Goal: Task Accomplishment & Management: Manage account settings

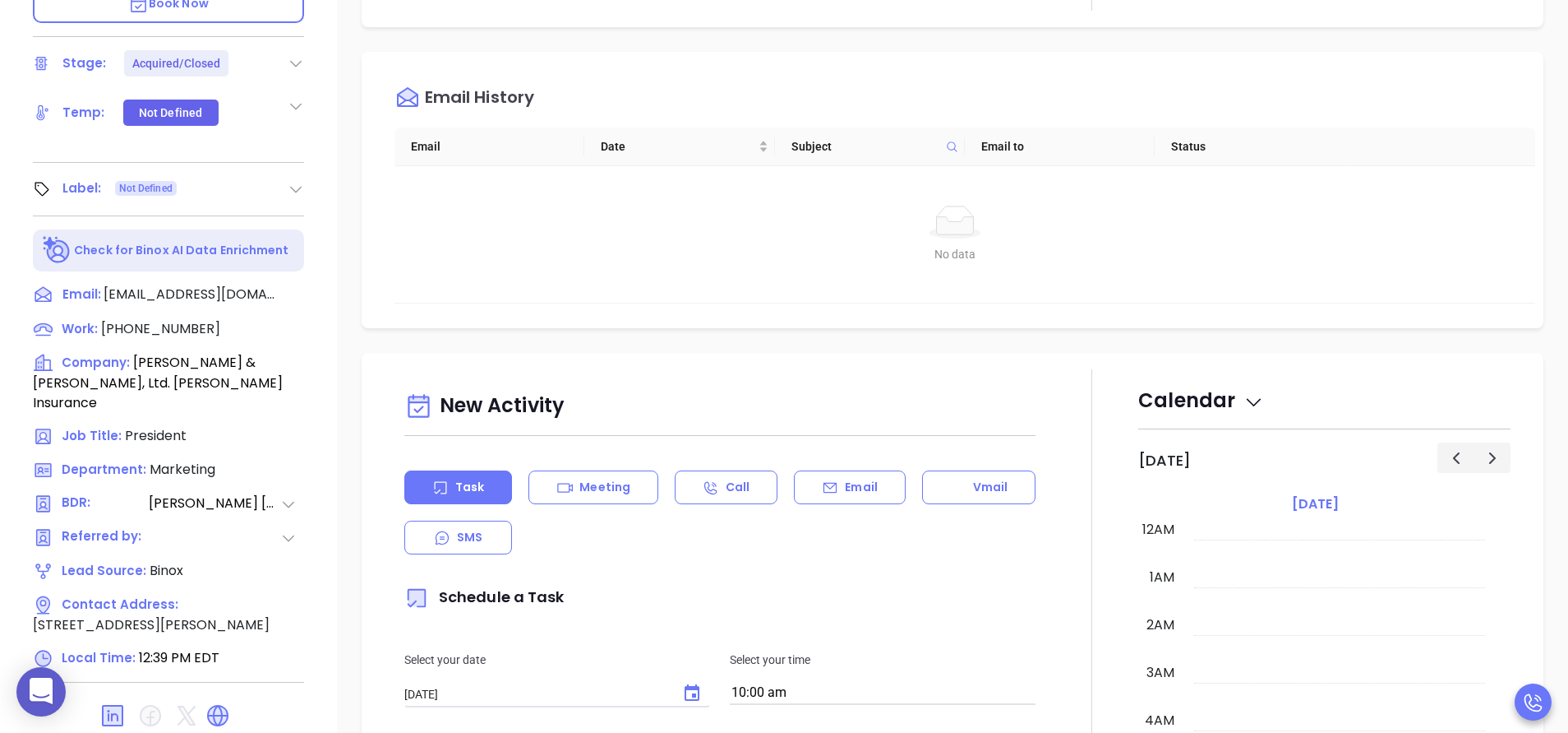
scroll to position [478, 0]
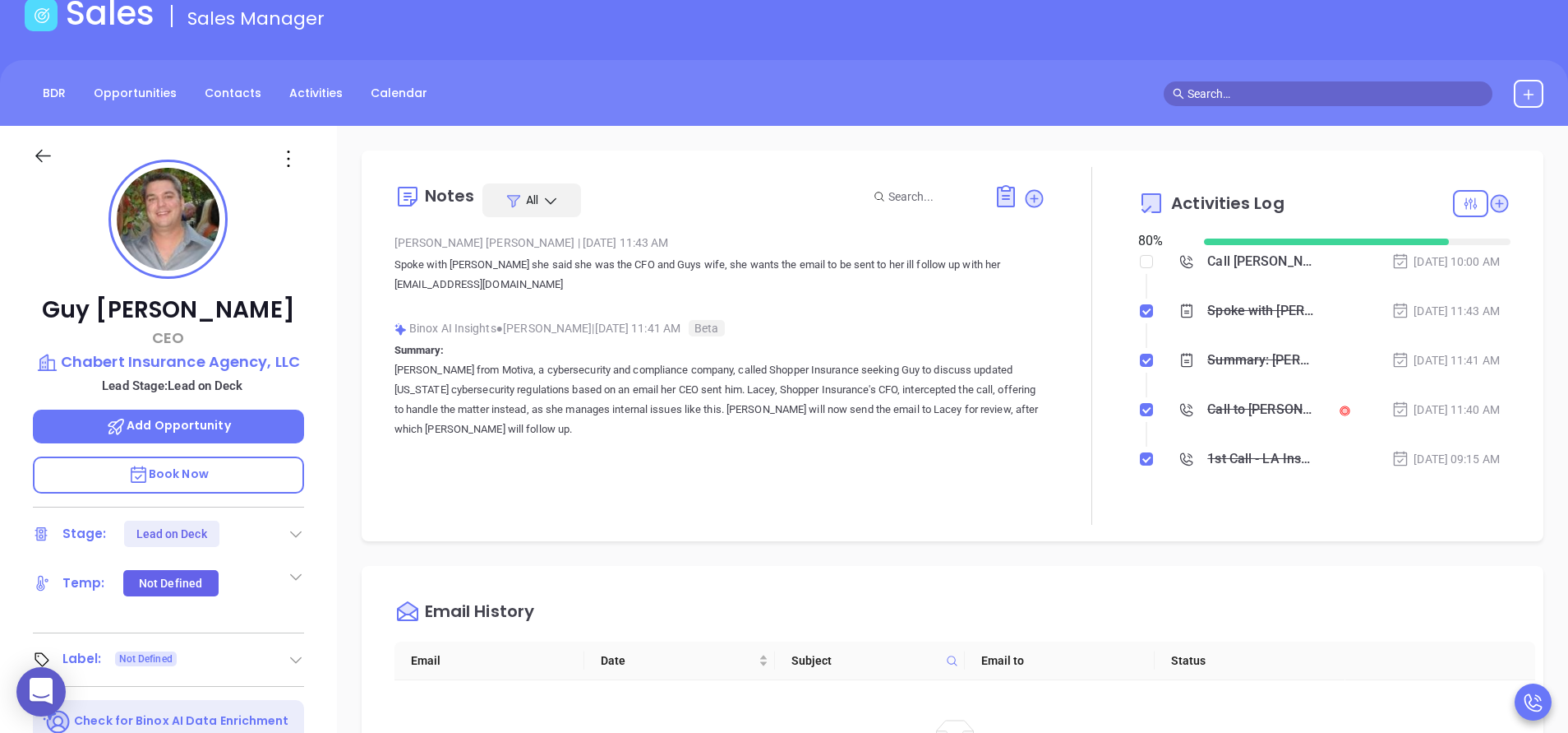
scroll to position [478, 0]
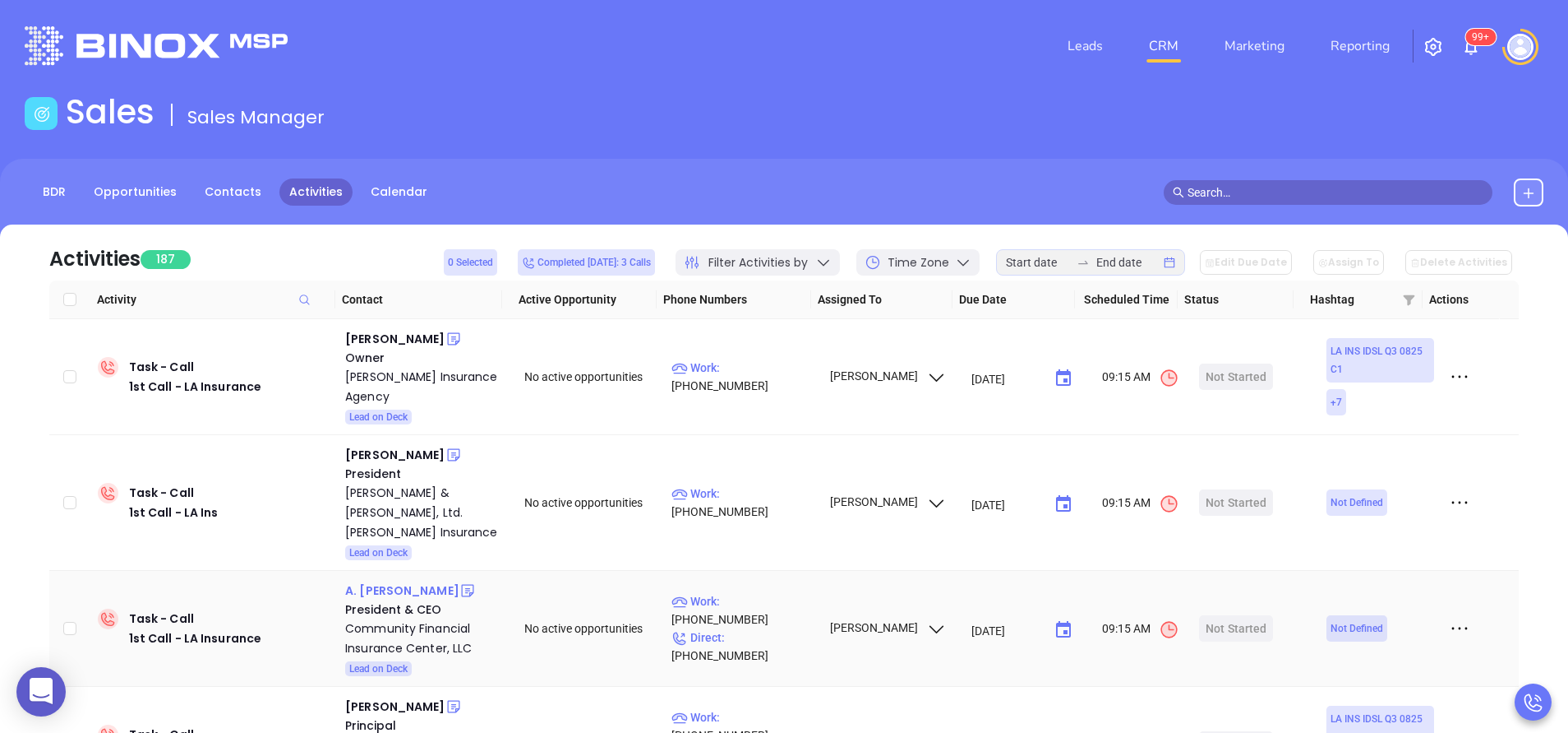
click at [411, 581] on div "A. Eugene Montgomery" at bounding box center [403, 591] width 114 height 20
click at [383, 618] on div "Community Financial Insurance Center, LLC" at bounding box center [423, 638] width 157 height 39
click at [473, 584] on icon at bounding box center [467, 591] width 13 height 13
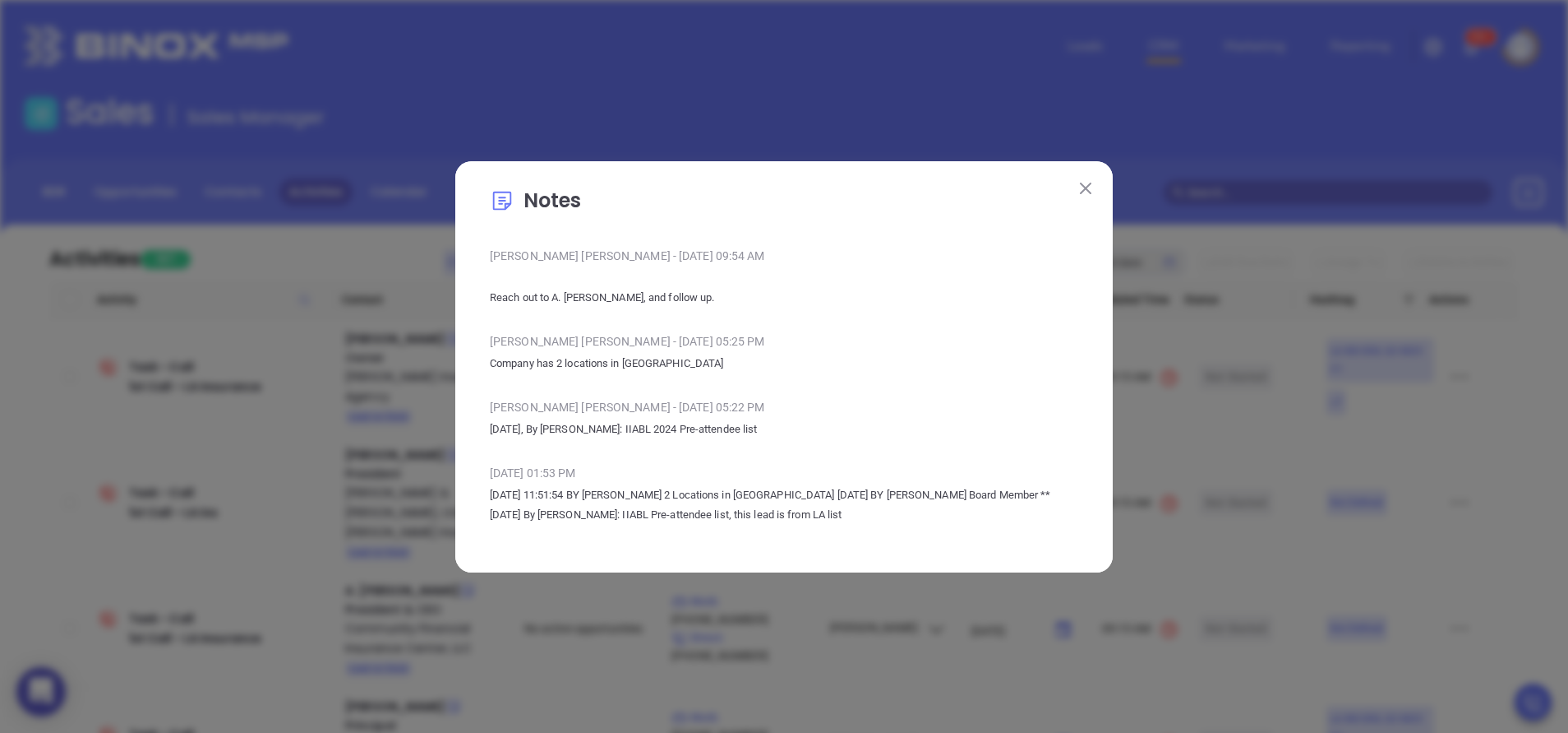
click at [1089, 185] on img at bounding box center [1085, 188] width 12 height 12
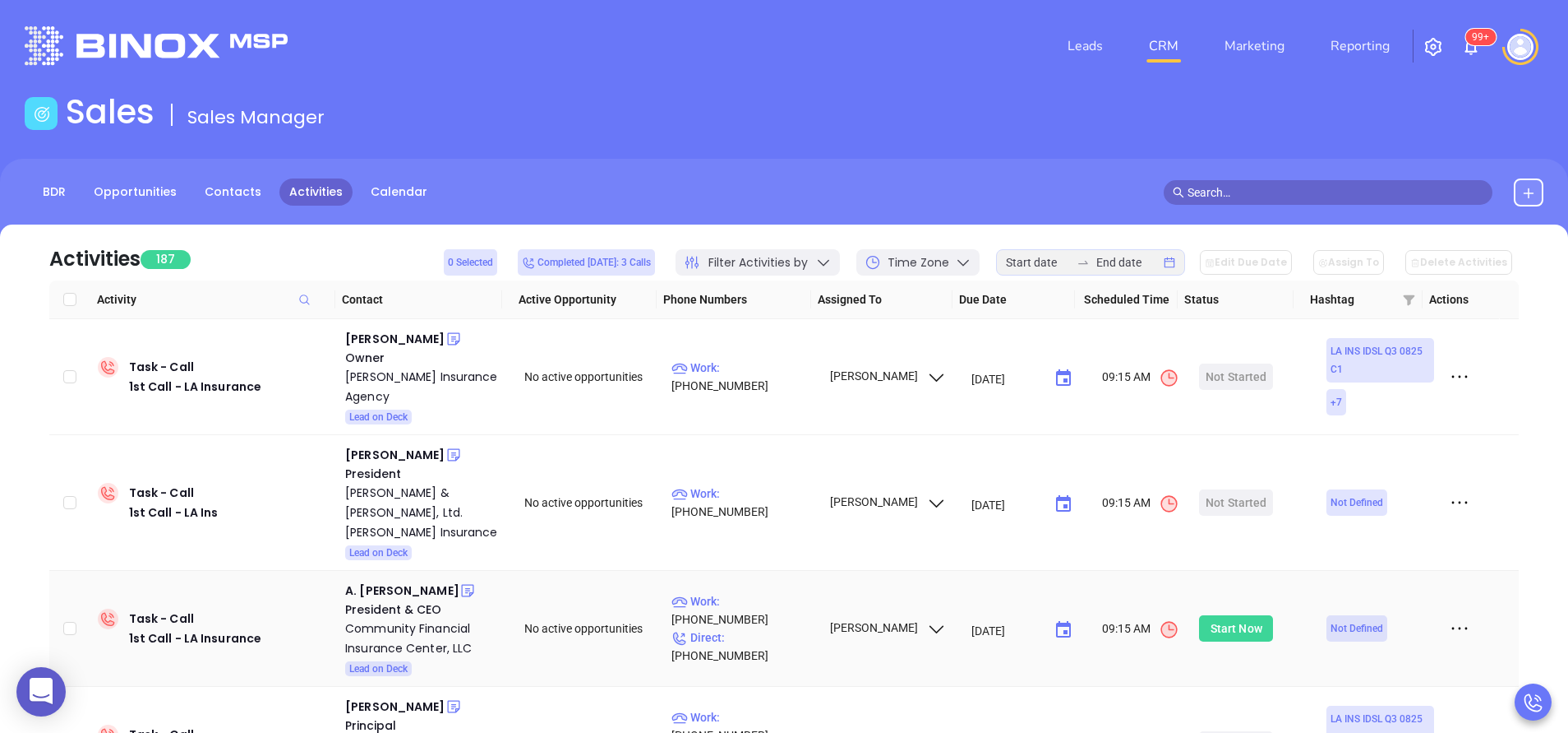
click at [1210, 615] on div "Start Now" at bounding box center [1236, 627] width 52 height 26
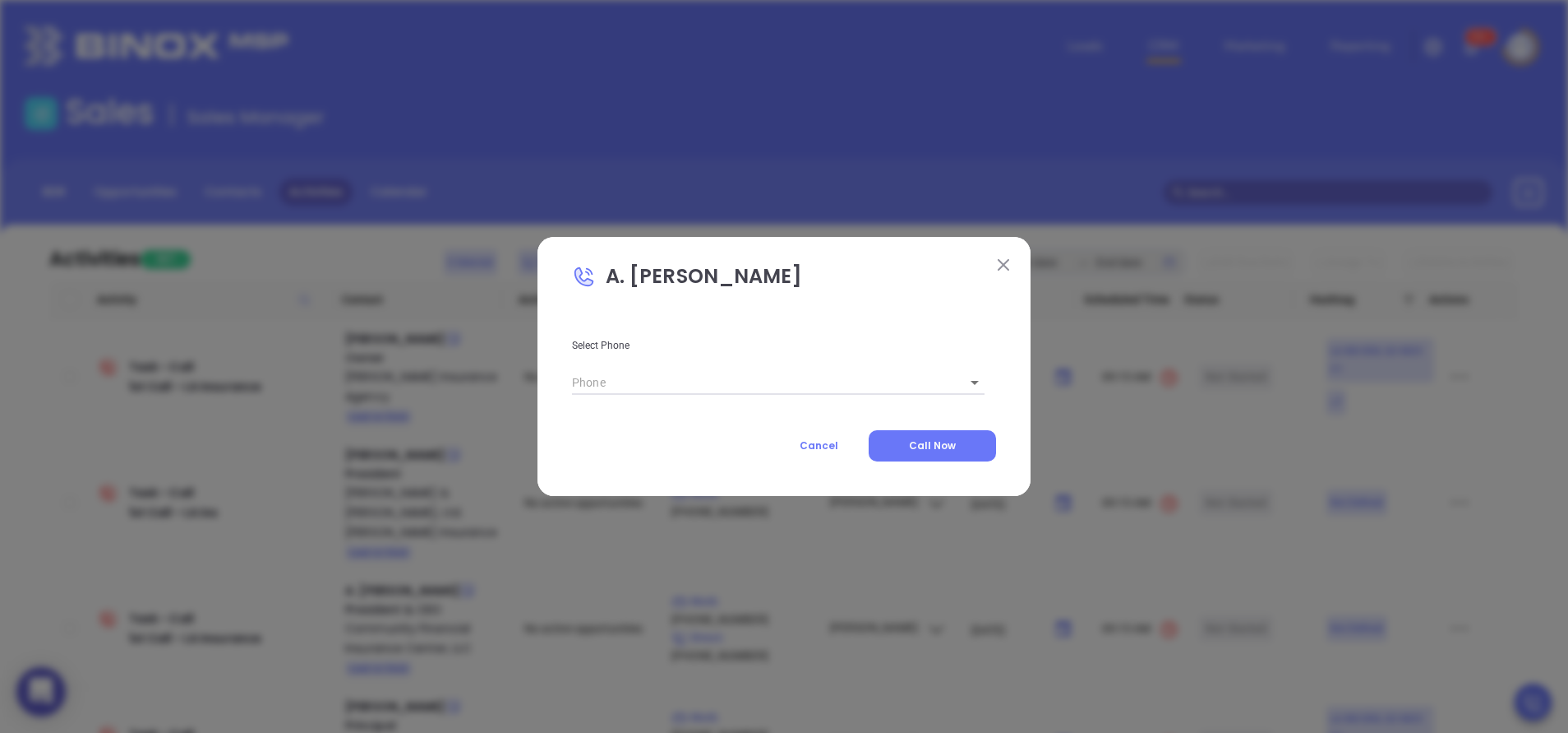
type input "(800) 210-0002"
type input "1"
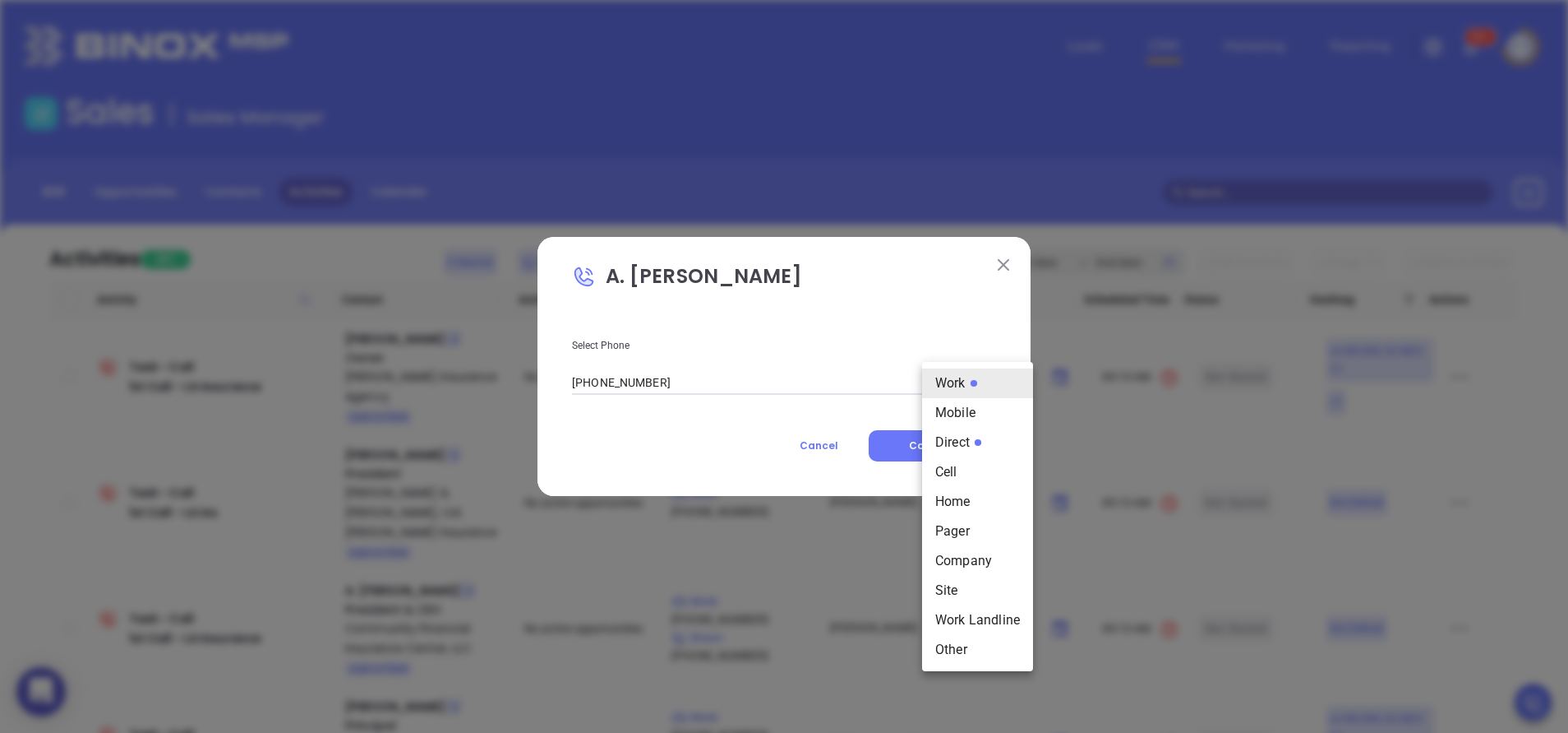
click at [960, 388] on body "0 Leads CRM Marketing Reporting 99+ Financial Leads Leads Sales Sales Manager B…" at bounding box center [784, 366] width 1568 height 733
click at [962, 440] on li "Direct" at bounding box center [978, 442] width 111 height 30
type input "(318) 348-0086"
type input "3"
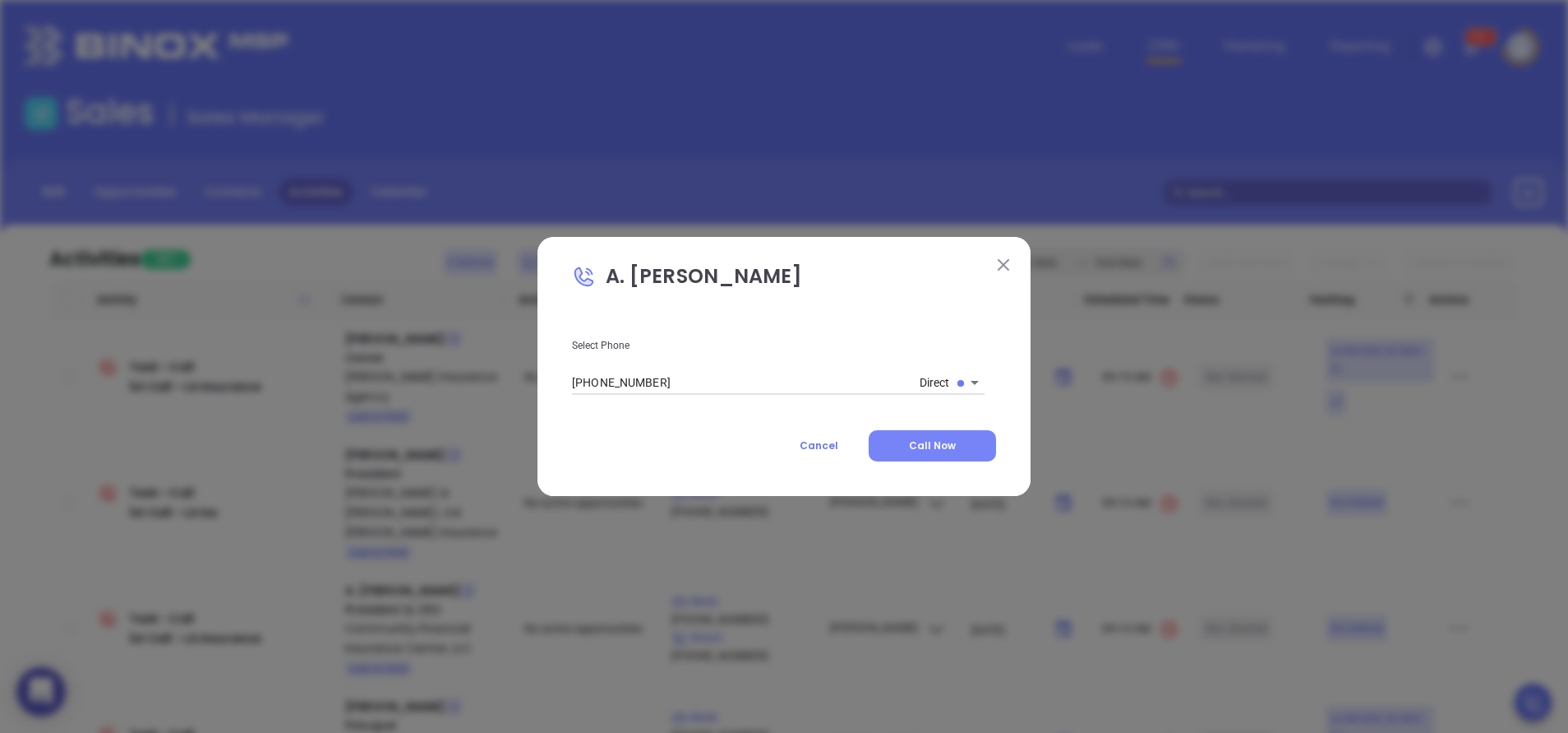
click at [910, 439] on button "Call Now" at bounding box center [932, 446] width 127 height 31
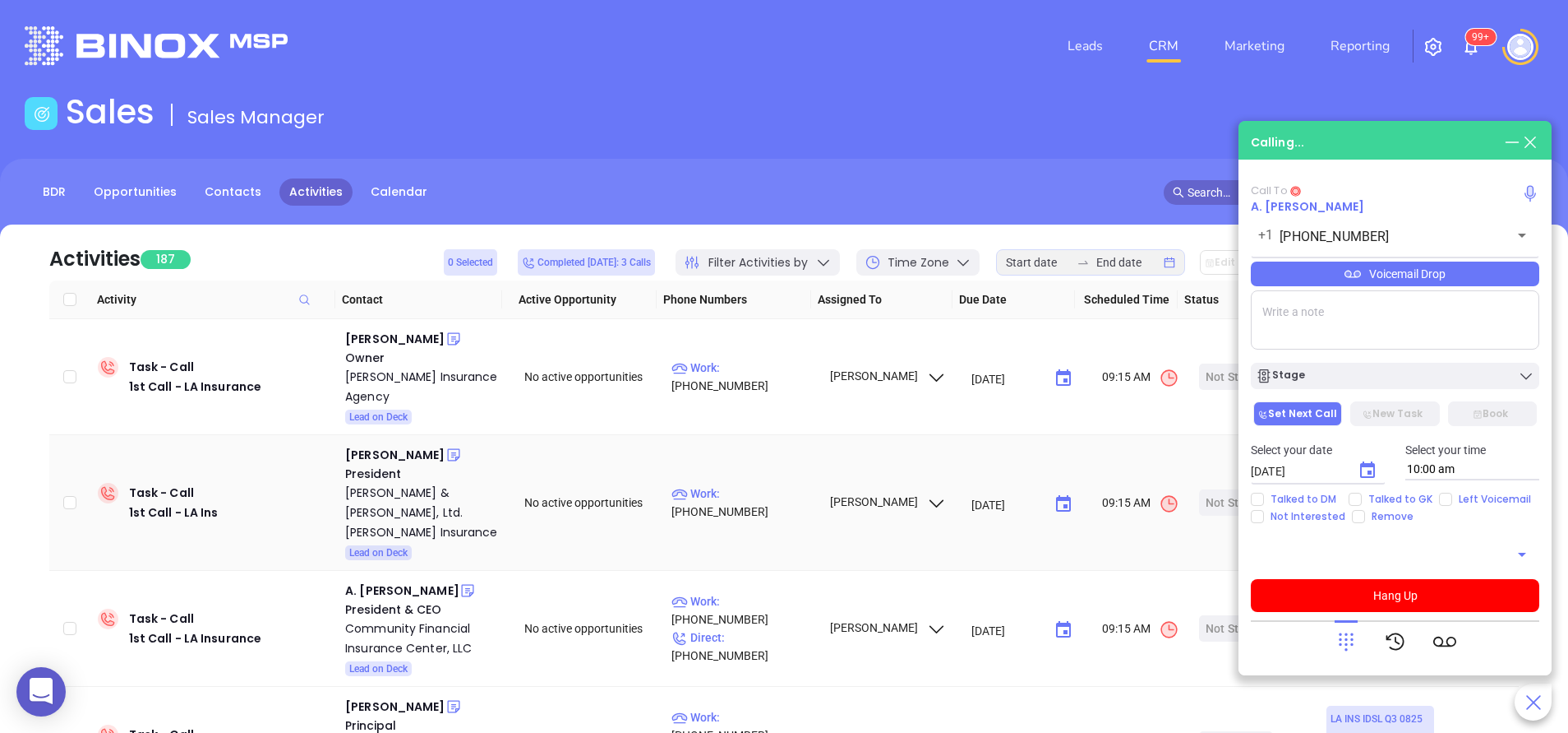
type input "(318) 348-0086"
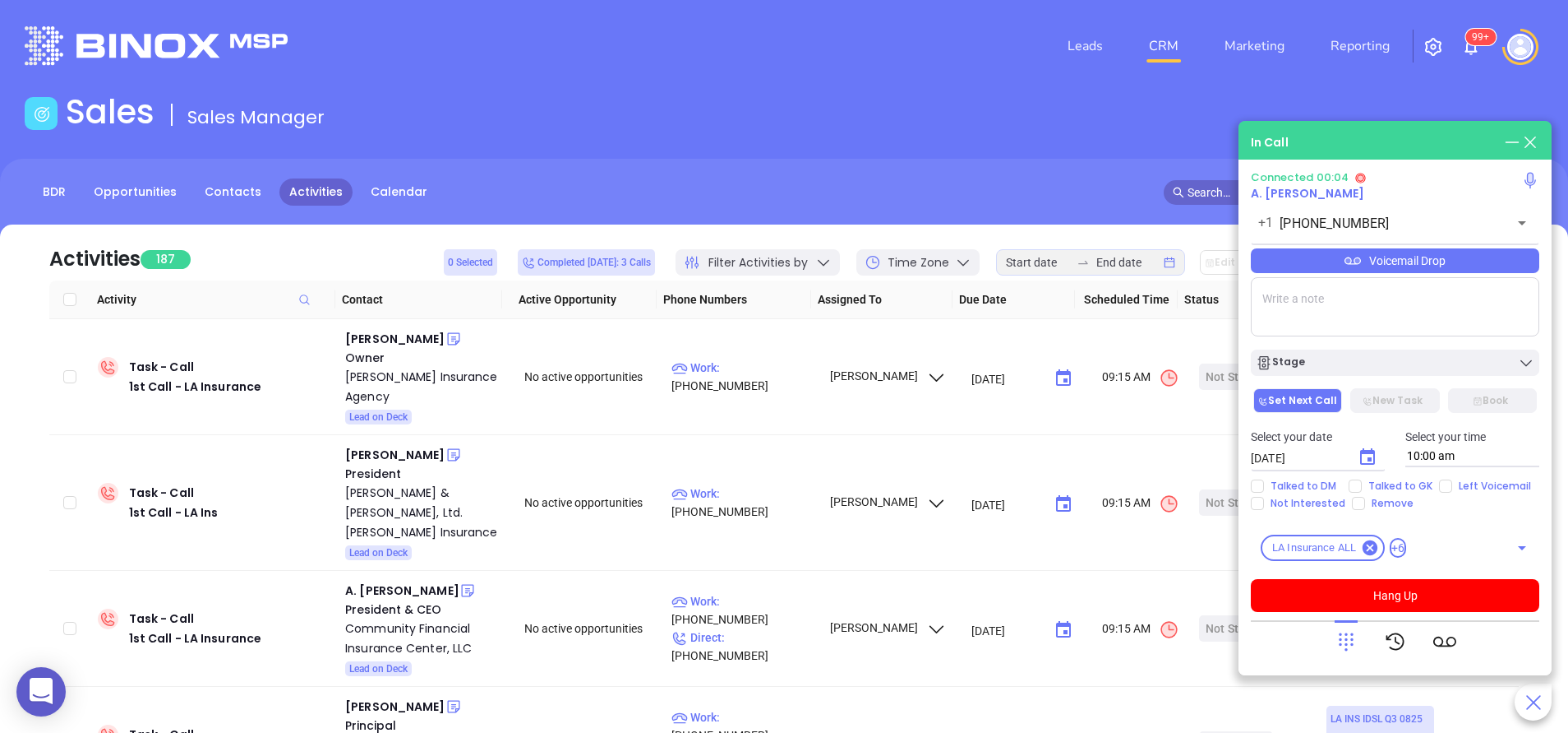
click at [1419, 268] on div "Voicemail Drop" at bounding box center [1395, 260] width 289 height 25
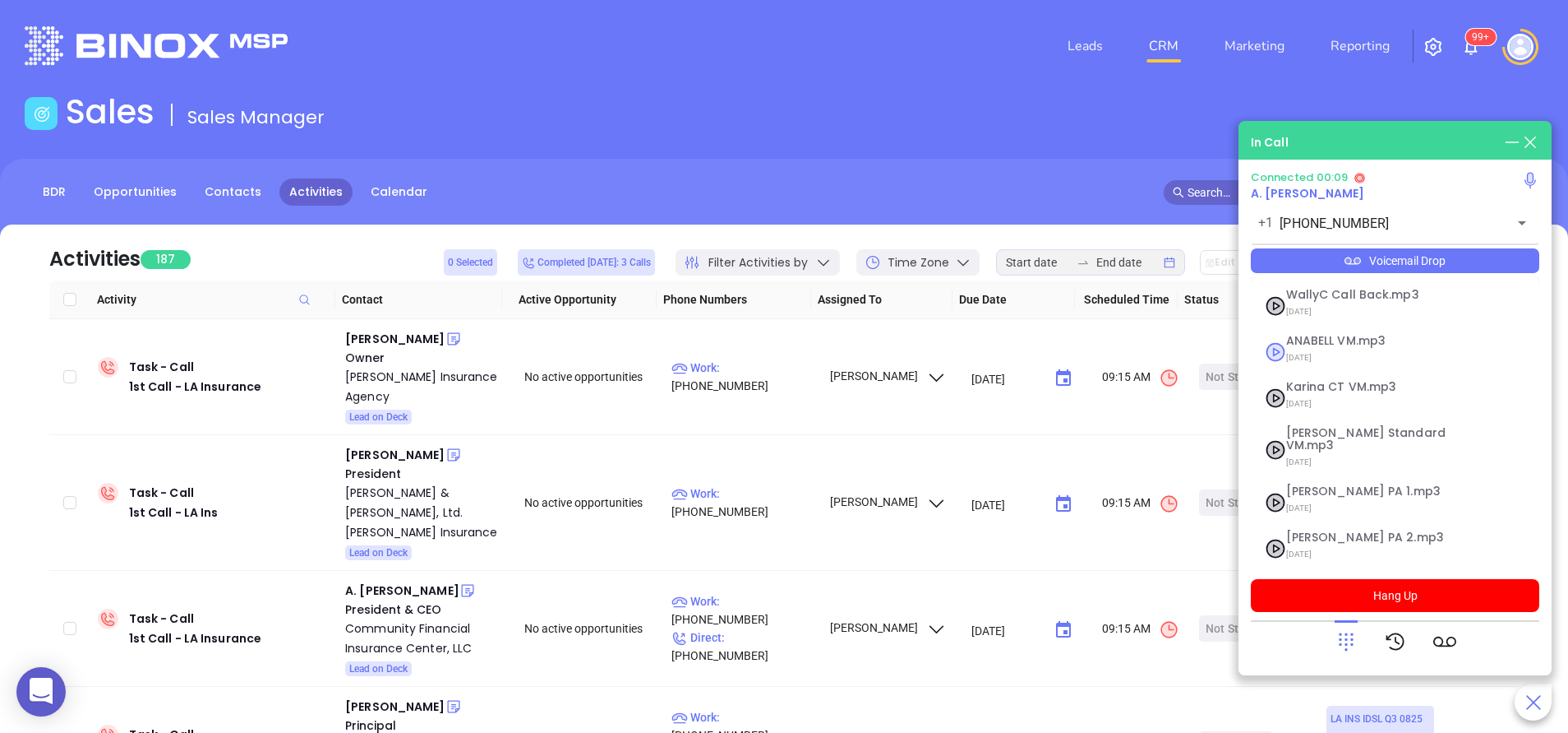
click at [1282, 345] on div "ANABELL VM.mp3 04/30/2025" at bounding box center [1375, 352] width 198 height 34
checkbox input "true"
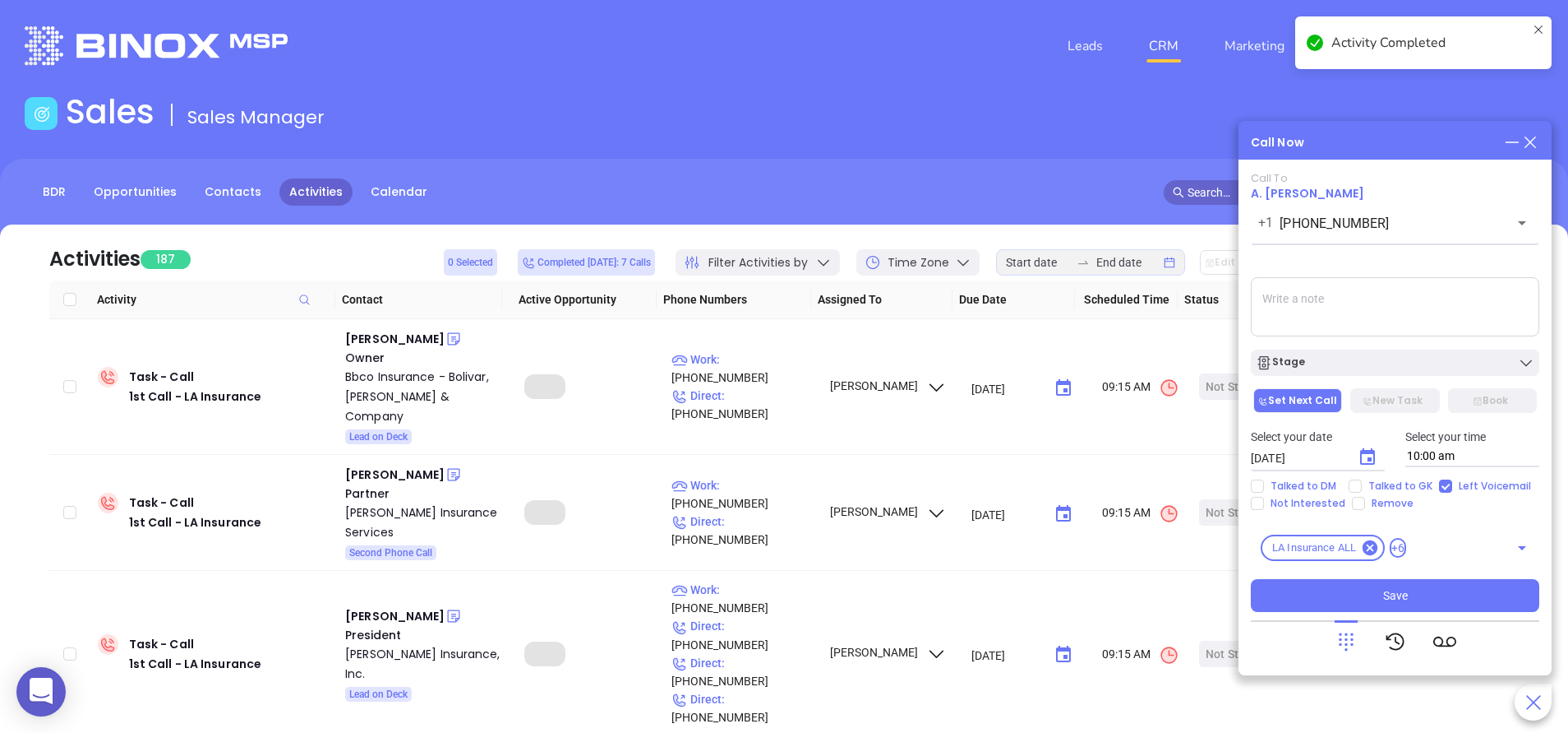
click at [1327, 366] on div "Stage" at bounding box center [1394, 362] width 278 height 16
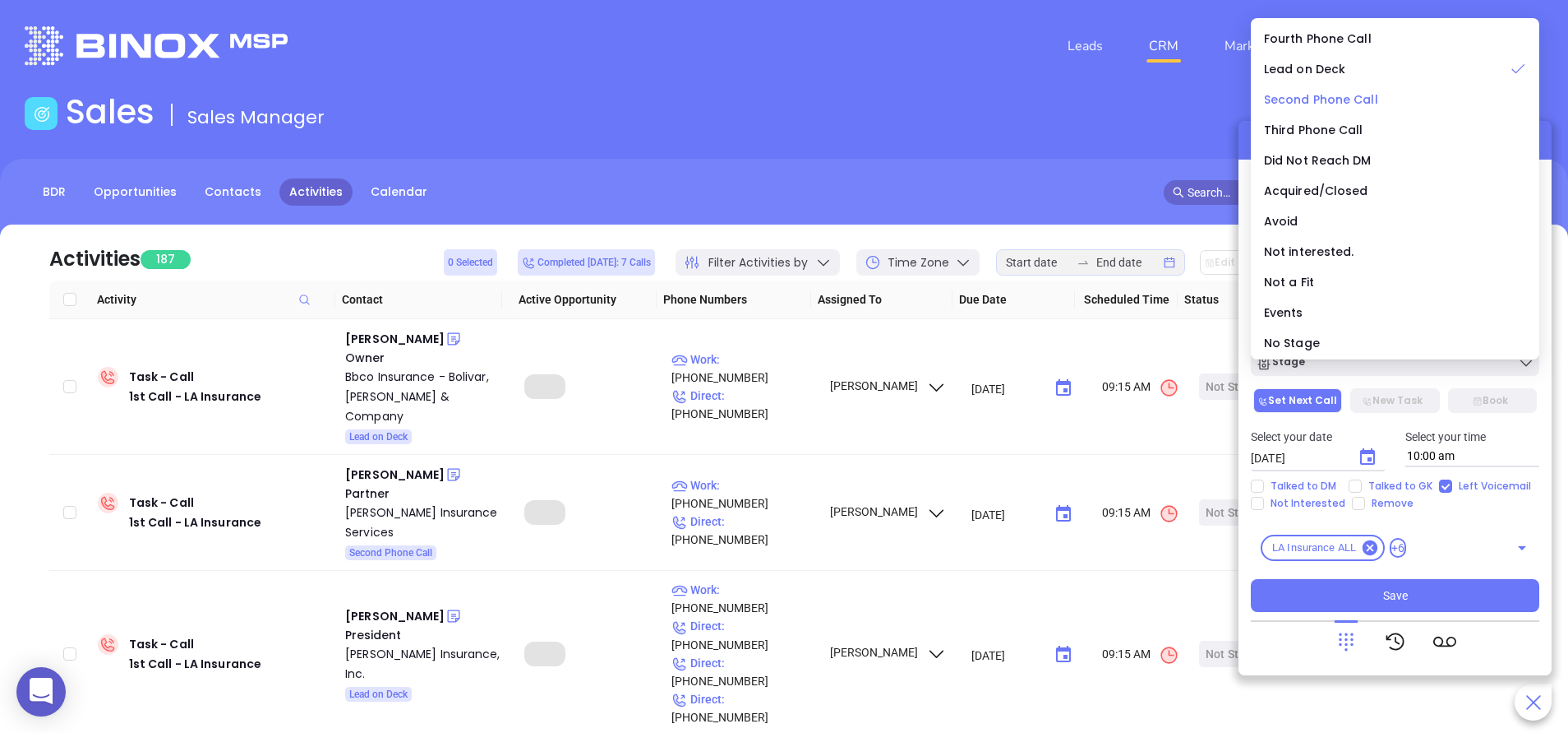
click at [1352, 103] on span "Second Phone Call" at bounding box center [1321, 99] width 114 height 16
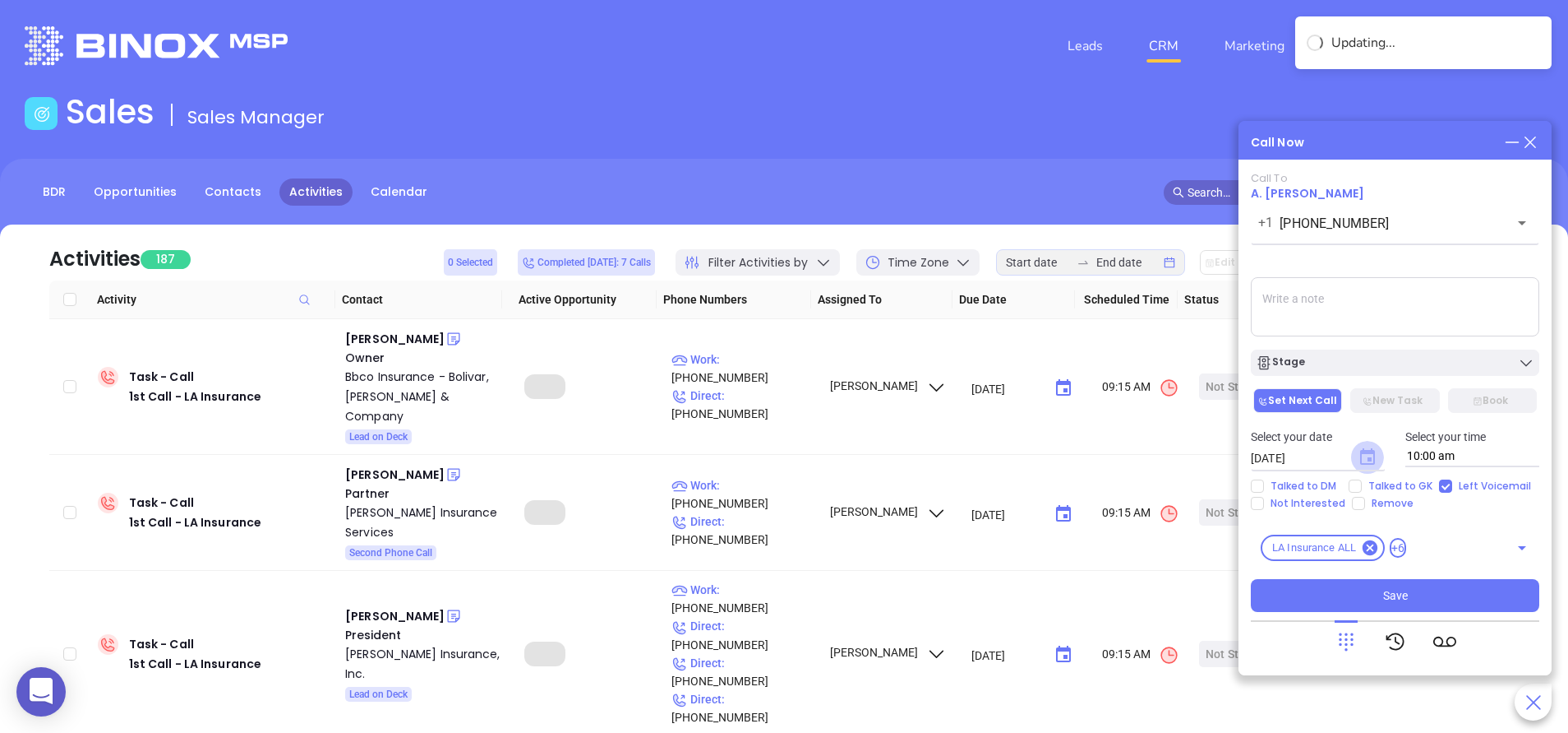
click at [1368, 454] on icon "Choose date, selected date is Sep 12, 2025" at bounding box center [1368, 456] width 15 height 16
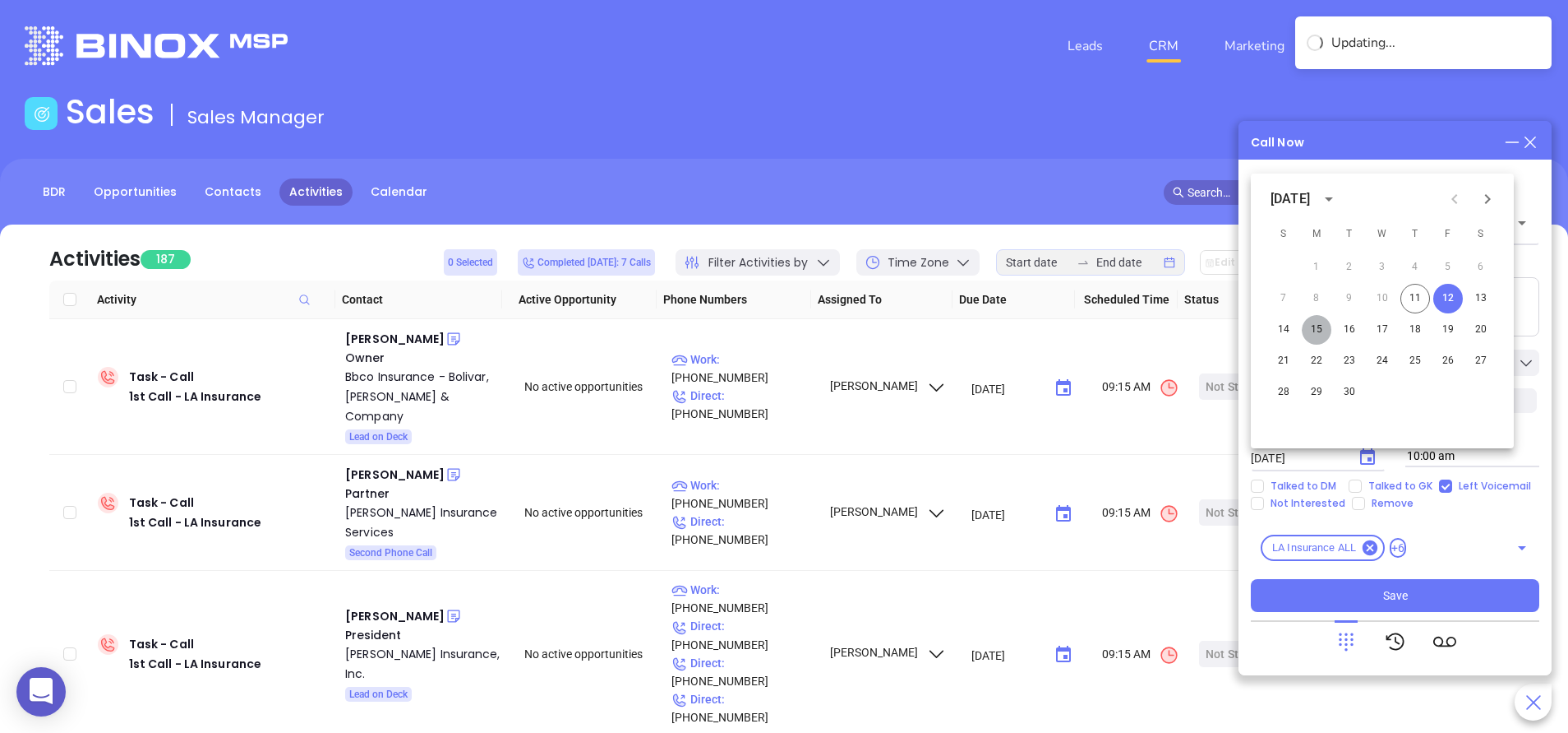
click at [1319, 329] on button "15" at bounding box center [1316, 329] width 30 height 30
type input "09/15/2025"
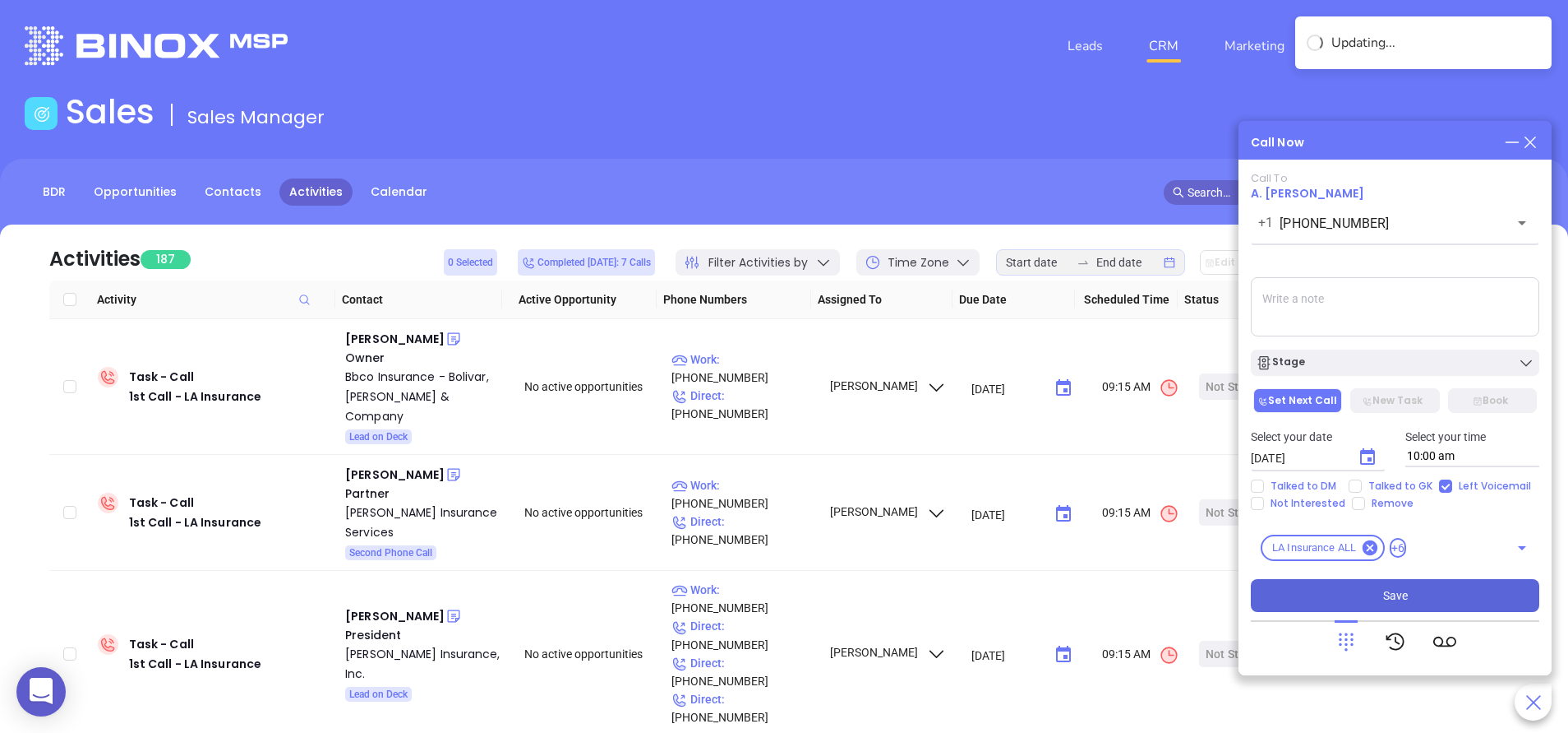
click at [1389, 593] on span "Save" at bounding box center [1395, 595] width 25 height 18
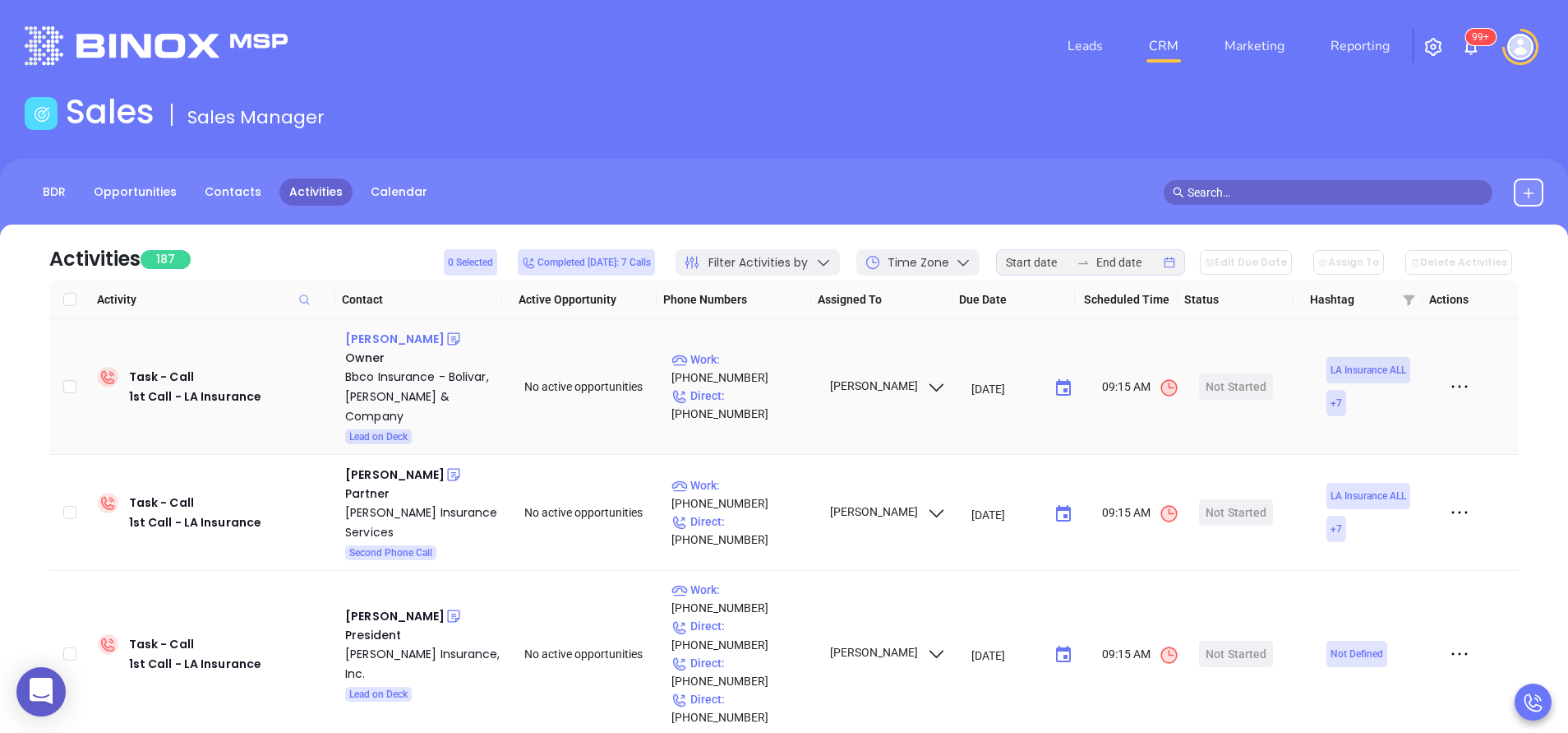
click at [394, 339] on div "Kyle Bolivar" at bounding box center [394, 339] width 99 height 20
click at [401, 395] on div "Bbco Insurance - Bolivar, Broussard & Company" at bounding box center [423, 396] width 157 height 59
click at [445, 336] on icon at bounding box center [453, 338] width 16 height 16
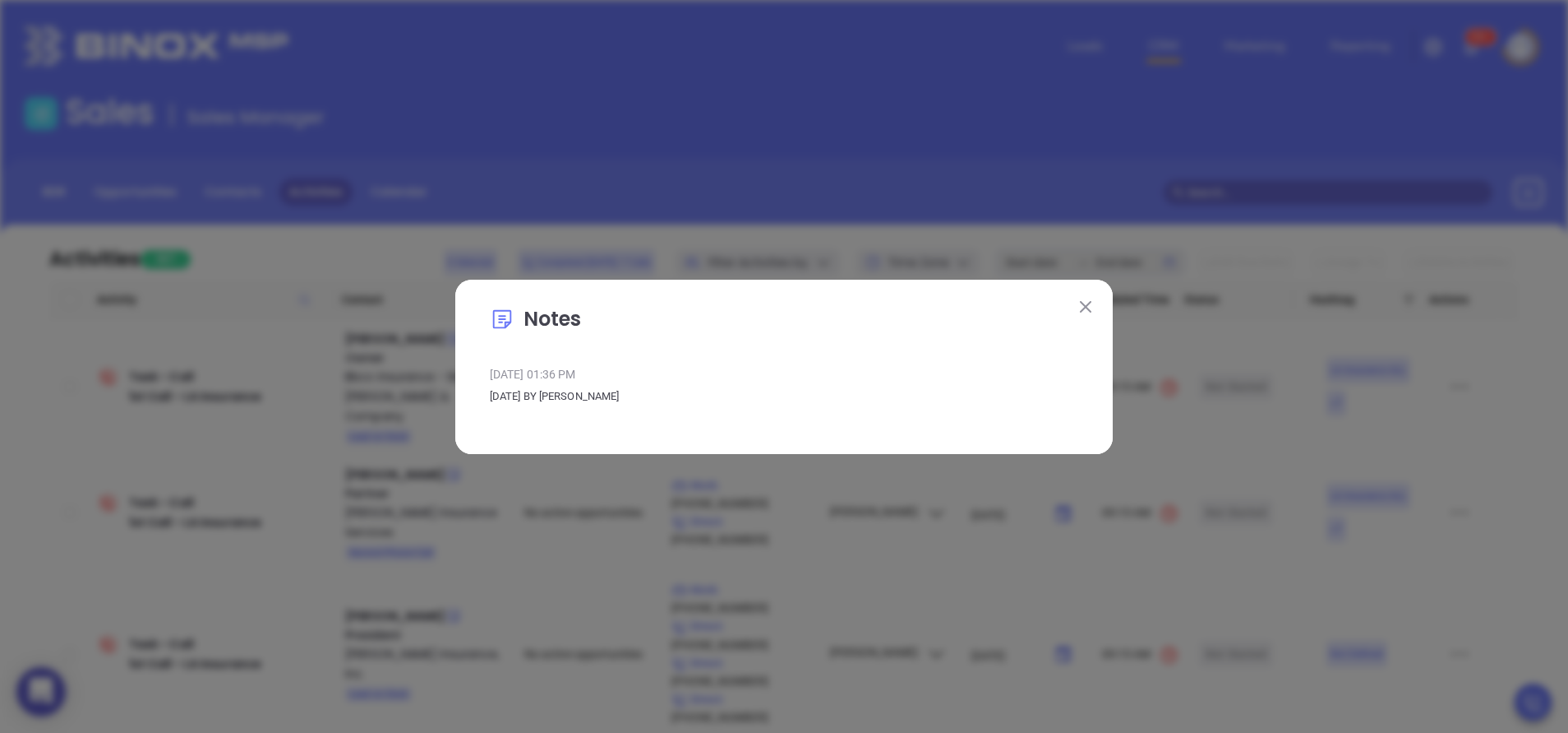
click at [1093, 304] on button at bounding box center [1086, 307] width 21 height 21
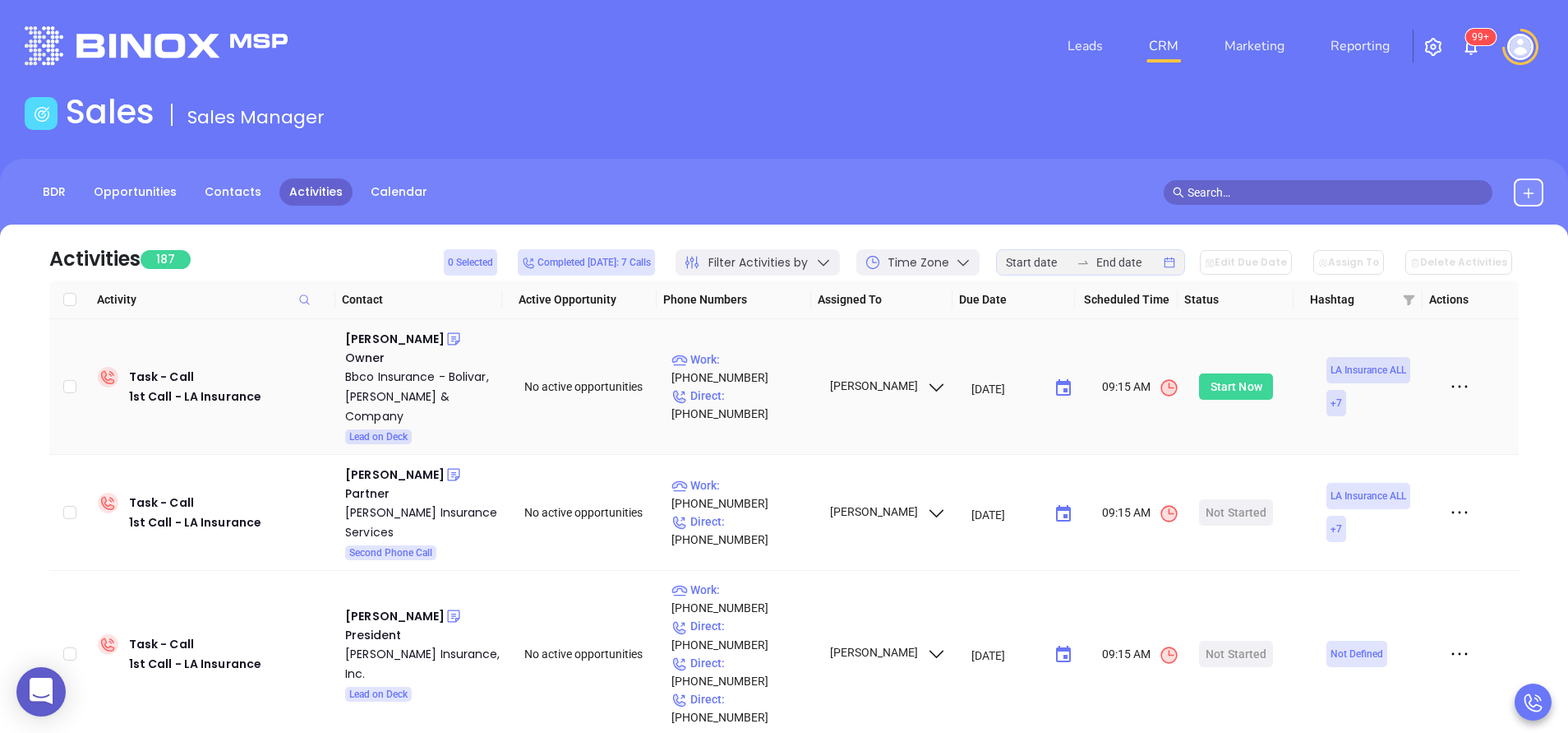
click at [1210, 373] on div "Start Now" at bounding box center [1236, 386] width 52 height 26
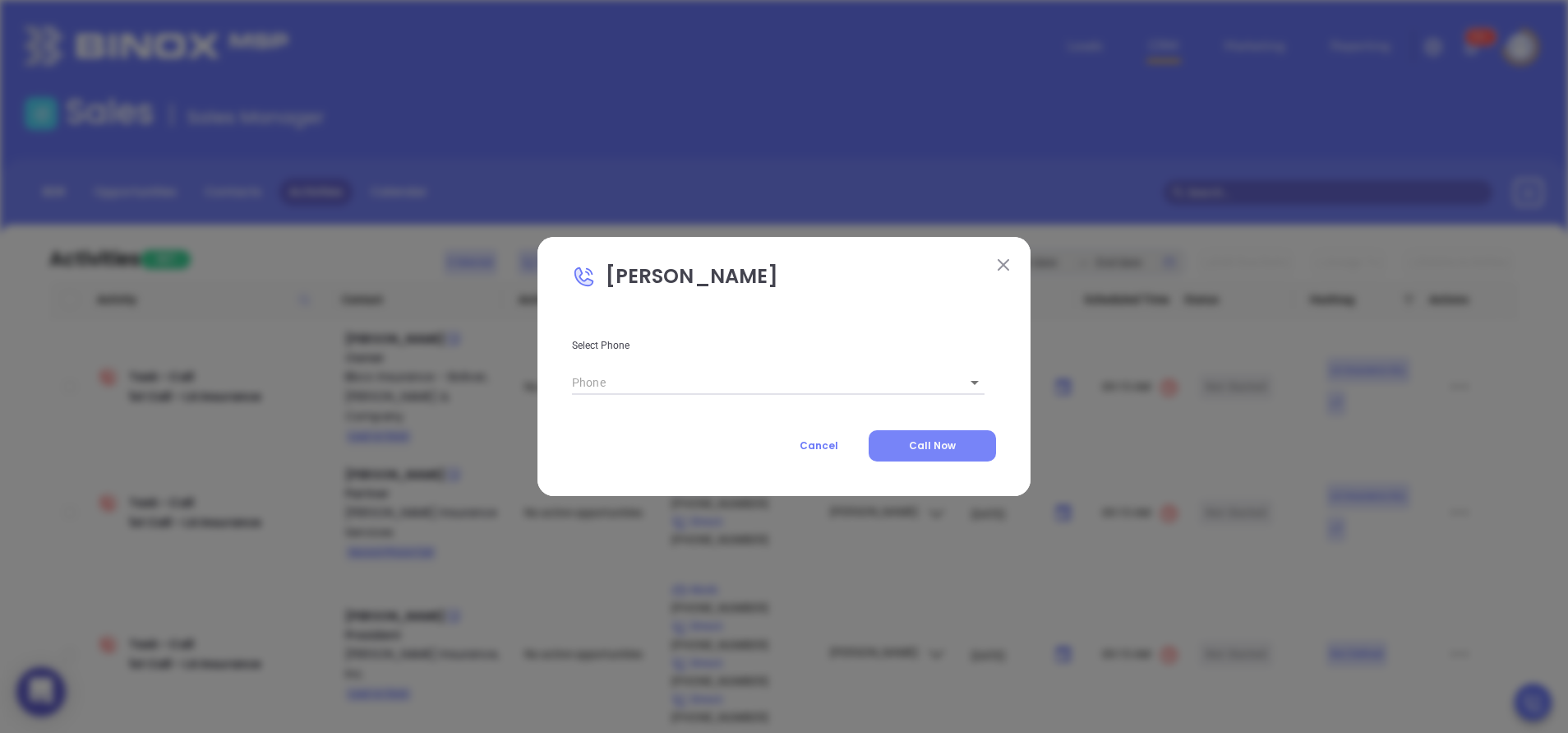
type input "(337) 446-2197"
type input "1"
click at [918, 455] on button "Call Now" at bounding box center [932, 446] width 127 height 31
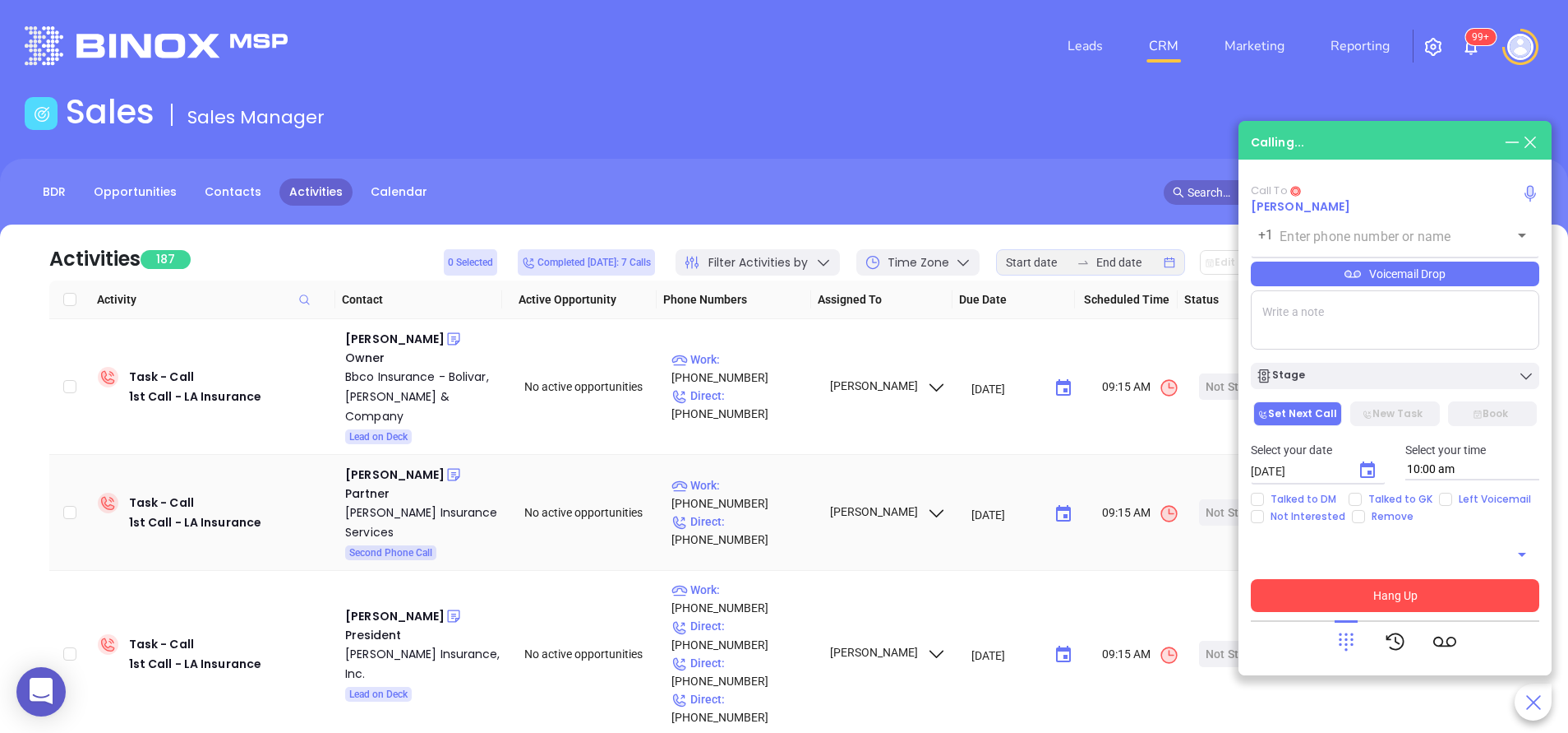
type input "(337) 446-2197"
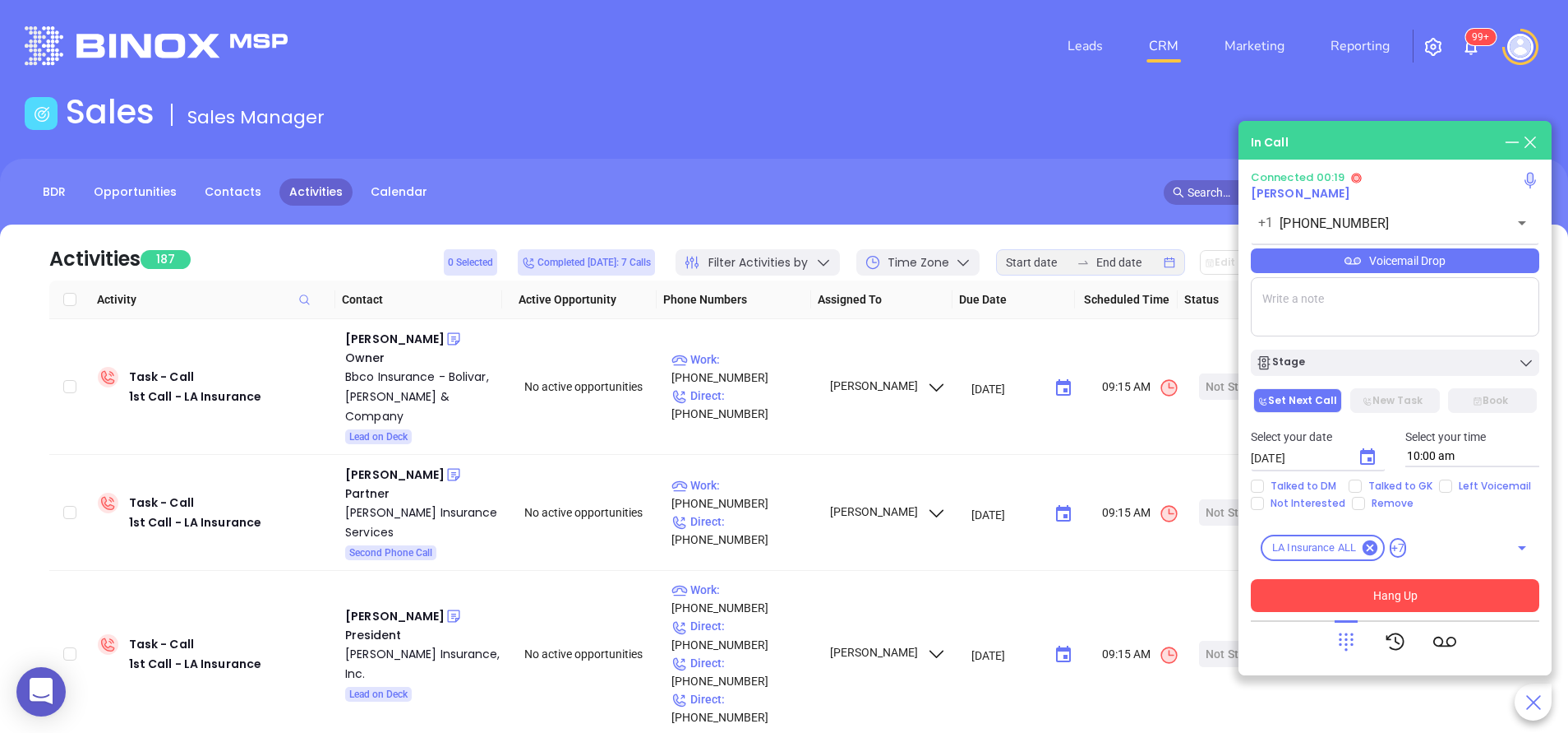
click at [1343, 650] on icon at bounding box center [1346, 642] width 23 height 23
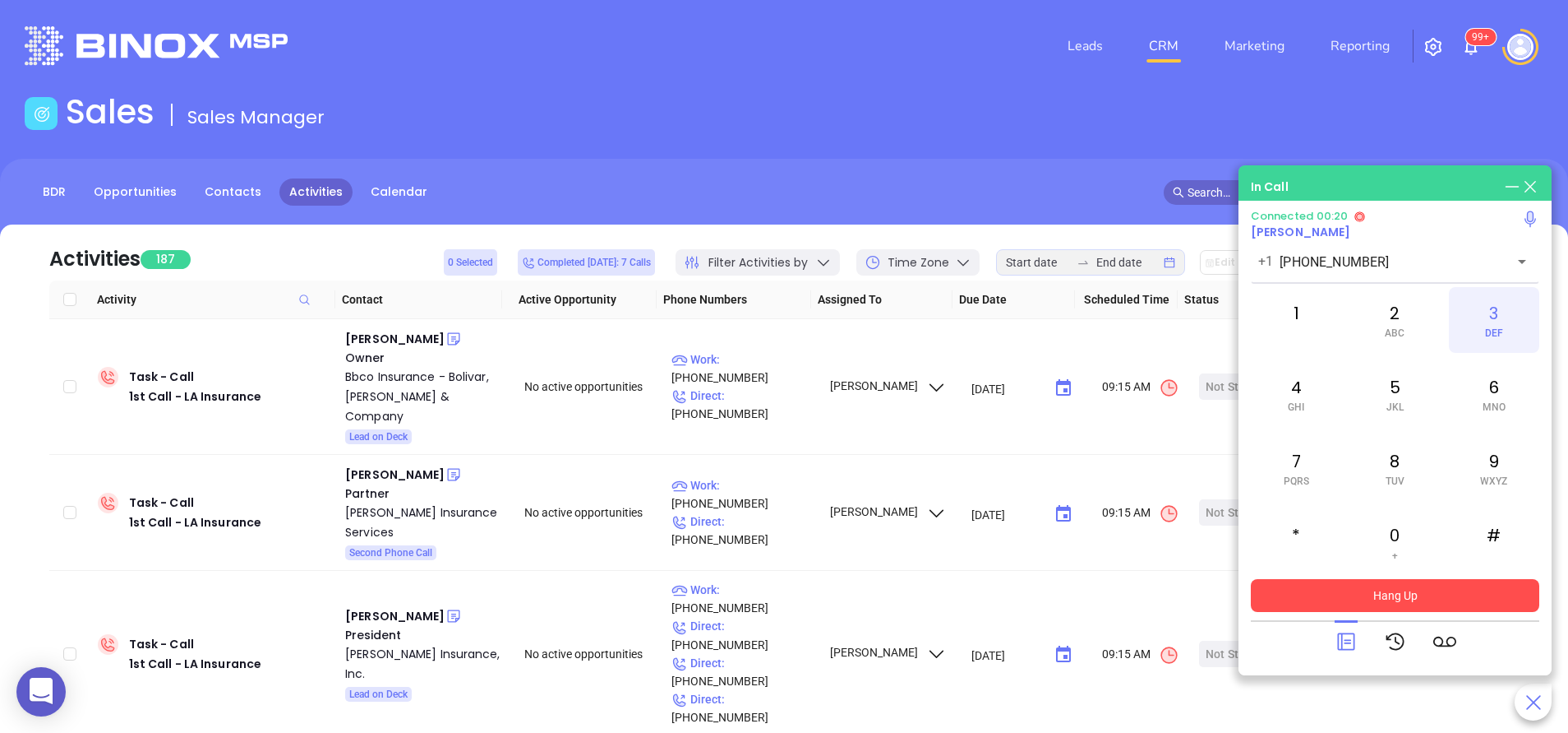
click at [1506, 311] on div "3 DEF" at bounding box center [1494, 320] width 90 height 66
click at [1350, 644] on icon at bounding box center [1346, 642] width 23 height 23
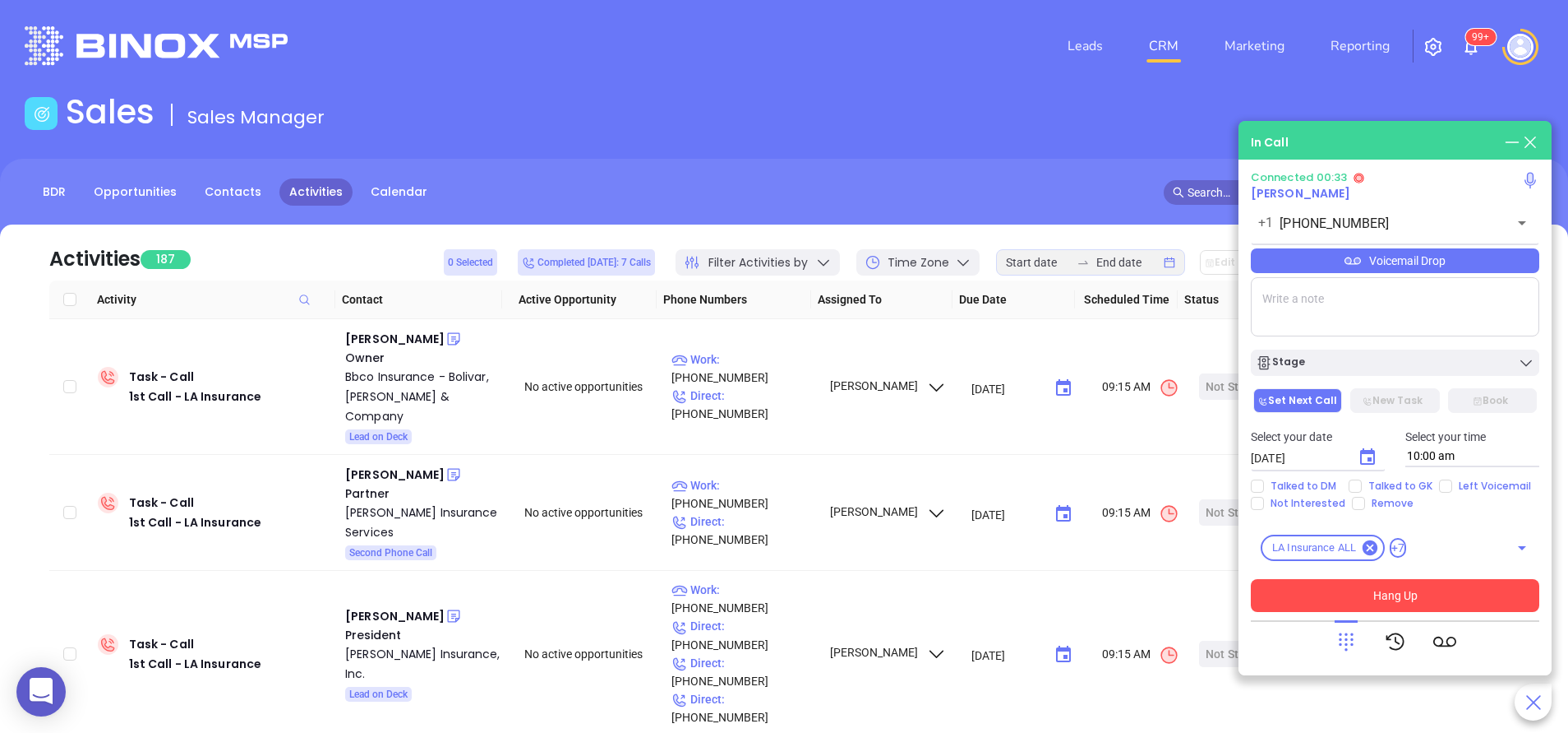
click at [1351, 309] on textarea at bounding box center [1395, 307] width 289 height 59
type textarea "ext 409"
click at [1349, 652] on icon at bounding box center [1346, 642] width 23 height 23
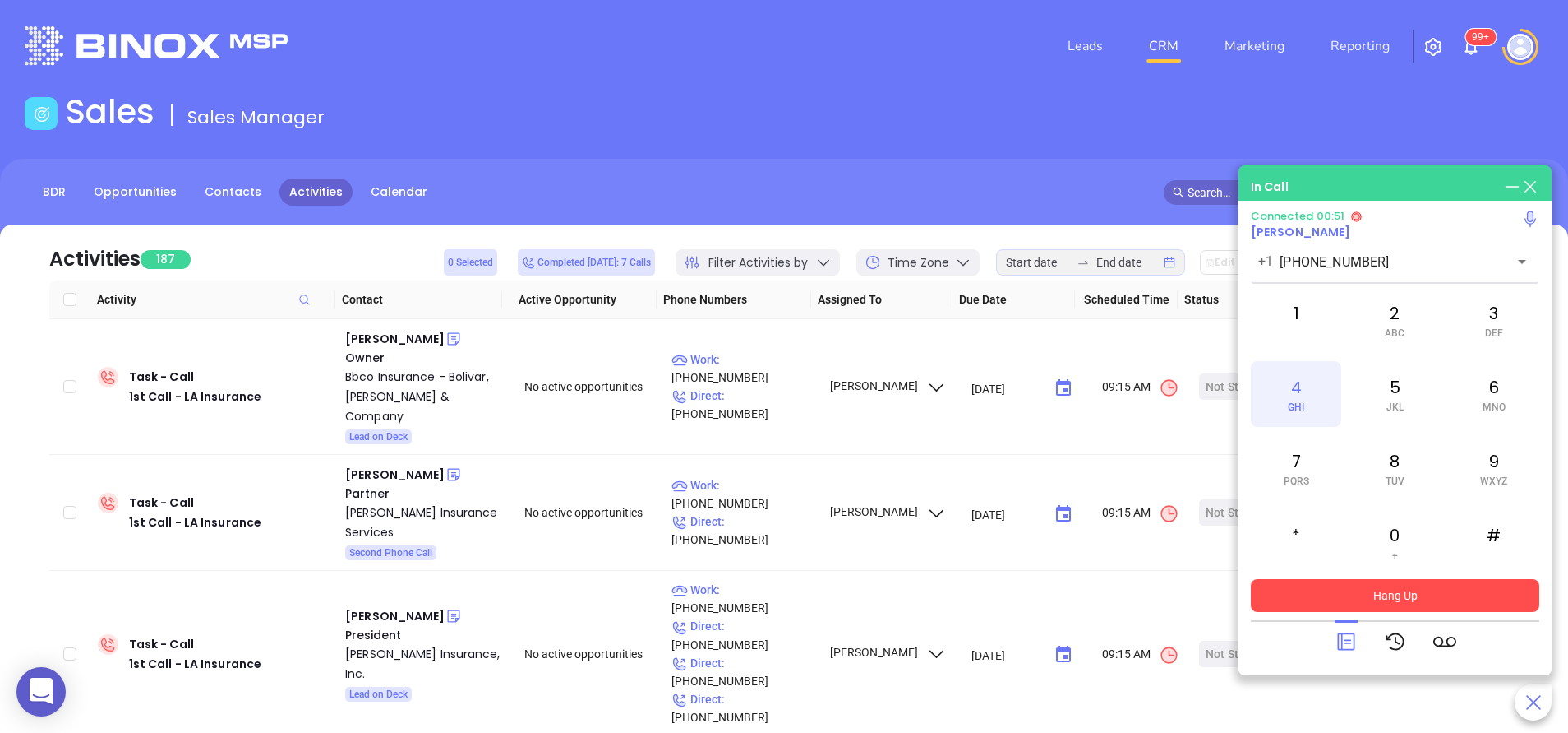
click at [1304, 405] on span "GHI" at bounding box center [1296, 406] width 16 height 12
click at [1395, 541] on div "0 +" at bounding box center [1394, 542] width 90 height 66
click at [1510, 456] on div "9 WXYZ" at bounding box center [1494, 468] width 90 height 66
click at [1345, 645] on icon at bounding box center [1346, 642] width 23 height 23
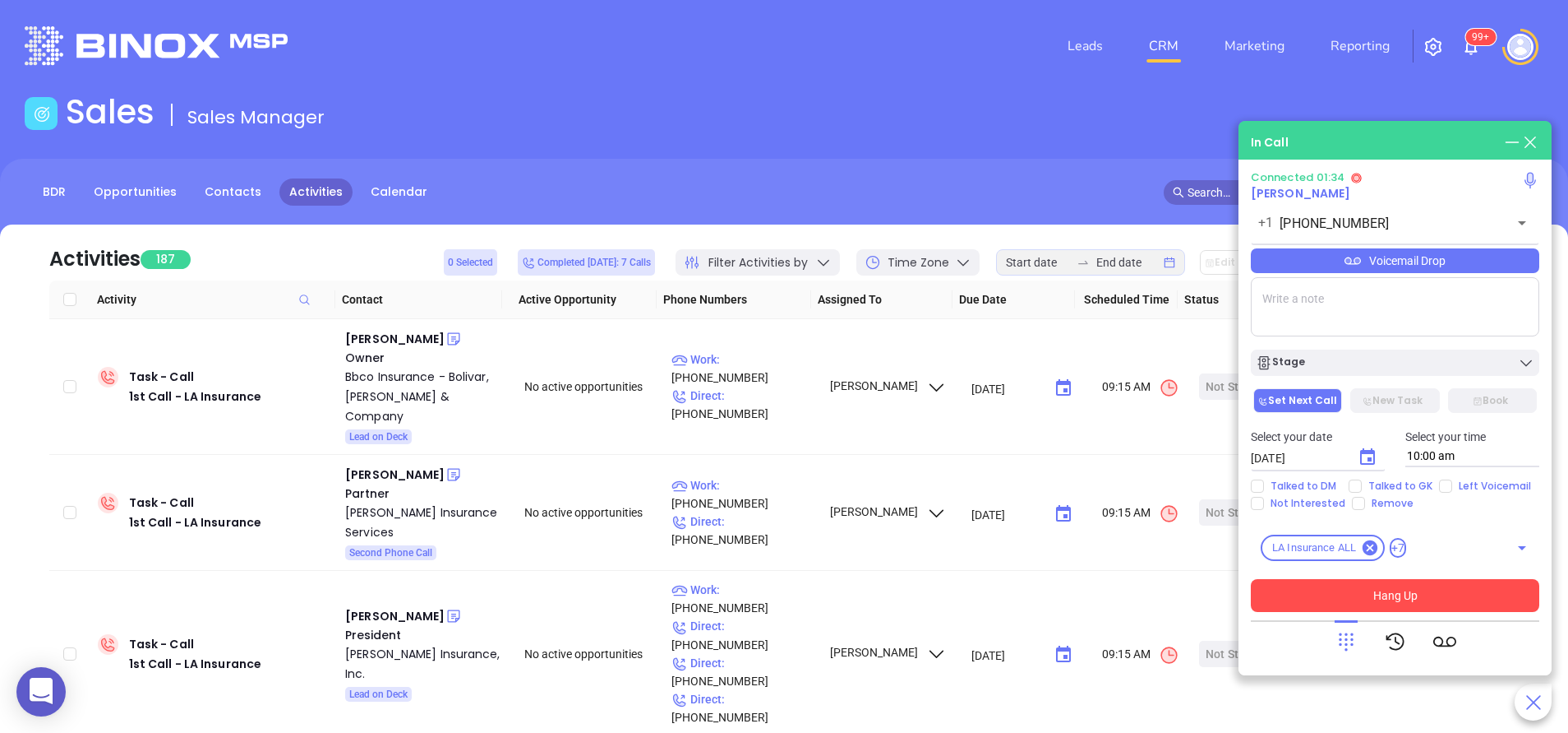
click at [1387, 263] on div "Voicemail Drop" at bounding box center [1395, 260] width 289 height 25
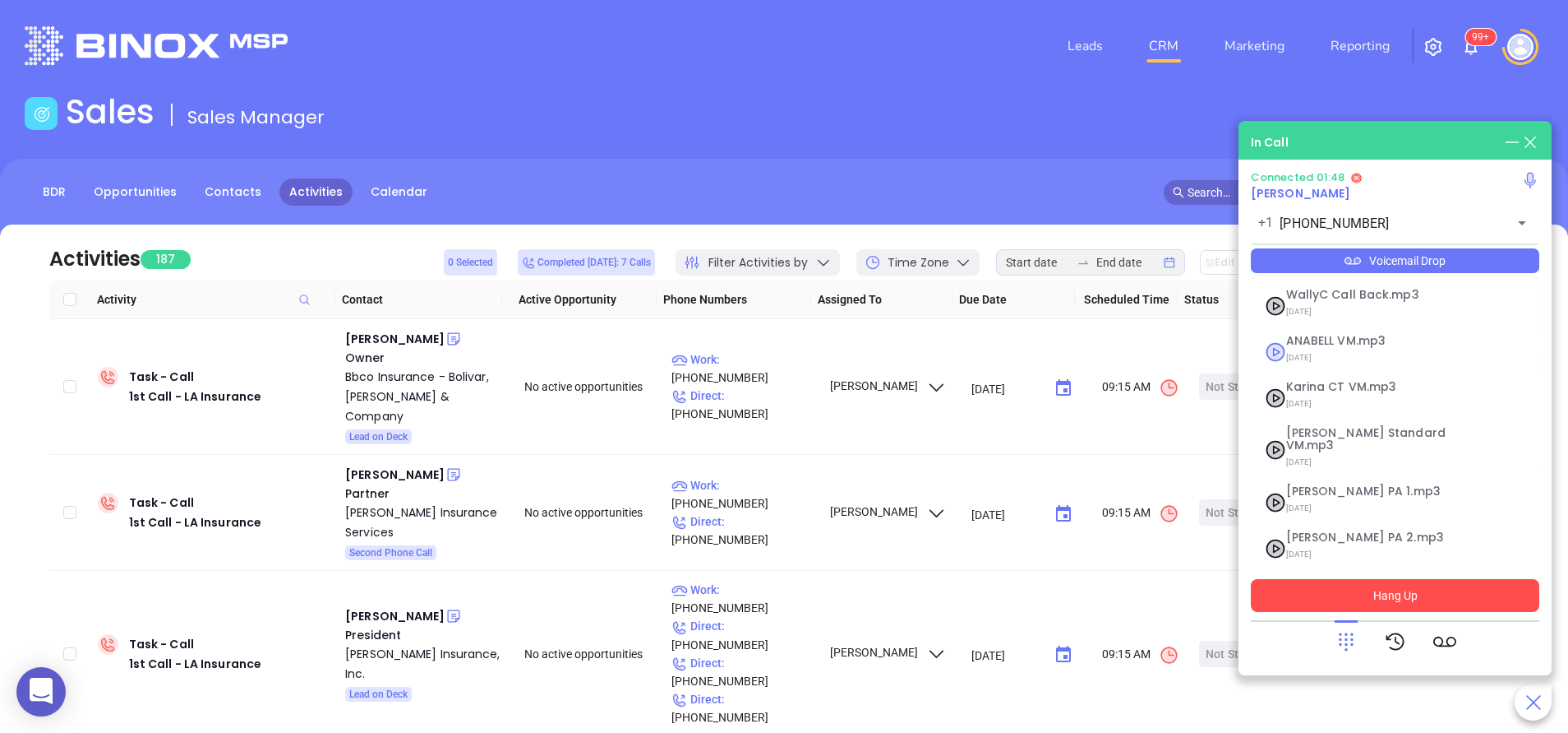
click at [1281, 341] on div "ANABELL VM.mp3 04/30/2025" at bounding box center [1375, 352] width 198 height 34
checkbox input "true"
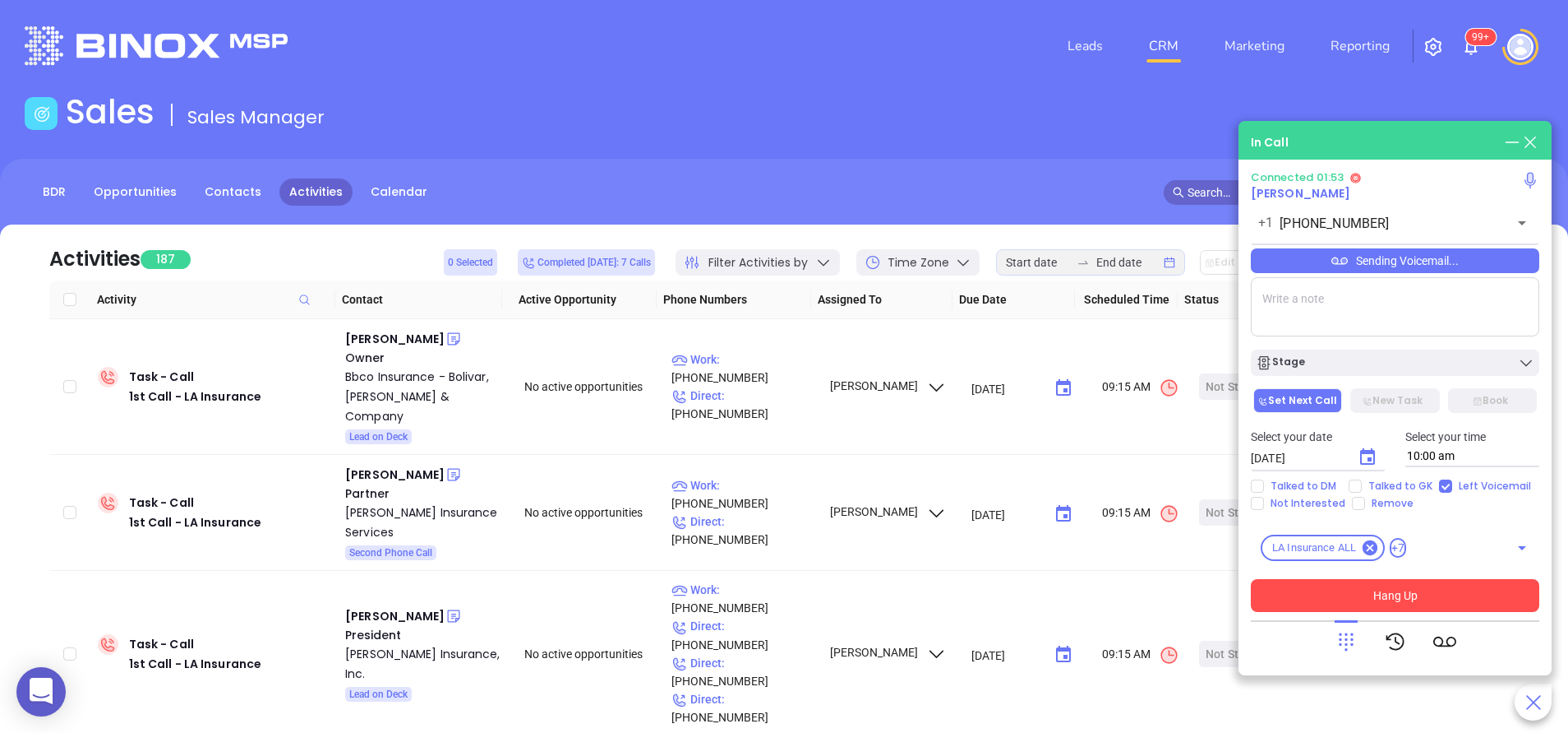
click at [1359, 637] on div at bounding box center [1395, 642] width 122 height 43
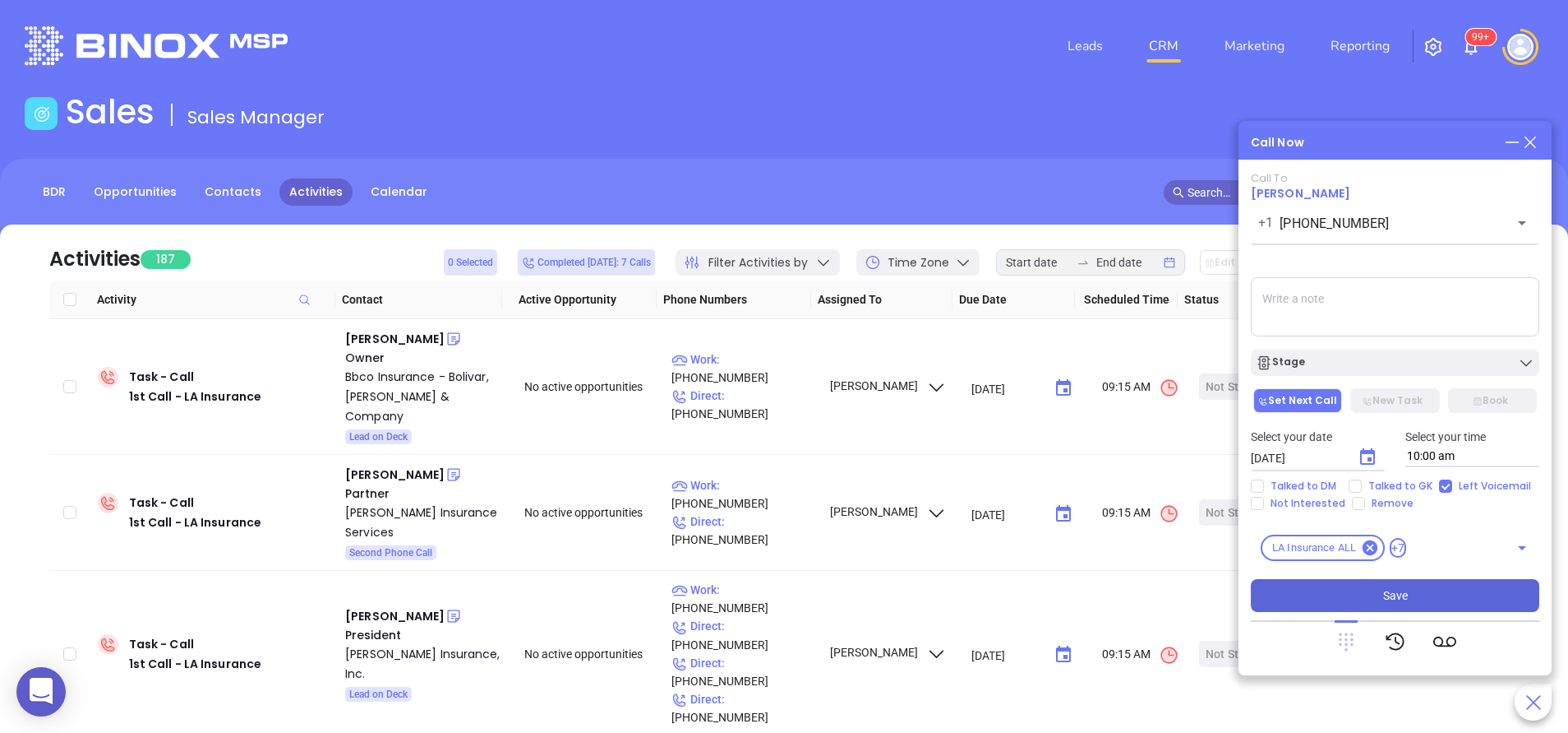
click at [1351, 639] on icon at bounding box center [1346, 643] width 15 height 18
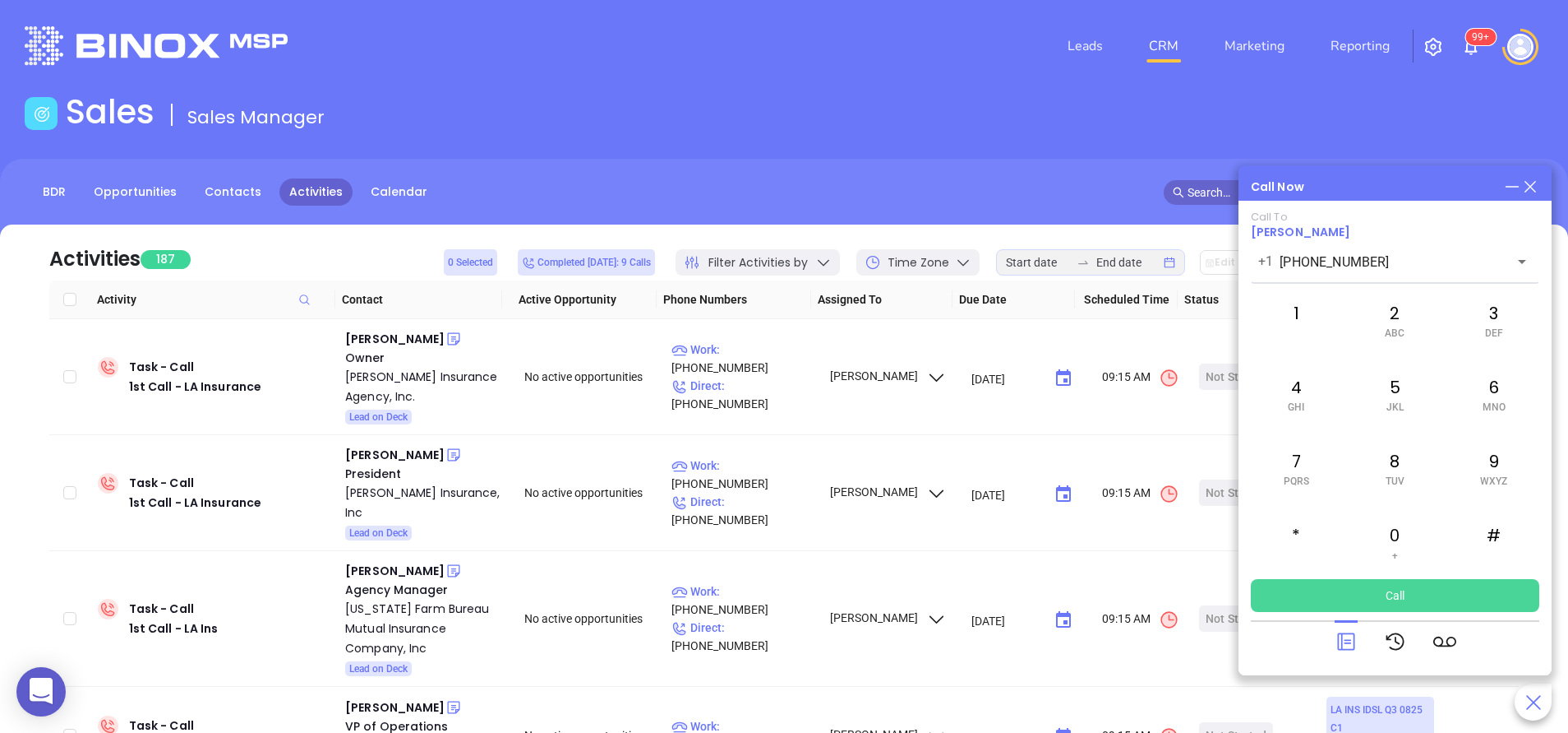
click at [1351, 639] on icon at bounding box center [1346, 642] width 23 height 23
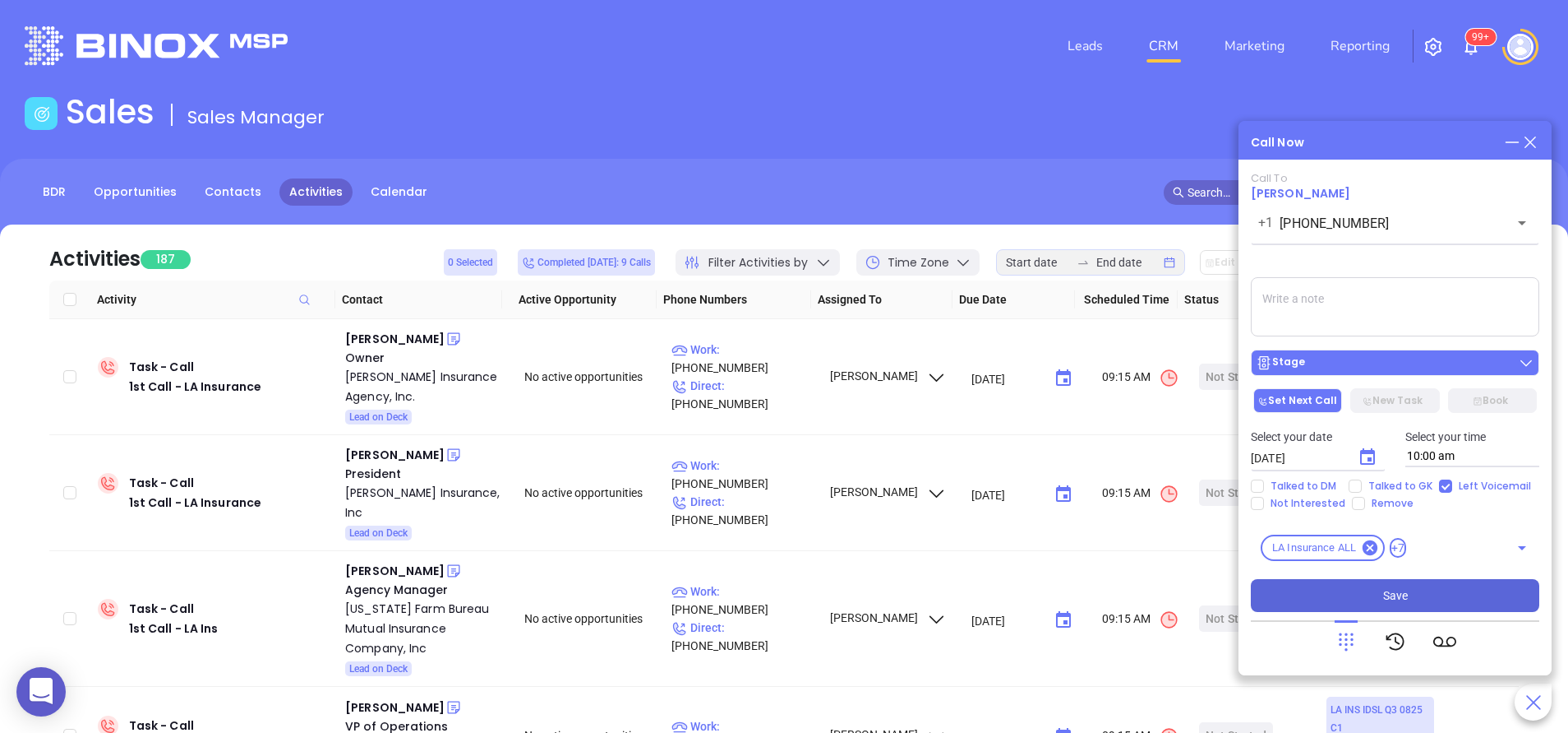
click at [1335, 350] on button "Stage" at bounding box center [1395, 362] width 289 height 26
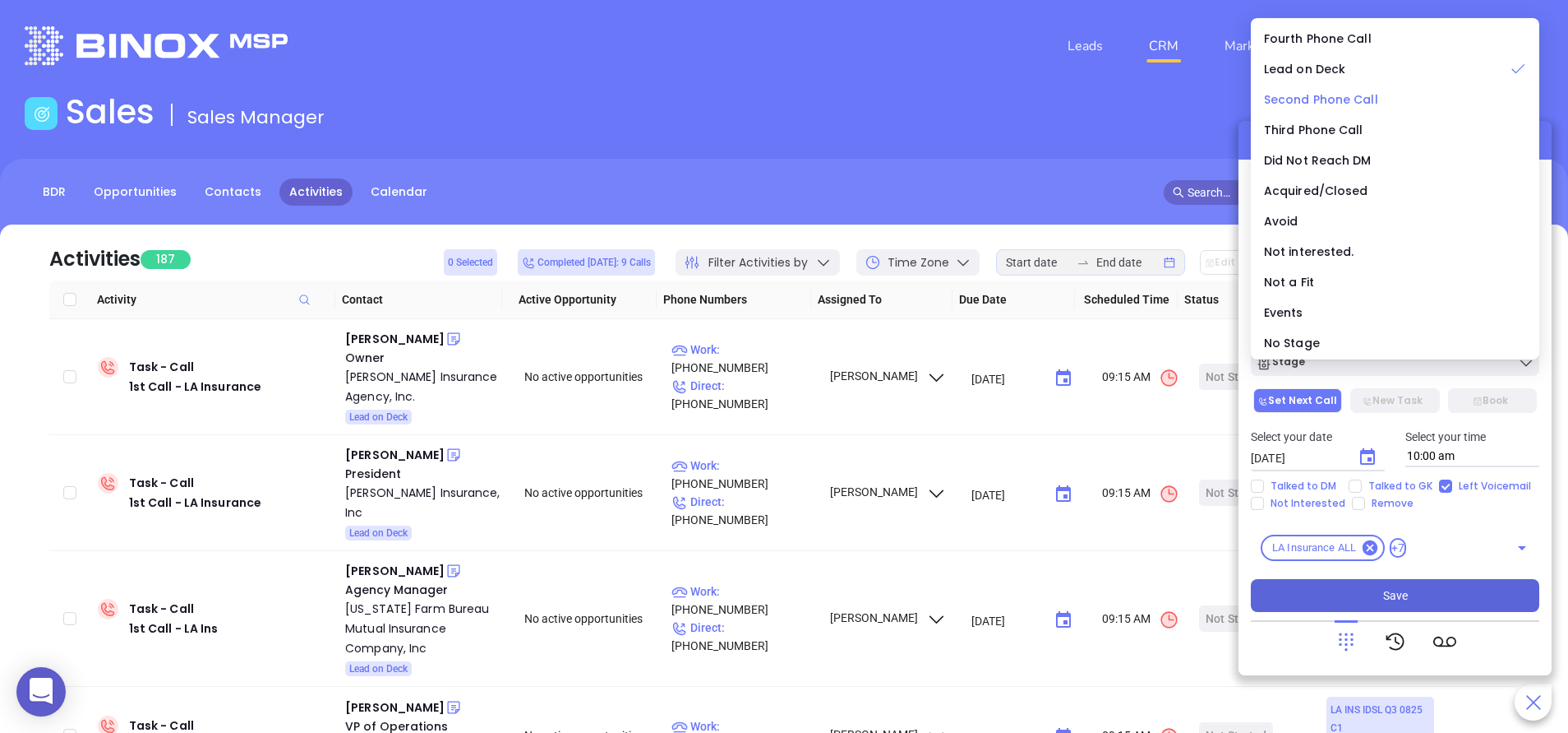
click at [1368, 97] on span "Second Phone Call" at bounding box center [1321, 99] width 114 height 16
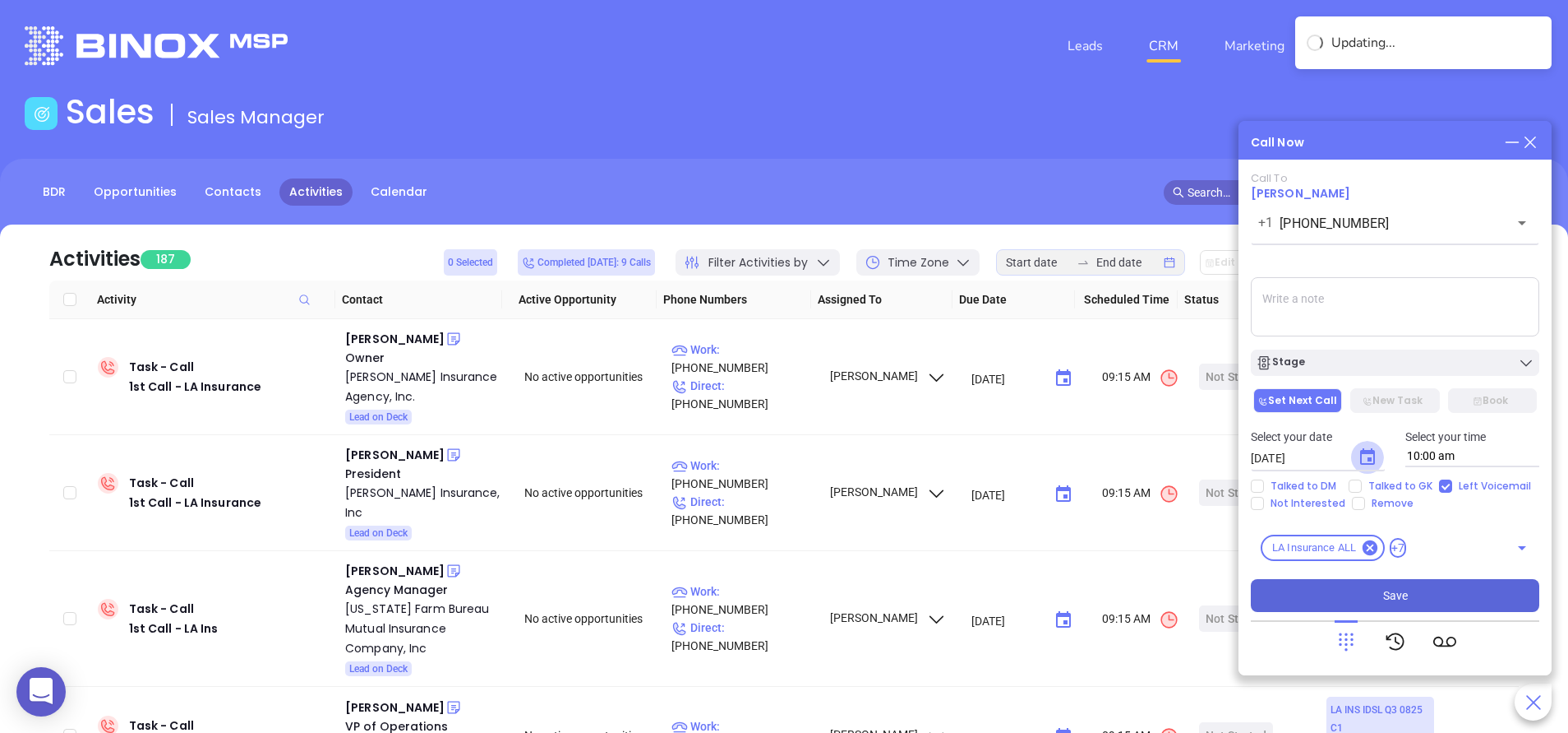
click at [1366, 455] on icon "Choose date, selected date is Sep 12, 2025" at bounding box center [1368, 457] width 20 height 20
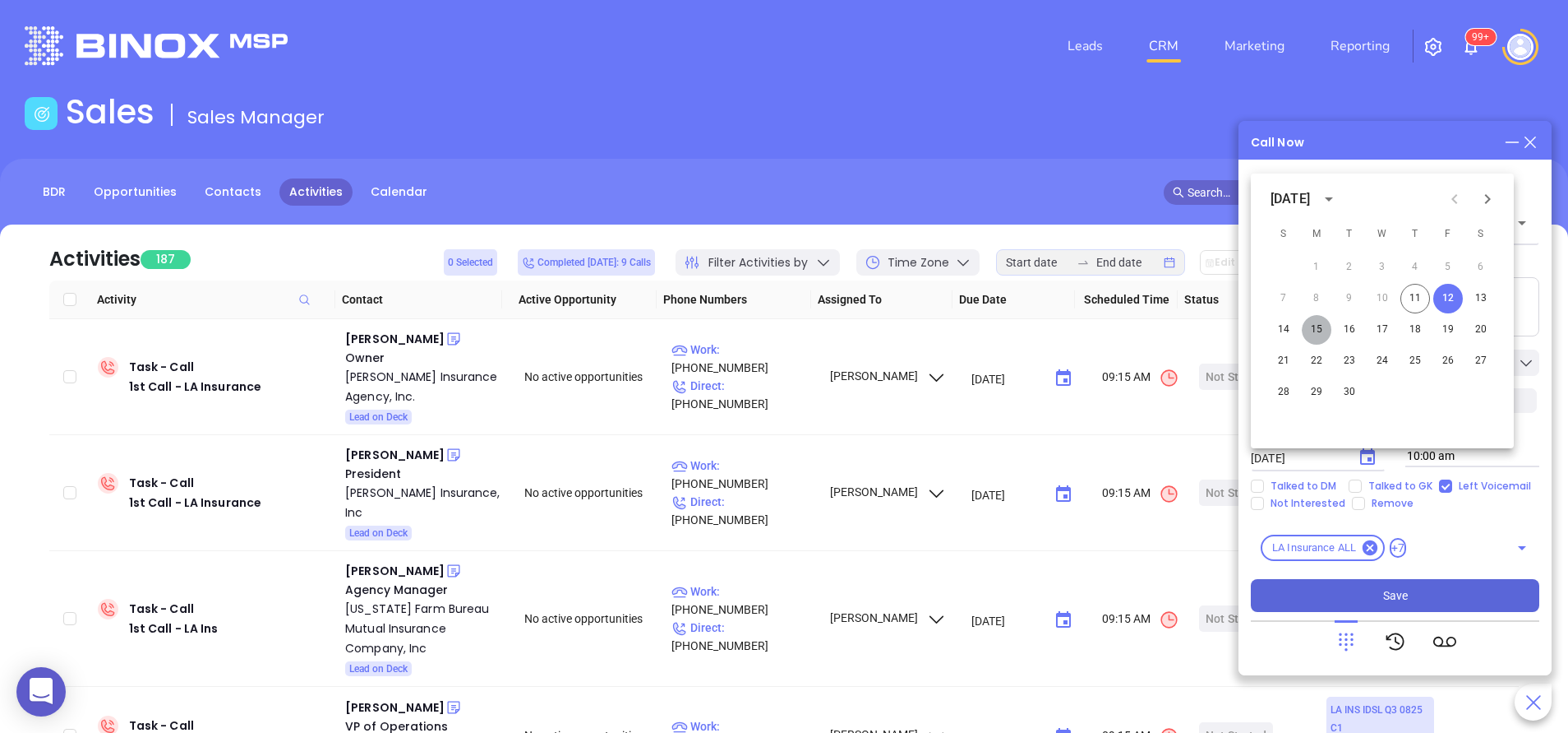
click at [1314, 331] on button "15" at bounding box center [1316, 329] width 30 height 30
type input "09/15/2025"
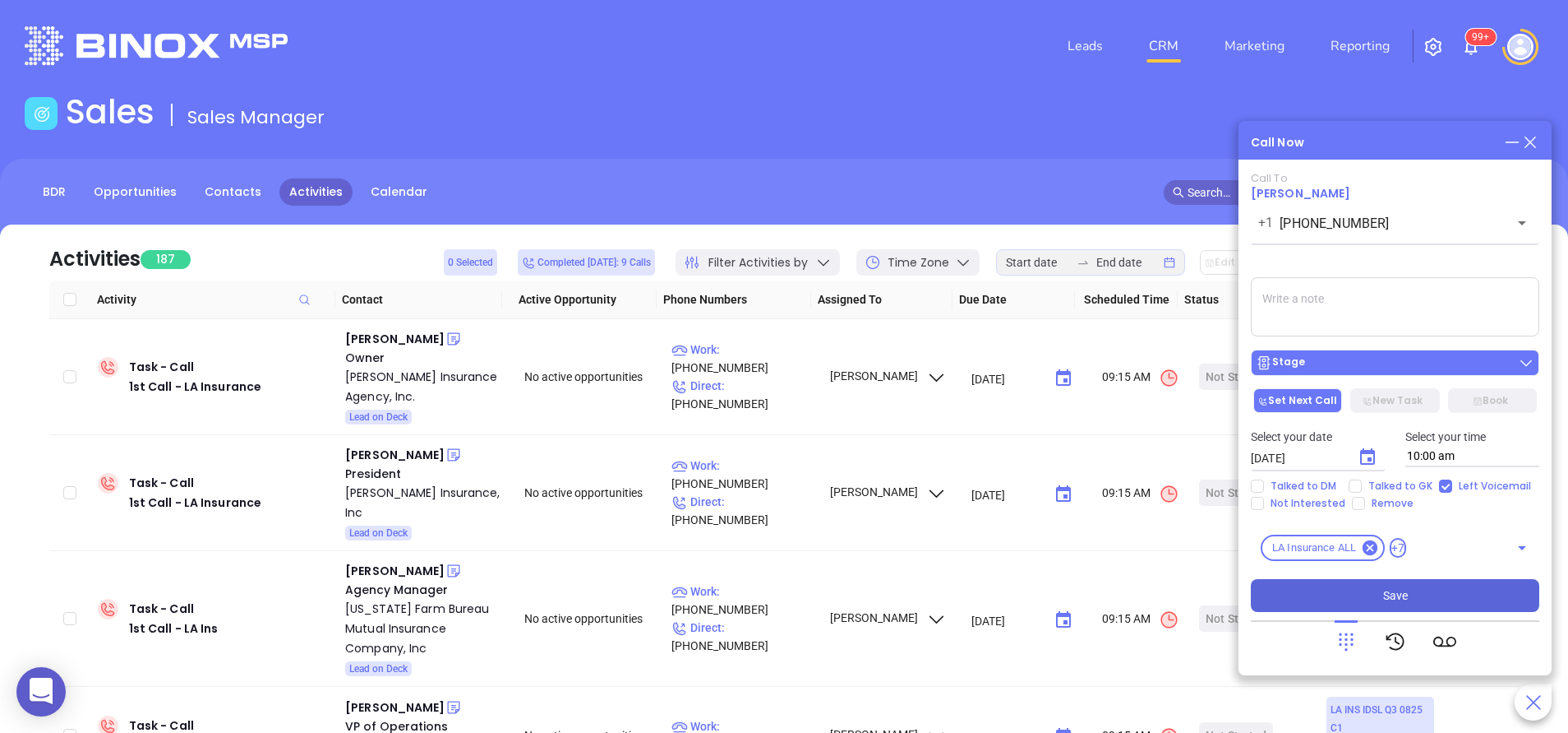
click at [1346, 372] on button "Stage" at bounding box center [1395, 362] width 289 height 26
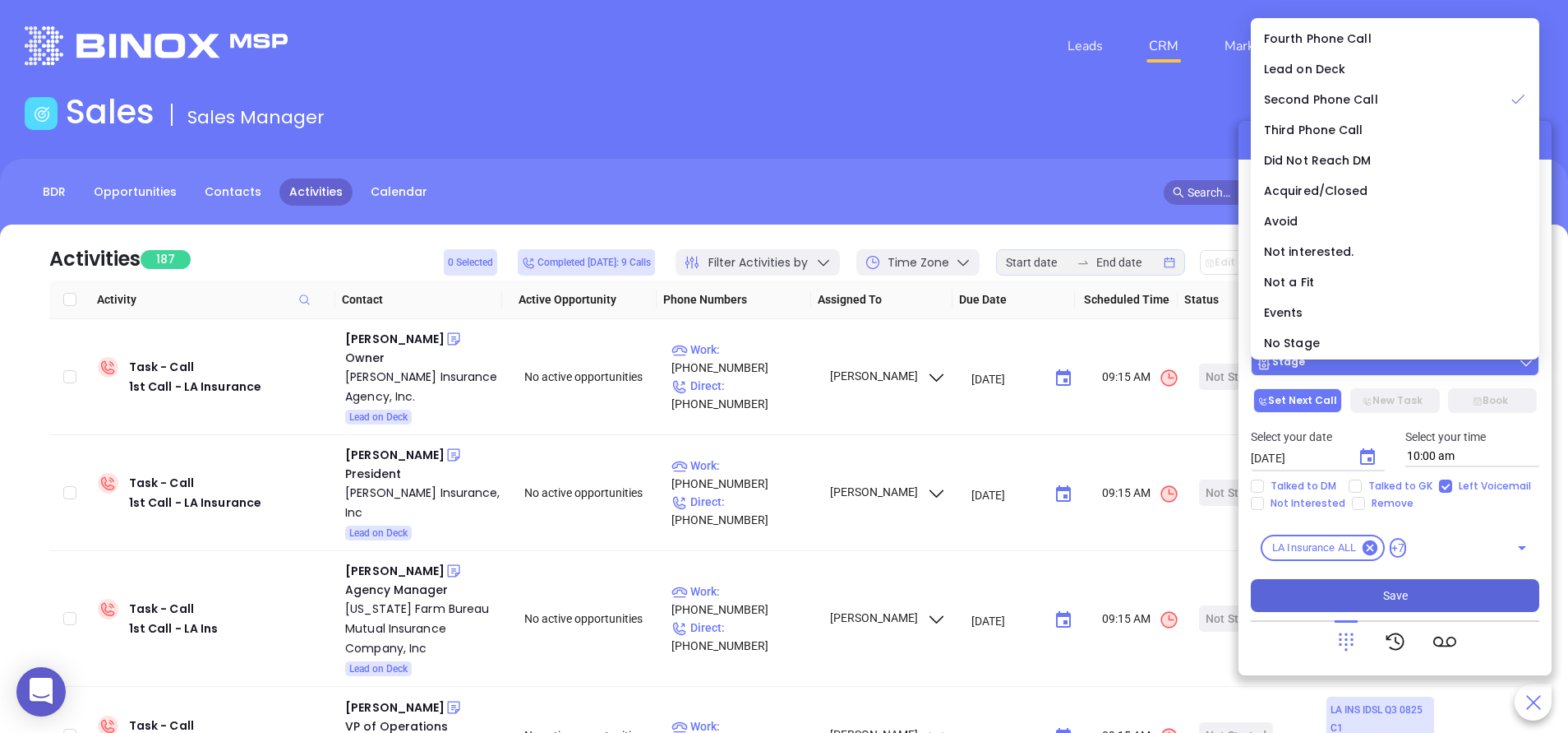
click at [1346, 372] on button "Stage" at bounding box center [1395, 362] width 289 height 26
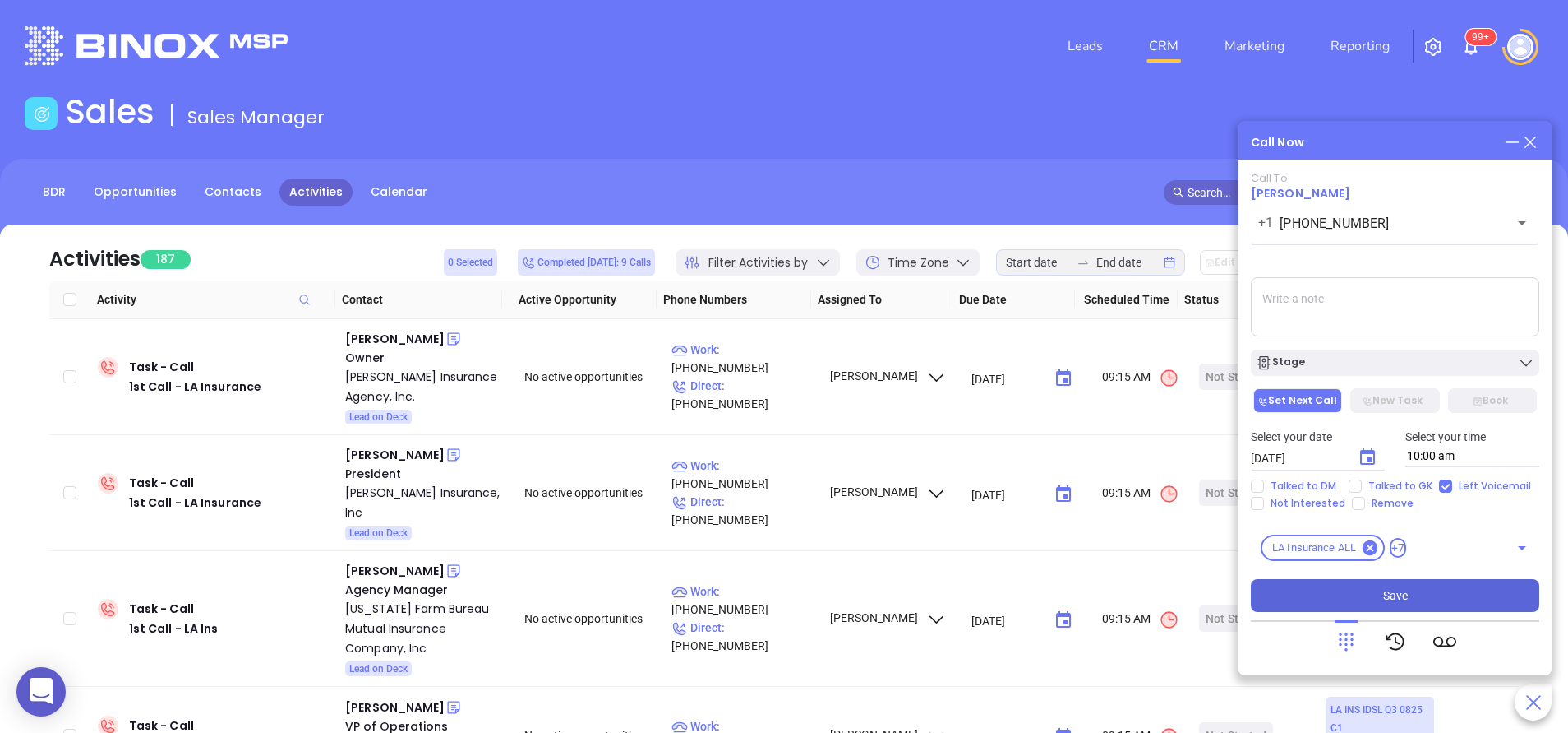
click at [1380, 592] on button "Save" at bounding box center [1395, 595] width 289 height 33
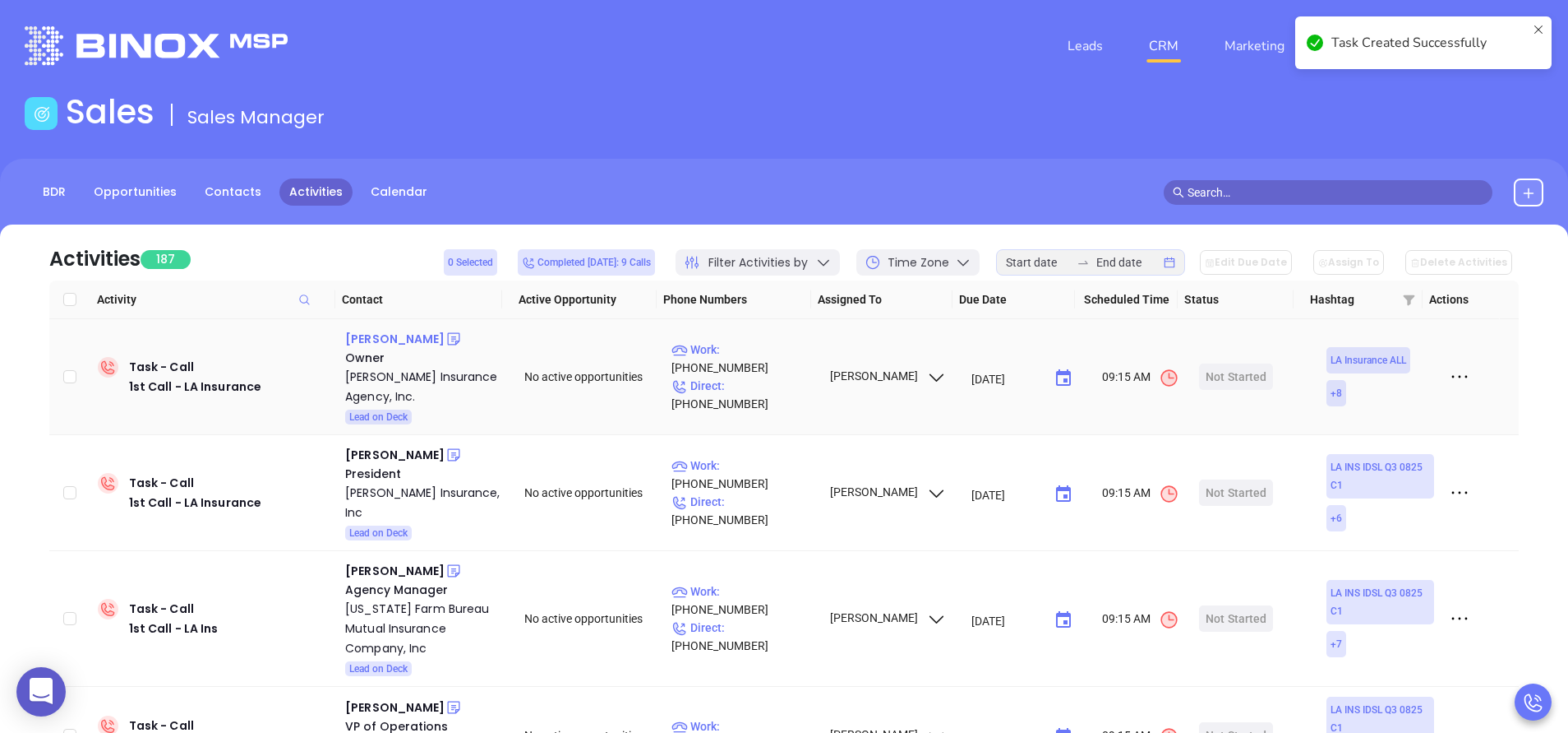
click at [366, 335] on div "Duke Jackson" at bounding box center [394, 339] width 99 height 20
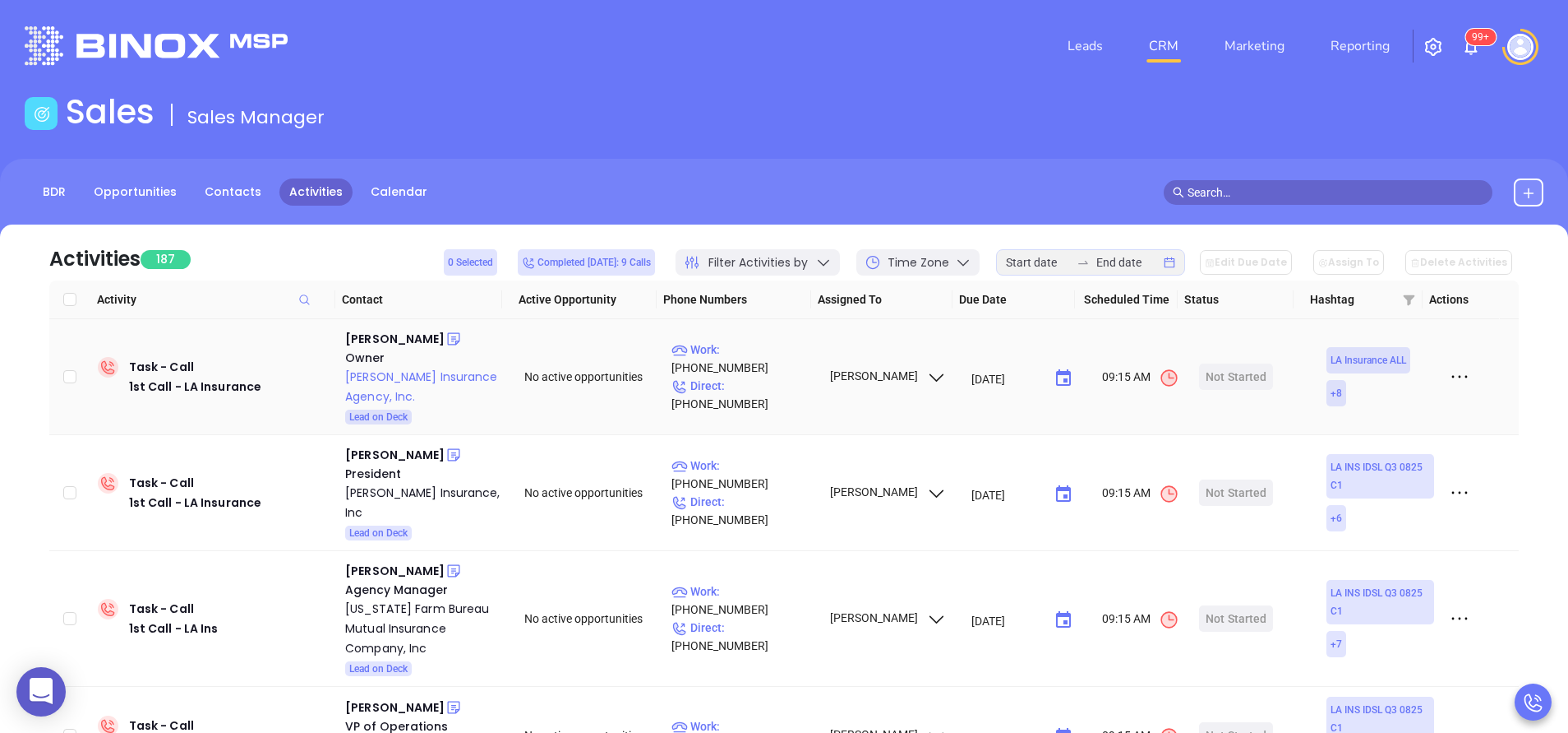
click at [369, 379] on div "Jackson Insurance Agency, Inc." at bounding box center [423, 387] width 157 height 39
click at [447, 345] on icon at bounding box center [453, 339] width 13 height 13
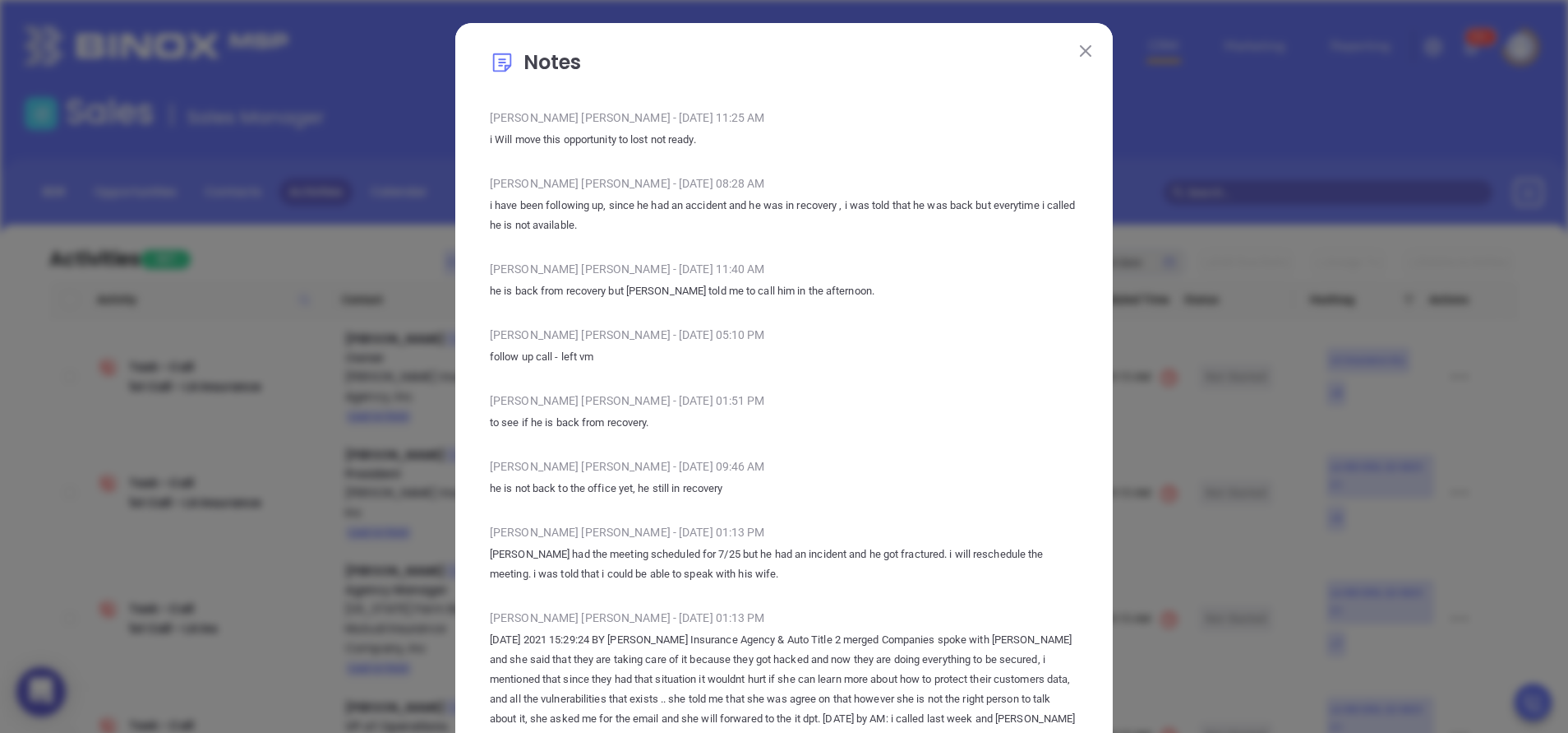
click at [1081, 48] on img at bounding box center [1085, 51] width 12 height 12
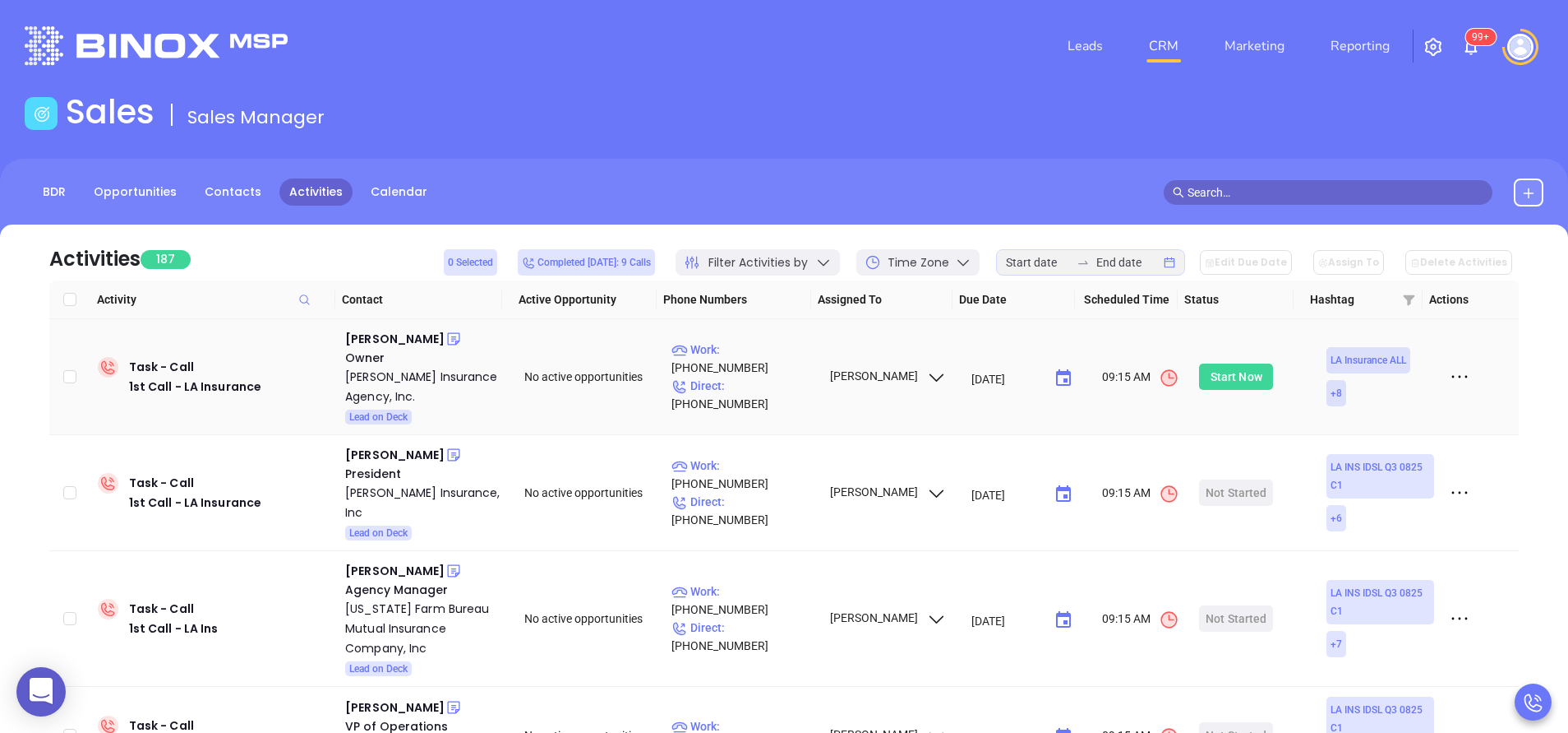
click at [1246, 379] on div "Start Now" at bounding box center [1236, 376] width 52 height 26
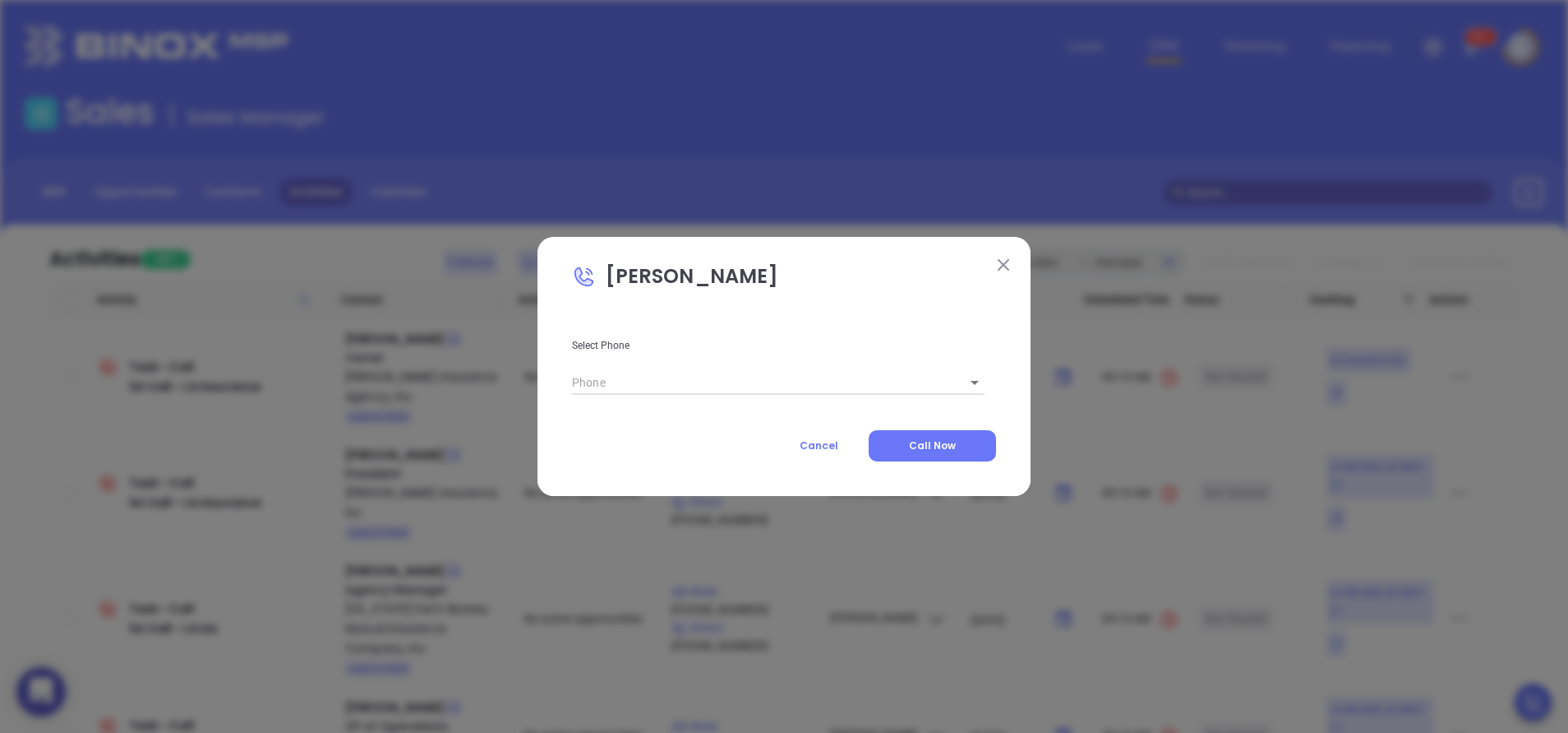
type input "(318) 746-2222"
type input "1"
click at [926, 432] on button "Call Now" at bounding box center [932, 446] width 127 height 31
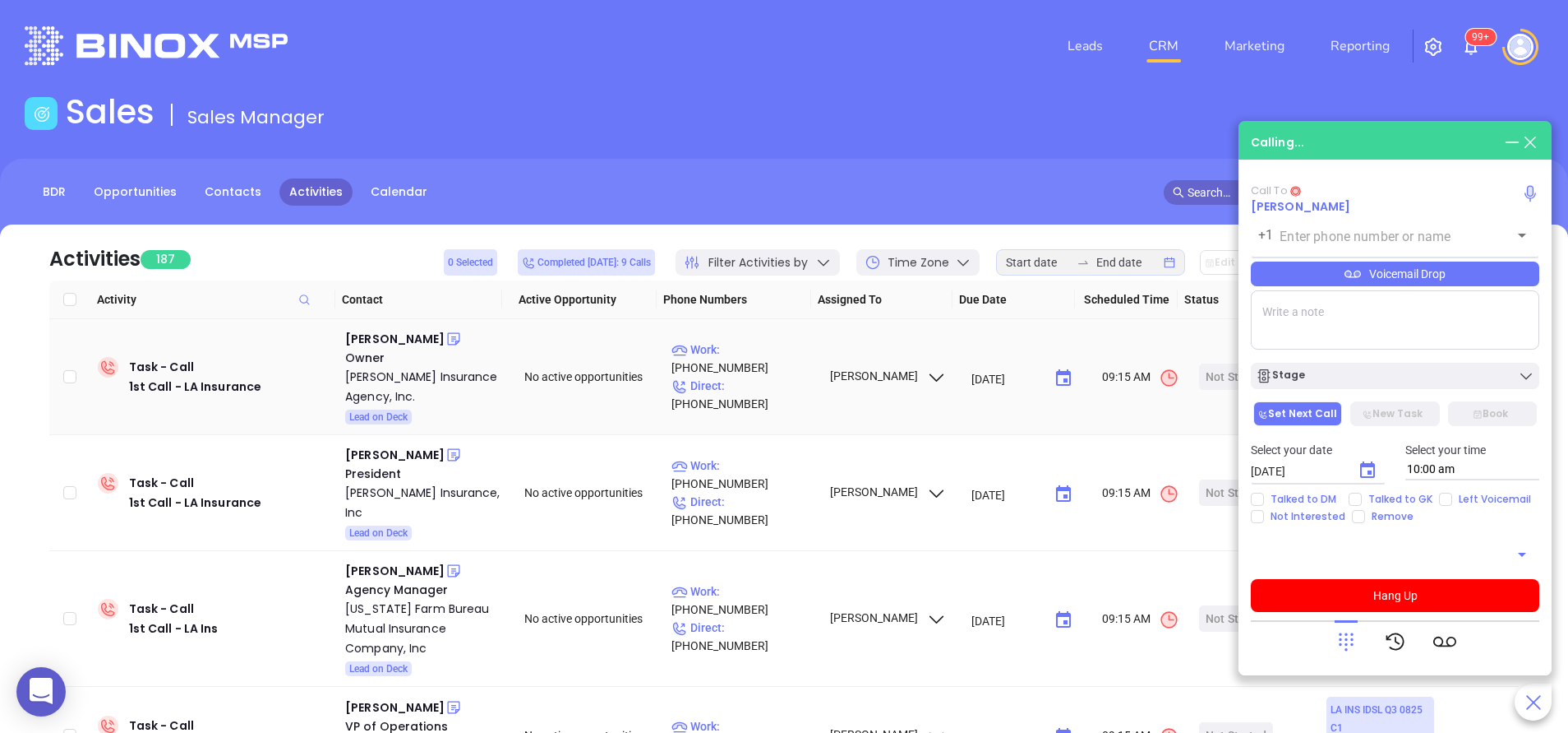
type input "(318) 746-2222"
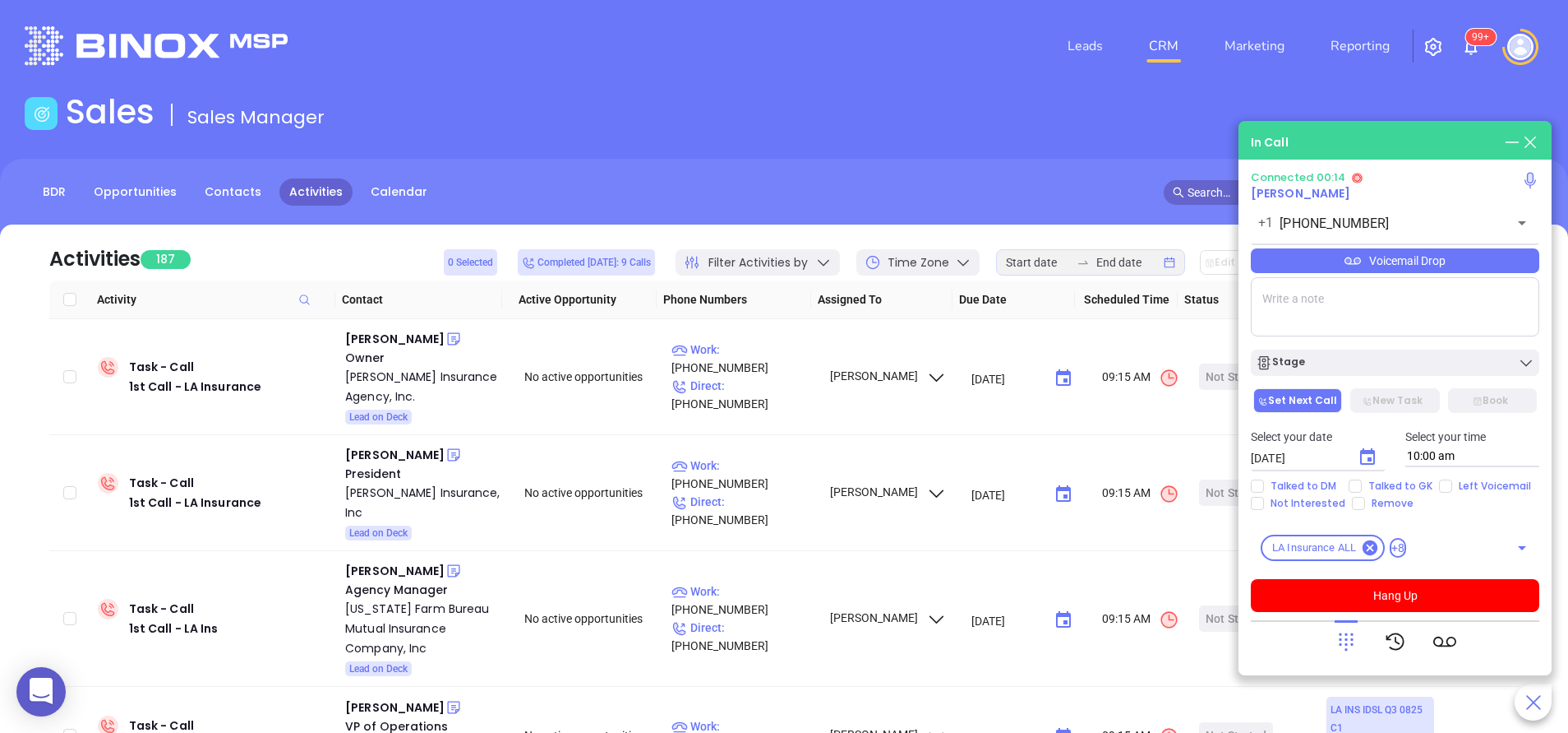
click at [1337, 634] on icon at bounding box center [1346, 642] width 23 height 23
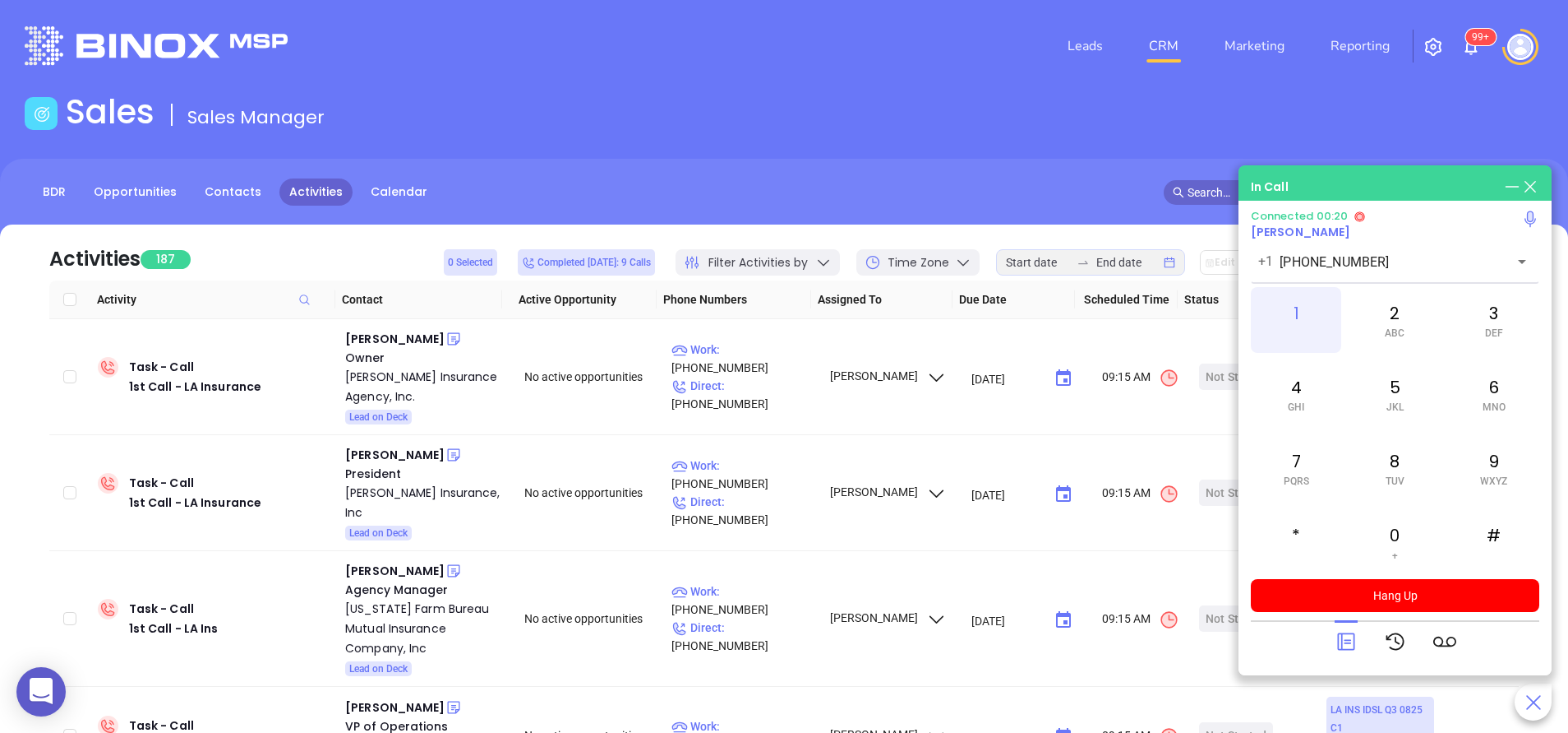
click at [1287, 324] on div "1" at bounding box center [1296, 320] width 90 height 66
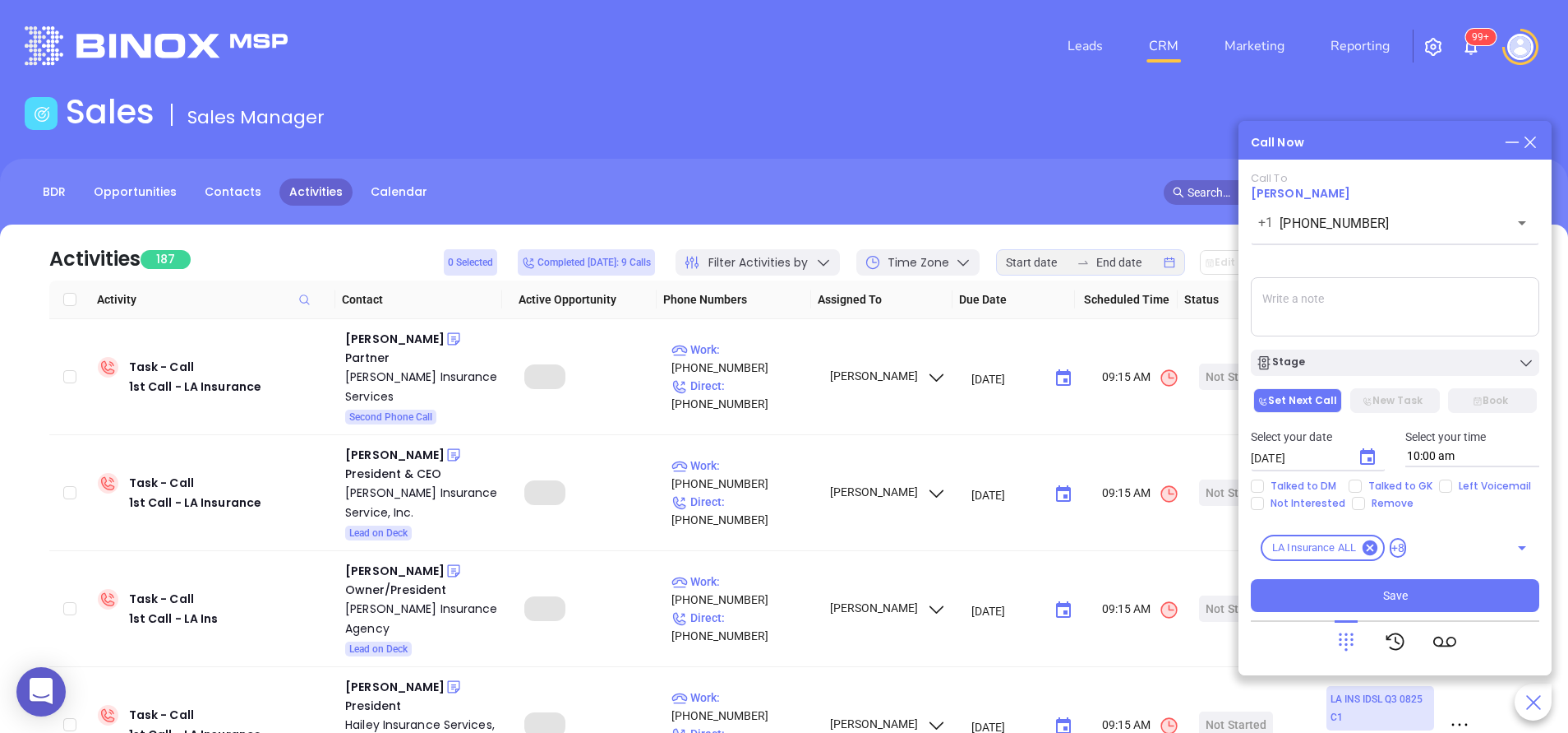
click at [1287, 324] on textarea at bounding box center [1395, 307] width 289 height 59
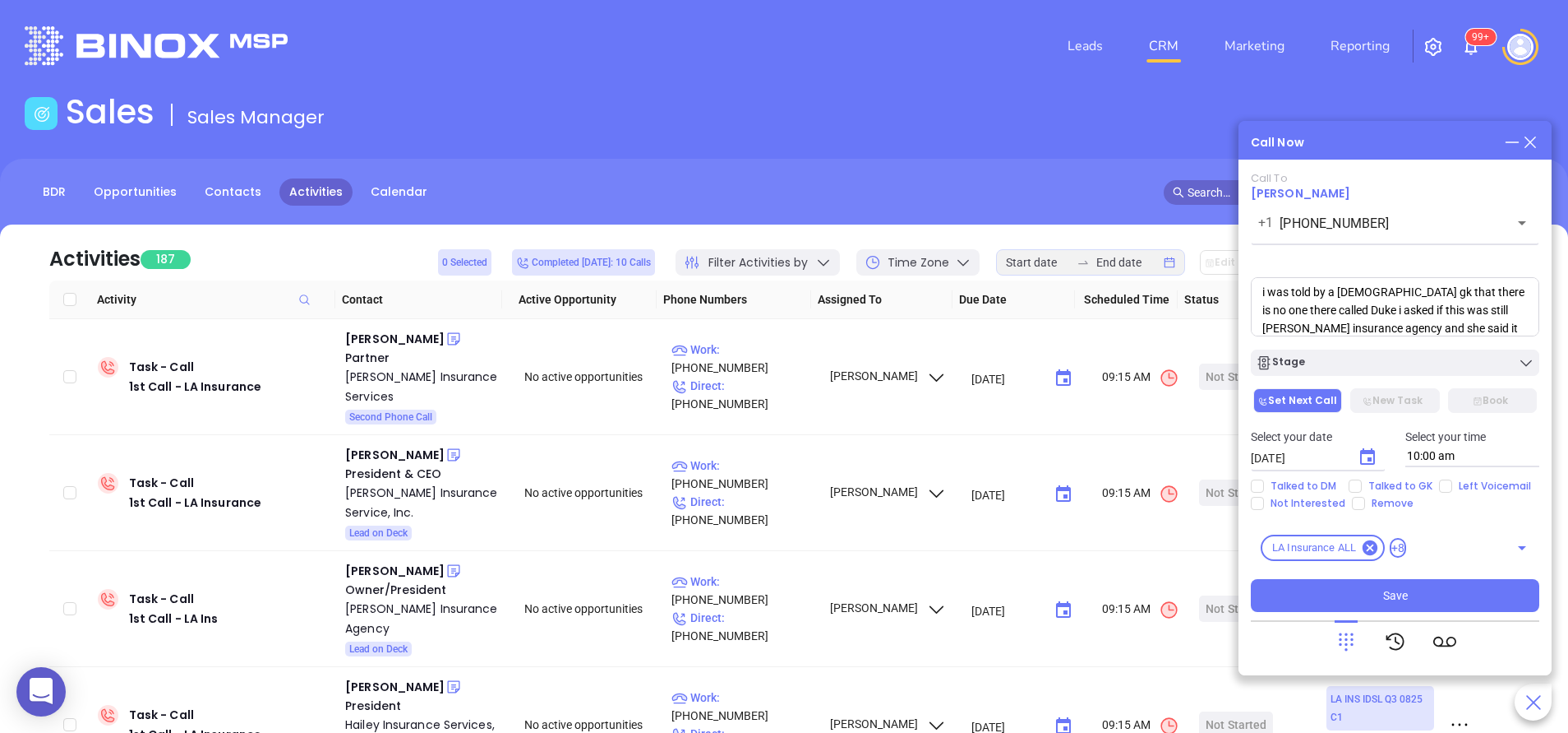
scroll to position [24, 0]
type textarea "i was told by a female gk that there is no one there called Duke i asked if thi…"
click at [1377, 482] on span "Talked to GK" at bounding box center [1401, 486] width 77 height 13
click at [1362, 482] on input "Talked to GK" at bounding box center [1355, 486] width 13 height 13
checkbox input "true"
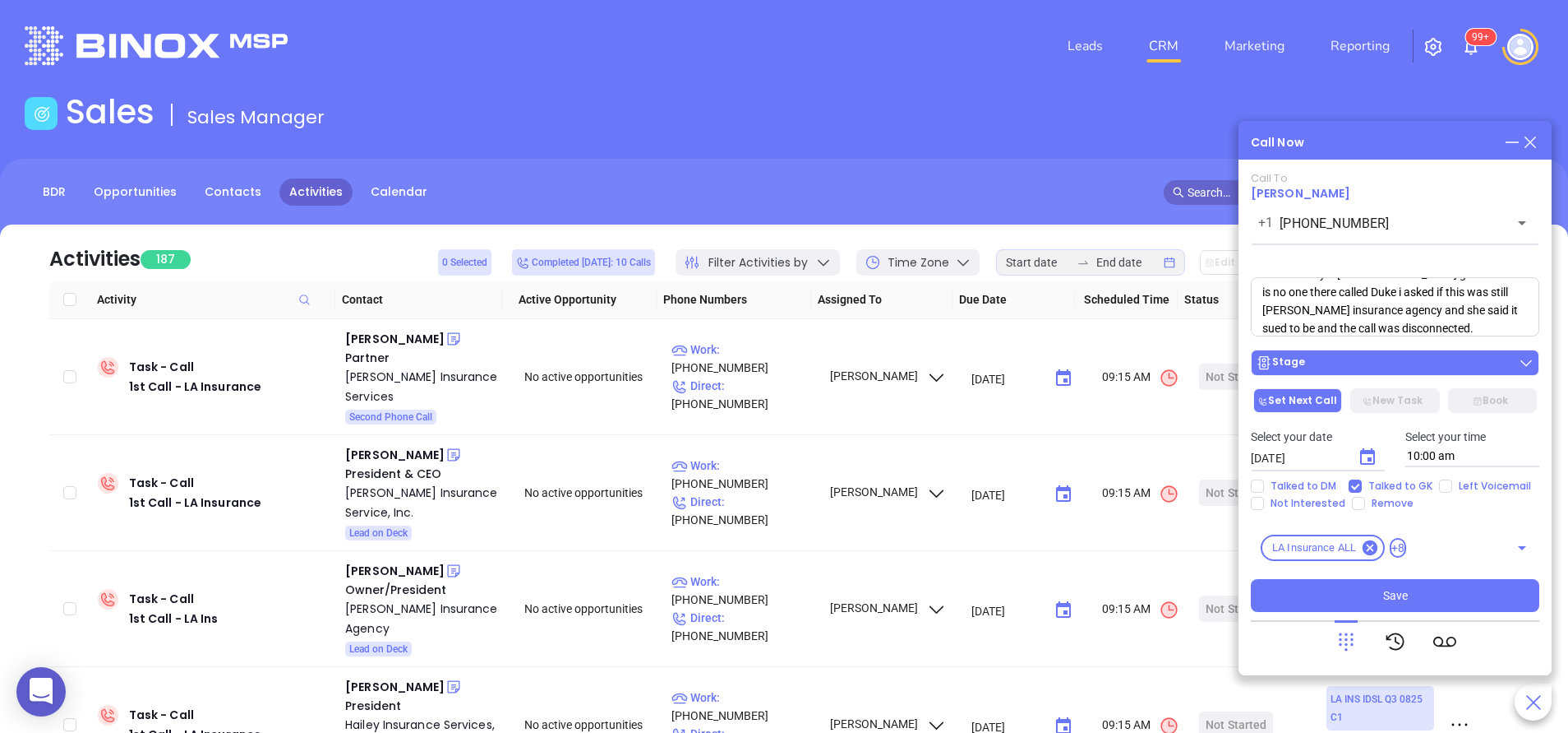
click at [1371, 360] on div "Stage" at bounding box center [1394, 362] width 278 height 16
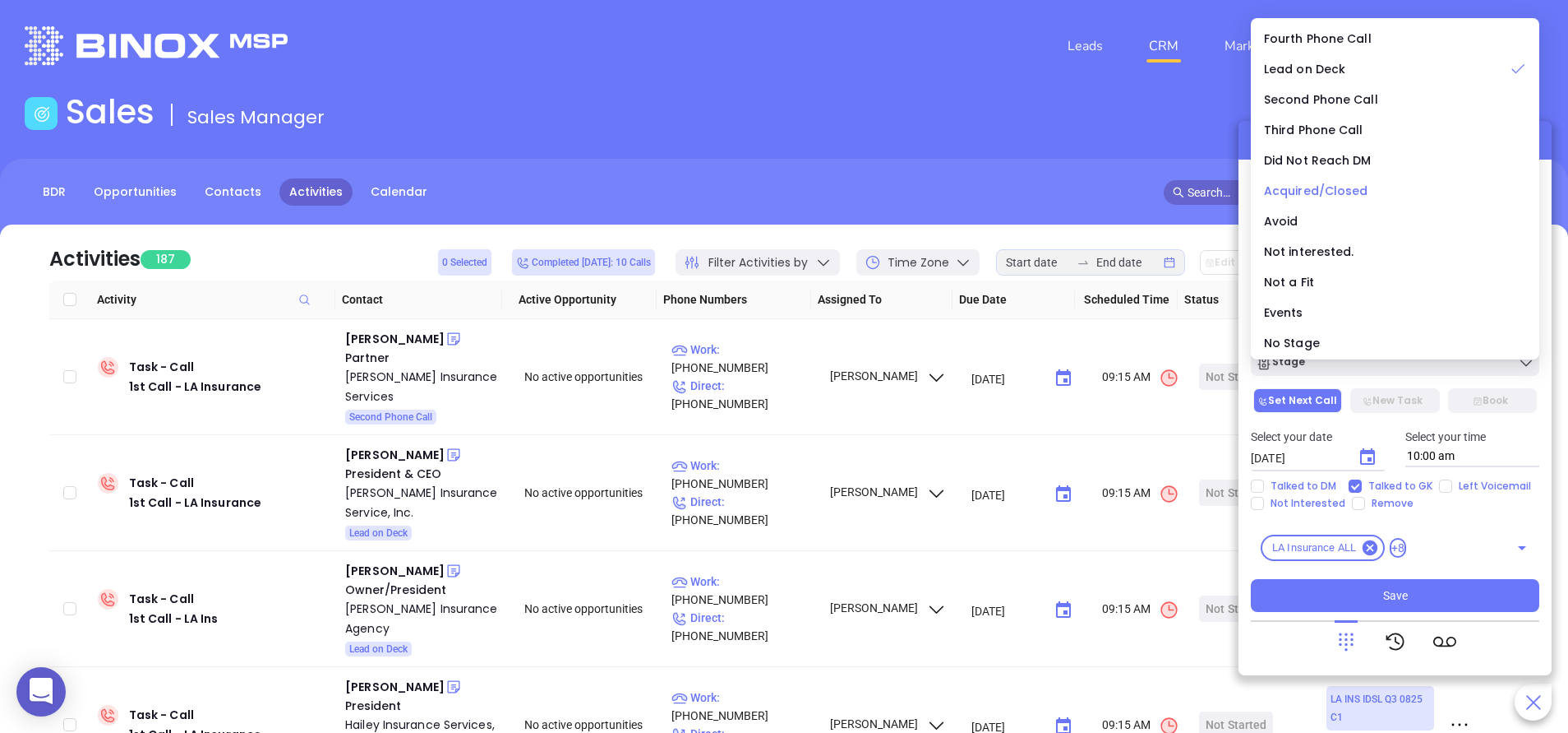
click at [1304, 190] on span "Acquired/Closed" at bounding box center [1316, 191] width 105 height 16
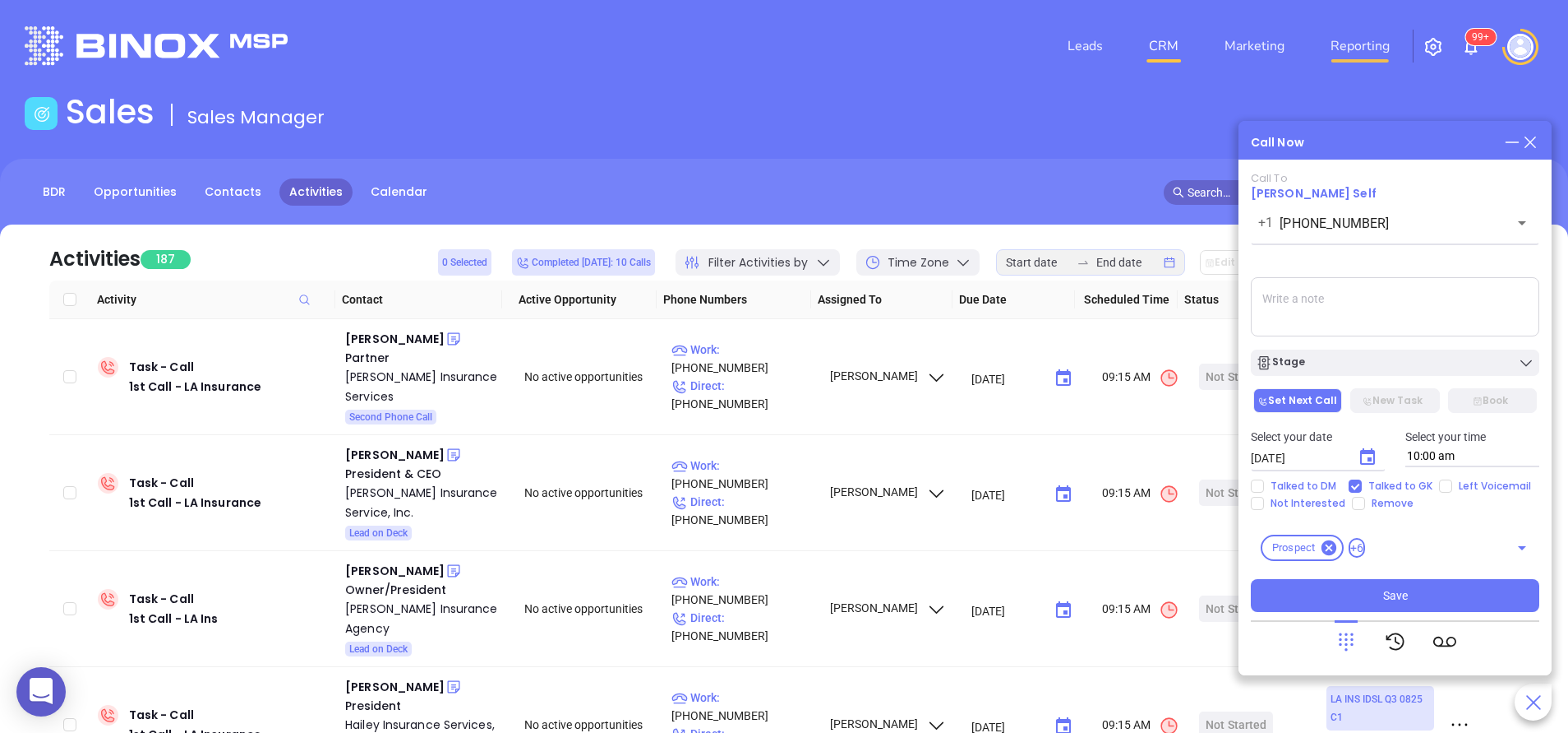
click at [1365, 43] on link "Reporting" at bounding box center [1360, 46] width 72 height 33
click at [1482, 47] on div "Leads CRM Marketing Reporting 99+" at bounding box center [1040, 46] width 1026 height 59
click at [1277, 487] on span "Talked to DM" at bounding box center [1303, 486] width 79 height 13
click at [1264, 487] on input "Talked to DM" at bounding box center [1258, 486] width 13 height 13
checkbox input "true"
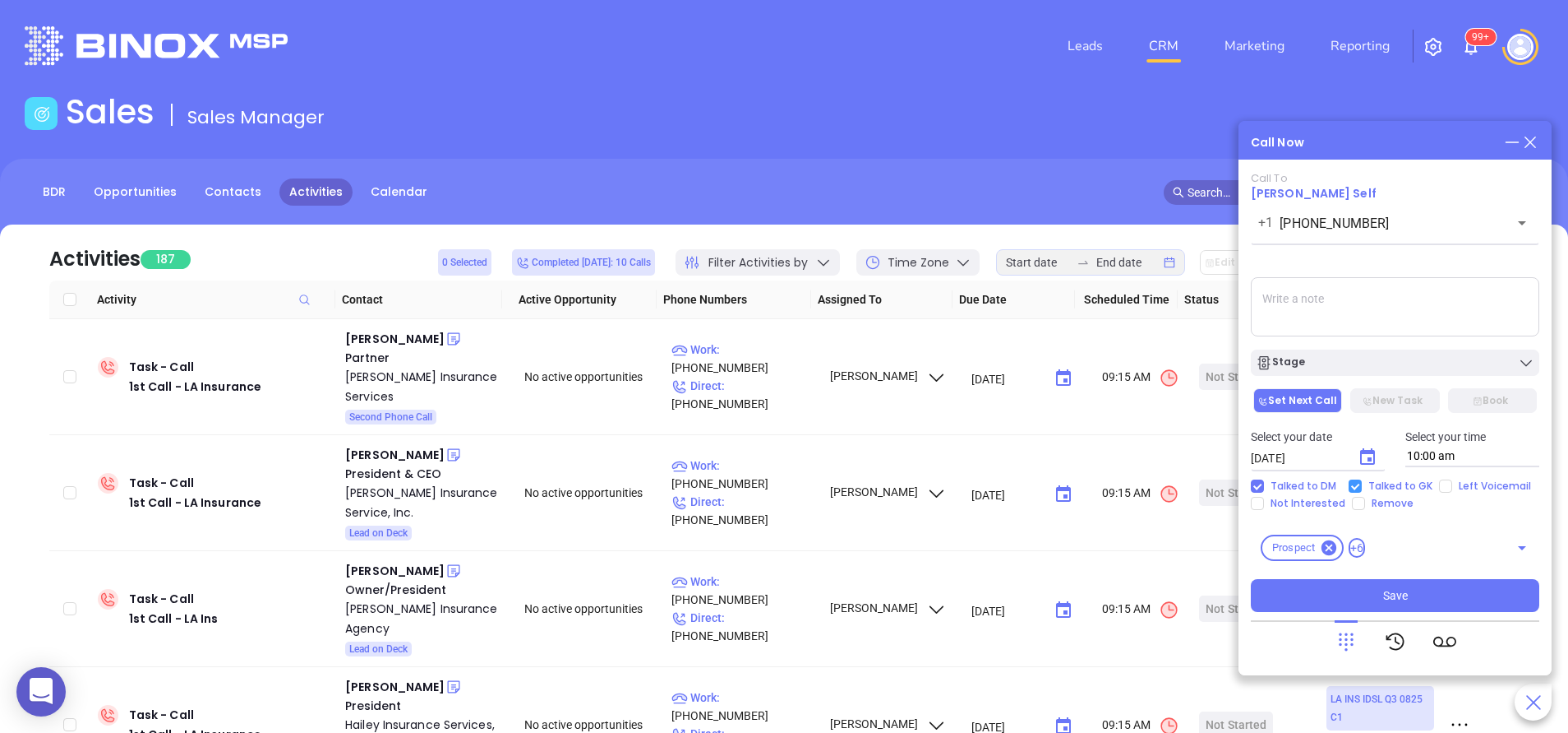
click at [1362, 482] on span "Talked to GK" at bounding box center [1401, 486] width 77 height 13
click at [1360, 482] on input "Talked to GK" at bounding box center [1355, 486] width 13 height 13
checkbox input "false"
click at [1388, 400] on button "New Task" at bounding box center [1394, 401] width 89 height 25
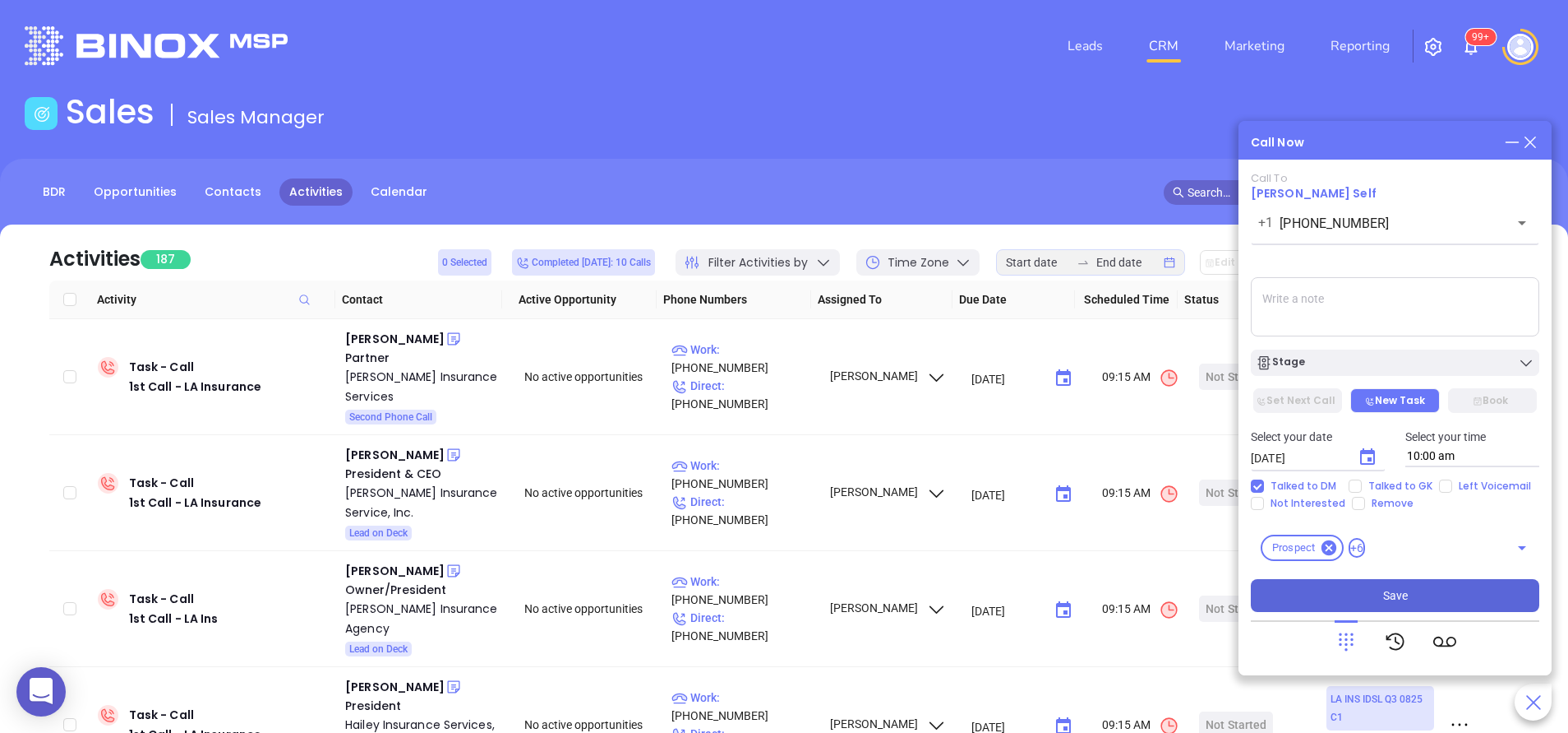
click at [1375, 589] on button "Save" at bounding box center [1395, 595] width 289 height 33
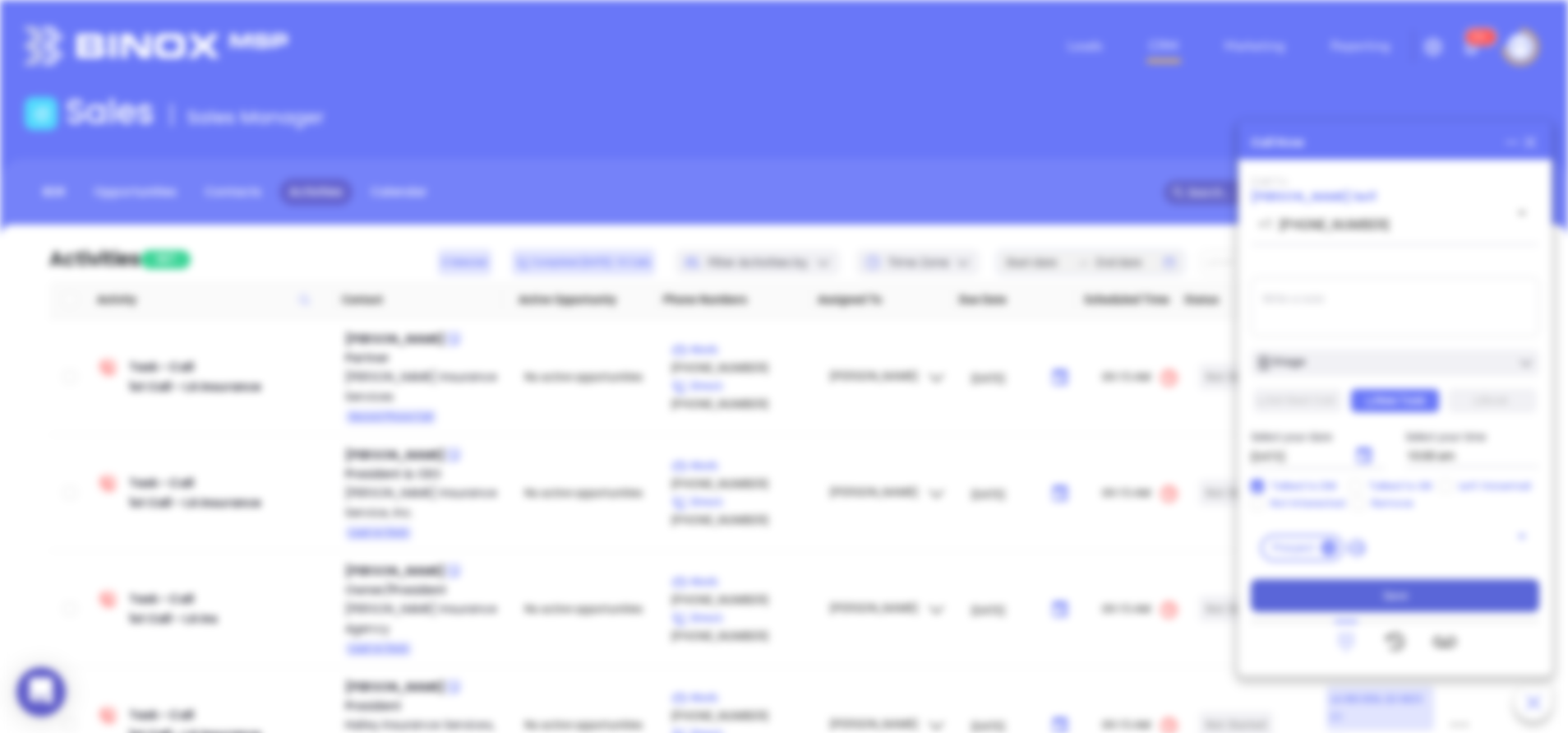
type input "[DATE]"
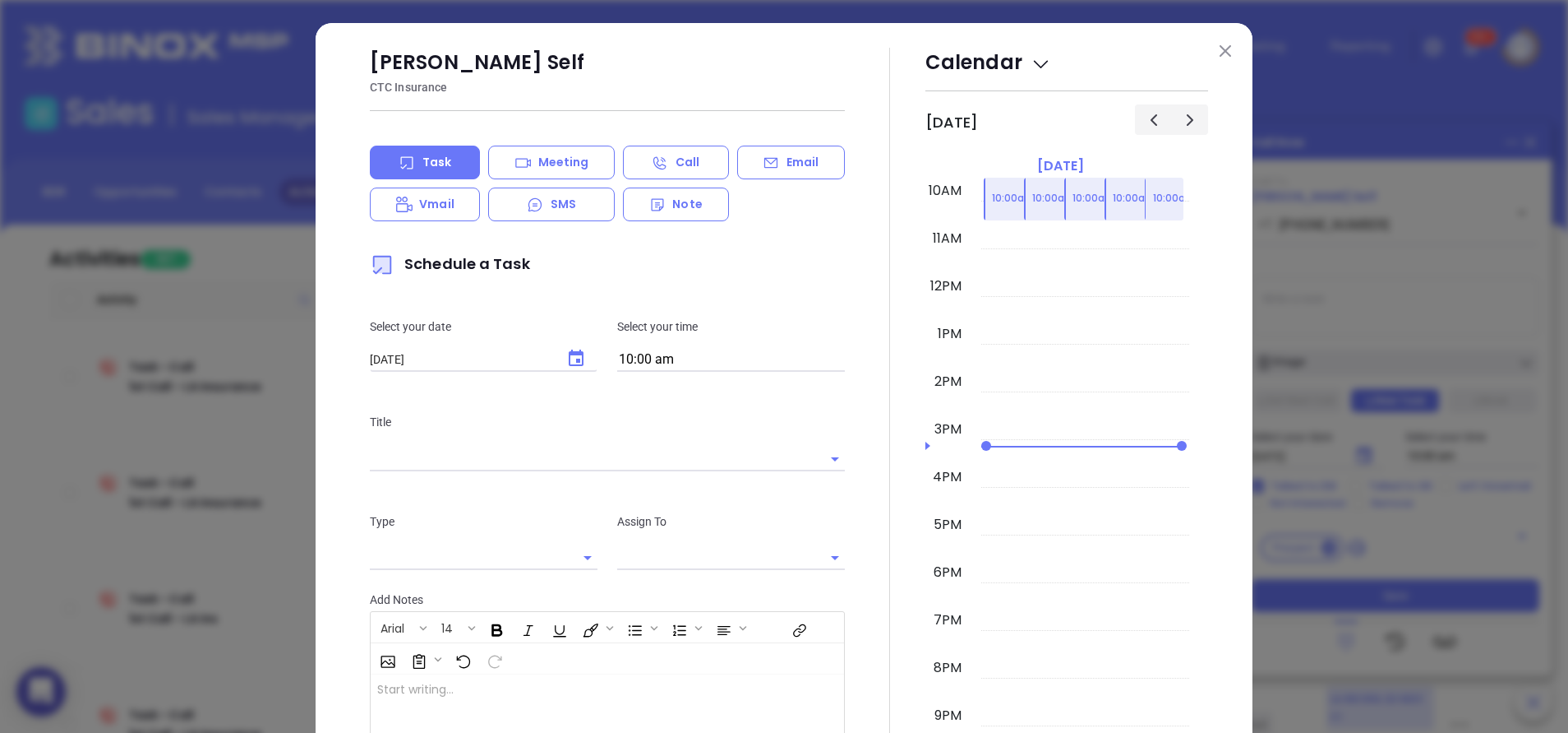
type input "[PERSON_NAME]"
click at [1215, 44] on button at bounding box center [1225, 50] width 21 height 21
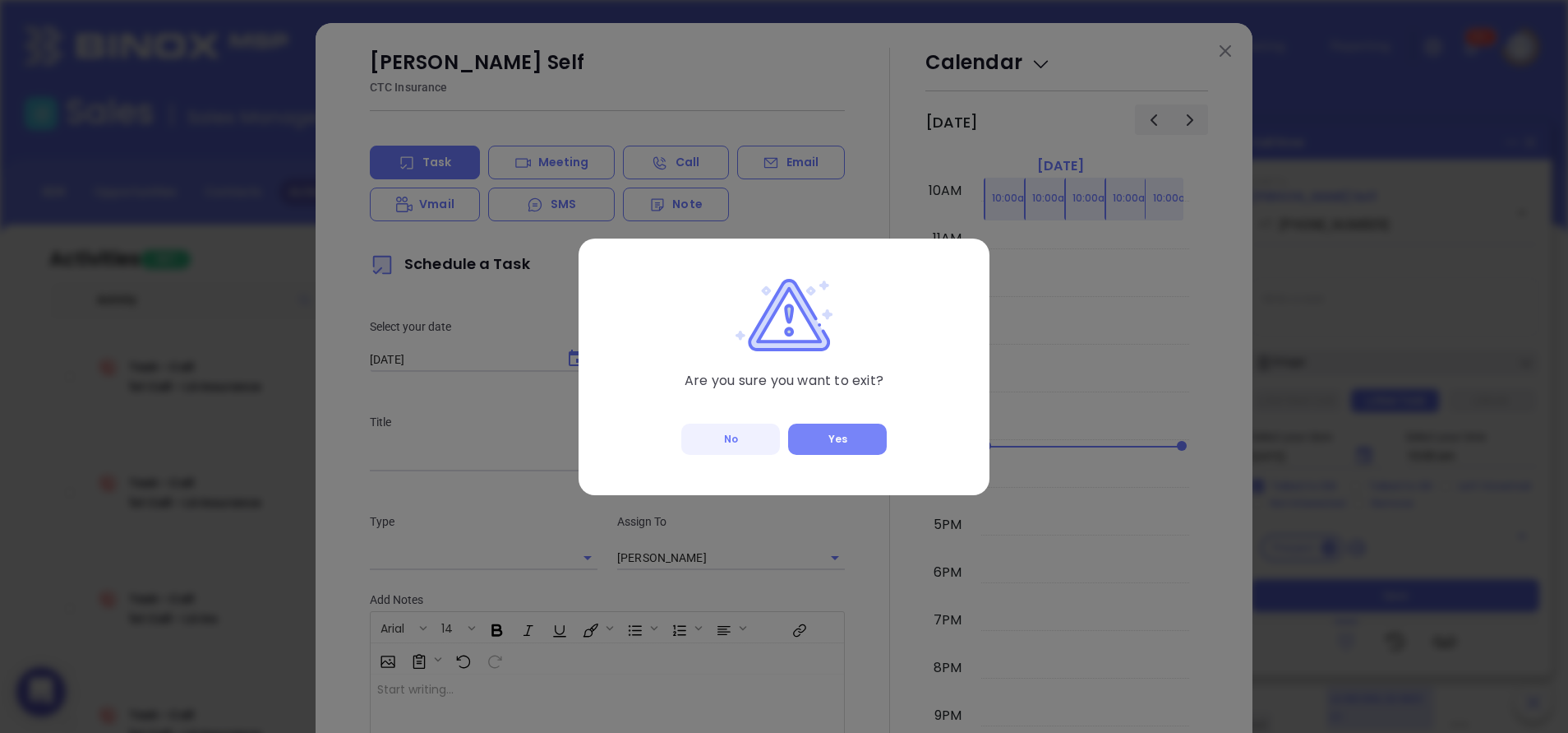
click at [840, 439] on button "Yes" at bounding box center [837, 439] width 98 height 31
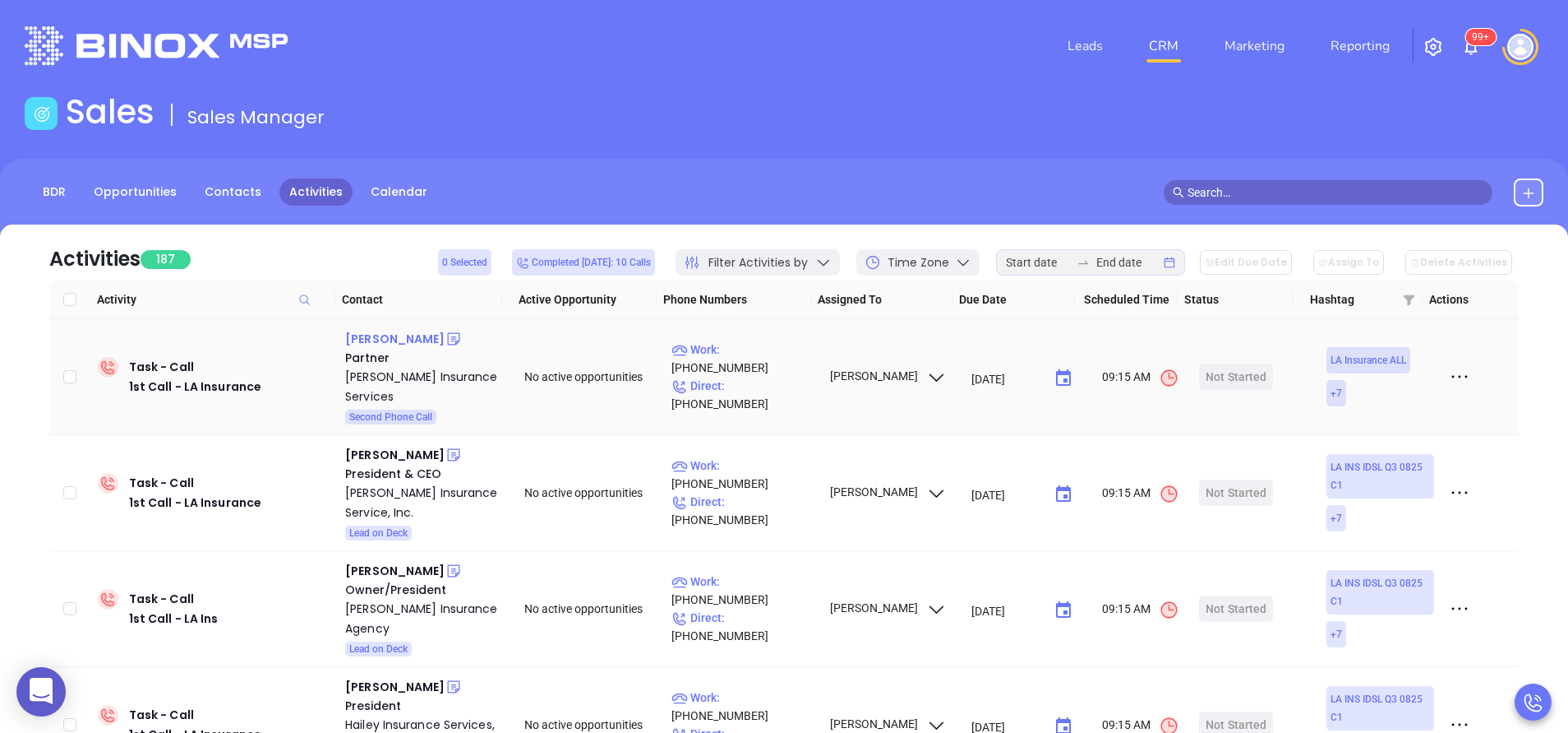
click at [388, 334] on div "Ben Jones Jr" at bounding box center [394, 339] width 99 height 20
click at [420, 378] on div "Jones Insurance Services" at bounding box center [423, 387] width 157 height 39
click at [445, 335] on icon at bounding box center [453, 338] width 16 height 16
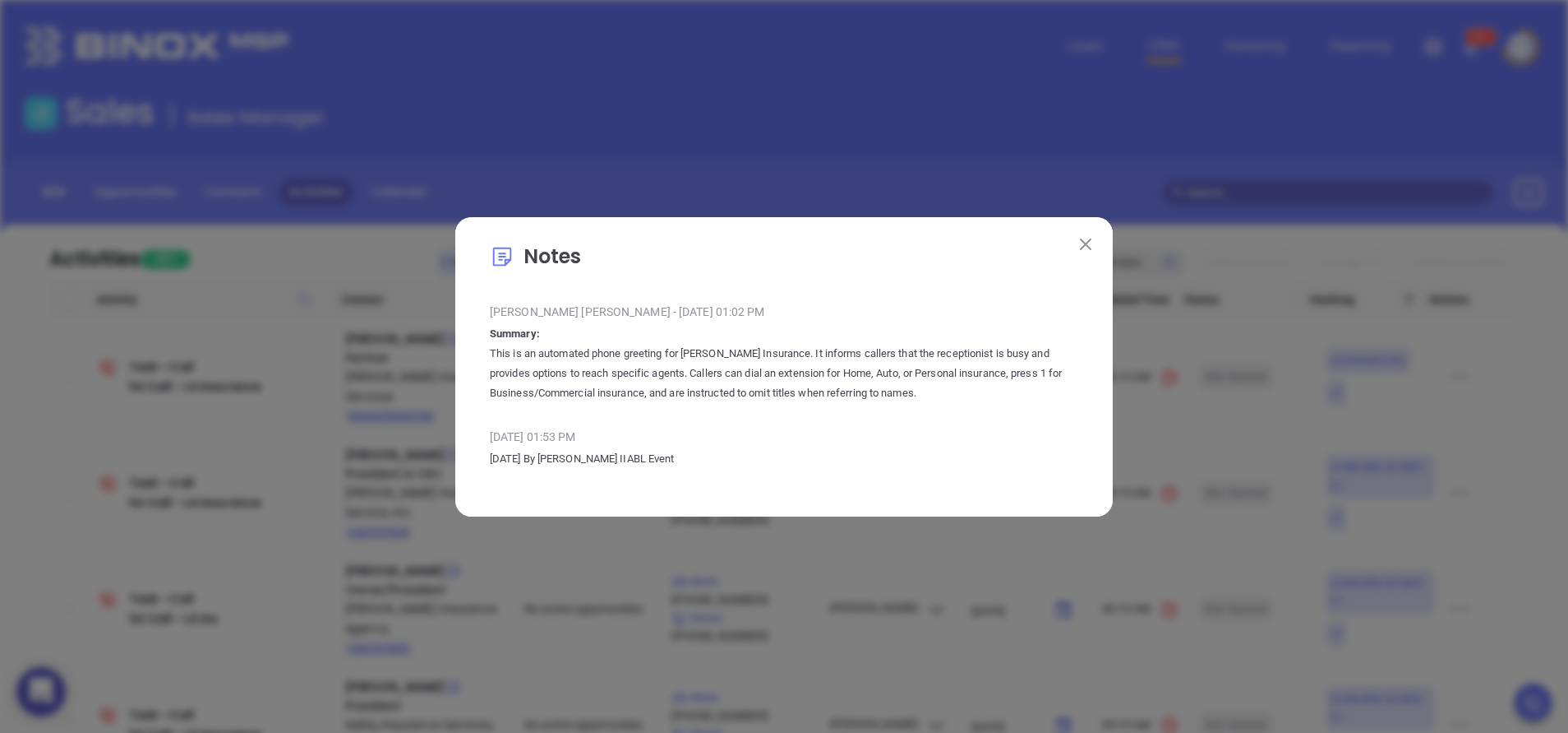
click at [1089, 244] on img at bounding box center [1085, 243] width 12 height 12
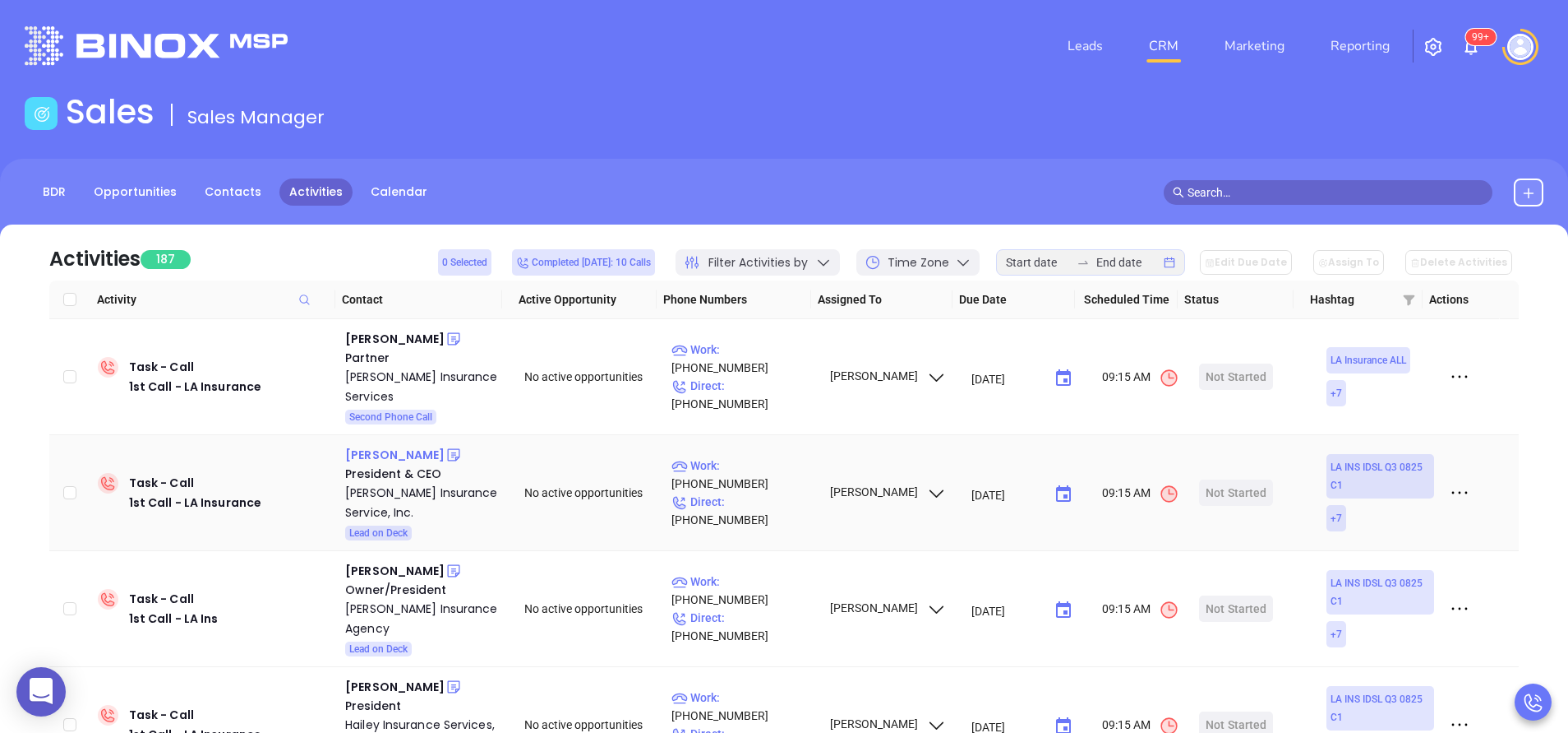
click at [392, 445] on div "Ross Henry" at bounding box center [394, 455] width 99 height 20
click at [391, 482] on div "Henry Insurance Service, Inc." at bounding box center [423, 502] width 157 height 39
click at [447, 449] on icon at bounding box center [453, 456] width 13 height 13
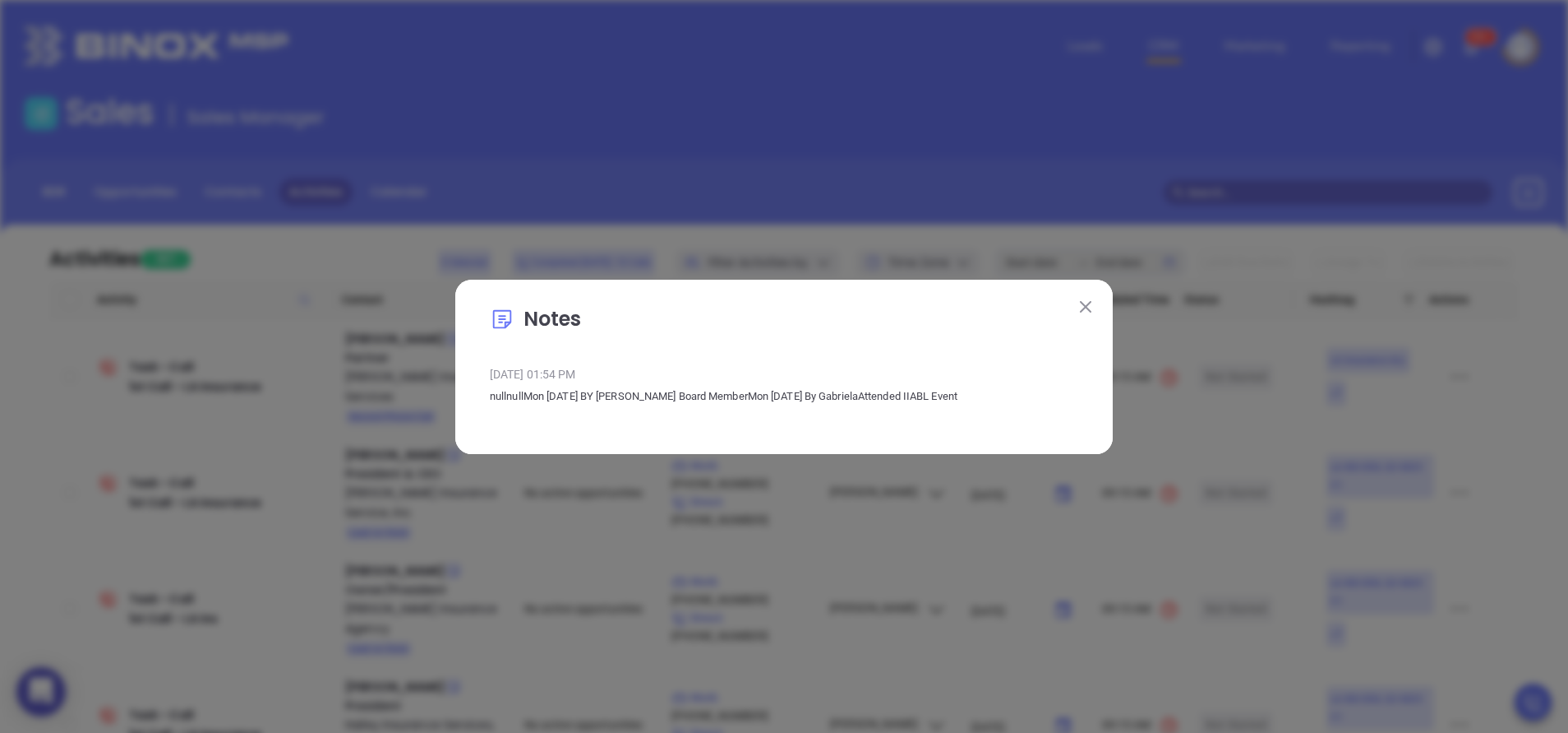
click at [1089, 305] on img at bounding box center [1085, 306] width 12 height 12
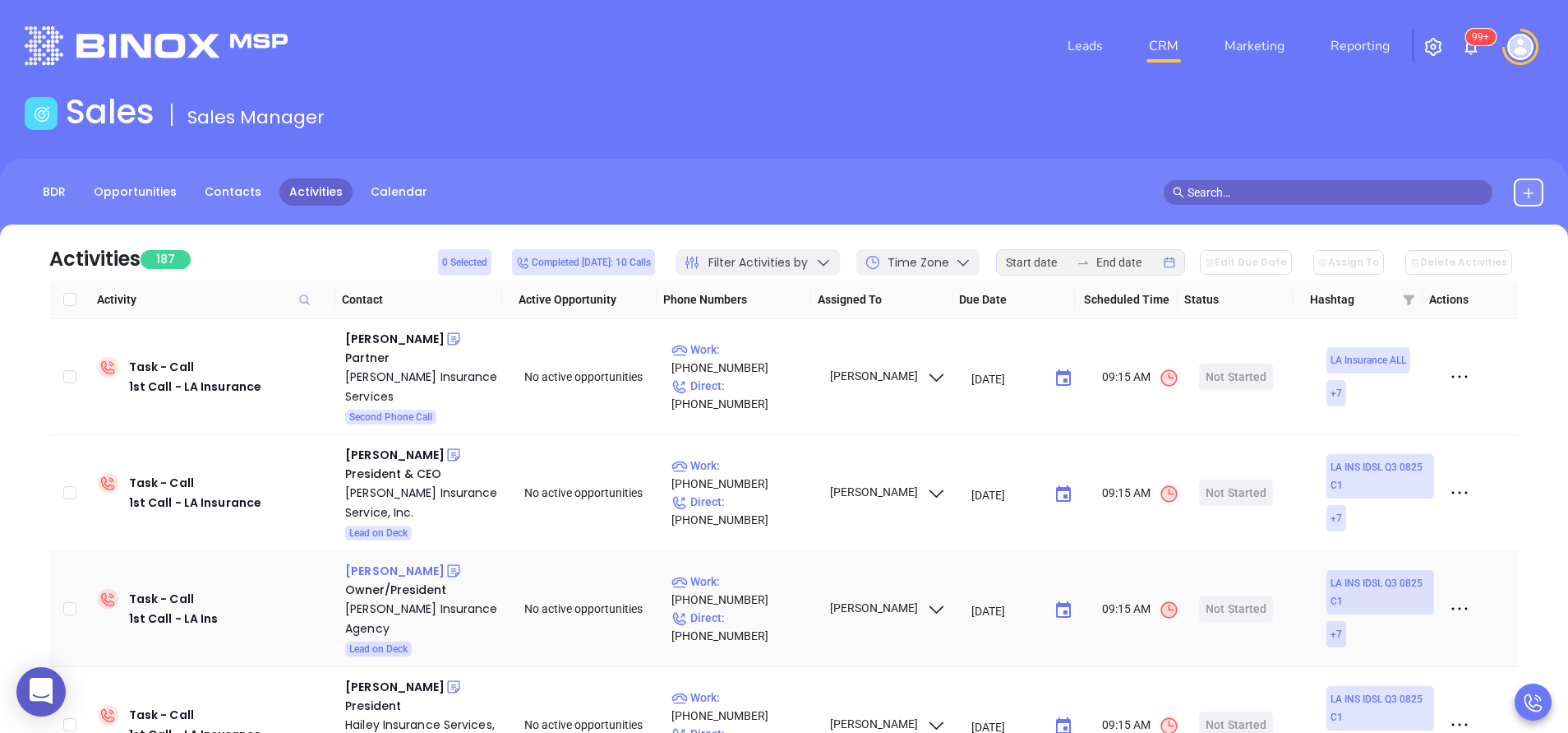
click at [391, 561] on div "Jeffrey Mohr" at bounding box center [394, 571] width 99 height 20
click at [376, 599] on div "Lewis Mohr Insurance Agency" at bounding box center [423, 618] width 157 height 39
click at [447, 565] on icon at bounding box center [453, 571] width 13 height 13
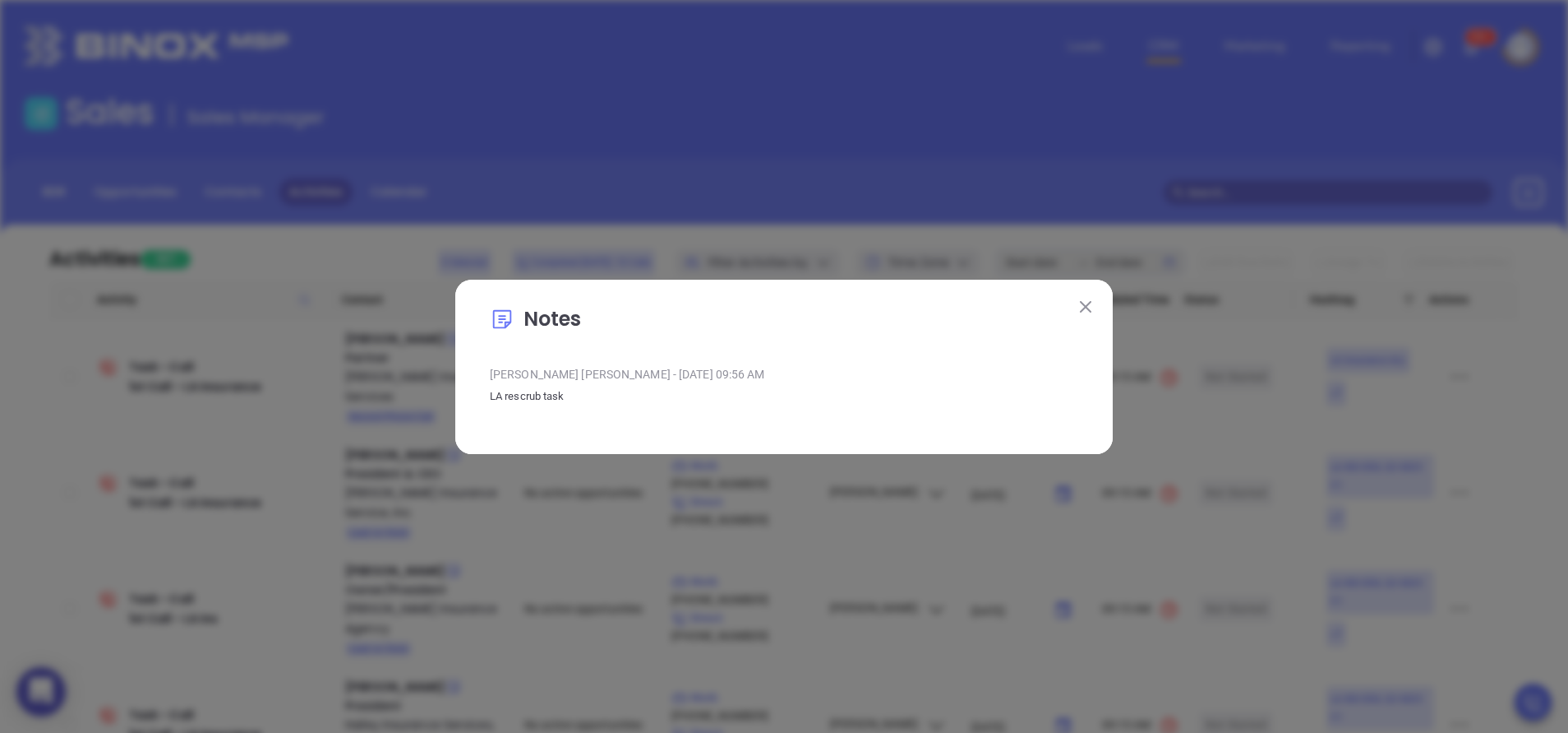
click at [1089, 303] on img at bounding box center [1085, 306] width 12 height 12
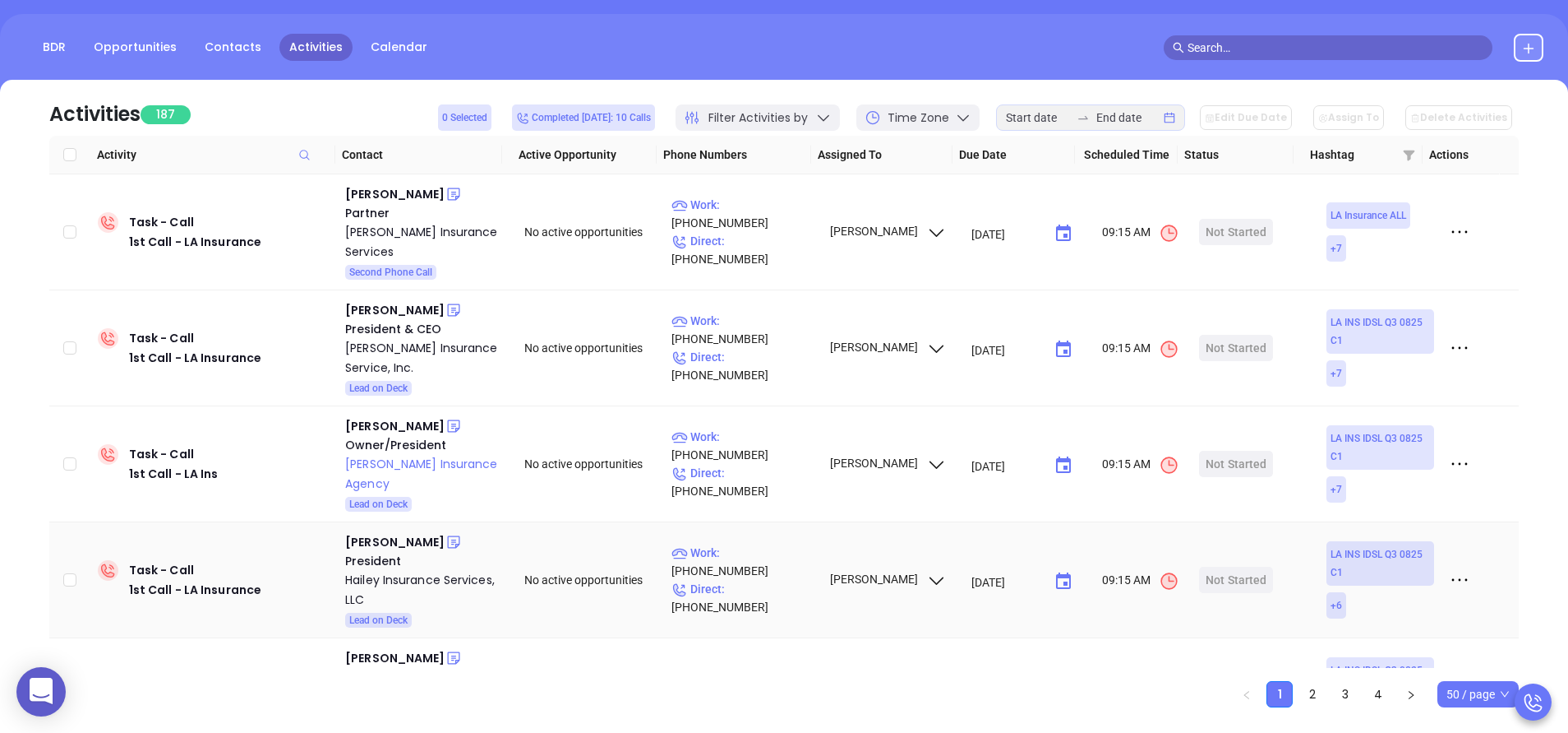
scroll to position [148, 0]
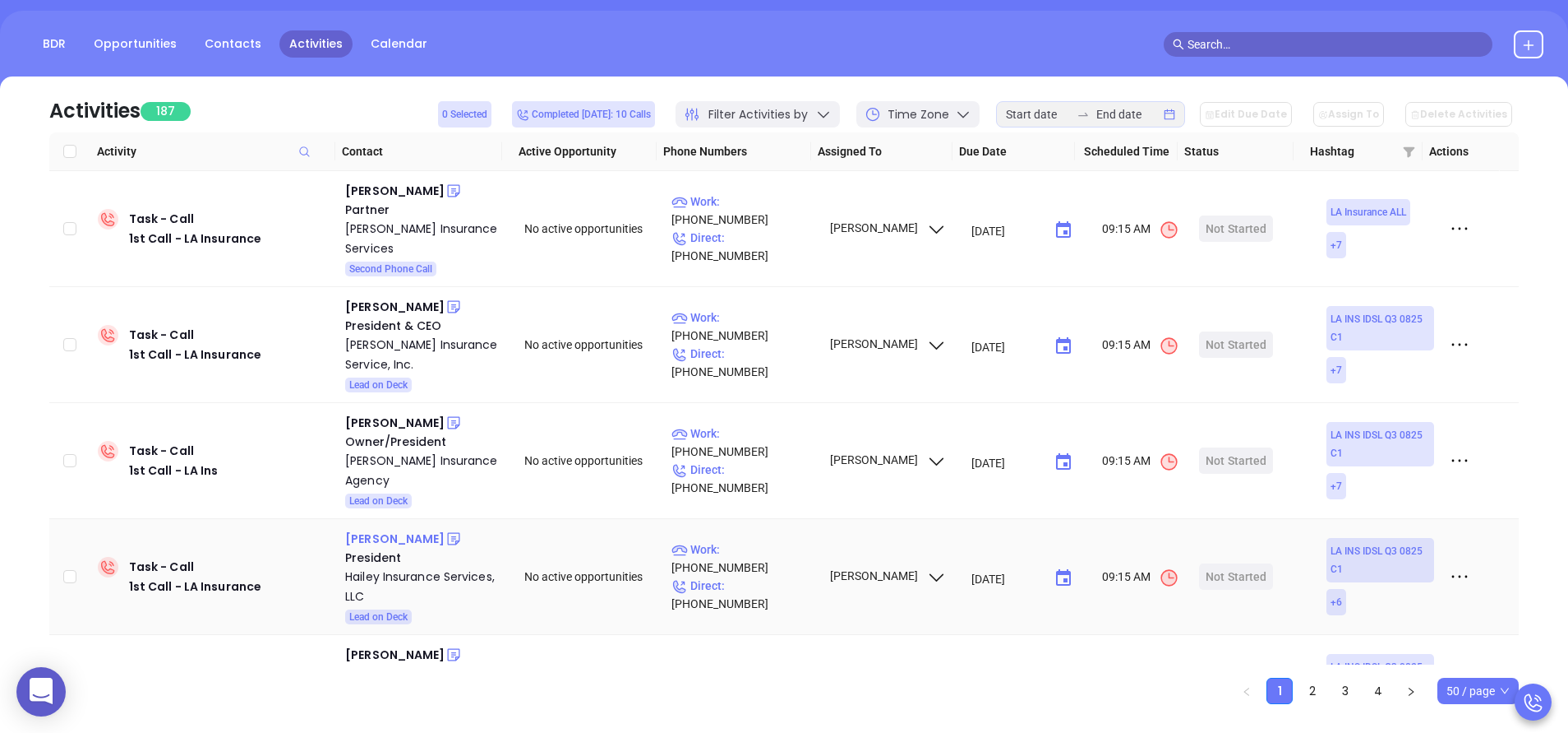
click at [390, 529] on div "Derek Hailey" at bounding box center [394, 539] width 99 height 20
click at [397, 567] on div "Hailey Insurance Services, LLC" at bounding box center [423, 586] width 157 height 39
click at [1234, 563] on div "Start Now" at bounding box center [1236, 575] width 52 height 26
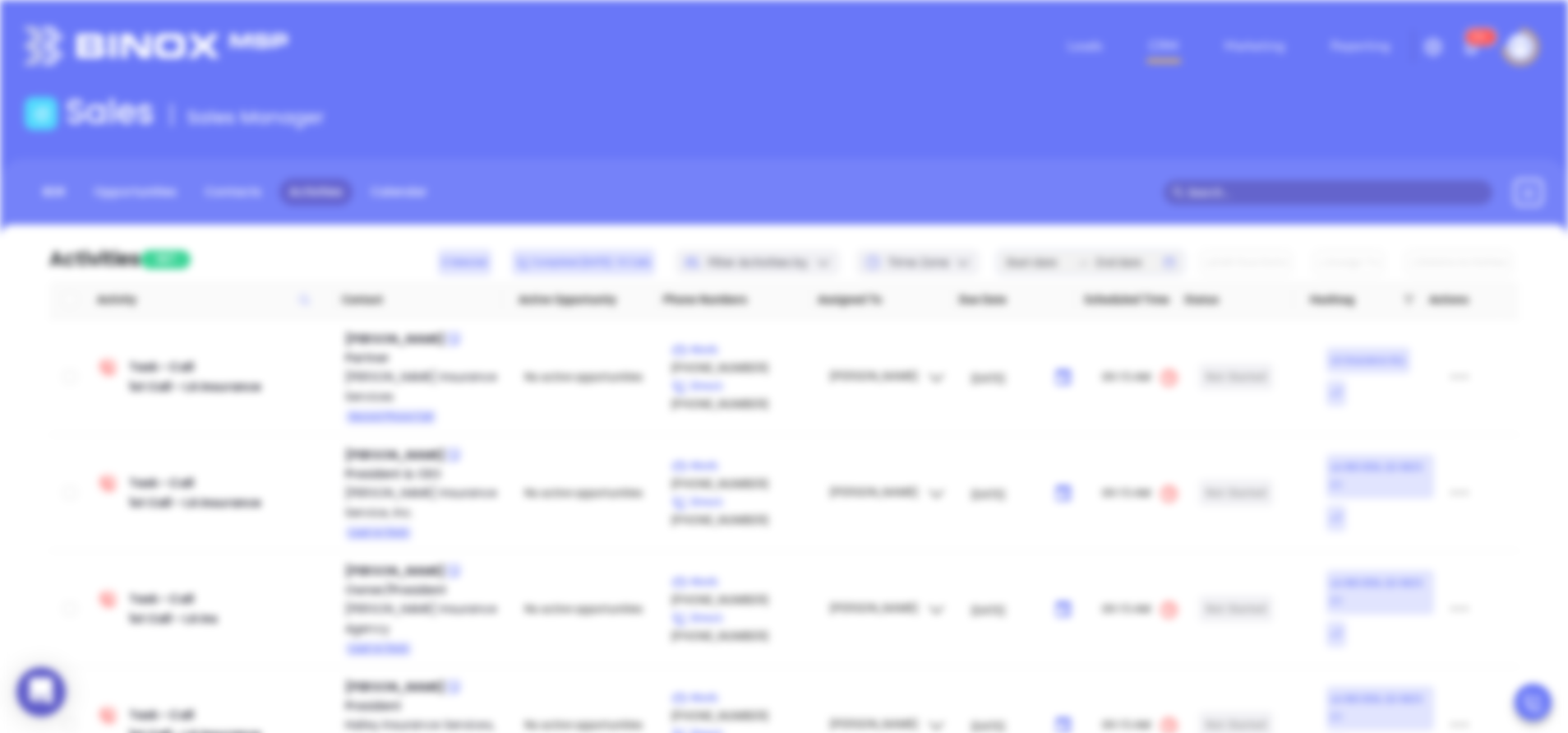
scroll to position [0, 0]
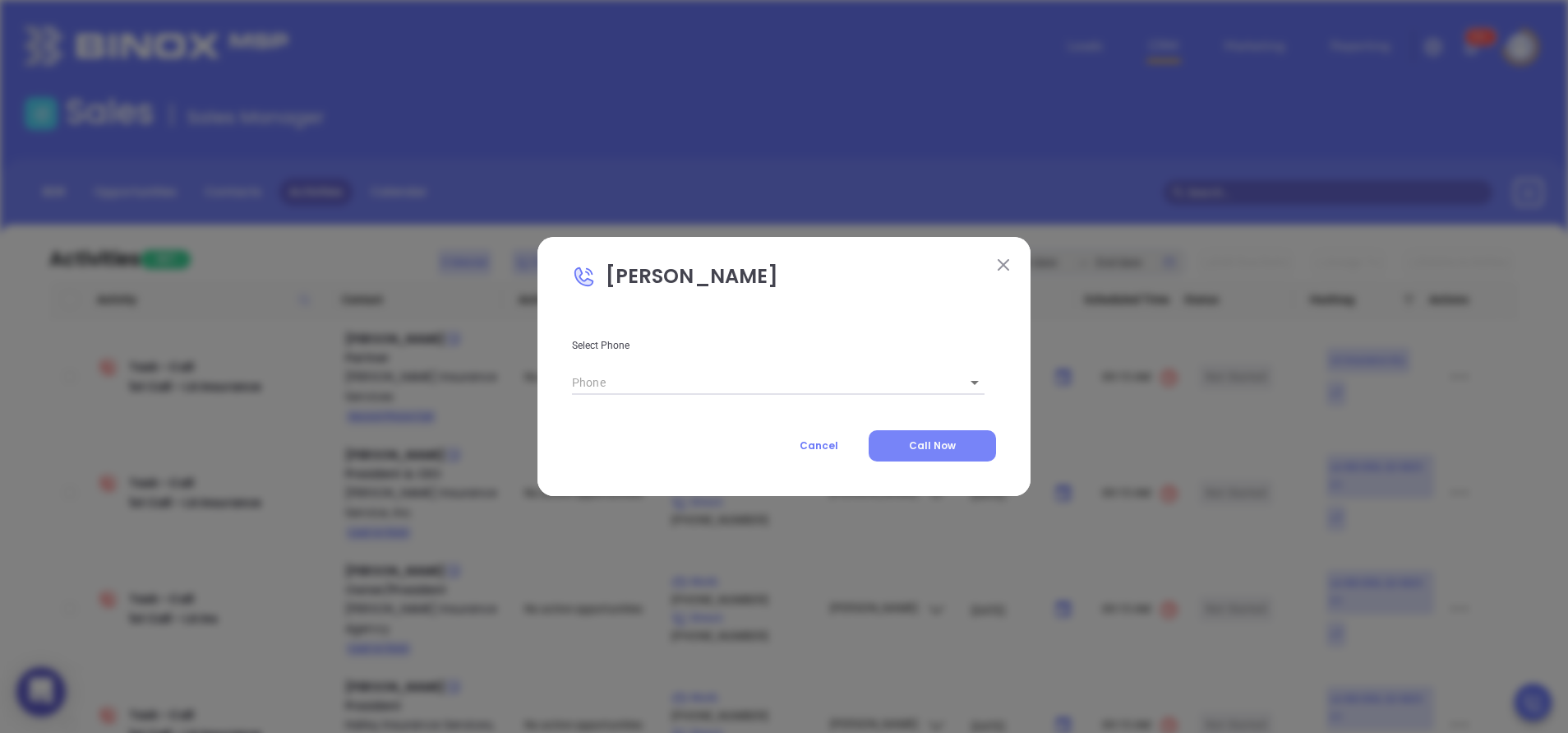
type input "(225) 296-0858"
type input "1"
click at [941, 442] on span "Call Now" at bounding box center [932, 446] width 47 height 14
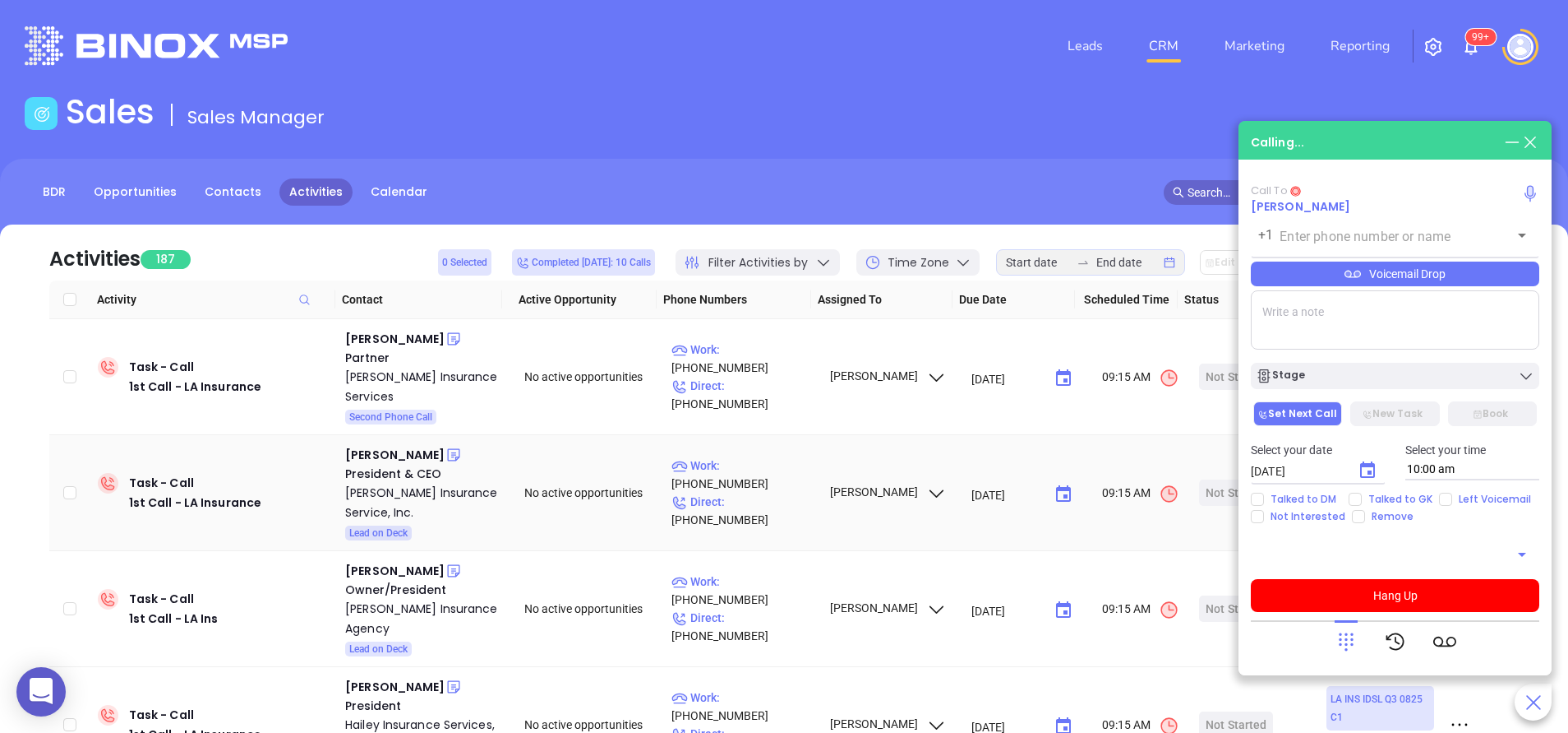
type input "(225) 296-0858"
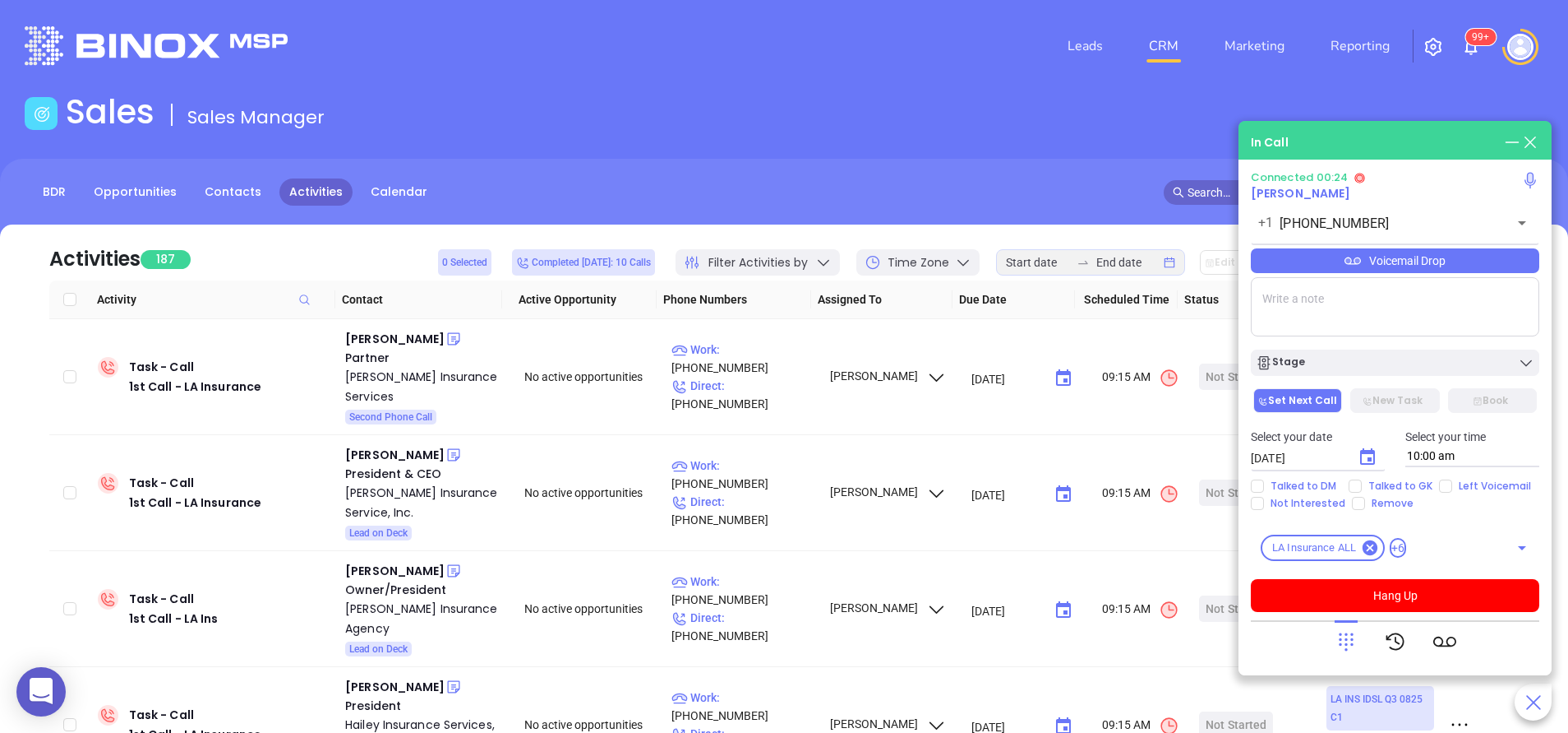
click at [1325, 323] on textarea at bounding box center [1395, 307] width 289 height 59
click at [1413, 604] on button "Hang Up" at bounding box center [1395, 595] width 289 height 33
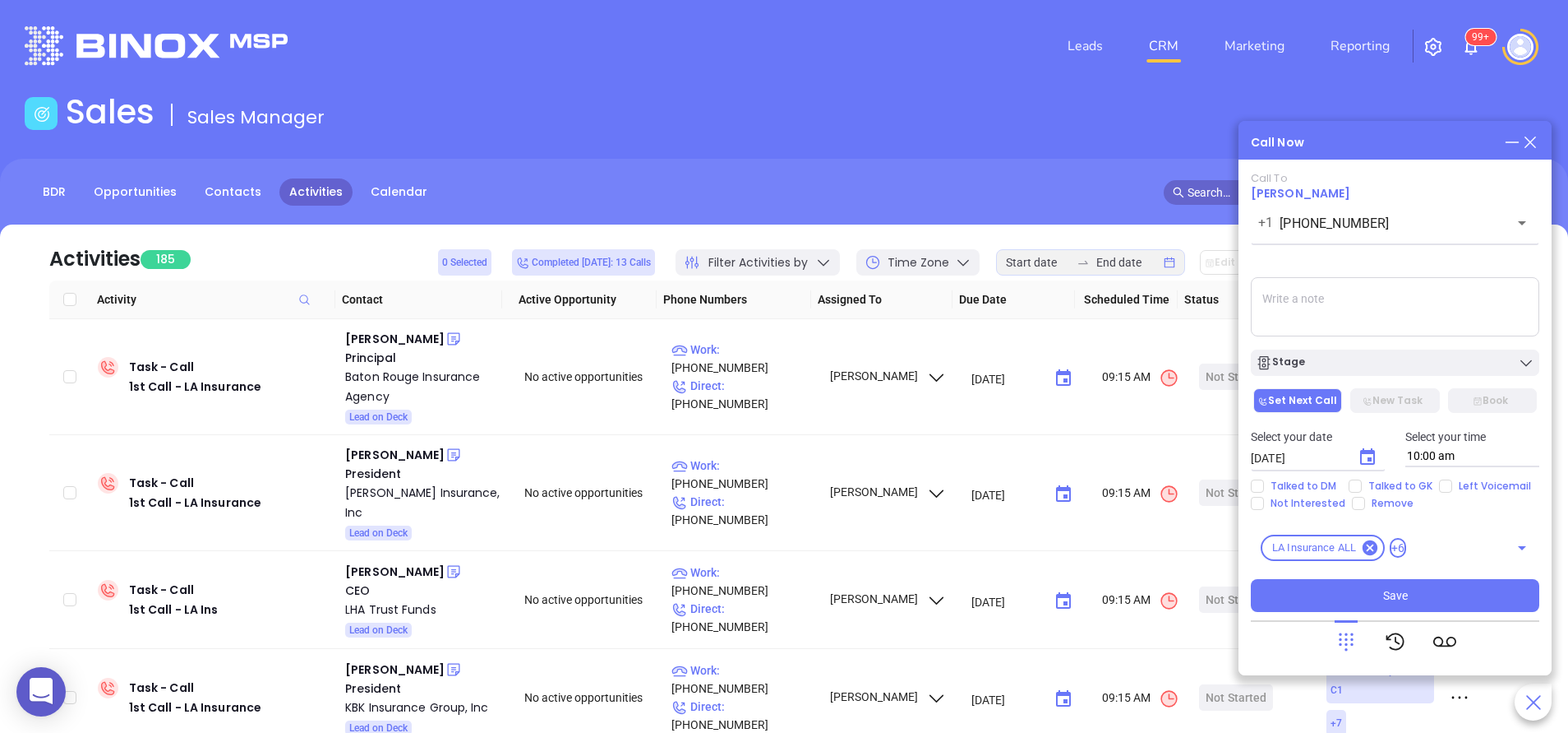
click at [1351, 379] on div "Call To Derek Hailey +1 (225) 296-0858 ​ Voicemail Drop Stage Set Next Call New…" at bounding box center [1395, 392] width 289 height 440
click at [1348, 369] on div "Stage" at bounding box center [1394, 362] width 278 height 16
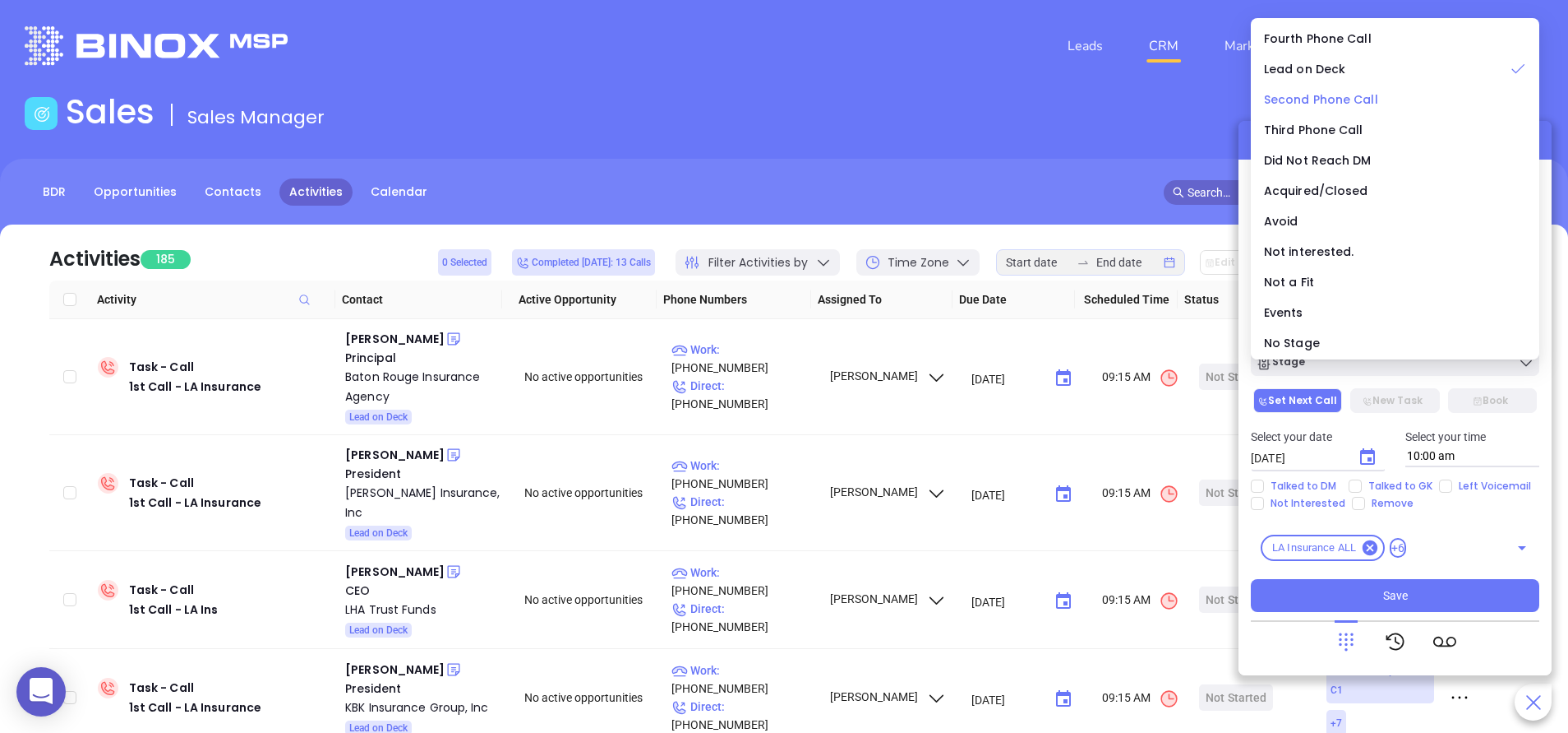
click at [1357, 98] on span "Second Phone Call" at bounding box center [1321, 99] width 114 height 16
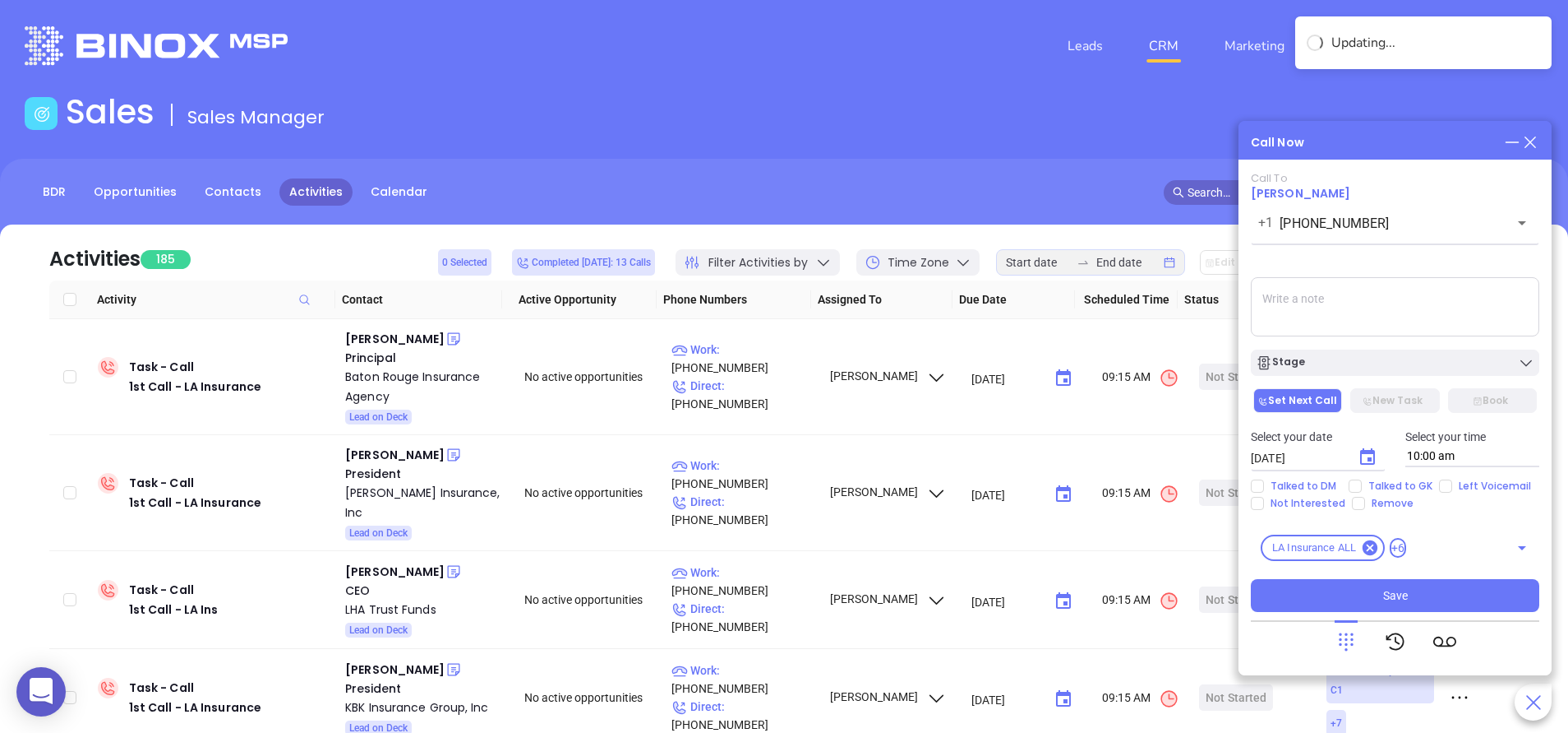
click at [1347, 289] on textarea at bounding box center [1395, 307] width 289 height 59
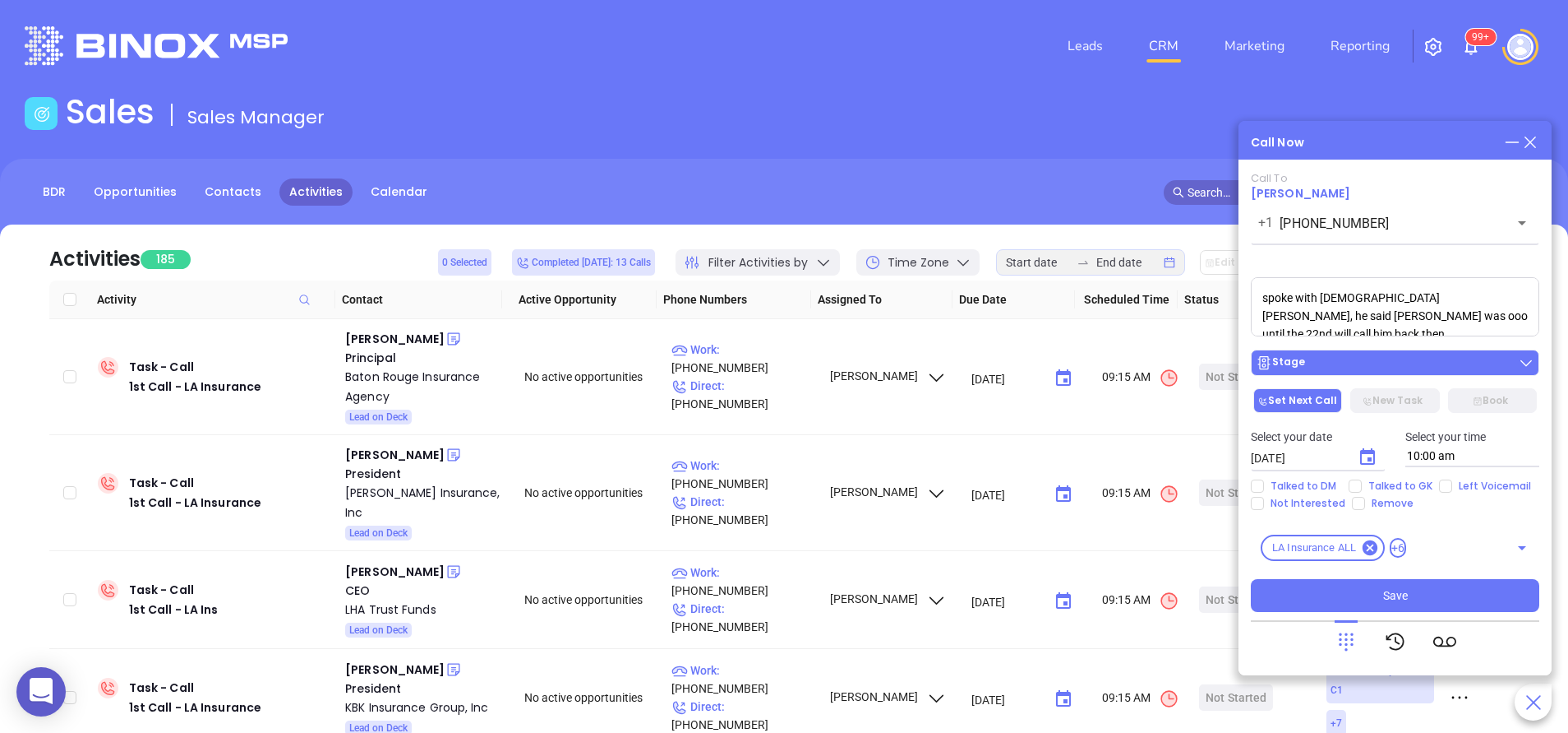
type textarea "spoke with male gk Collin, he said Derek was ooo until the 22nd will call him b…"
click at [1370, 360] on div "Stage" at bounding box center [1394, 362] width 278 height 16
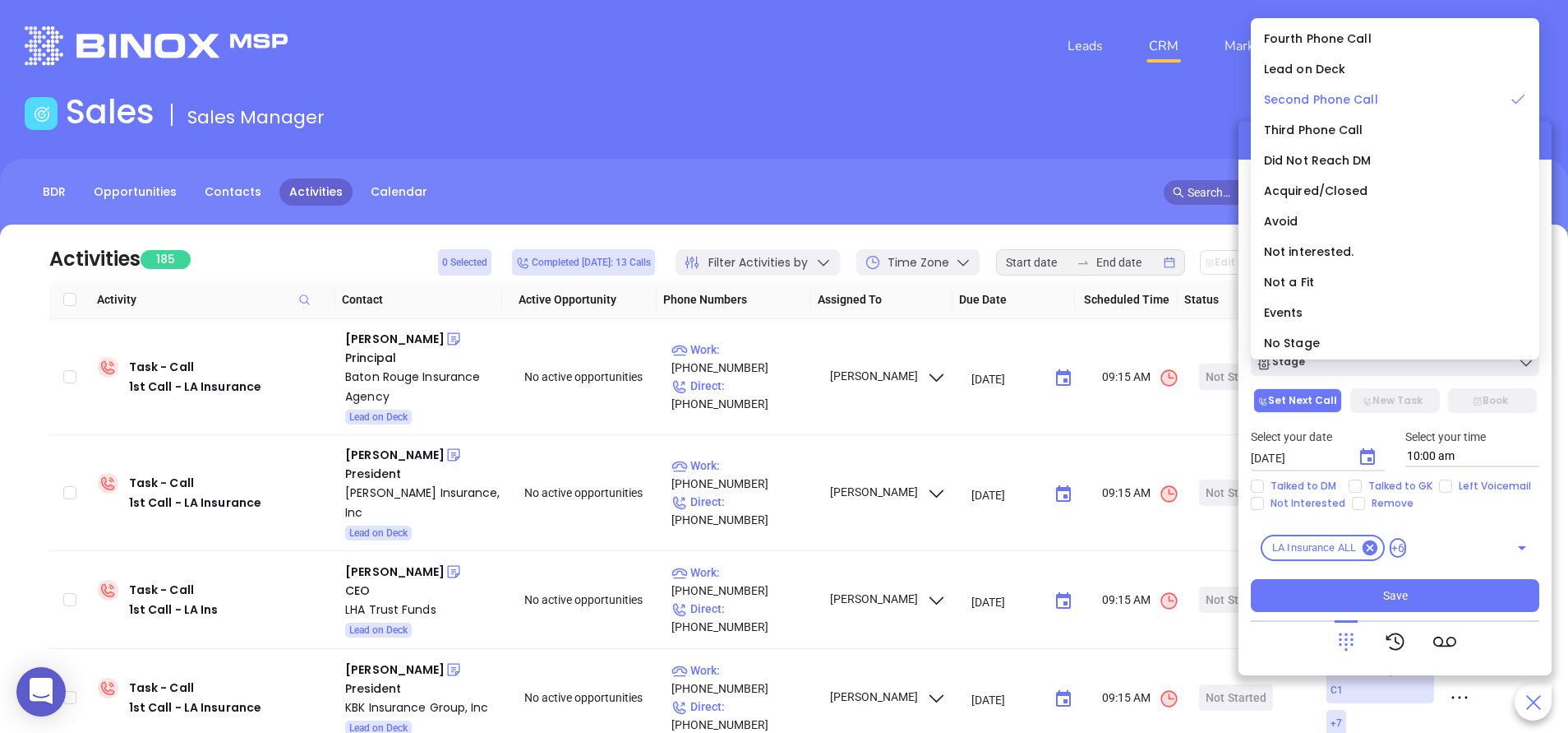
click at [1321, 97] on span "Second Phone Call" at bounding box center [1321, 99] width 114 height 16
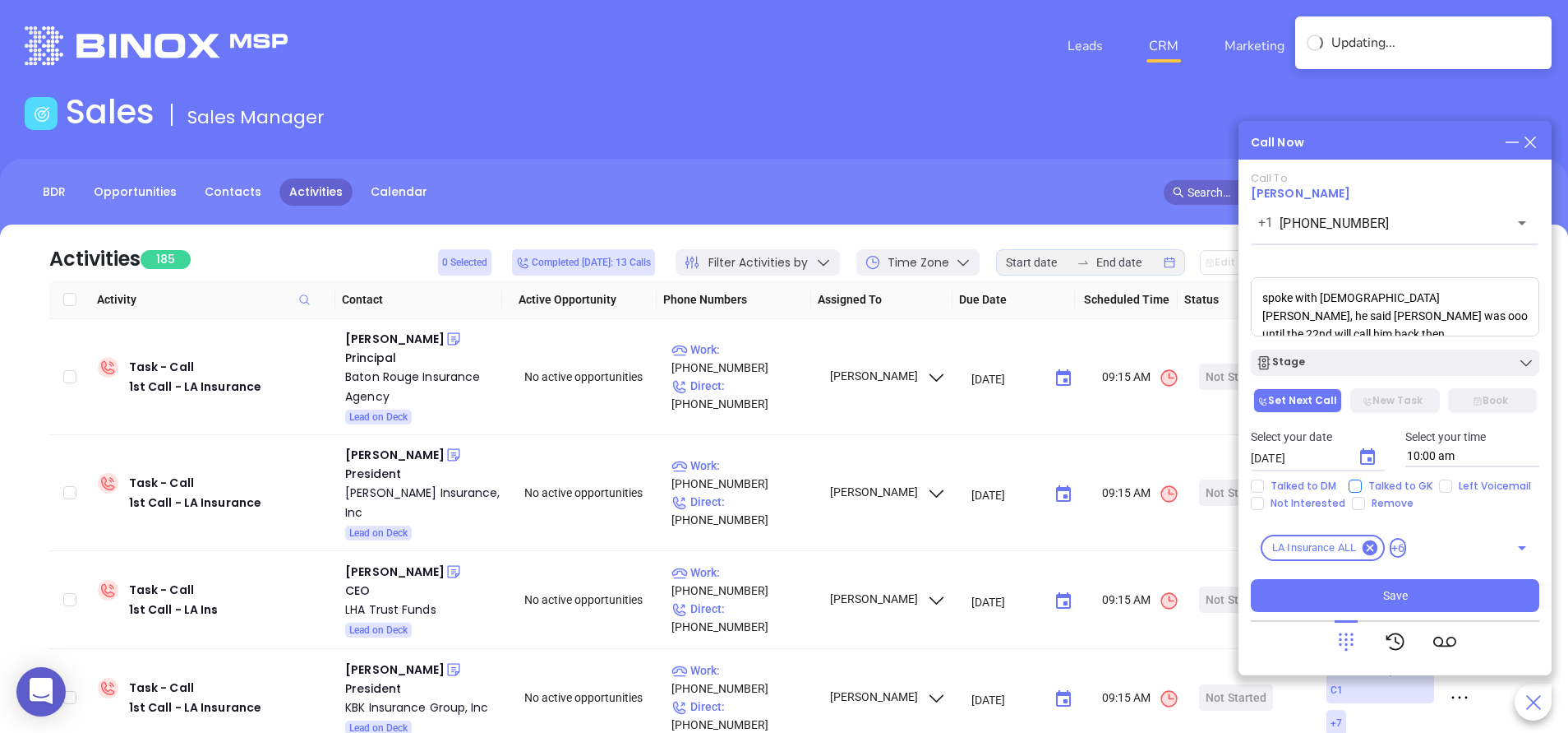
click at [1356, 486] on input "Talked to GK" at bounding box center [1355, 486] width 13 height 13
checkbox input "true"
click at [1367, 457] on icon "Choose date, selected date is Sep 12, 2025" at bounding box center [1368, 456] width 15 height 16
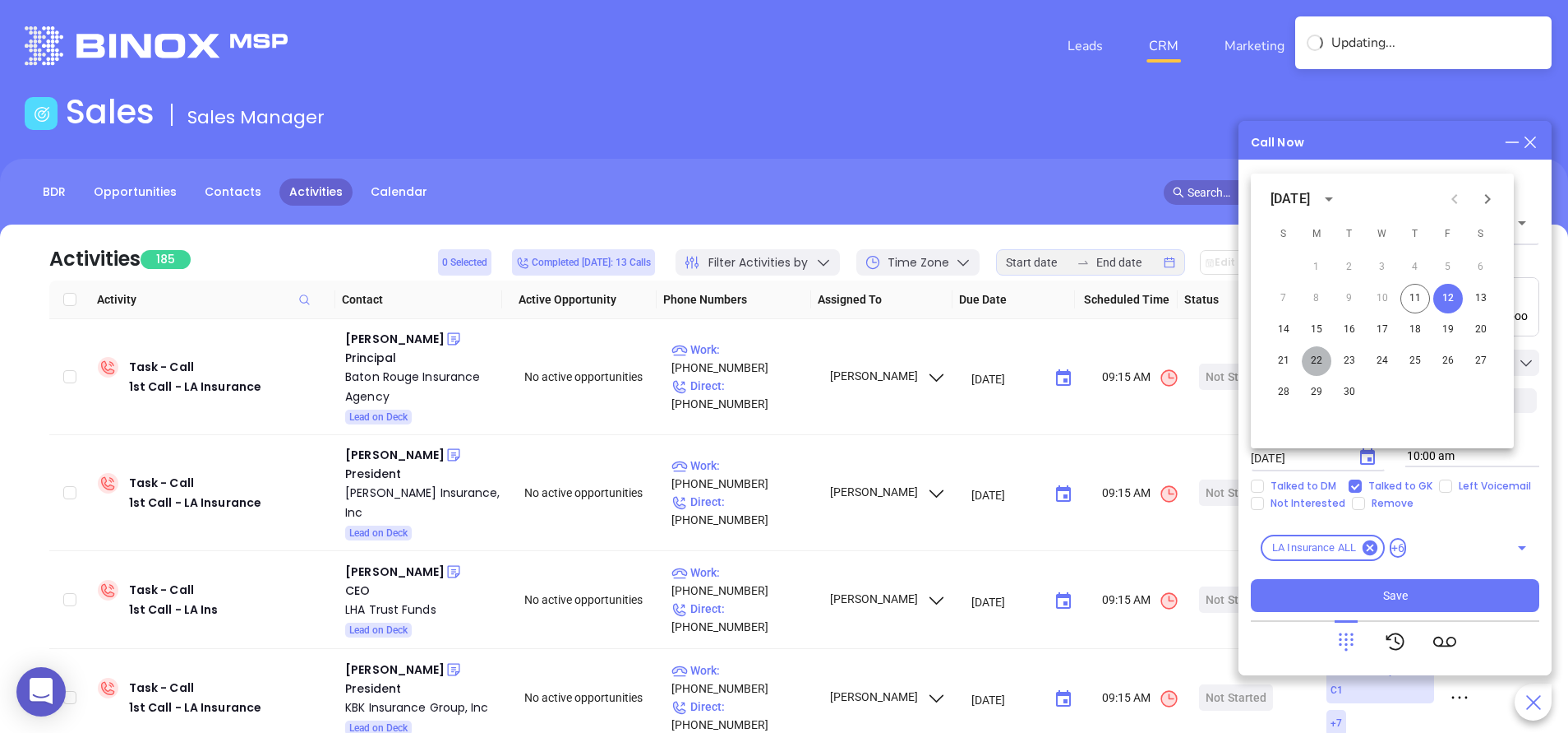
click at [1311, 360] on button "22" at bounding box center [1316, 361] width 30 height 30
type input "09/22/2025"
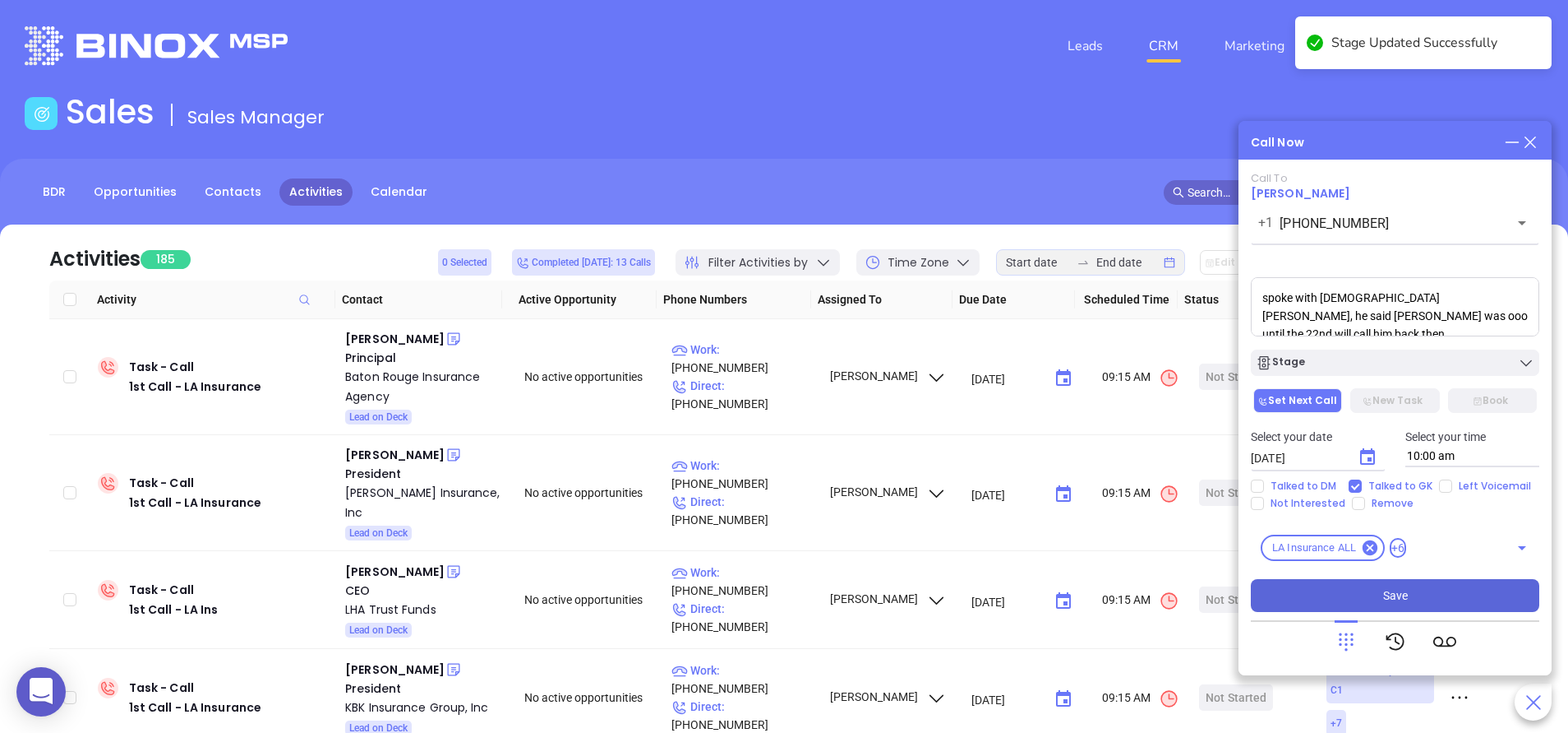
click at [1424, 603] on button "Save" at bounding box center [1395, 595] width 289 height 33
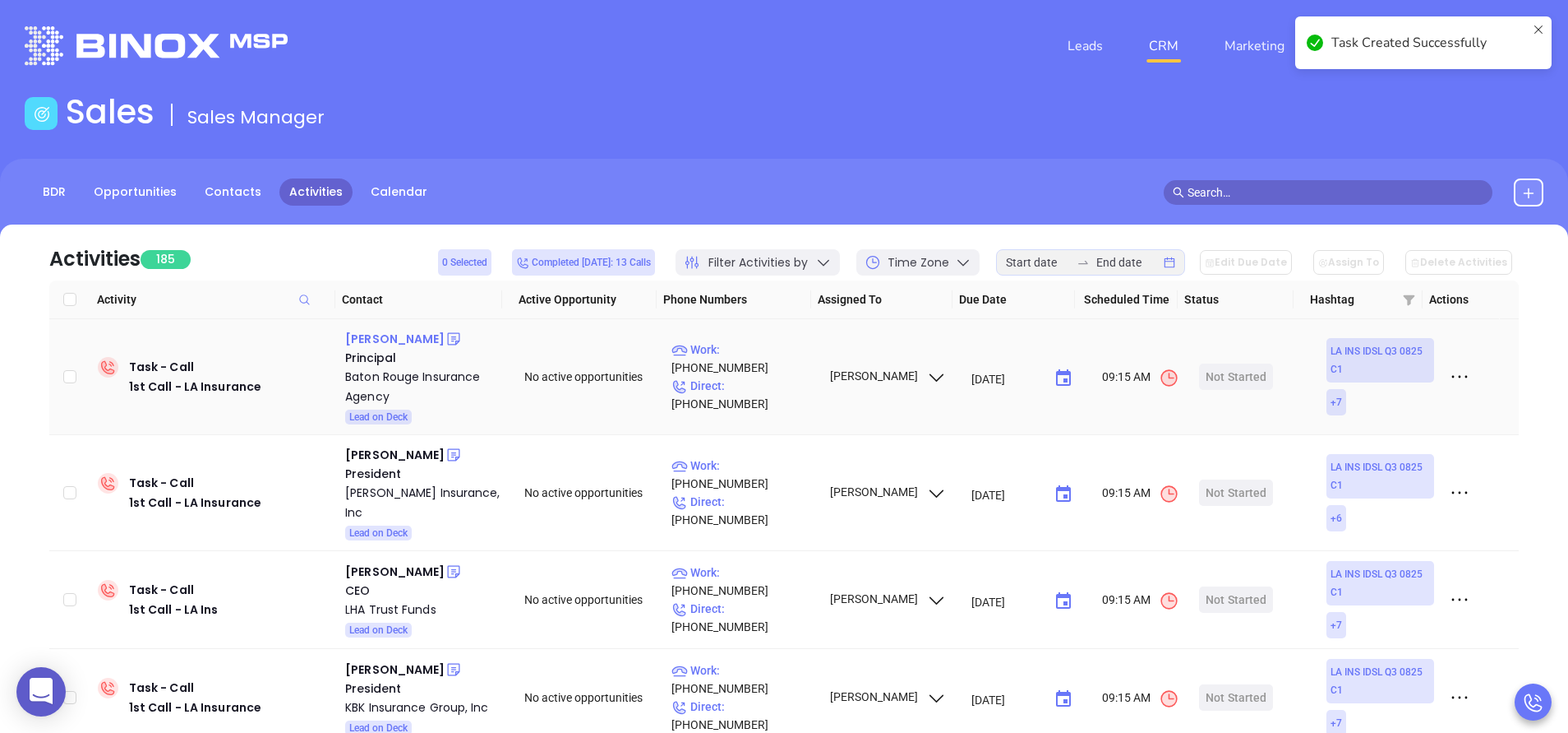
click at [394, 341] on div "David Viguerie" at bounding box center [394, 339] width 99 height 20
click at [375, 380] on div "Baton Rouge Insurance Agency" at bounding box center [423, 387] width 157 height 39
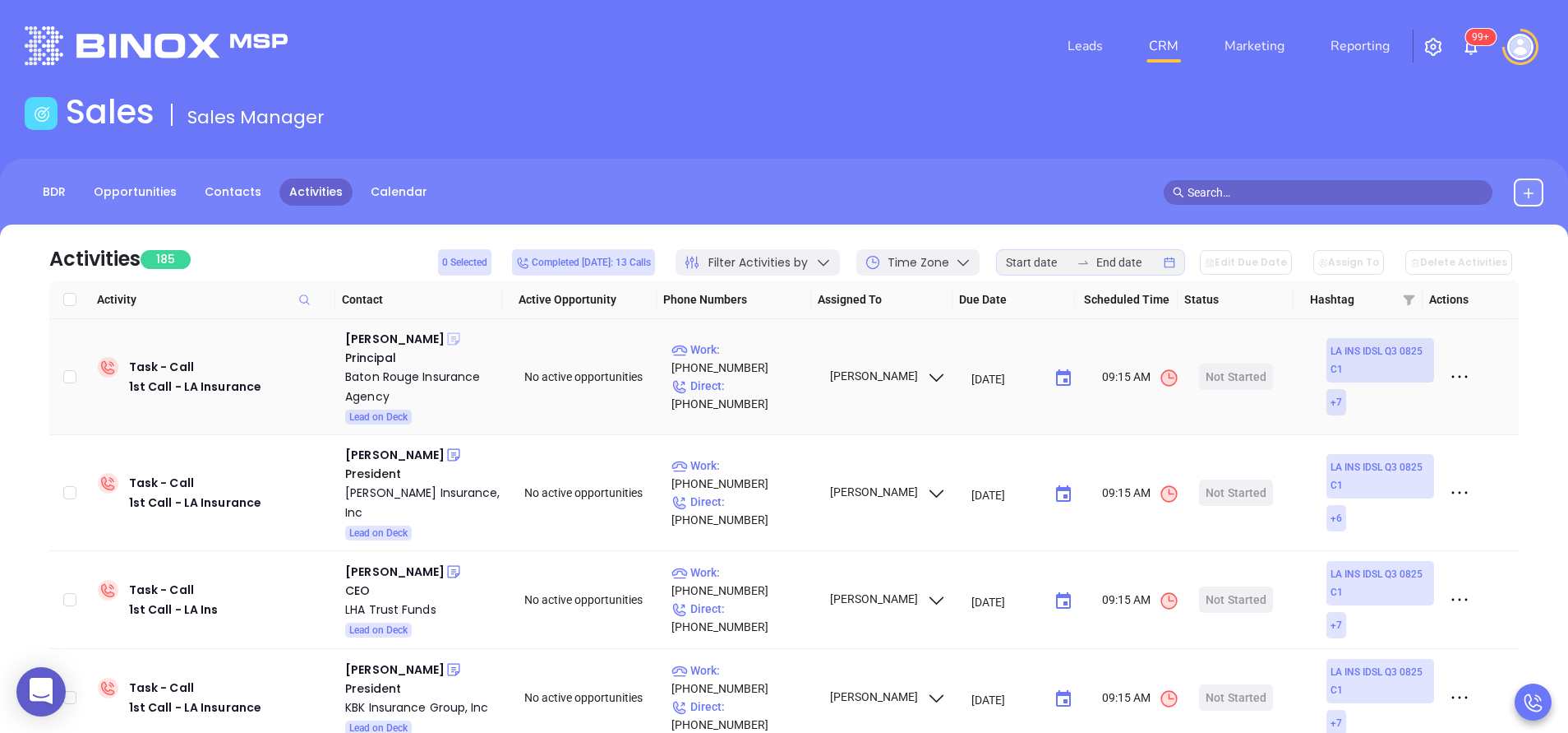
click at [447, 337] on icon at bounding box center [453, 339] width 13 height 13
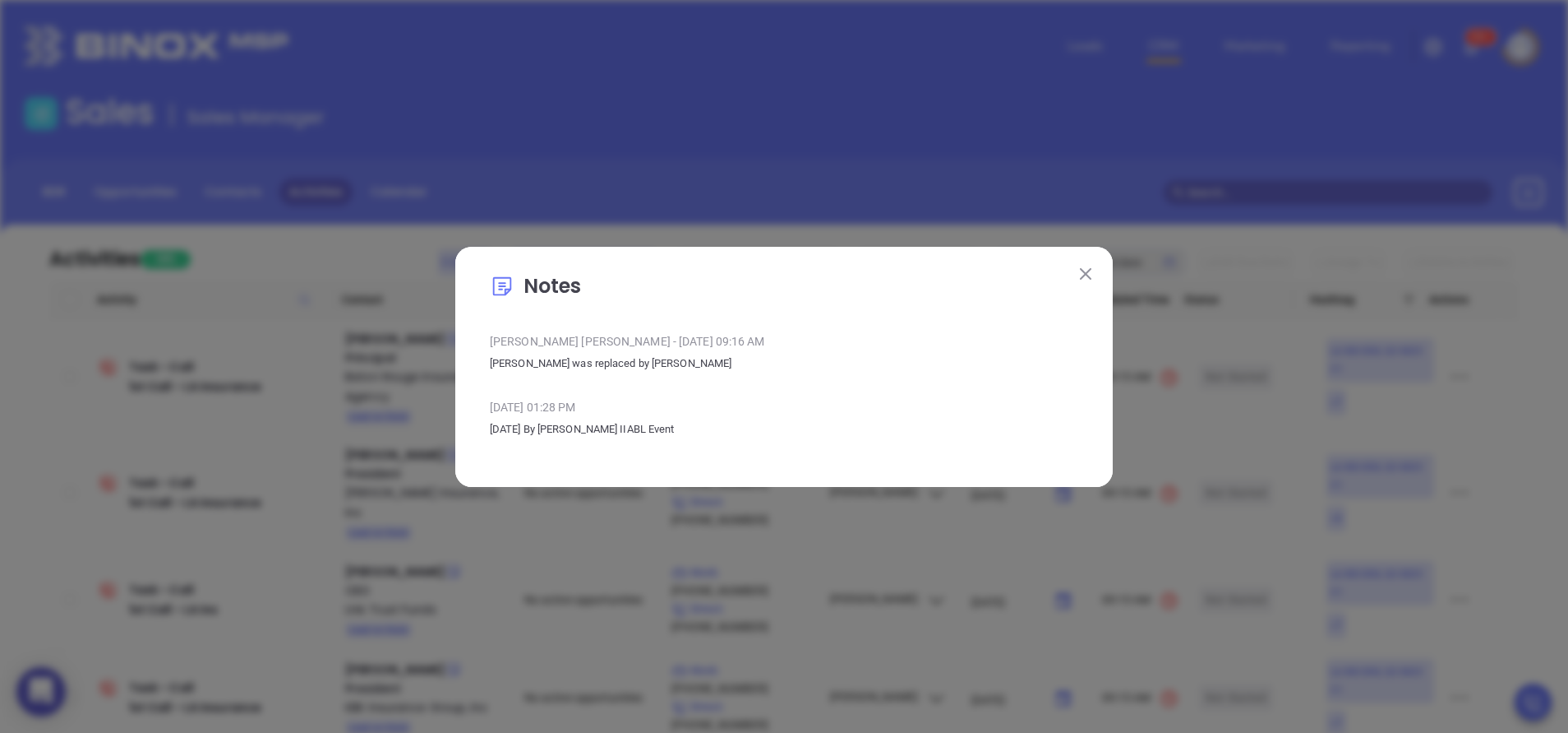
click at [1085, 273] on img at bounding box center [1085, 274] width 12 height 12
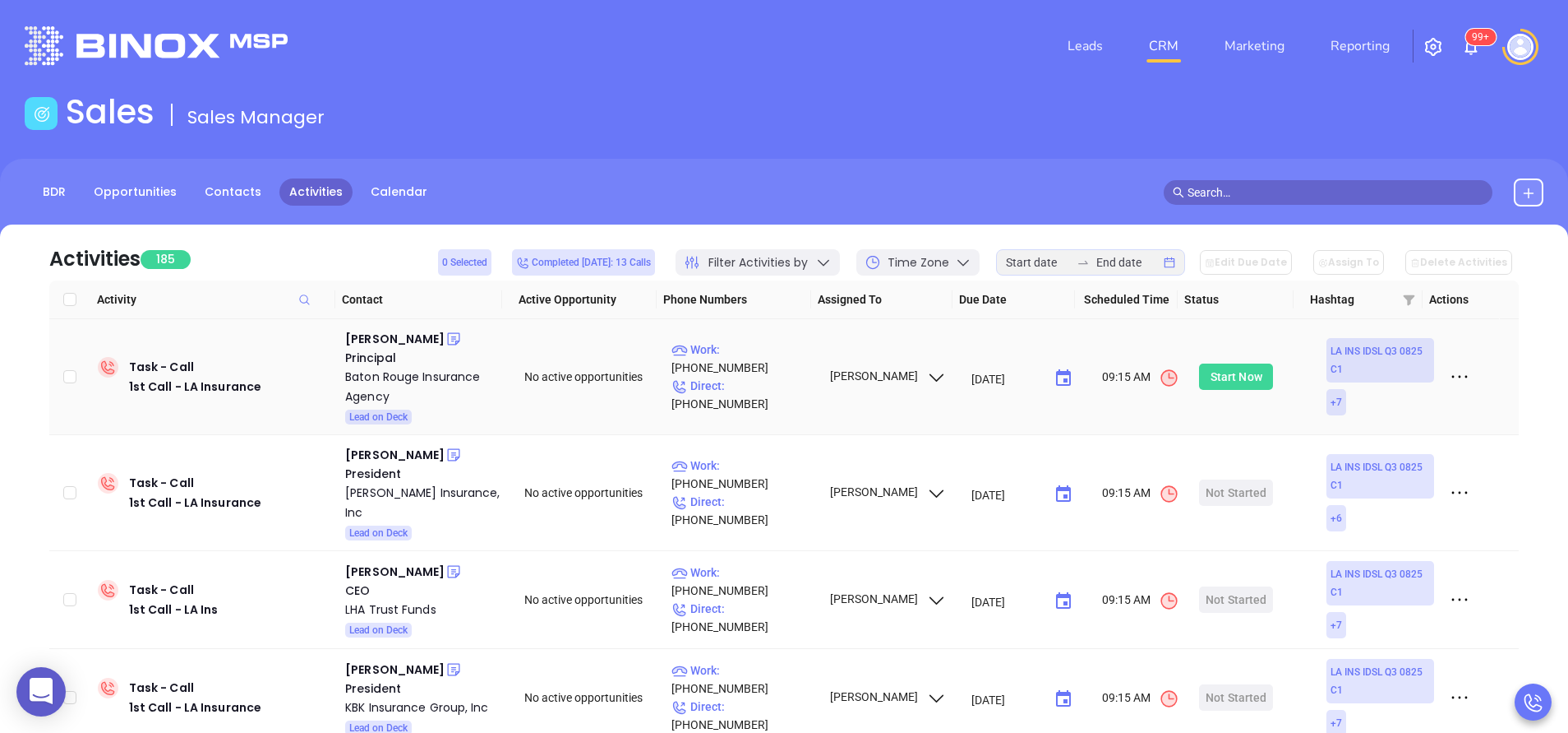
click at [1231, 372] on div "Start Now" at bounding box center [1236, 376] width 52 height 26
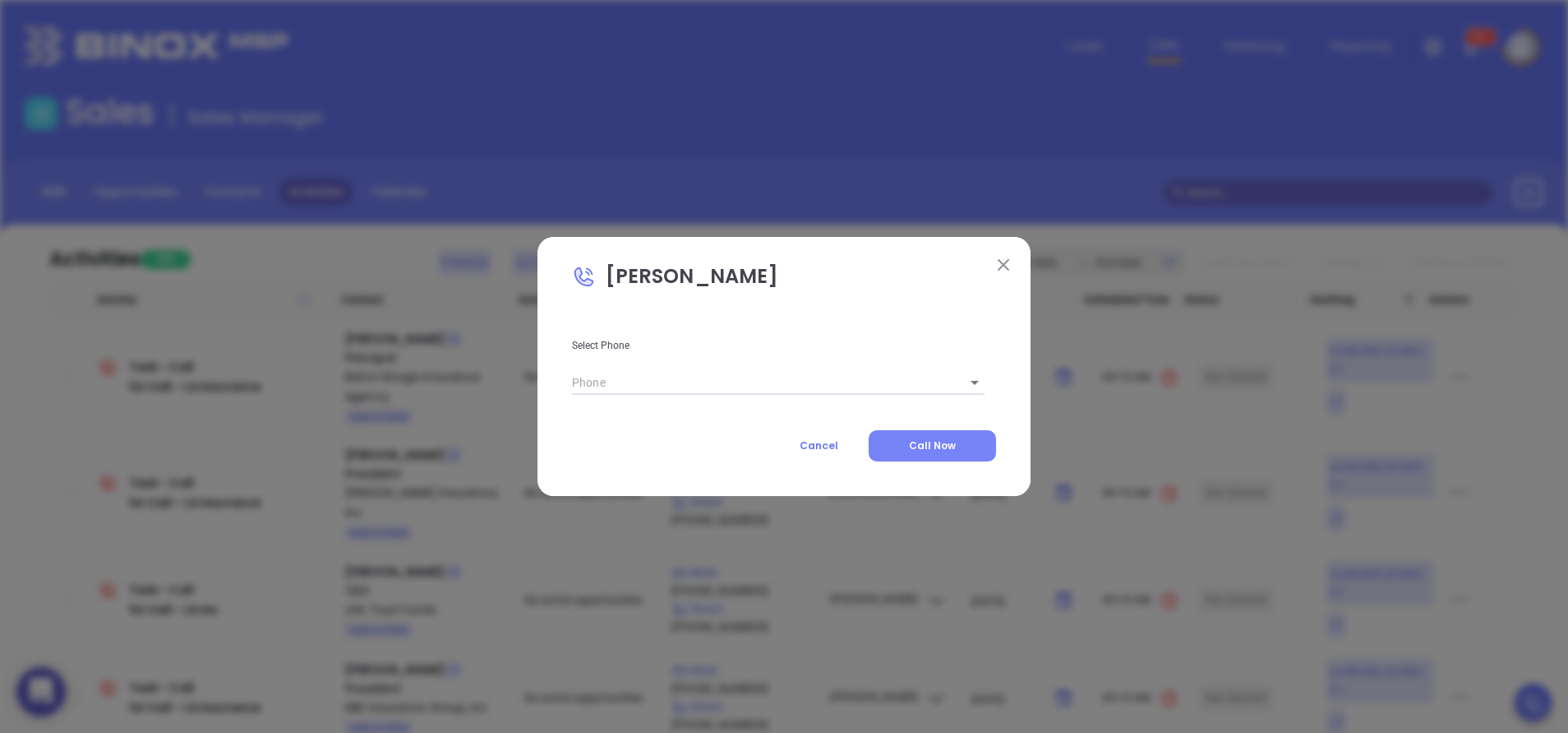
type input "(225) 293-7350"
type input "1"
click at [927, 450] on span "Call Now" at bounding box center [932, 446] width 47 height 14
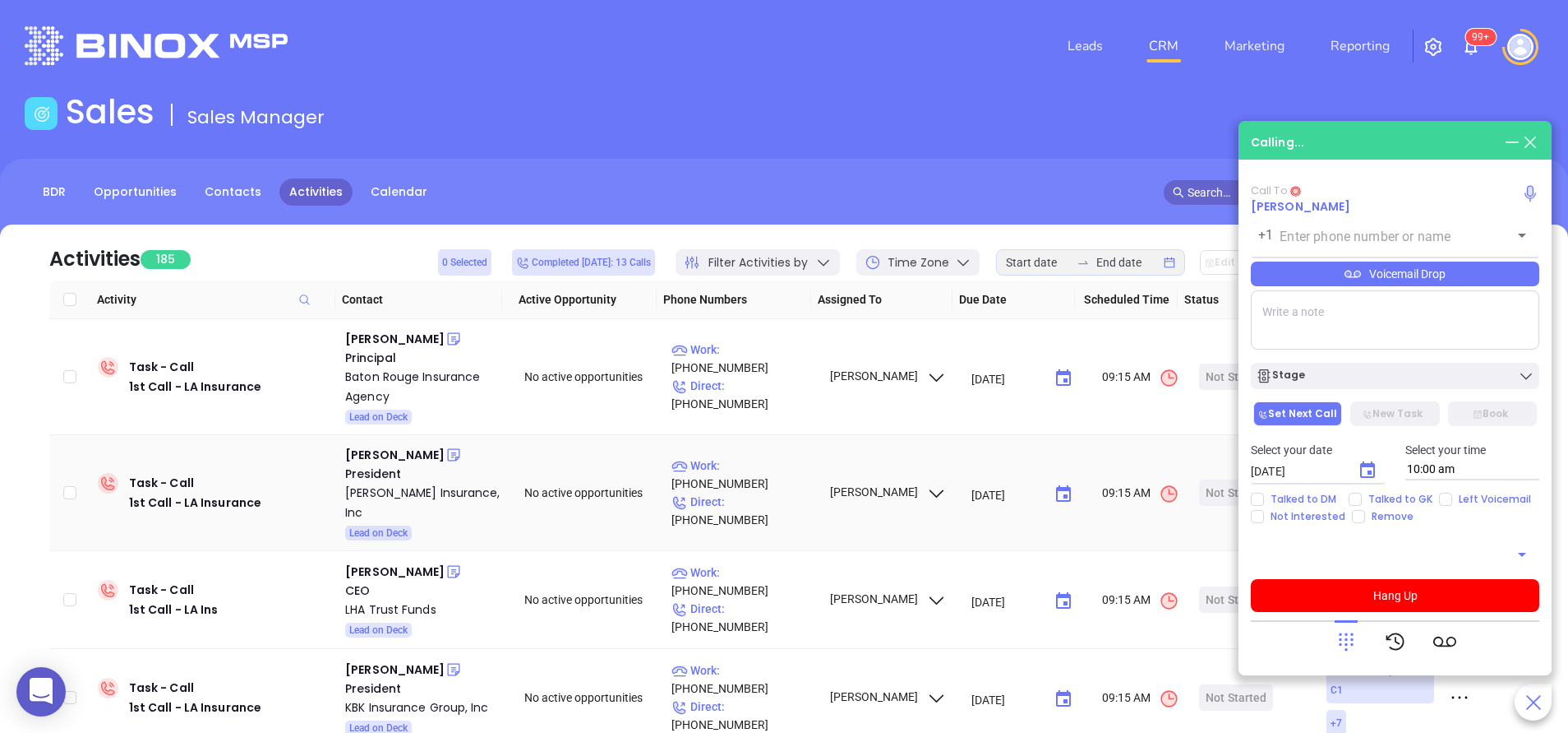
type input "(225) 293-7350"
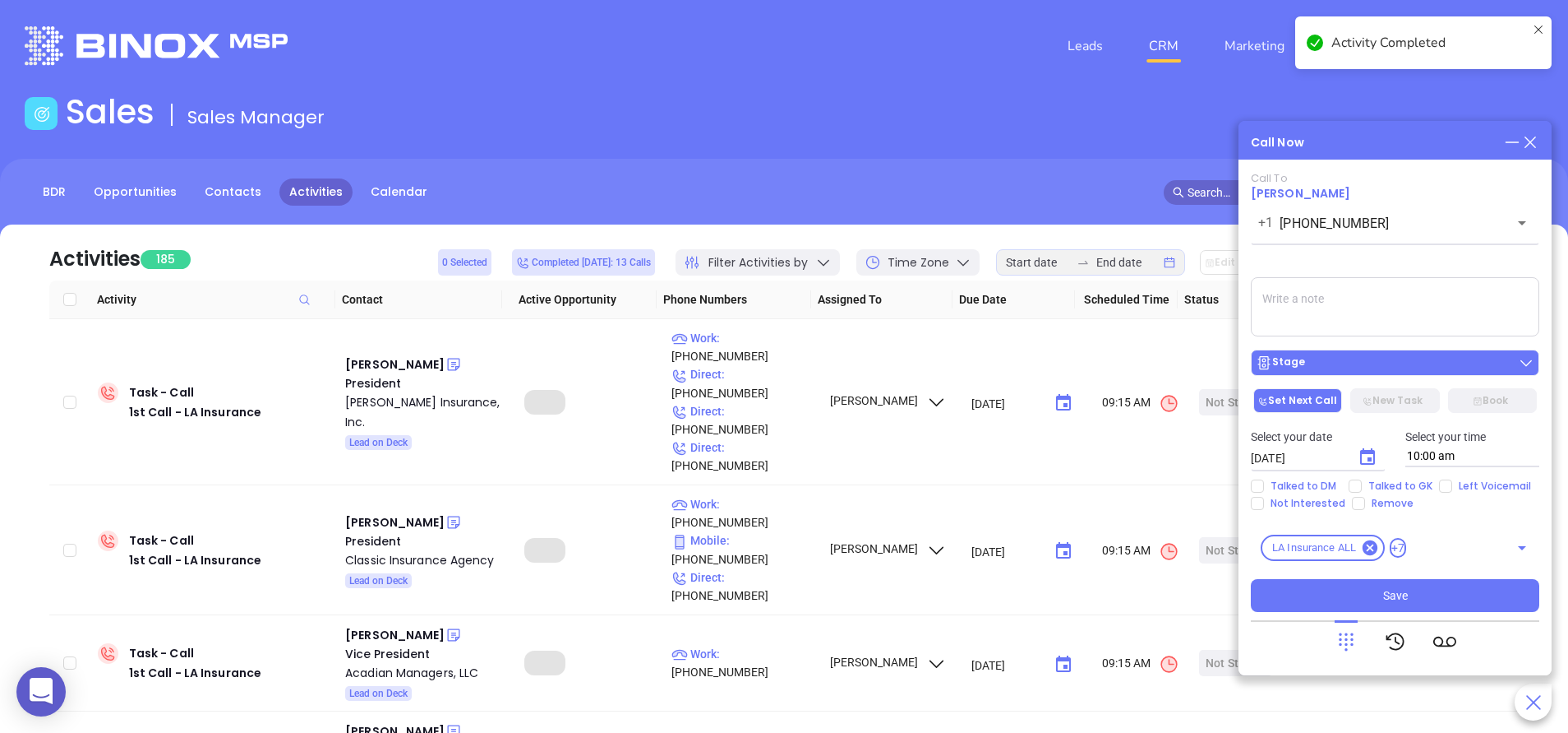
click at [1326, 363] on div "Stage" at bounding box center [1394, 362] width 278 height 16
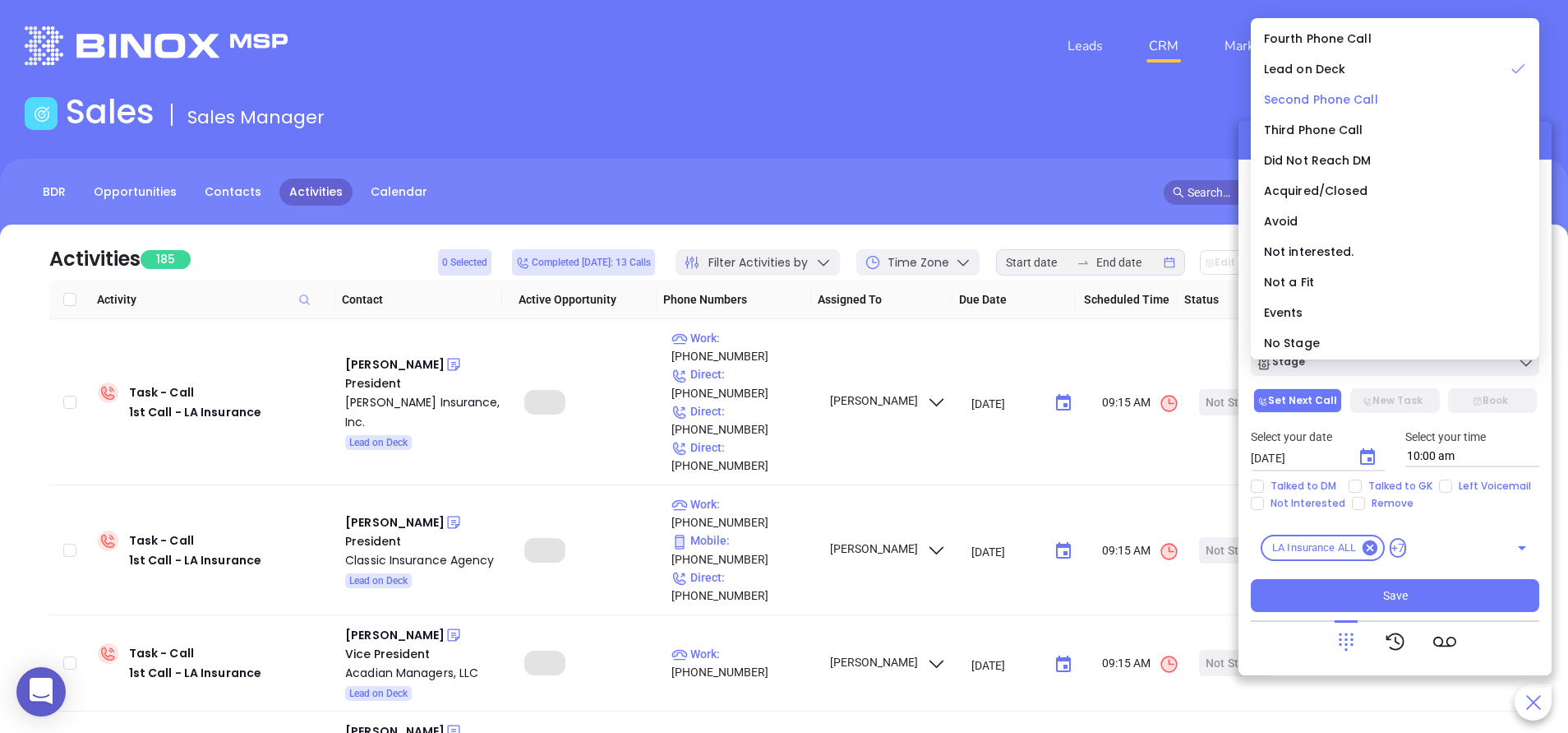
click at [1334, 103] on span "Second Phone Call" at bounding box center [1321, 99] width 114 height 16
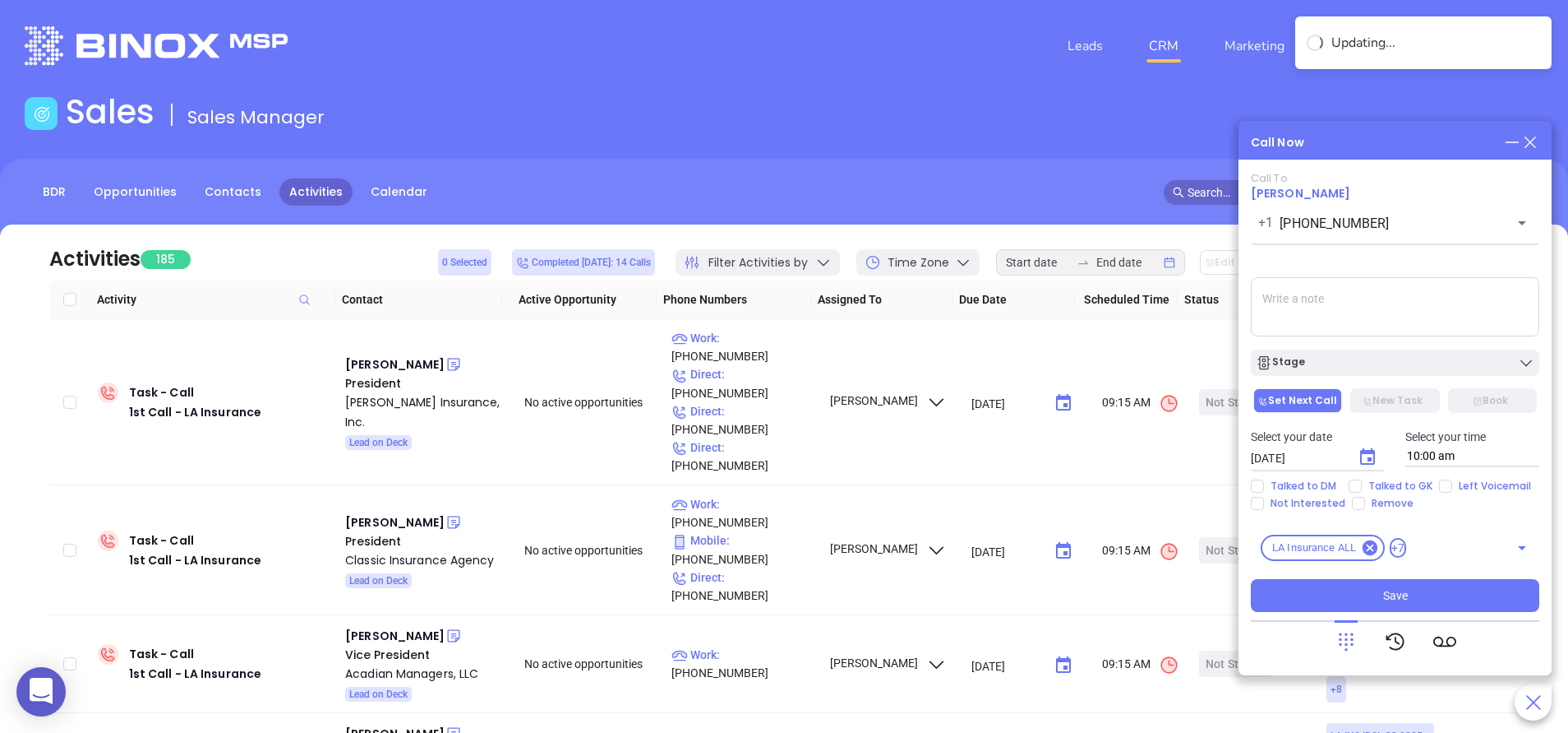
click at [1325, 324] on textarea at bounding box center [1395, 307] width 289 height 59
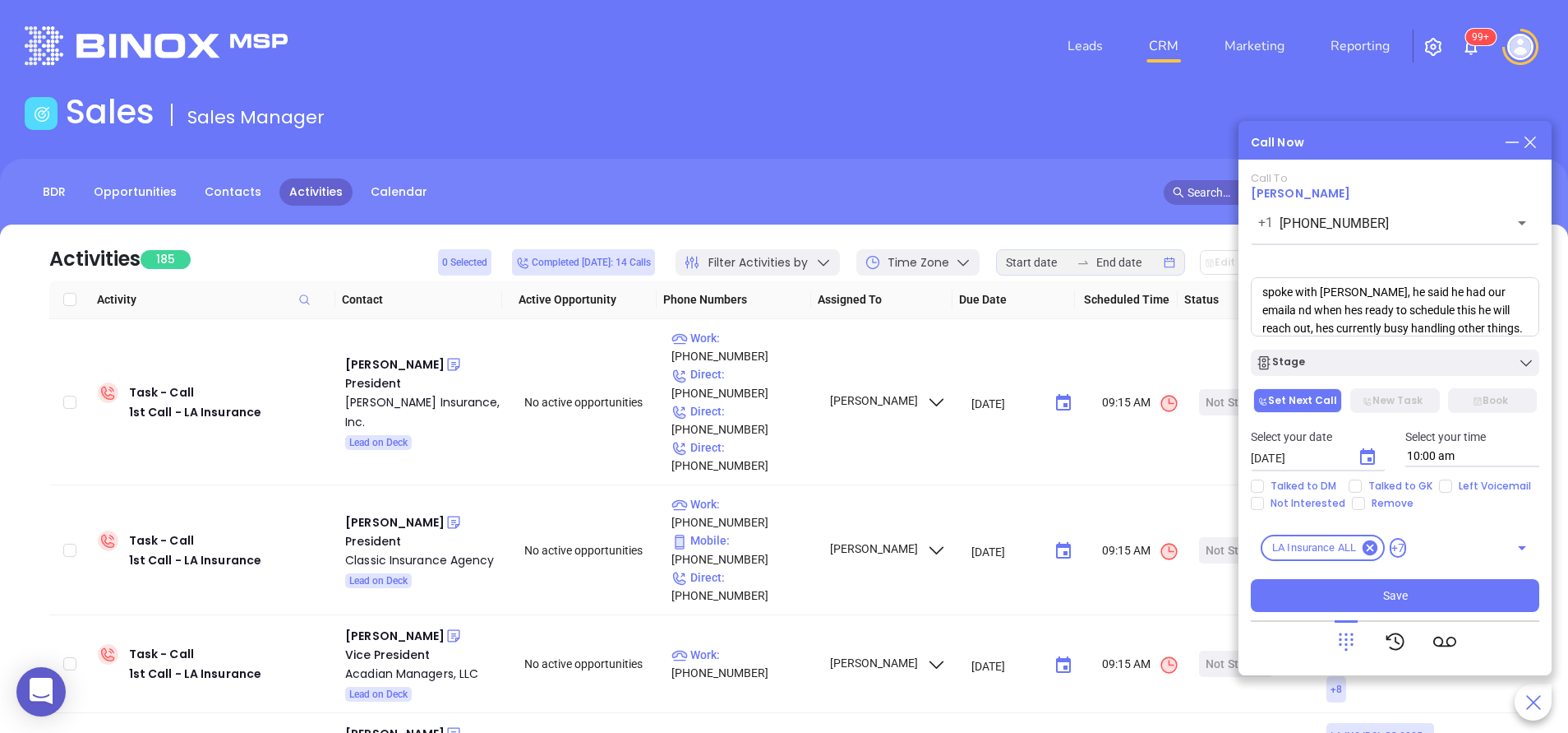
scroll to position [24, 0]
type textarea "spoke with David, he said he had our emaila nd when hes ready to schedule this …"
click at [1405, 352] on button "Stage" at bounding box center [1395, 362] width 289 height 26
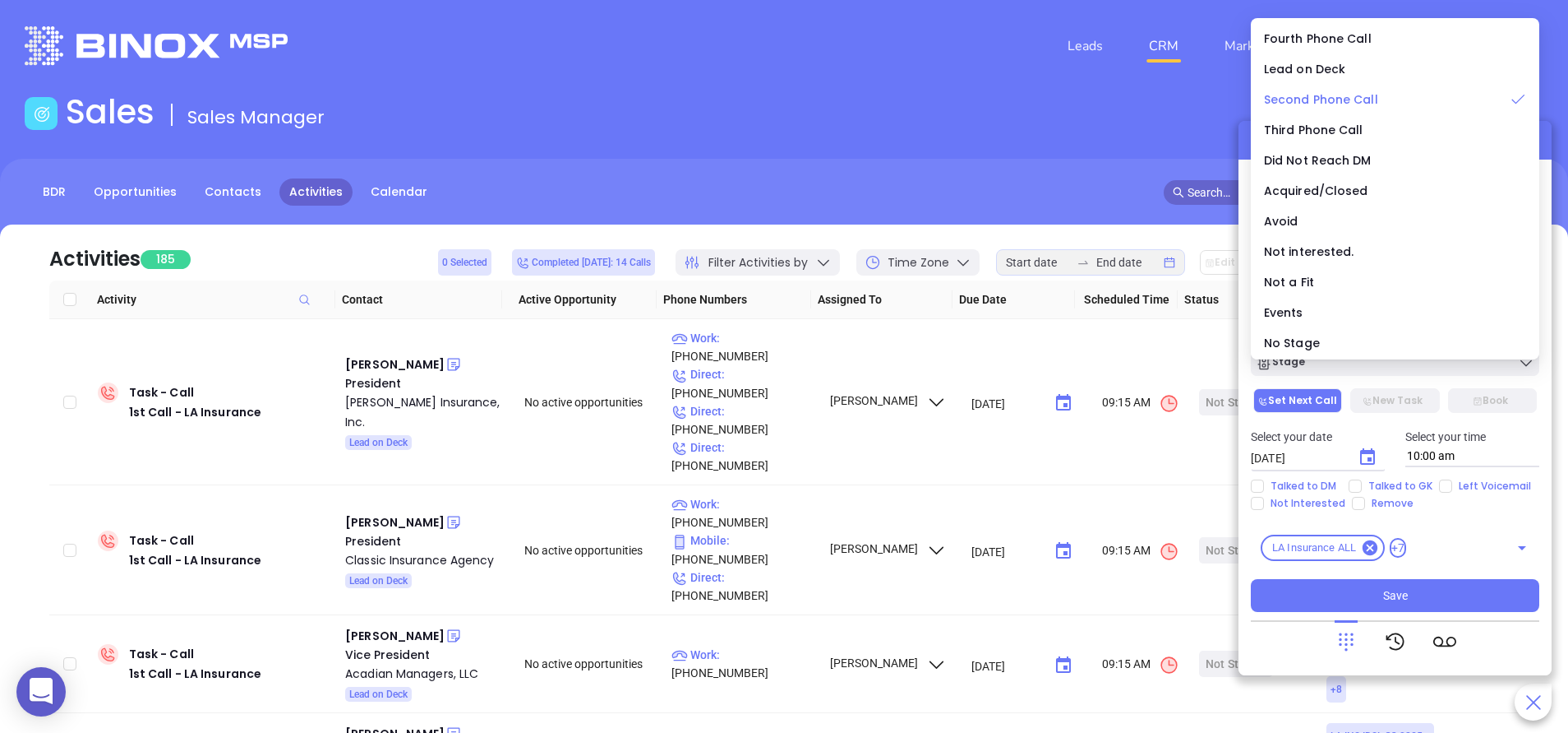
click at [1335, 106] on span "Second Phone Call" at bounding box center [1321, 99] width 114 height 16
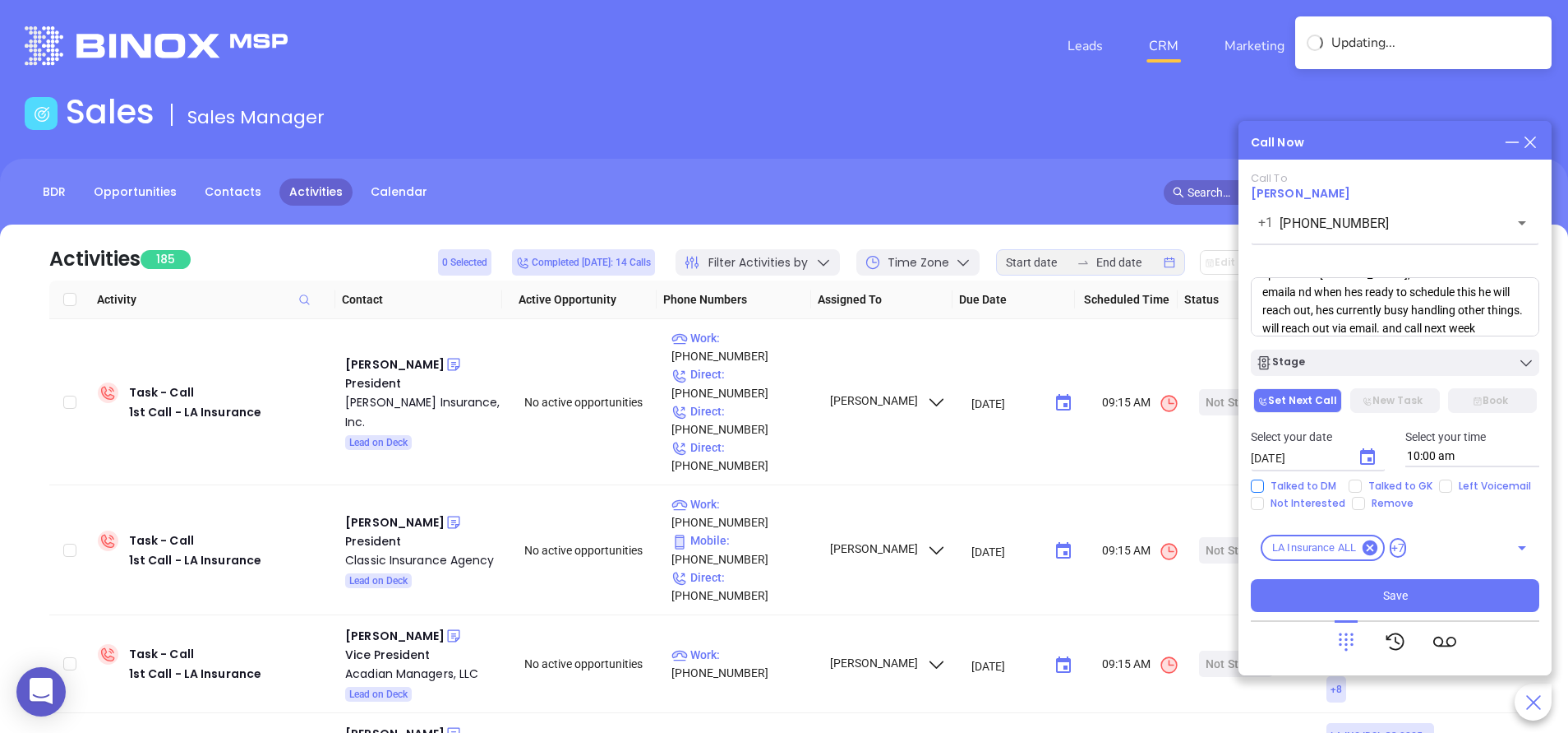
click at [1290, 482] on span "Talked to DM" at bounding box center [1303, 486] width 79 height 13
click at [1264, 482] on input "Talked to DM" at bounding box center [1258, 486] width 13 height 13
checkbox input "true"
click at [1366, 461] on icon "Choose date, selected date is Sep 12, 2025" at bounding box center [1368, 457] width 20 height 20
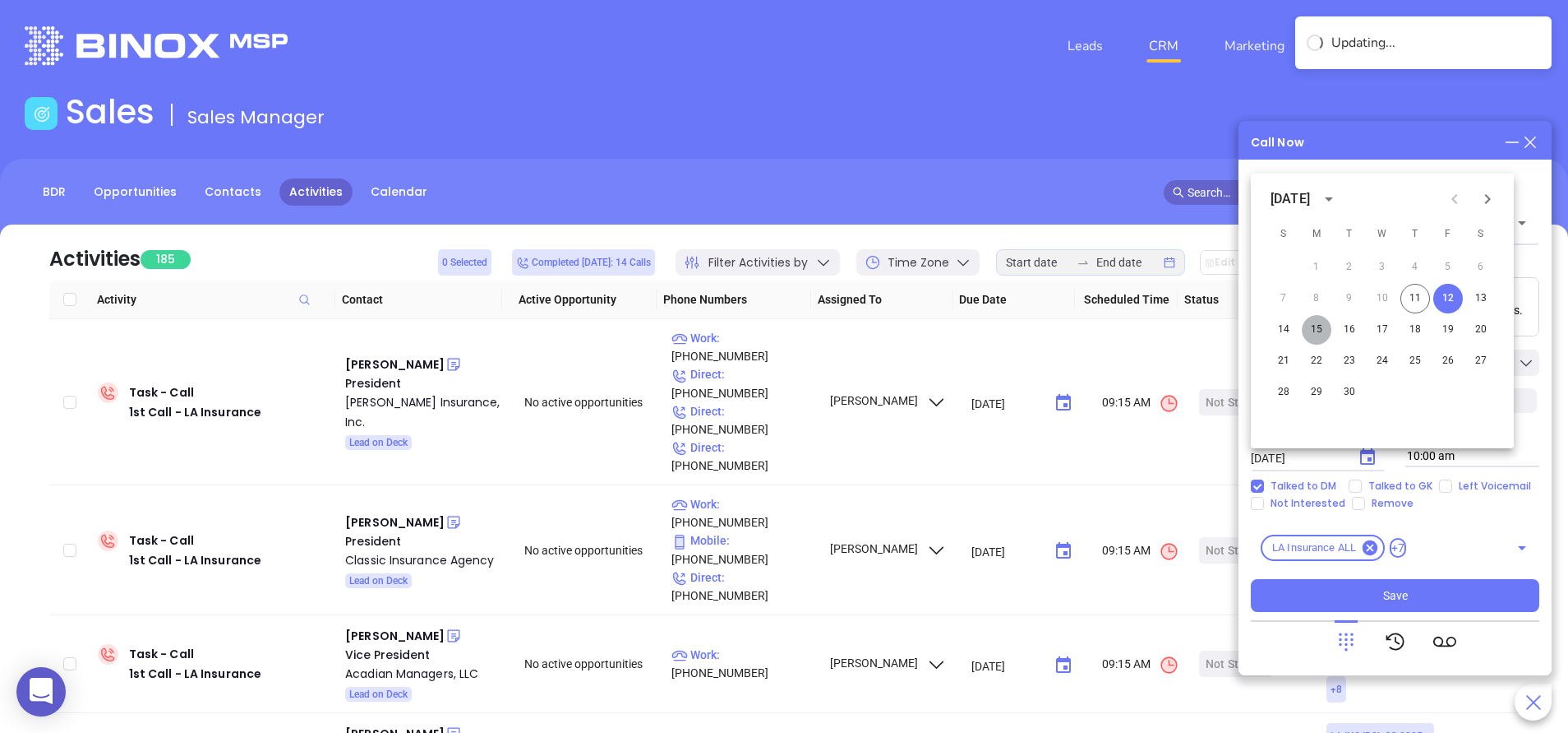
click at [1316, 336] on button "15" at bounding box center [1316, 329] width 30 height 30
type input "[DATE]"
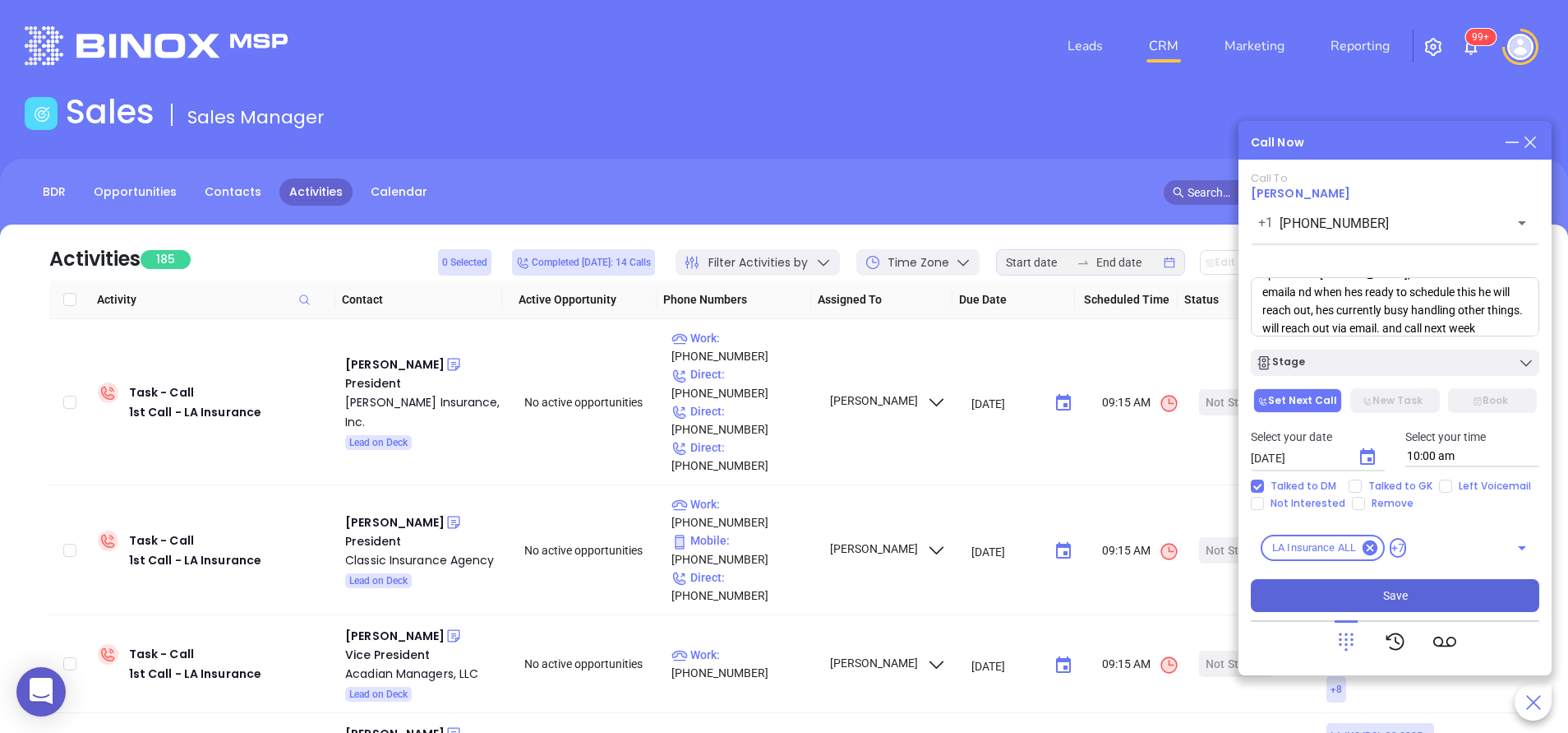
click at [1391, 591] on span "Save" at bounding box center [1395, 595] width 25 height 18
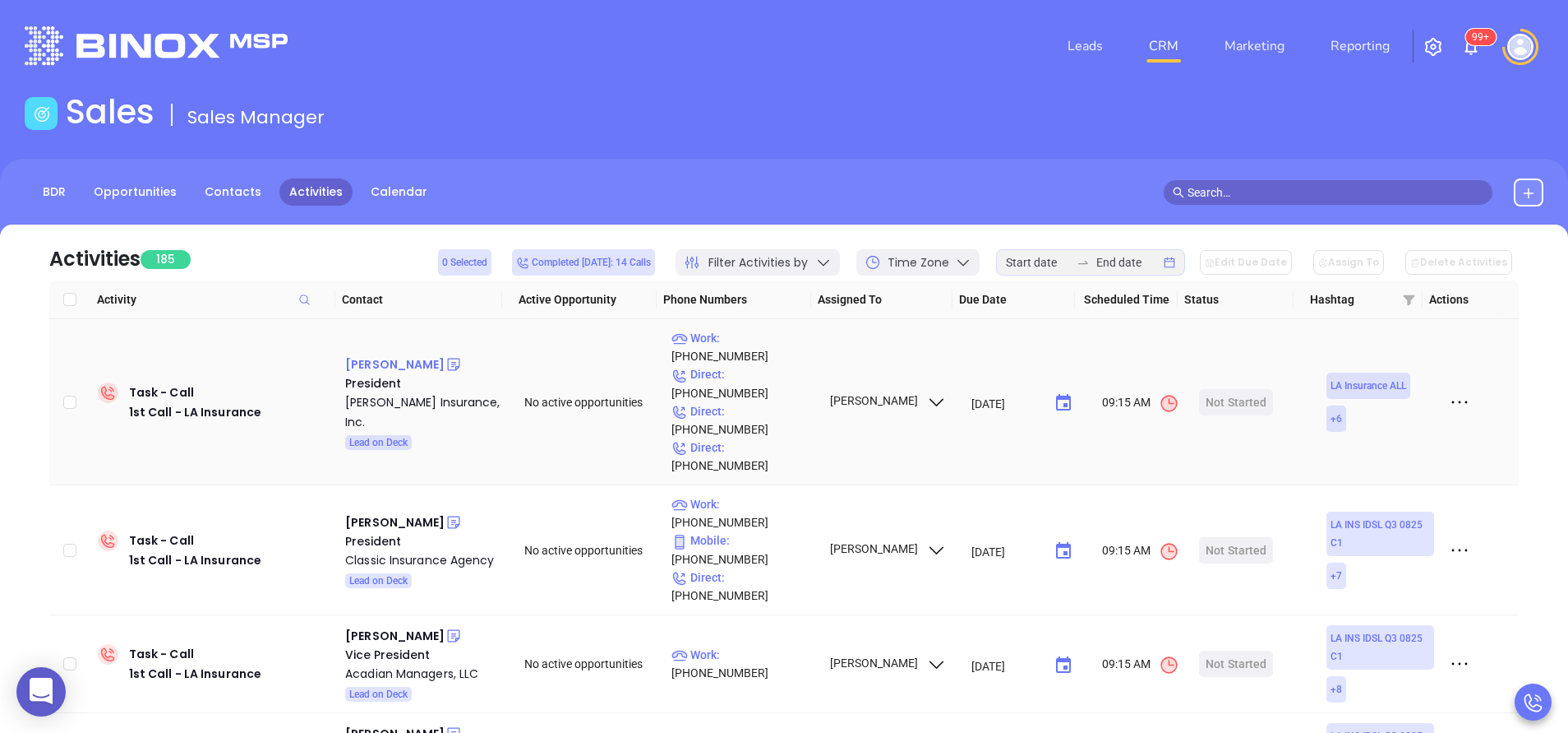
click at [410, 354] on div "William McGehee" at bounding box center [394, 364] width 99 height 20
click at [419, 392] on div "Bill McGehee Insurance, Inc." at bounding box center [423, 412] width 157 height 39
click at [447, 356] on icon at bounding box center [453, 364] width 16 height 16
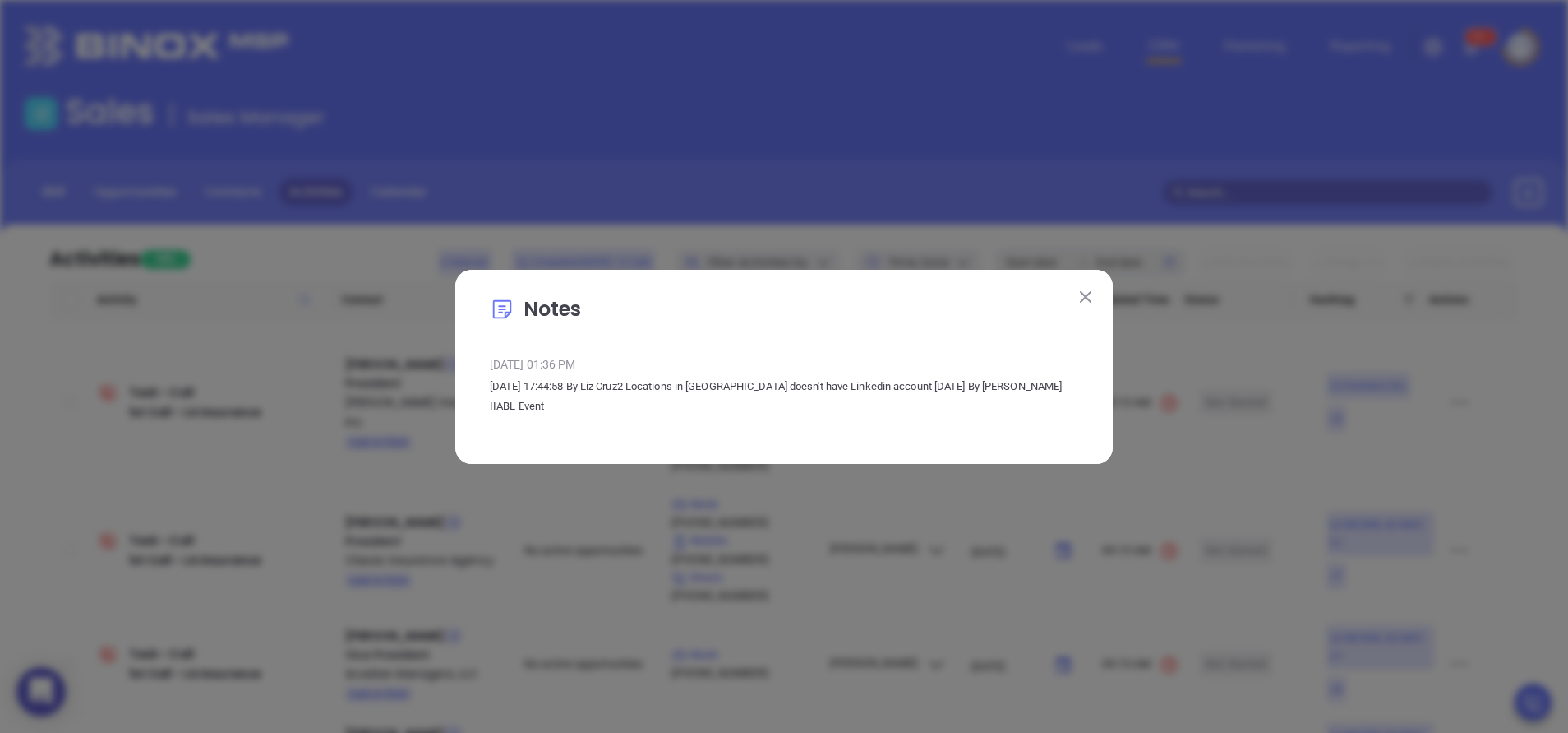
click at [1086, 299] on img at bounding box center [1085, 296] width 12 height 12
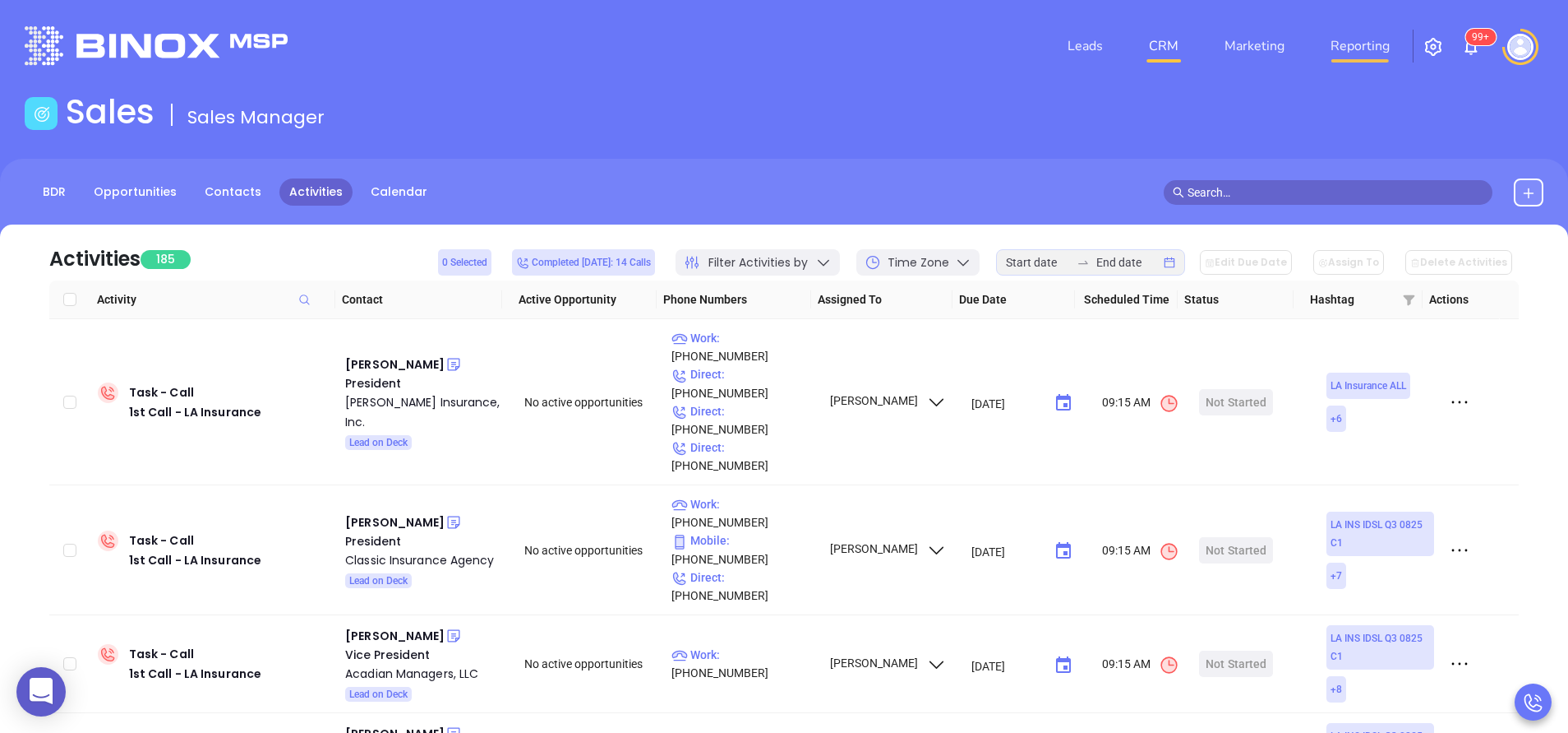
click at [1376, 40] on link "Reporting" at bounding box center [1360, 46] width 72 height 33
click at [1231, 389] on div "Start Now" at bounding box center [1236, 402] width 52 height 26
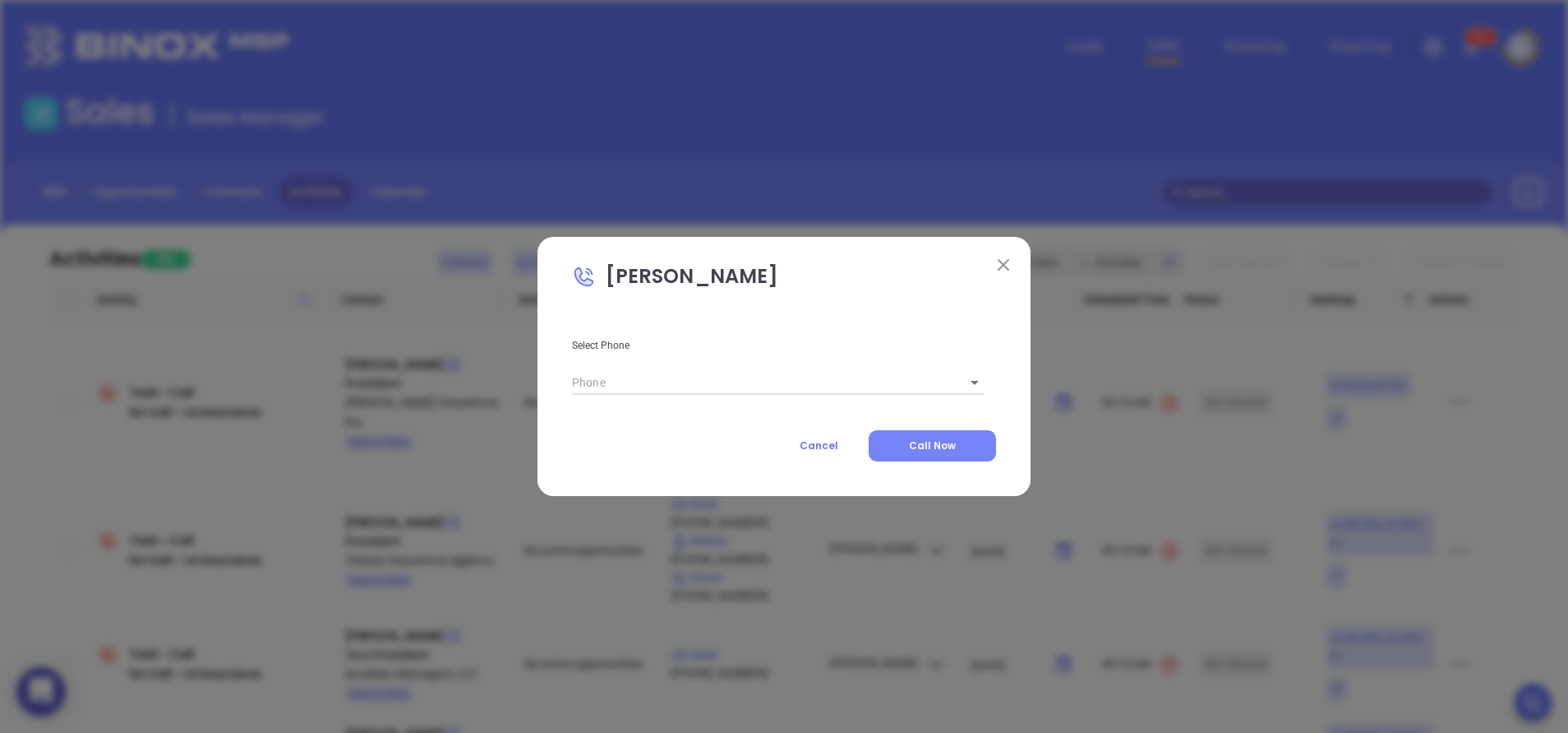
type input "(985) 732-7737"
type input "1"
click at [926, 439] on span "Call Now" at bounding box center [932, 446] width 47 height 14
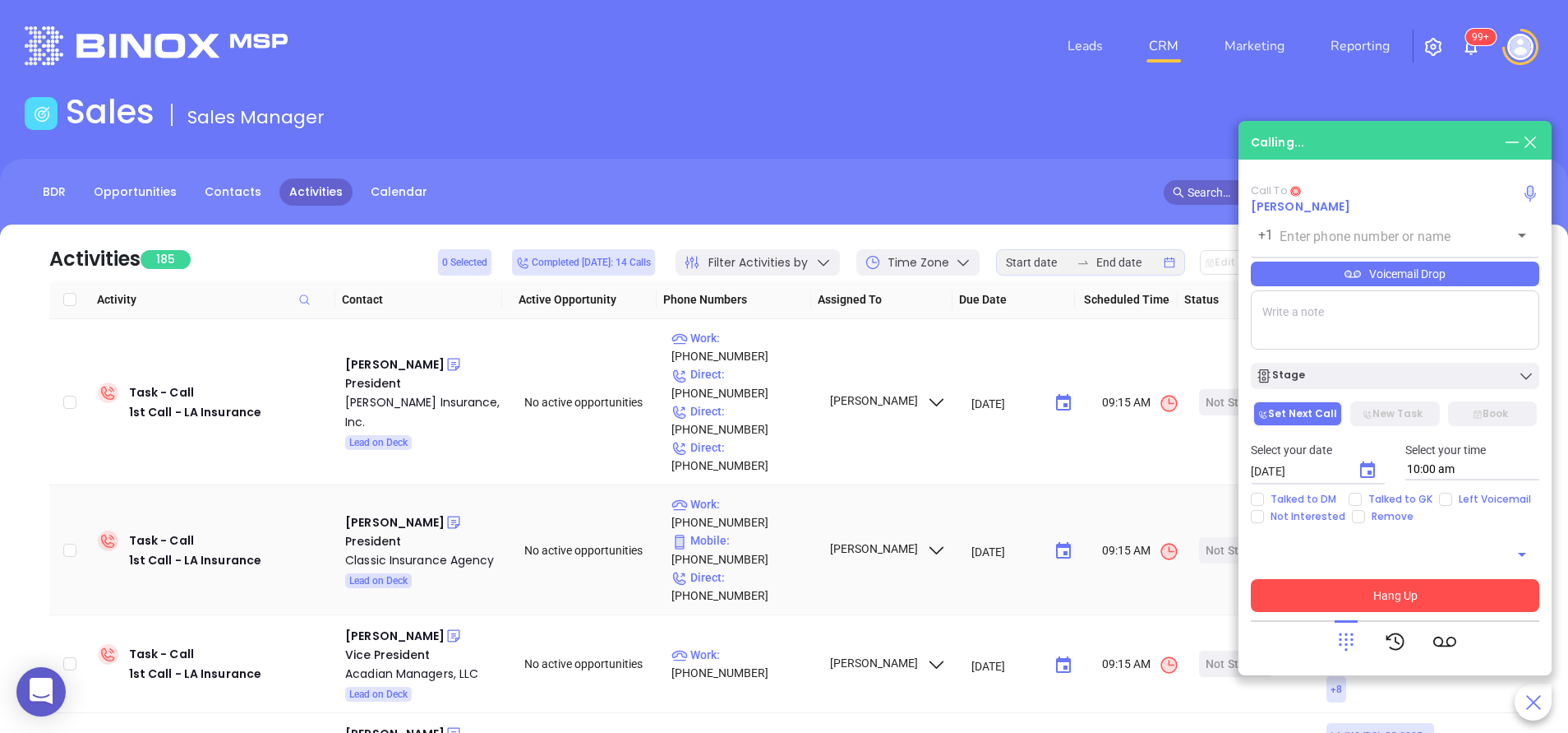
type input "(985) 732-7737"
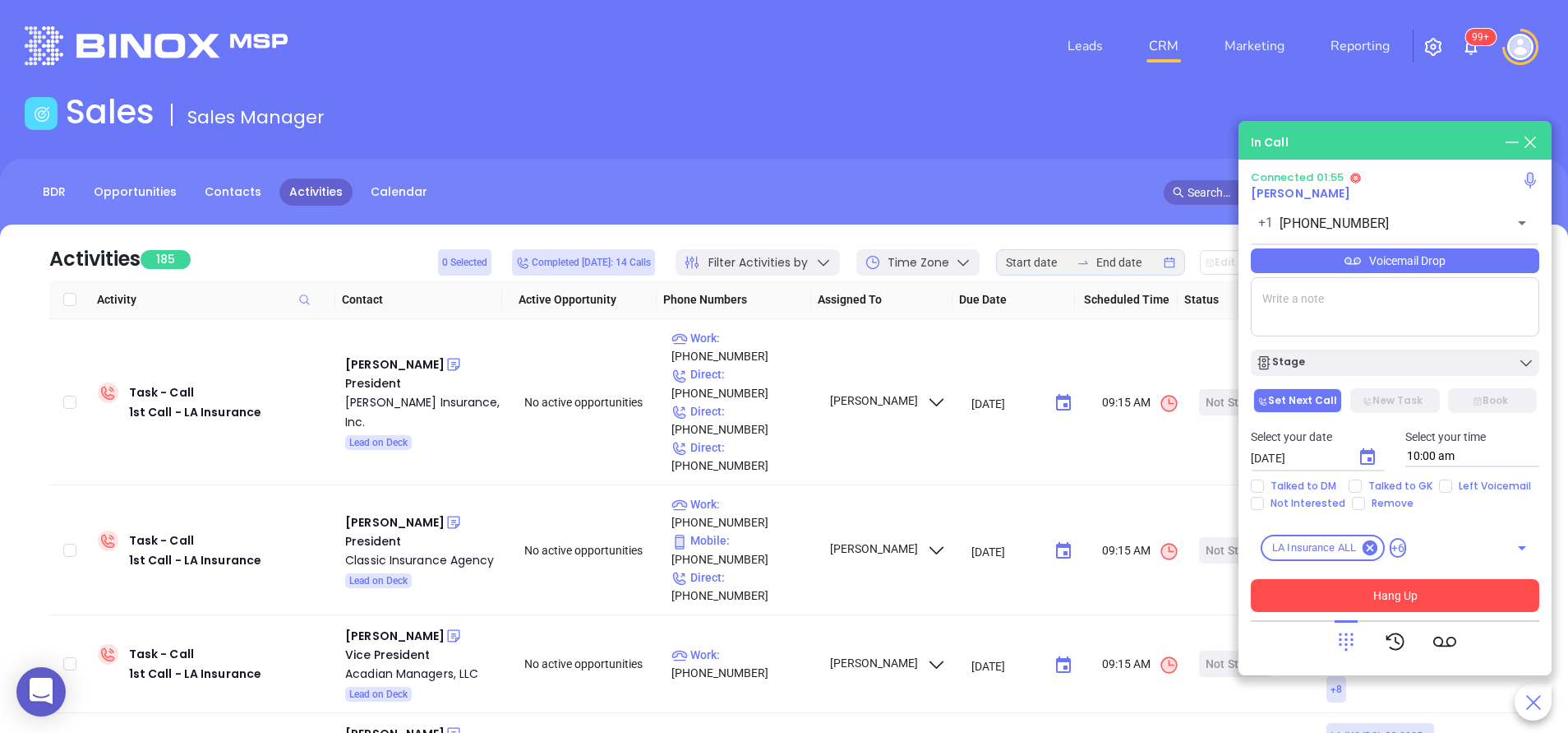
click at [1413, 592] on button "Hang Up" at bounding box center [1395, 595] width 289 height 33
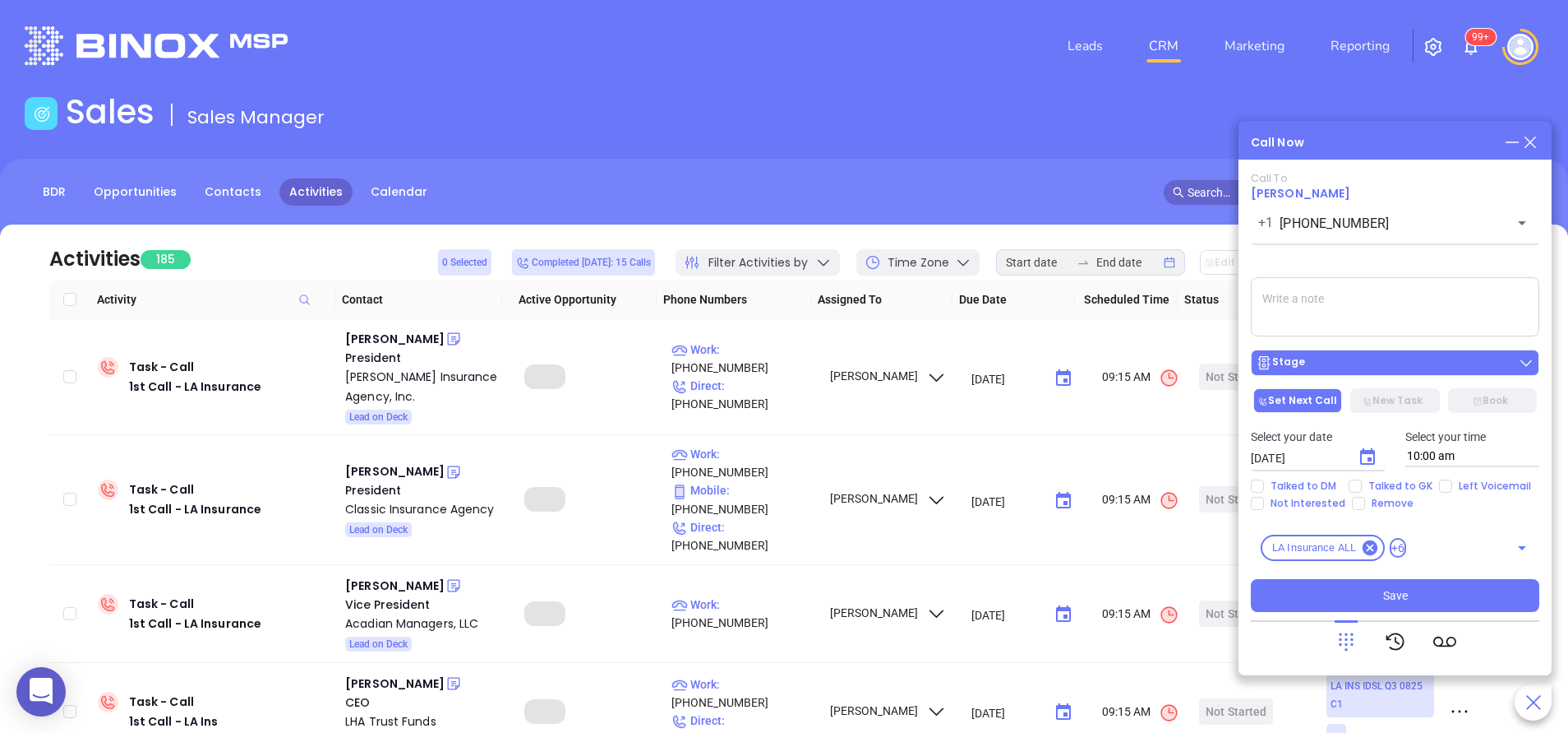
click at [1381, 365] on div "Stage" at bounding box center [1394, 362] width 278 height 16
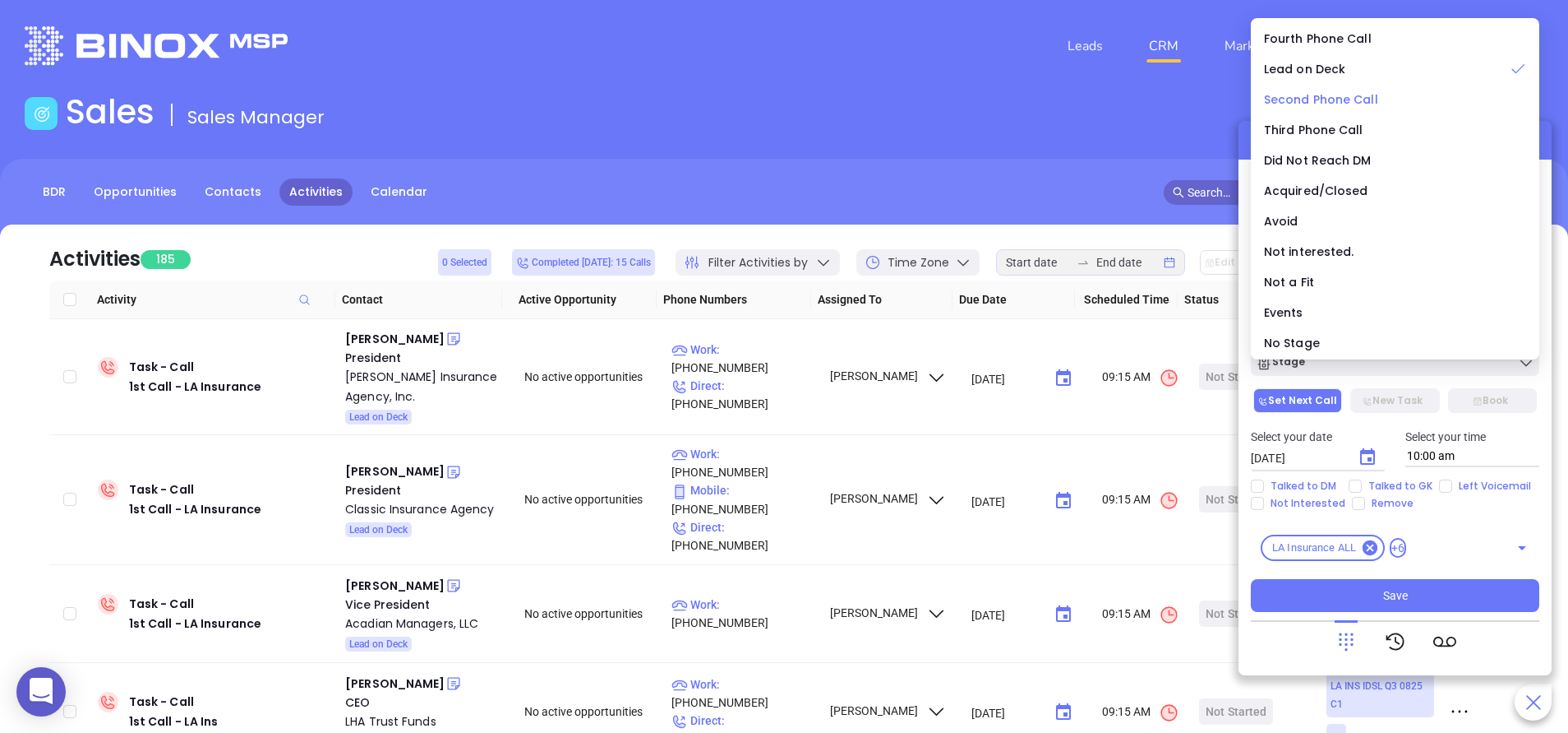
click at [1360, 95] on span "Second Phone Call" at bounding box center [1321, 99] width 114 height 16
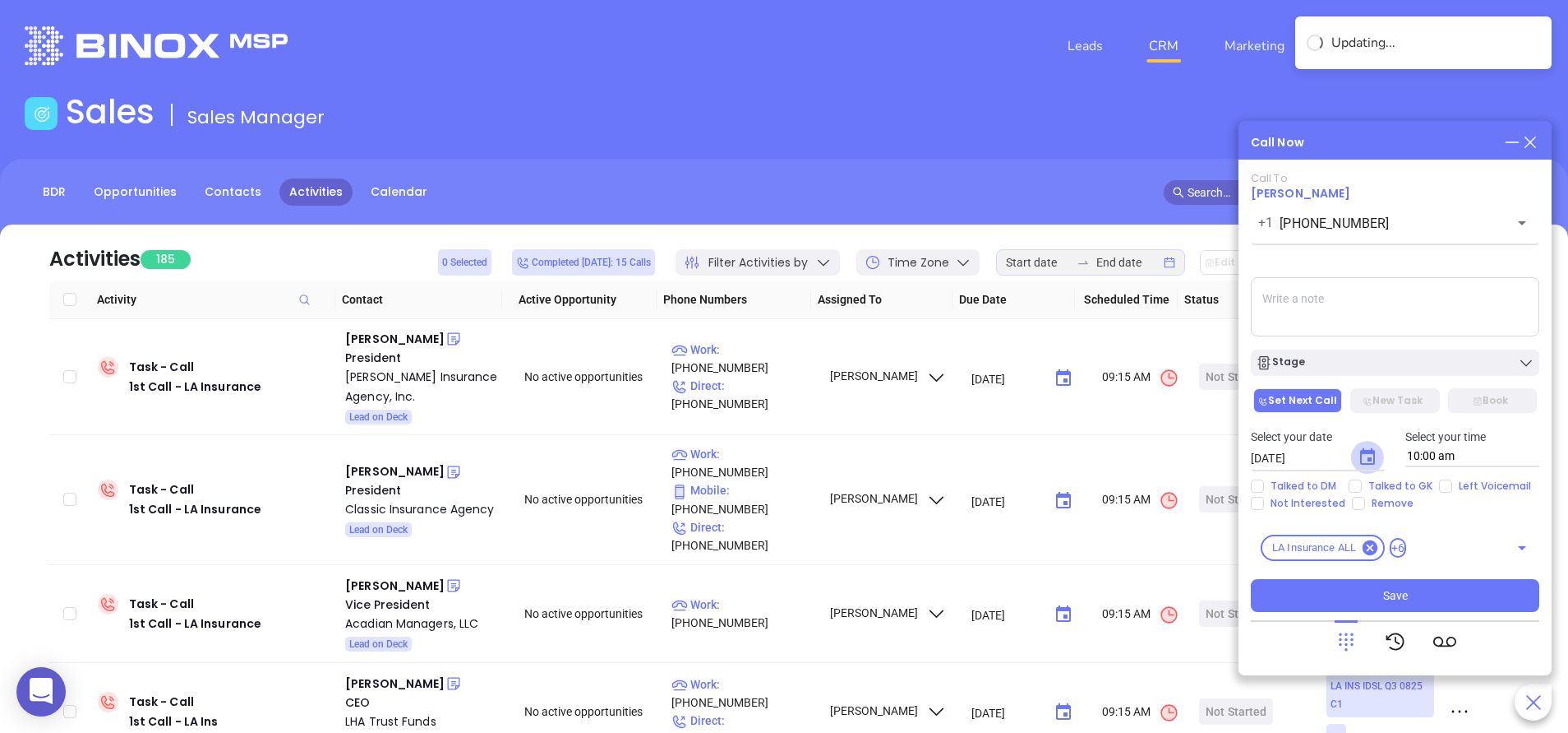
click at [1365, 456] on icon "Choose date, selected date is Sep 12, 2025" at bounding box center [1368, 457] width 20 height 20
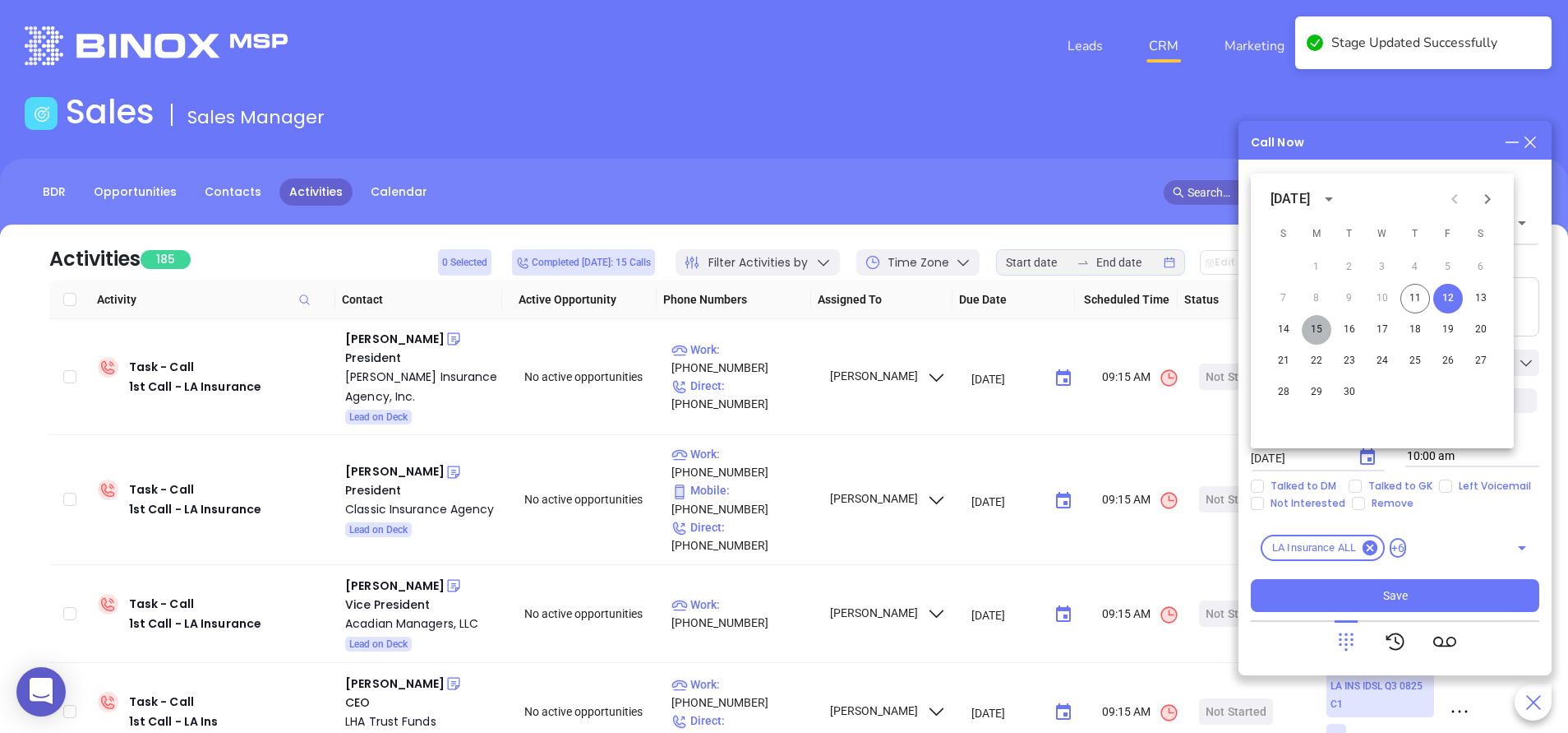
click at [1321, 334] on button "15" at bounding box center [1316, 329] width 30 height 30
type input "[DATE]"
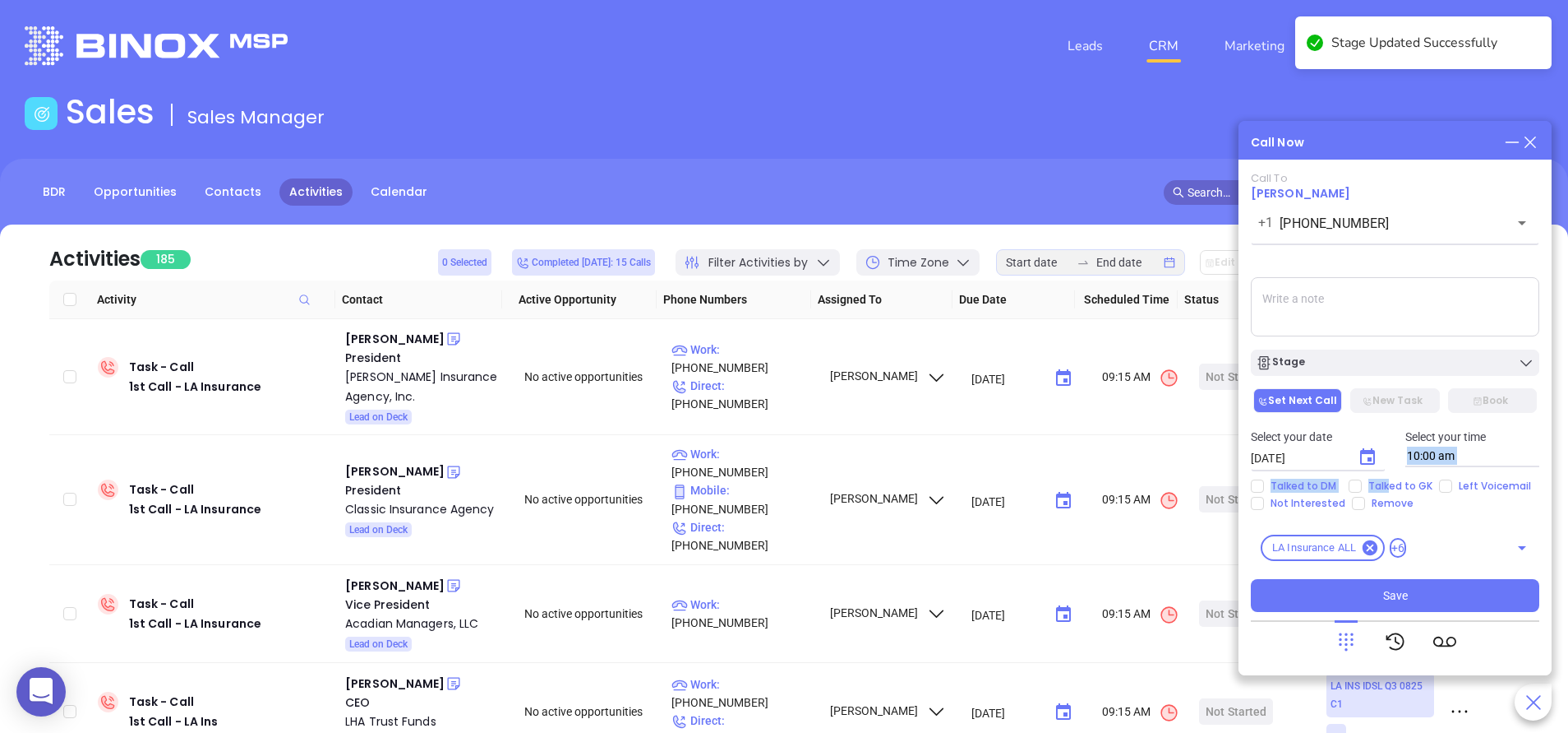
drag, startPoint x: 1385, startPoint y: 481, endPoint x: 1416, endPoint y: 466, distance: 34.4
click at [1416, 466] on div "Call To William McGehee +1 (985) 732-7737 ​ Voicemail Drop Stage Set Next Call …" at bounding box center [1395, 392] width 289 height 440
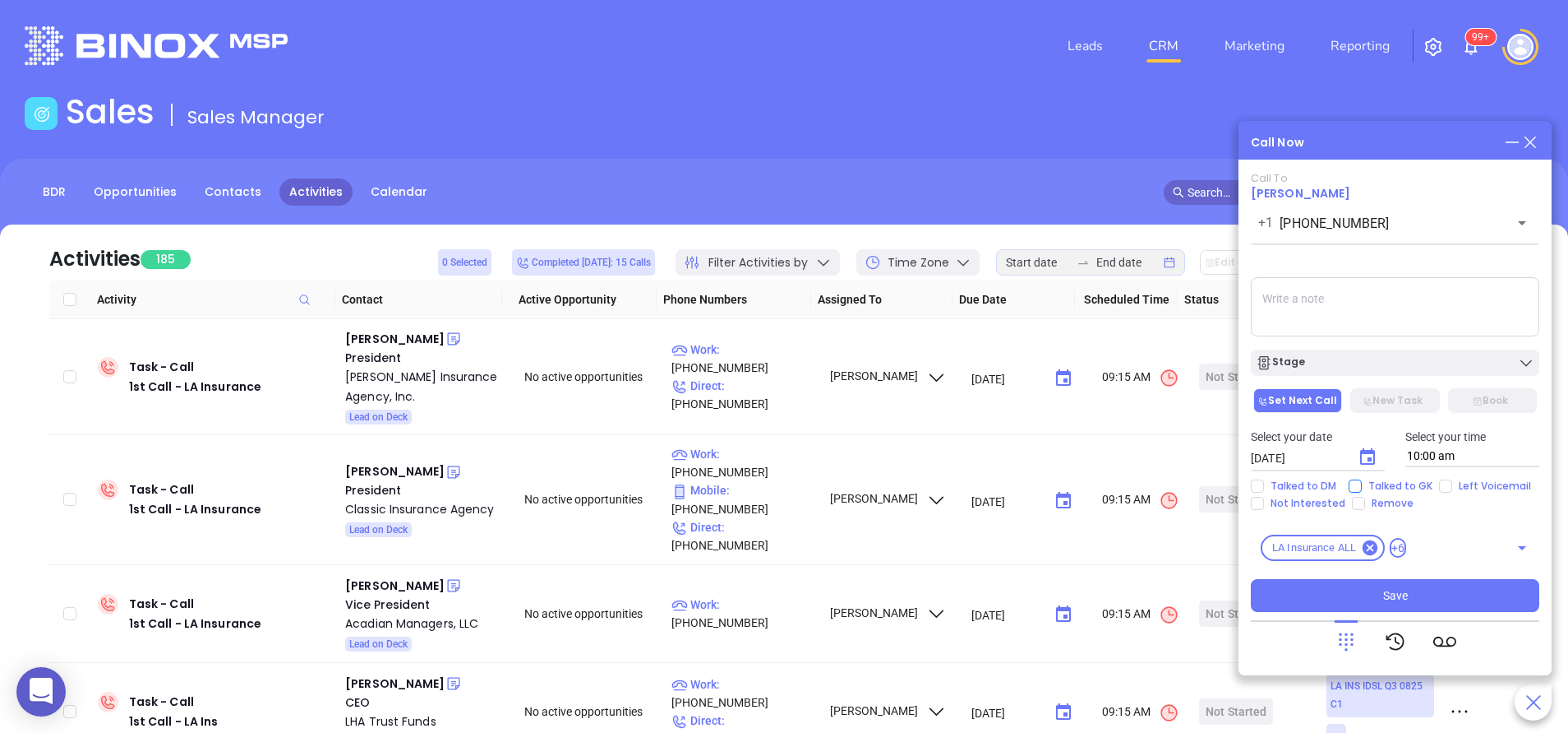
click at [1397, 480] on span "Talked to GK" at bounding box center [1401, 486] width 77 height 13
click at [1362, 480] on input "Talked to GK" at bounding box center [1355, 486] width 13 height 13
checkbox input "true"
click at [1400, 586] on span "Save" at bounding box center [1395, 595] width 25 height 18
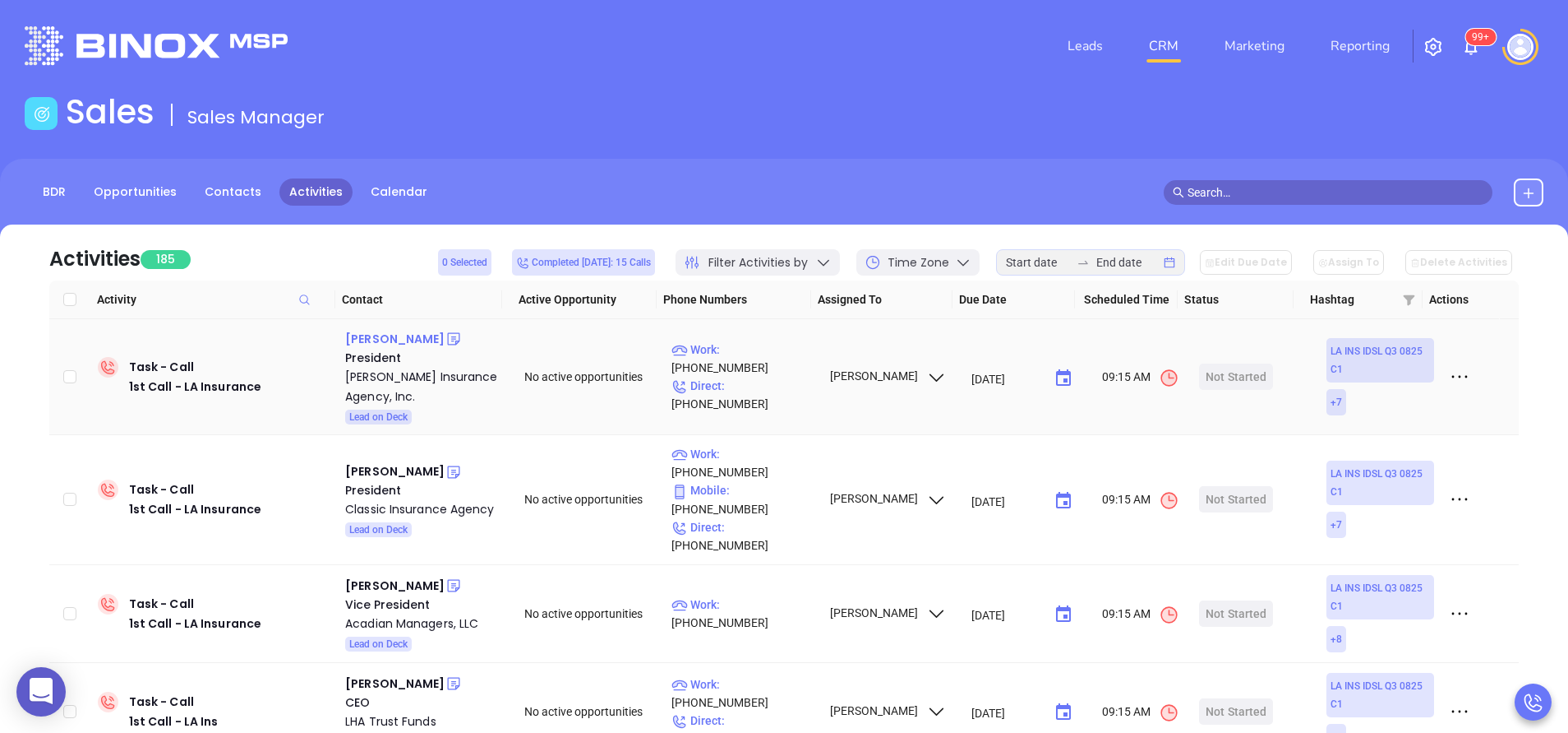
click at [404, 335] on div "Rusty Turrentine" at bounding box center [394, 339] width 99 height 20
click at [380, 389] on div "Turrentine Insurance Agency, Inc." at bounding box center [423, 387] width 157 height 39
click at [448, 337] on icon at bounding box center [453, 339] width 13 height 13
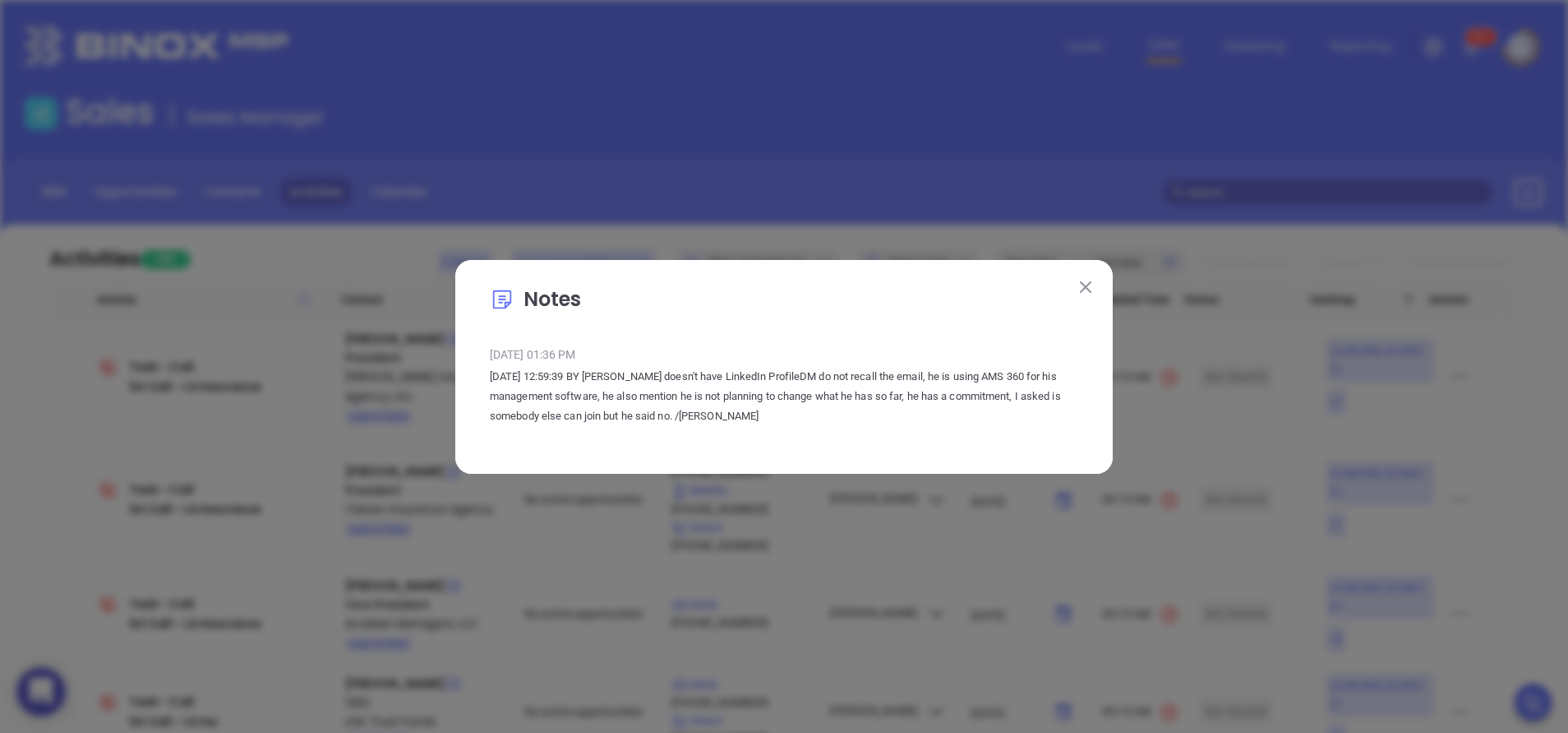
click at [1092, 279] on button at bounding box center [1086, 287] width 21 height 21
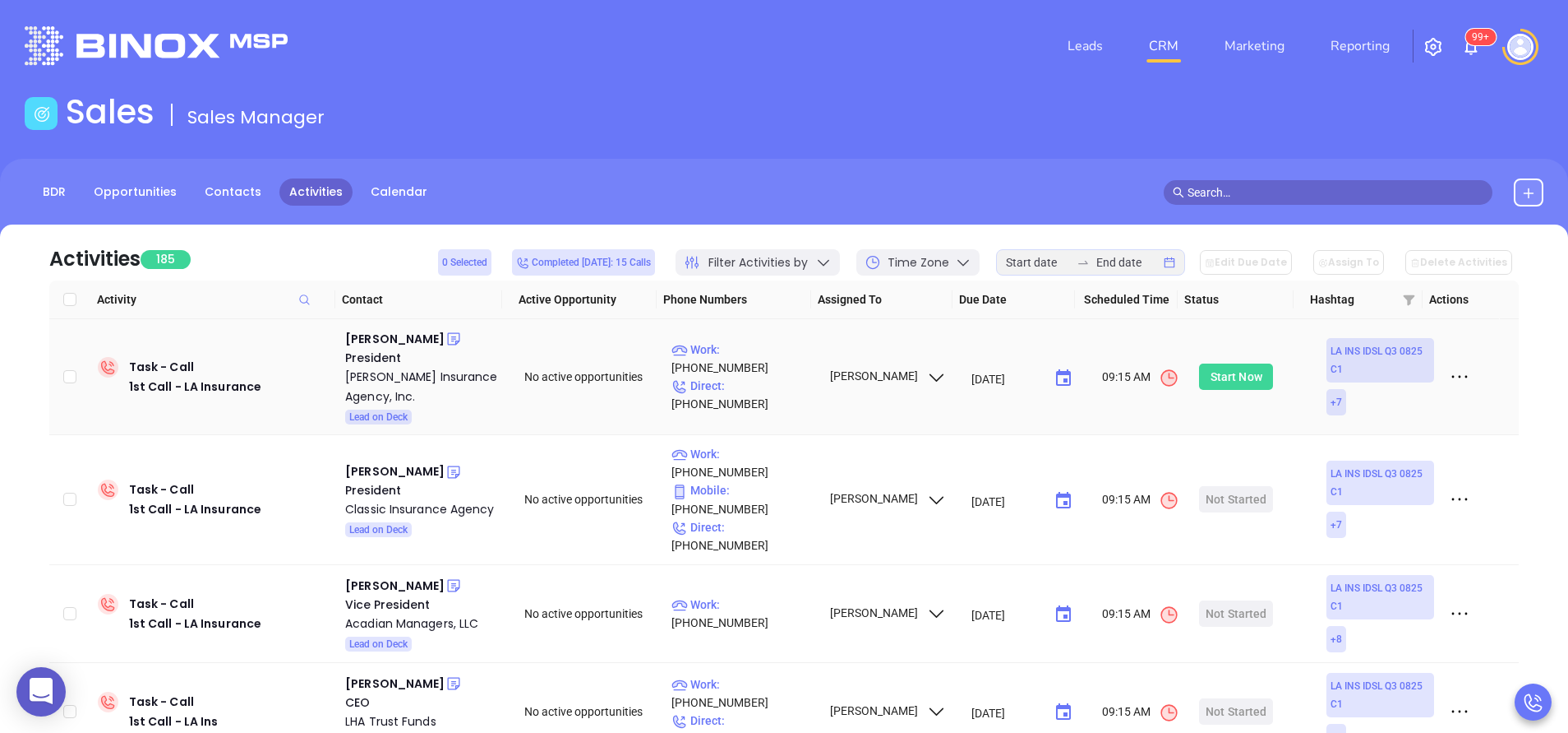
click at [1216, 371] on div "Start Now" at bounding box center [1236, 376] width 52 height 26
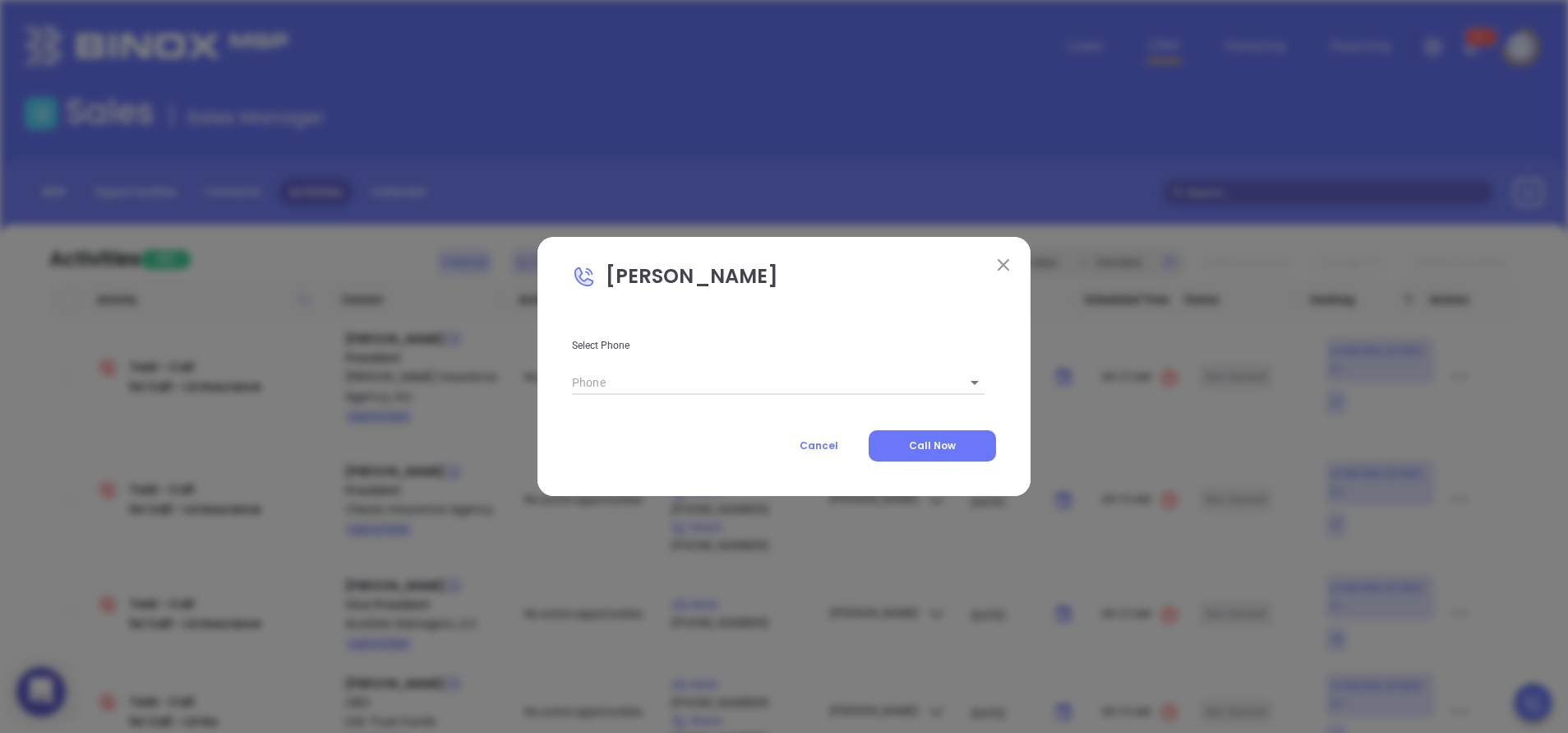
type input "(318) 445-3515"
type input "1"
click at [935, 448] on span "Call Now" at bounding box center [932, 446] width 47 height 14
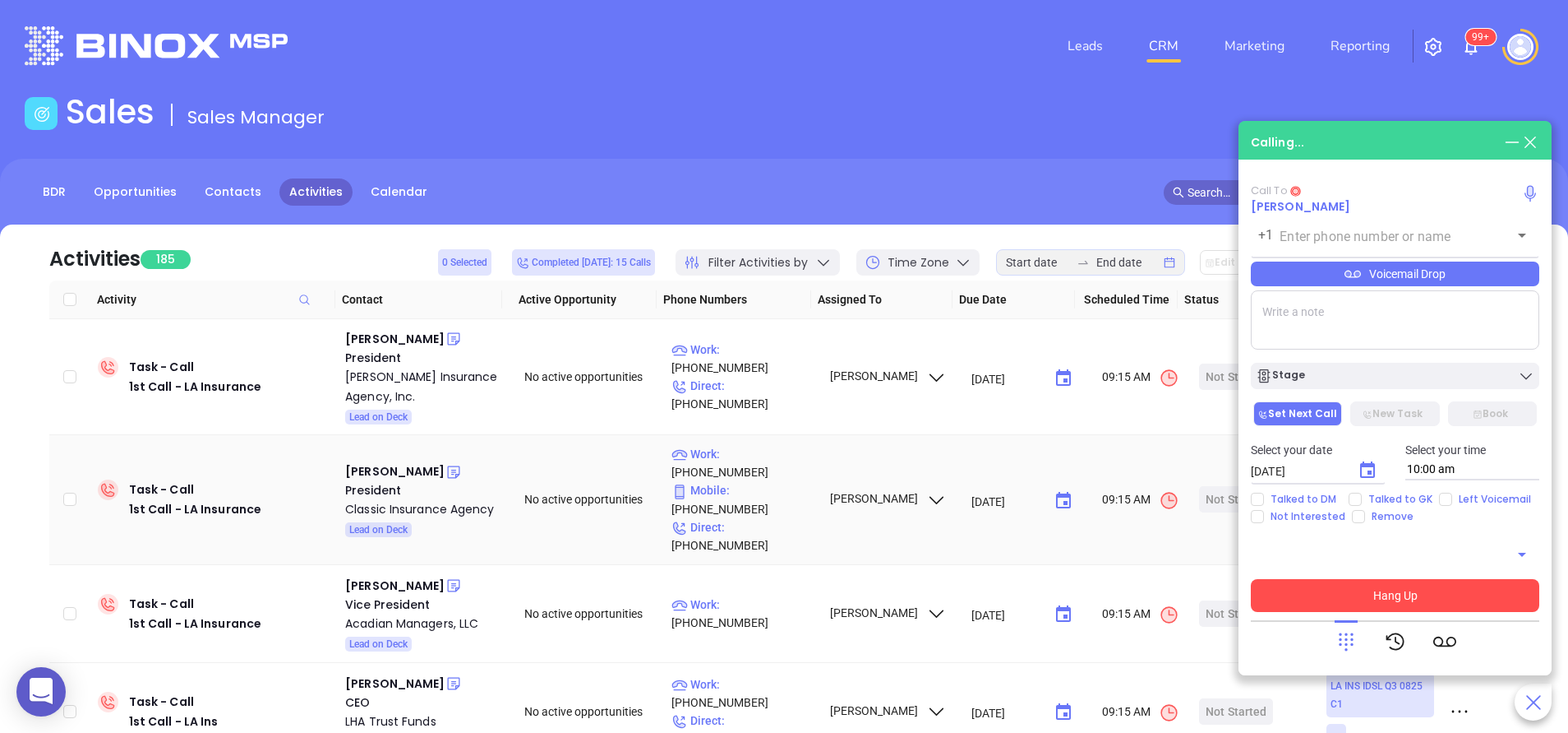
type input "(318) 445-3515"
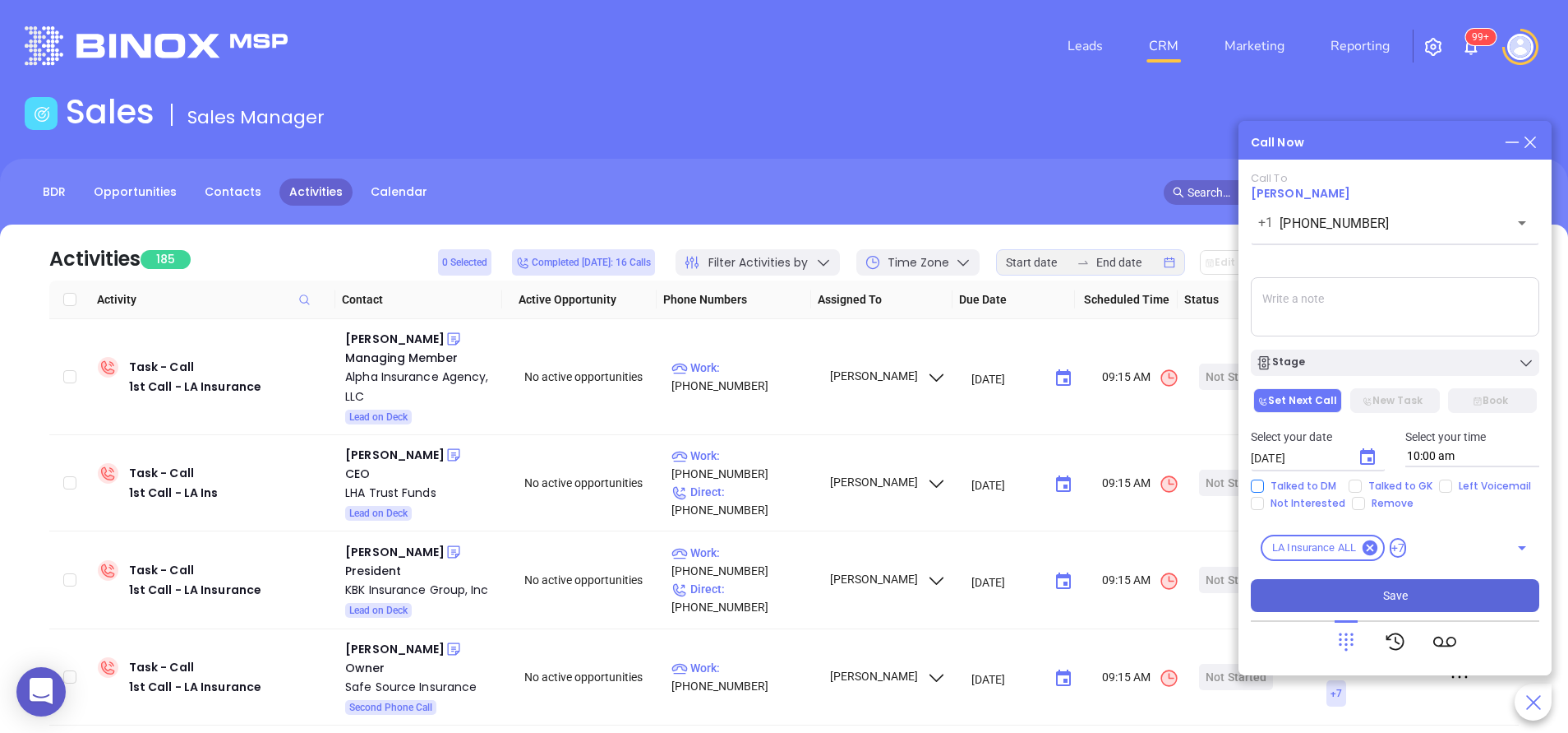
click at [1301, 480] on span "Talked to DM" at bounding box center [1303, 486] width 79 height 13
click at [1264, 480] on input "Talked to DM" at bounding box center [1258, 486] width 13 height 13
checkbox input "true"
click at [1339, 352] on button "Stage" at bounding box center [1395, 362] width 289 height 26
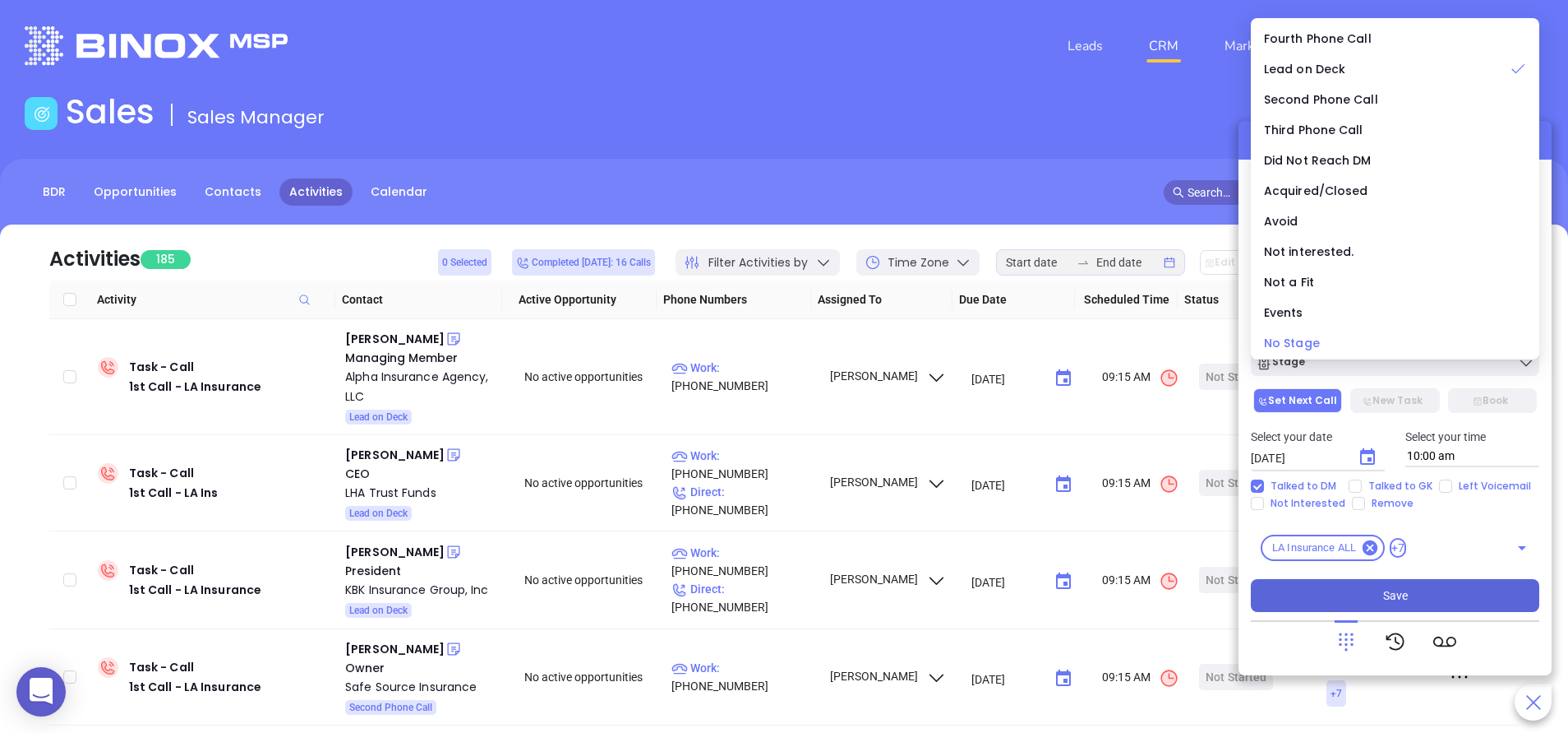
click at [1320, 347] on div "No Stage" at bounding box center [1394, 343] width 262 height 18
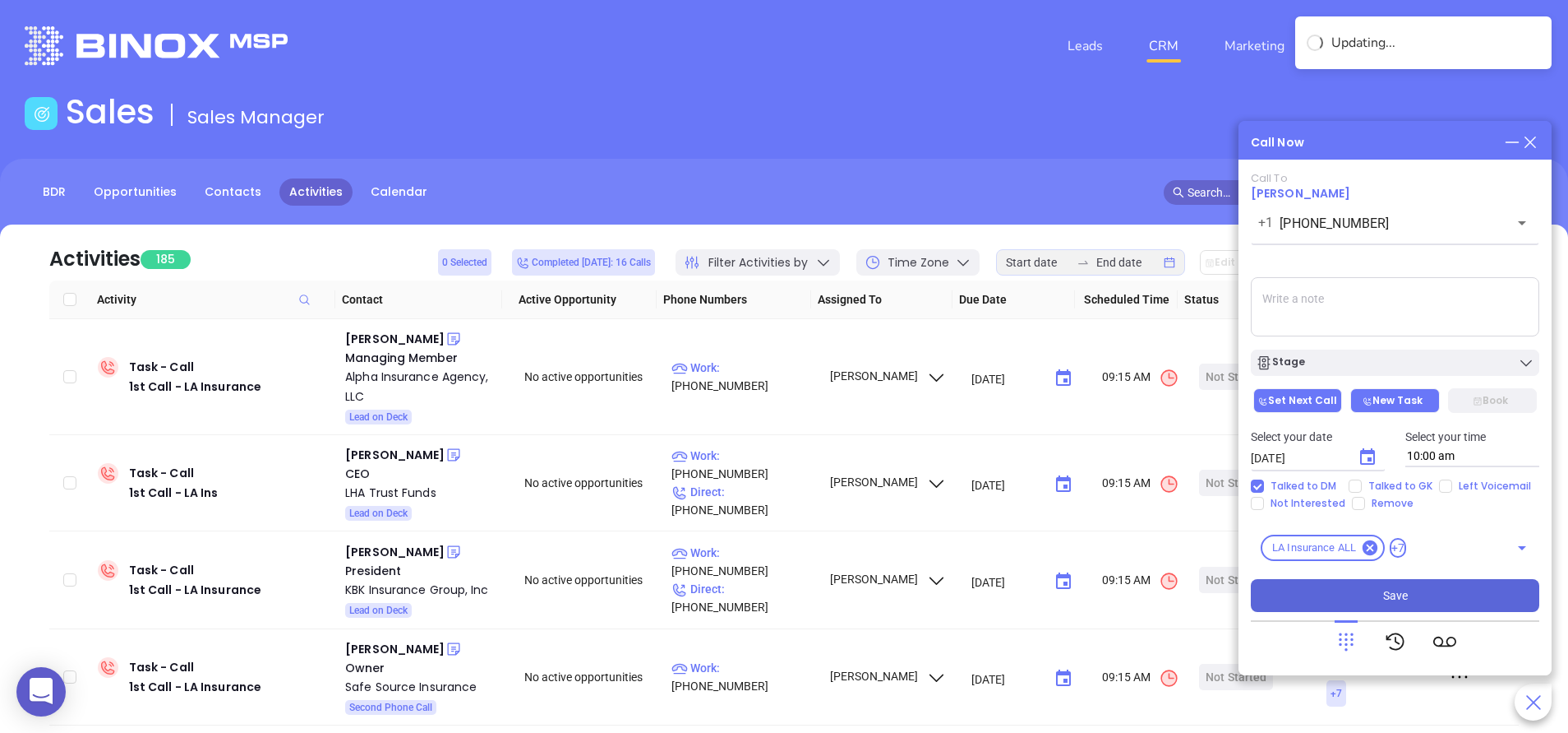
click at [1391, 408] on button "New Task" at bounding box center [1394, 401] width 89 height 25
click at [1302, 409] on button "Set Next Call" at bounding box center [1297, 401] width 89 height 25
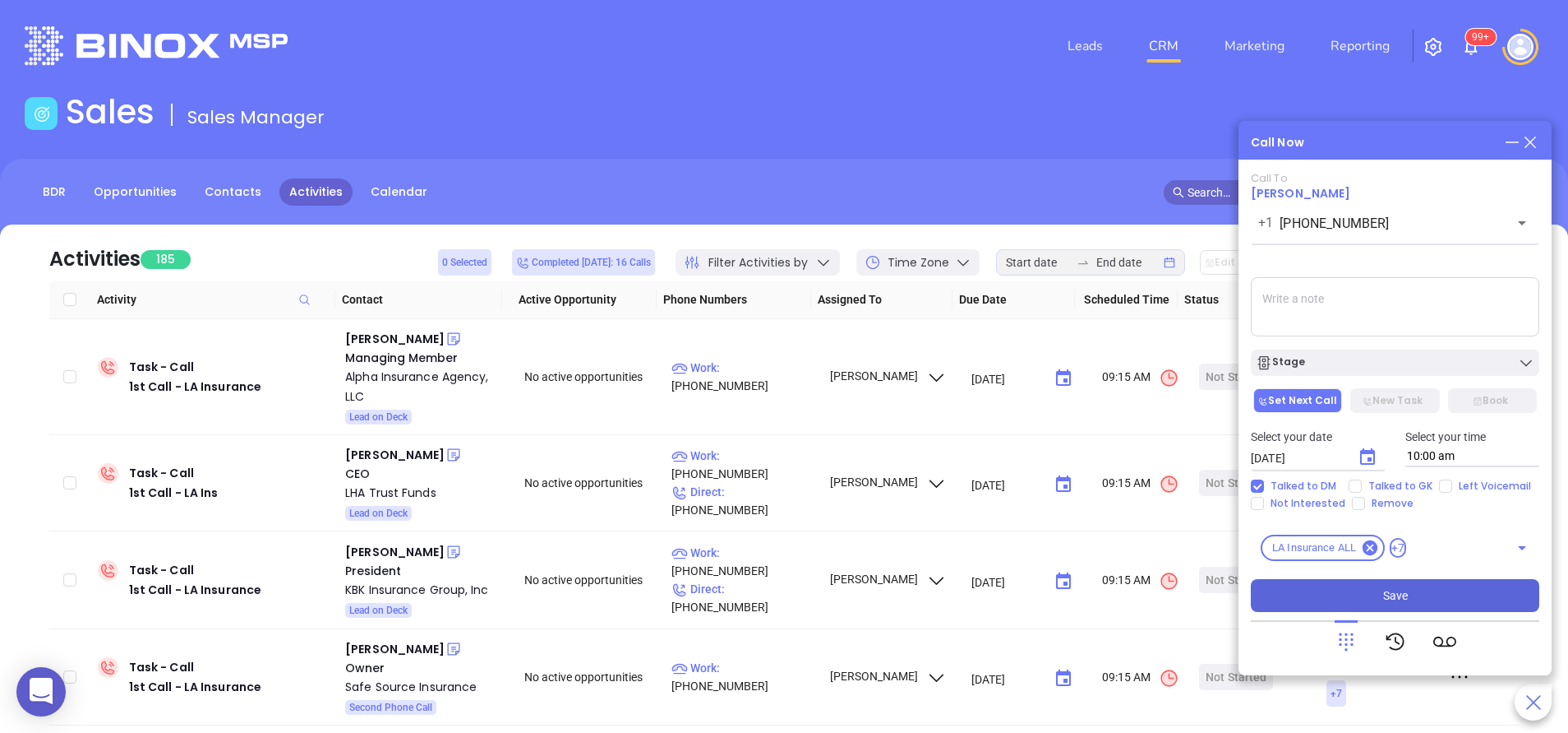
click at [1393, 593] on span "Save" at bounding box center [1395, 595] width 25 height 18
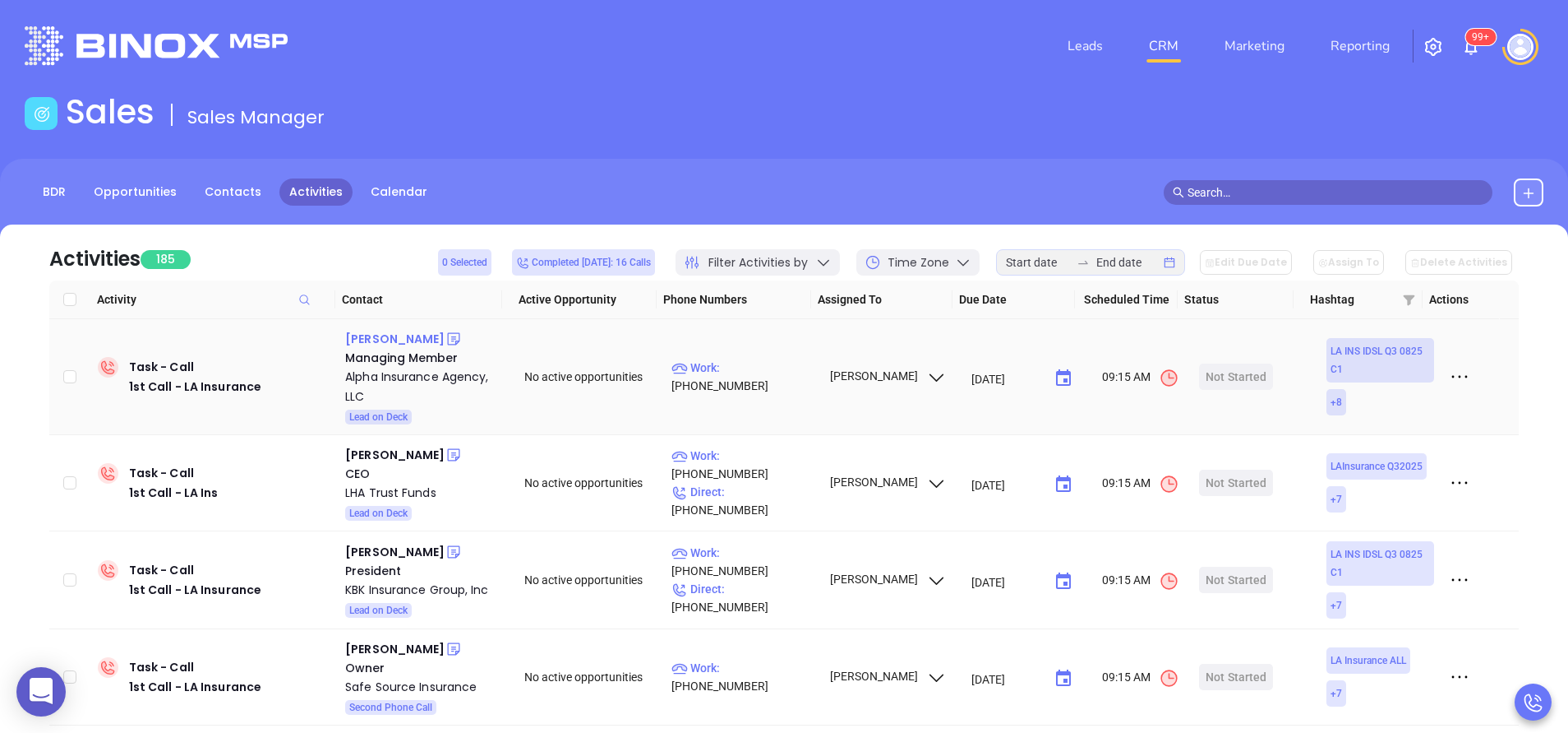
click at [411, 344] on div "Bryan Duplantier" at bounding box center [394, 339] width 99 height 20
click at [409, 381] on div "Alpha Insurance Agency, LLC" at bounding box center [423, 387] width 157 height 39
click at [450, 341] on icon at bounding box center [453, 339] width 13 height 13
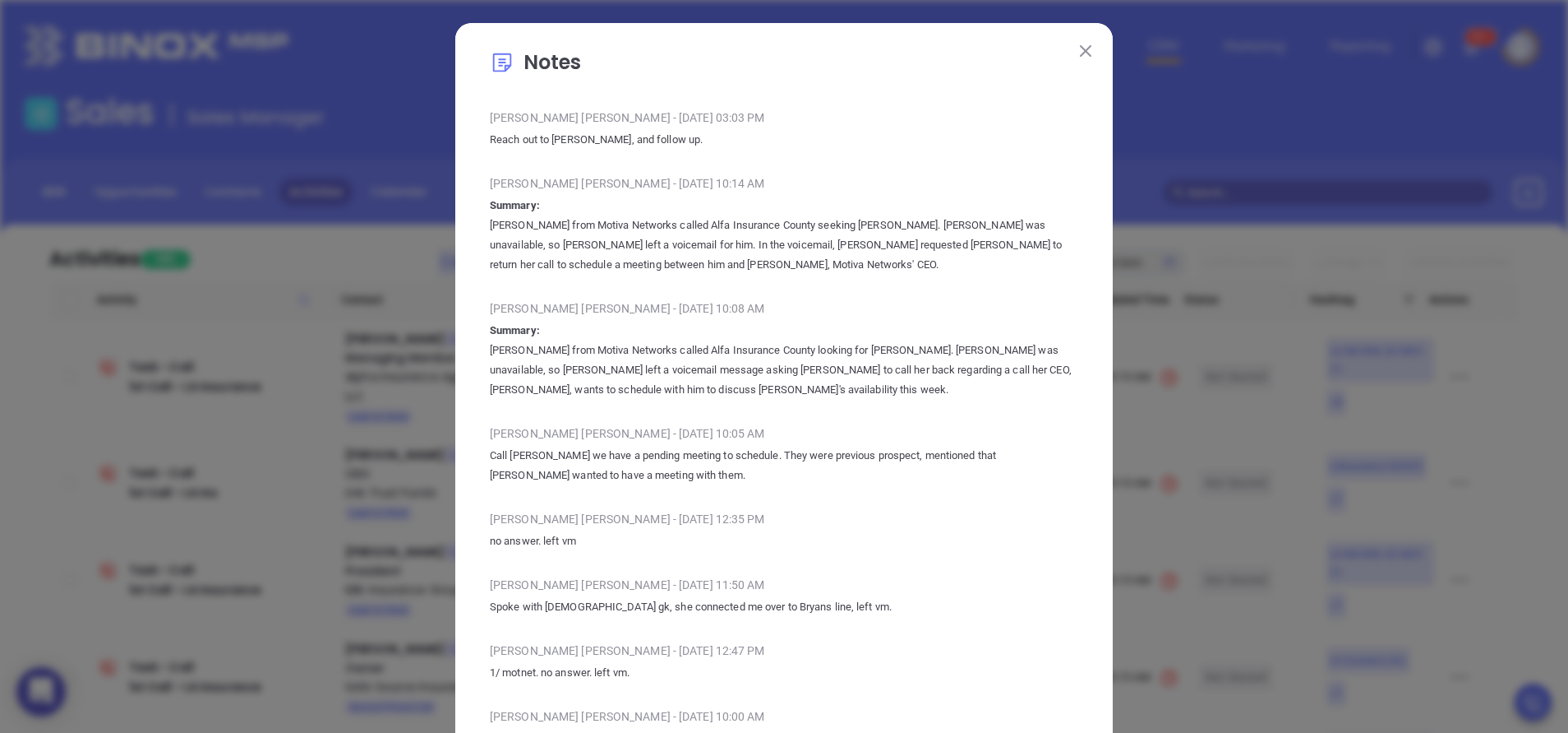
click at [765, 239] on p "Annabelle from Motiva Networks called Alfa Insurance County seeking Brian. Bria…" at bounding box center [784, 245] width 589 height 59
click at [906, 370] on p "Annabelle from Motiva Networks called Alfa Insurance County looking for Brian. …" at bounding box center [784, 370] width 589 height 59
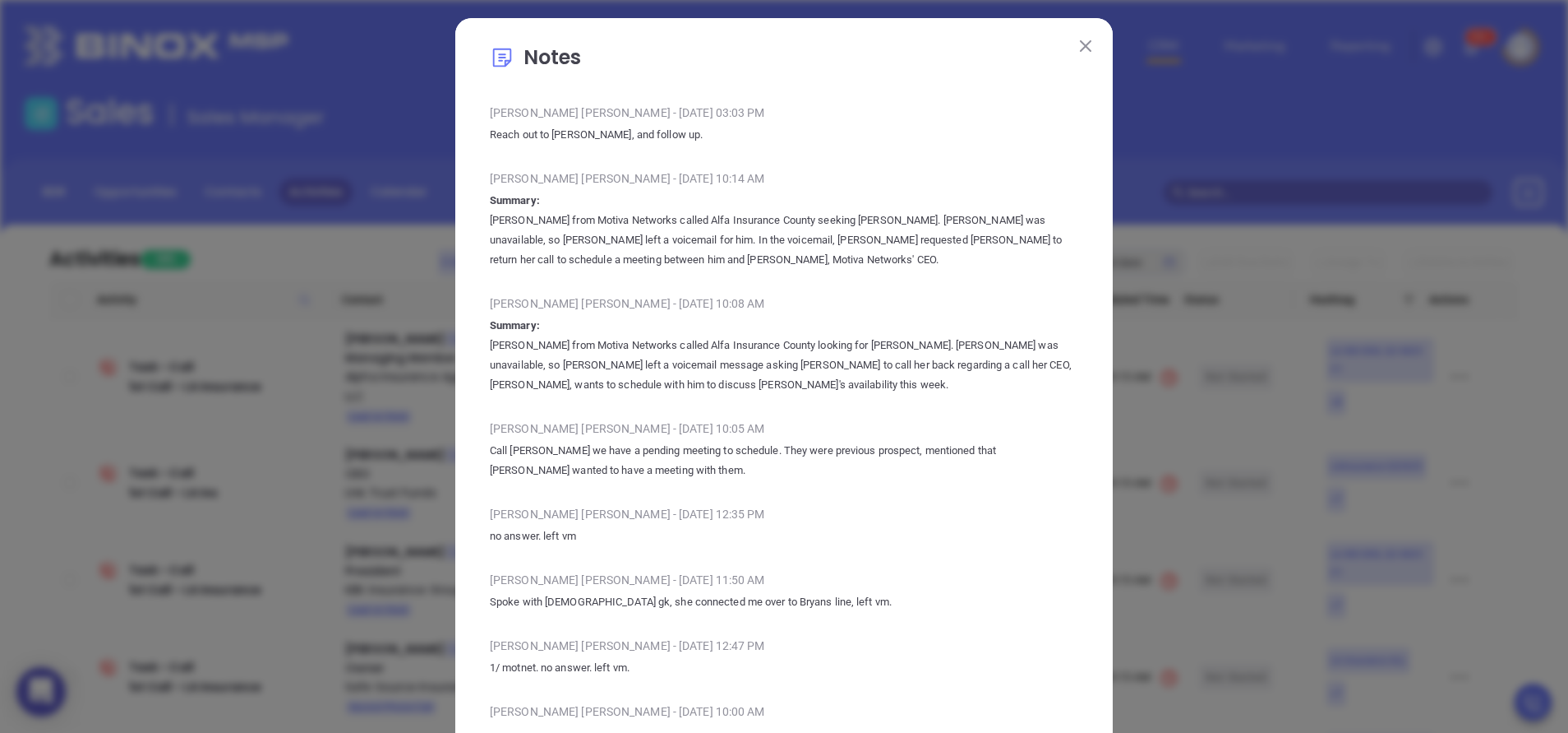
scroll to position [0, 0]
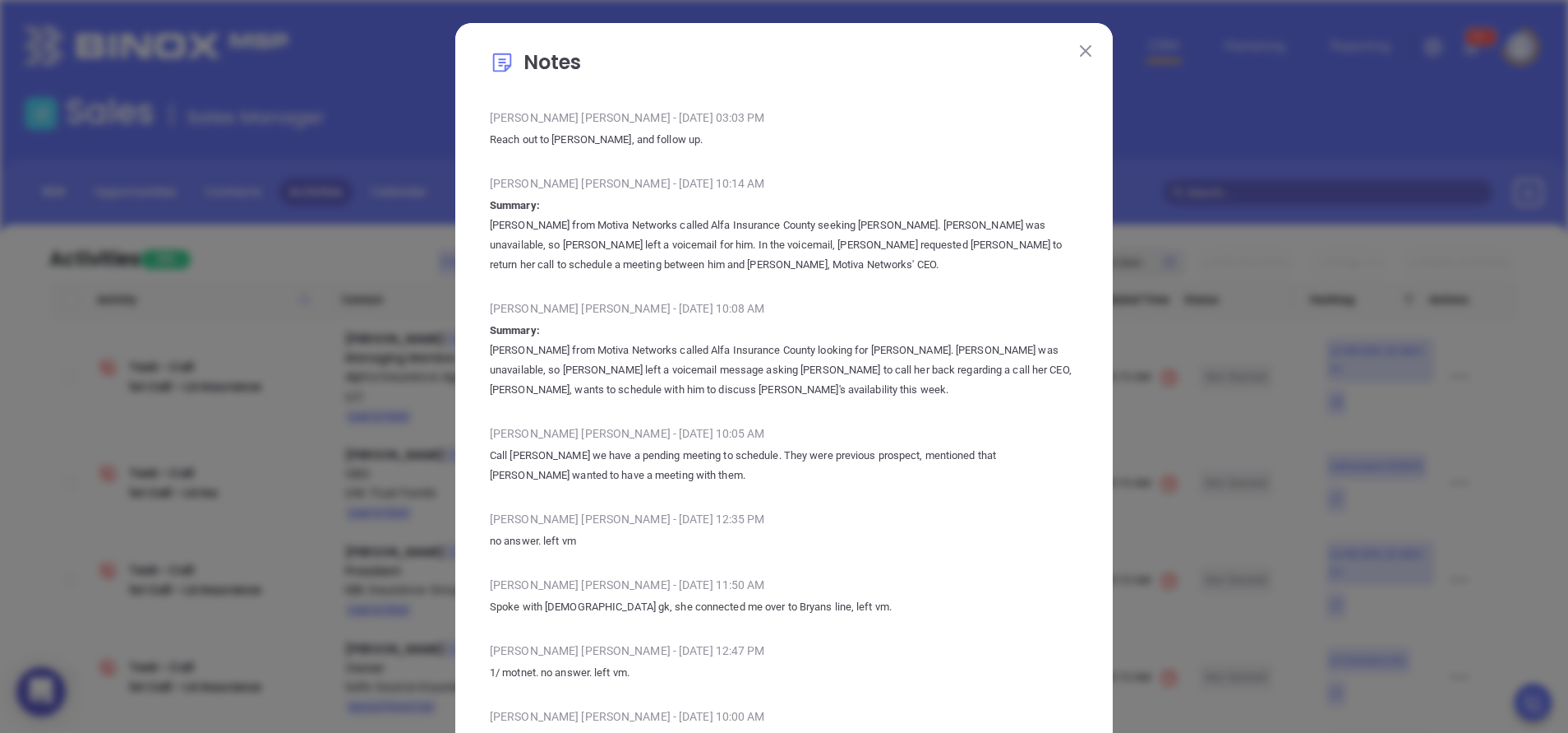
click at [1076, 60] on button at bounding box center [1086, 50] width 21 height 21
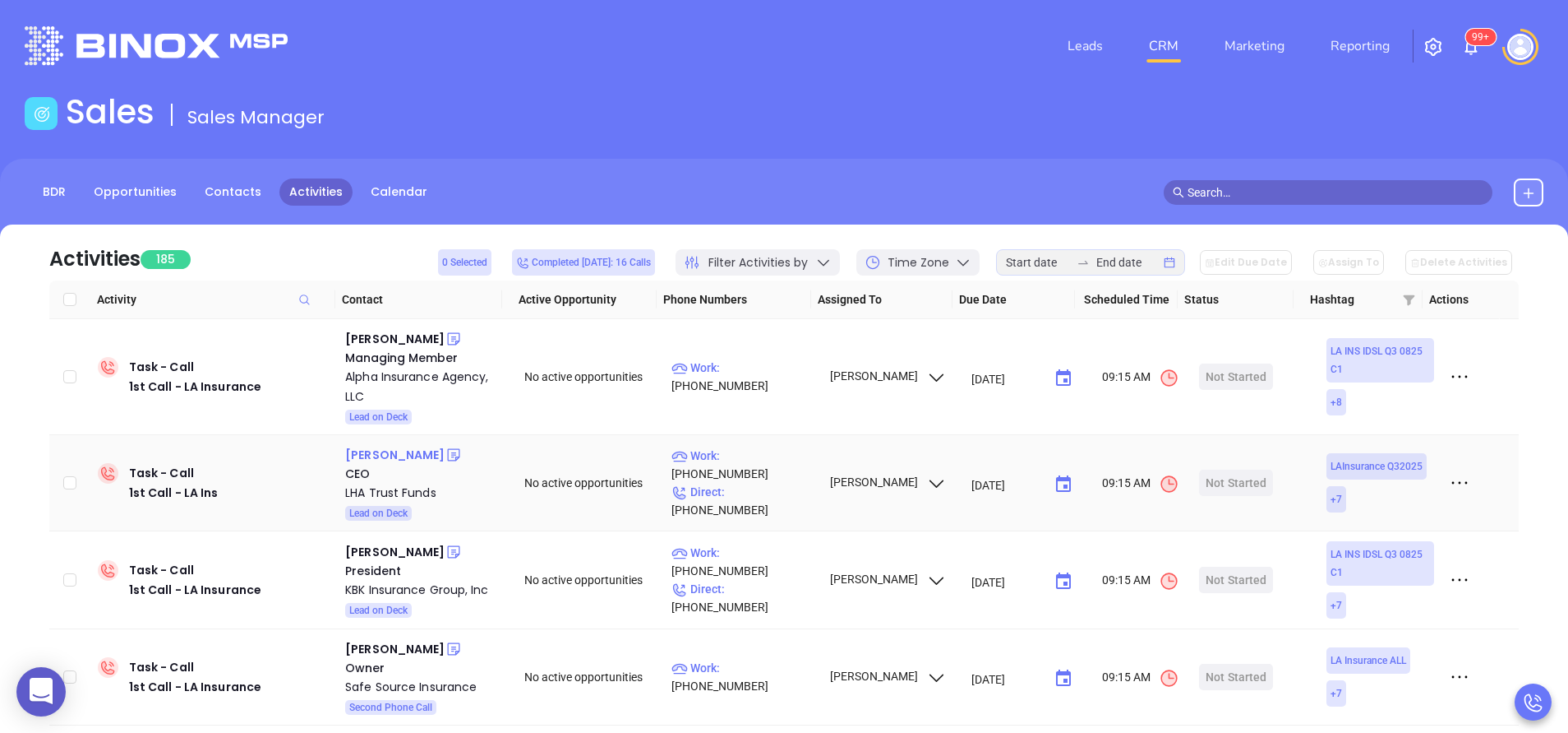
click at [386, 456] on div "Cindy Dolan" at bounding box center [394, 455] width 99 height 20
click at [403, 496] on div "LHA Trust Funds" at bounding box center [423, 492] width 157 height 20
click at [447, 461] on icon at bounding box center [453, 456] width 13 height 13
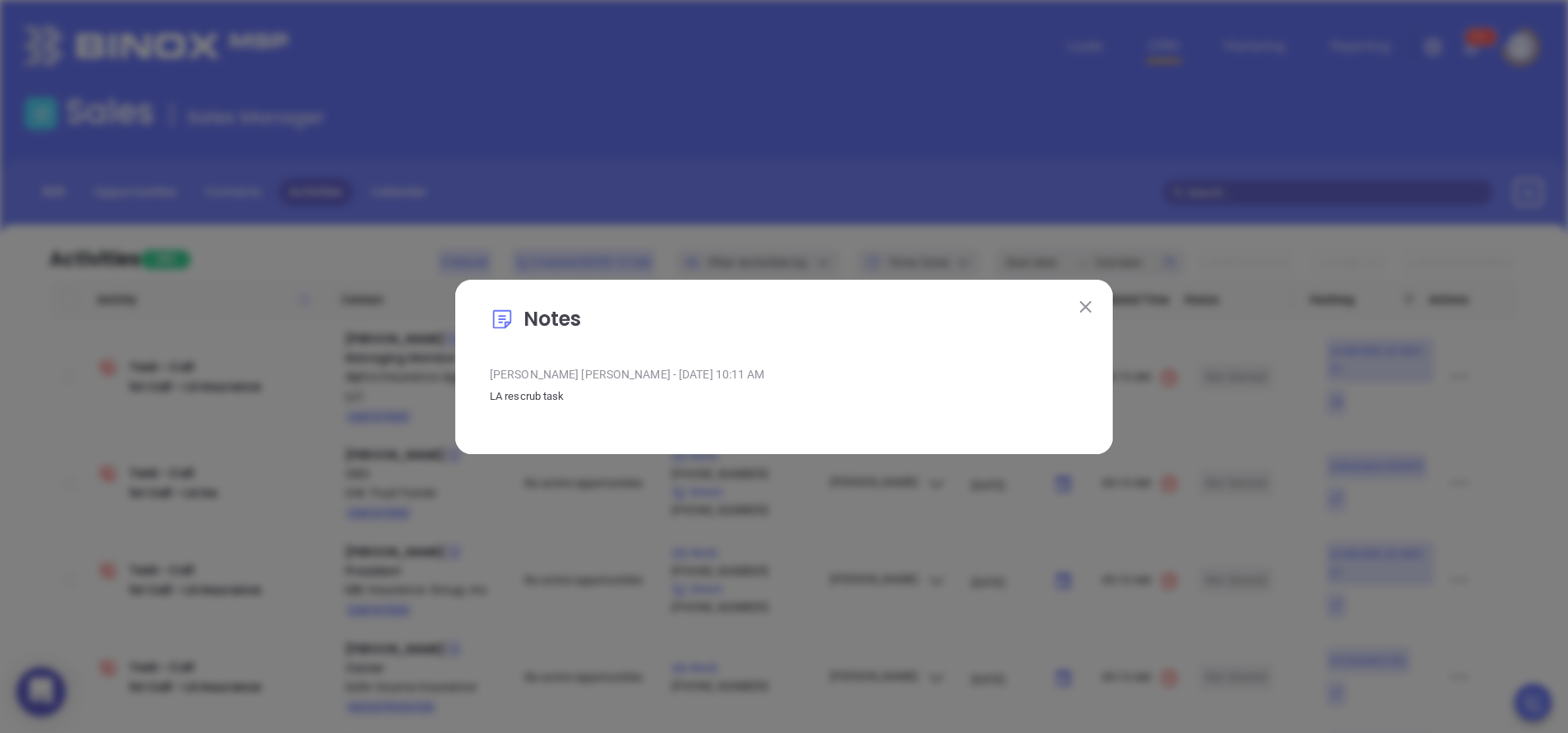
click at [1083, 304] on img at bounding box center [1085, 306] width 12 height 12
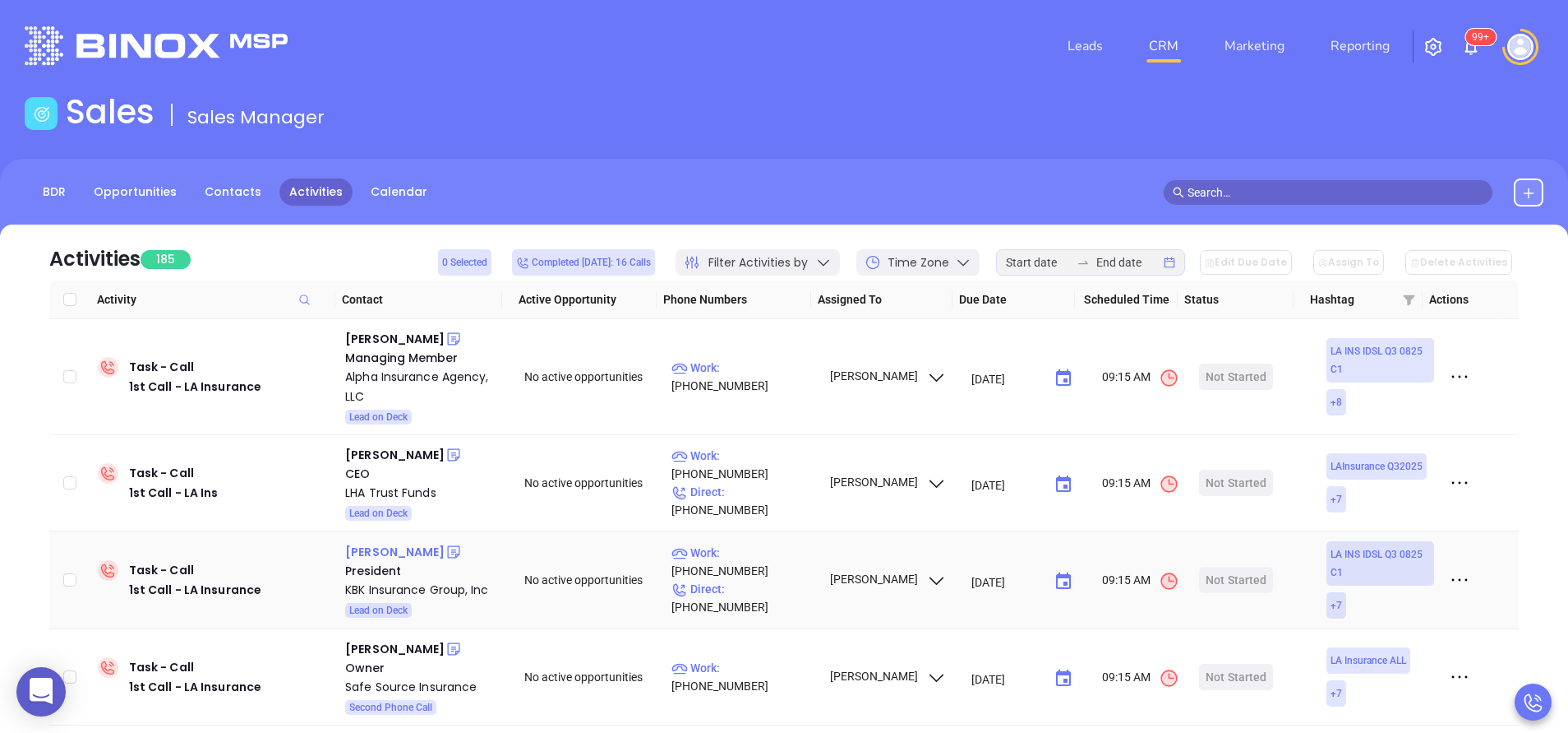
click at [377, 545] on div "Ken Murray" at bounding box center [394, 552] width 99 height 20
click at [447, 592] on div "KBK Insurance Group, Inc" at bounding box center [423, 590] width 157 height 20
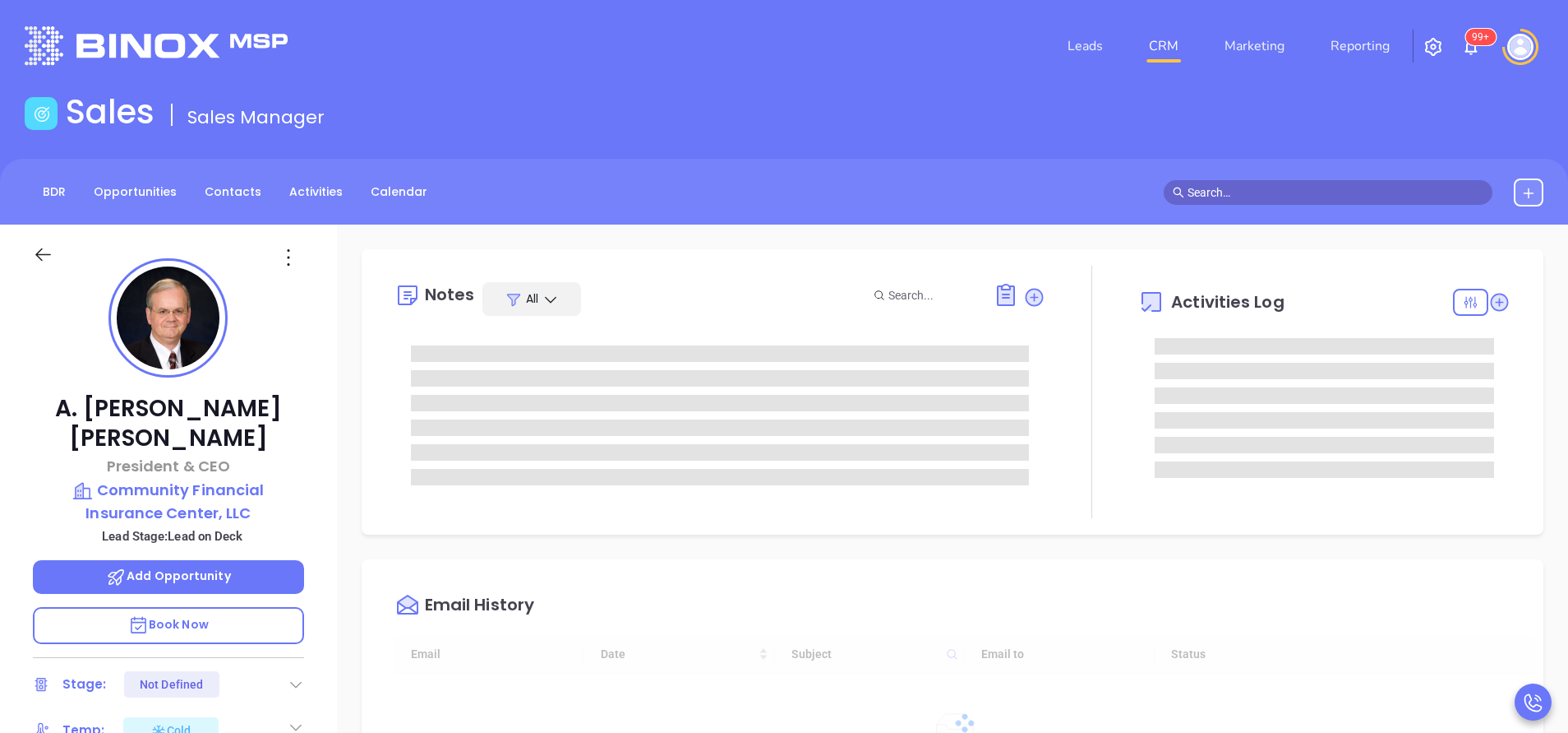
type input "09/12/2025"
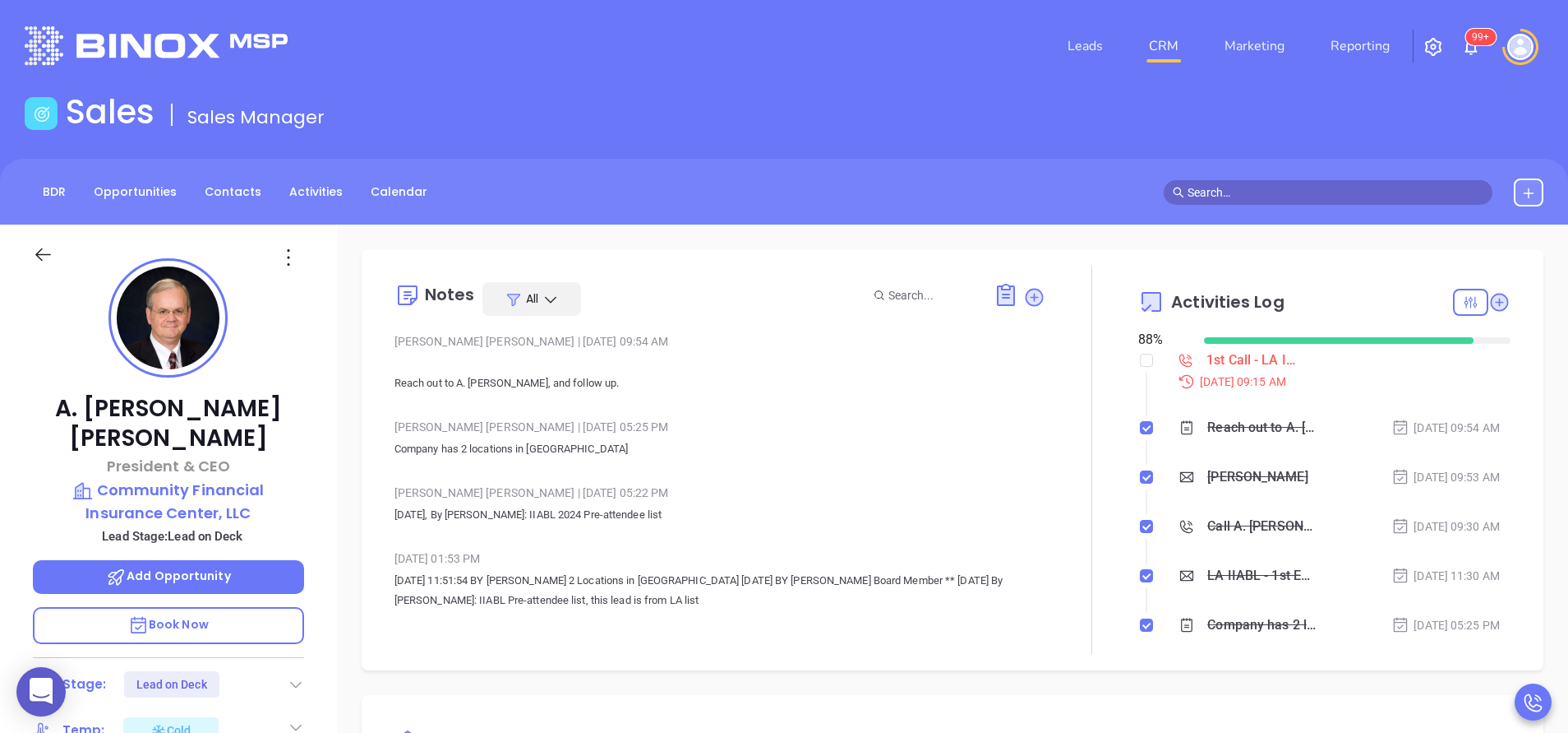
type input "Anabell Dominguez"
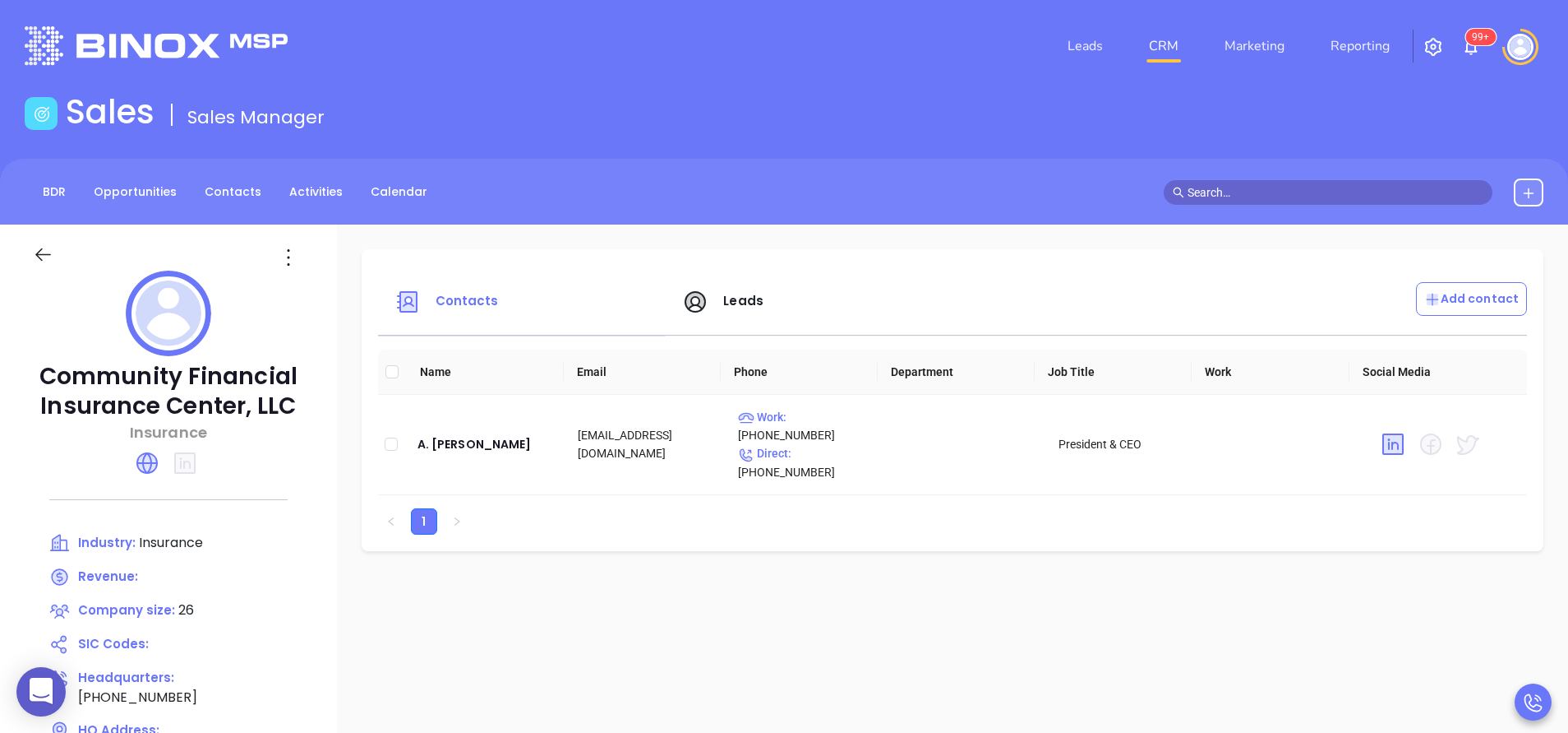
click at [761, 299] on span "Leads" at bounding box center [723, 300] width 81 height 19
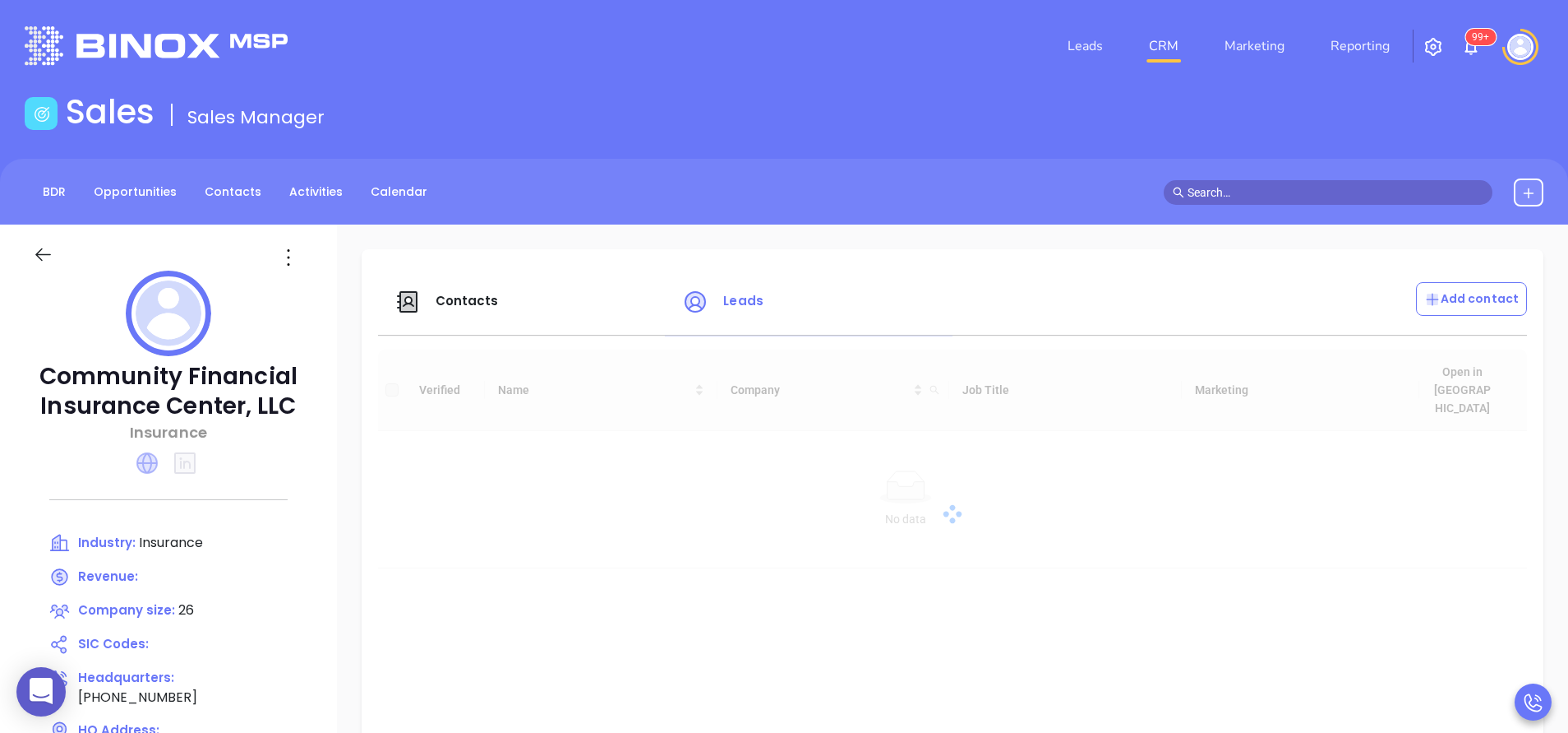
click at [157, 458] on icon at bounding box center [148, 463] width 21 height 21
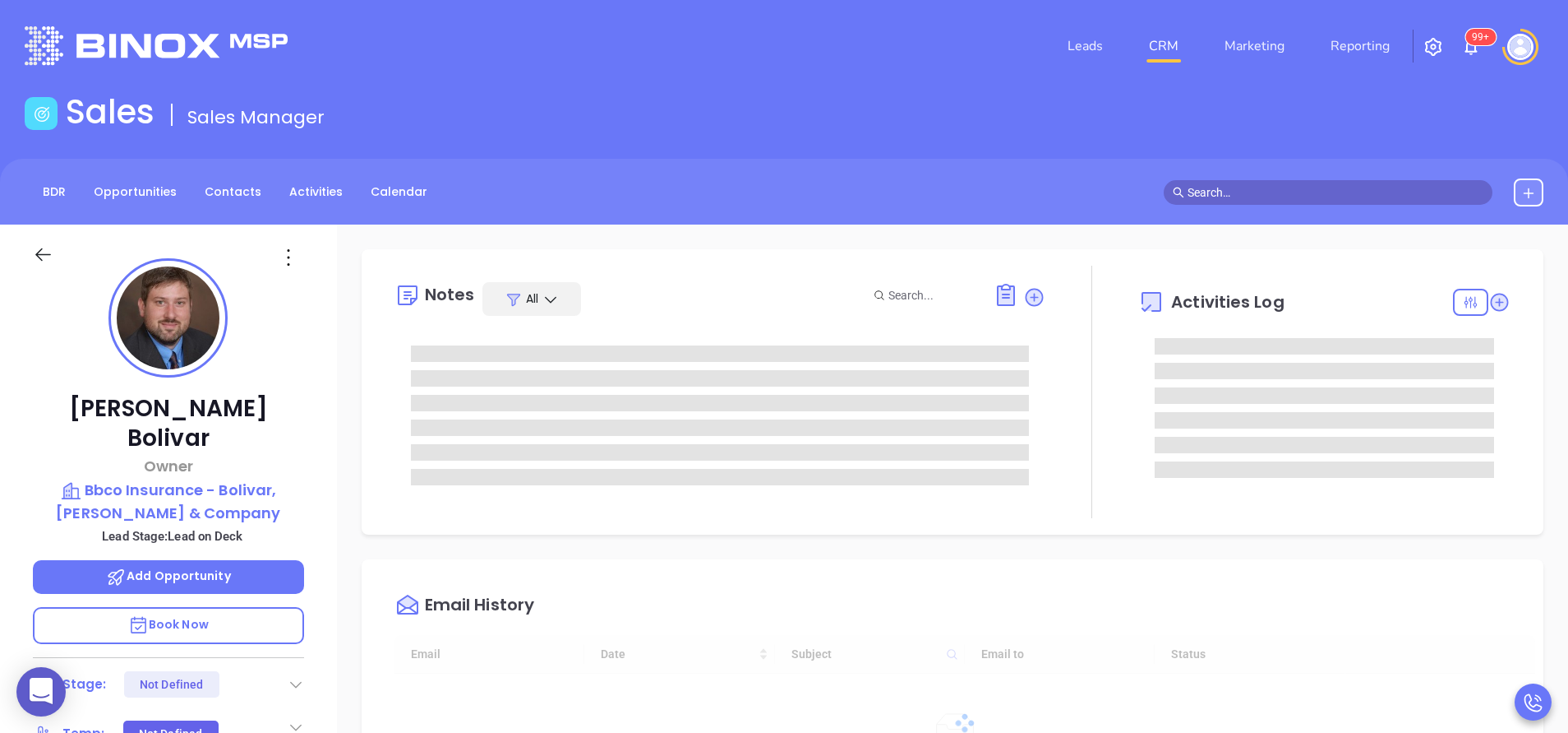
type input "[DATE]"
type input "[PERSON_NAME]"
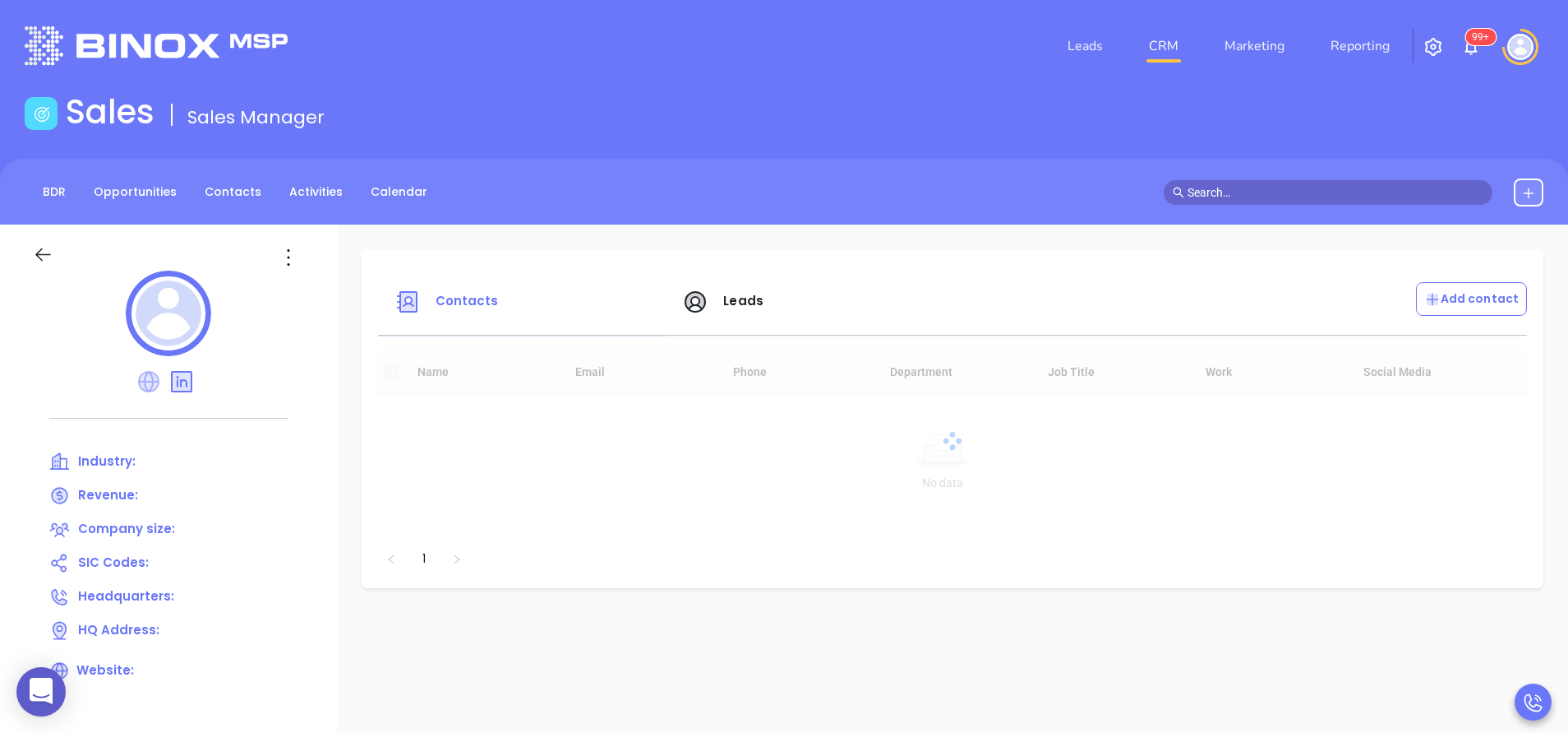
click at [158, 379] on icon at bounding box center [148, 381] width 21 height 21
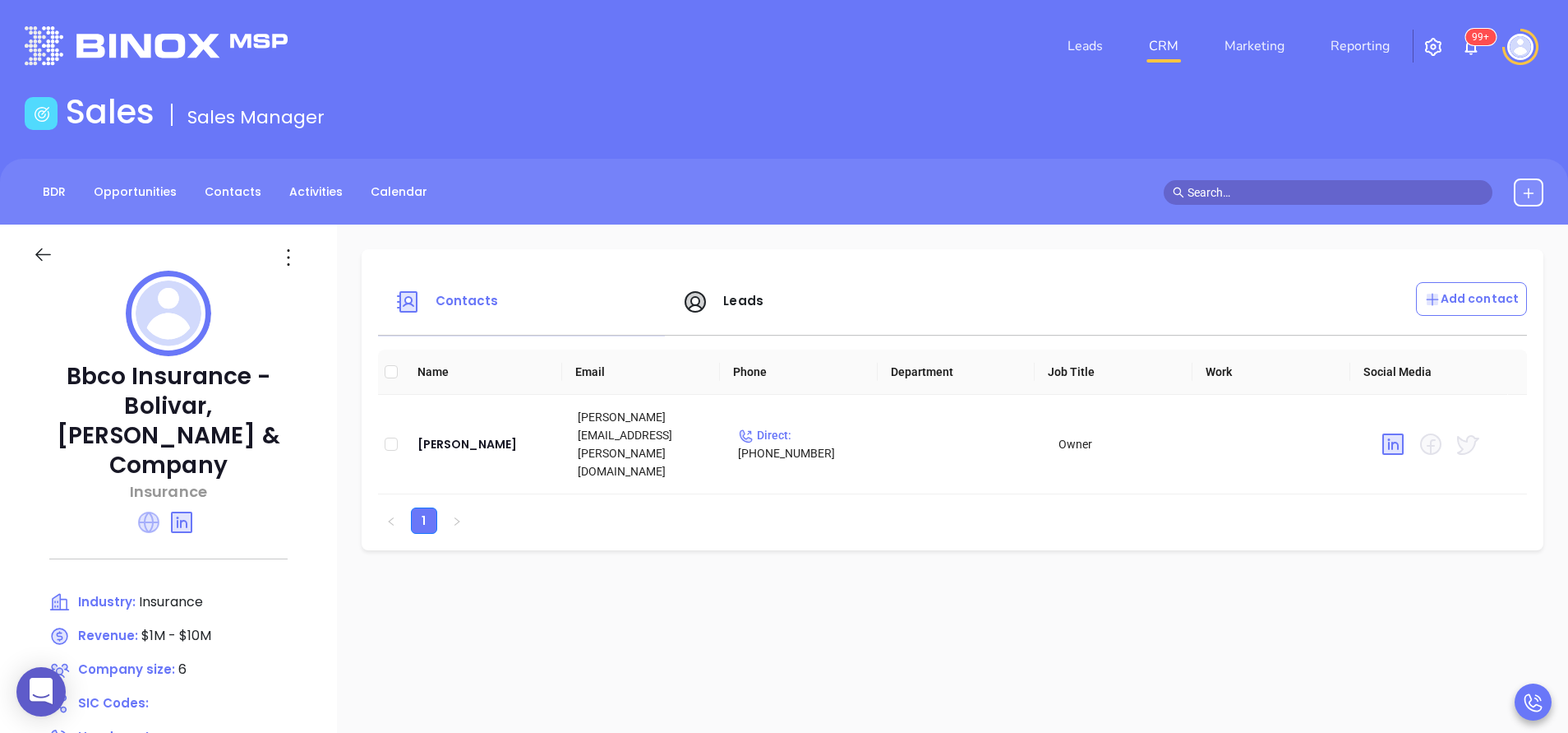
click at [146, 512] on icon at bounding box center [148, 523] width 21 height 21
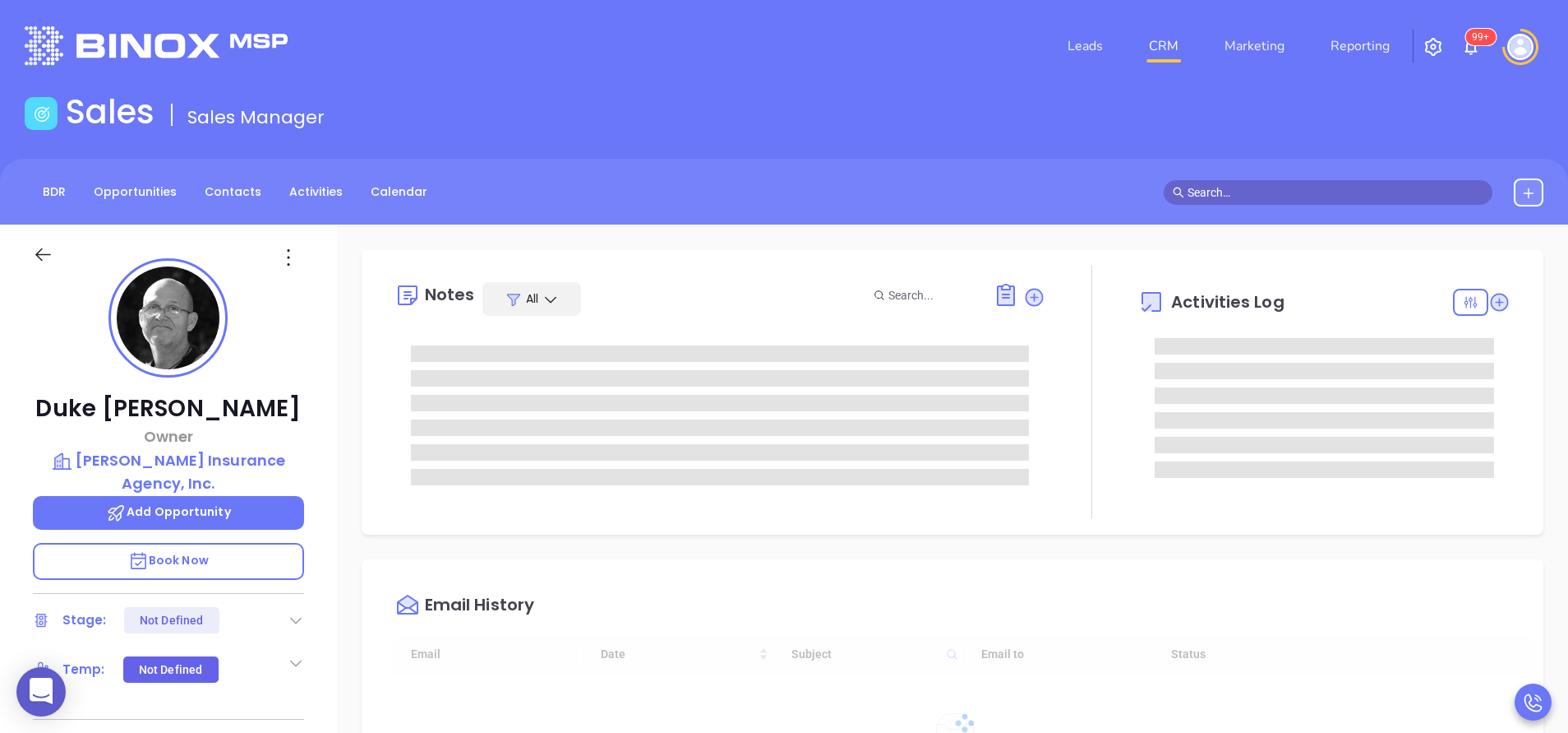
type input "[DATE]"
type input "[PERSON_NAME]"
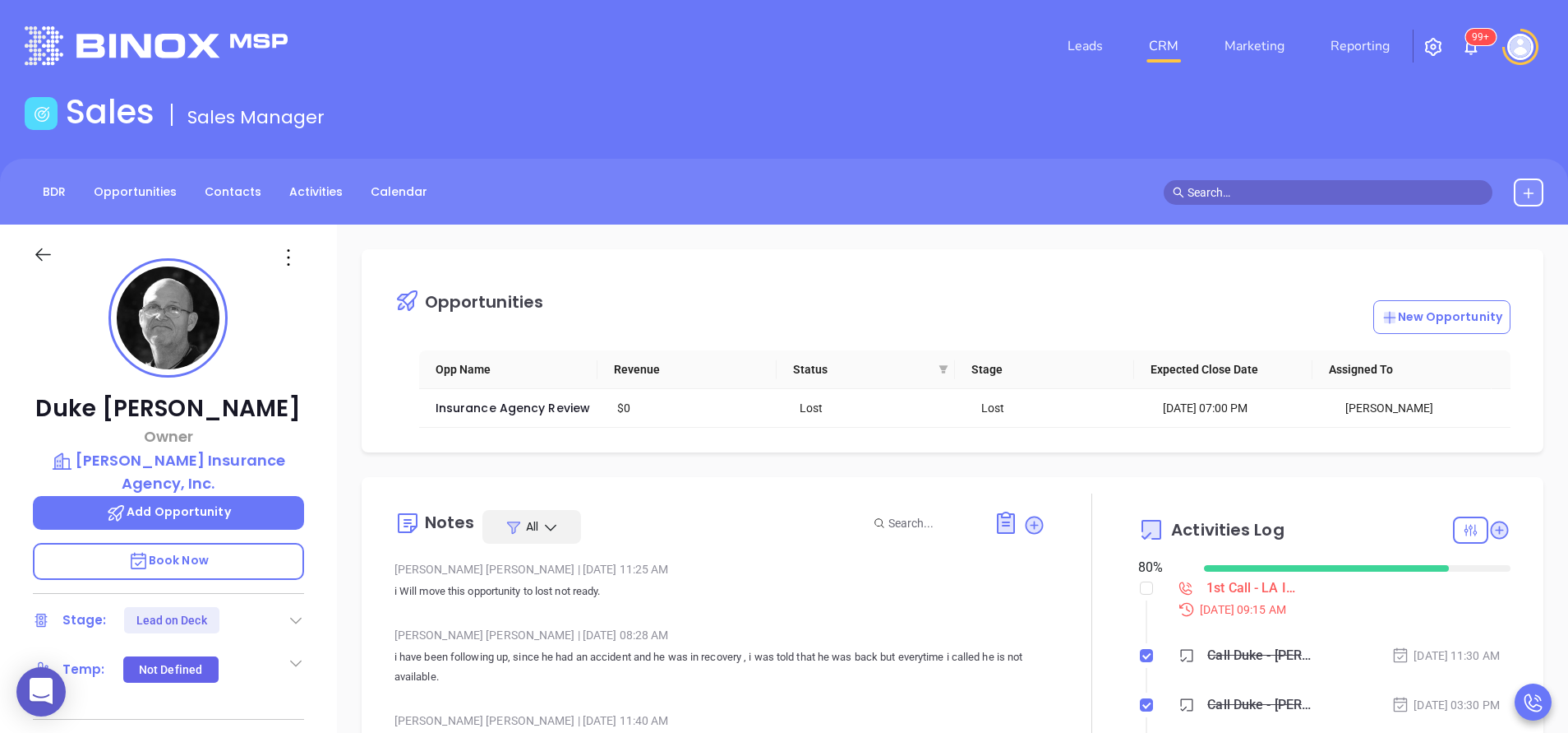
click at [318, 553] on div "[PERSON_NAME] Owner [PERSON_NAME] Insurance Agency, Inc. Add Opportunity Book N…" at bounding box center [168, 683] width 337 height 916
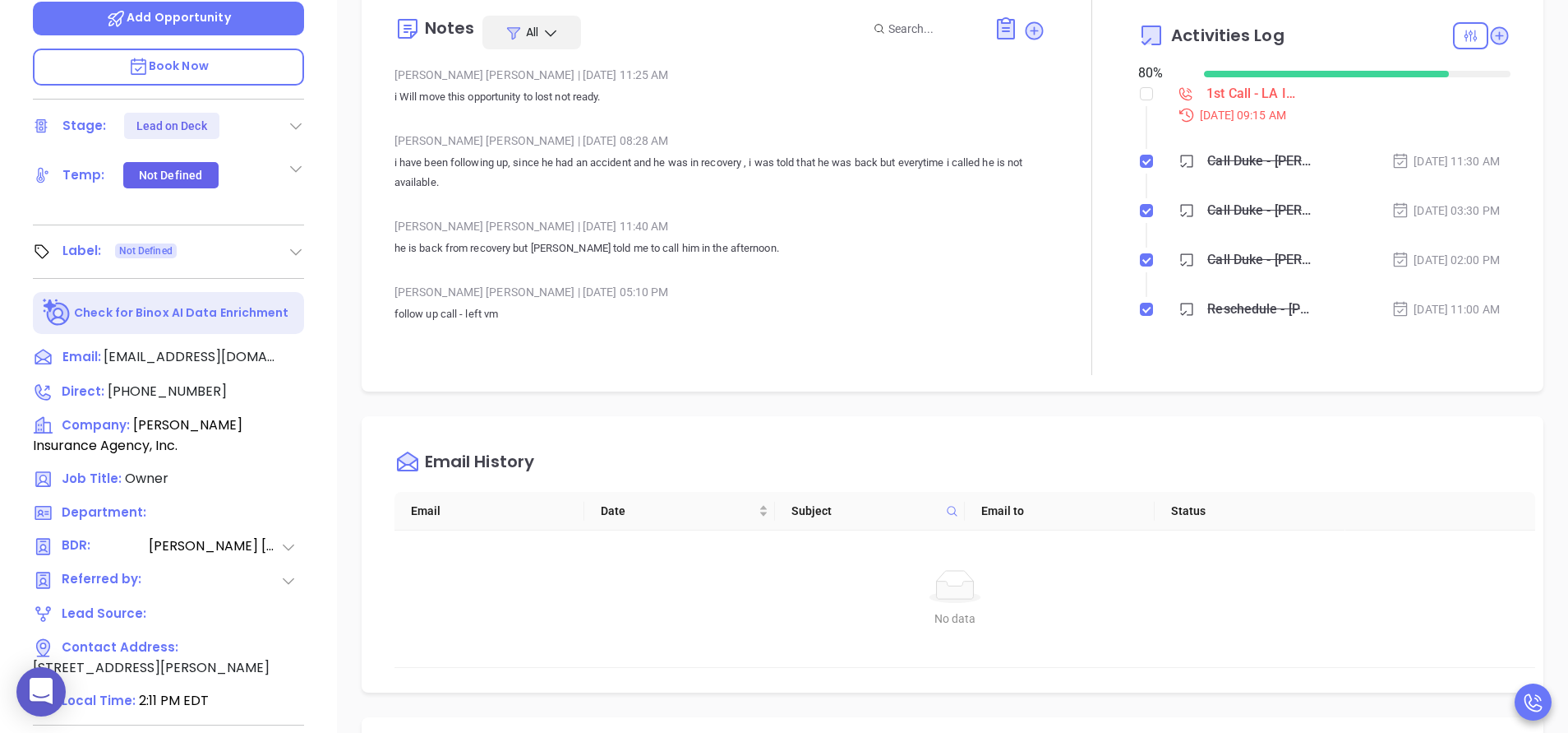
scroll to position [644, 0]
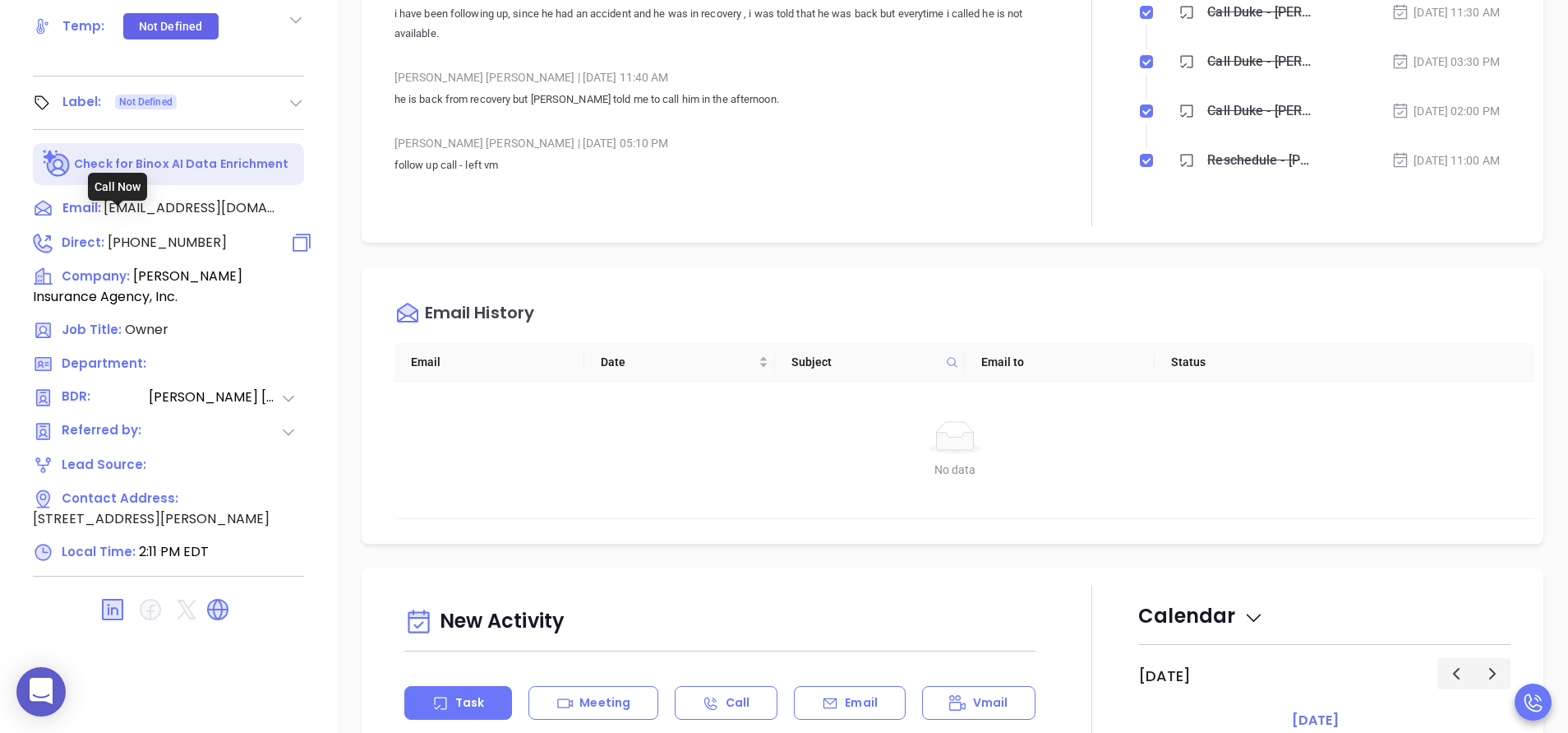
click at [176, 233] on span "[PHONE_NUMBER]" at bounding box center [166, 242] width 119 height 19
type input "(318) 746-2222"
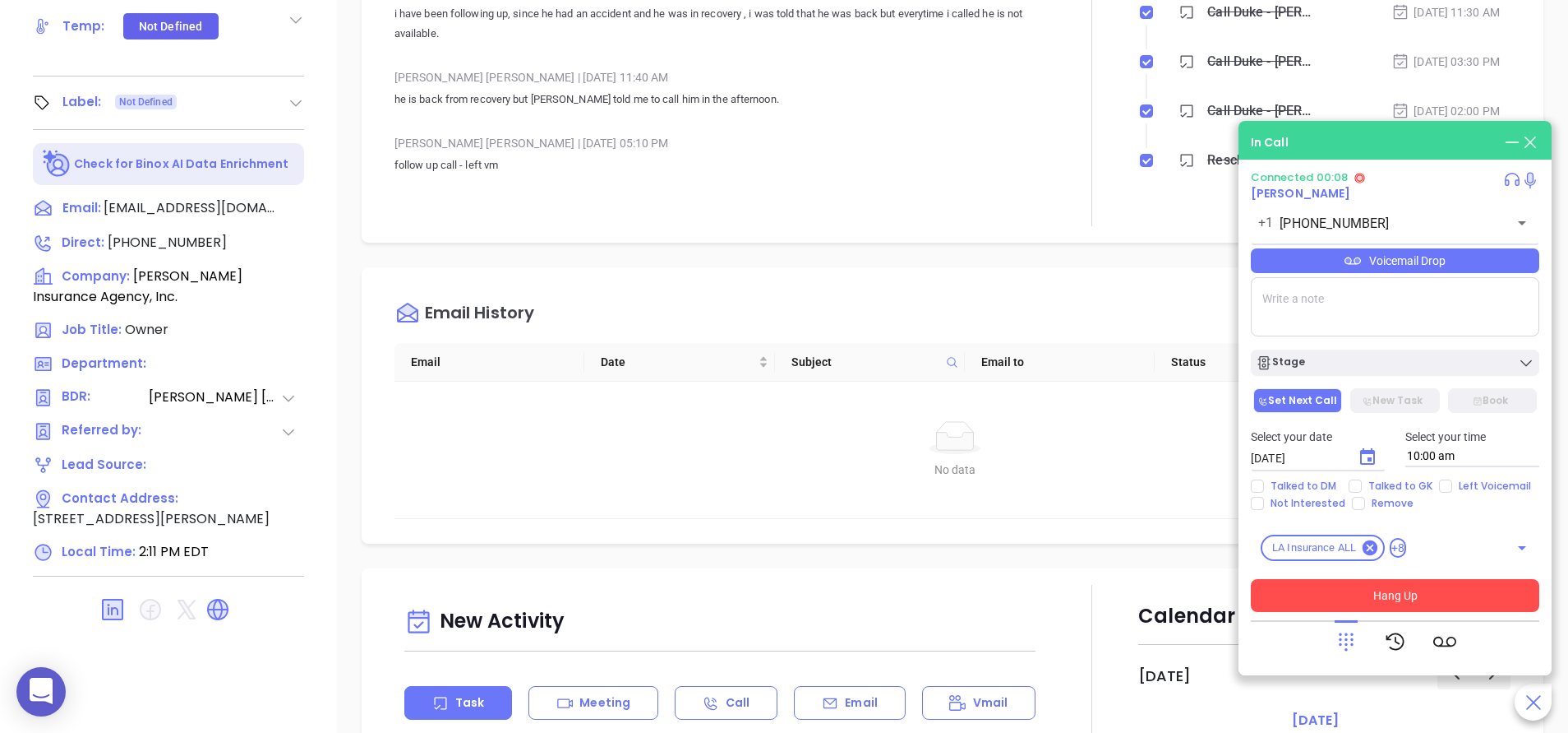
click at [1360, 593] on button "Hang Up" at bounding box center [1395, 595] width 289 height 33
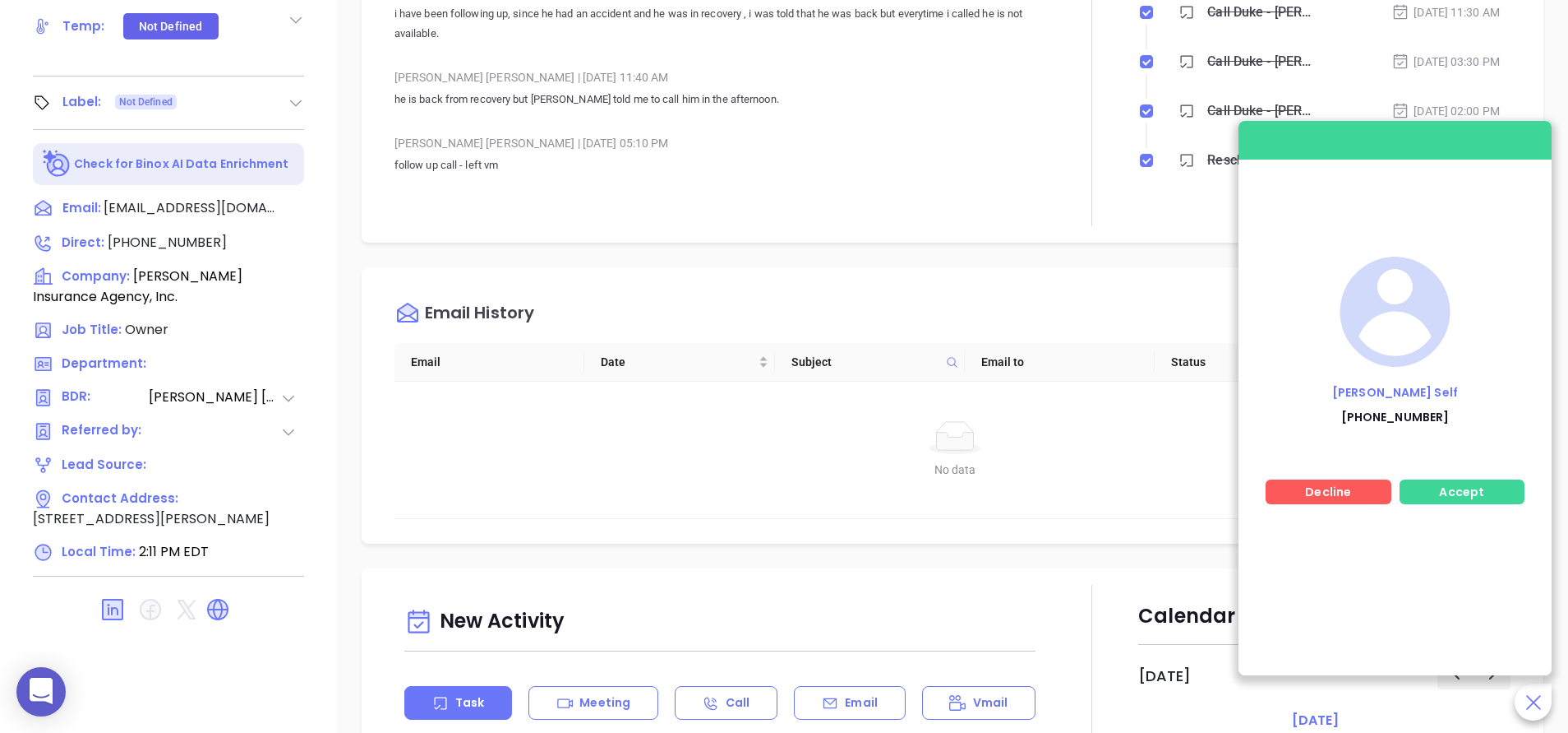
click at [1404, 392] on p "Furman Self" at bounding box center [1394, 388] width 219 height 8
click at [1468, 487] on span "Accept" at bounding box center [1462, 491] width 46 height 16
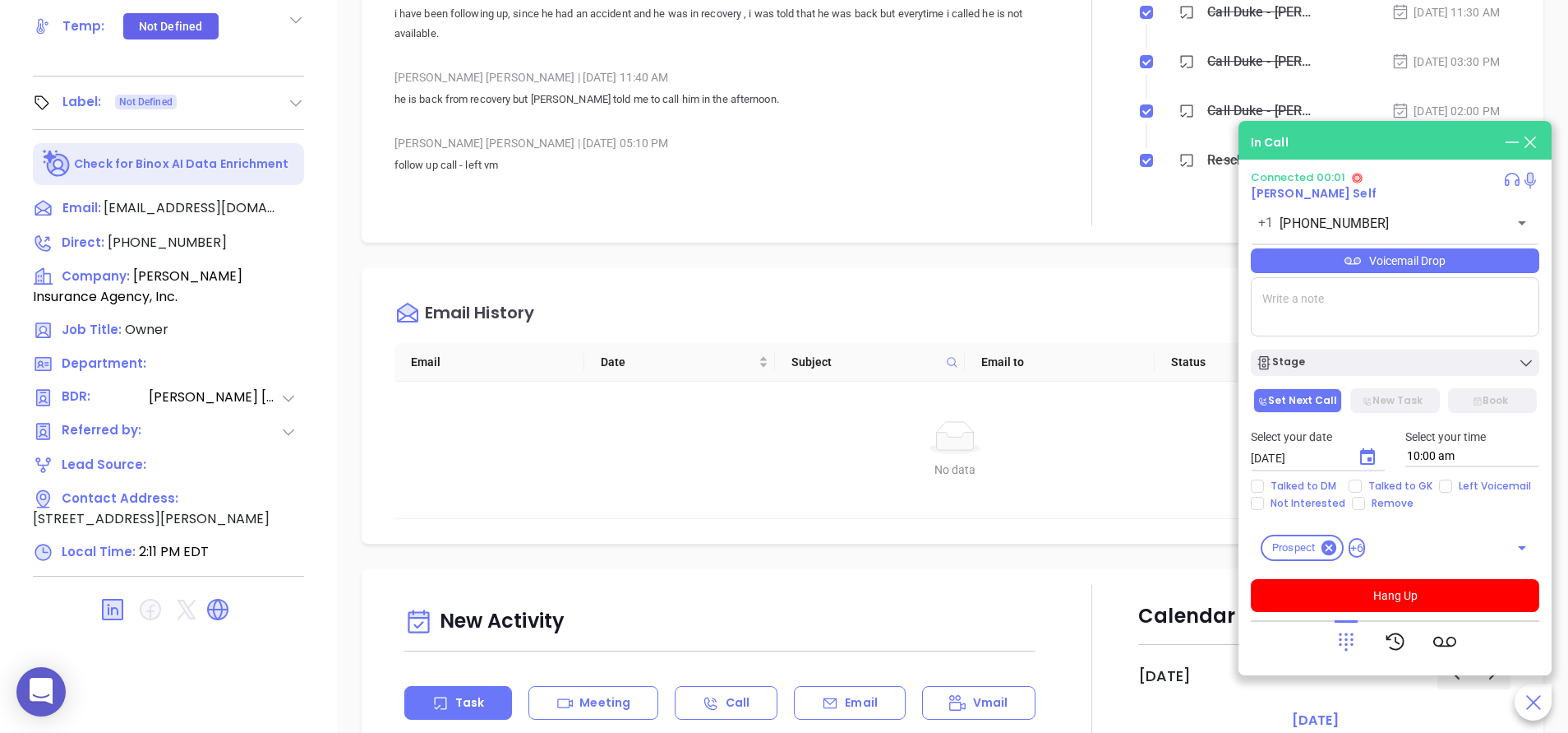
click at [1285, 198] on span "Furman Self" at bounding box center [1314, 193] width 126 height 16
click at [1322, 303] on textarea at bounding box center [1395, 307] width 289 height 59
type textarea "Jim reimer"
click at [1300, 194] on span "Furman Self" at bounding box center [1314, 193] width 126 height 16
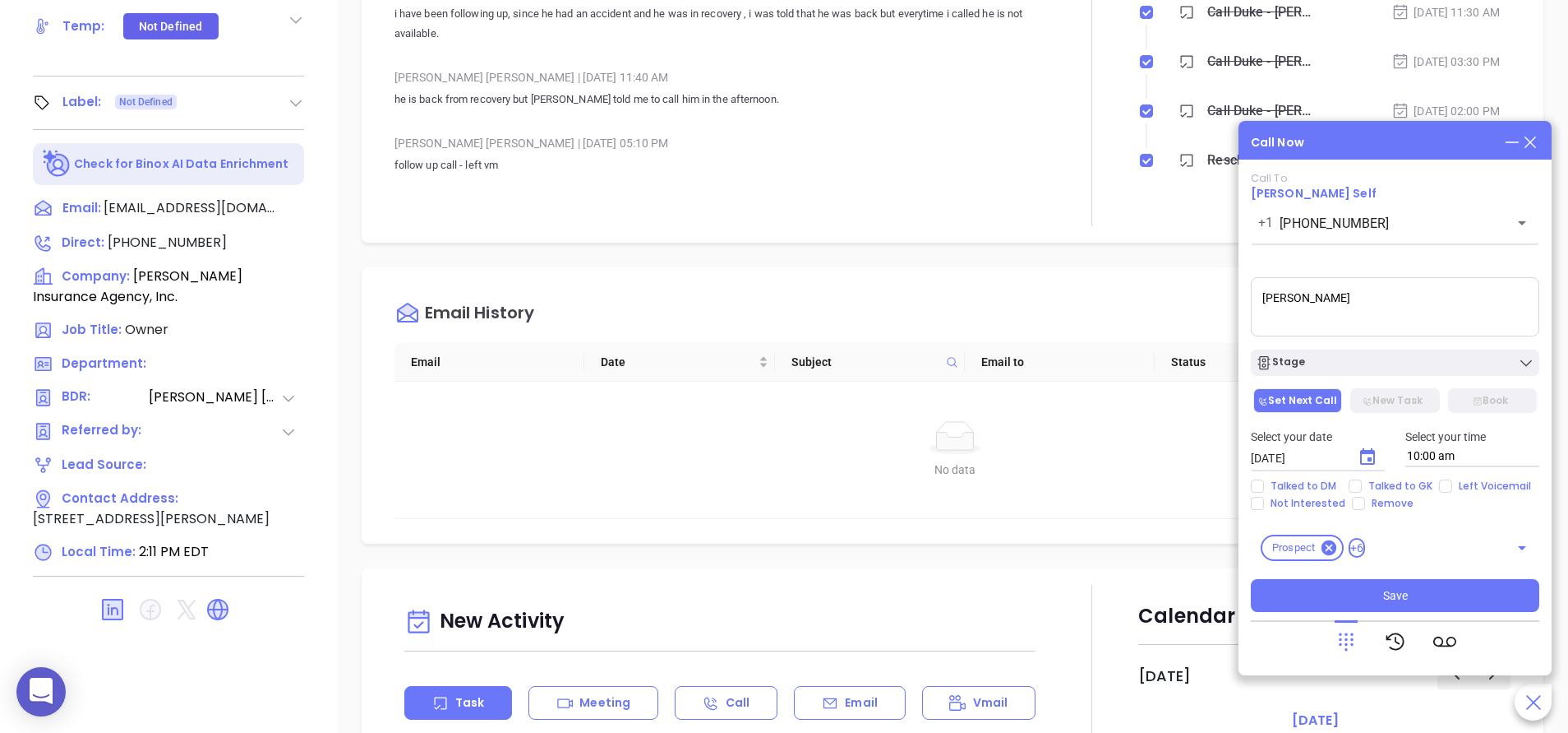
click at [1376, 317] on textarea "Jim reimer" at bounding box center [1395, 307] width 289 height 59
click at [1267, 487] on span "Talked to DM" at bounding box center [1303, 486] width 79 height 13
click at [1264, 487] on input "Talked to DM" at bounding box center [1258, 486] width 13 height 13
checkbox input "true"
click at [1364, 292] on textarea "Jim reimer" at bounding box center [1395, 307] width 289 height 59
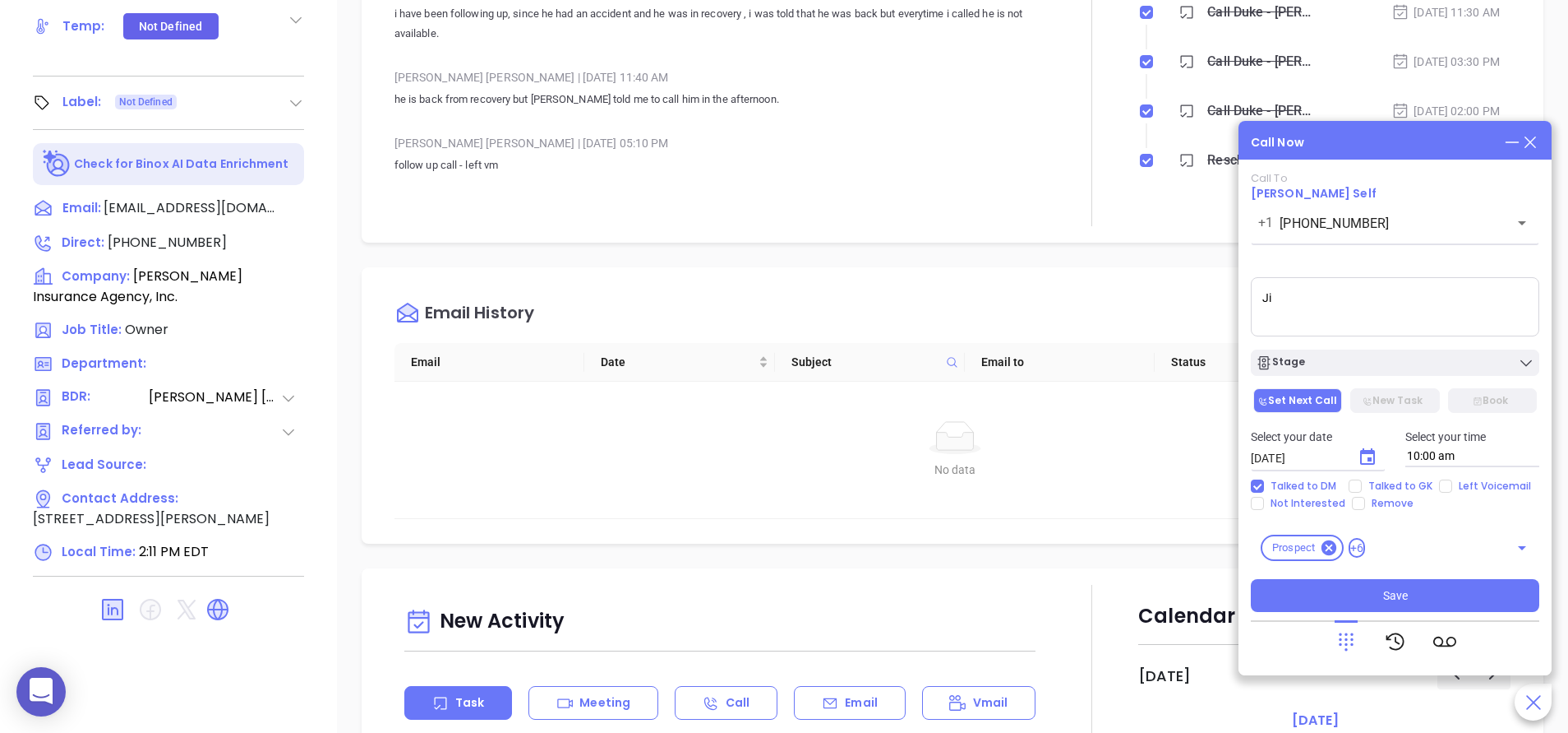
type textarea "J"
paste textarea "im Roemer"
click at [1486, 312] on textarea "Spoke with Furman, he returned my call and said this would be handled by Jim Ro…" at bounding box center [1395, 307] width 289 height 59
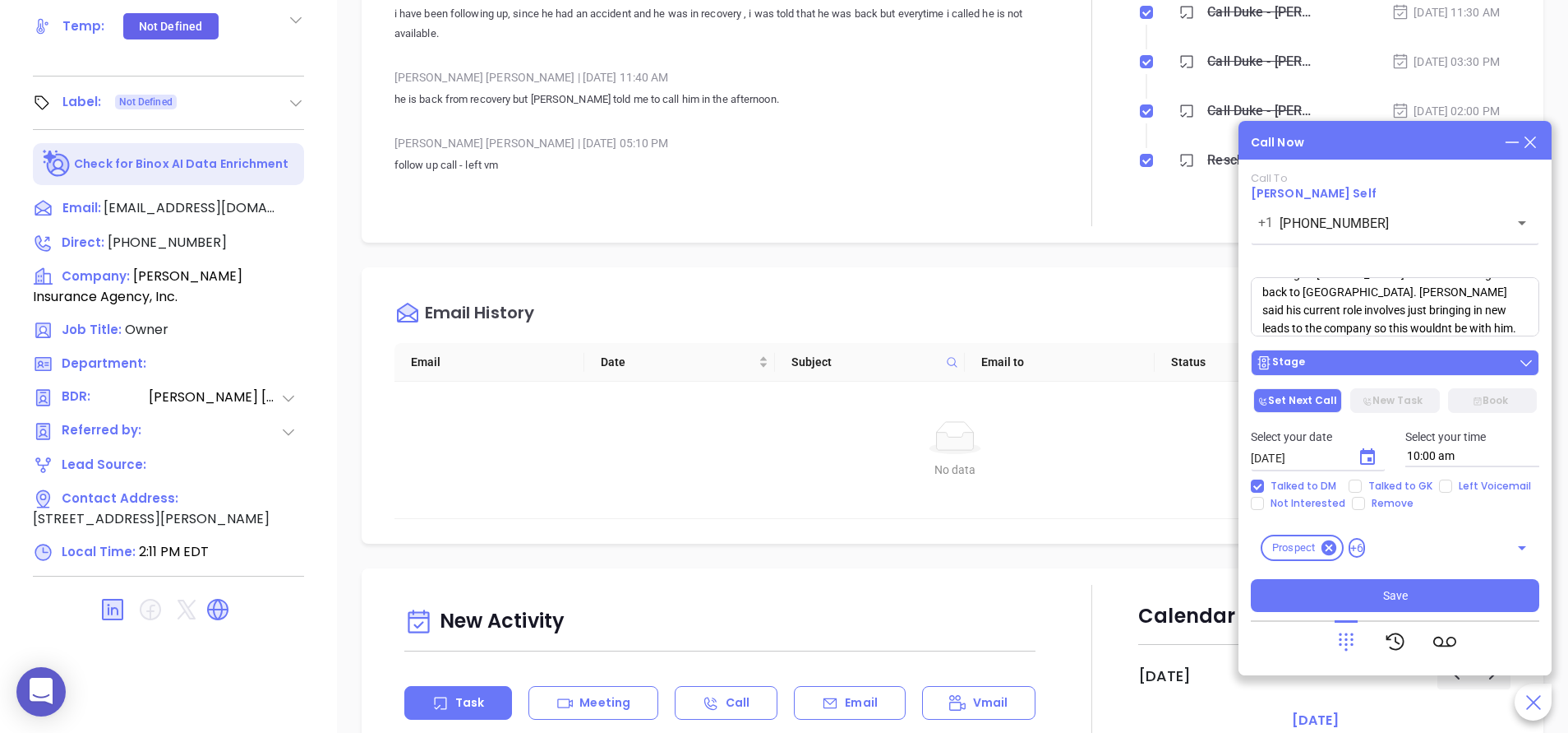
type textarea "Spoke with Furman, he returned my call and said this would be handled by Jim Ro…"
click at [1342, 370] on div "Stage" at bounding box center [1394, 362] width 278 height 16
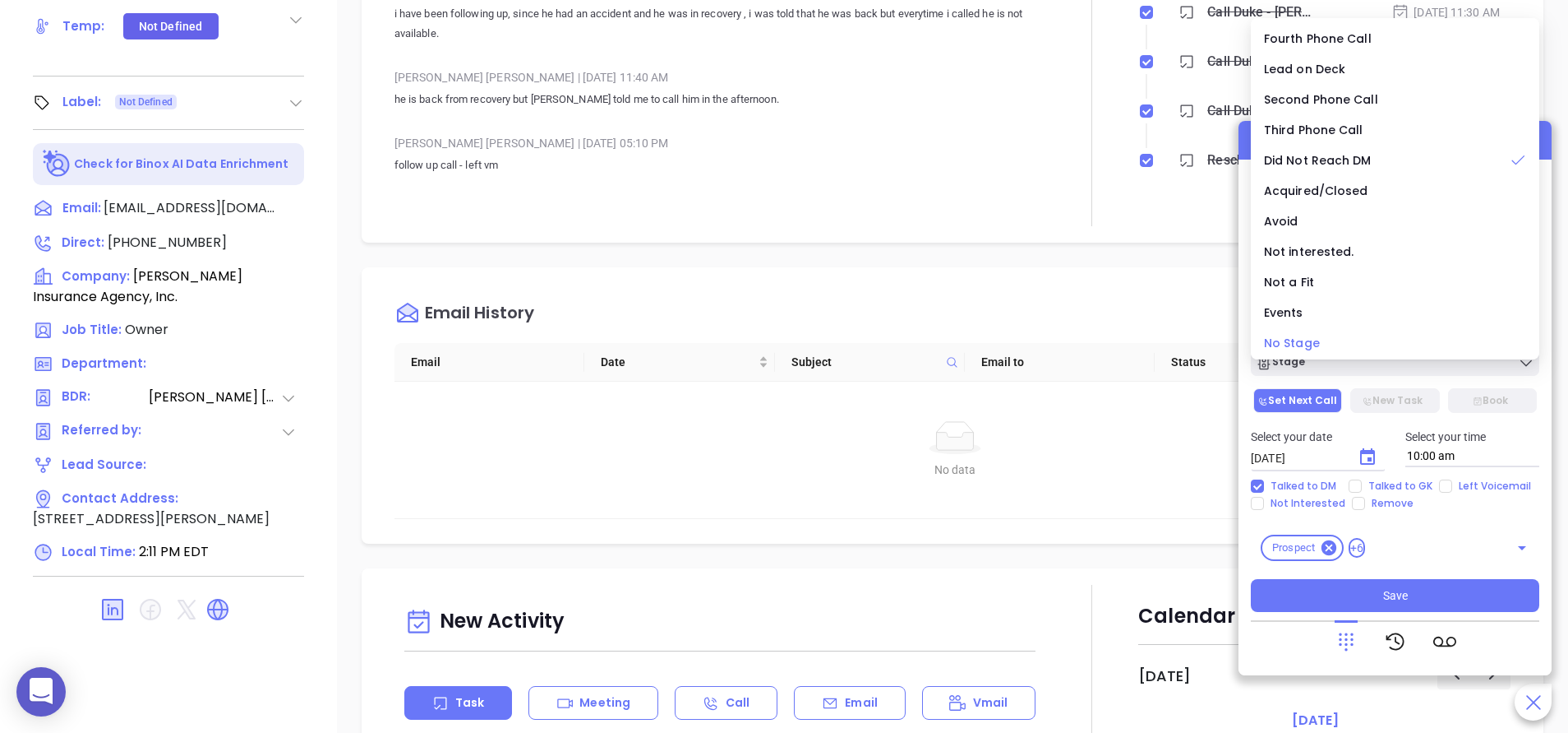
click at [1293, 345] on span "No Stage" at bounding box center [1292, 343] width 55 height 16
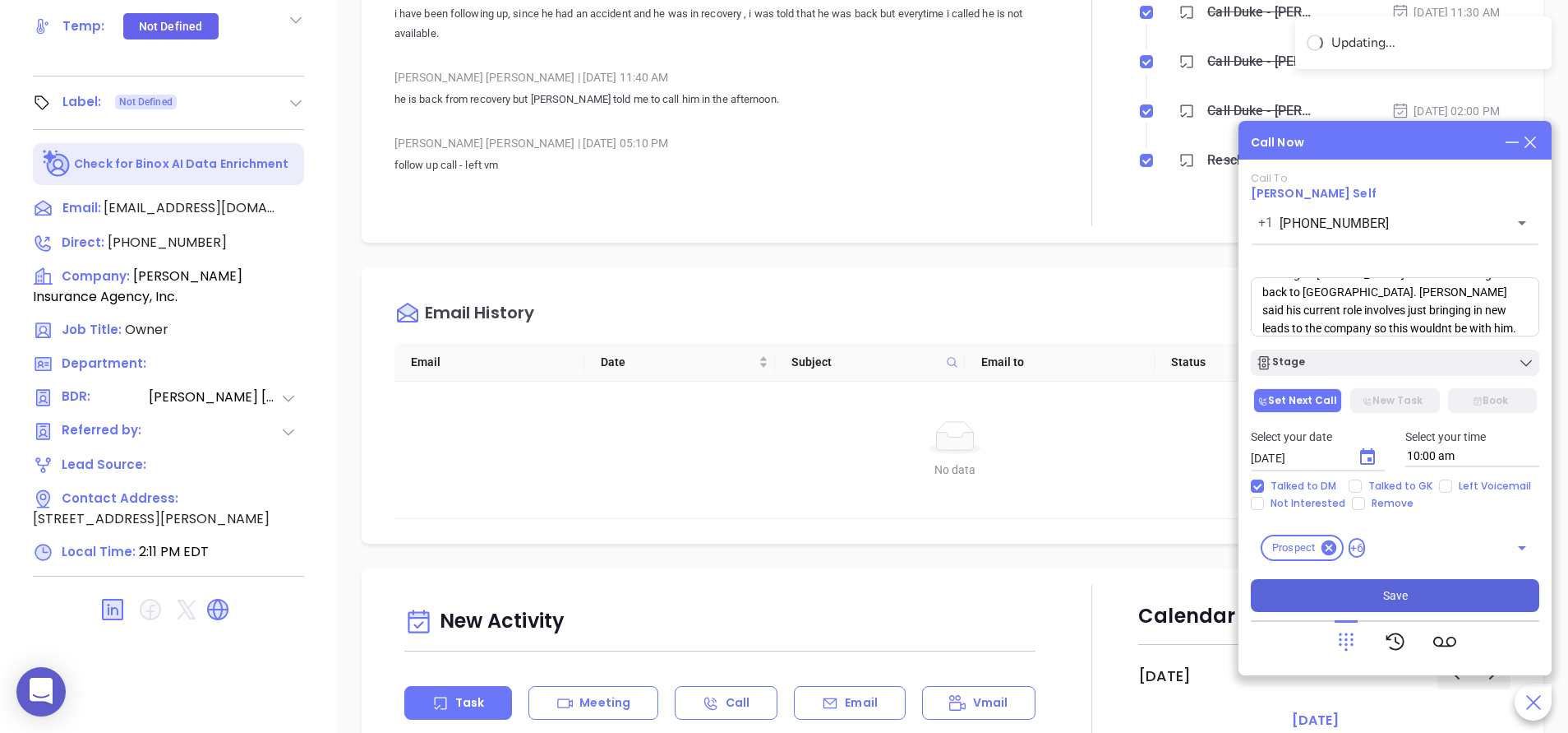
click at [1372, 592] on button "Save" at bounding box center [1395, 595] width 289 height 33
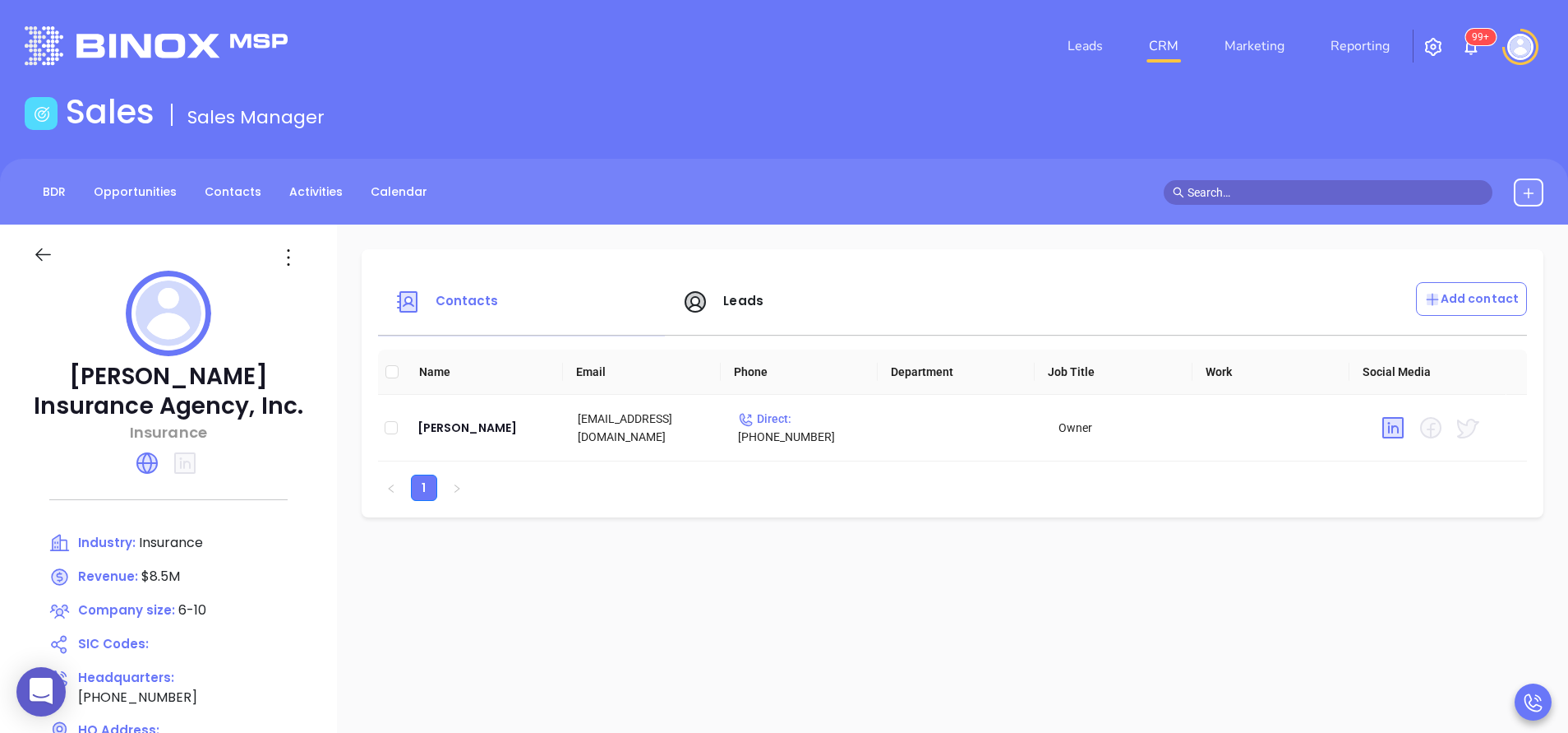
click at [160, 451] on icon at bounding box center [147, 463] width 26 height 26
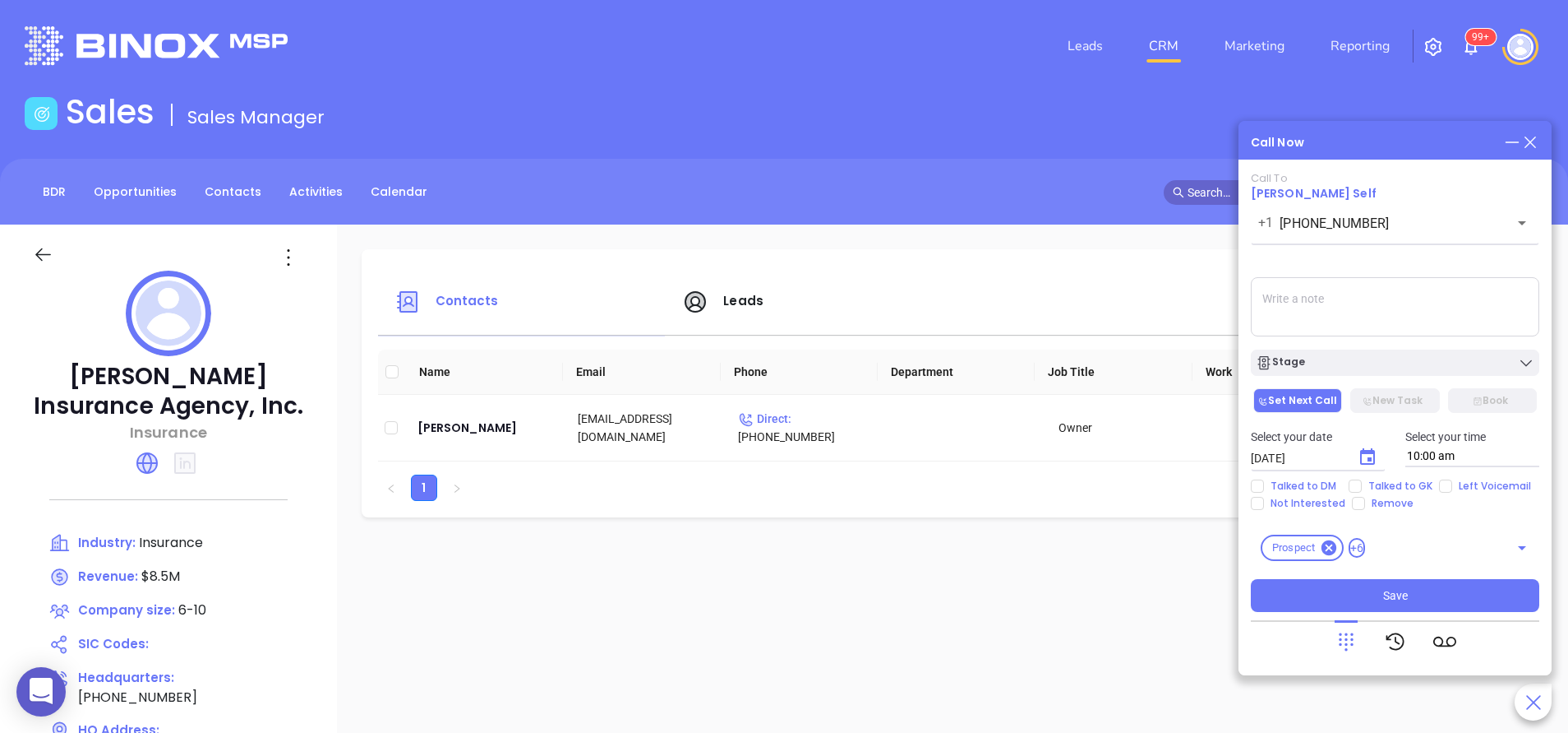
click at [1332, 317] on textarea at bounding box center [1395, 307] width 289 height 59
click at [1402, 590] on span "Save" at bounding box center [1395, 595] width 25 height 18
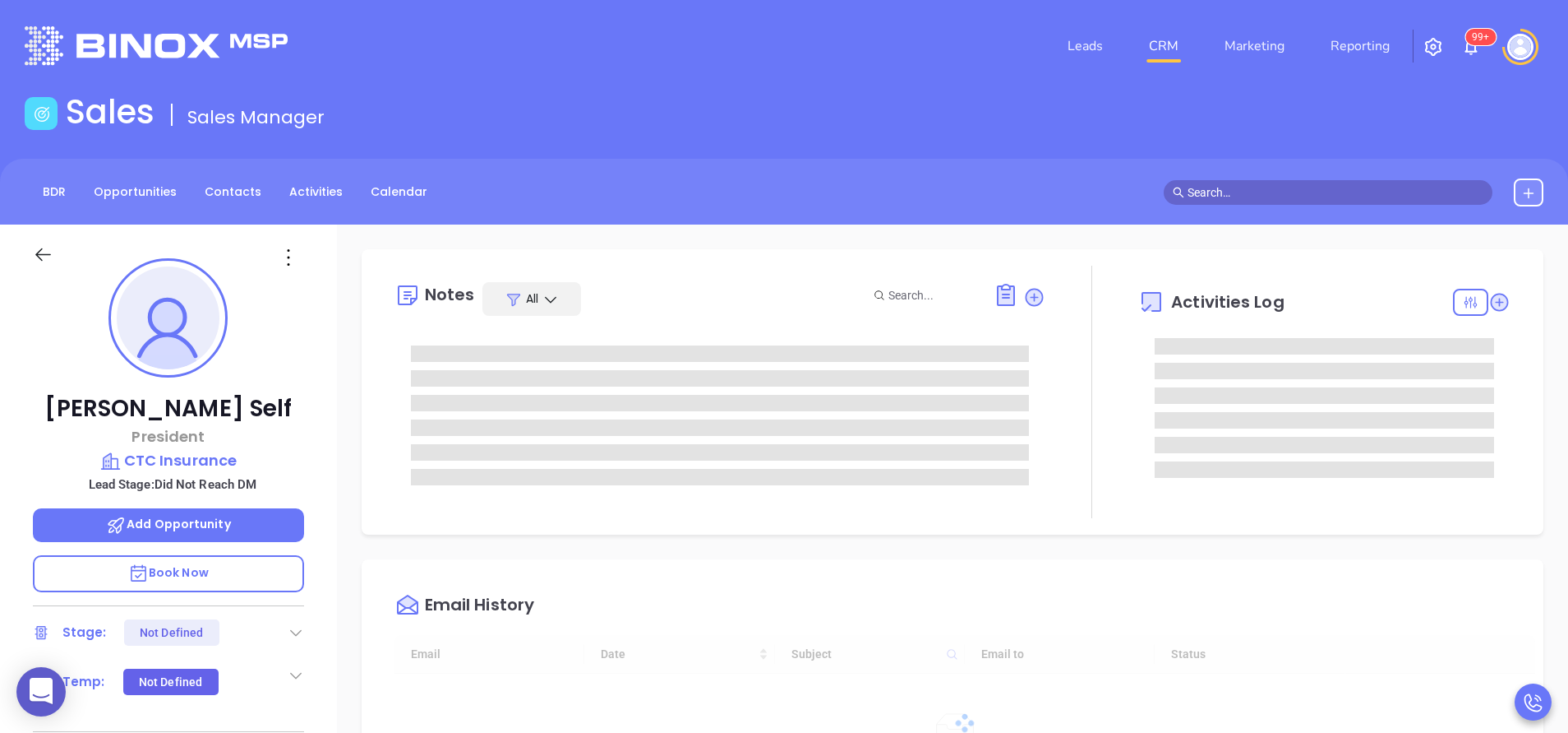
type input "[DATE]"
click at [315, 468] on div "[PERSON_NAME] Self President CTC Insurance Lead Stage: Did Not Reach DM Add Opp…" at bounding box center [168, 683] width 337 height 916
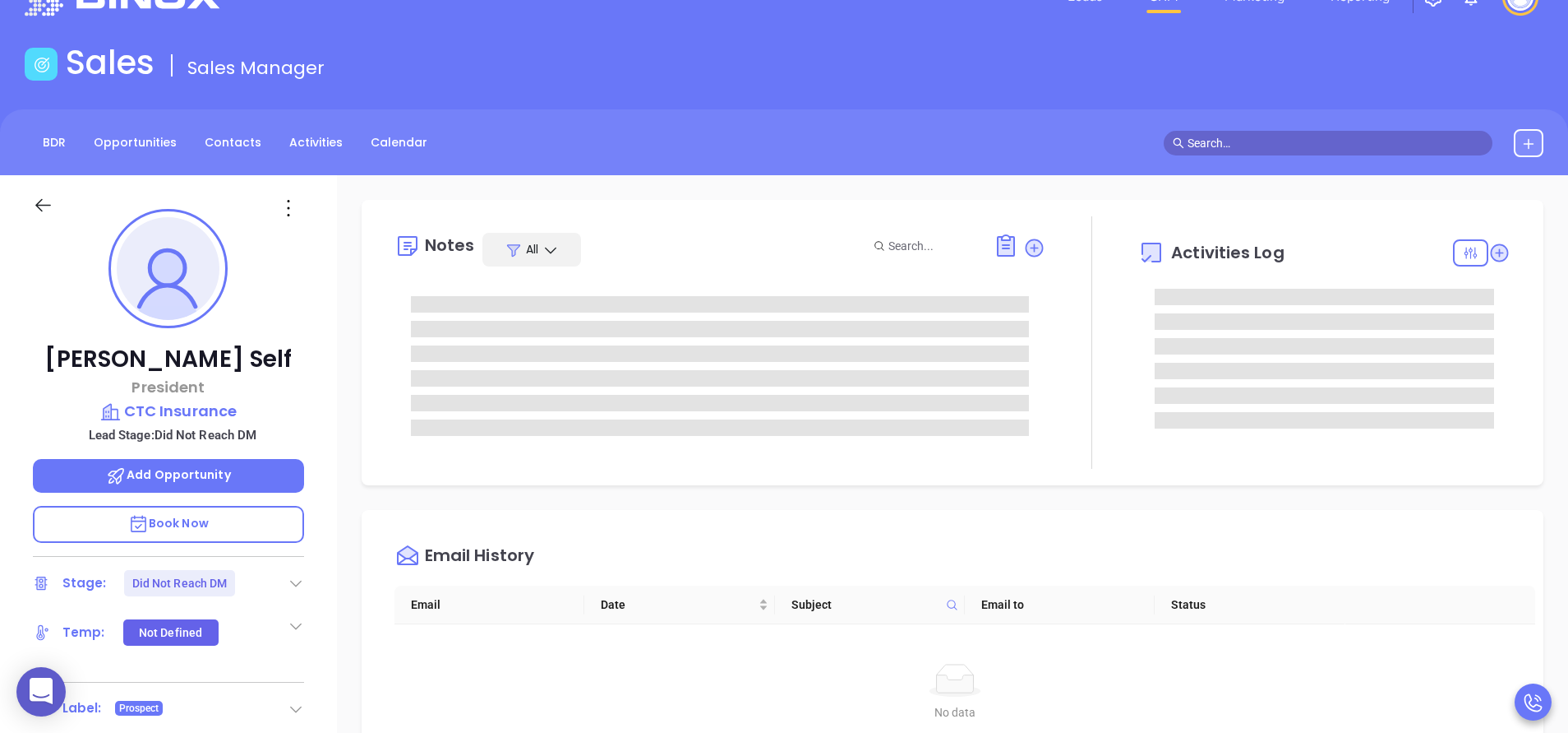
type input "[PERSON_NAME]"
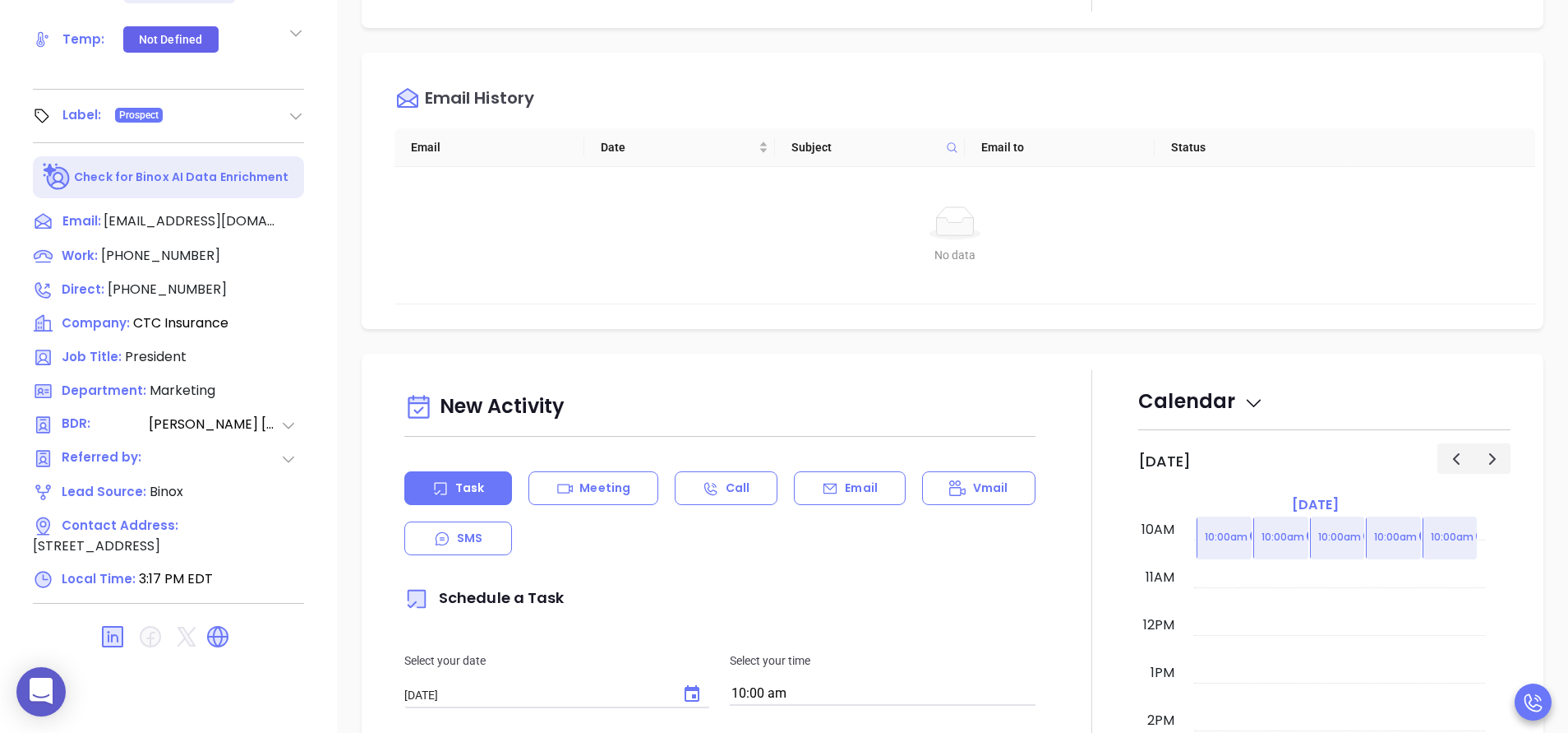
scroll to position [644, 0]
click at [331, 463] on div "[PERSON_NAME] Self President CTC Insurance Lead Stage: Did Not Reach DM Add Opp…" at bounding box center [168, 39] width 337 height 916
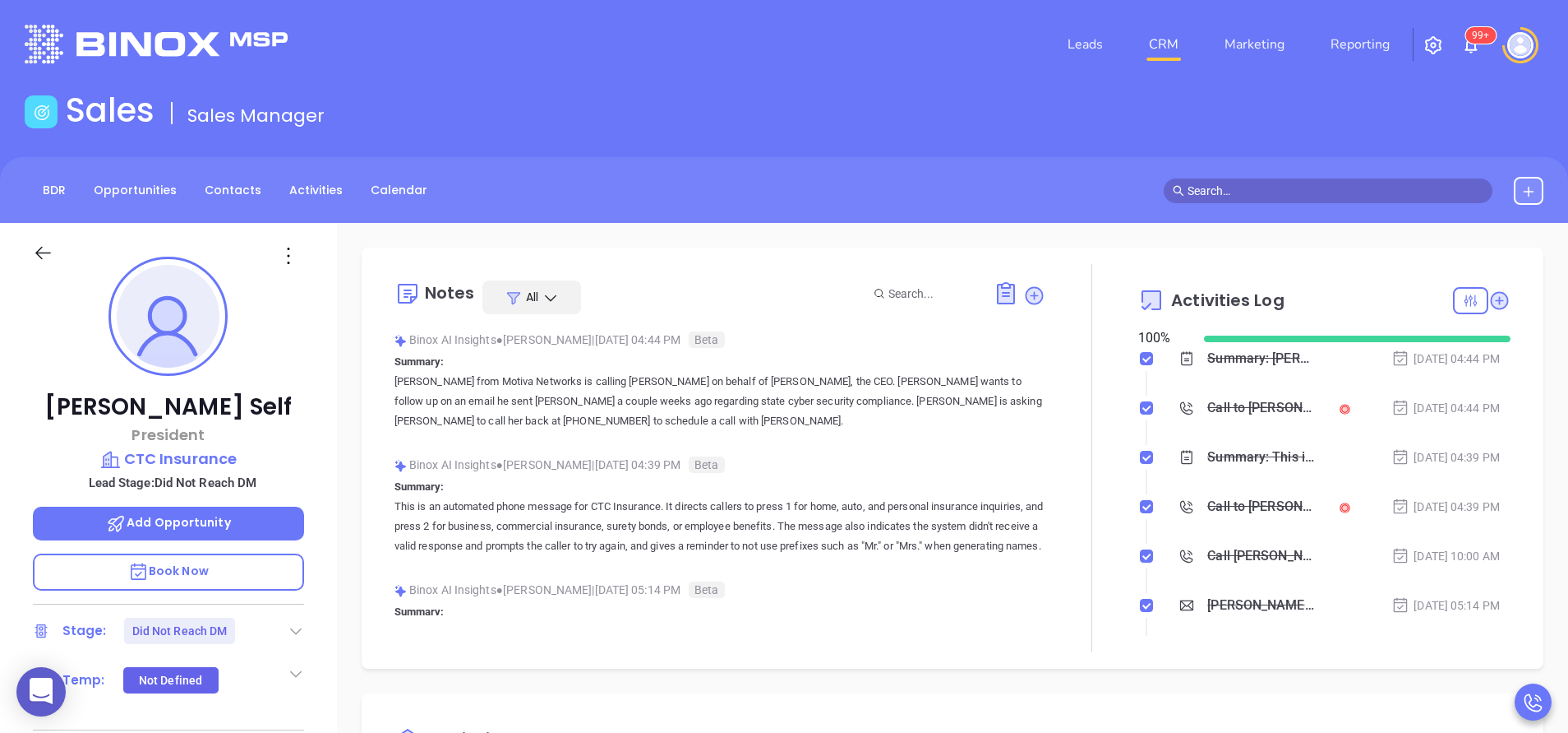
scroll to position [0, 0]
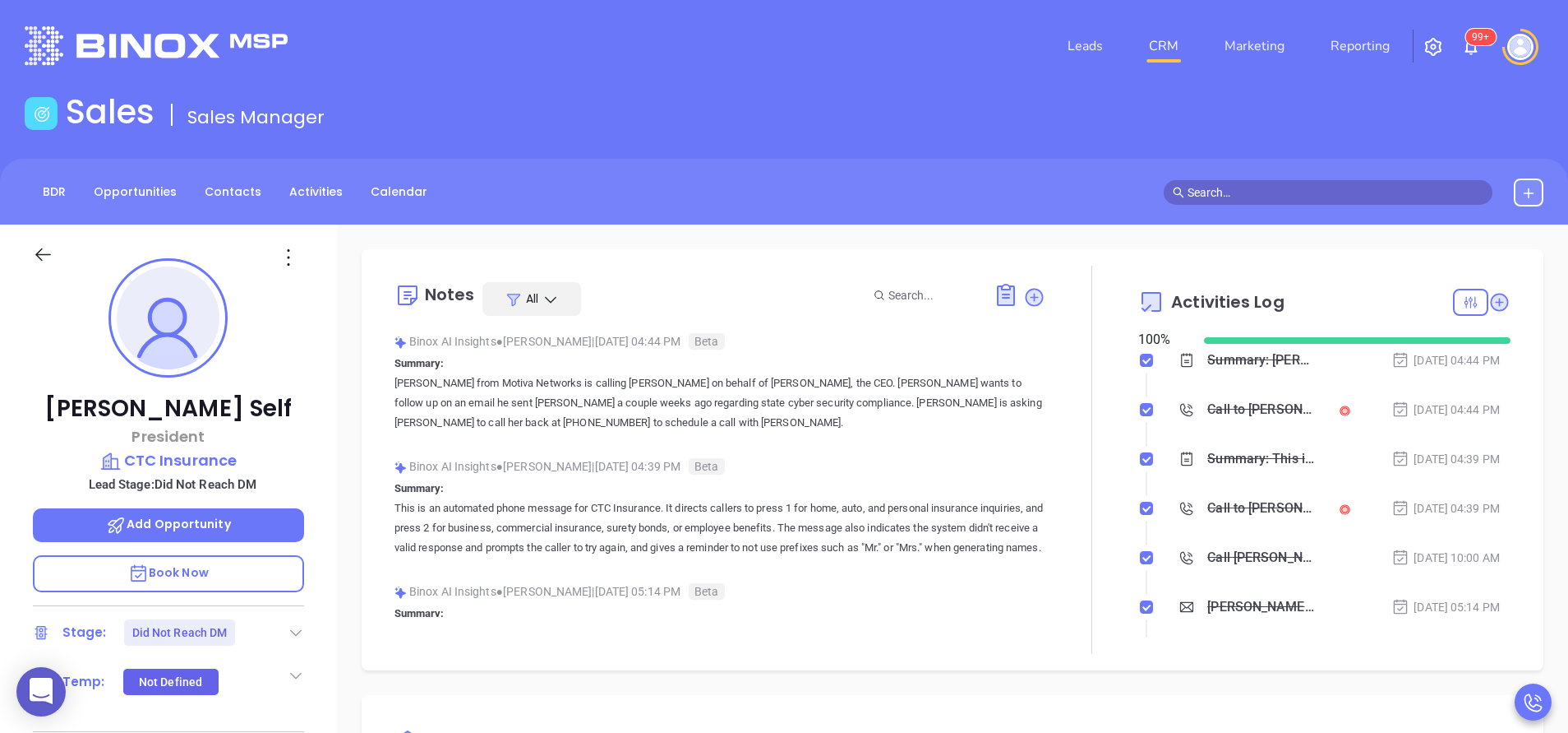
click at [179, 576] on span "Book Now" at bounding box center [168, 572] width 81 height 16
click at [329, 440] on div "[PERSON_NAME] Self President CTC Insurance Lead Stage: Did Not Reach DM Add Opp…" at bounding box center [168, 683] width 337 height 916
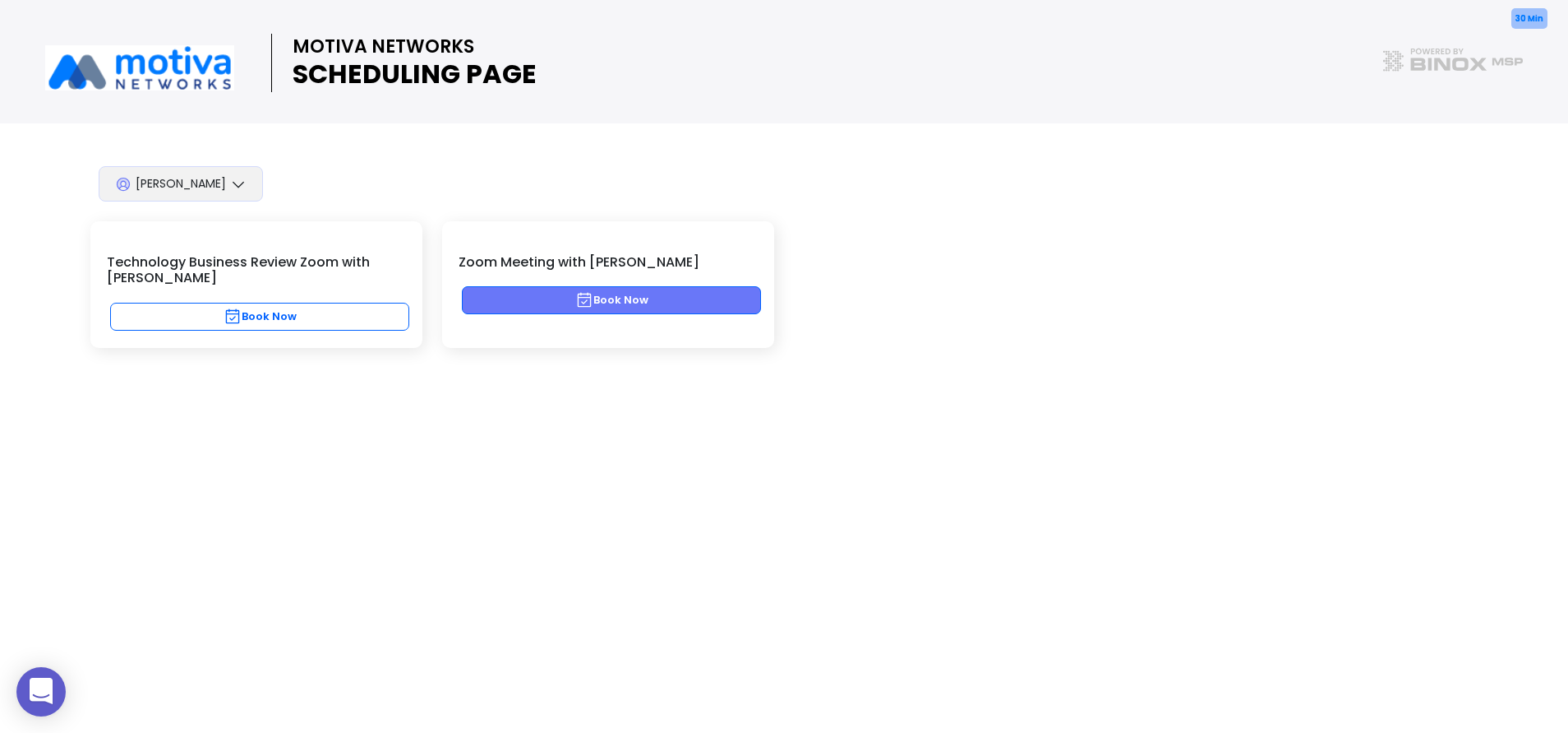
click at [599, 304] on button "Book Now" at bounding box center [611, 300] width 299 height 28
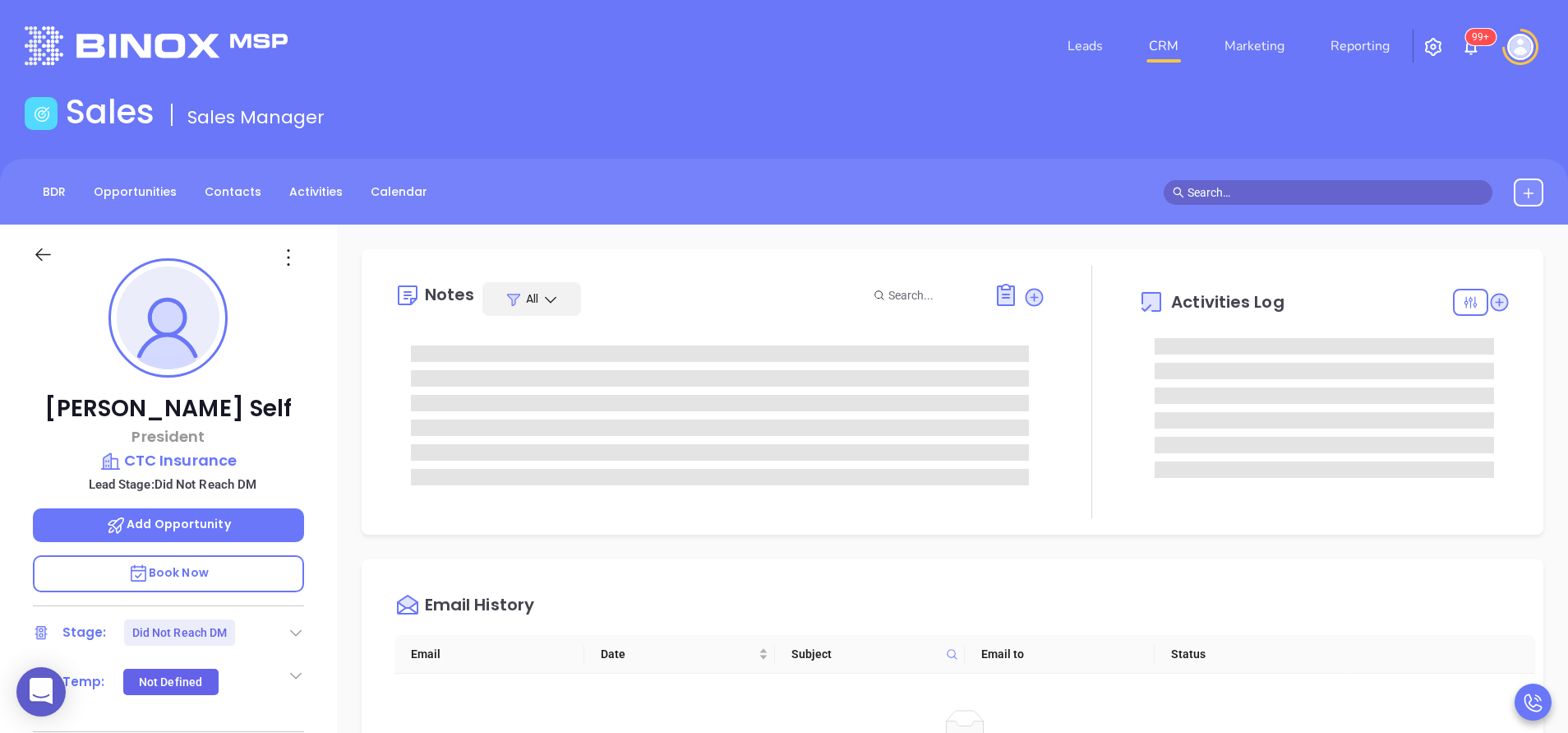
type input "[PERSON_NAME]"
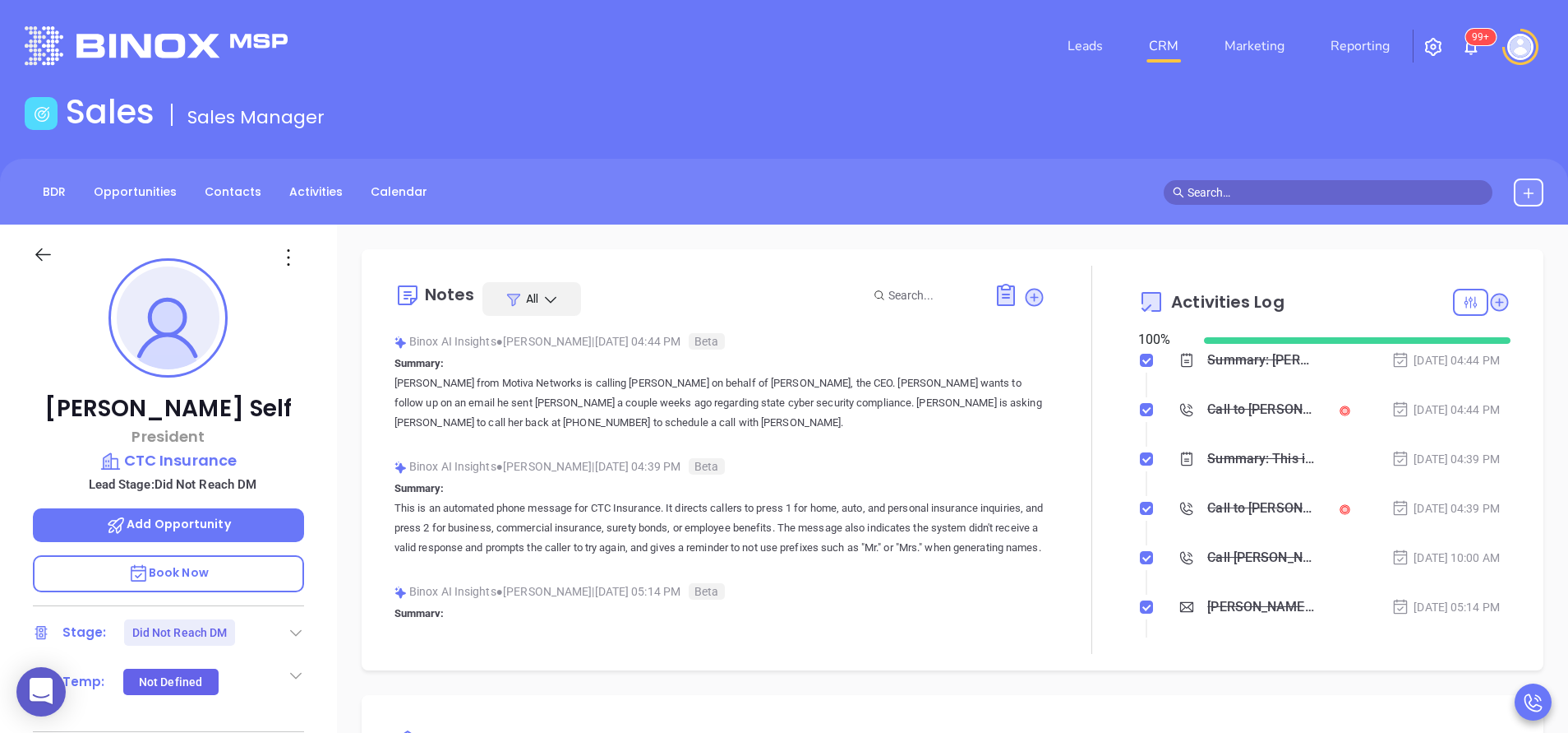
scroll to position [478, 0]
click at [190, 457] on p "CTC Insurance" at bounding box center [168, 461] width 271 height 23
click at [1102, 464] on div at bounding box center [1092, 460] width 93 height 388
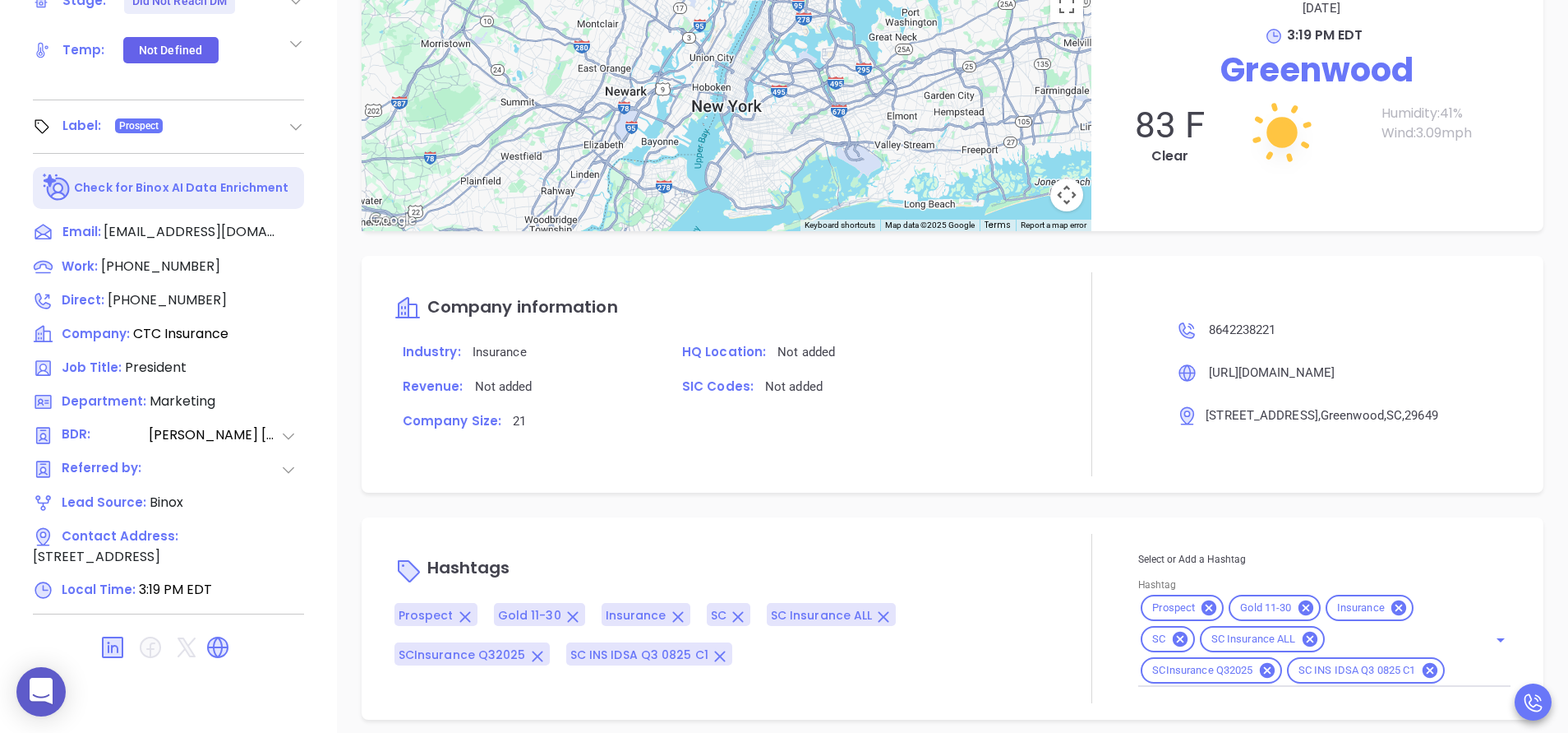
scroll to position [644, 0]
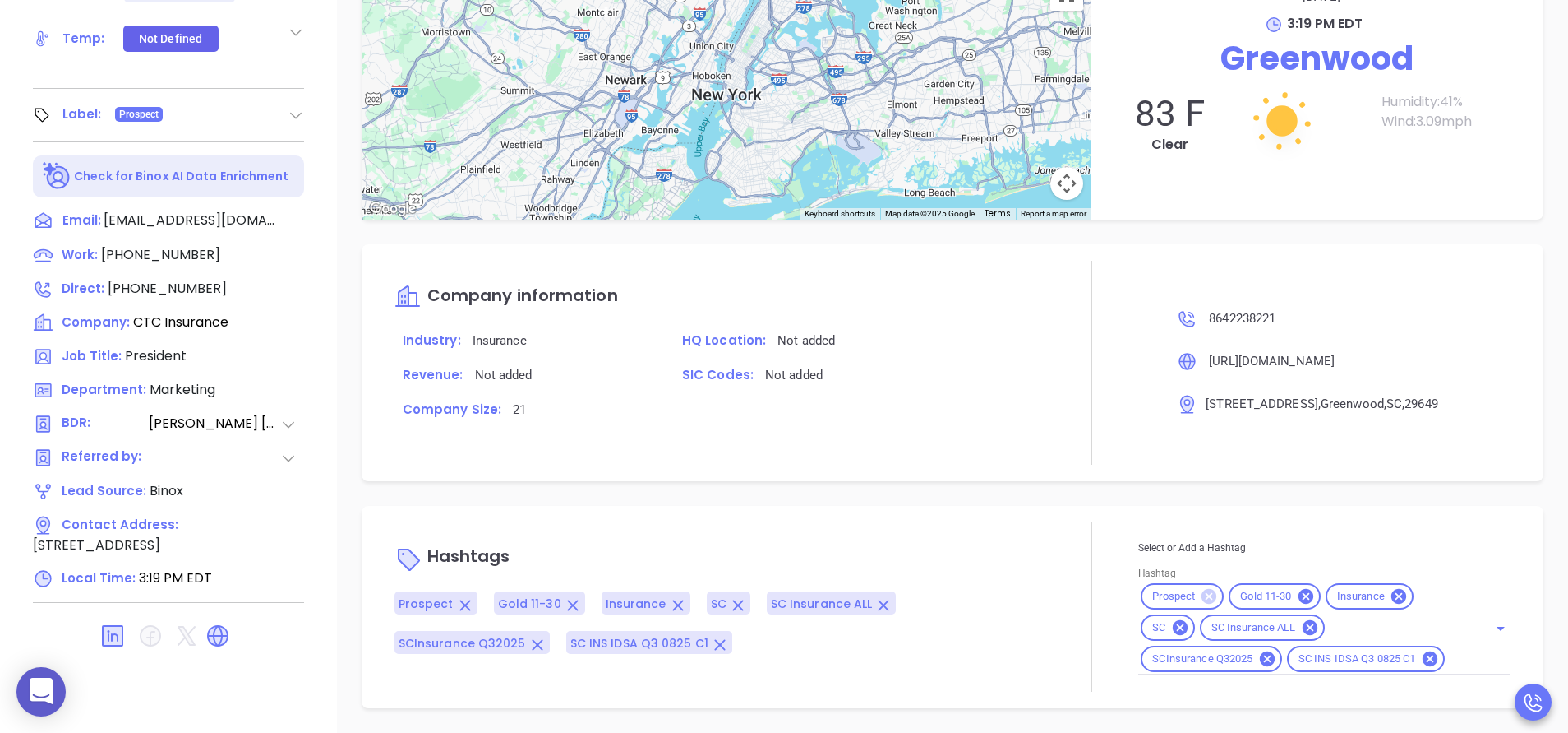
click at [1201, 594] on icon at bounding box center [1208, 596] width 15 height 15
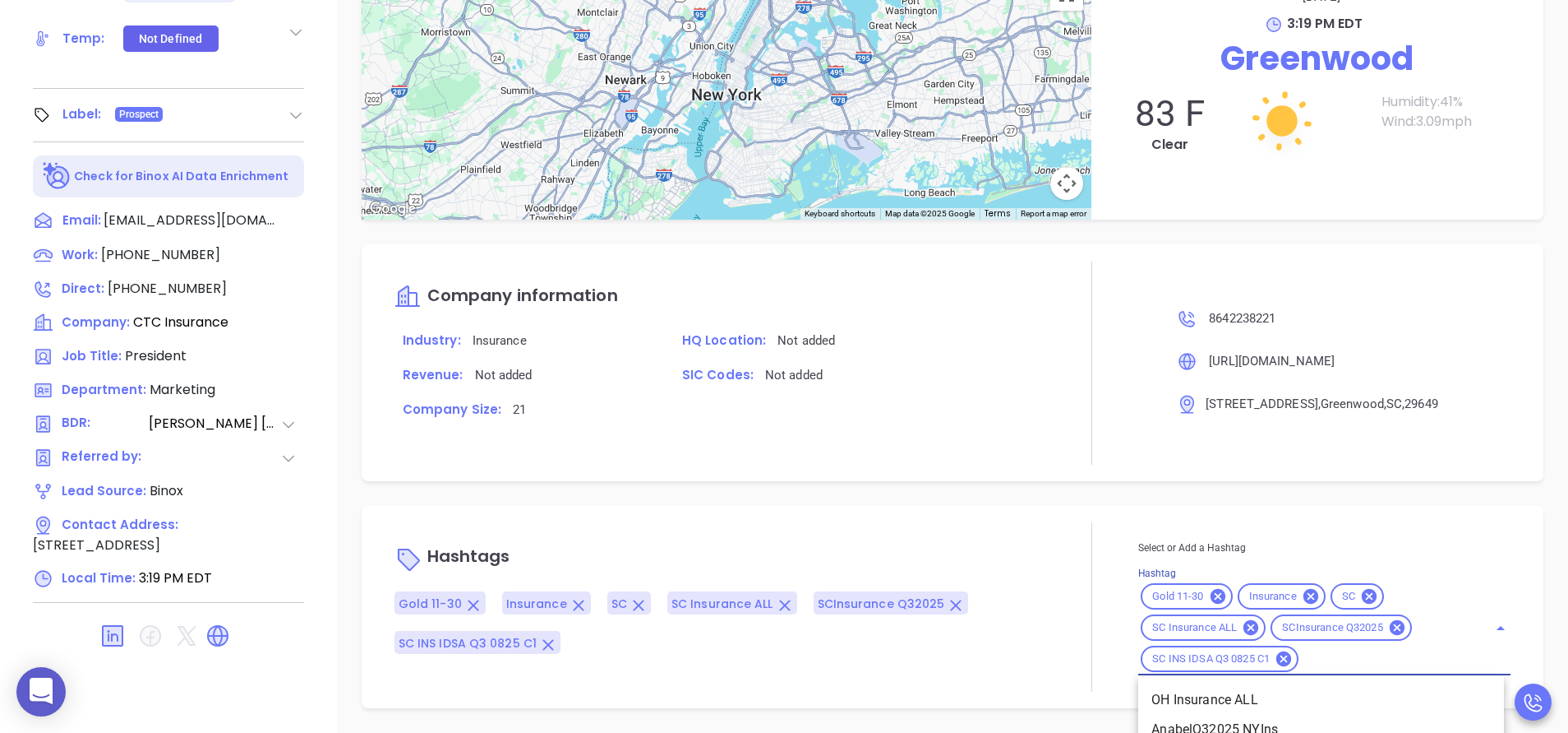
click at [1301, 659] on input "Hashtag" at bounding box center [1383, 659] width 164 height 21
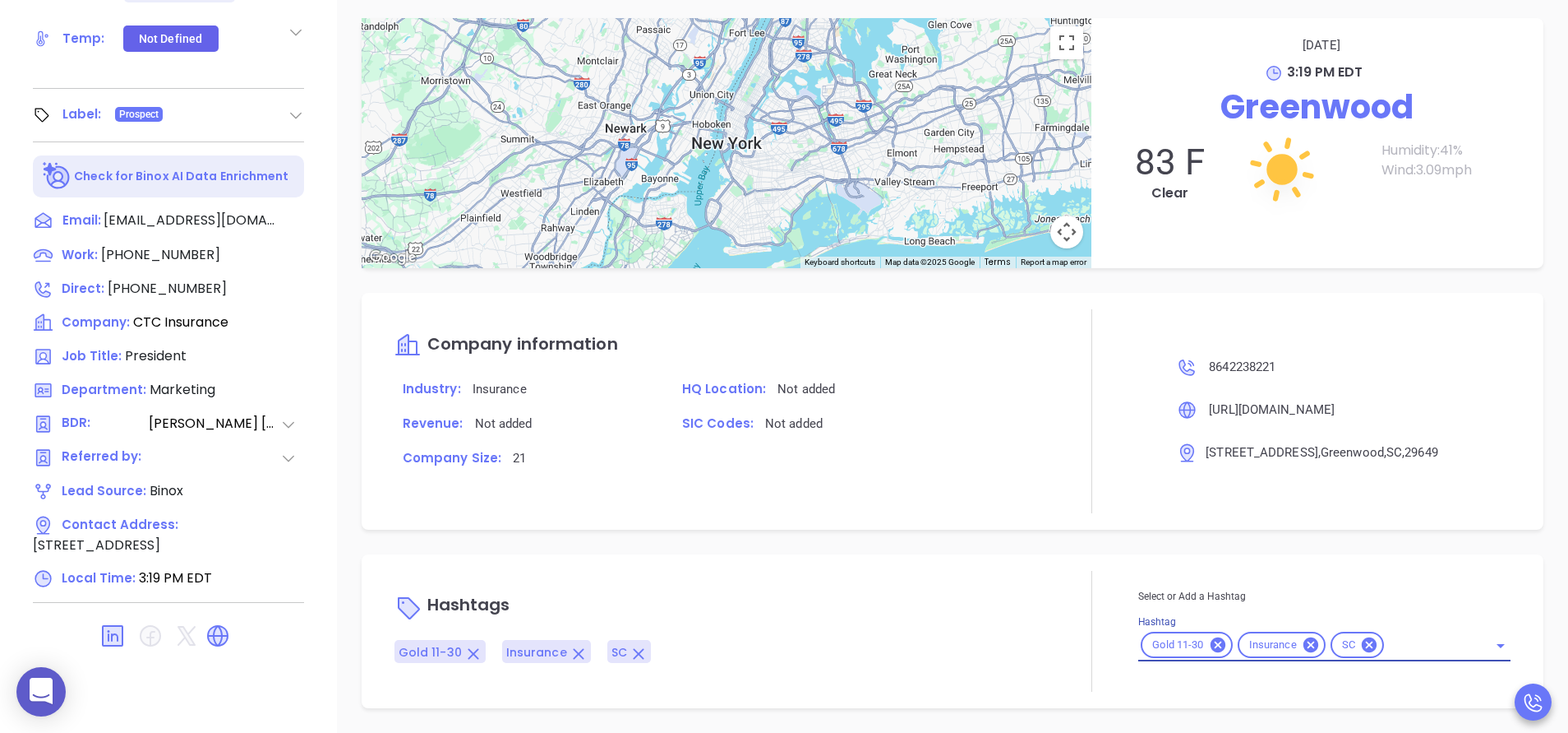
scroll to position [1355, 0]
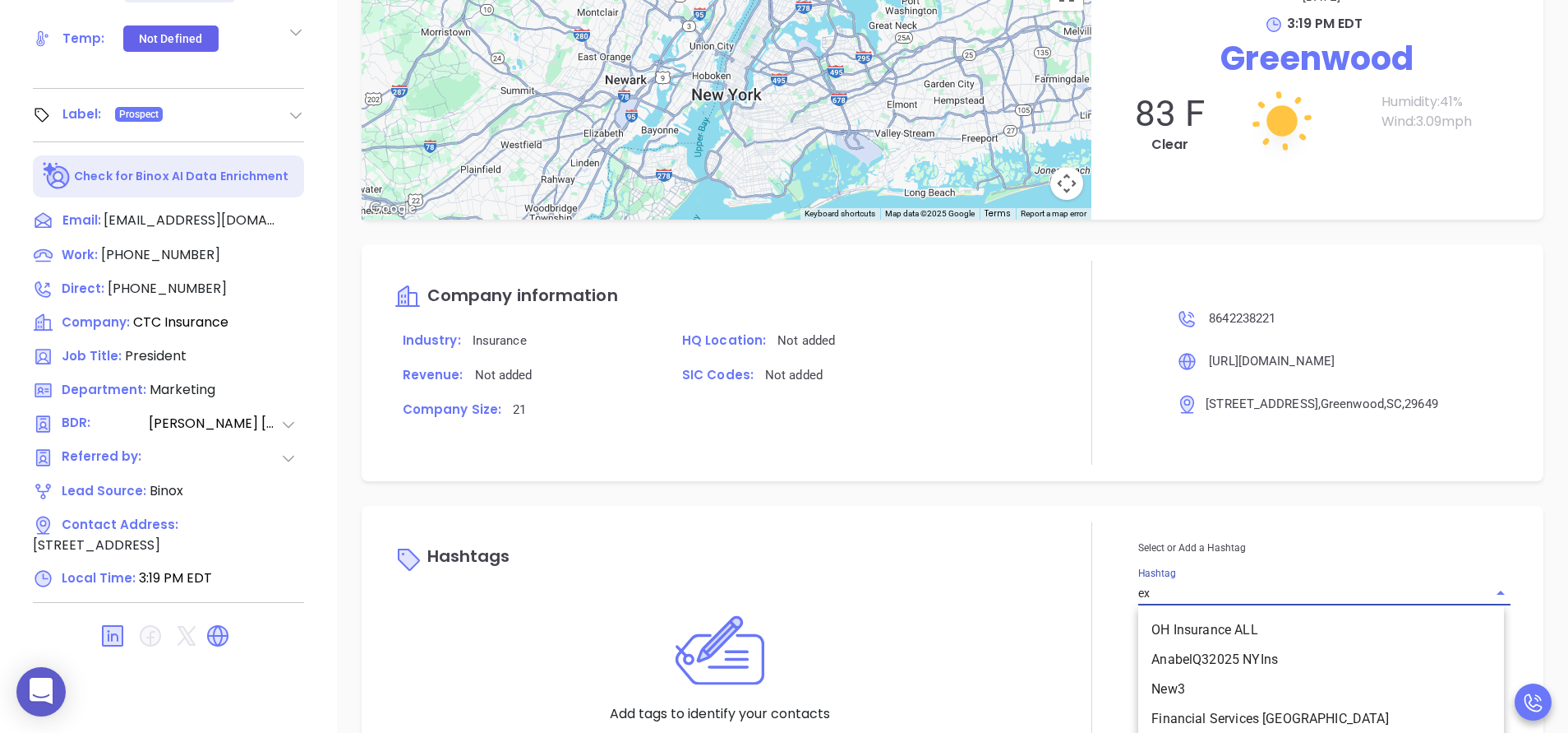
type input "ext"
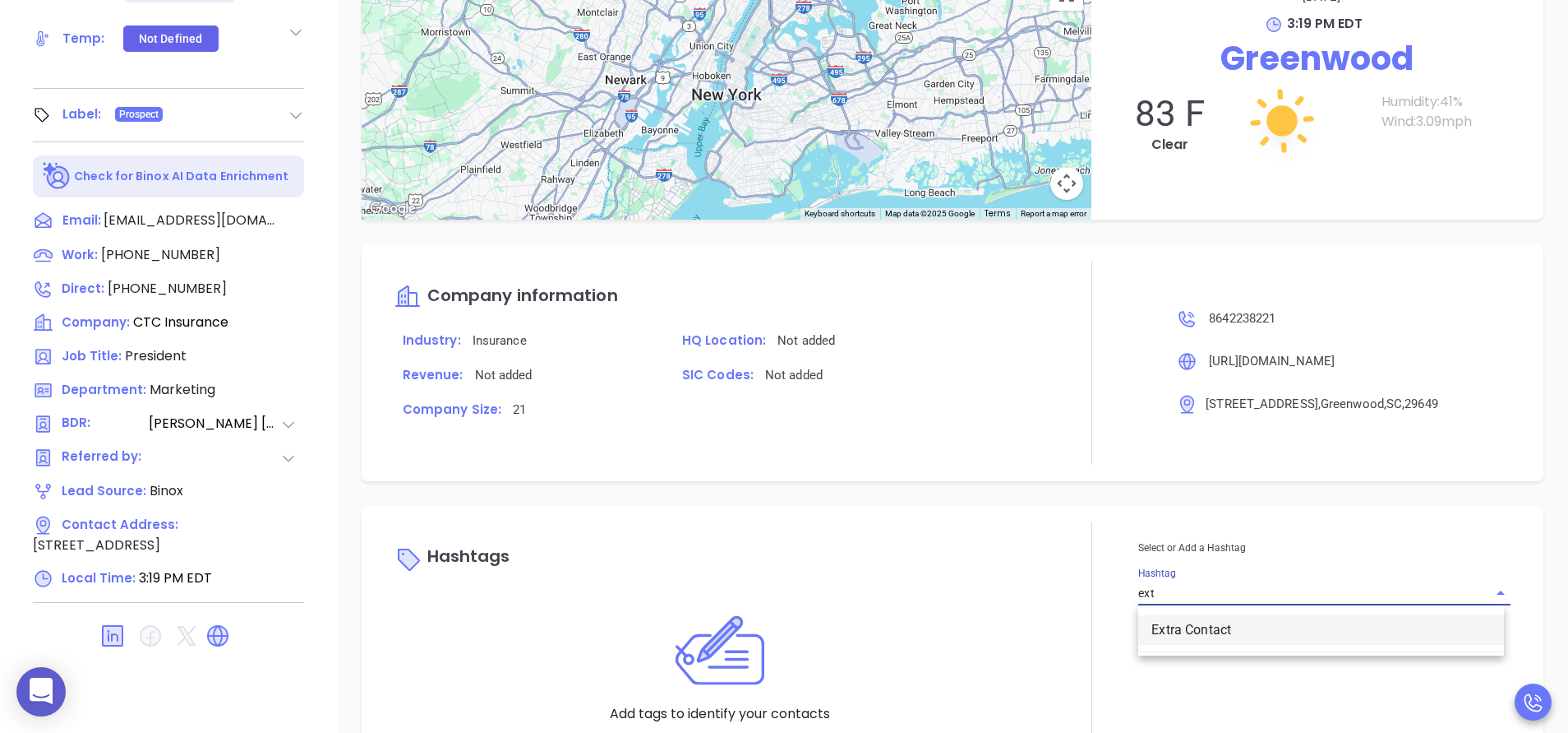
click at [1195, 625] on li "Extra Contact" at bounding box center [1321, 629] width 366 height 30
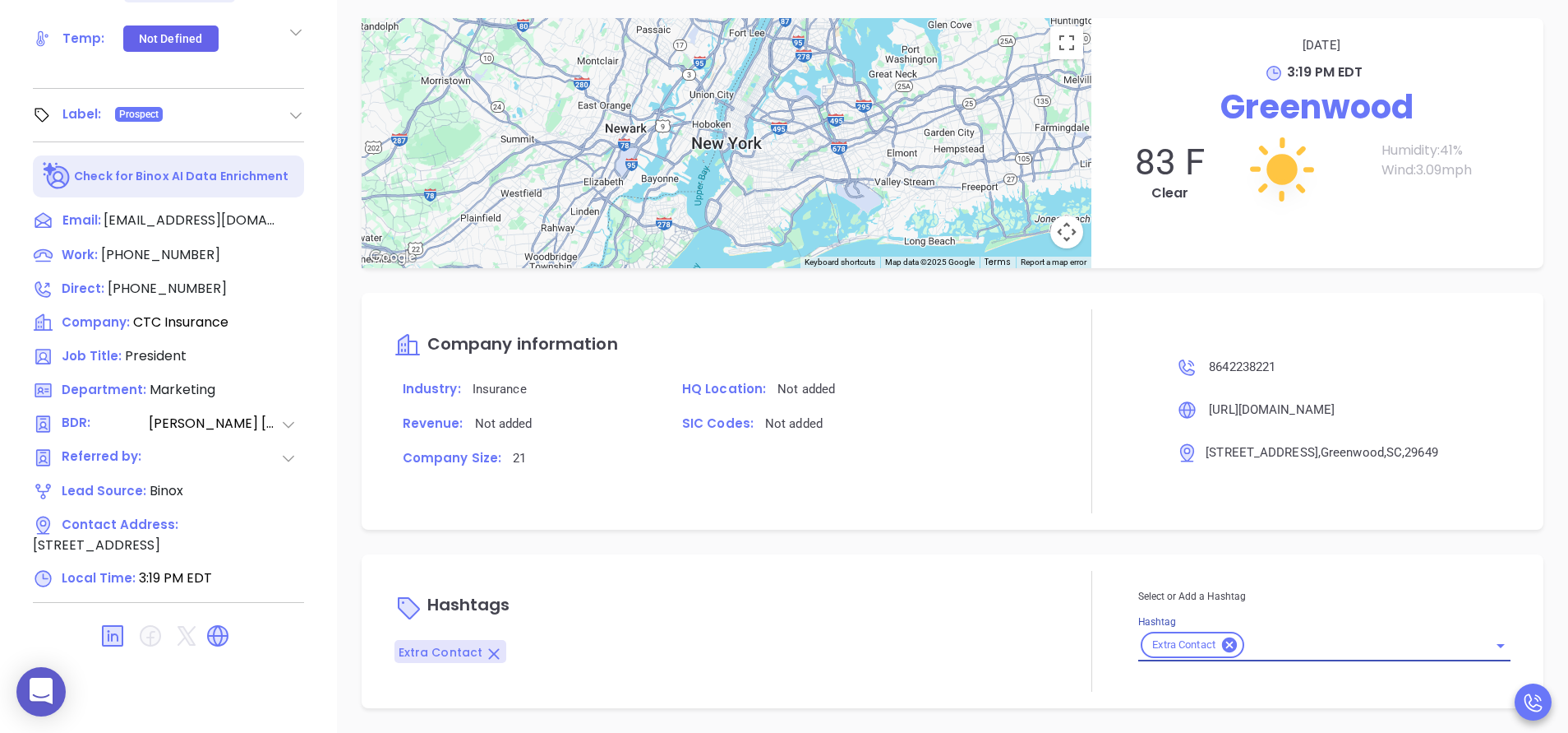
scroll to position [1307, 0]
click at [969, 470] on div "Company Size: 21" at bounding box center [720, 465] width 671 height 35
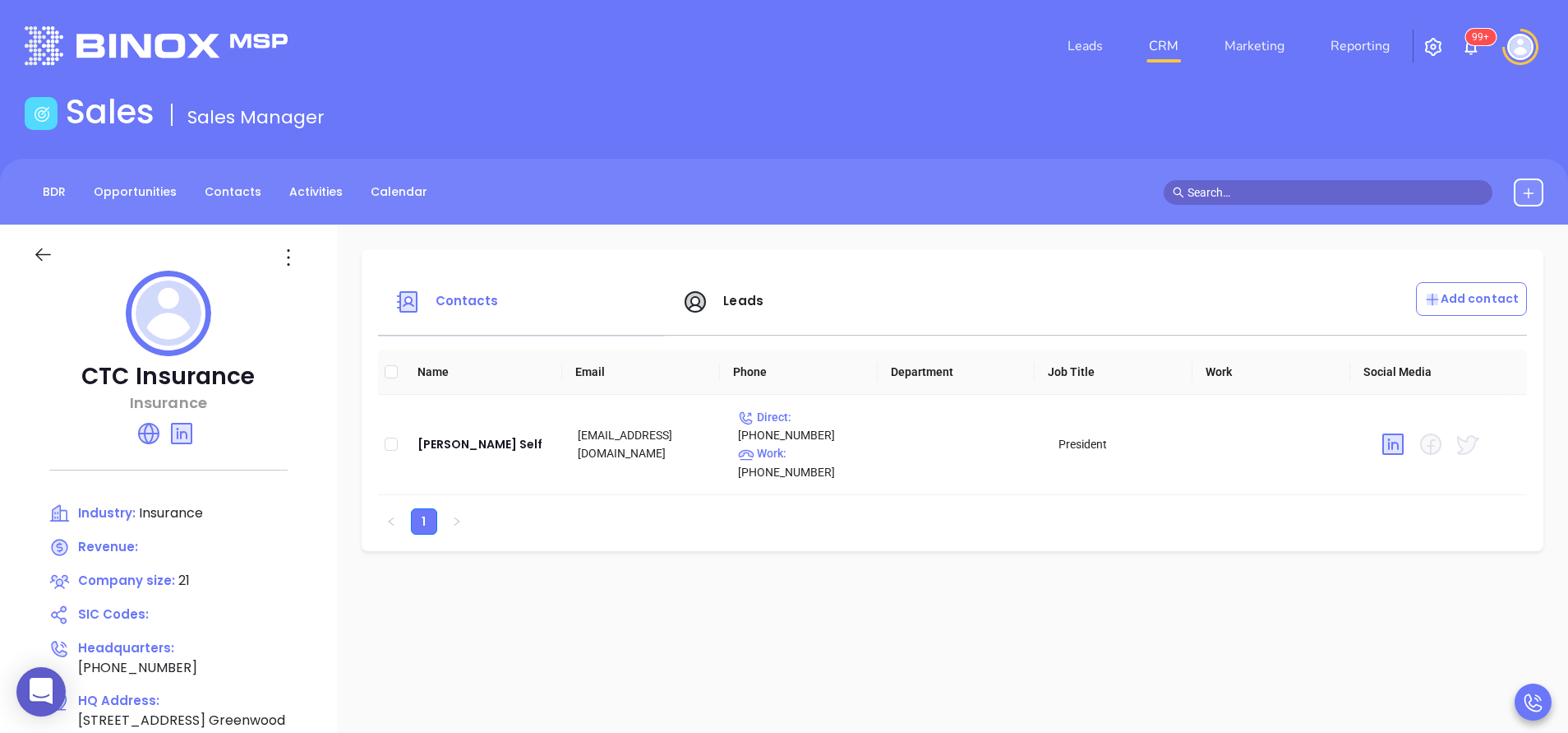
click at [716, 307] on span "Leads" at bounding box center [723, 300] width 81 height 19
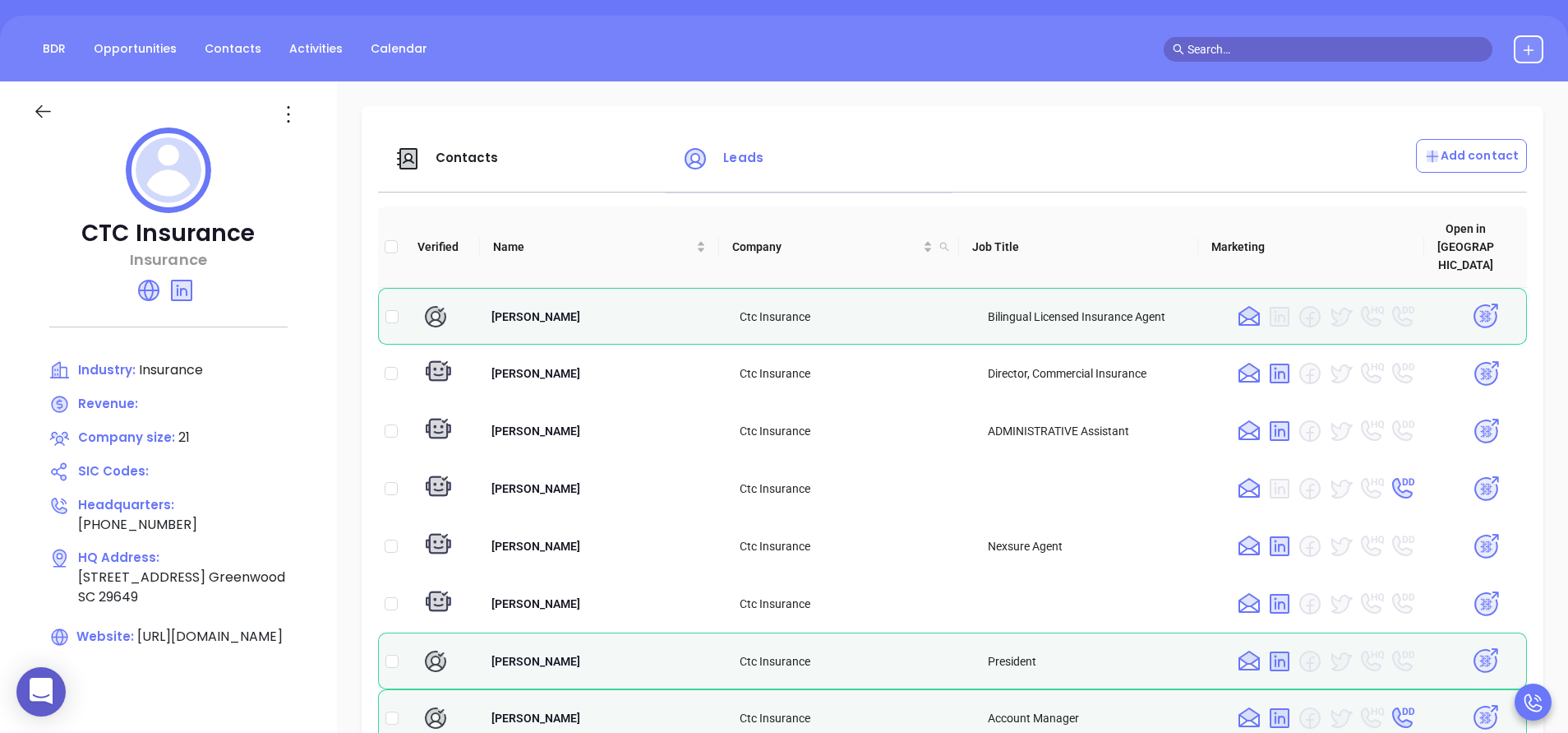
scroll to position [148, 0]
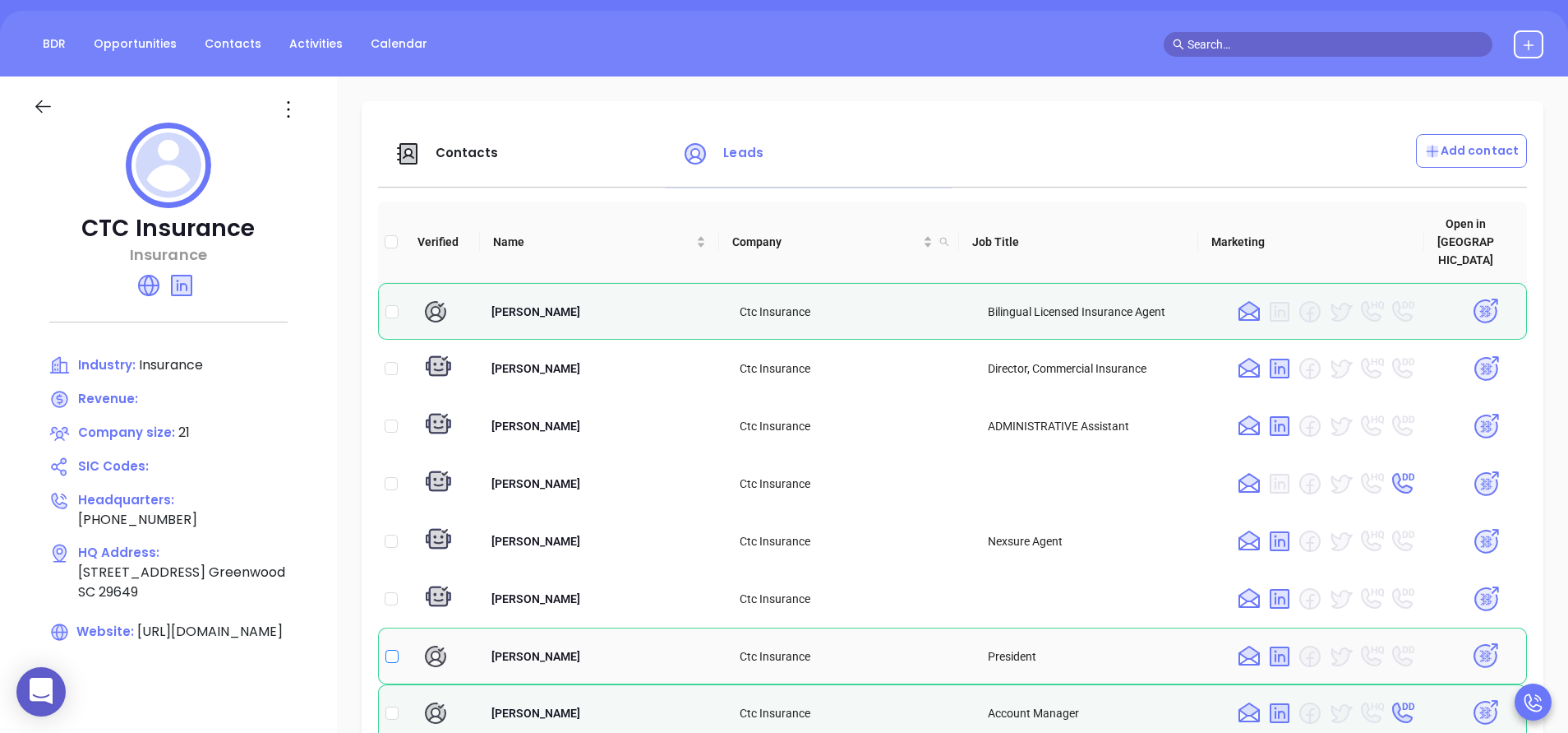
click at [390, 650] on input "checkbox" at bounding box center [392, 656] width 13 height 13
checkbox input "true"
click at [1471, 642] on img at bounding box center [1486, 656] width 29 height 29
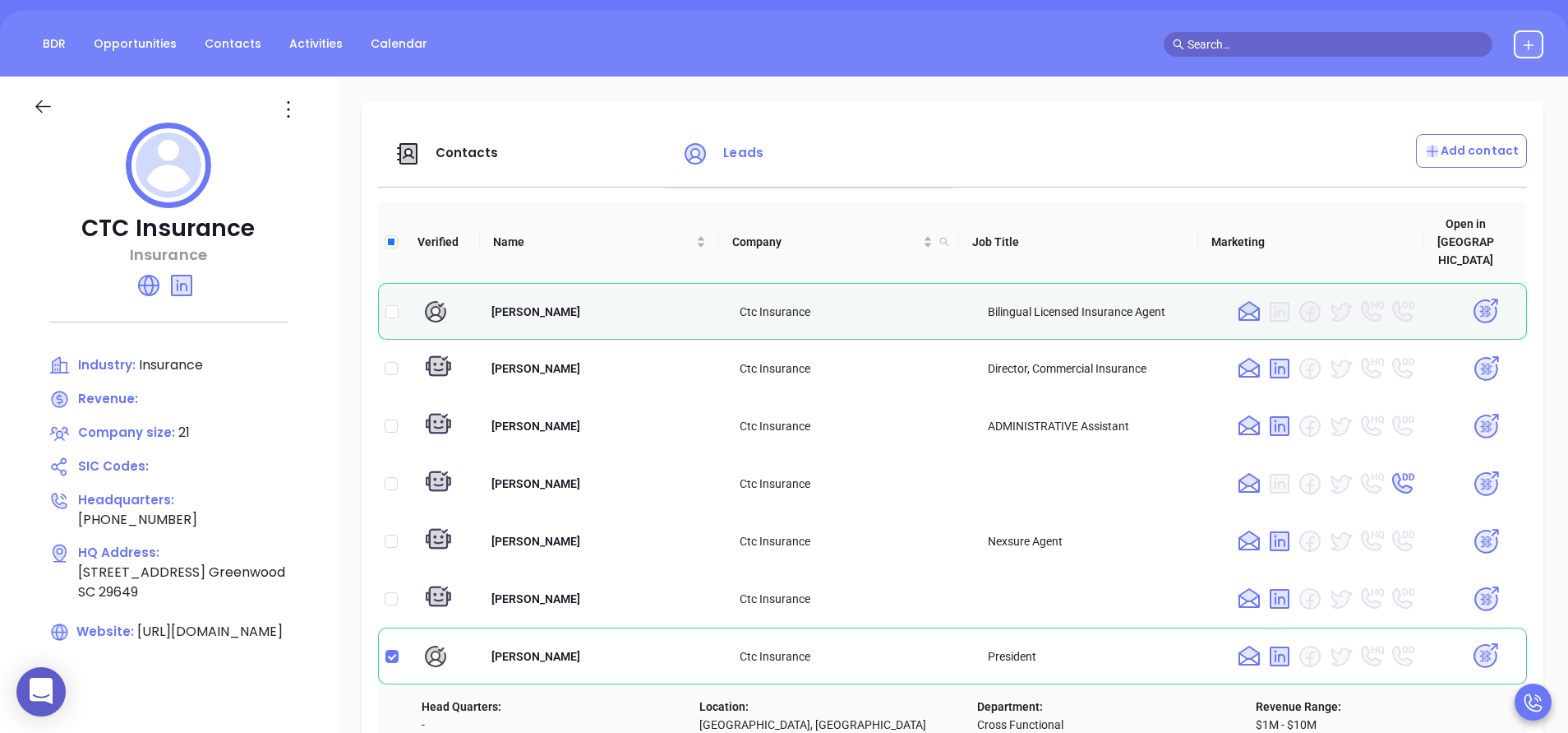
click at [481, 150] on span "Contacts" at bounding box center [467, 152] width 64 height 17
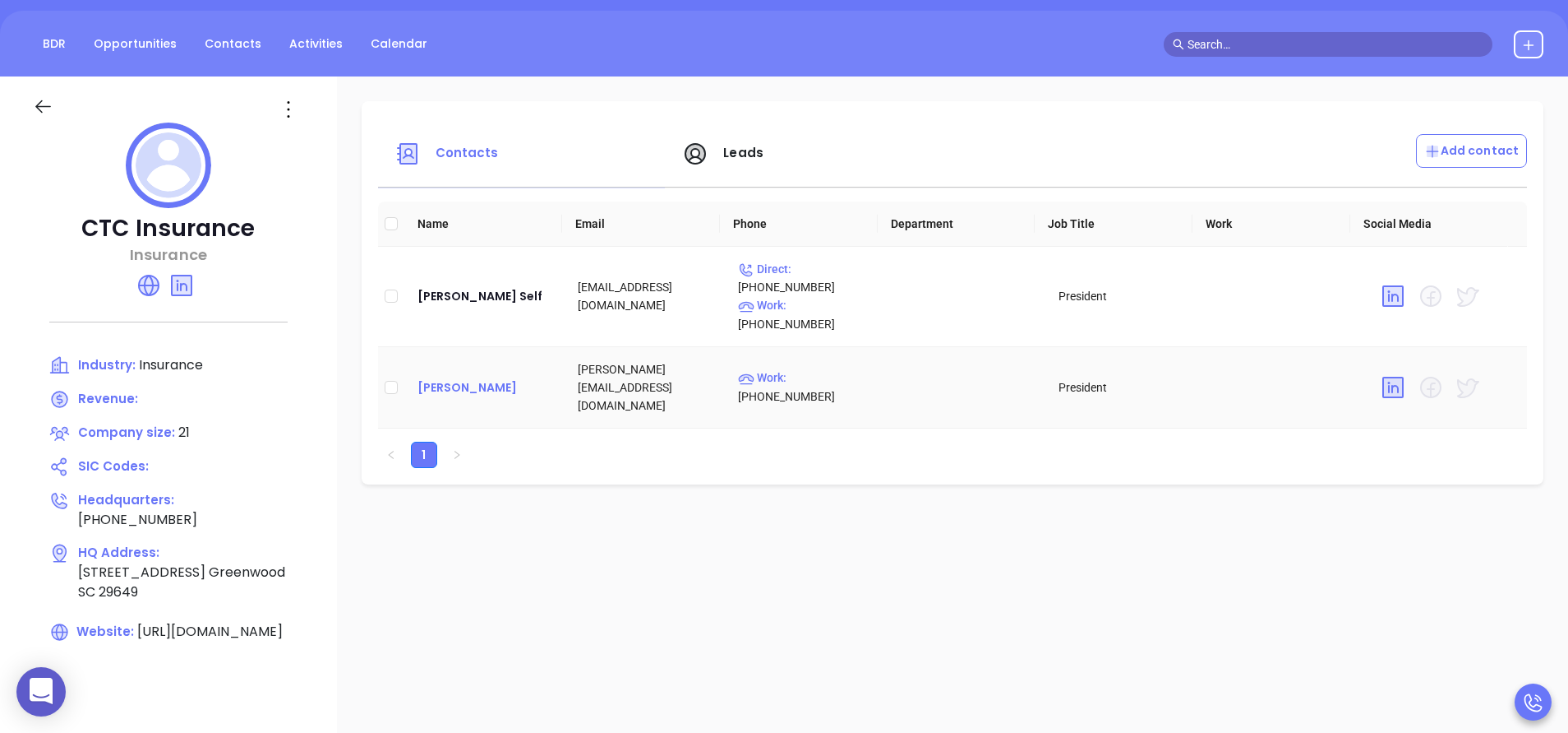
click at [455, 385] on div "Jim Roemer" at bounding box center [485, 388] width 134 height 20
drag, startPoint x: 495, startPoint y: 390, endPoint x: 421, endPoint y: 378, distance: 75.0
click at [421, 378] on td "Jim Roemer" at bounding box center [484, 388] width 160 height 81
copy div "im Roemer"
click at [458, 297] on div "Furman Self" at bounding box center [485, 296] width 134 height 20
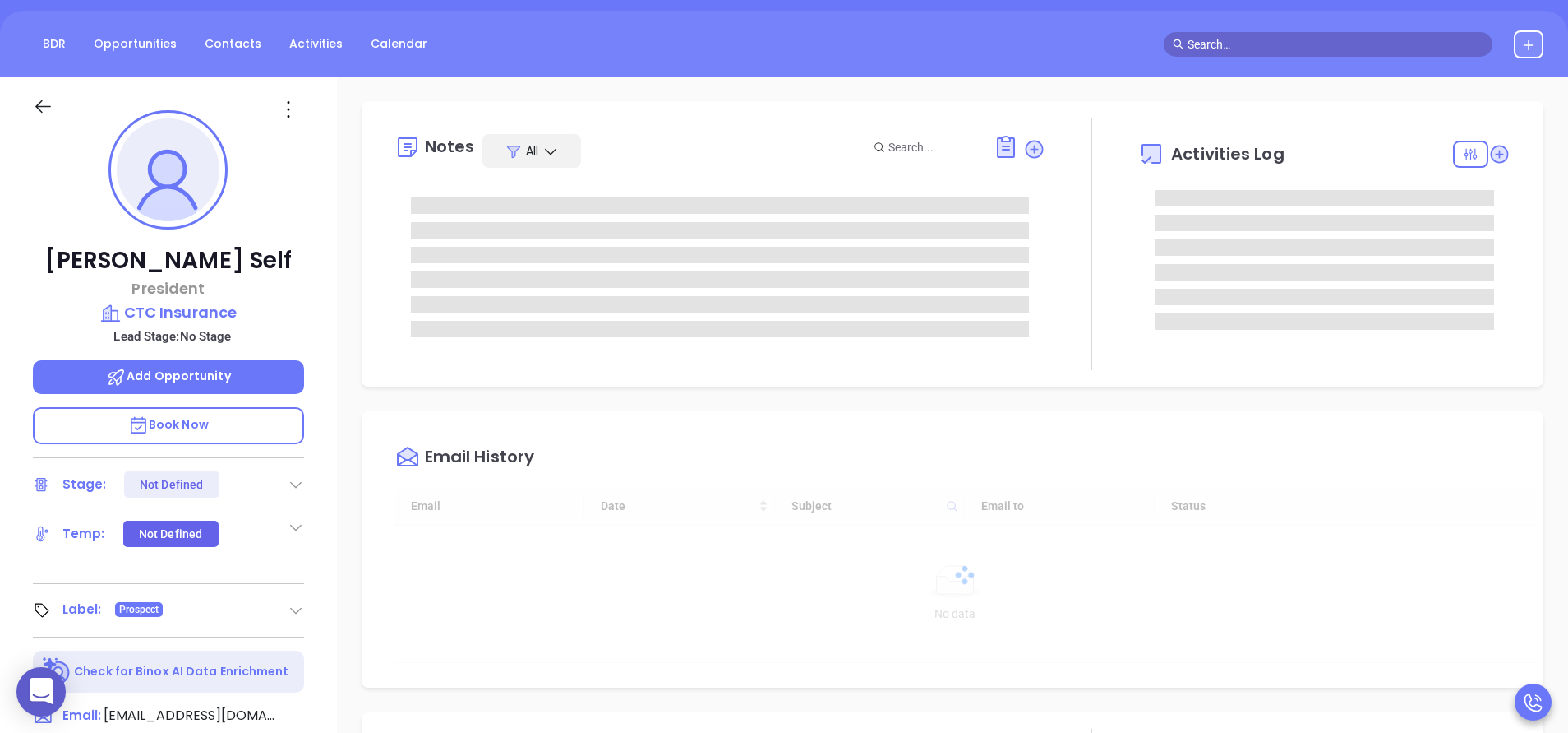
type input "[DATE]"
type input "[PERSON_NAME]"
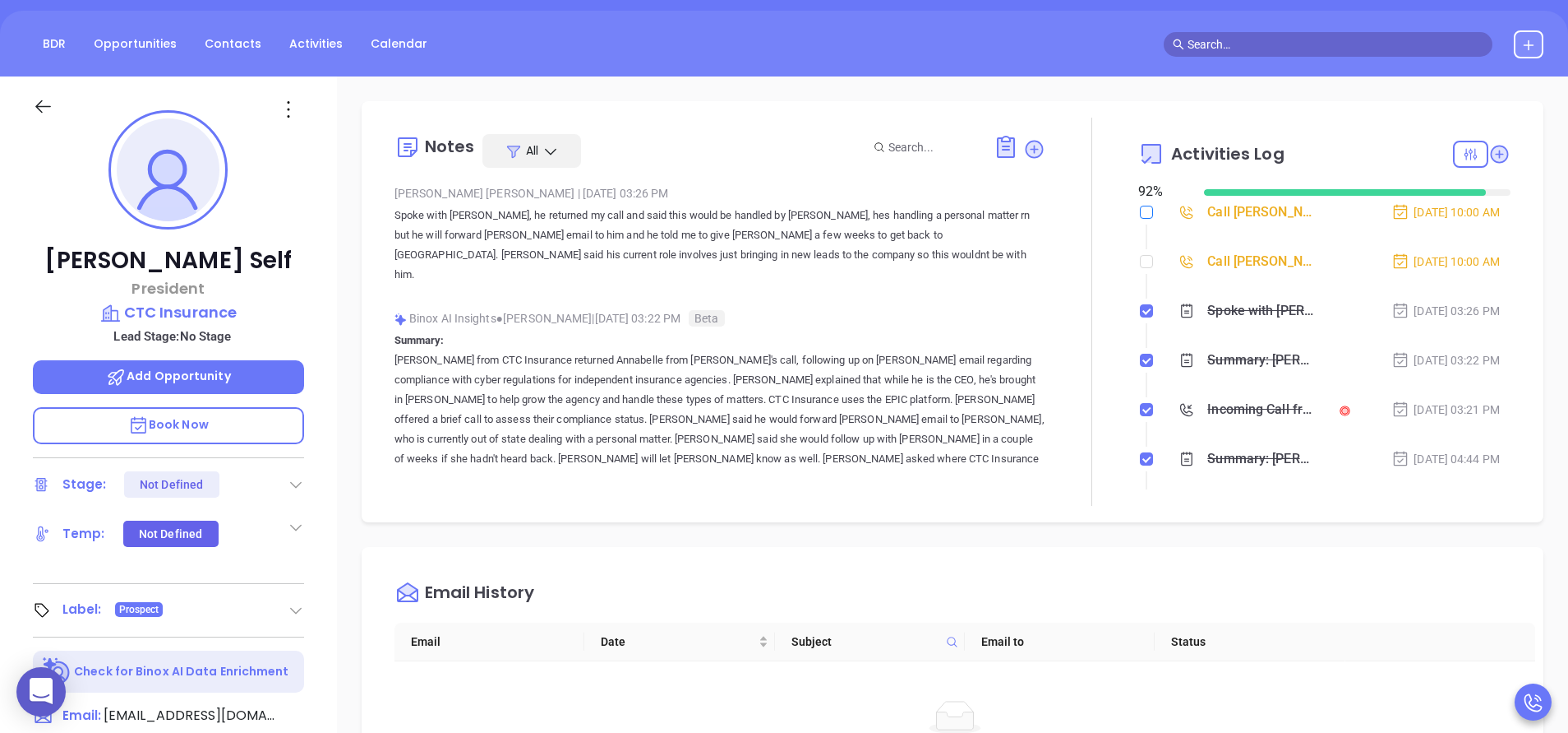
click at [1140, 210] on input "checkbox" at bounding box center [1146, 212] width 13 height 13
checkbox input "true"
click at [1140, 262] on input "checkbox" at bounding box center [1146, 261] width 13 height 13
checkbox input "true"
click at [1093, 552] on div "Email History Email Date Subject Email to Status No data No data" at bounding box center [952, 685] width 1182 height 277
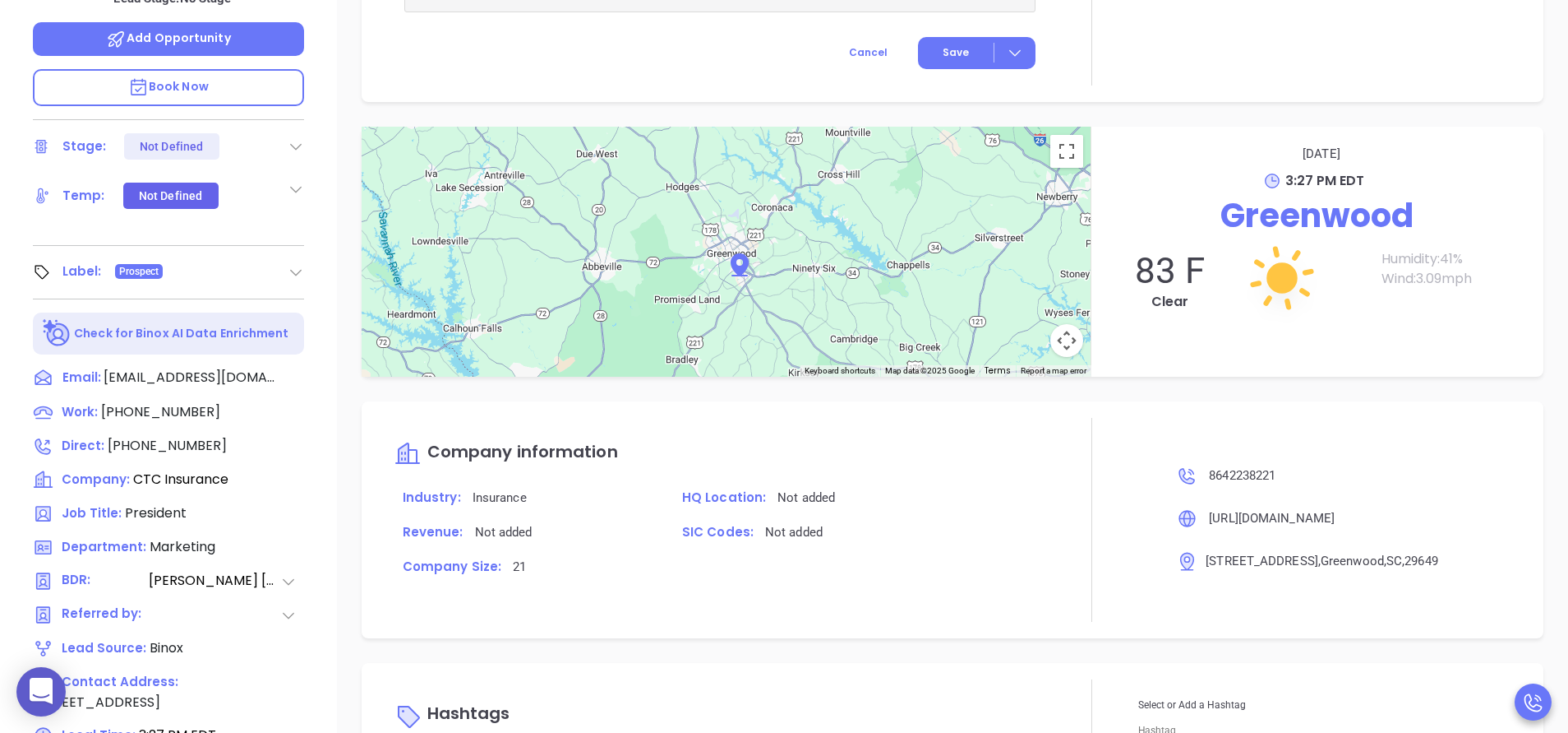
scroll to position [644, 0]
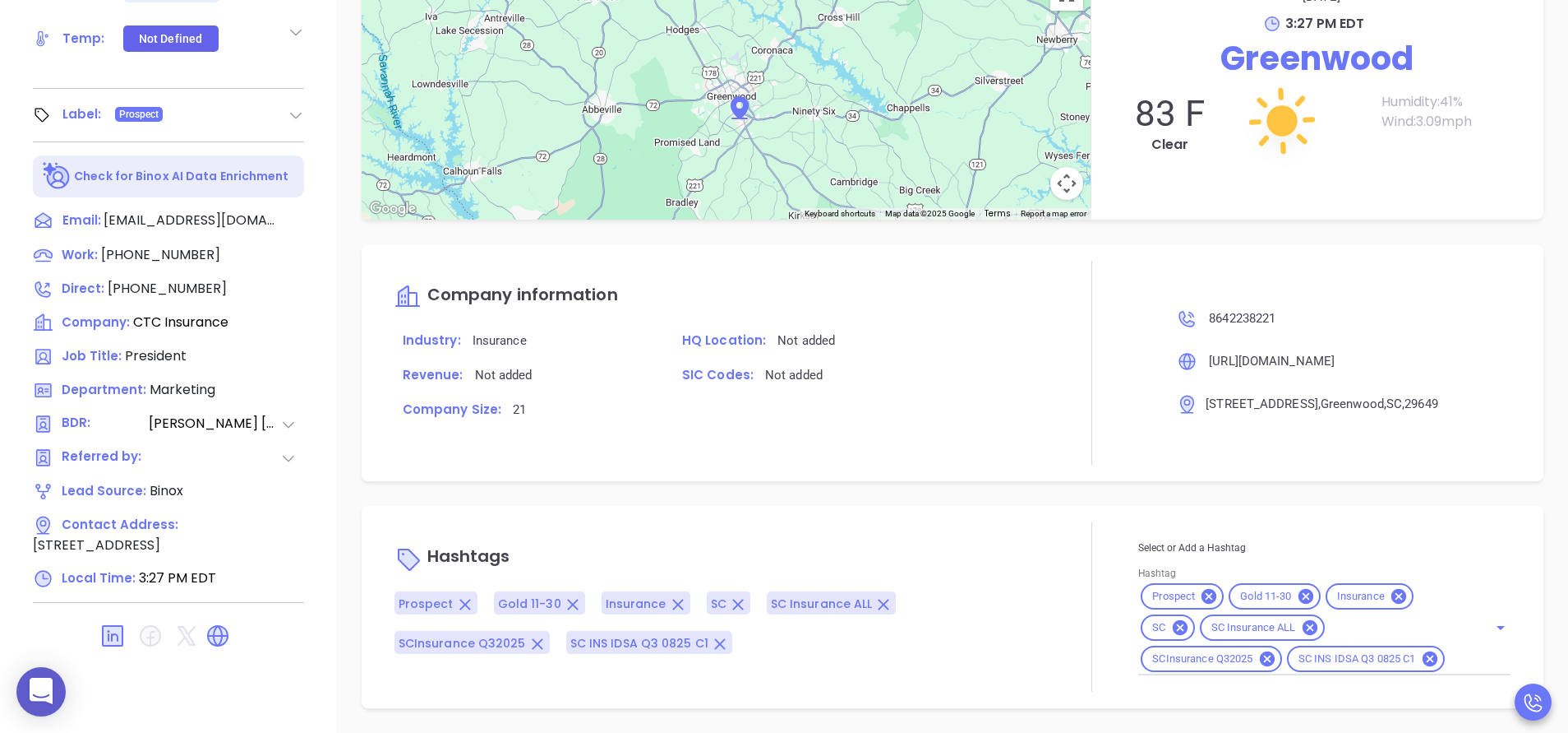
click at [763, 480] on div "Company information Industry: Insurance HQ Location: Not added Revenue: Not add…" at bounding box center [952, 362] width 1182 height 237
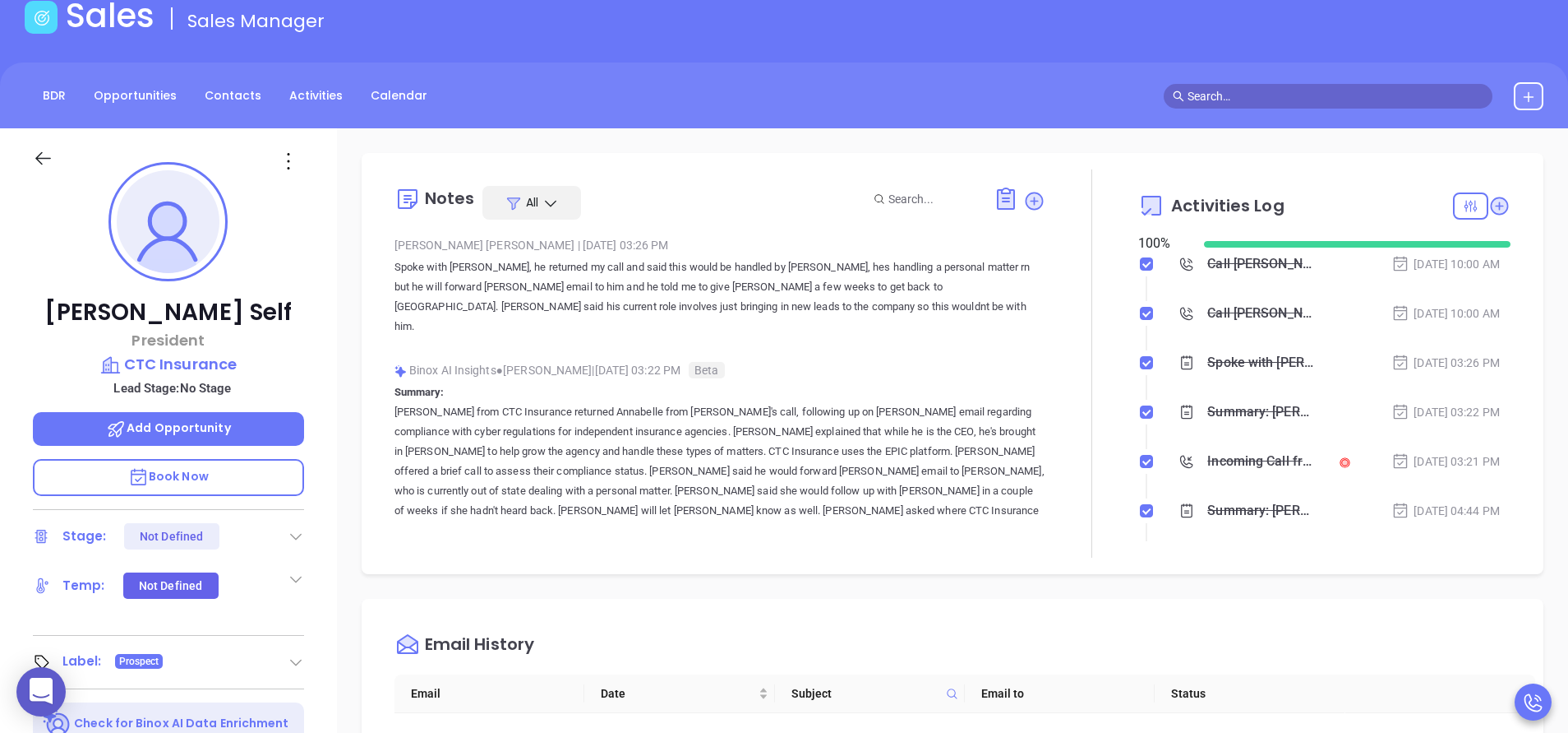
scroll to position [0, 0]
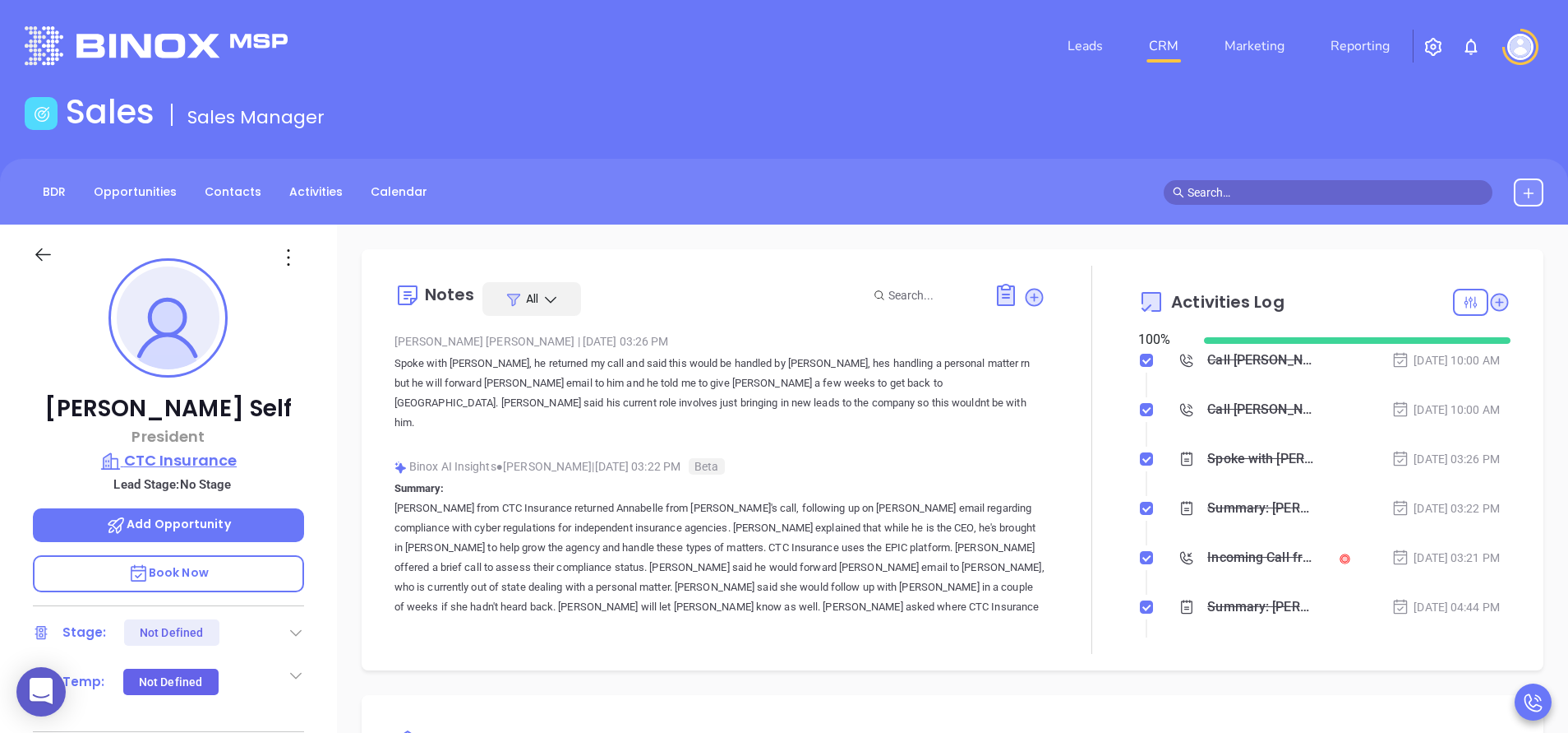
click at [150, 462] on p "CTC Insurance" at bounding box center [168, 461] width 271 height 23
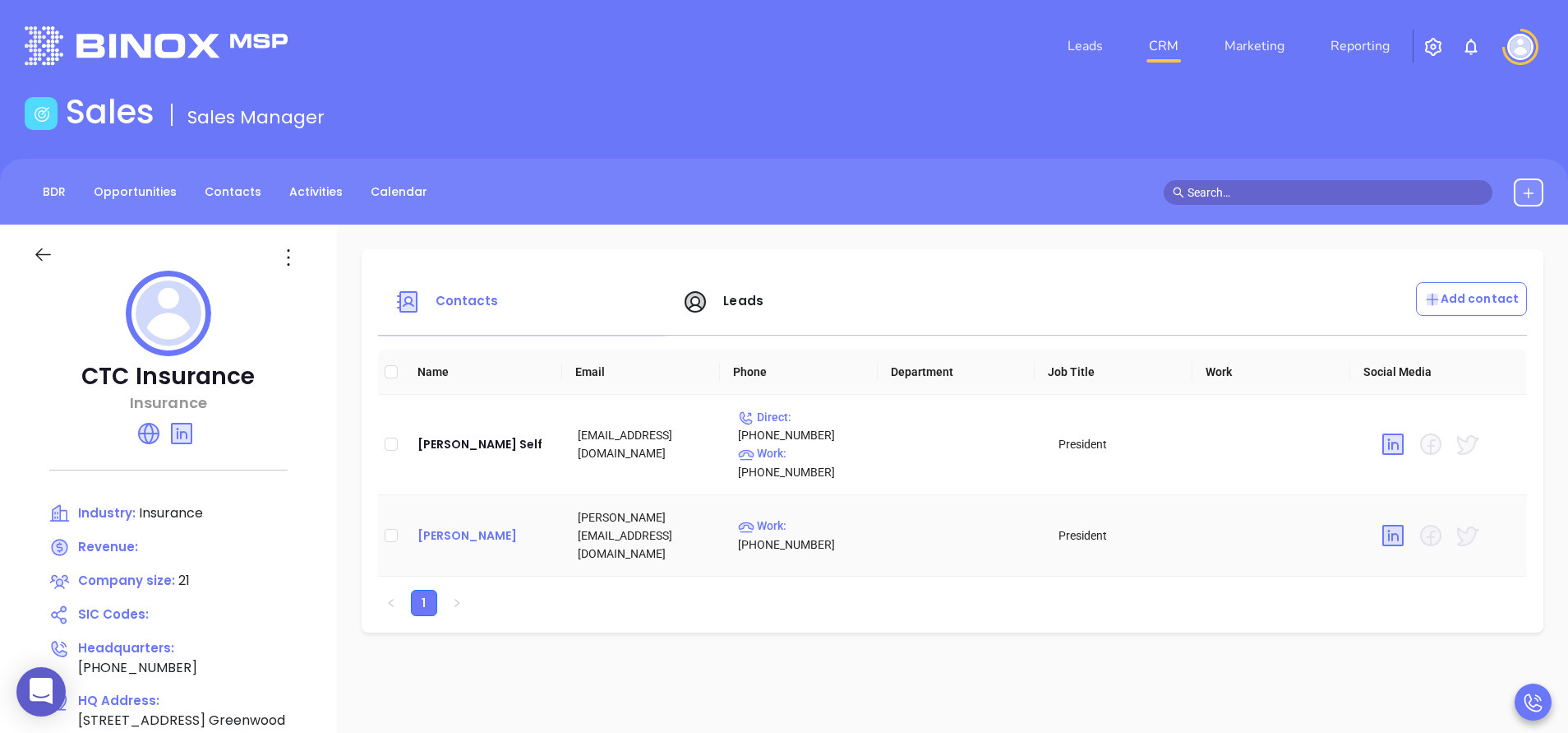
click at [476, 525] on div "Jim Roemer" at bounding box center [485, 535] width 134 height 20
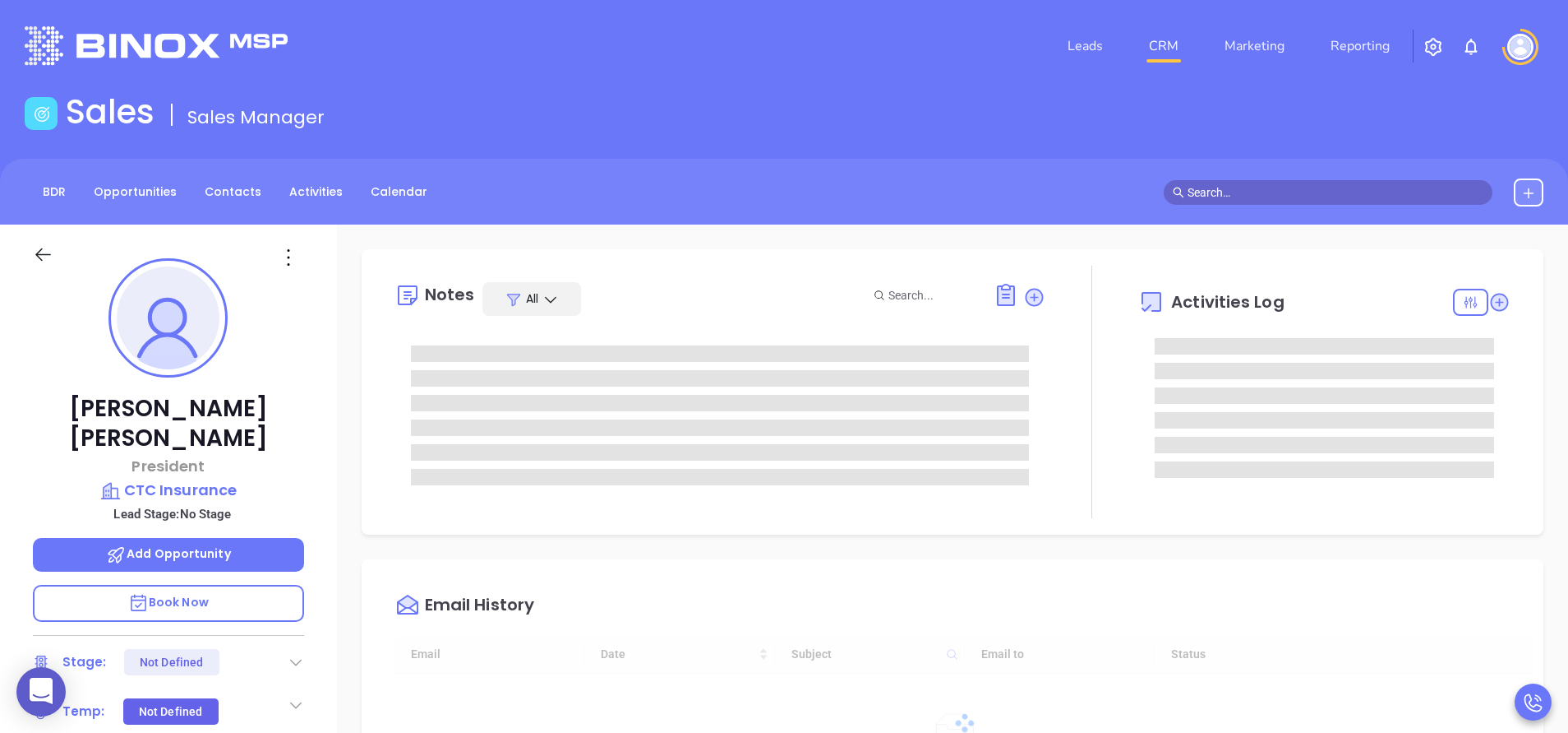
type input "[DATE]"
type input "[PERSON_NAME]"
click at [1028, 590] on div "Email History" at bounding box center [964, 605] width 1140 height 59
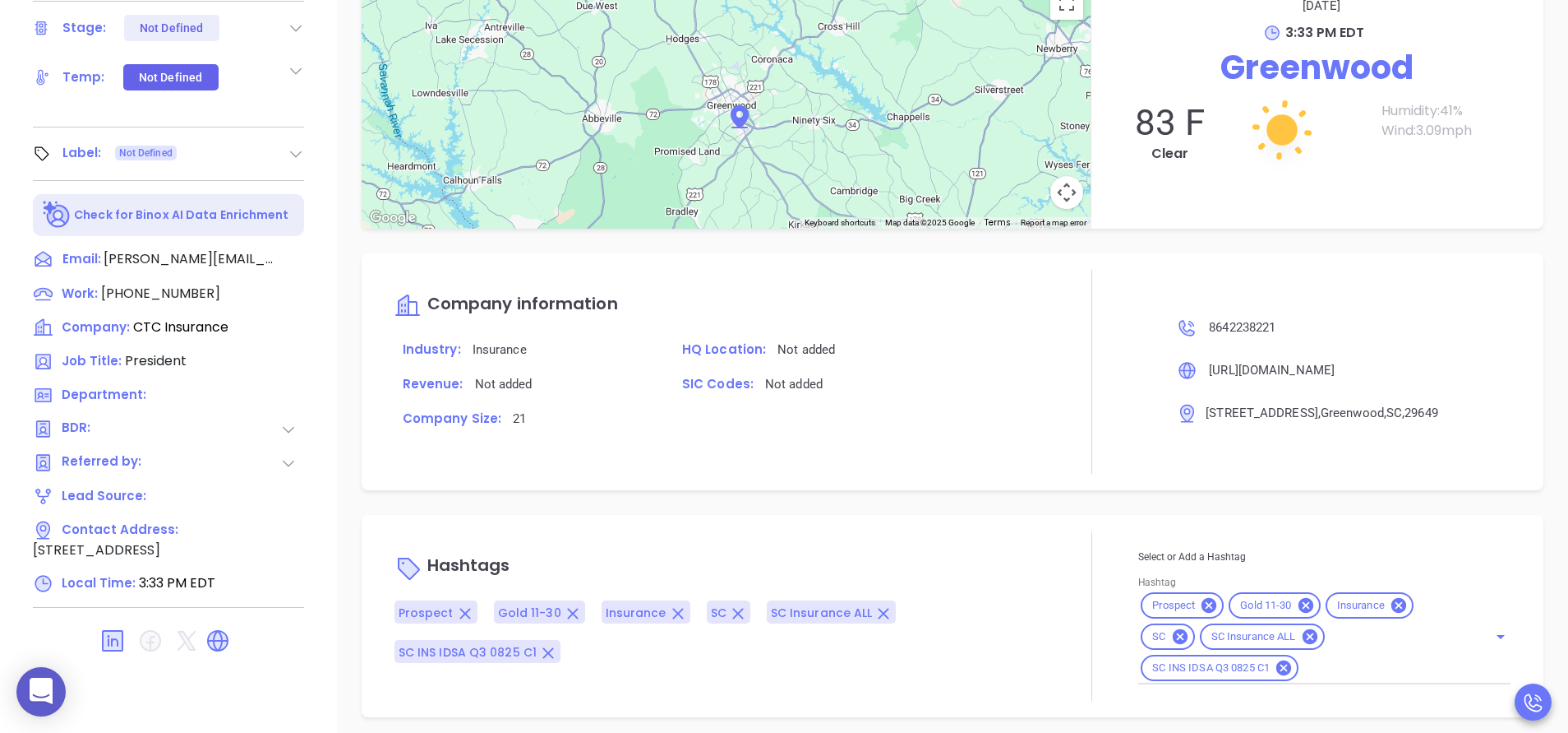
scroll to position [644, 0]
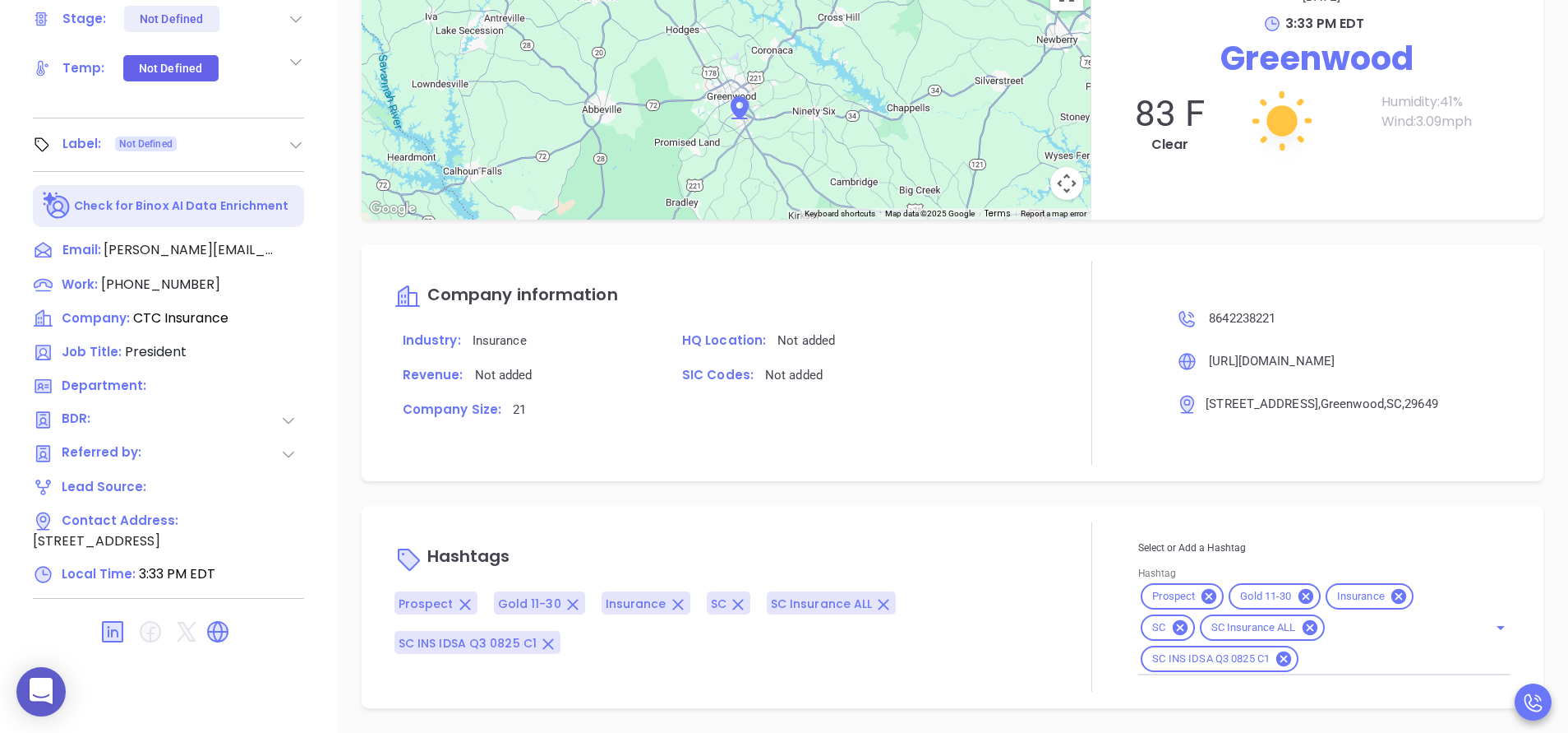
click at [291, 412] on icon at bounding box center [288, 420] width 16 height 16
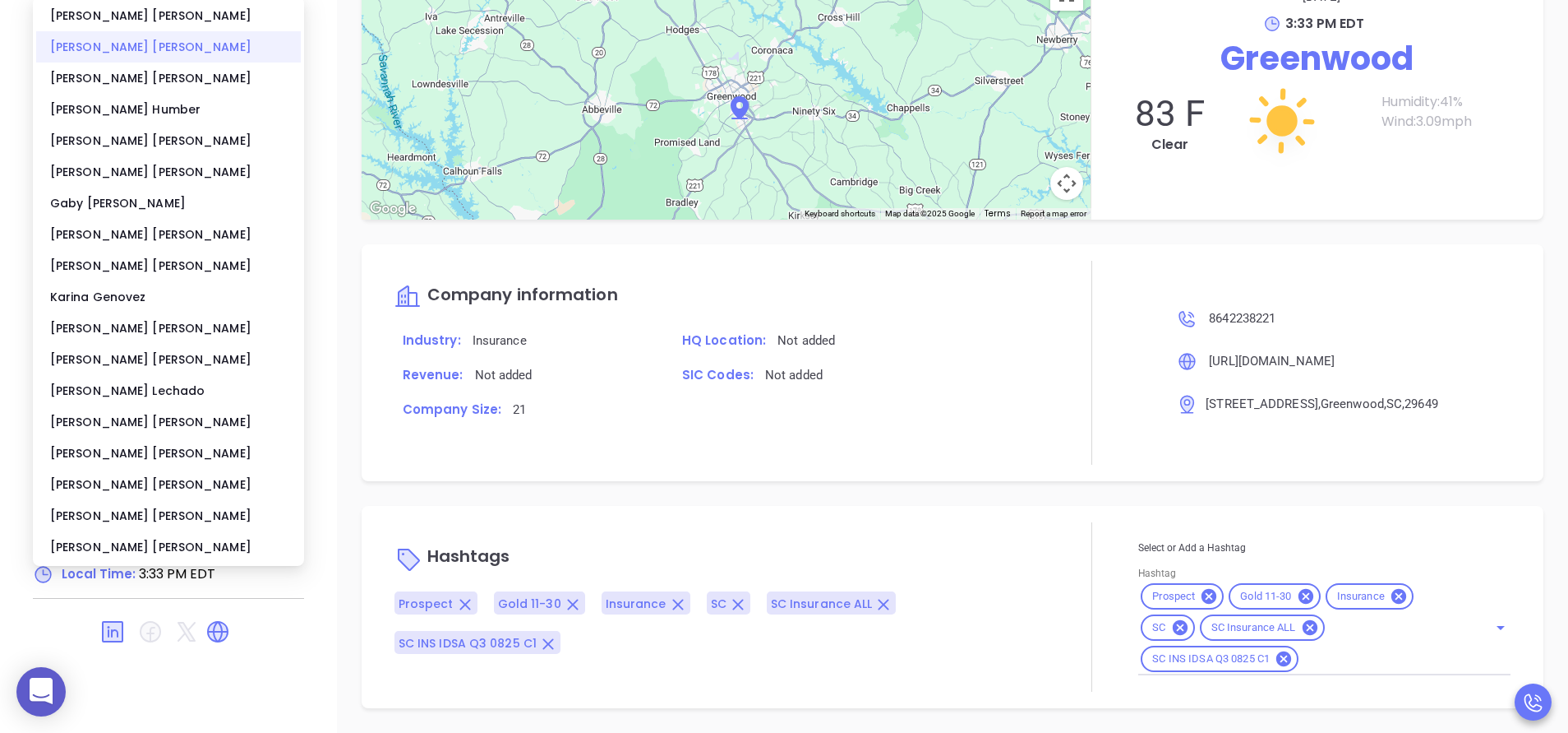
click at [89, 50] on div "Anabell Dominguez" at bounding box center [168, 47] width 265 height 31
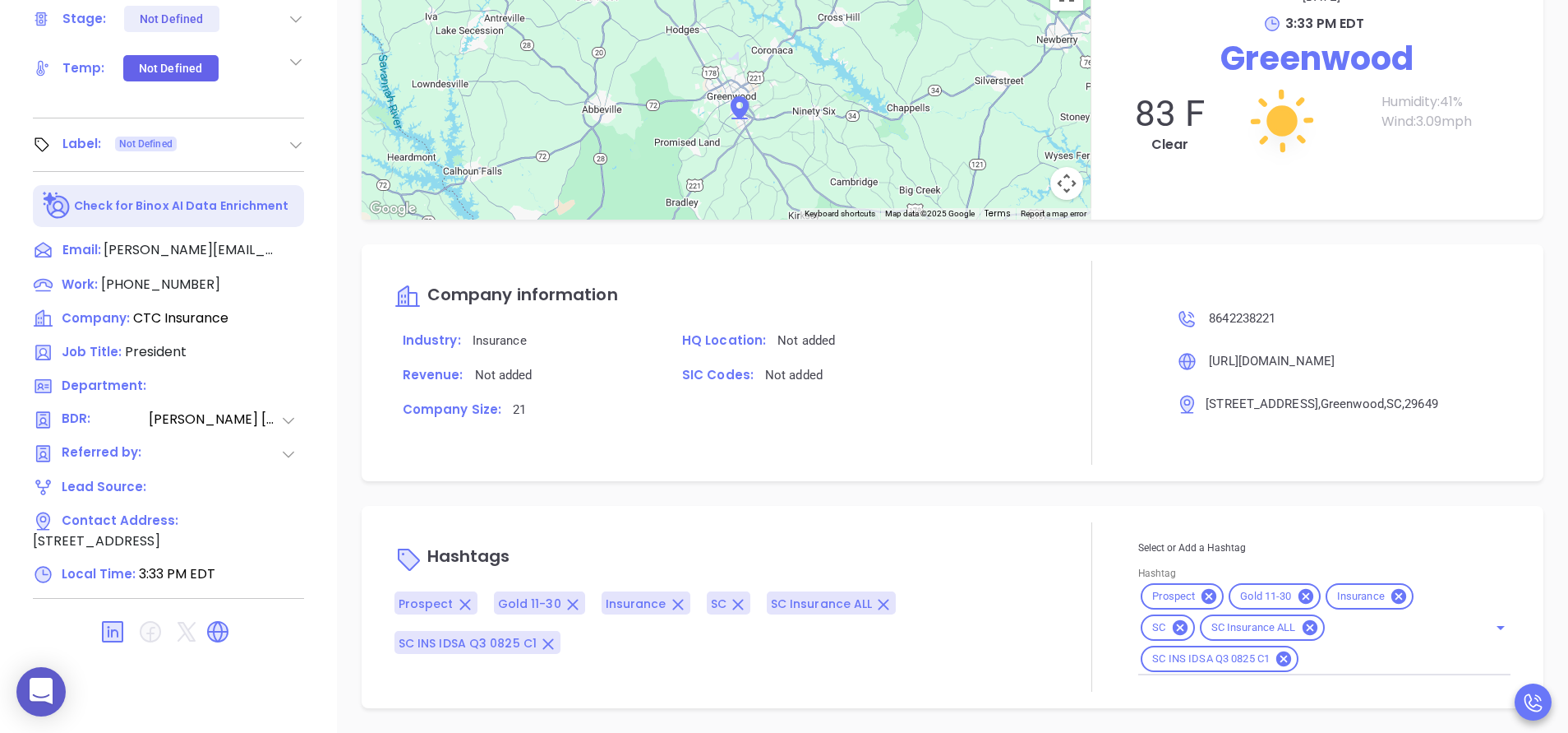
click at [990, 352] on div "HQ Location: Not added" at bounding box center [859, 346] width 391 height 35
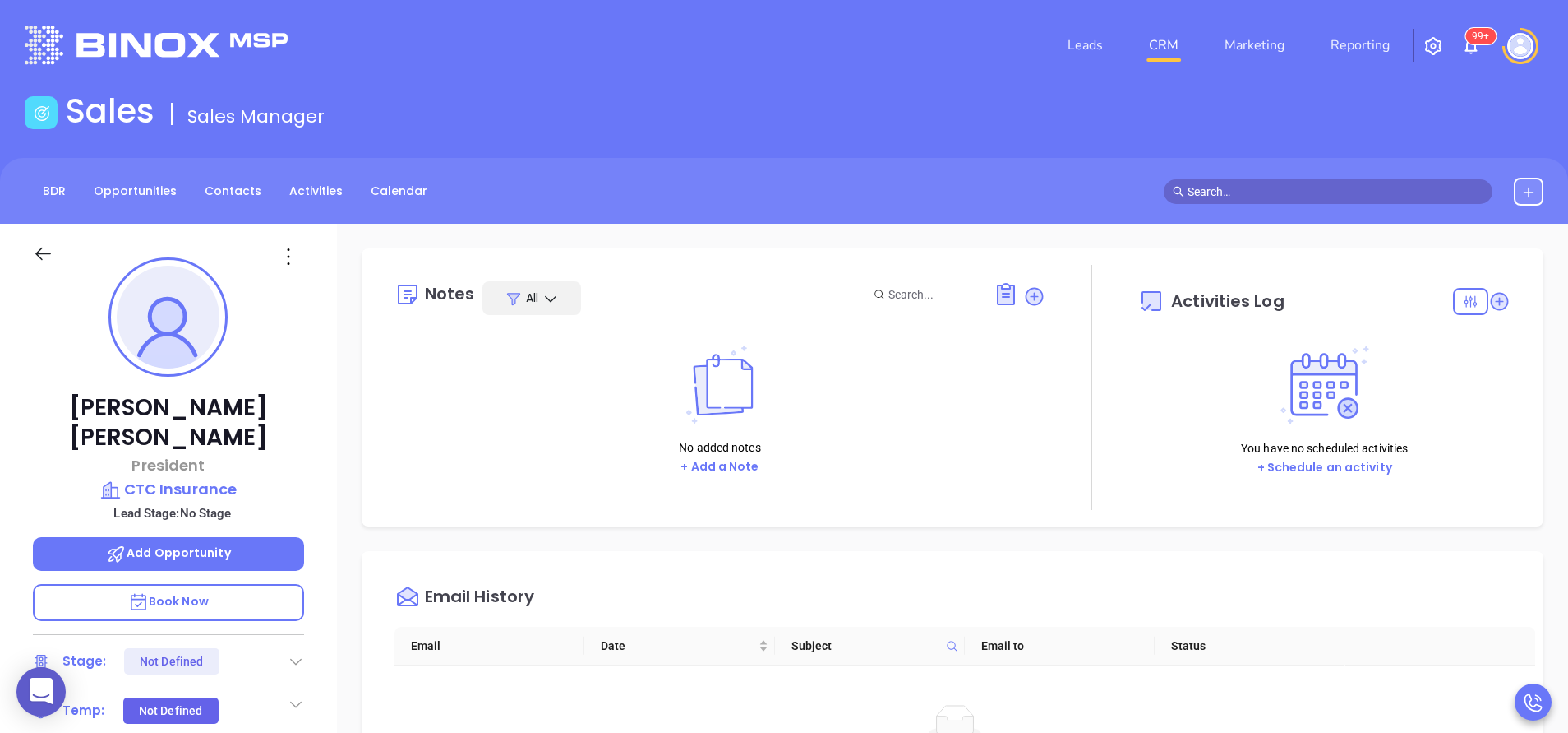
scroll to position [0, 0]
click at [1491, 305] on icon at bounding box center [1500, 302] width 18 height 18
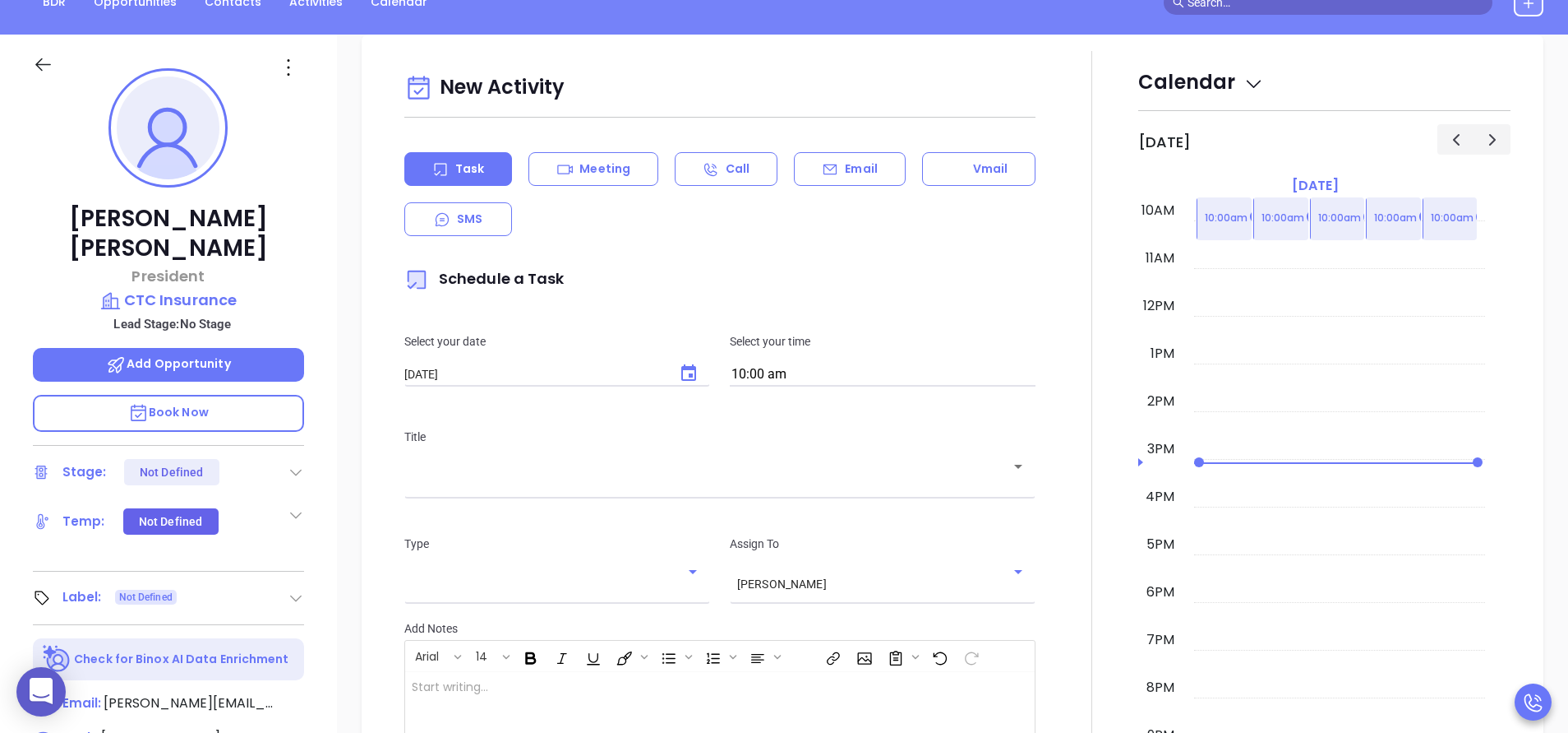
scroll to position [225, 0]
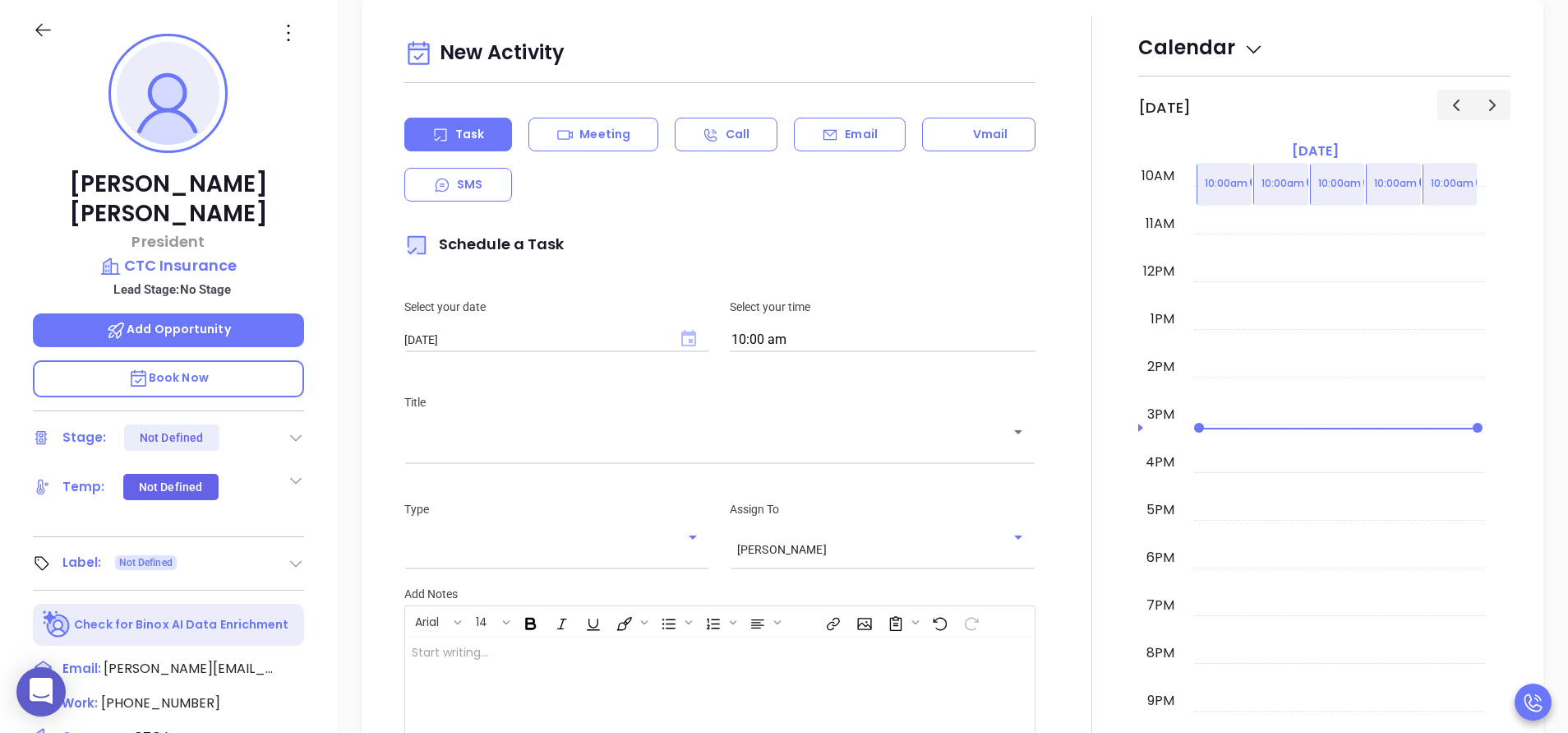
click at [683, 339] on icon "Choose date, selected date is Sep 12, 2025" at bounding box center [689, 337] width 15 height 16
click at [639, 370] on icon "Next month" at bounding box center [638, 372] width 5 height 10
click at [574, 441] on button "2" at bounding box center [570, 440] width 30 height 30
type input "10/02/2025"
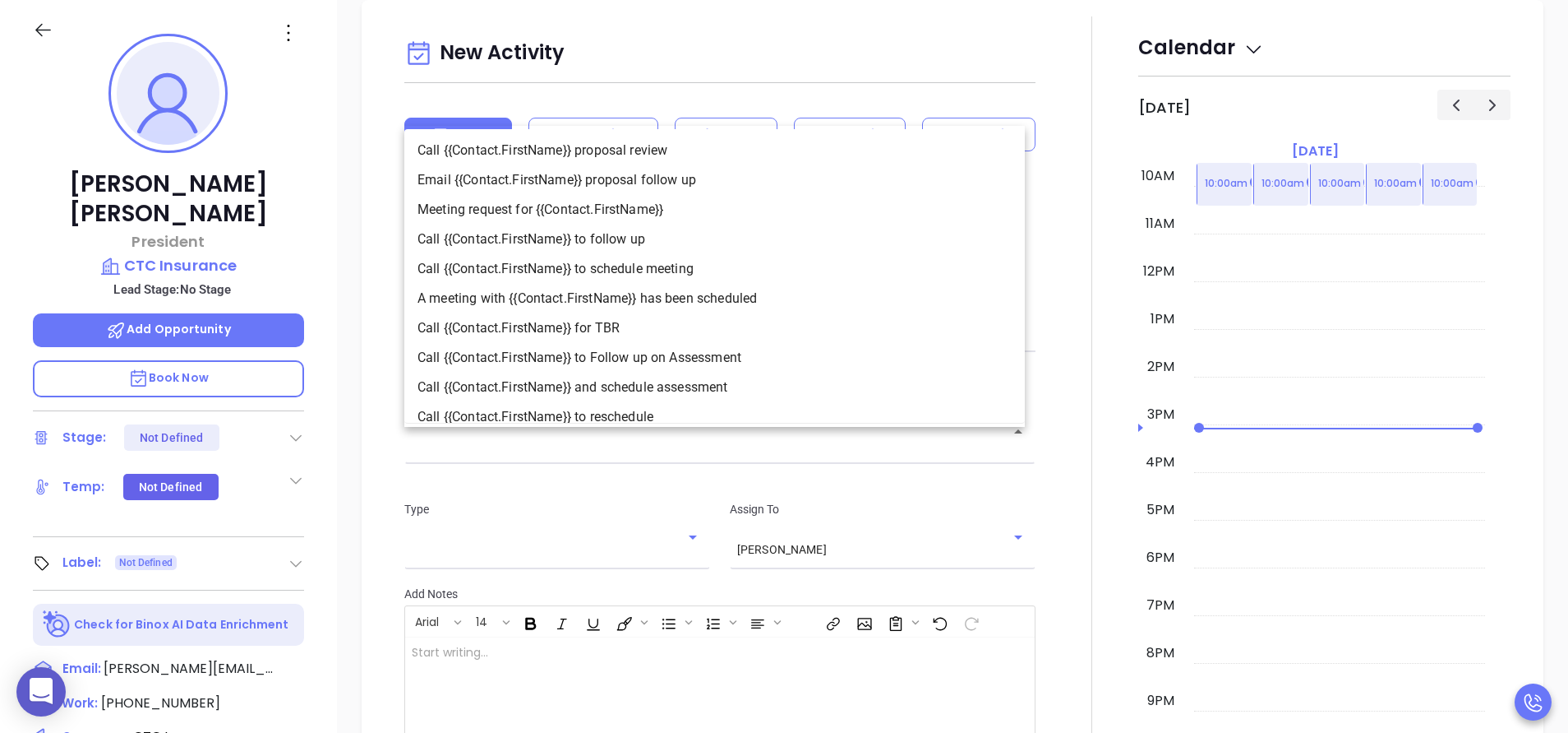
click at [528, 451] on input "text" at bounding box center [708, 443] width 592 height 15
click at [586, 245] on li "Call {{Contact.FirstName}} to follow up" at bounding box center [715, 239] width 621 height 30
type input "Call Jim to follow up"
type input "Call"
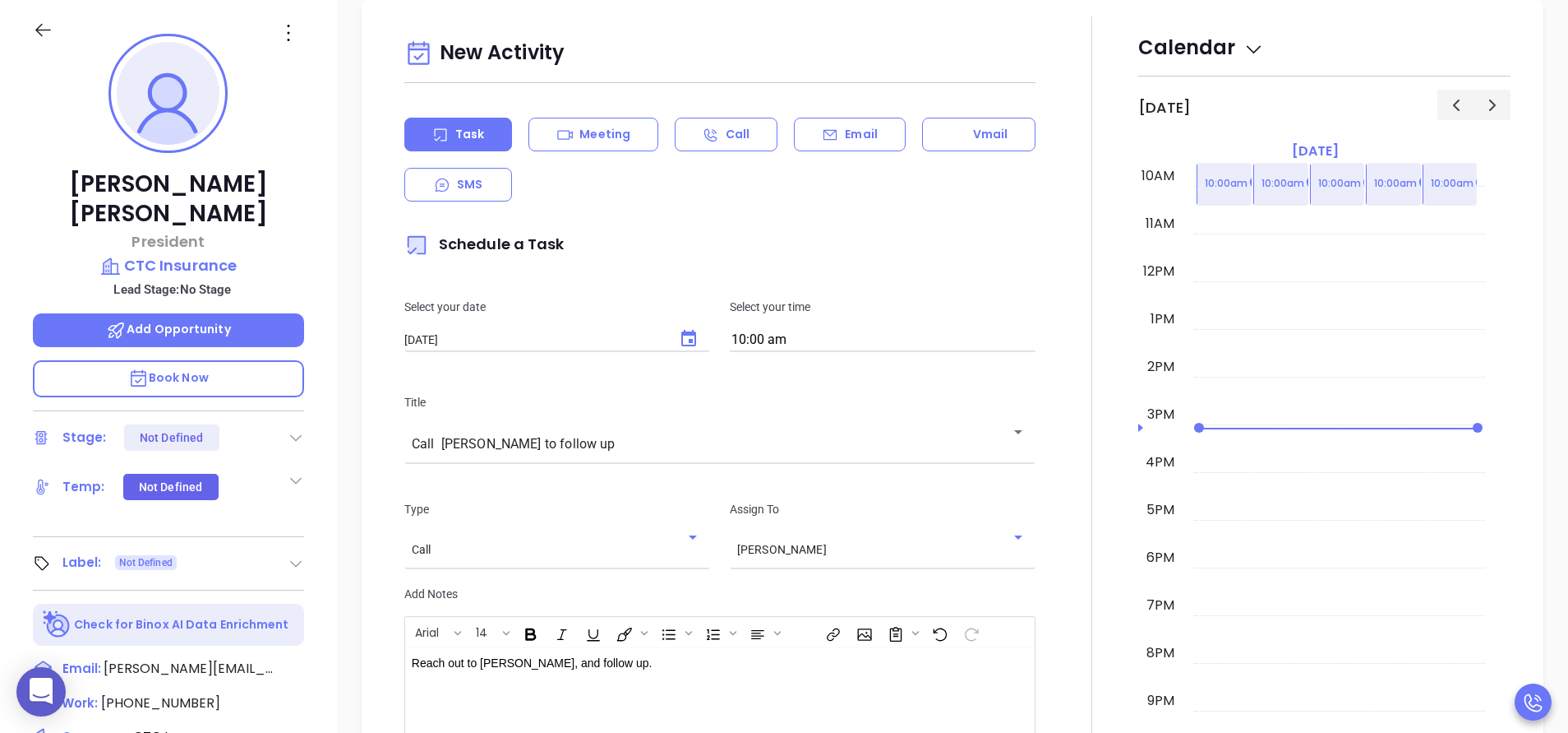
click at [1064, 610] on div at bounding box center [1092, 475] width 93 height 919
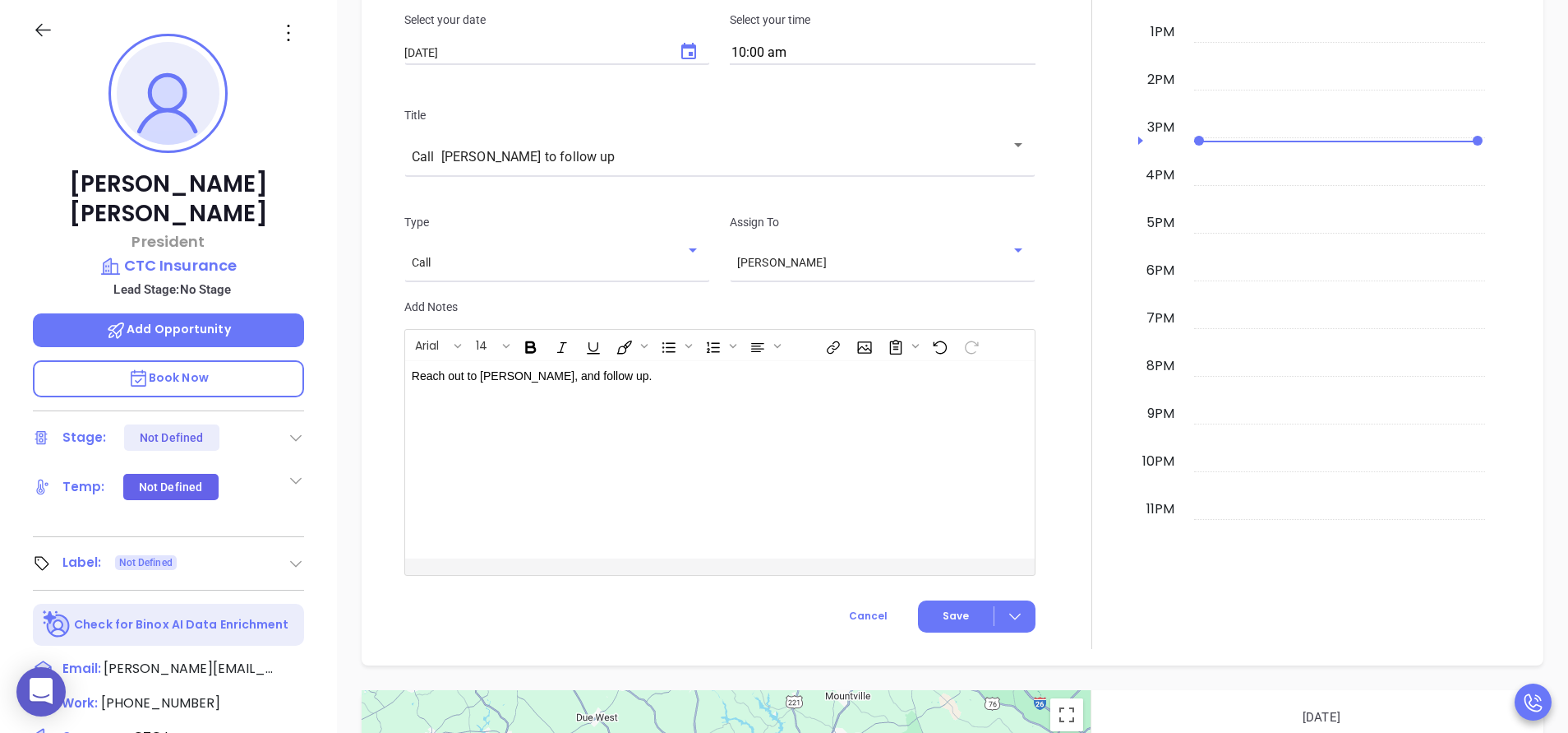
scroll to position [925, 0]
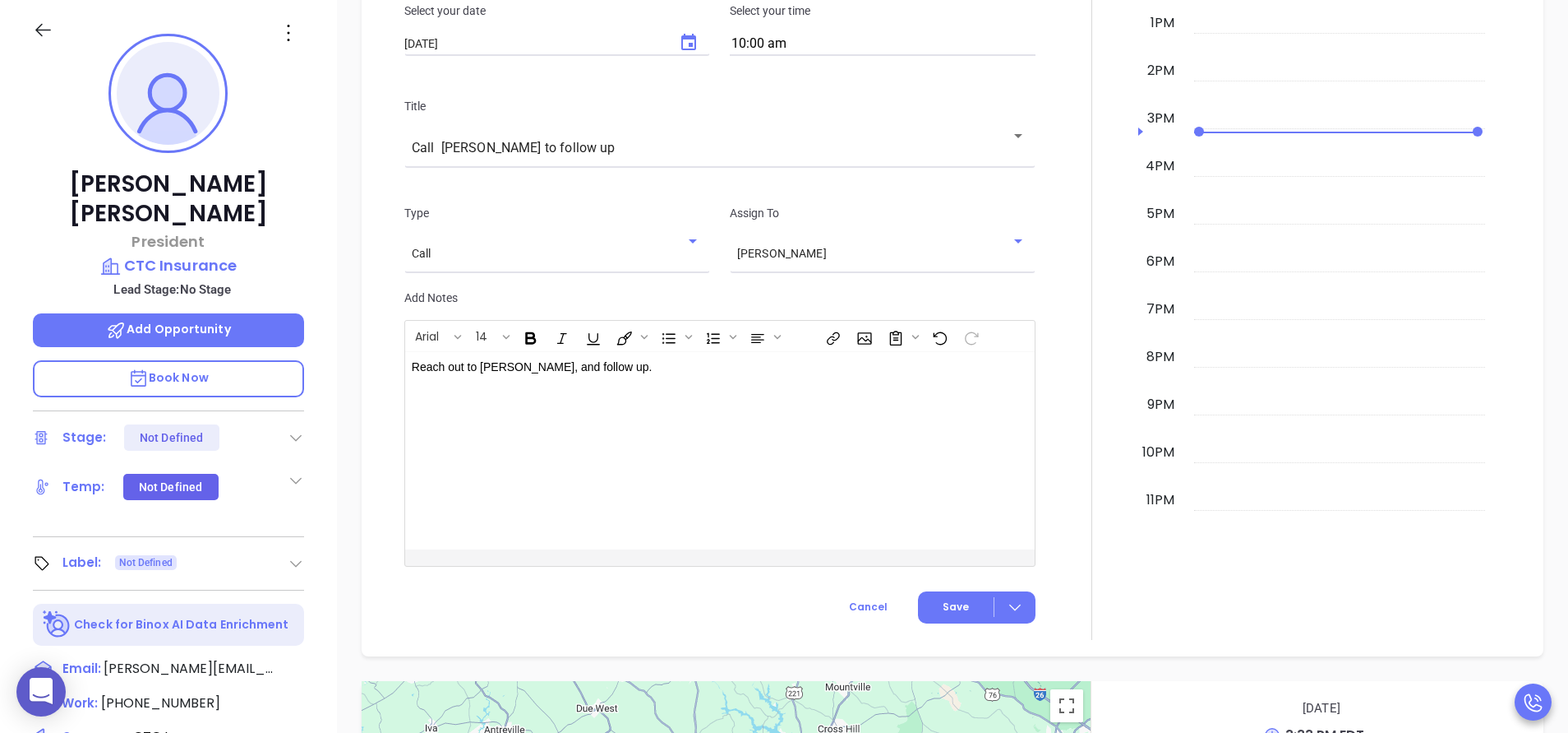
click at [736, 427] on div "Reach out to Jim, and follow up." at bounding box center [698, 450] width 586 height 198
click at [934, 593] on button "Save" at bounding box center [976, 608] width 117 height 32
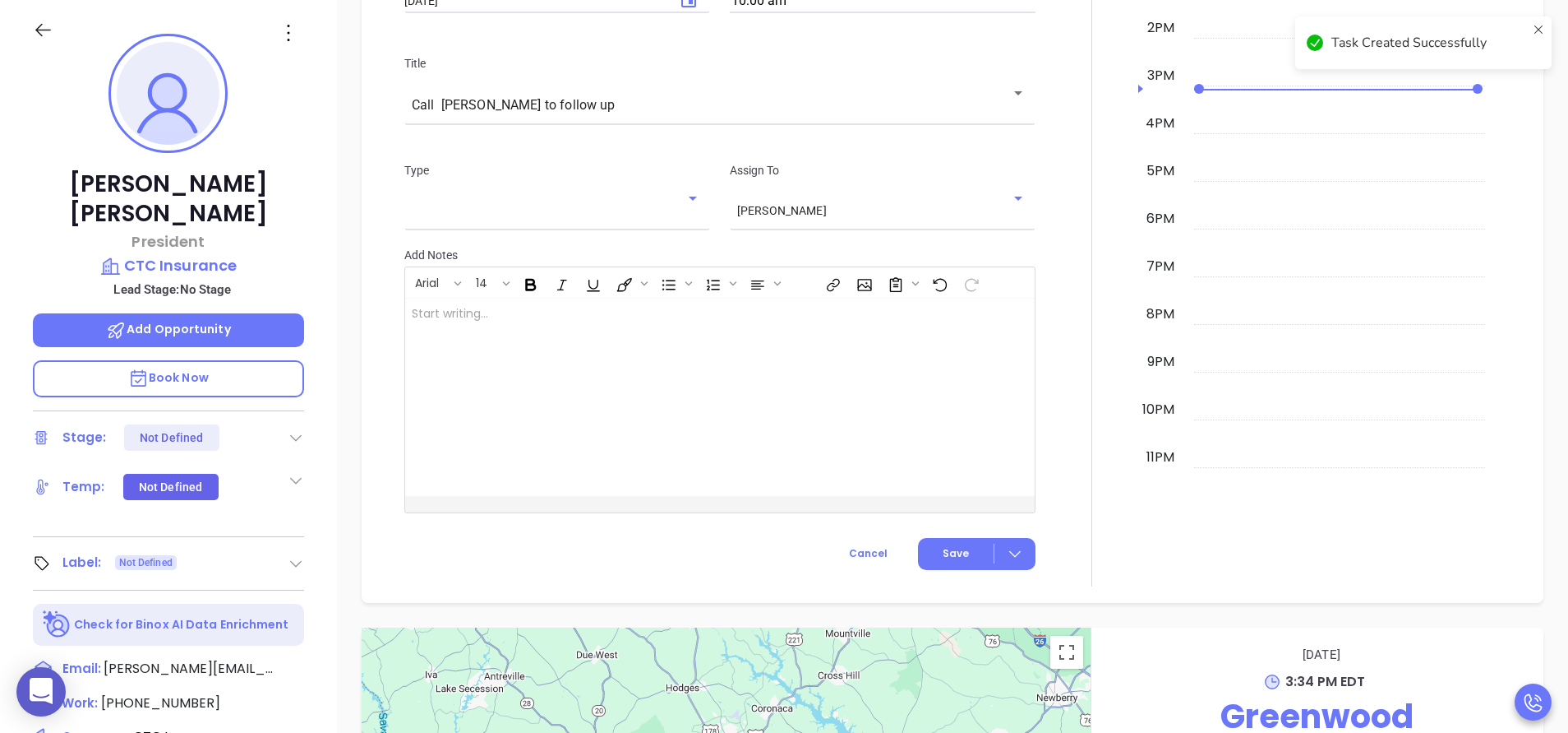
scroll to position [889, 0]
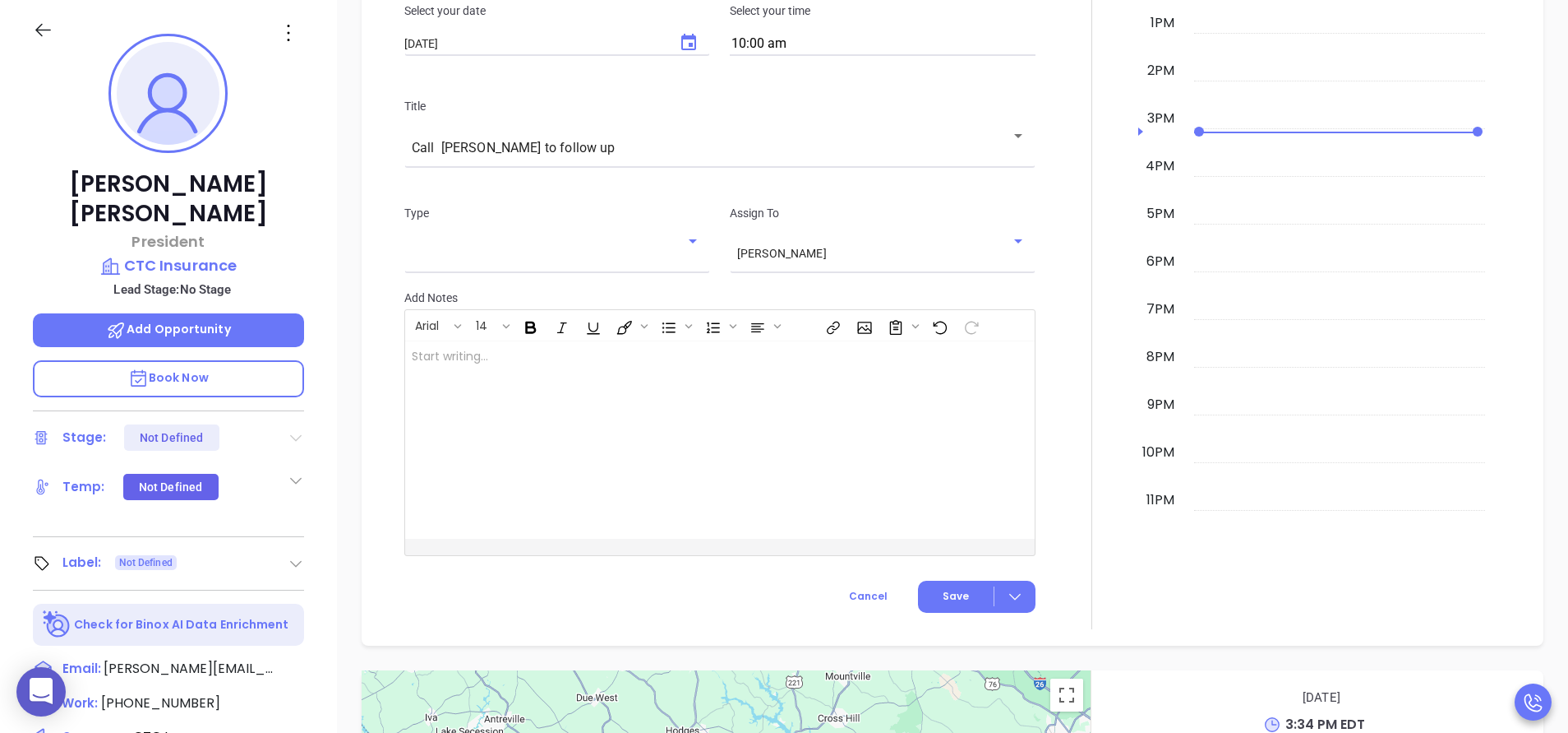
click at [295, 430] on icon at bounding box center [296, 438] width 16 height 16
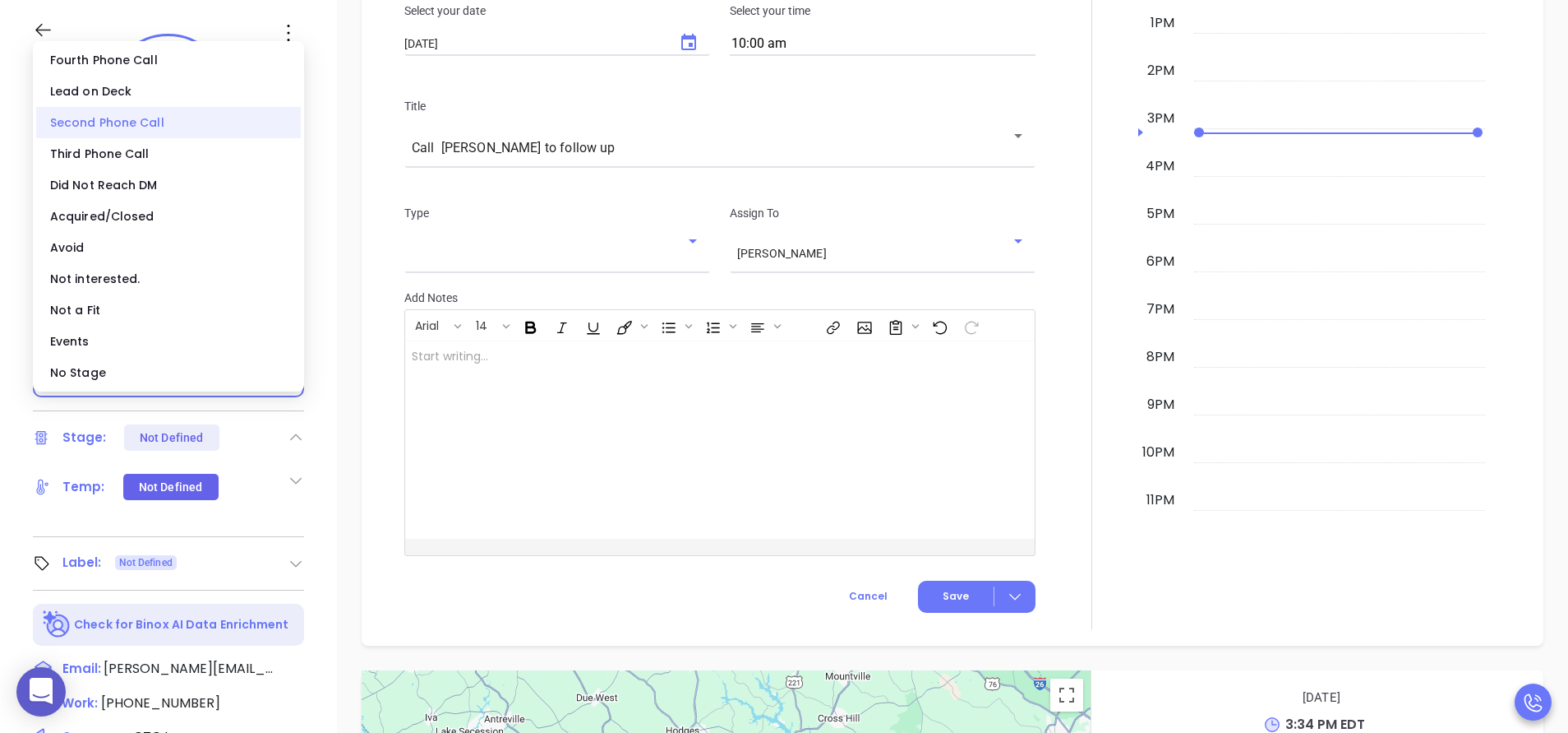
click at [175, 120] on div "Second Phone Call" at bounding box center [168, 122] width 265 height 31
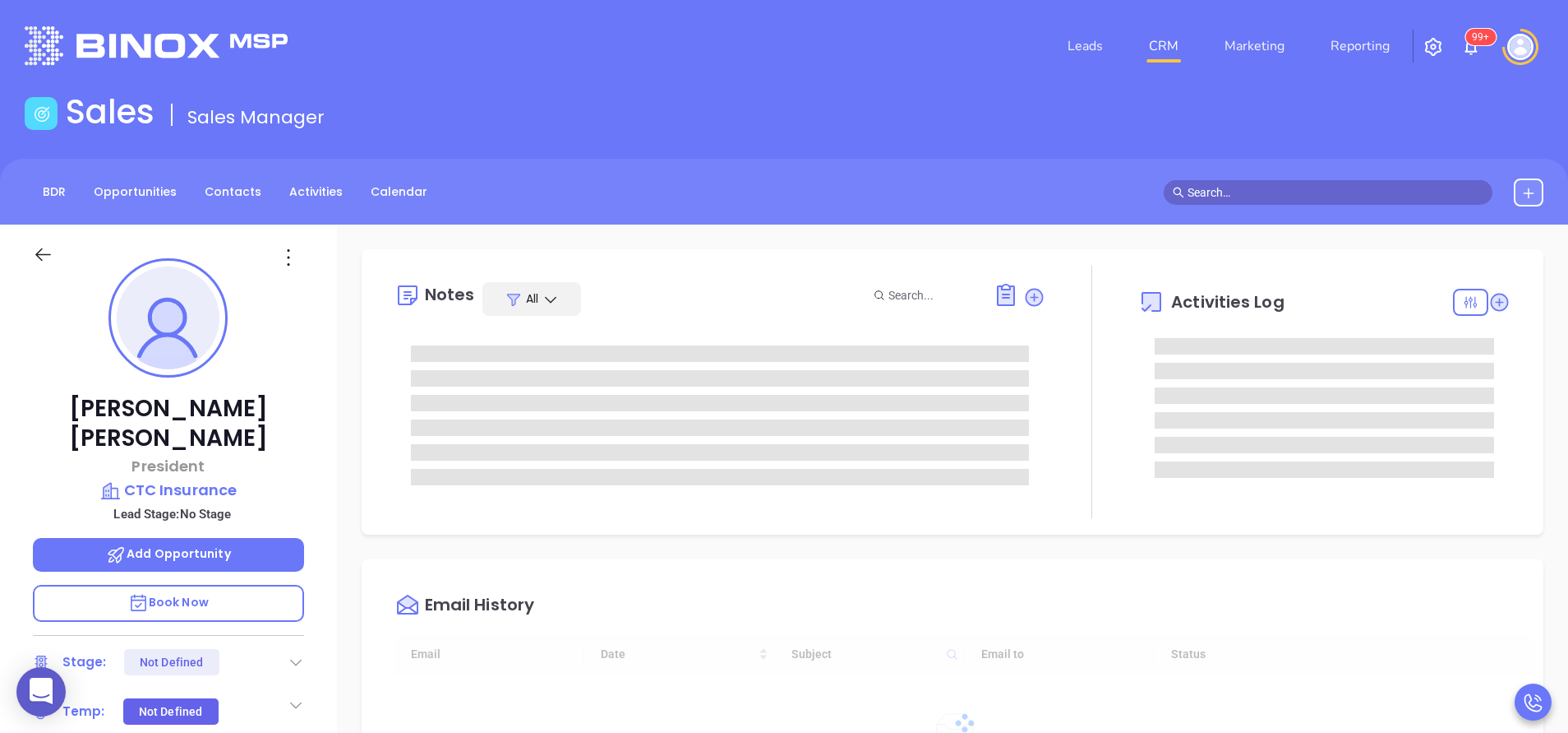
type input "[DATE]"
type input "[PERSON_NAME]"
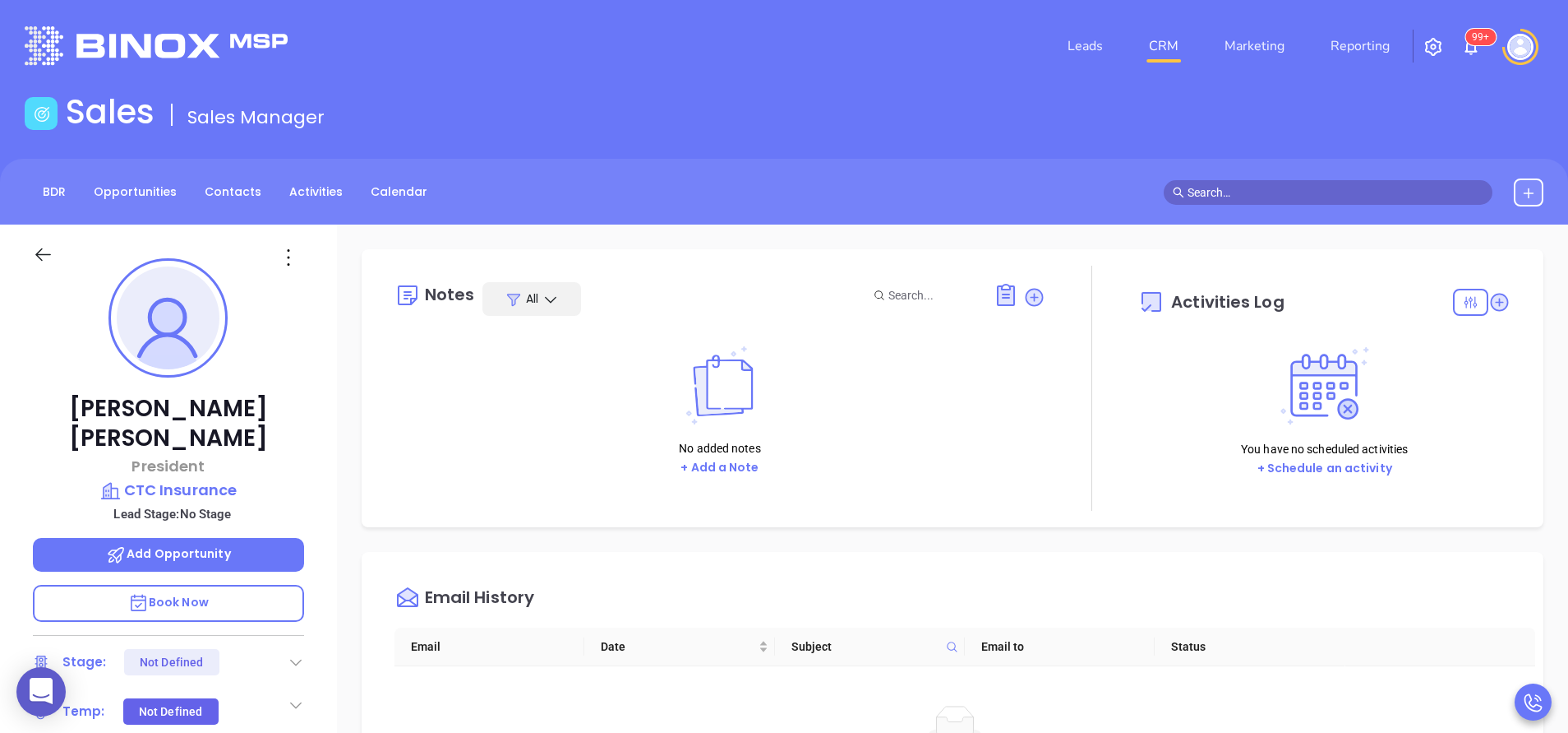
click at [1049, 458] on div at bounding box center [1092, 388] width 93 height 245
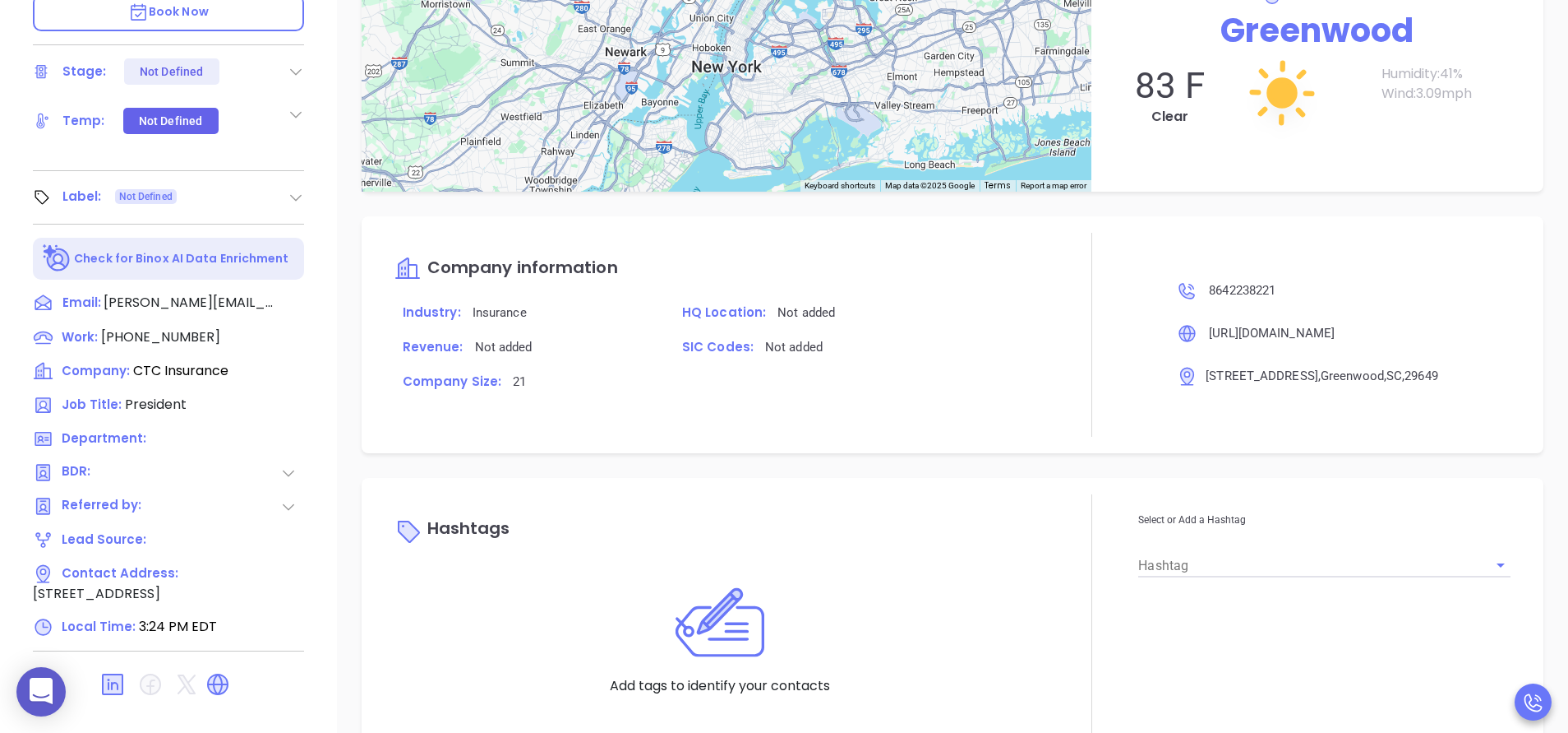
scroll to position [644, 0]
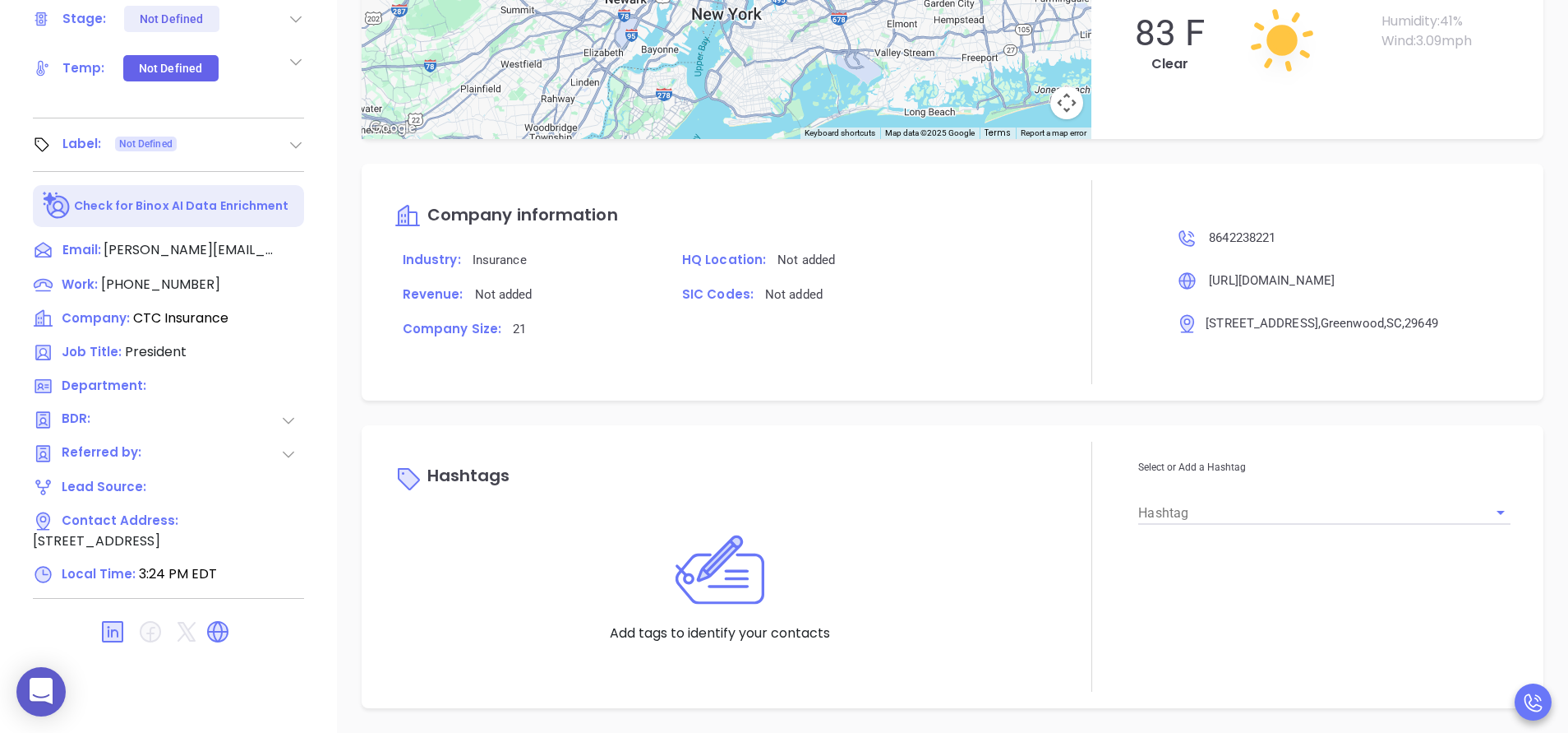
click at [1081, 273] on div at bounding box center [1092, 282] width 93 height 204
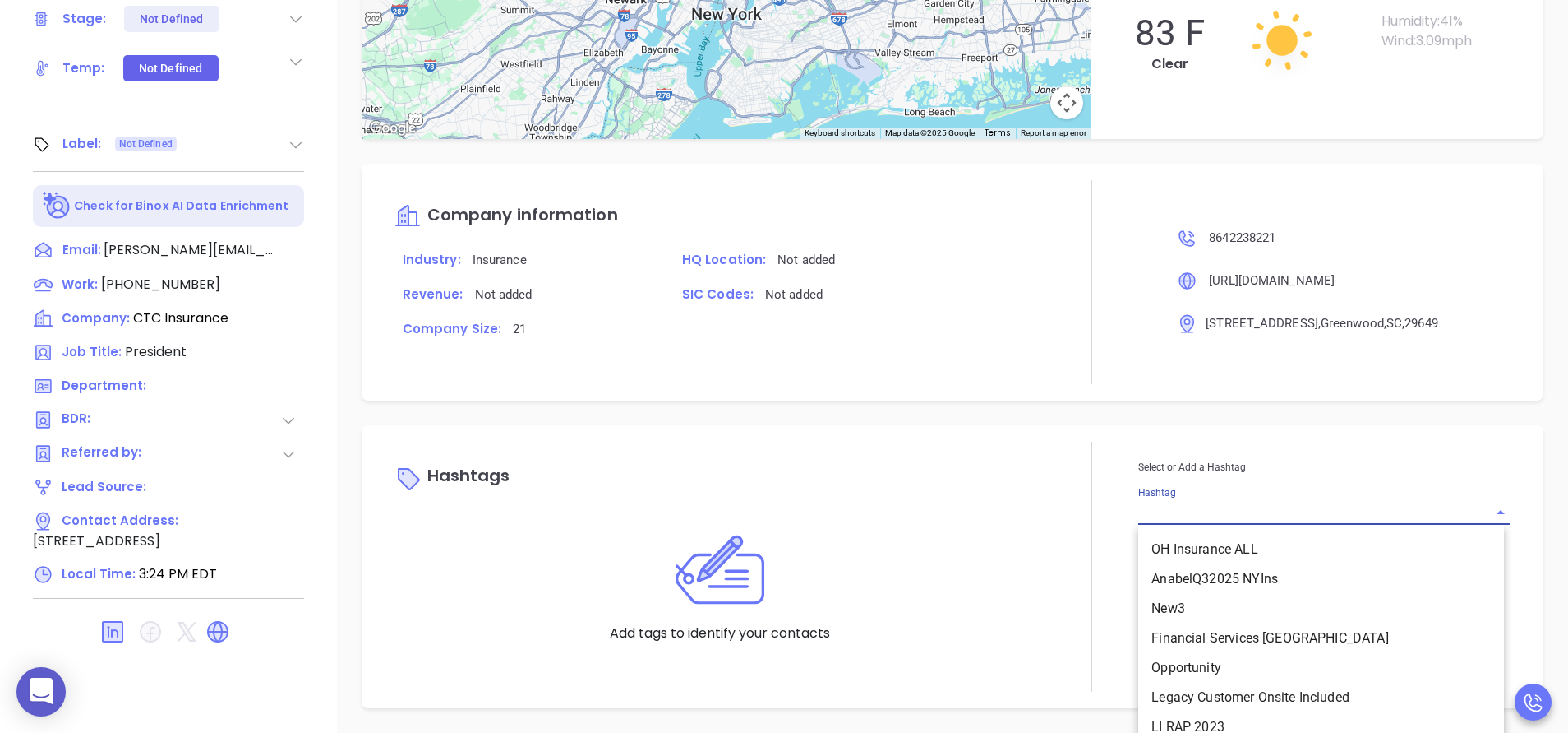
click at [1154, 507] on input "Hashtag" at bounding box center [1301, 512] width 326 height 24
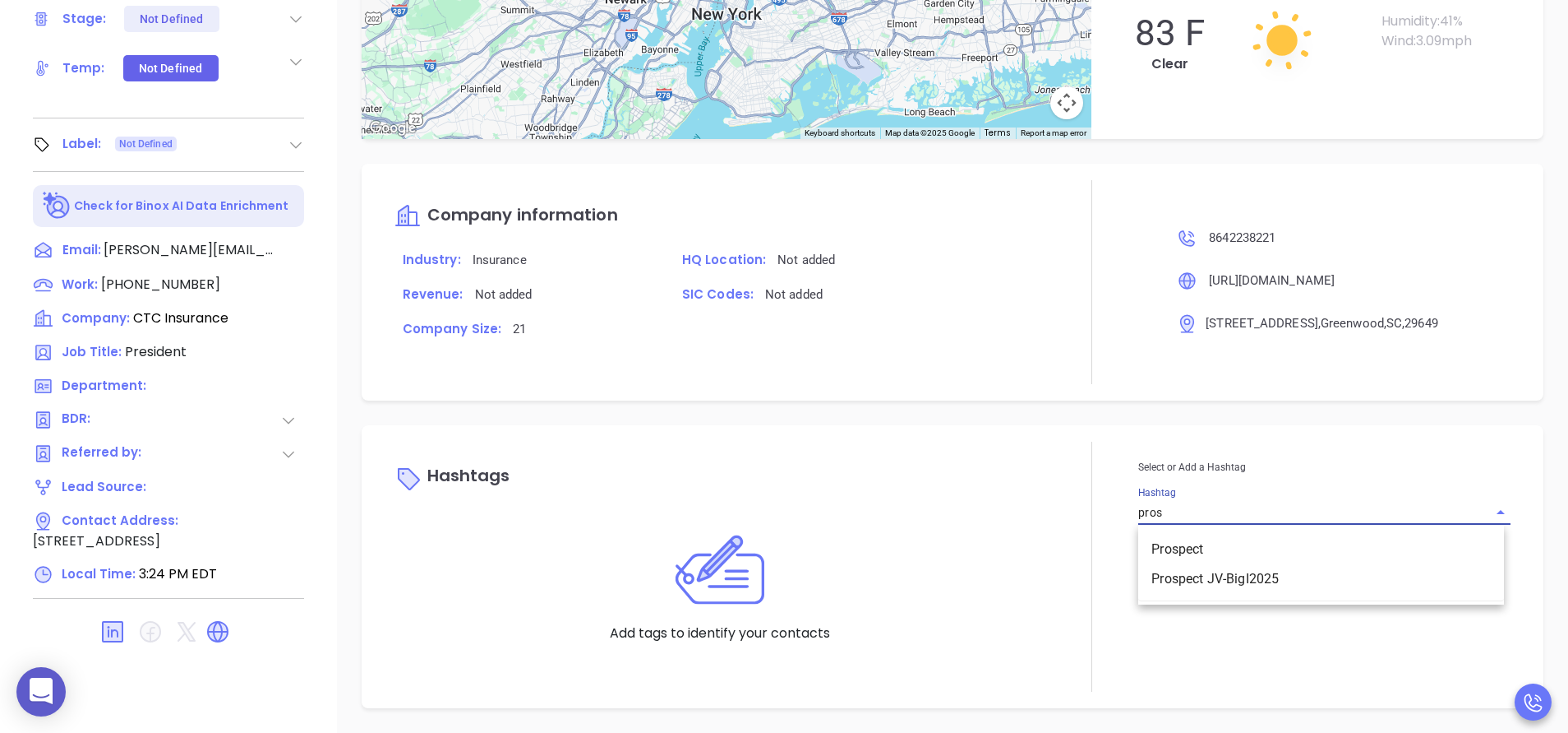
type input "prosp"
click at [1182, 549] on li "Prospect" at bounding box center [1321, 549] width 366 height 30
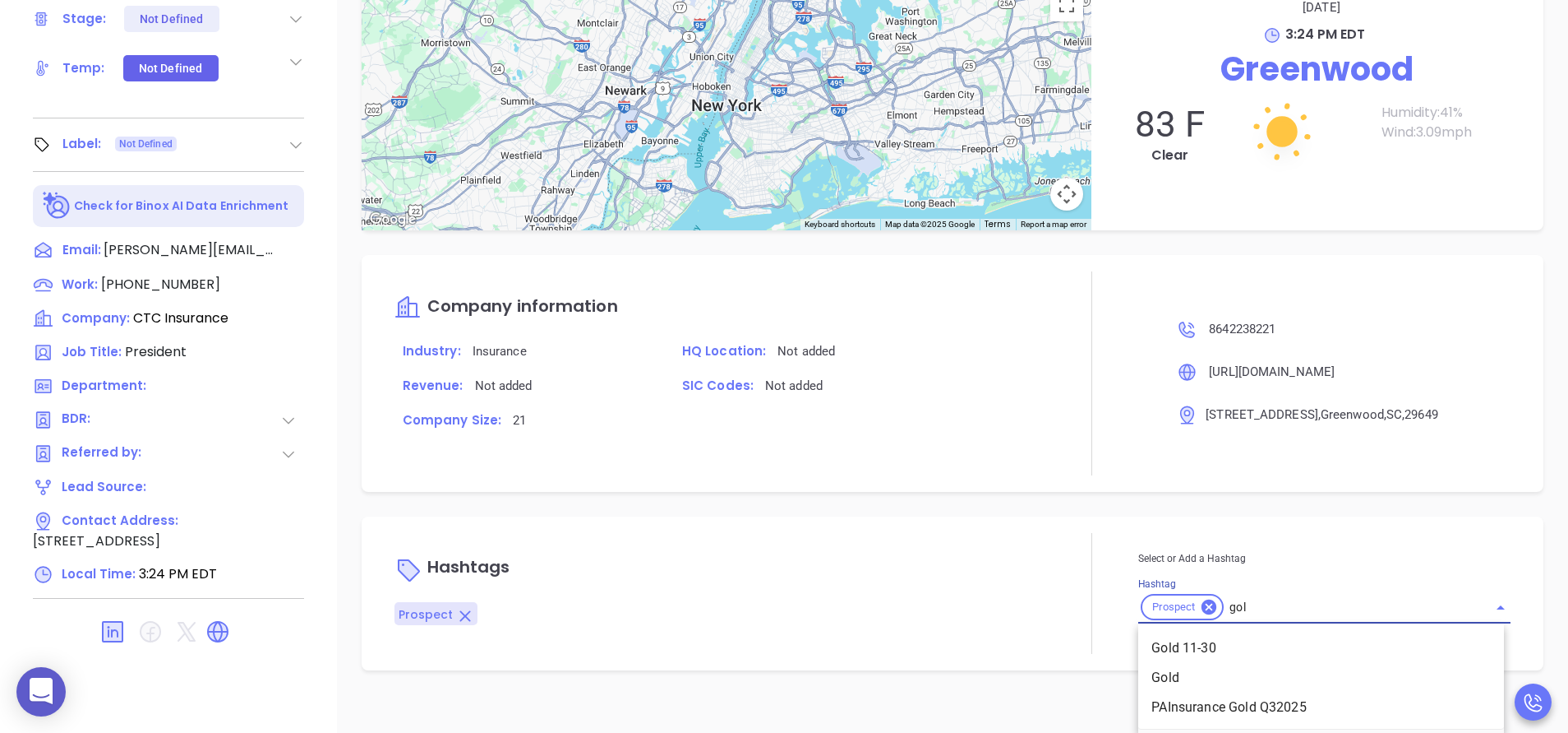
type input "gold"
click at [1203, 636] on li "Gold 11-30" at bounding box center [1321, 648] width 366 height 30
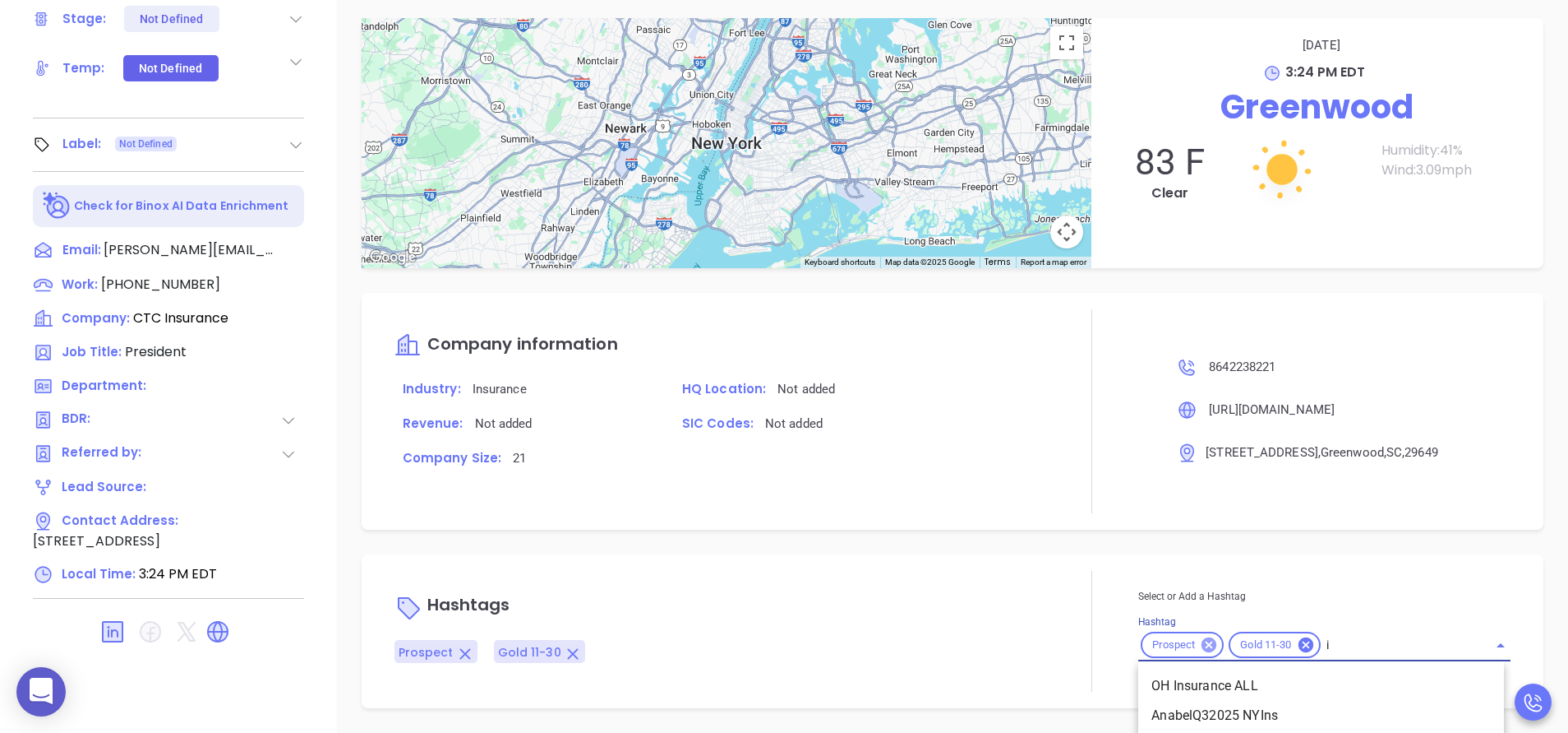
scroll to position [1292, 0]
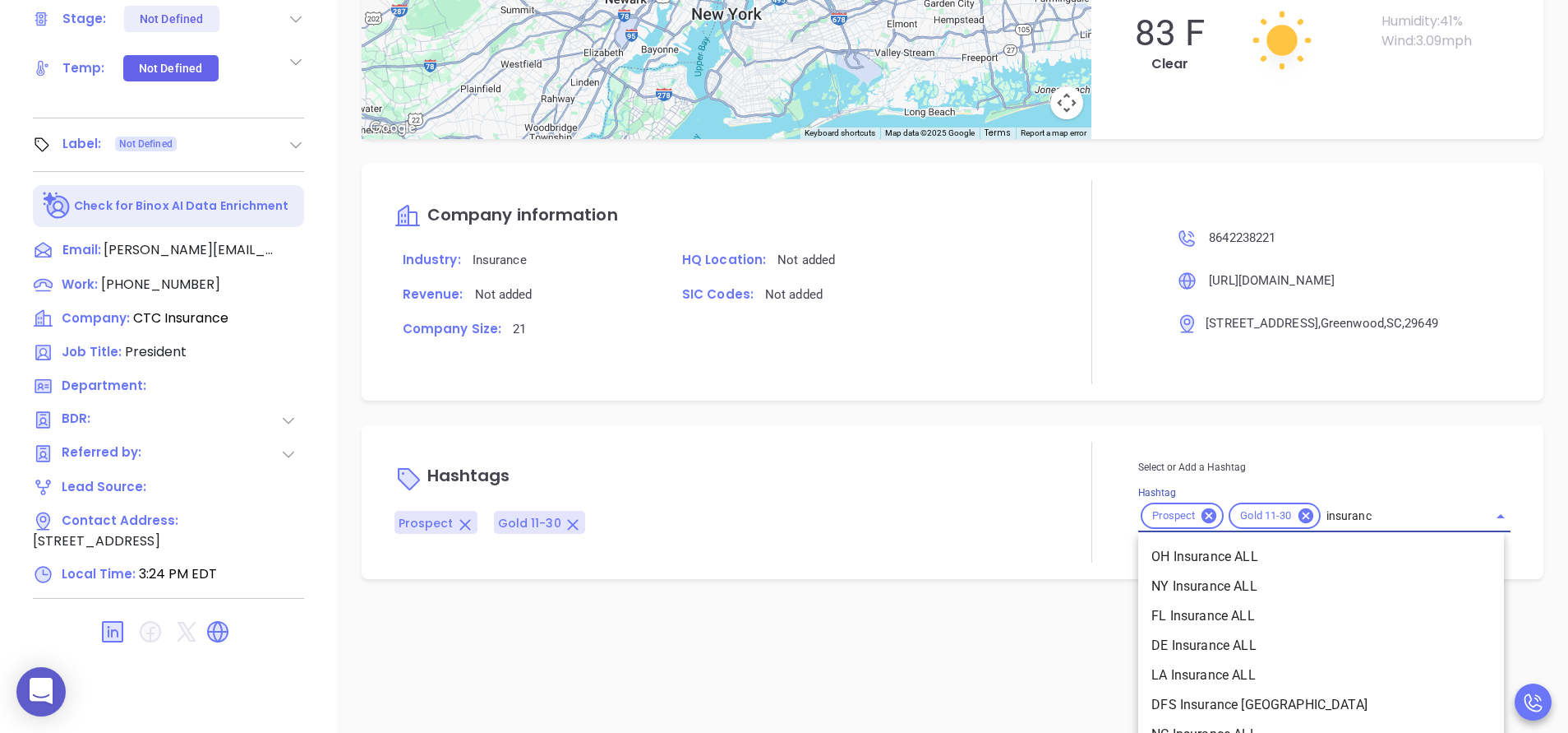
type input "insurance"
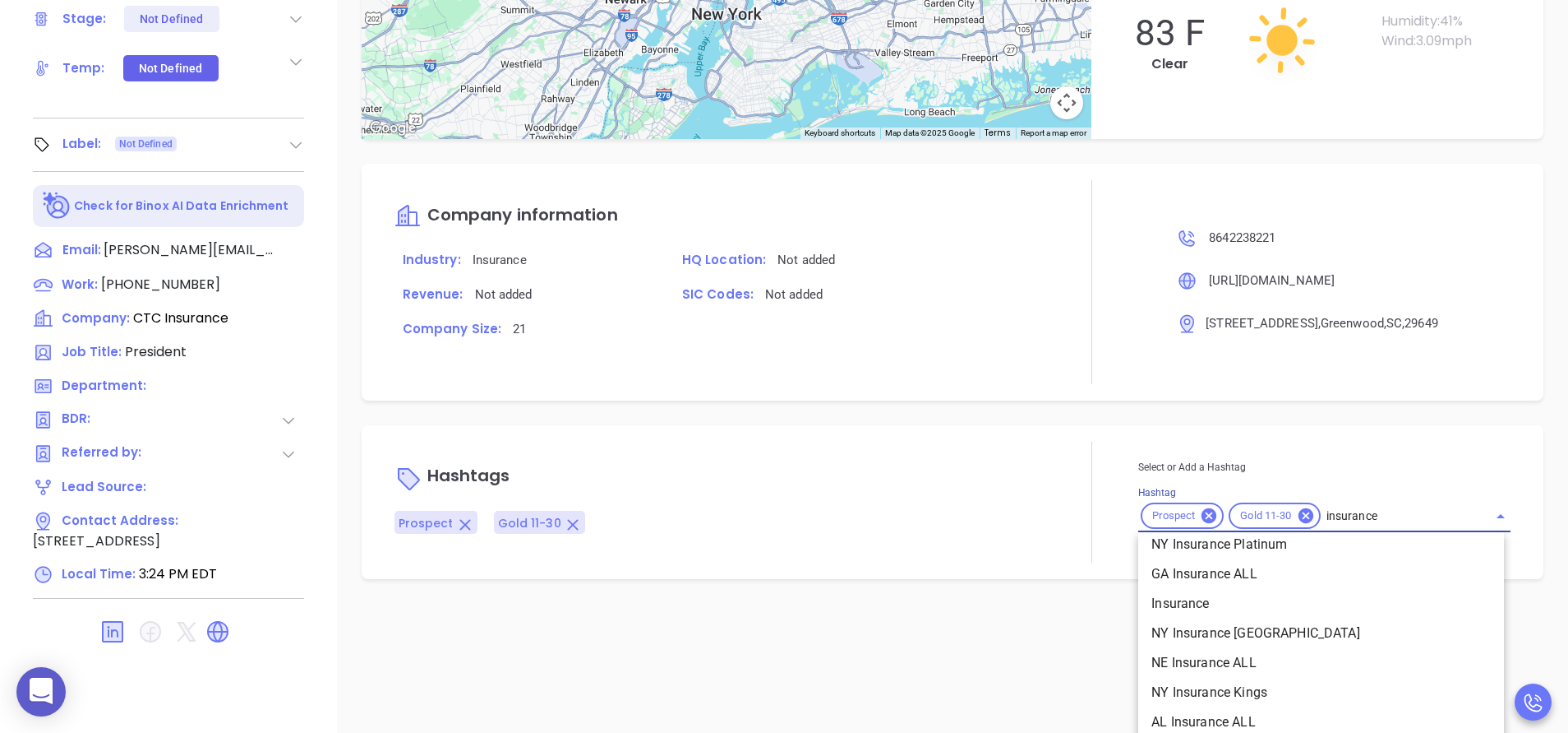
scroll to position [643, 0]
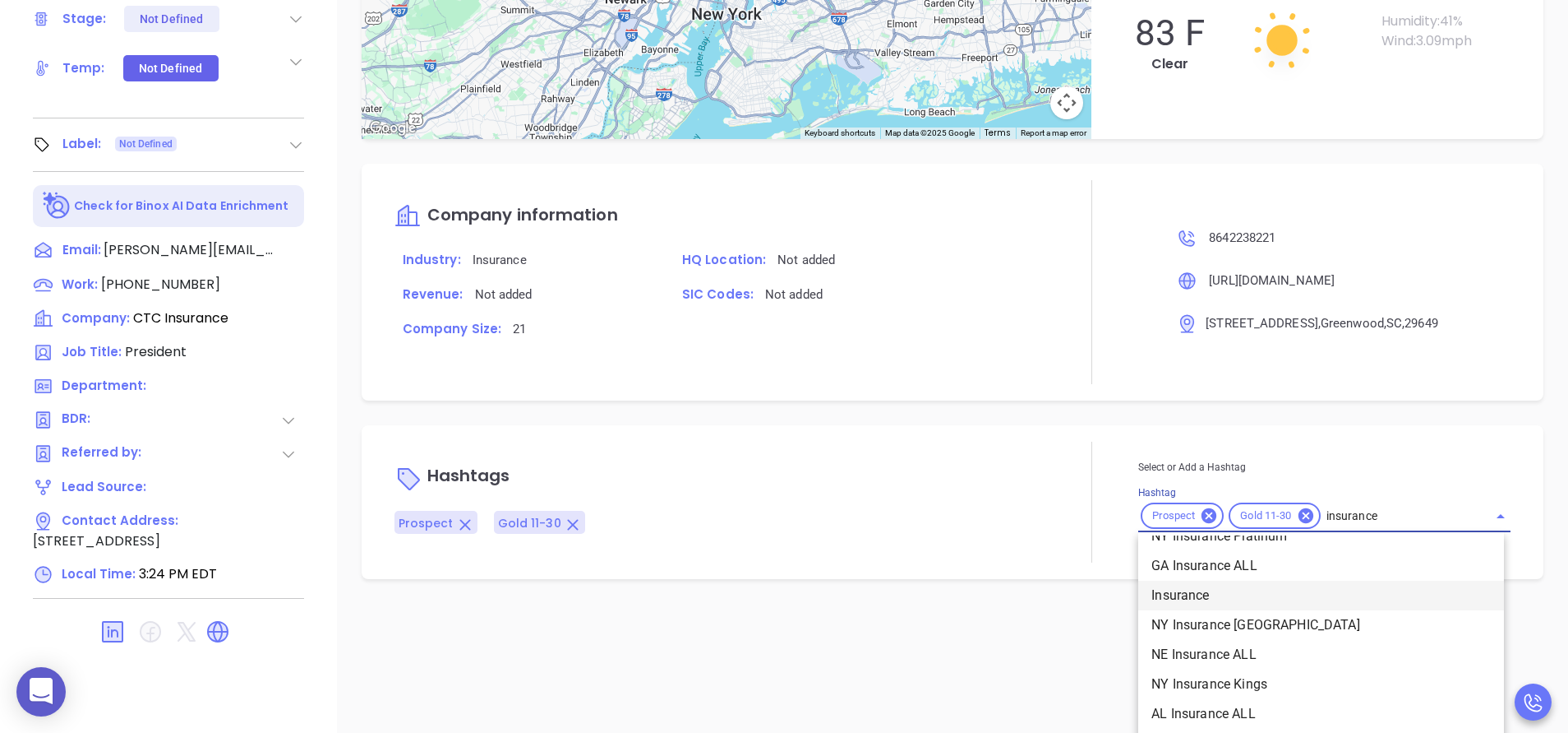
click at [1231, 598] on li "Insurance" at bounding box center [1321, 595] width 366 height 30
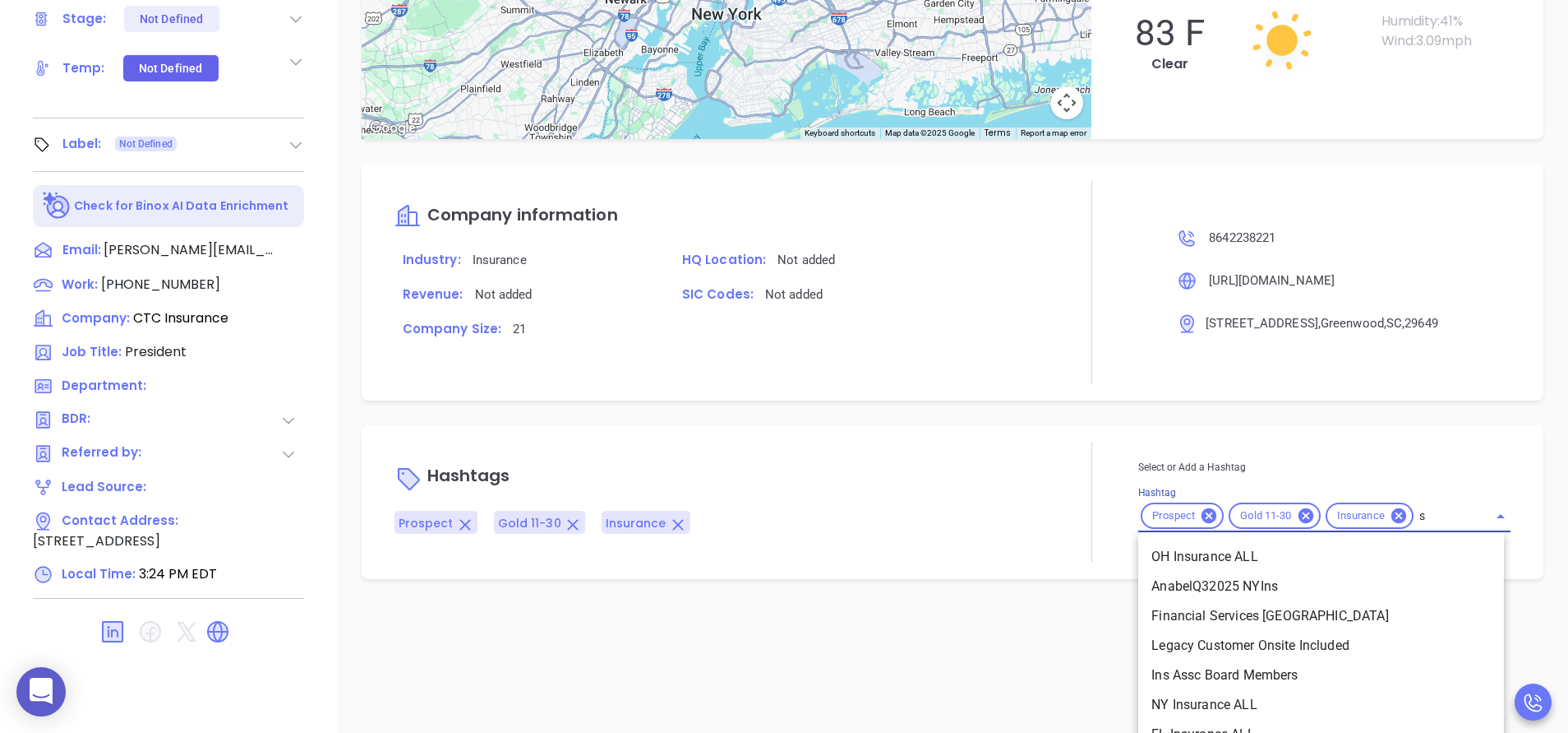
scroll to position [1019, 0]
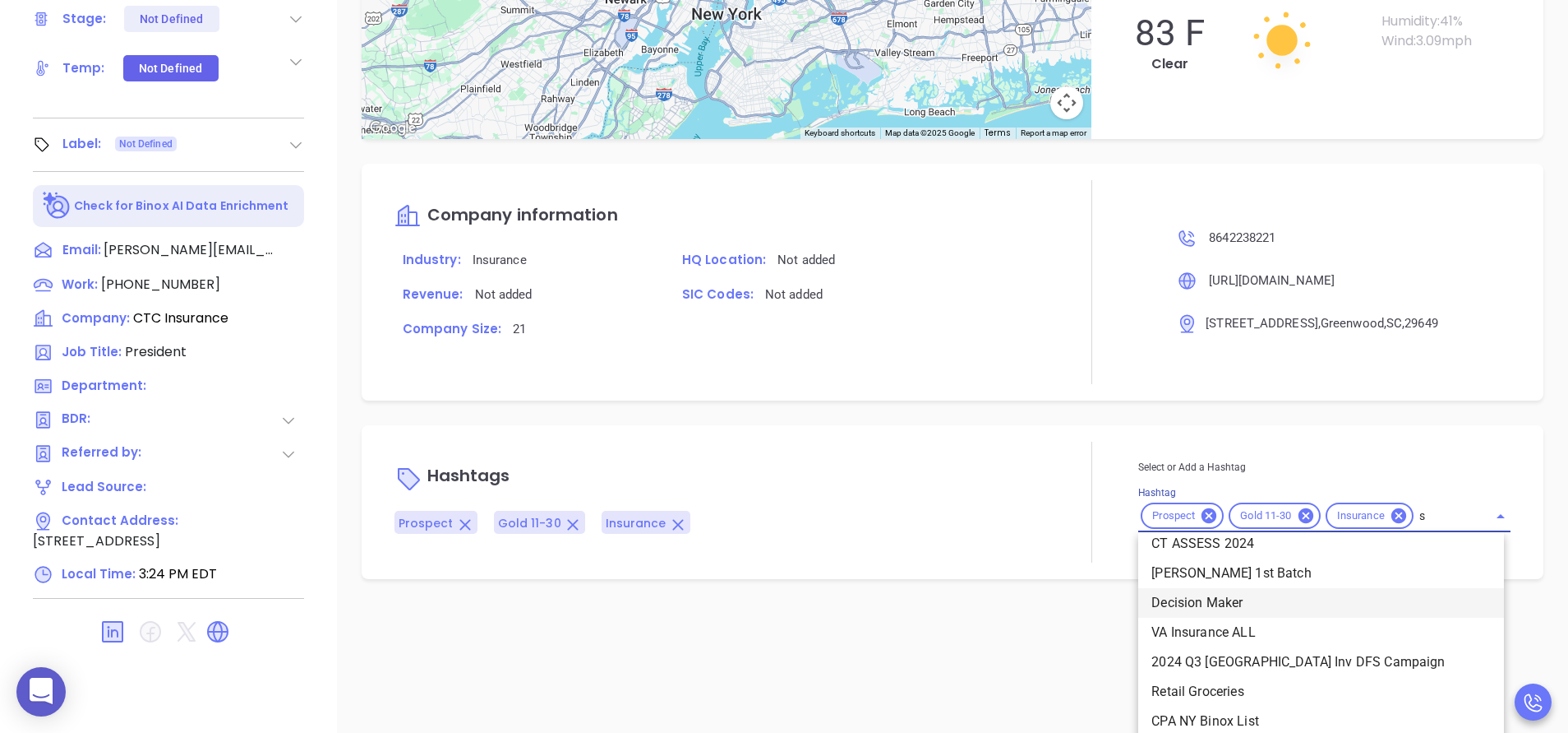
type input "sc"
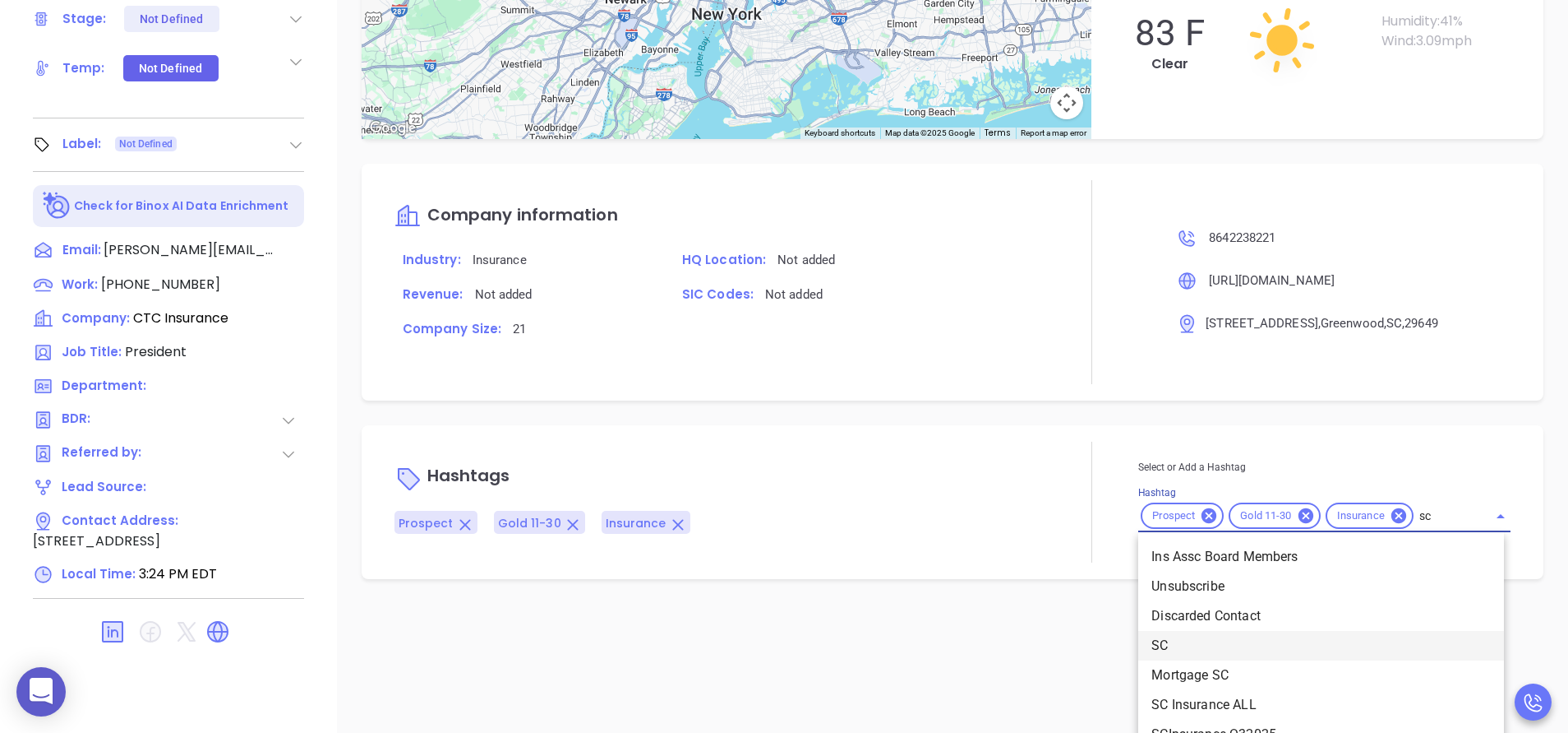
click at [1175, 638] on li "SC" at bounding box center [1321, 645] width 366 height 30
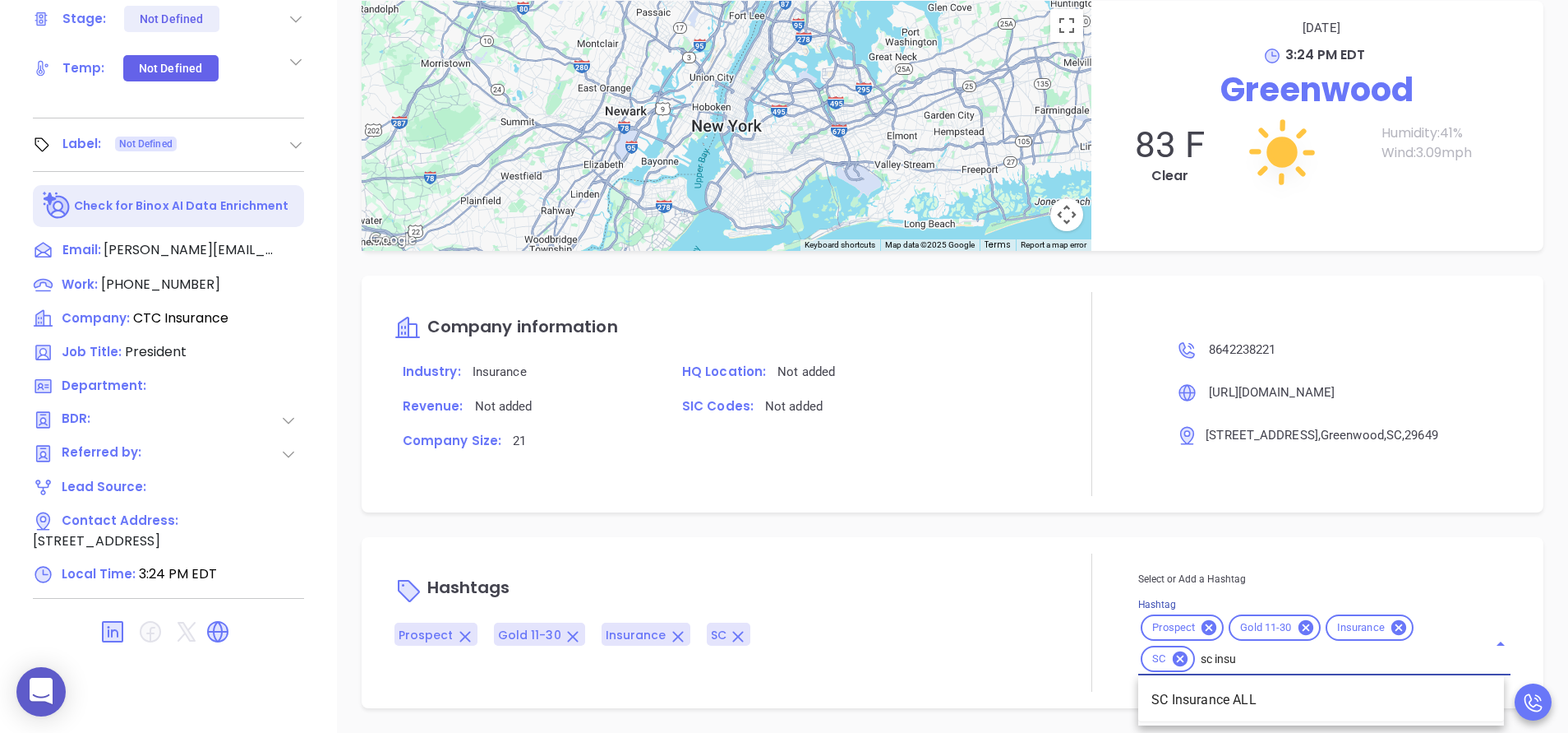
scroll to position [1180, 0]
type input "sc insur"
click at [1207, 702] on li "SC Insurance ALL" at bounding box center [1321, 699] width 366 height 30
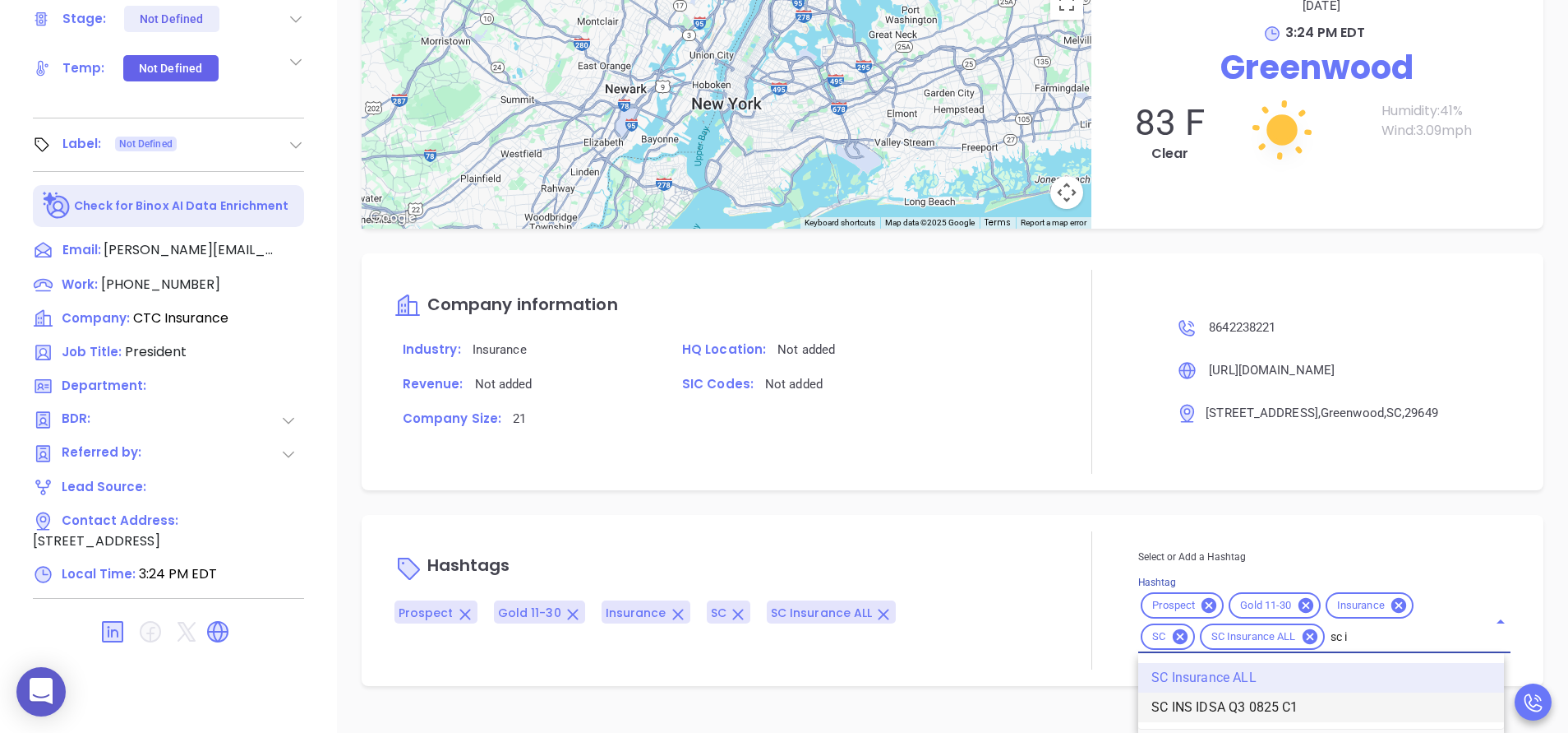
scroll to position [1203, 0]
type input "sc in"
click at [1231, 709] on li "SC INS IDSA Q3 0825 C1" at bounding box center [1321, 707] width 366 height 30
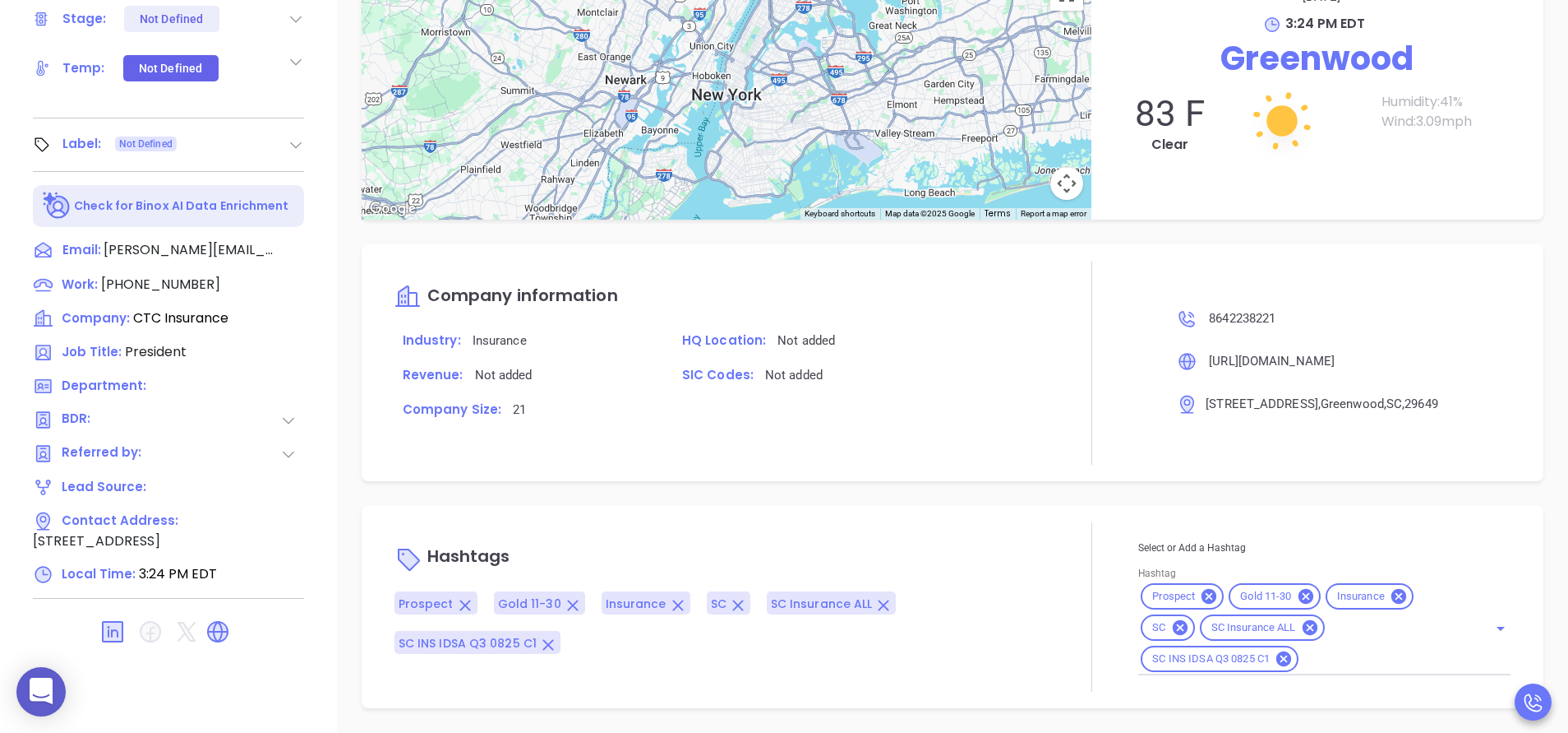
click at [983, 514] on div "Hashtags Prospect Gold 11-30 Insurance SC SC Insurance ALL SC INS IDSA Q3 0825 …" at bounding box center [952, 607] width 1182 height 202
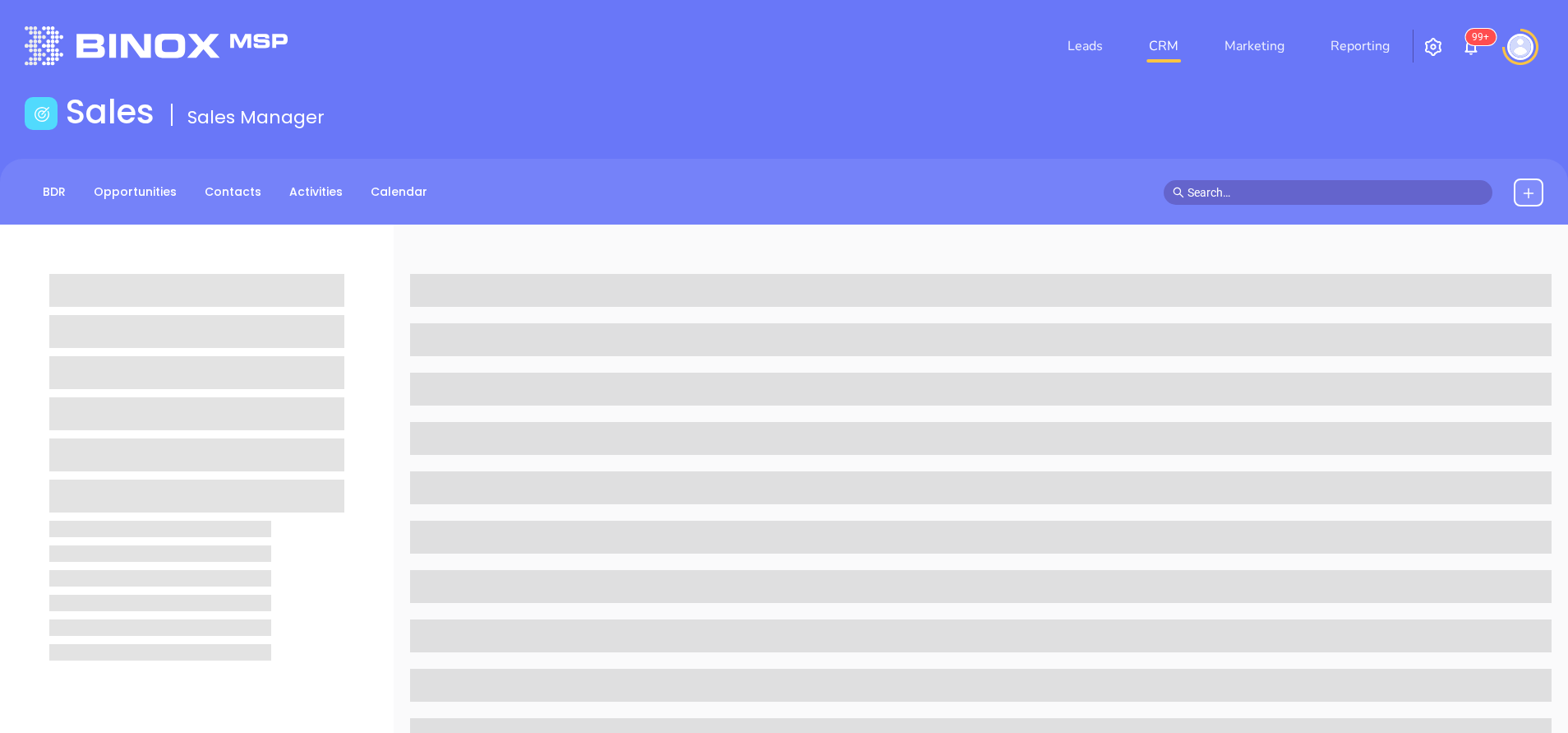
scroll to position [644, 0]
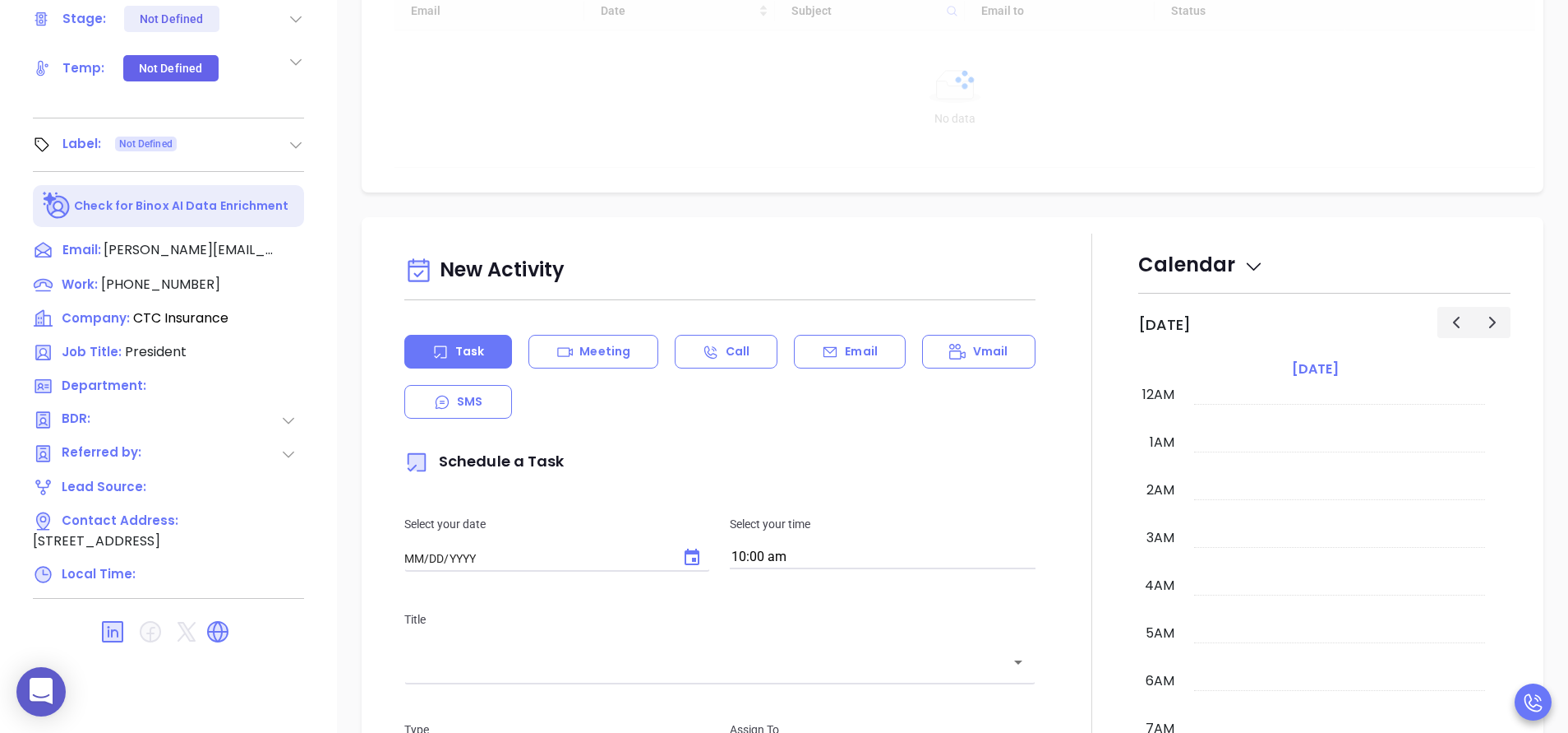
type input "[DATE]"
type input "[PERSON_NAME]"
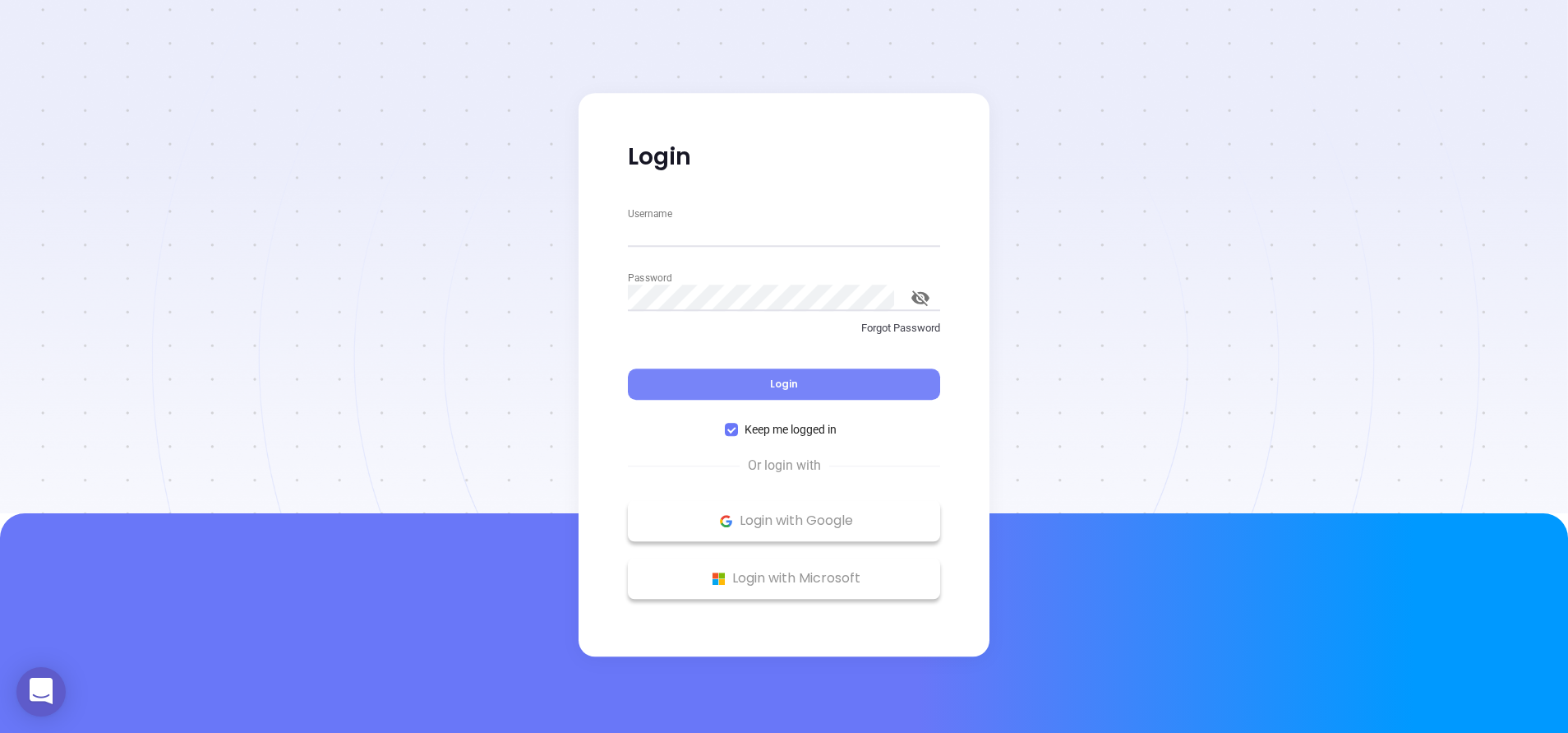
type input "[PERSON_NAME][EMAIL_ADDRESS][DOMAIN_NAME]"
click at [752, 376] on button "Login" at bounding box center [784, 384] width 312 height 31
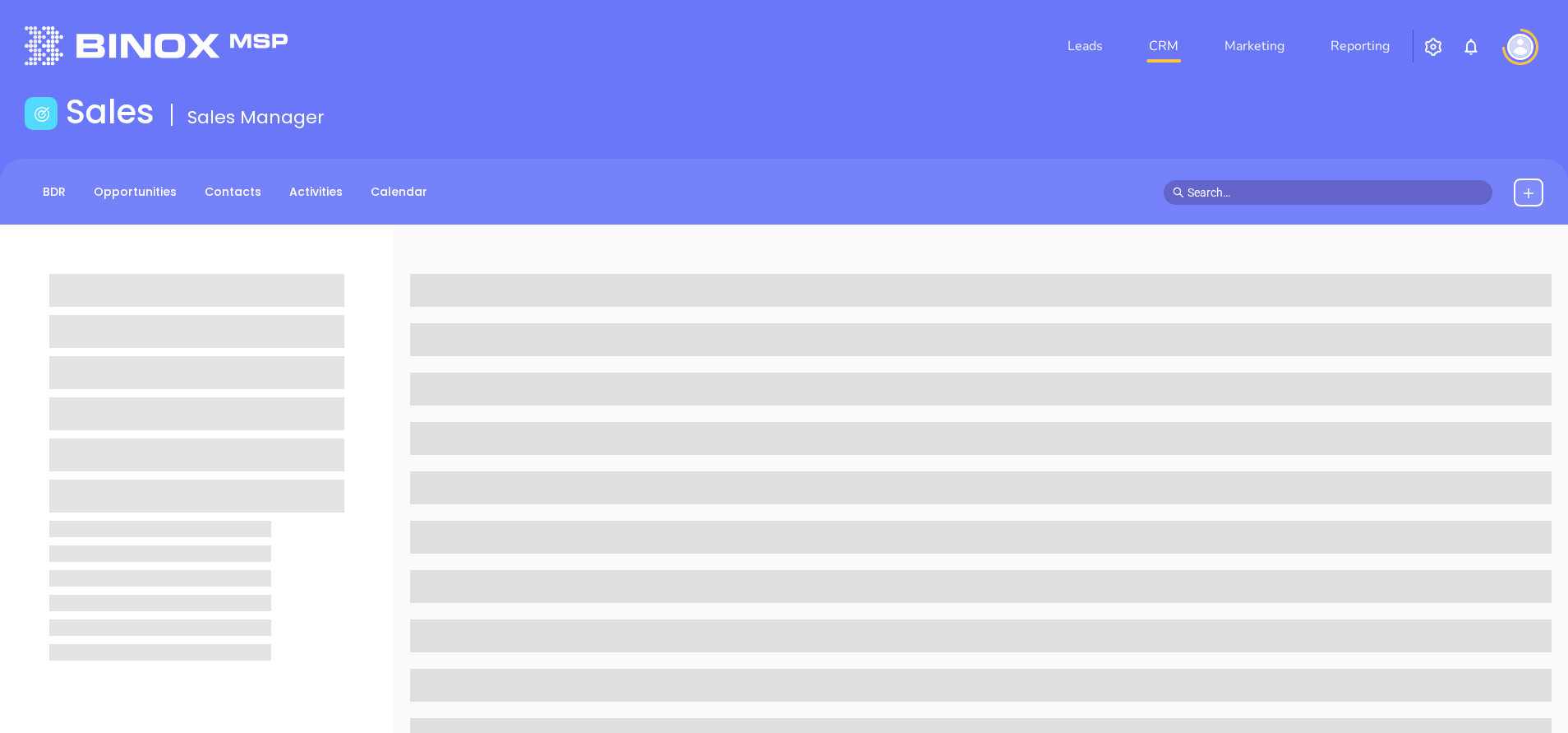
scroll to position [644, 0]
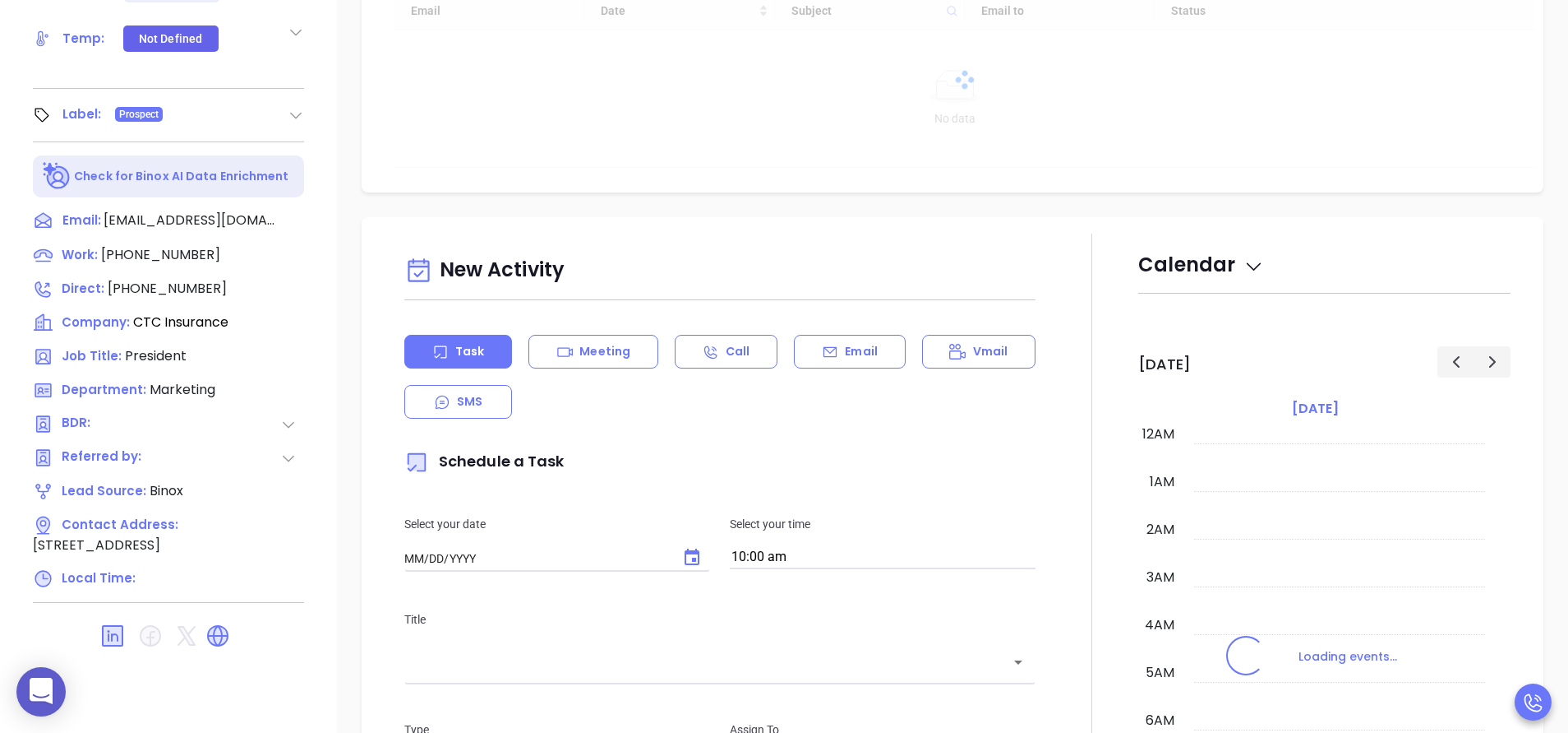
type input "10:00 am"
type input "[DATE]"
click at [1090, 590] on div at bounding box center [1092, 691] width 93 height 915
type input "[PERSON_NAME]"
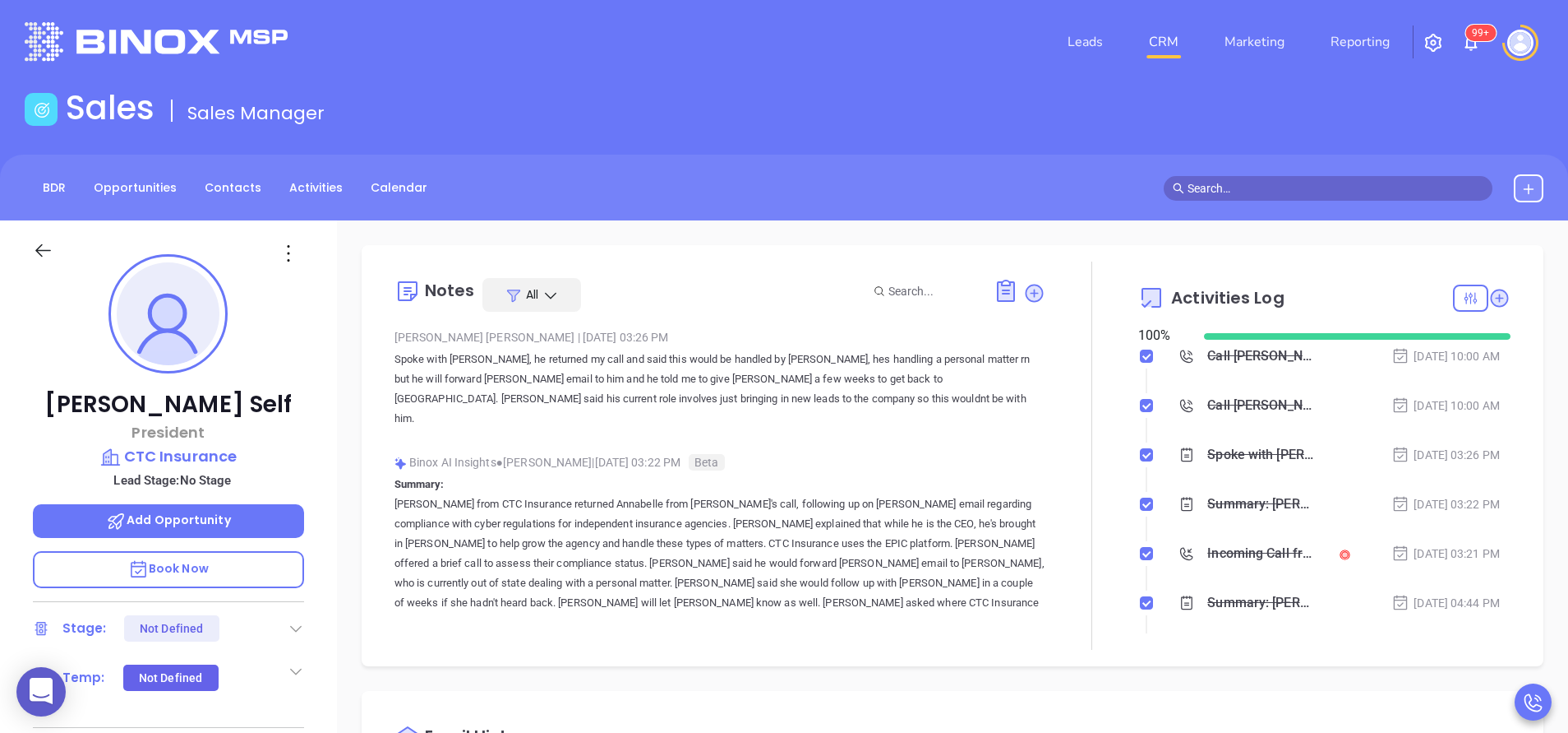
scroll to position [0, 0]
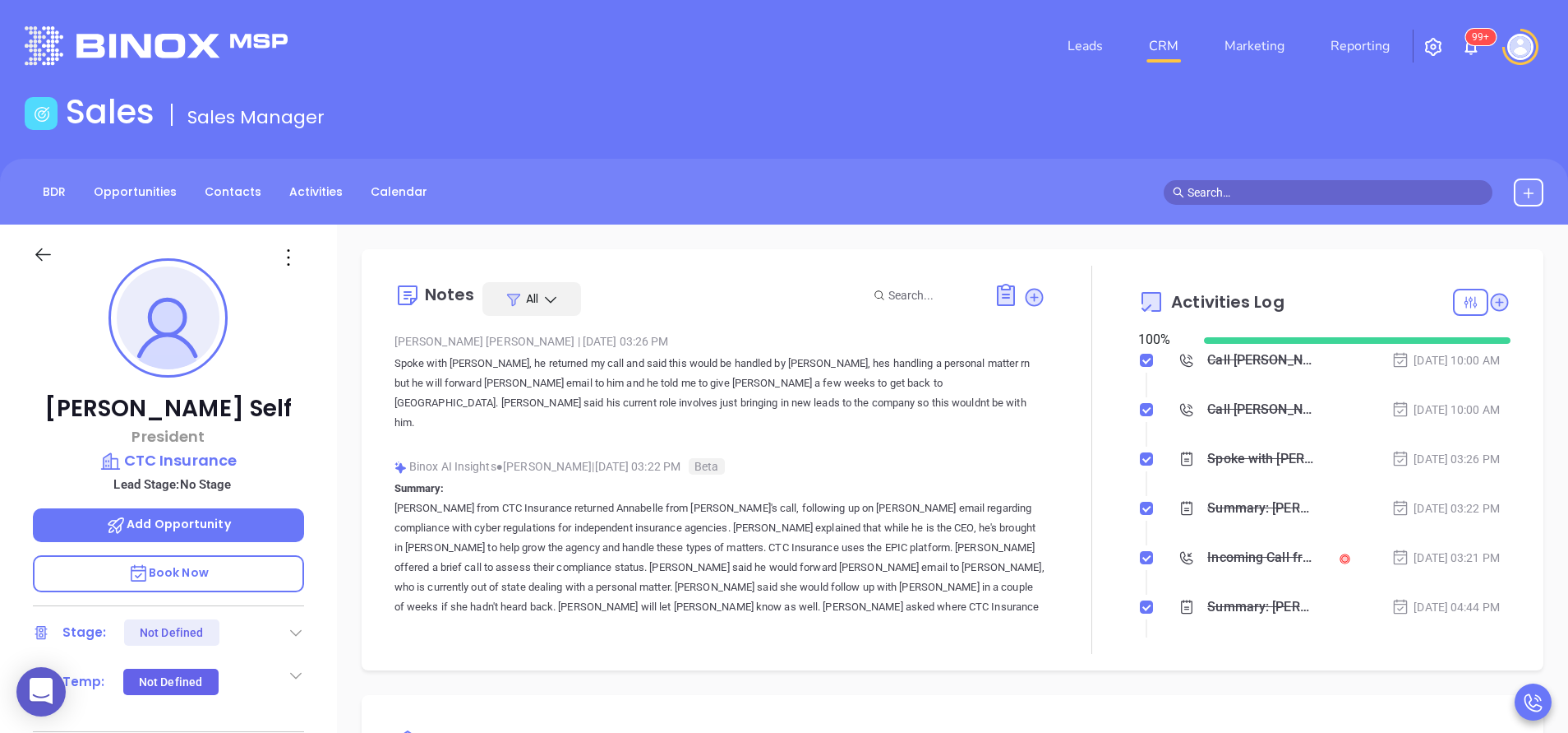
click at [433, 646] on div "Notes All Anabell Dominguez | Sep 11, 2025 03:26 PM Spoke with Furman, he retur…" at bounding box center [720, 460] width 651 height 388
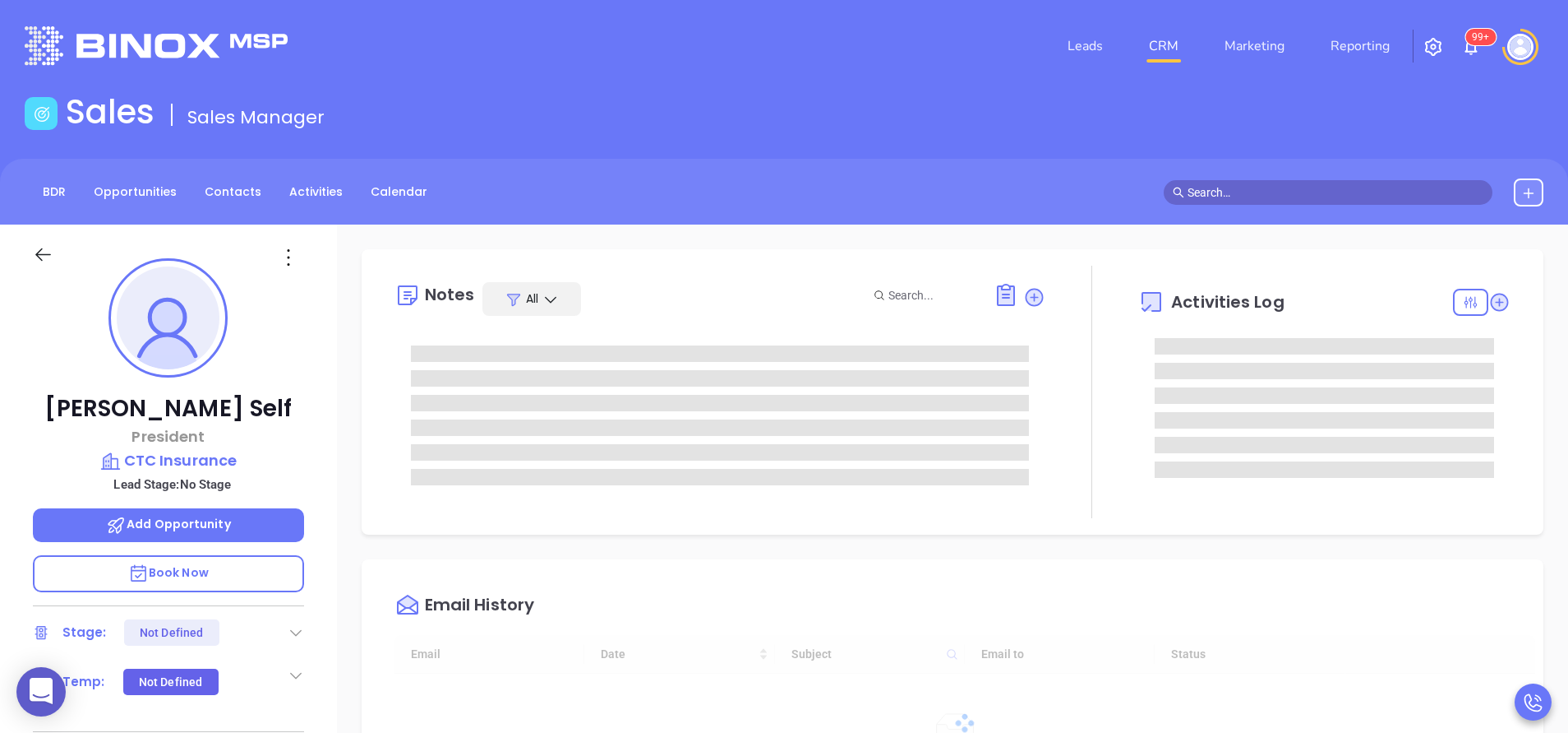
type input "[DATE]"
type input "[PERSON_NAME]"
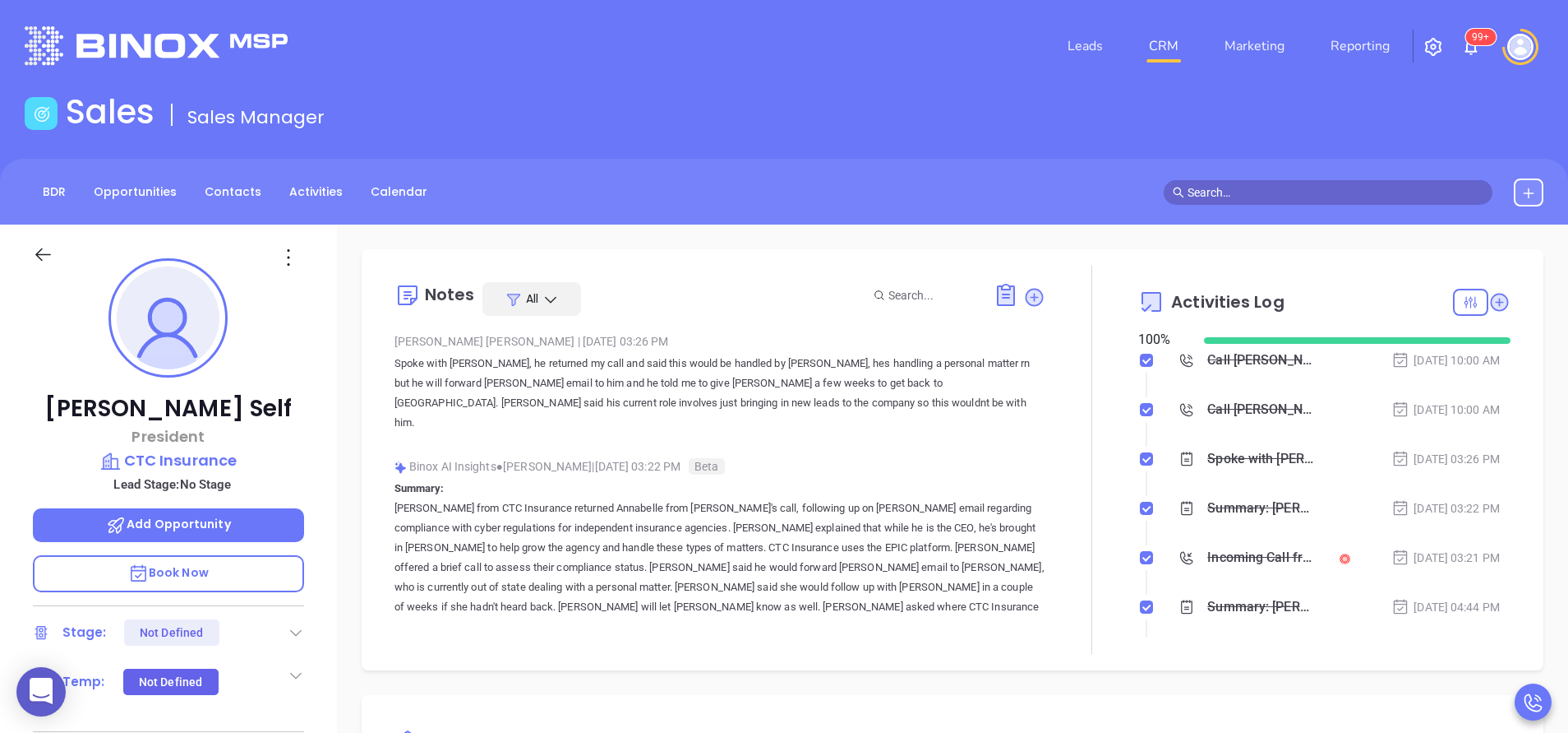
click at [1083, 616] on div at bounding box center [1092, 460] width 93 height 388
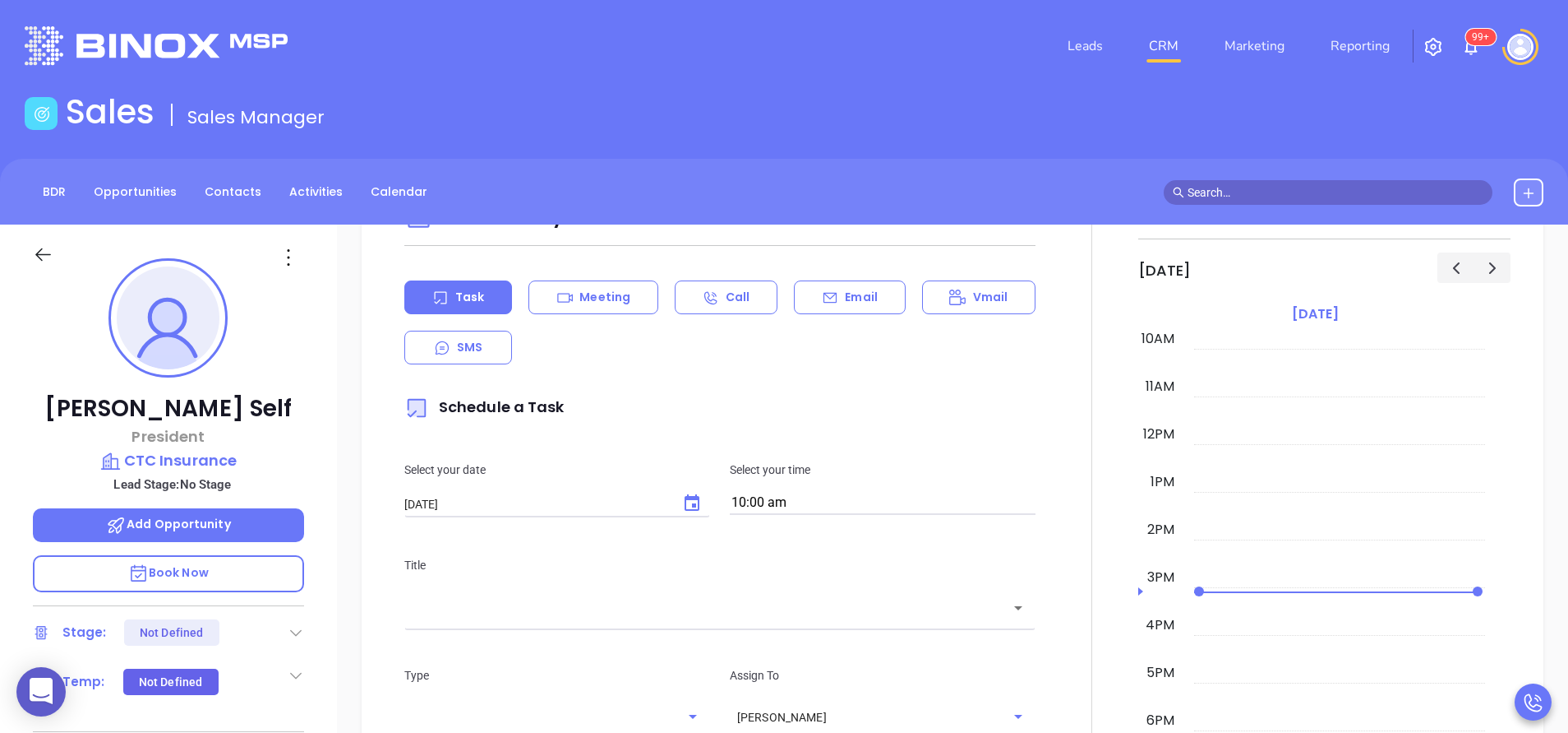
scroll to position [888, 0]
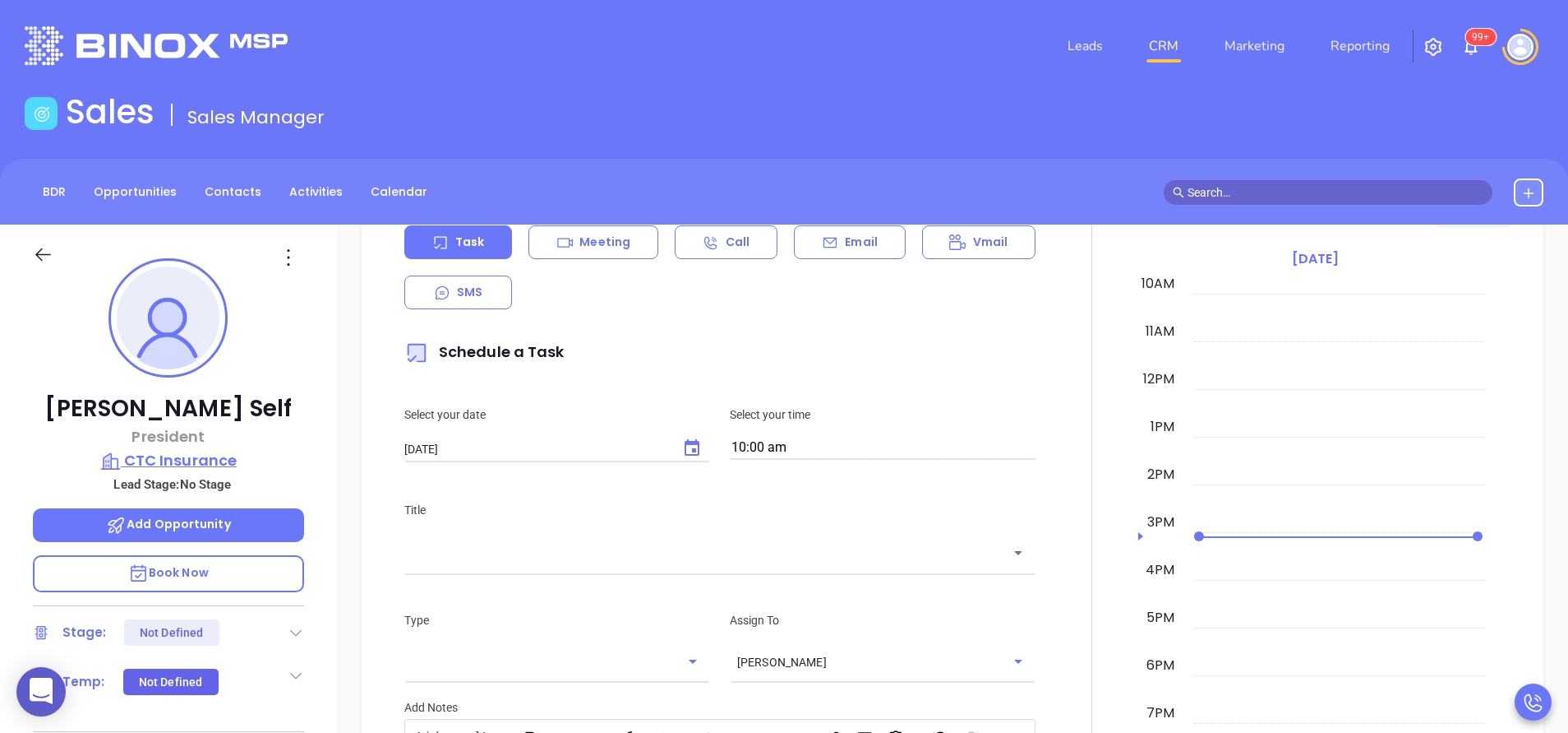
click at [186, 456] on p "CTC Insurance" at bounding box center [168, 461] width 271 height 23
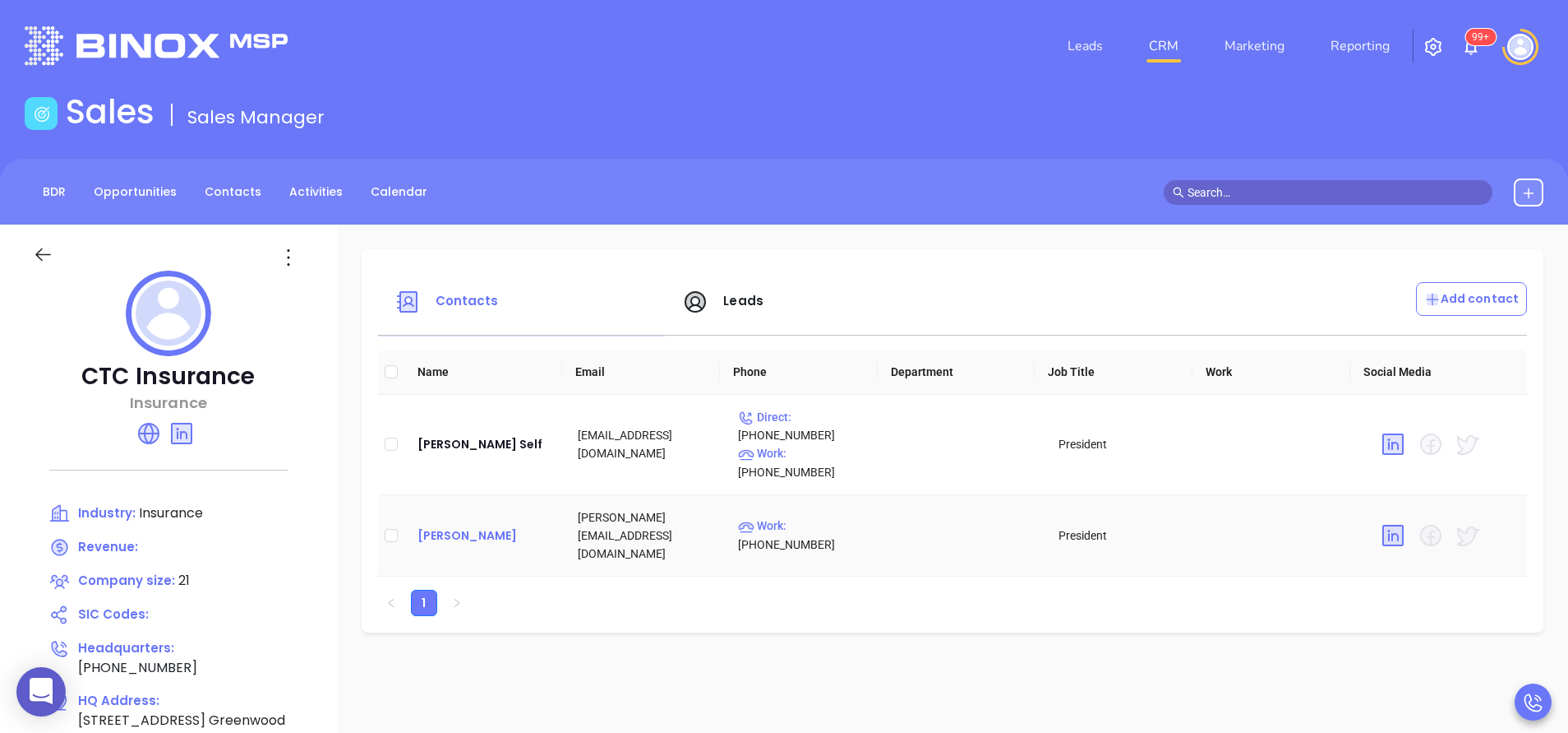
click at [433, 528] on div "[PERSON_NAME]" at bounding box center [485, 535] width 134 height 20
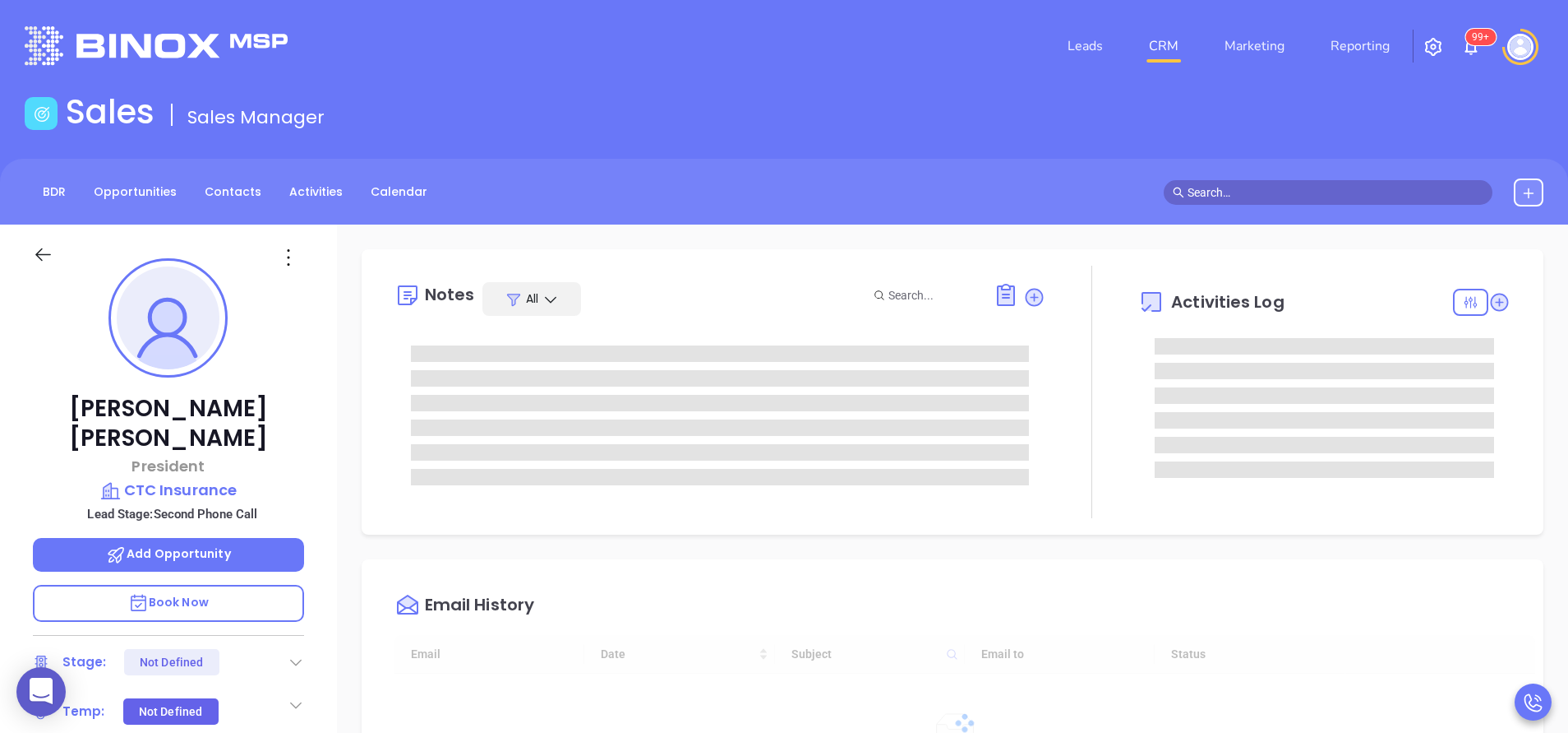
type input "[DATE]"
type input "[PERSON_NAME]"
type input "[DATE]"
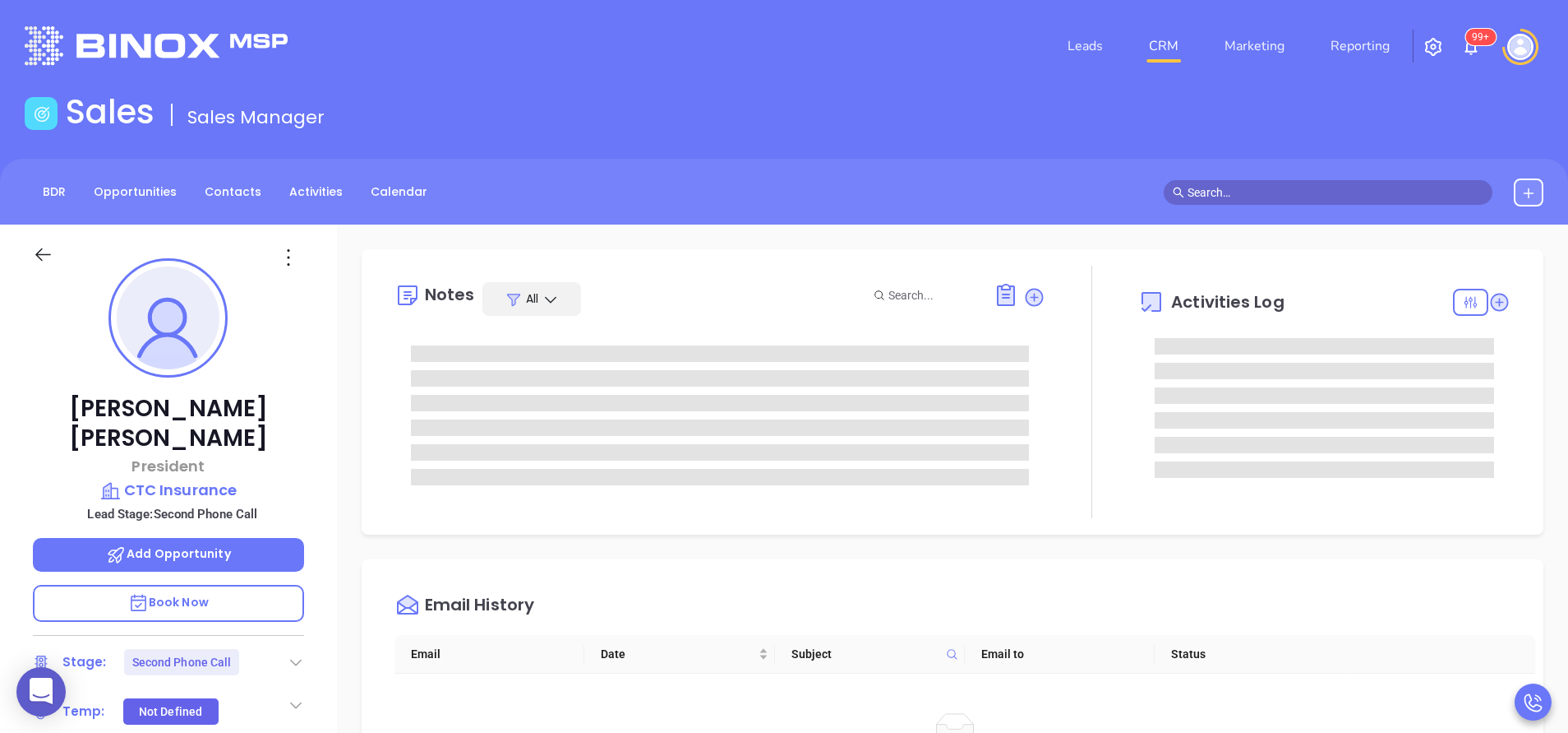
type input "[PERSON_NAME]"
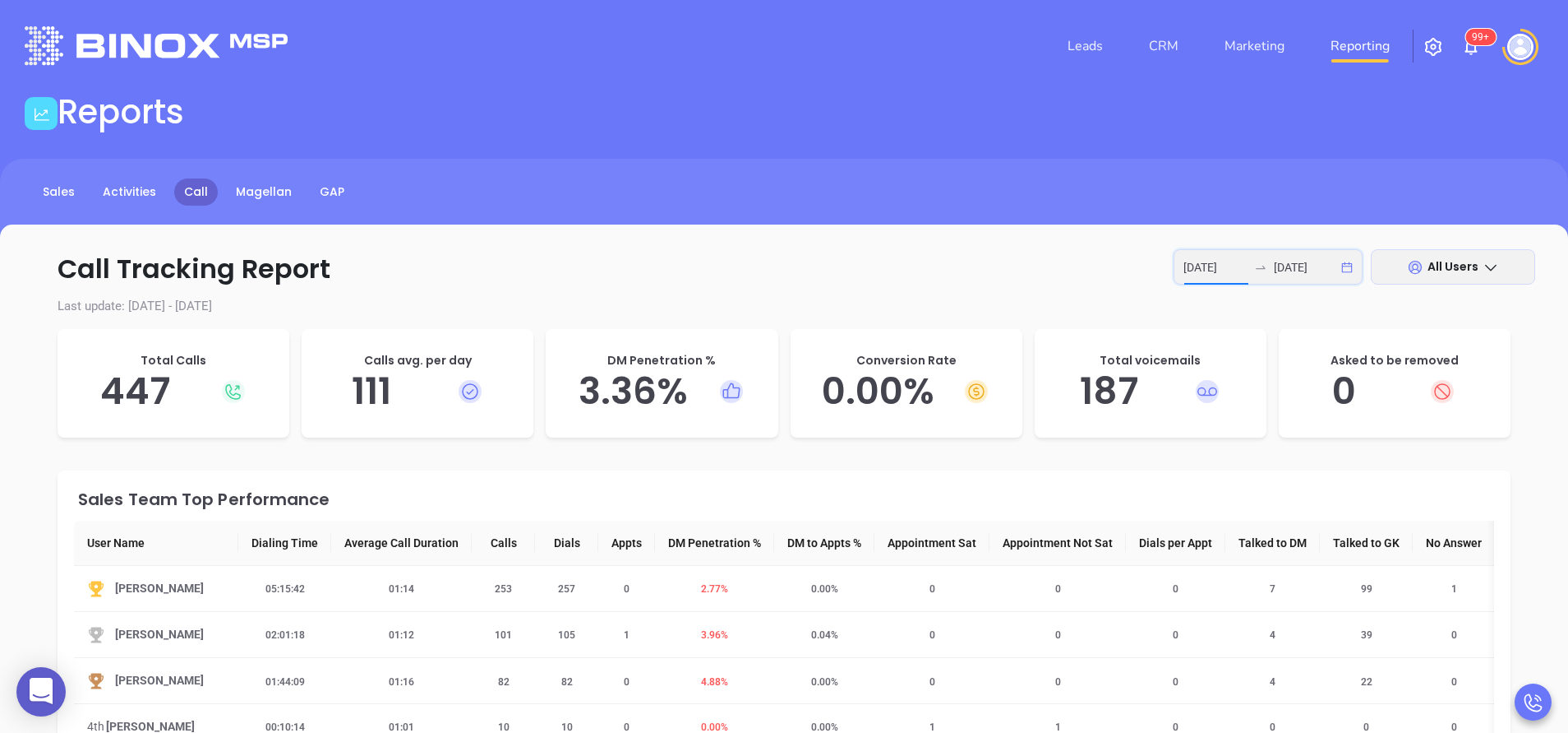
click at [1232, 267] on input "2025-09-08" at bounding box center [1216, 268] width 64 height 18
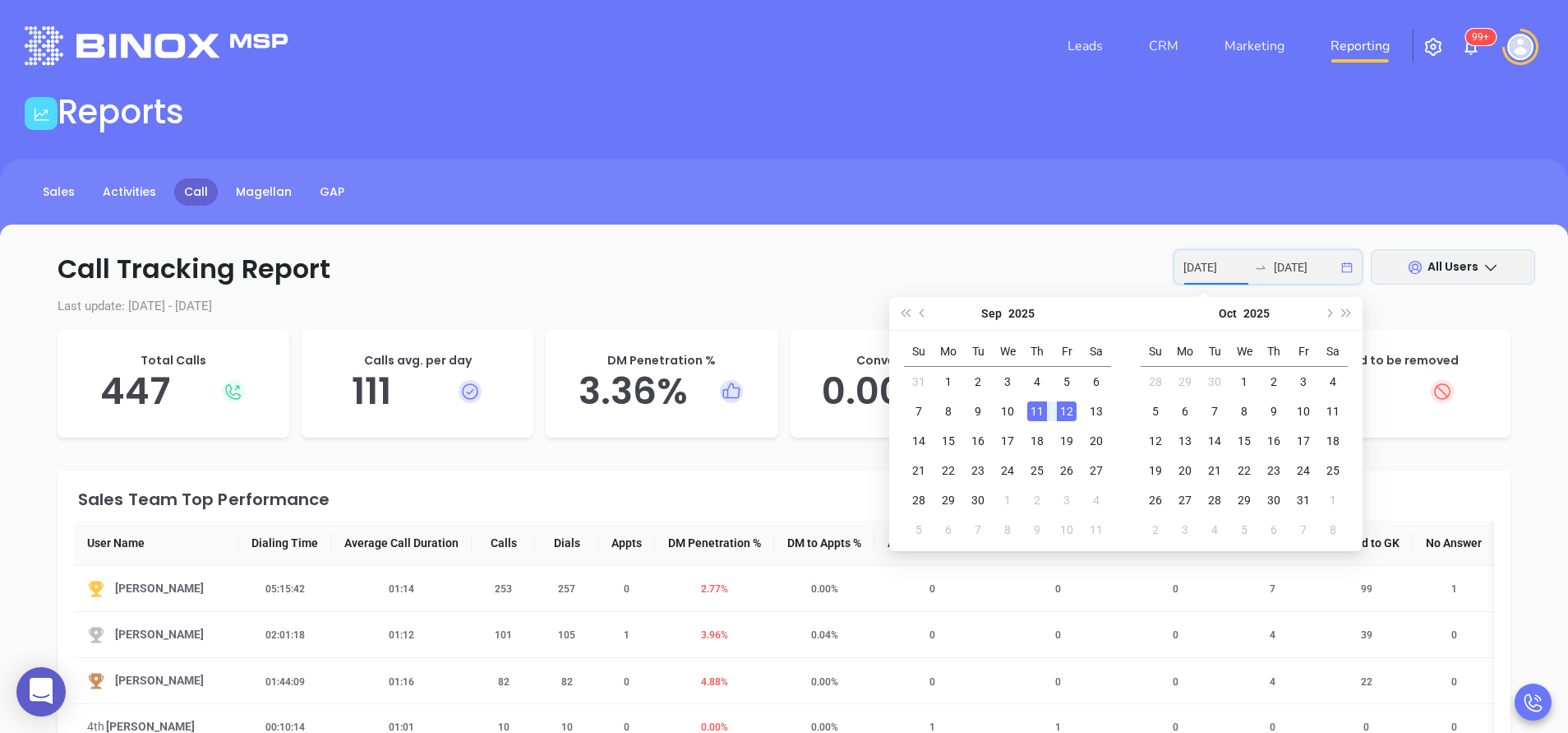
type input "2025-09-11"
click at [1035, 413] on div "11" at bounding box center [1038, 411] width 20 height 20
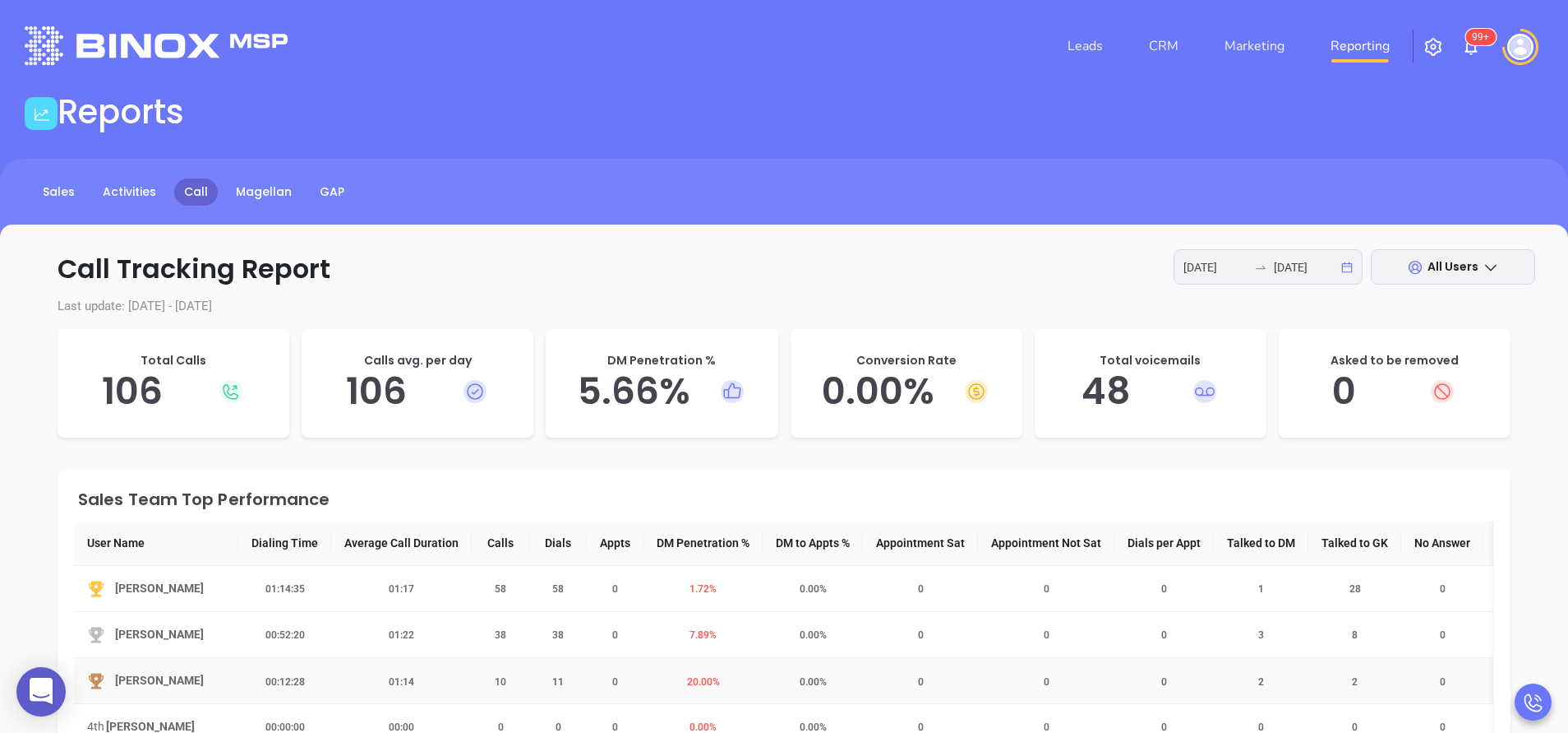
click at [705, 678] on span "20.00 %" at bounding box center [703, 681] width 53 height 12
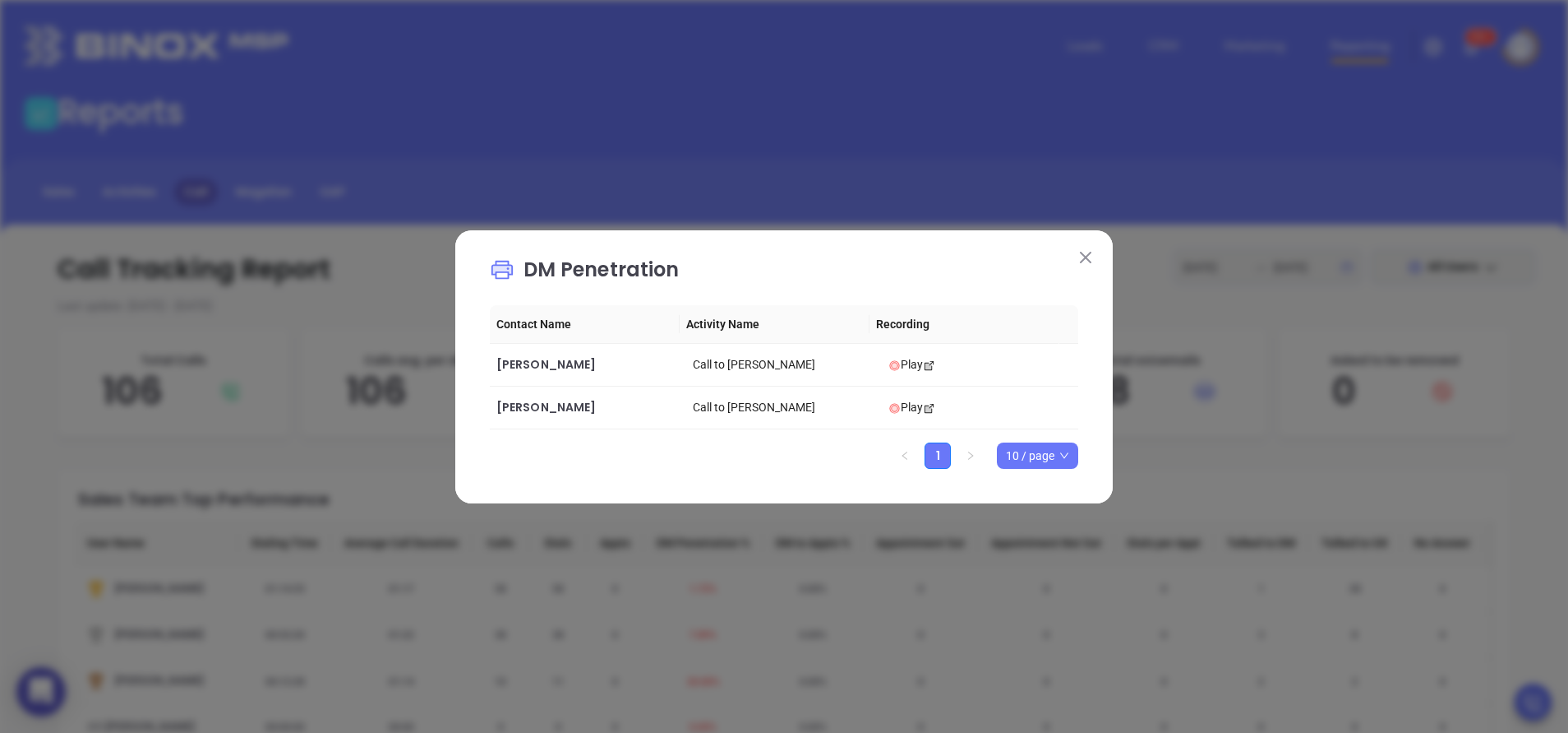
click at [1081, 248] on button at bounding box center [1086, 258] width 21 height 21
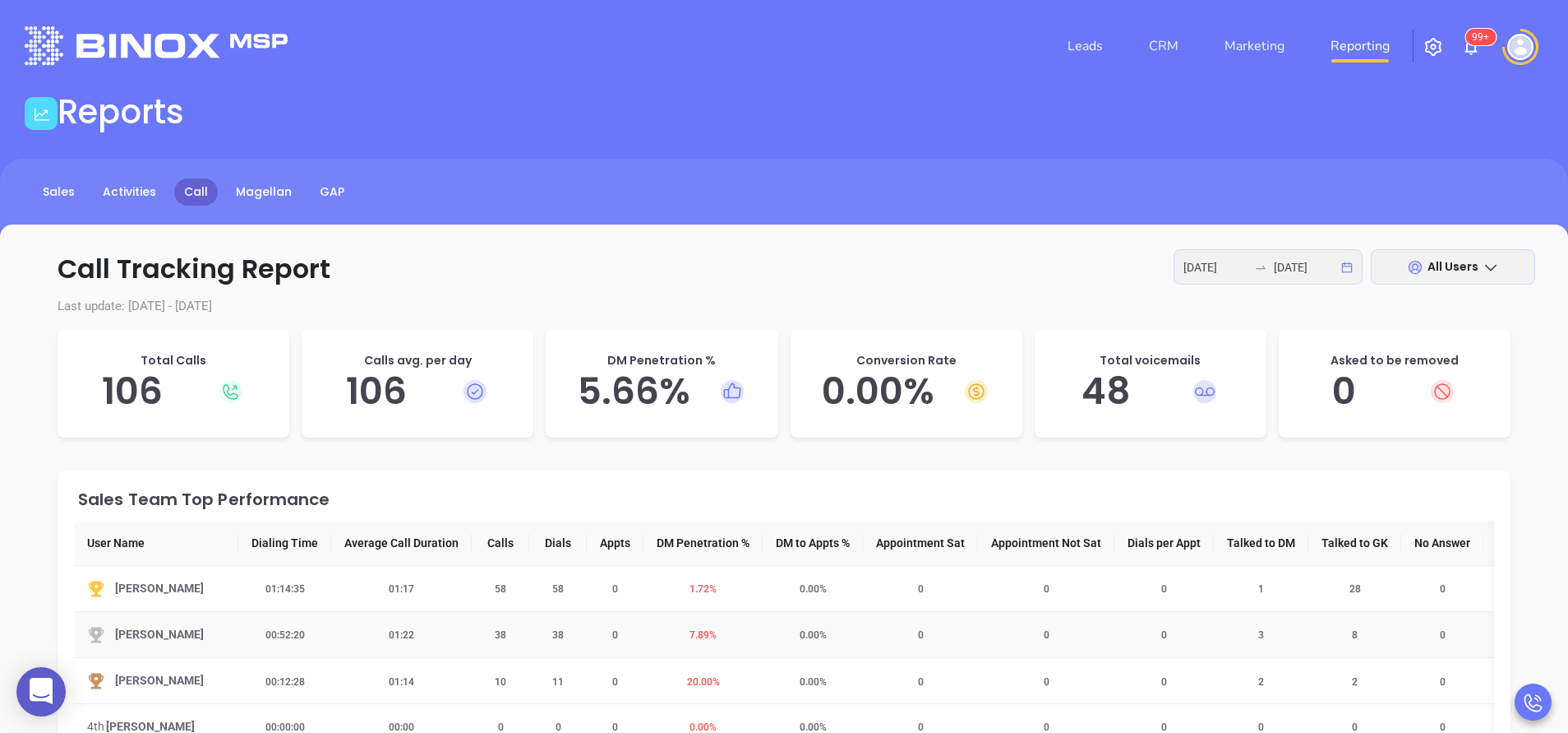
click at [698, 636] on span "7.89 %" at bounding box center [703, 635] width 47 height 12
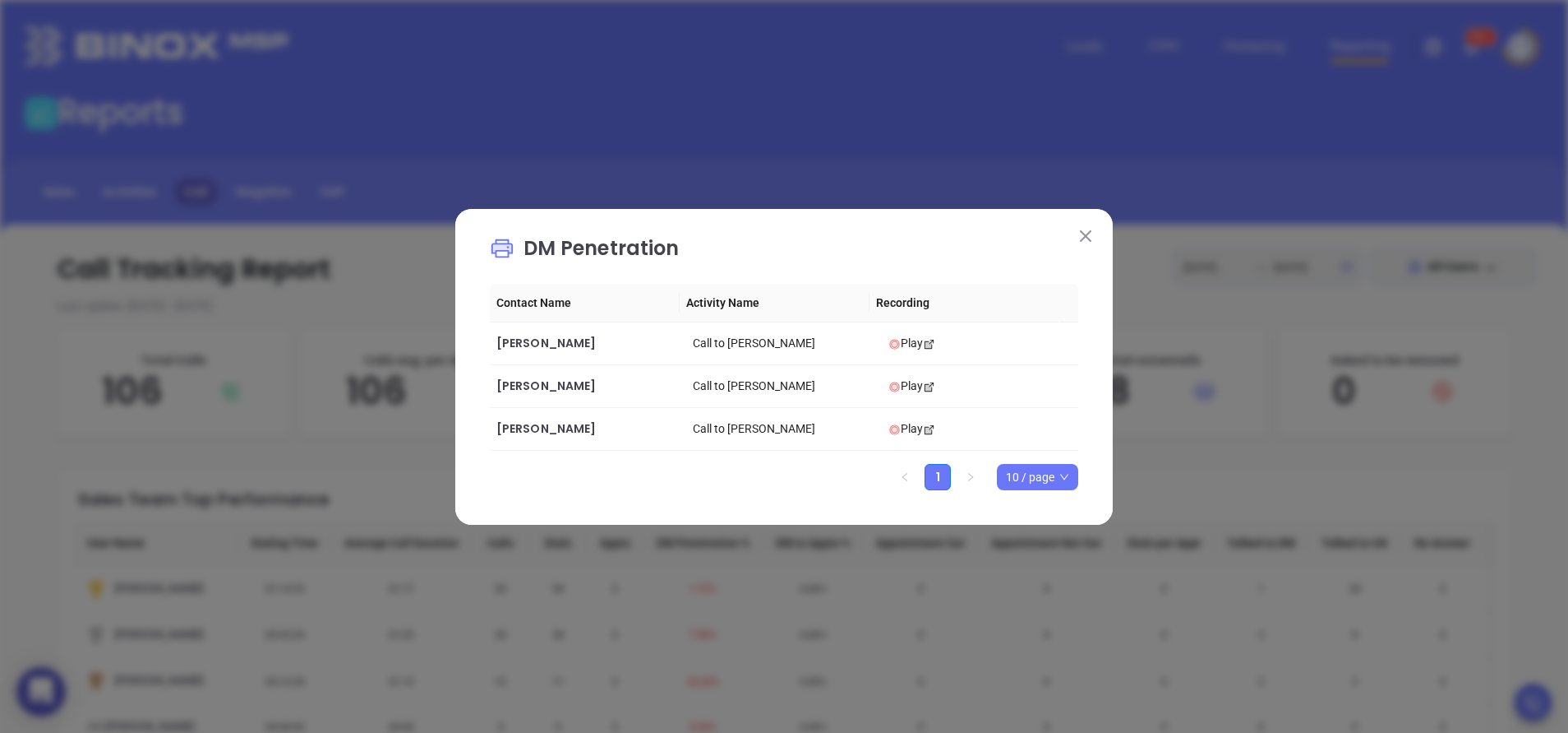
click at [1089, 233] on img at bounding box center [1085, 235] width 12 height 12
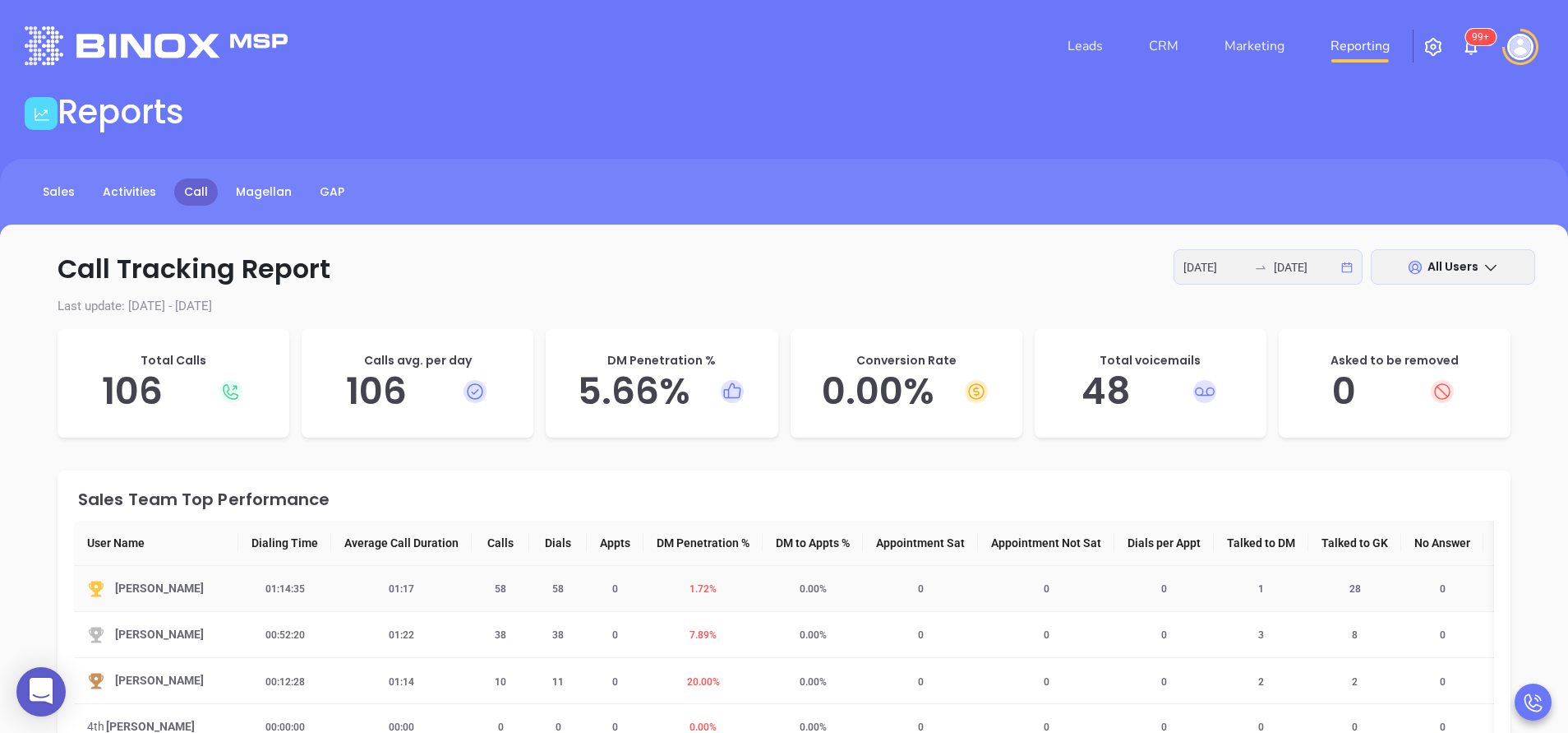
click at [700, 586] on span "1.72 %" at bounding box center [703, 588] width 47 height 12
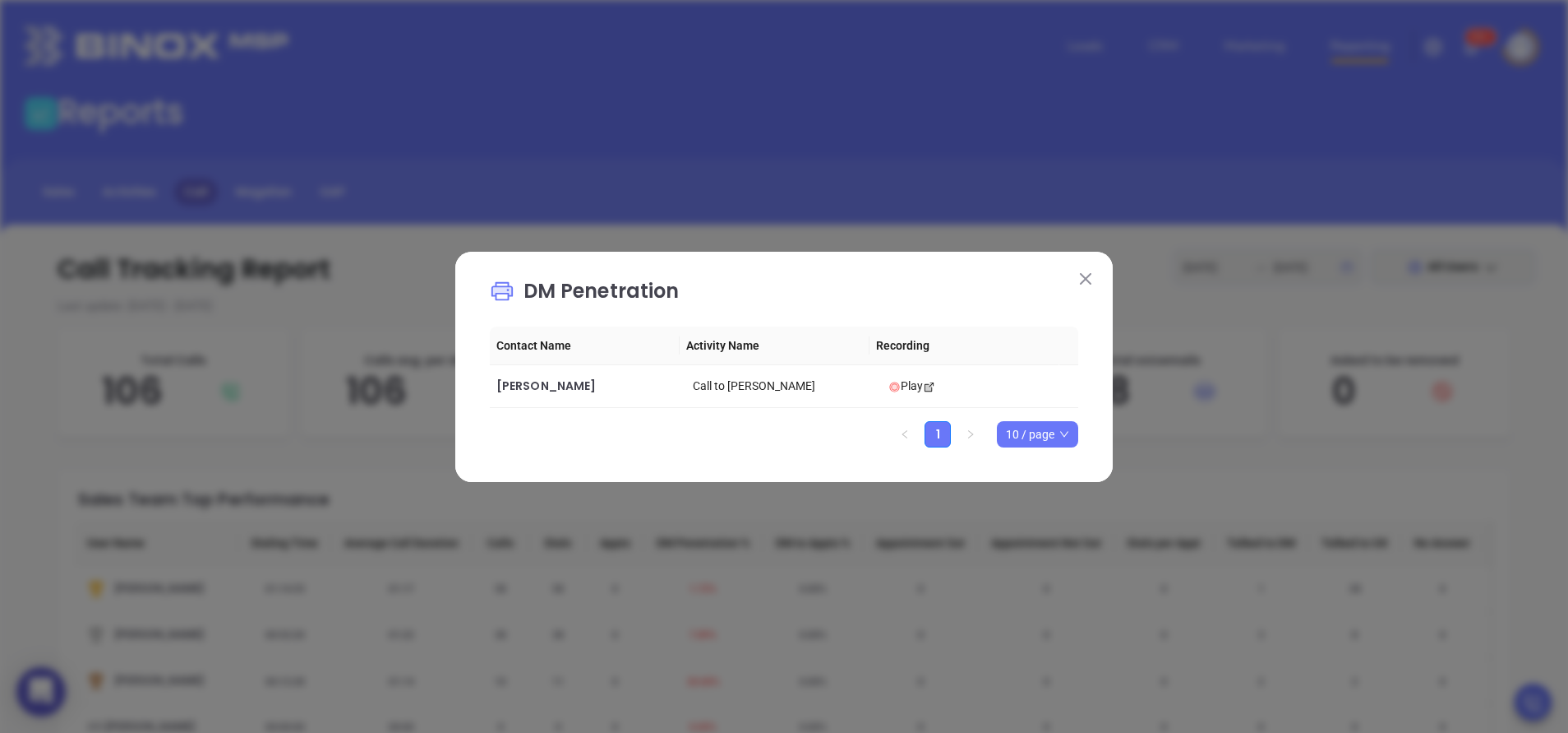
click at [1089, 281] on img at bounding box center [1085, 278] width 12 height 12
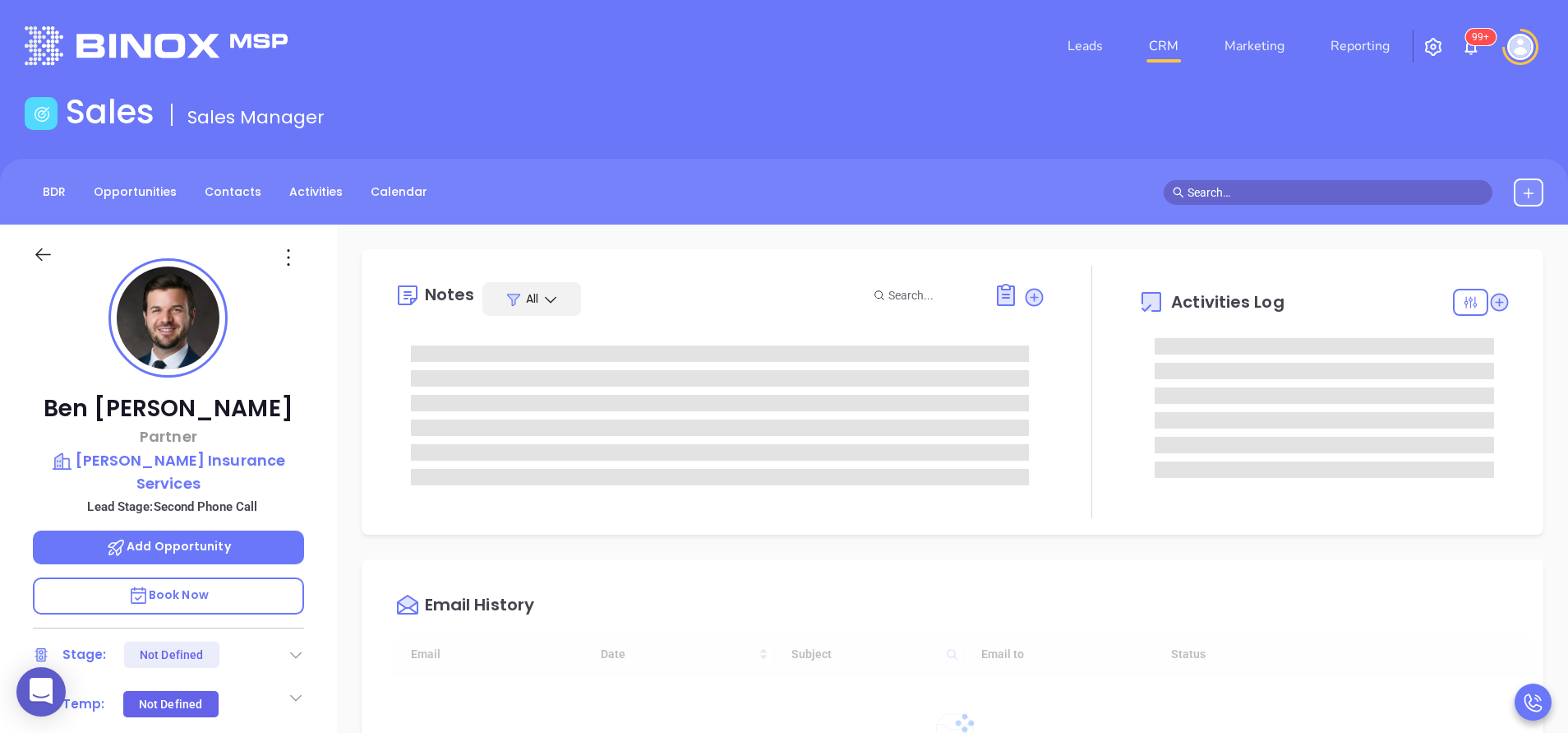
type input "[DATE]"
type input "[PERSON_NAME]"
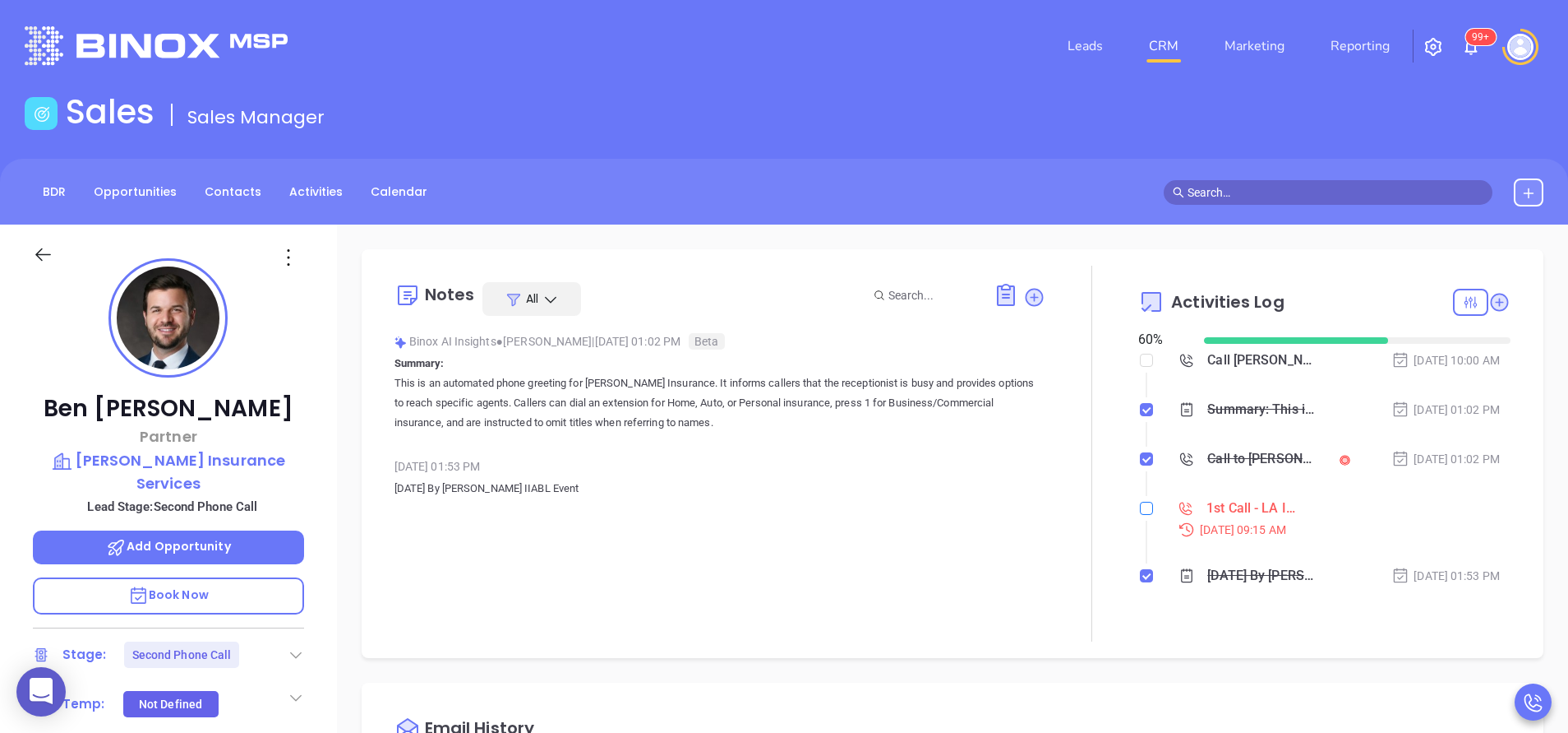
click at [1140, 509] on input "checkbox" at bounding box center [1146, 508] width 13 height 13
checkbox input "true"
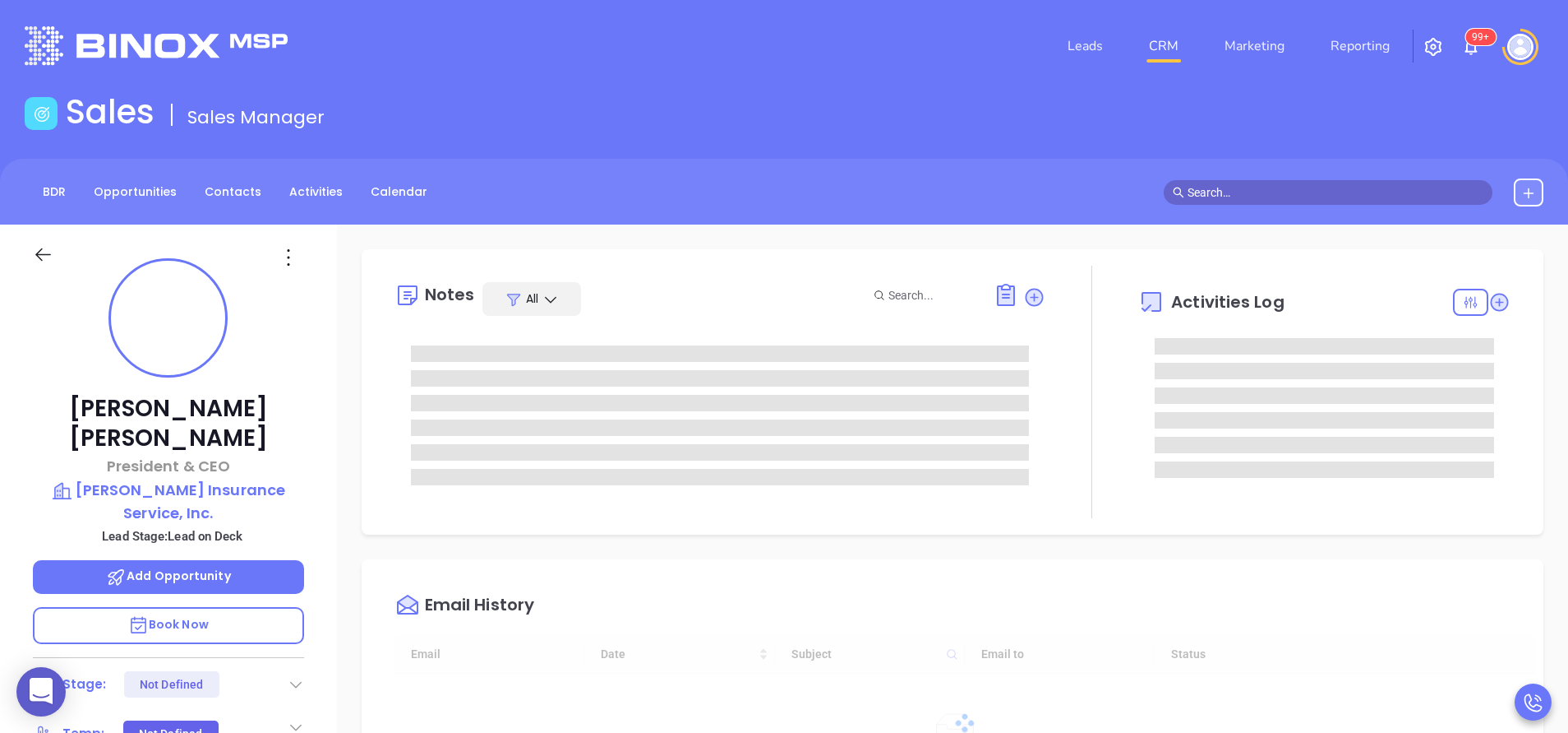
type input "[DATE]"
type input "Anabell Dominguez"
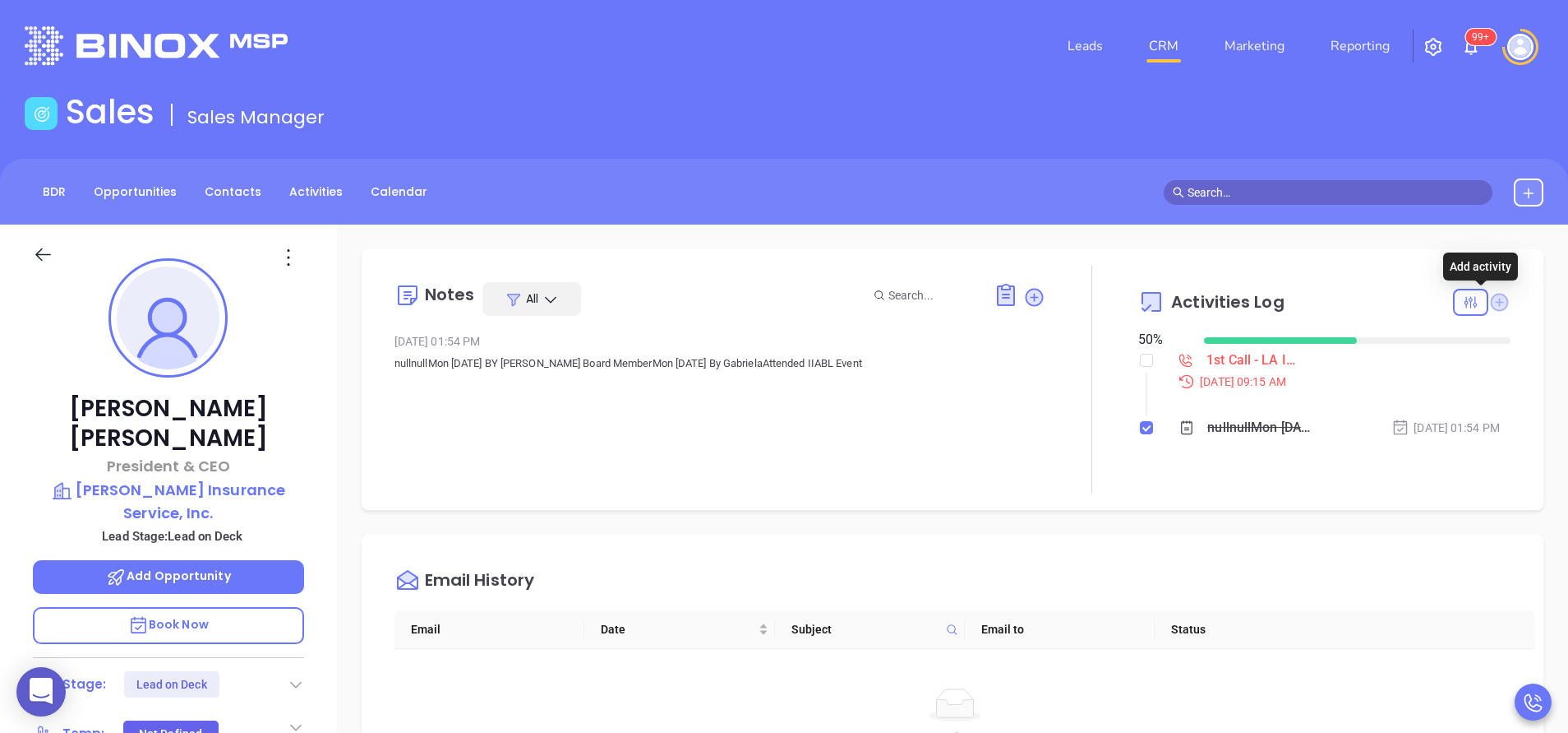
click at [1491, 303] on icon at bounding box center [1500, 302] width 18 height 18
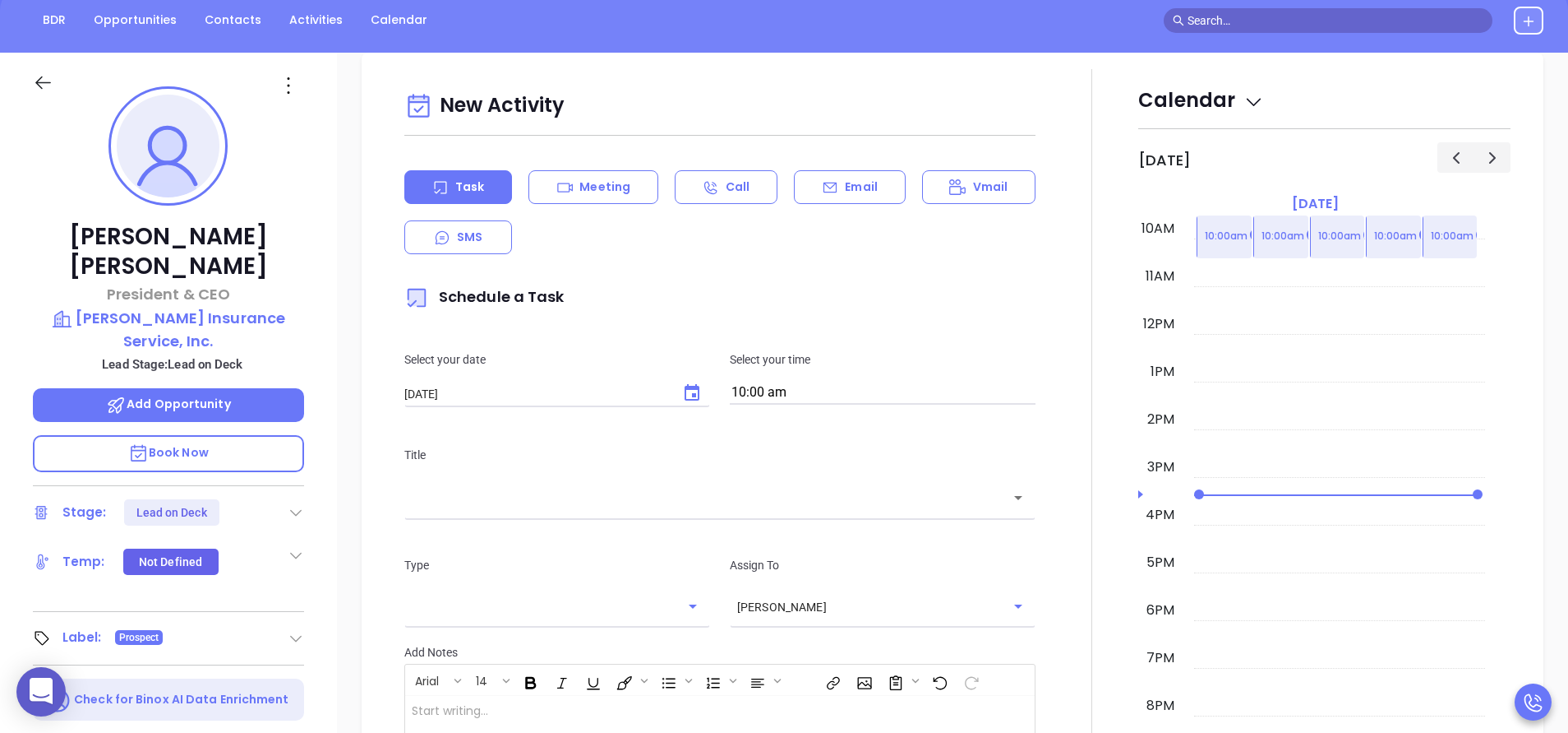
scroll to position [225, 0]
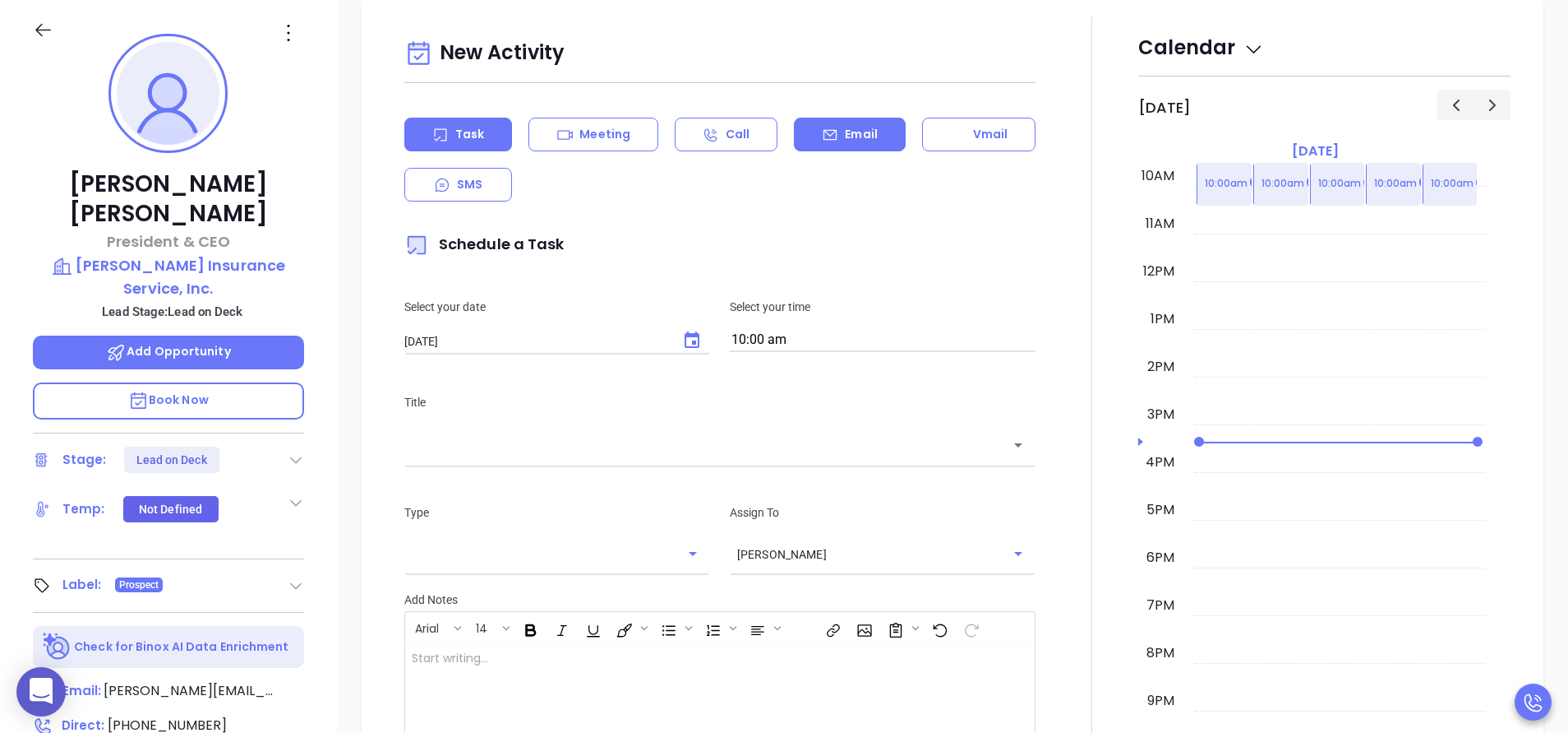
click at [875, 125] on div "Email" at bounding box center [850, 134] width 111 height 34
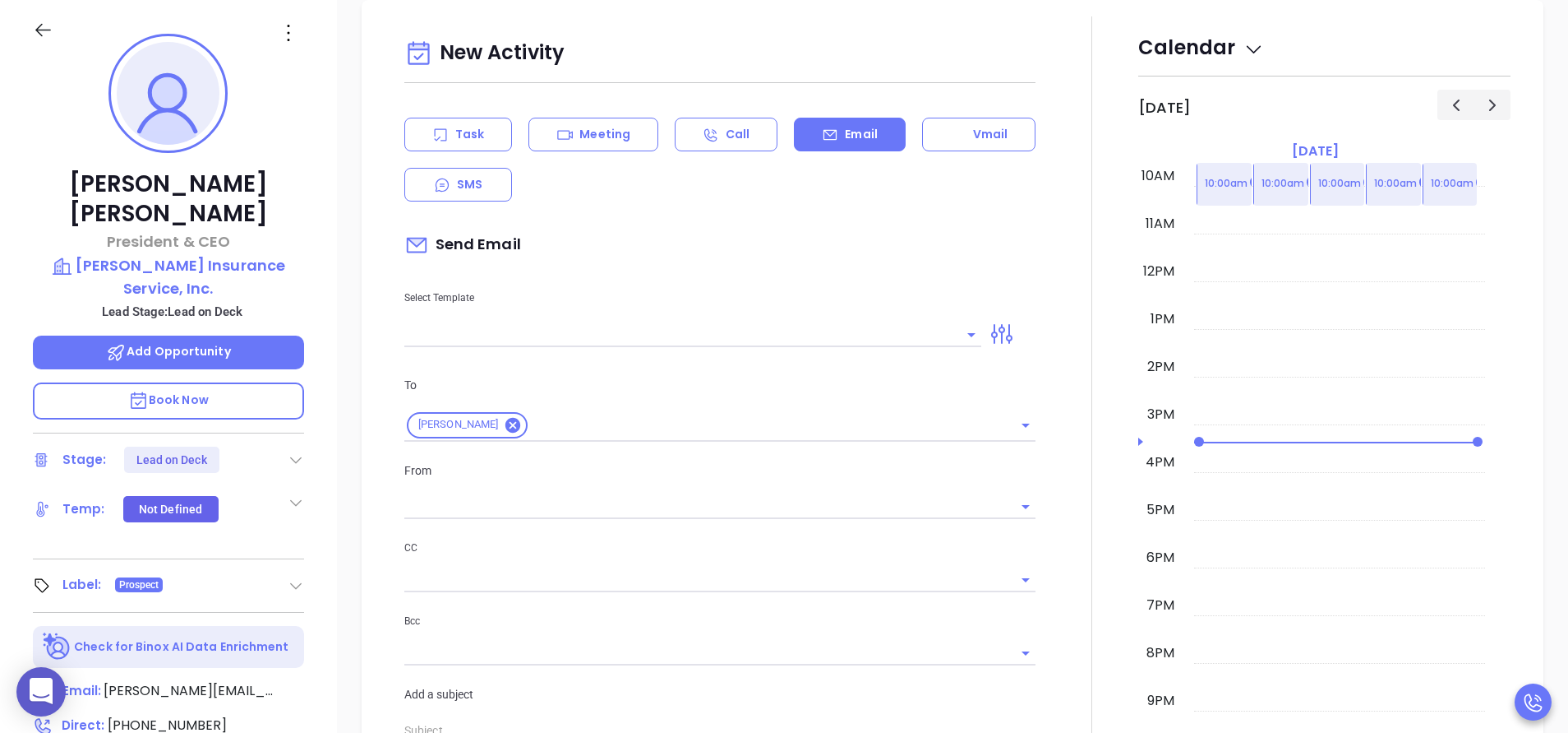
click at [681, 320] on div at bounding box center [692, 333] width 577 height 27
type input "[PERSON_NAME]"
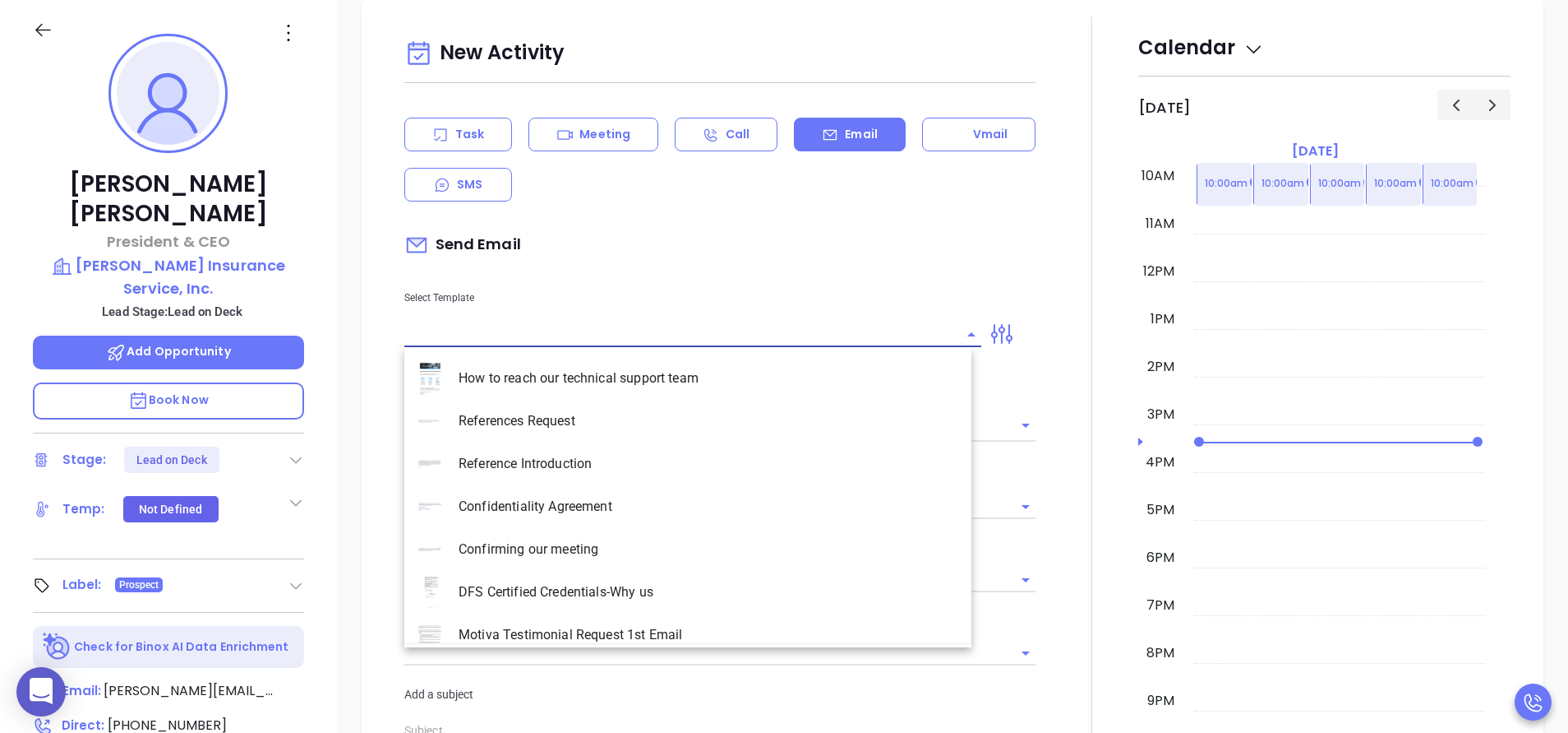
click at [677, 329] on input "text" at bounding box center [680, 334] width 552 height 24
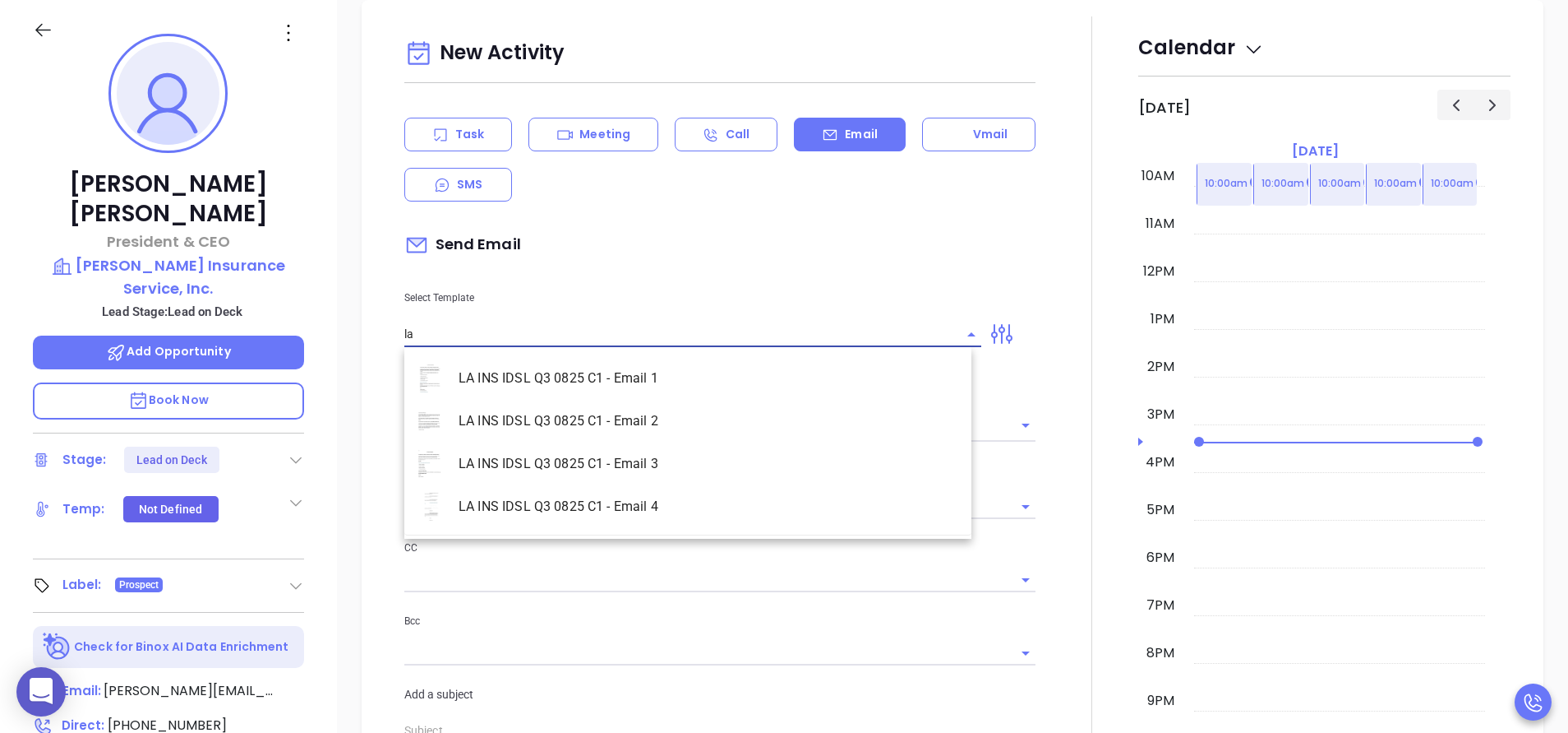
click at [677, 409] on li "LA INS IDSL Q3 0825 C1 - Email 2" at bounding box center [688, 422] width 567 height 43
type input "LA INS IDSL Q3 0825 C1 - Email 2"
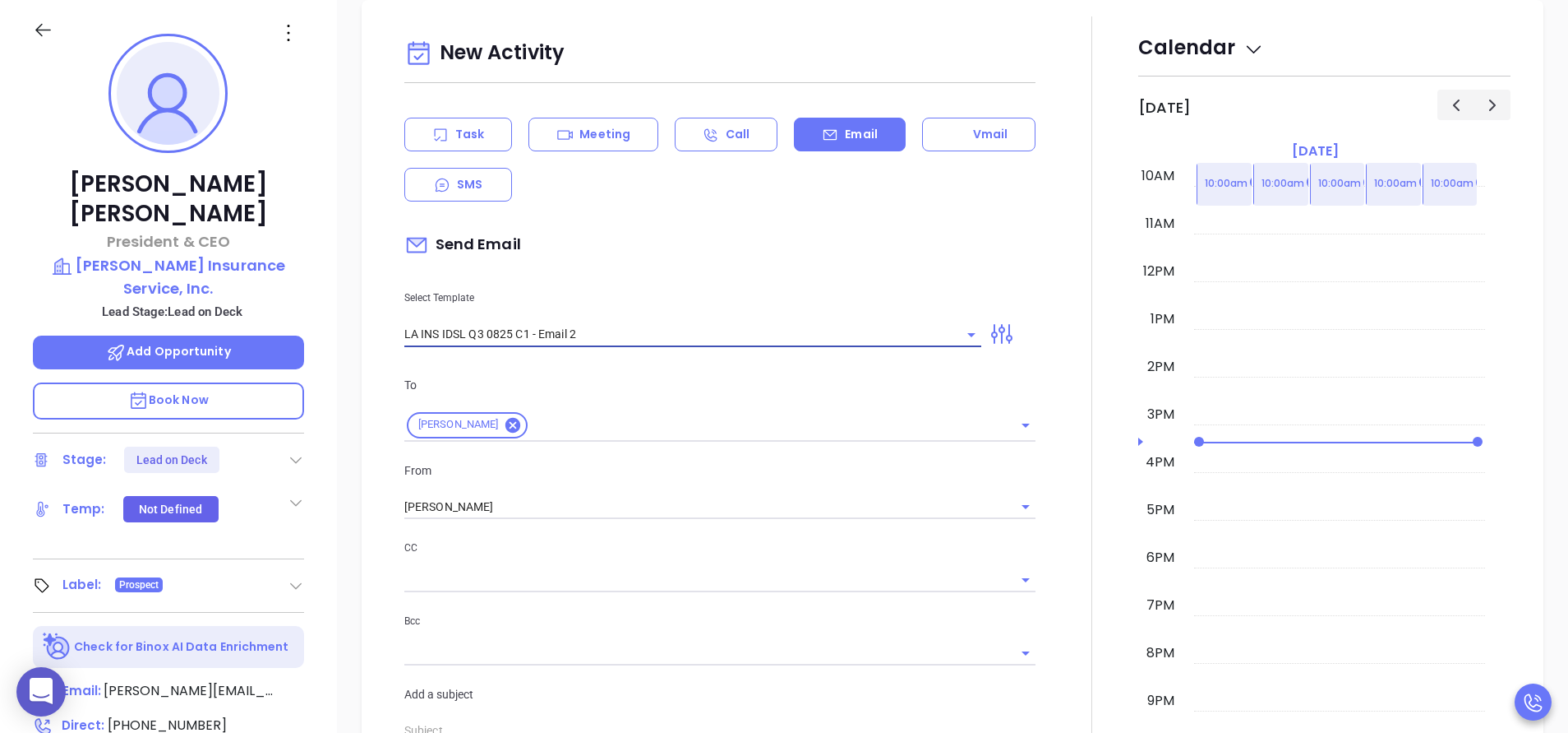
type input "February is coming fast—will Henry Insurance Service, Inc. be compliant?"
type input "LA INS IDSL Q3 0825 C1 - Email 2"
click at [1082, 475] on div at bounding box center [1092, 647] width 93 height 1262
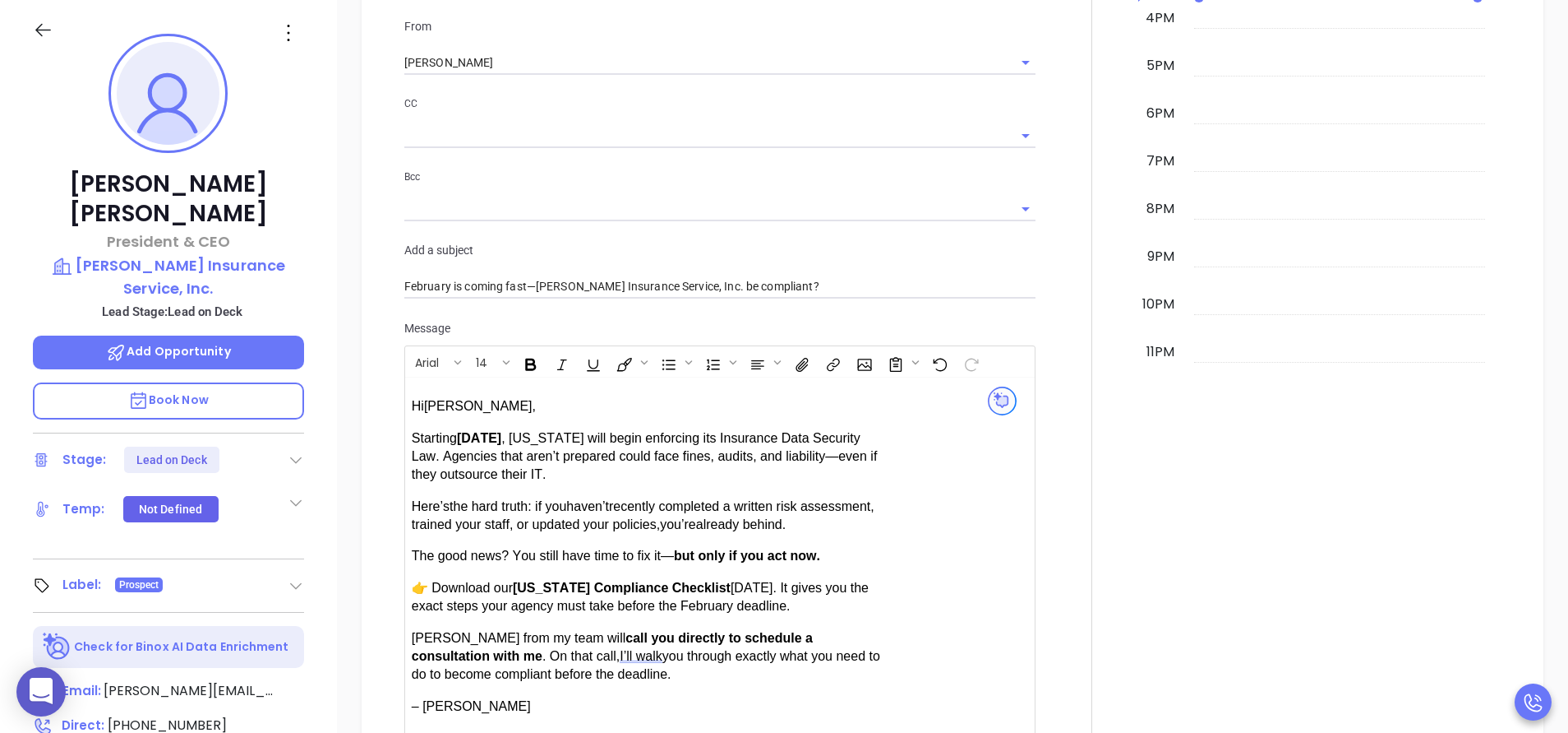
scroll to position [1104, 0]
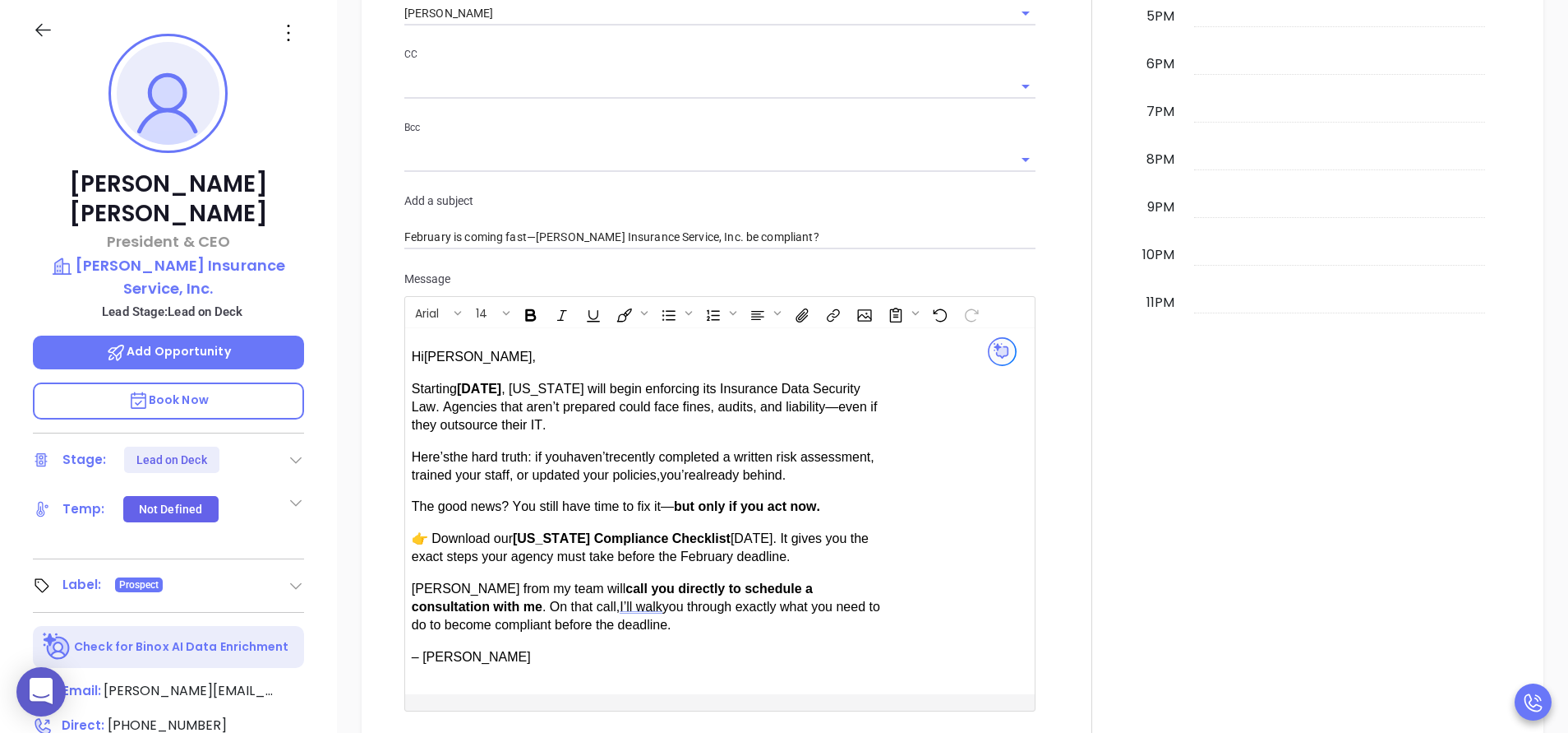
click at [345, 270] on div "New Activity Task Meeting Call Email Vmail SMS Send Email Select Template LA IN…" at bounding box center [953, 154] width 1231 height 1294
click at [323, 549] on div "Ross Henry President & CEO Henry Insurance Service, Inc. Lead Stage: Lead on De…" at bounding box center [168, 458] width 337 height 916
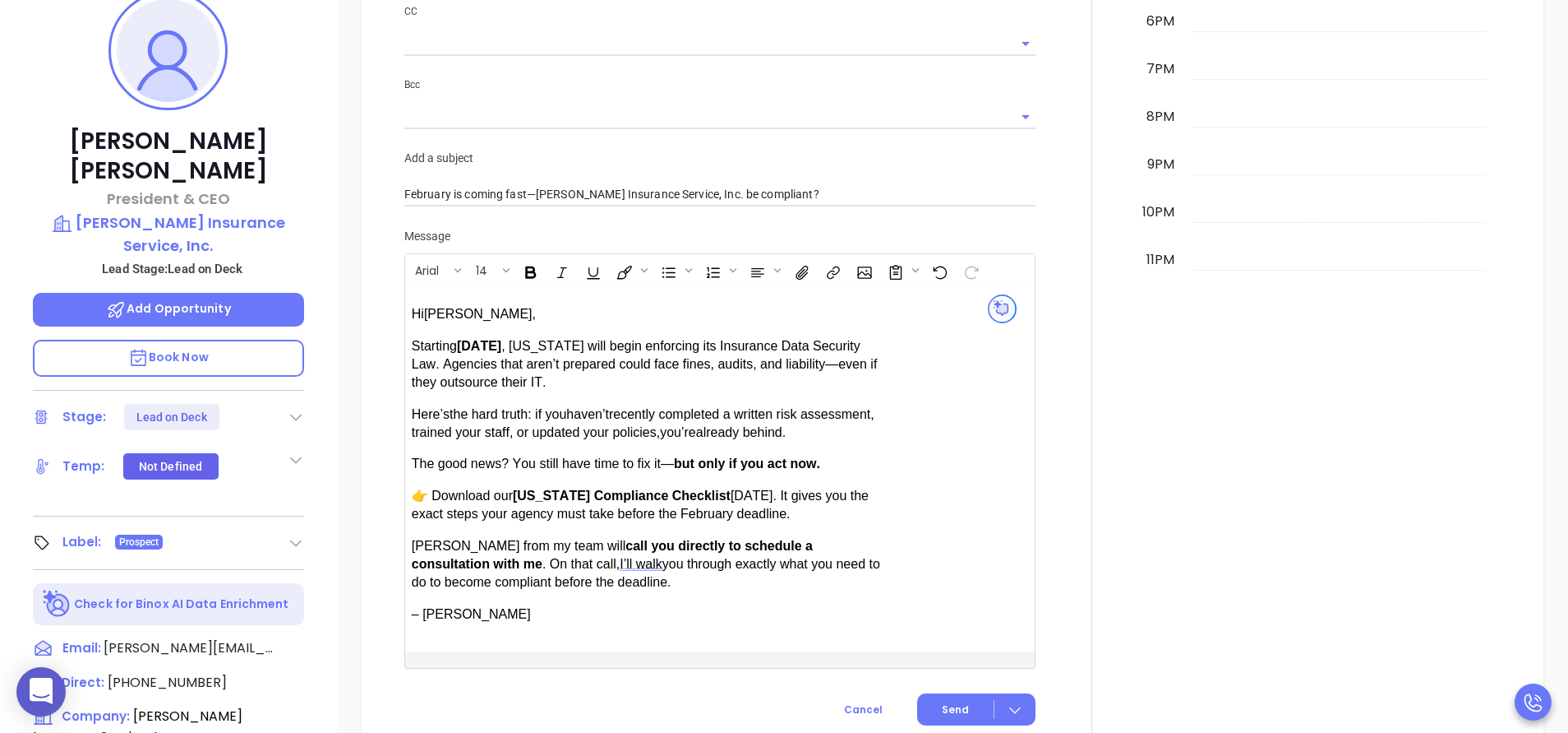
scroll to position [274, 0]
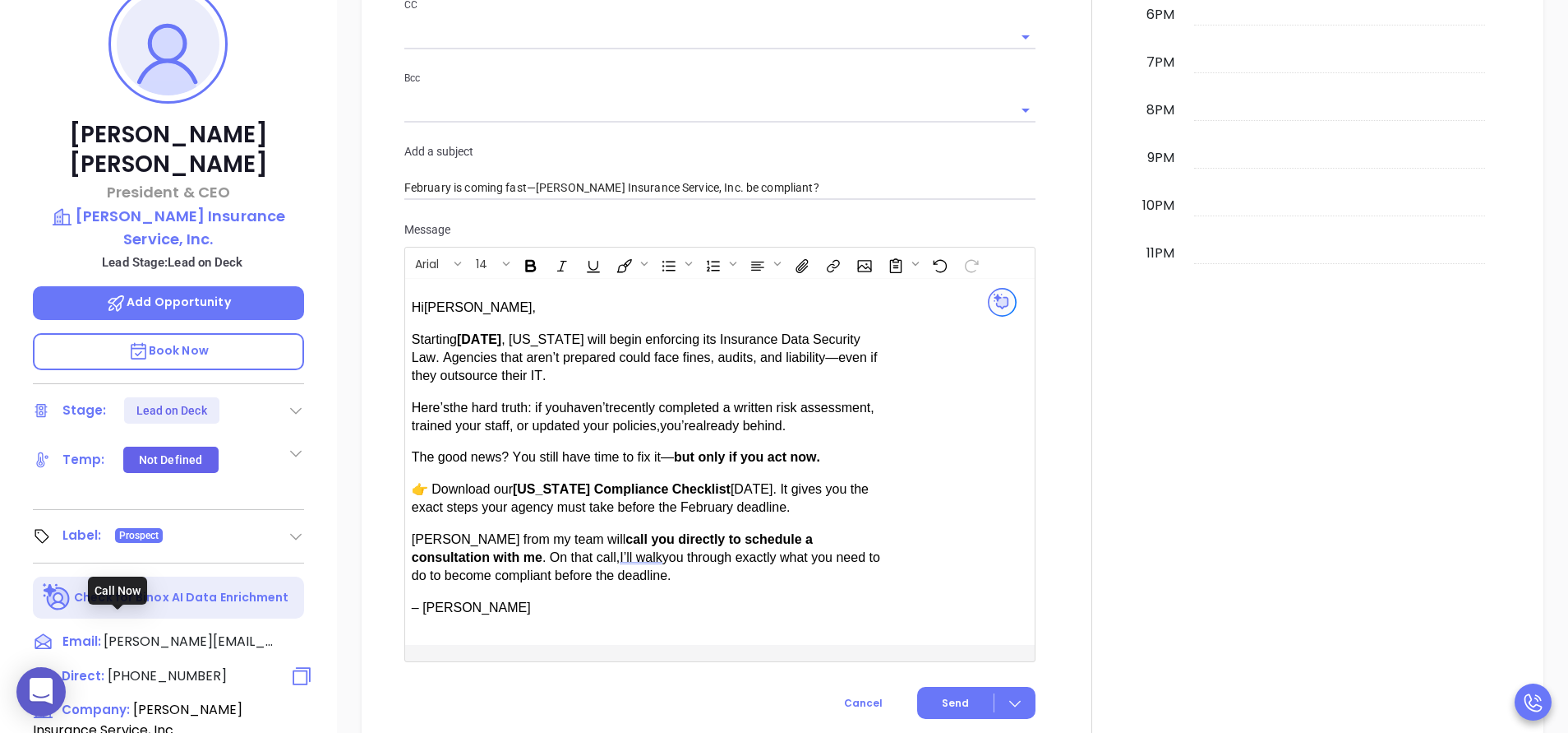
click at [159, 666] on span "(225) 927-0451" at bounding box center [166, 675] width 119 height 19
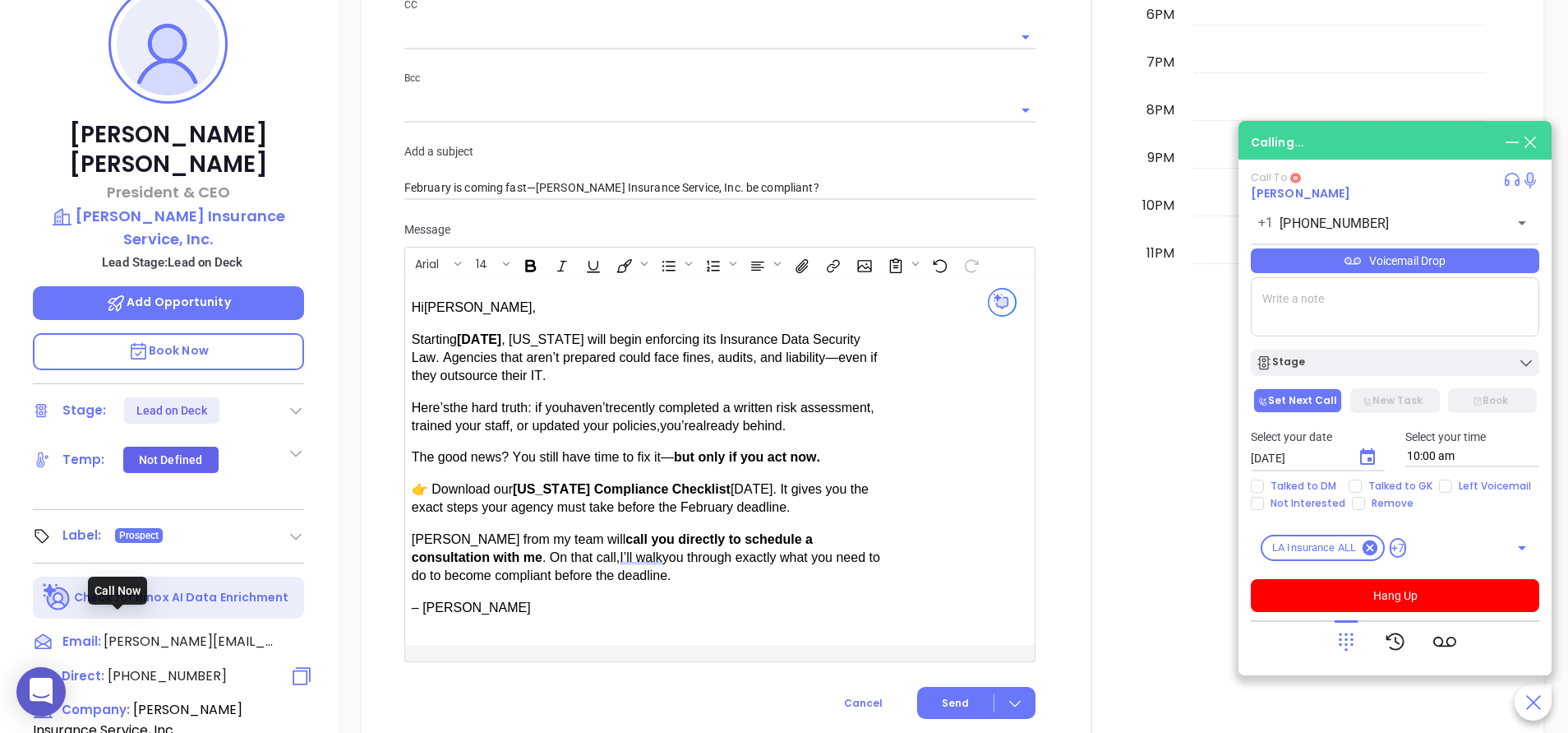
type input "(225) 927-0451"
click at [207, 342] on span "Book Now" at bounding box center [168, 350] width 81 height 16
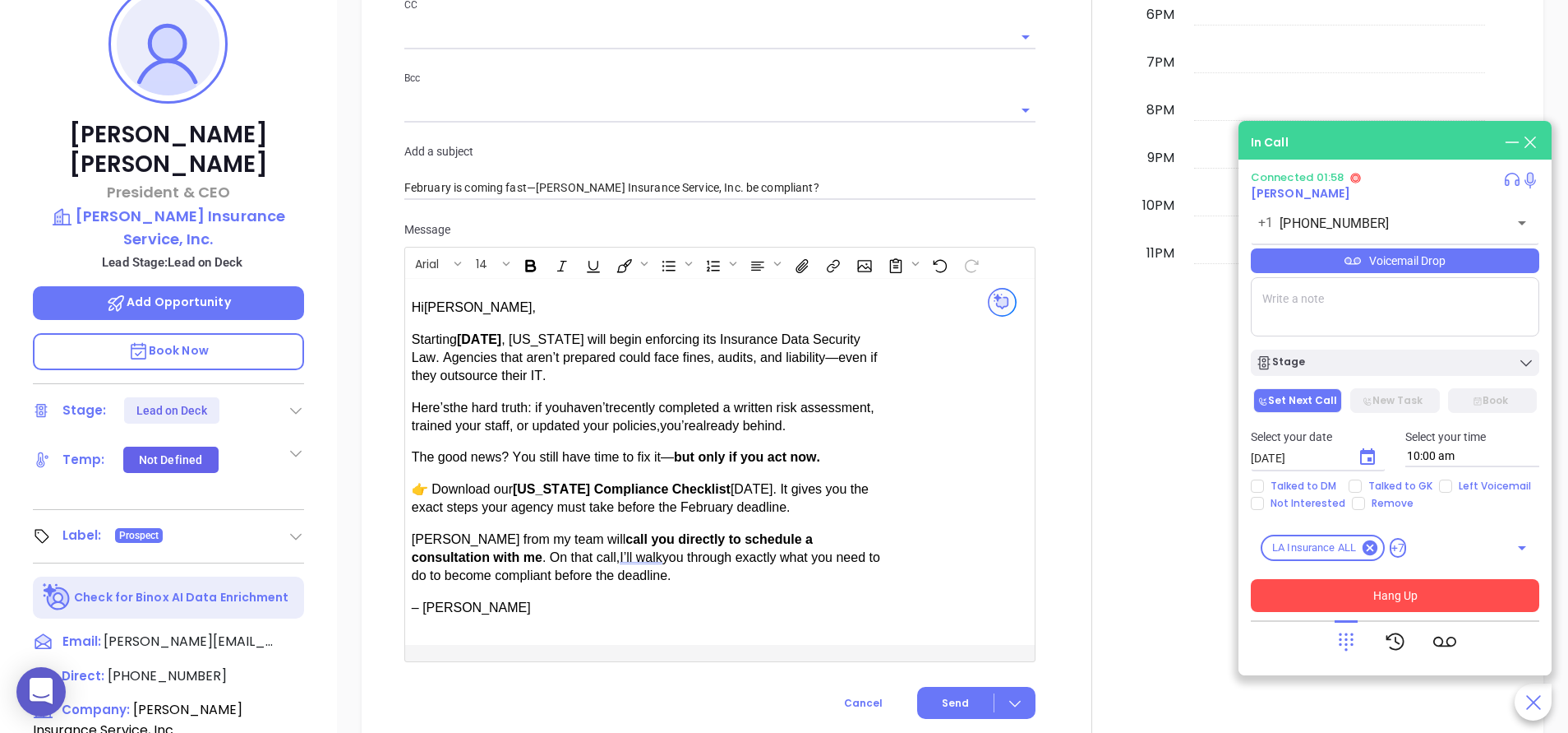
click at [1386, 589] on button "Hang Up" at bounding box center [1395, 595] width 289 height 33
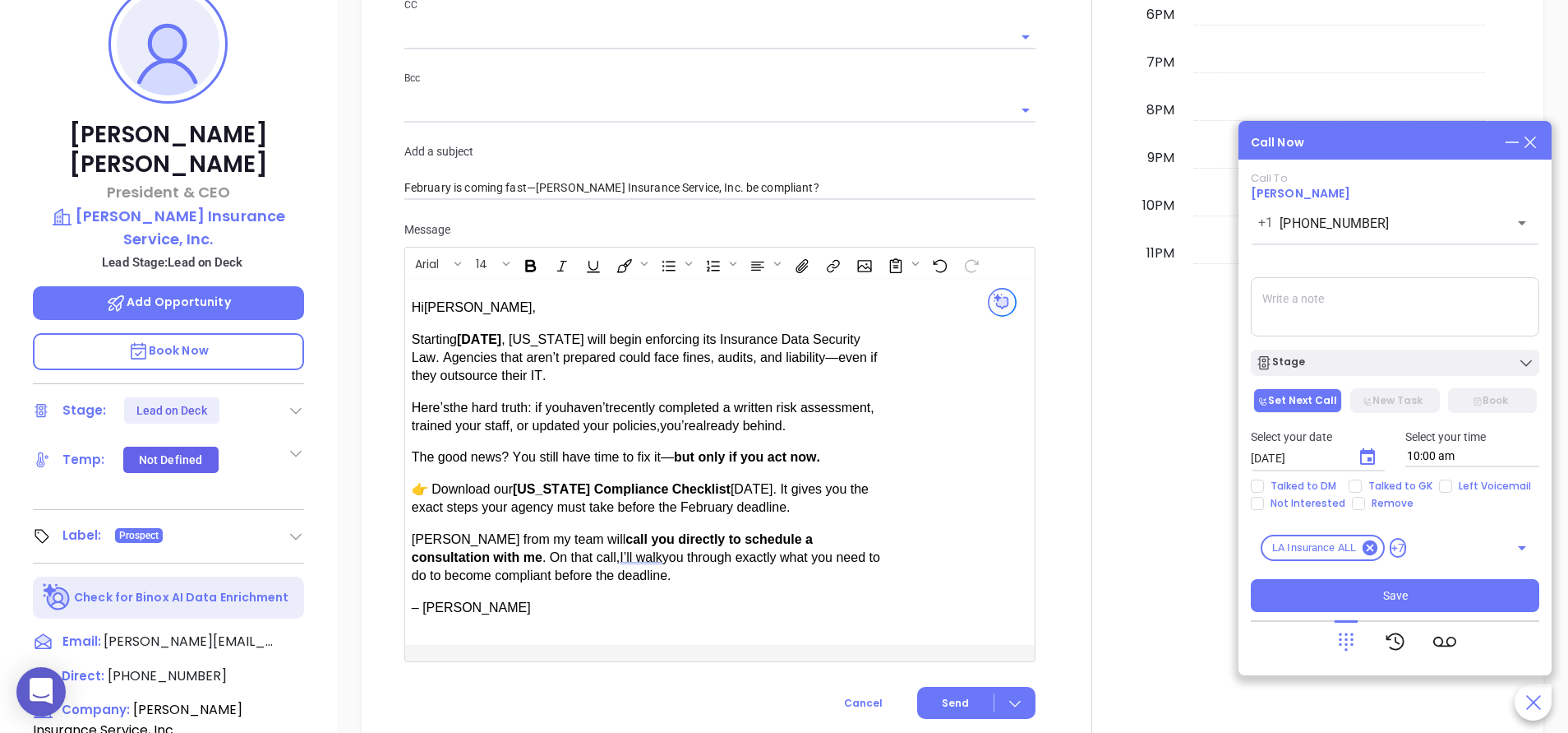
click at [1340, 327] on textarea at bounding box center [1395, 307] width 289 height 59
paste textarea "Board Member of Independent Insurance Agents of Louisiana"
click at [1465, 286] on textarea "left personalized vm, Ross is a Board Member of Independent Insurance Agents of…" at bounding box center [1395, 307] width 289 height 59
type textarea "left personalized vm, Ross is a Board Member of Independent Insurance Agents of…"
click at [1403, 490] on span "Talked to GK" at bounding box center [1401, 486] width 77 height 13
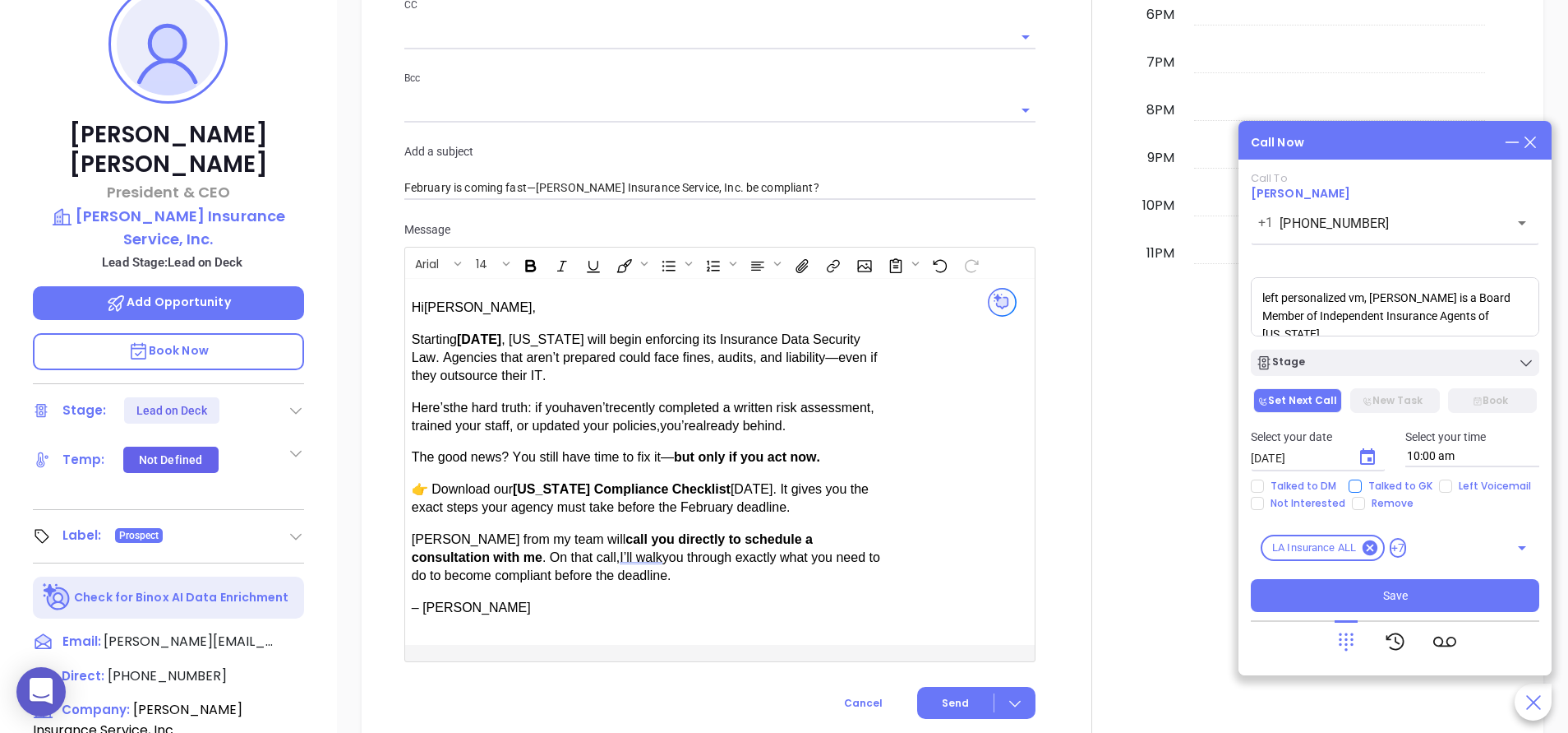
click at [1362, 490] on input "Talked to GK" at bounding box center [1355, 486] width 13 height 13
checkbox input "true"
click at [1463, 485] on span "Left Voicemail" at bounding box center [1496, 486] width 86 height 13
click at [1453, 485] on input "Left Voicemail" at bounding box center [1445, 486] width 13 height 13
checkbox input "true"
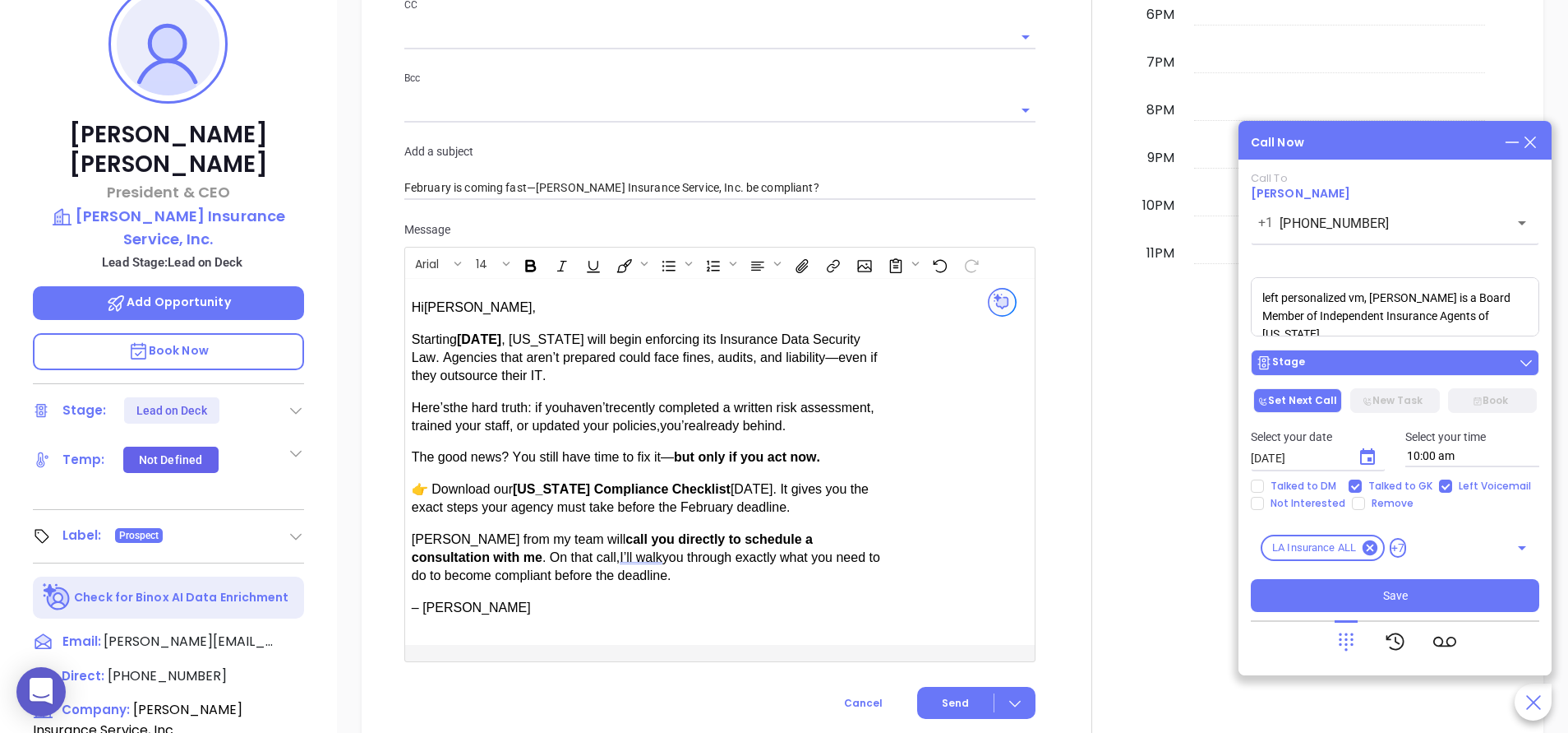
click at [1362, 354] on button "Stage" at bounding box center [1395, 362] width 289 height 26
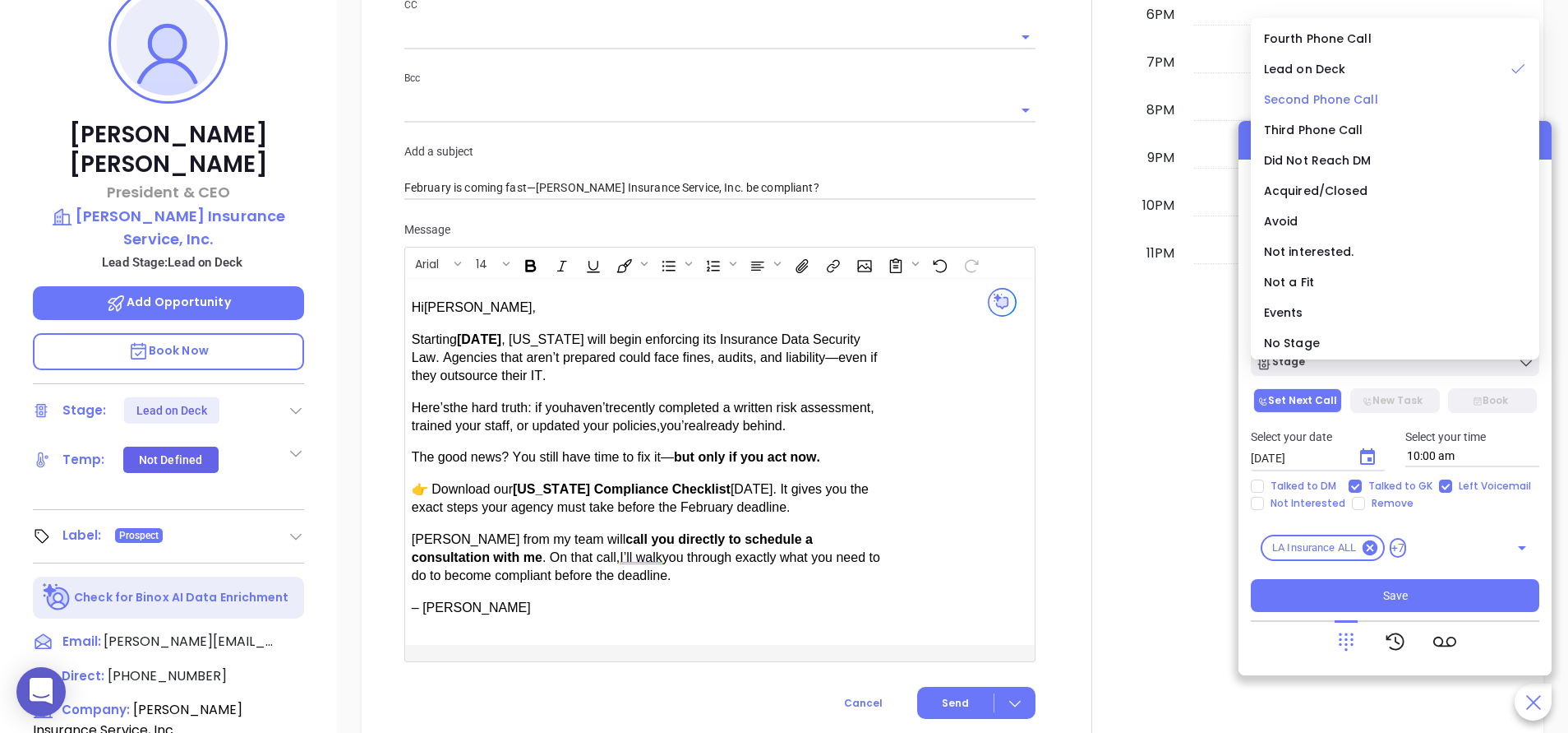
click at [1357, 97] on span "Second Phone Call" at bounding box center [1321, 99] width 114 height 16
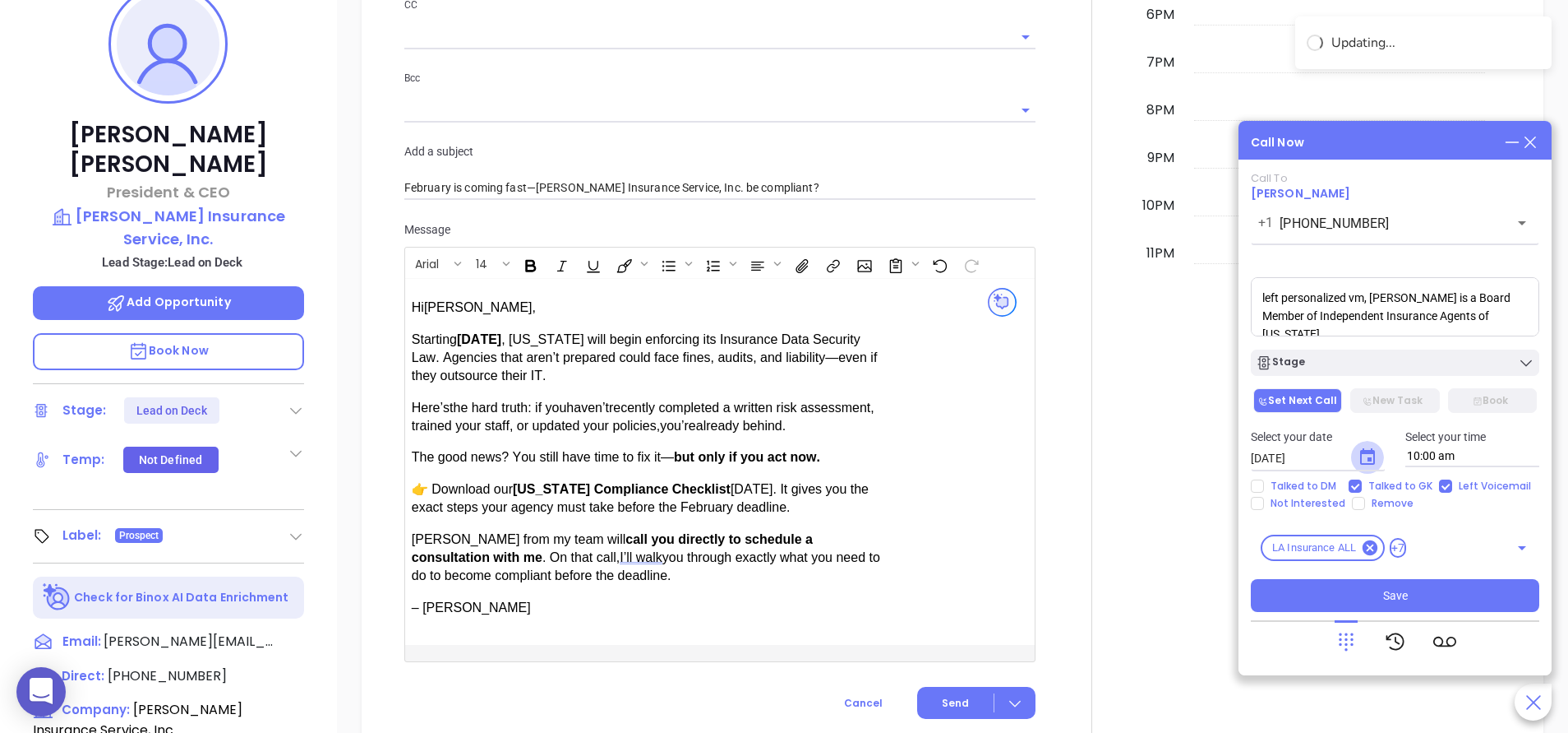
click at [1372, 455] on icon "Choose date, selected date is Sep 12, 2025" at bounding box center [1368, 457] width 20 height 20
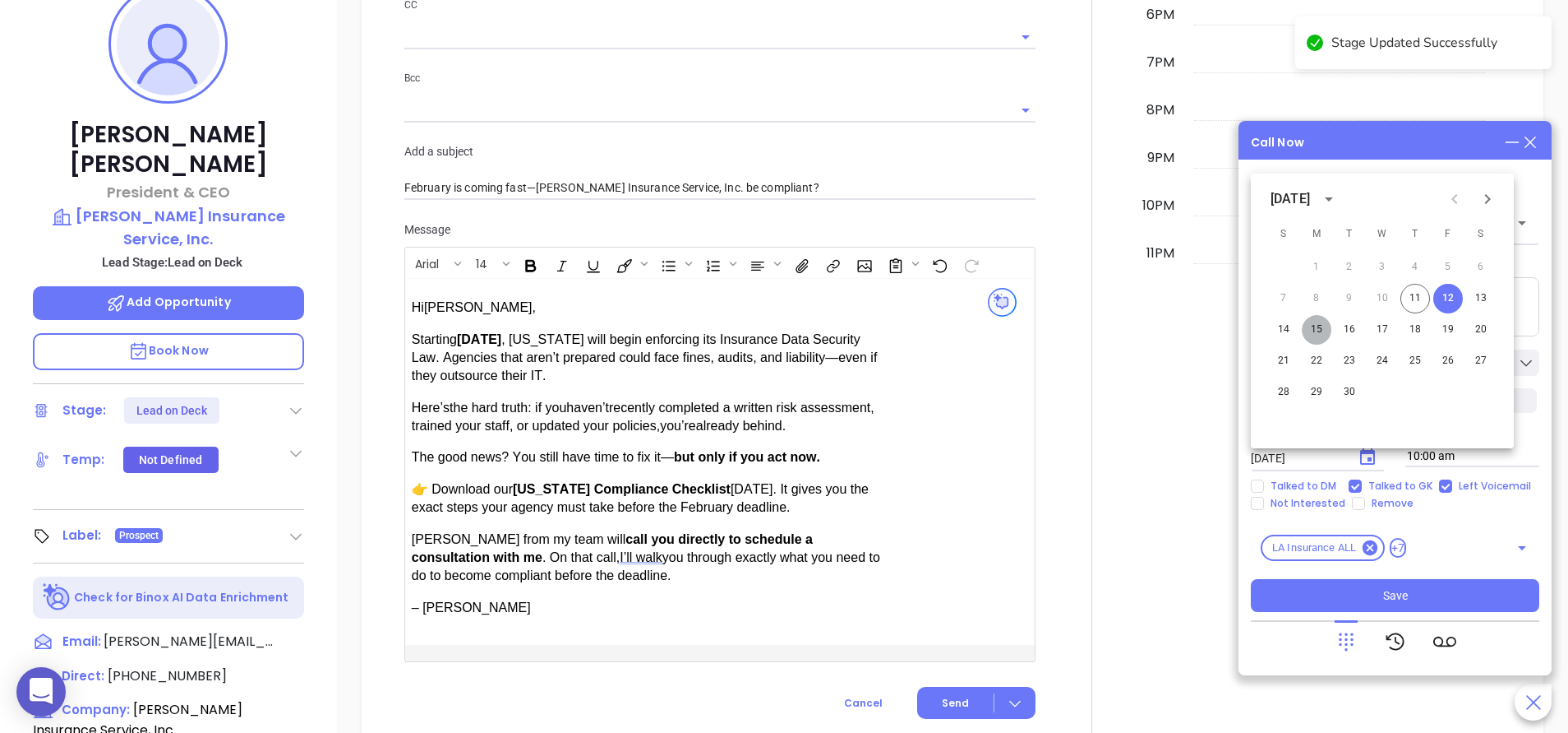
click at [1318, 332] on button "15" at bounding box center [1316, 329] width 30 height 30
type input "09/15/2025"
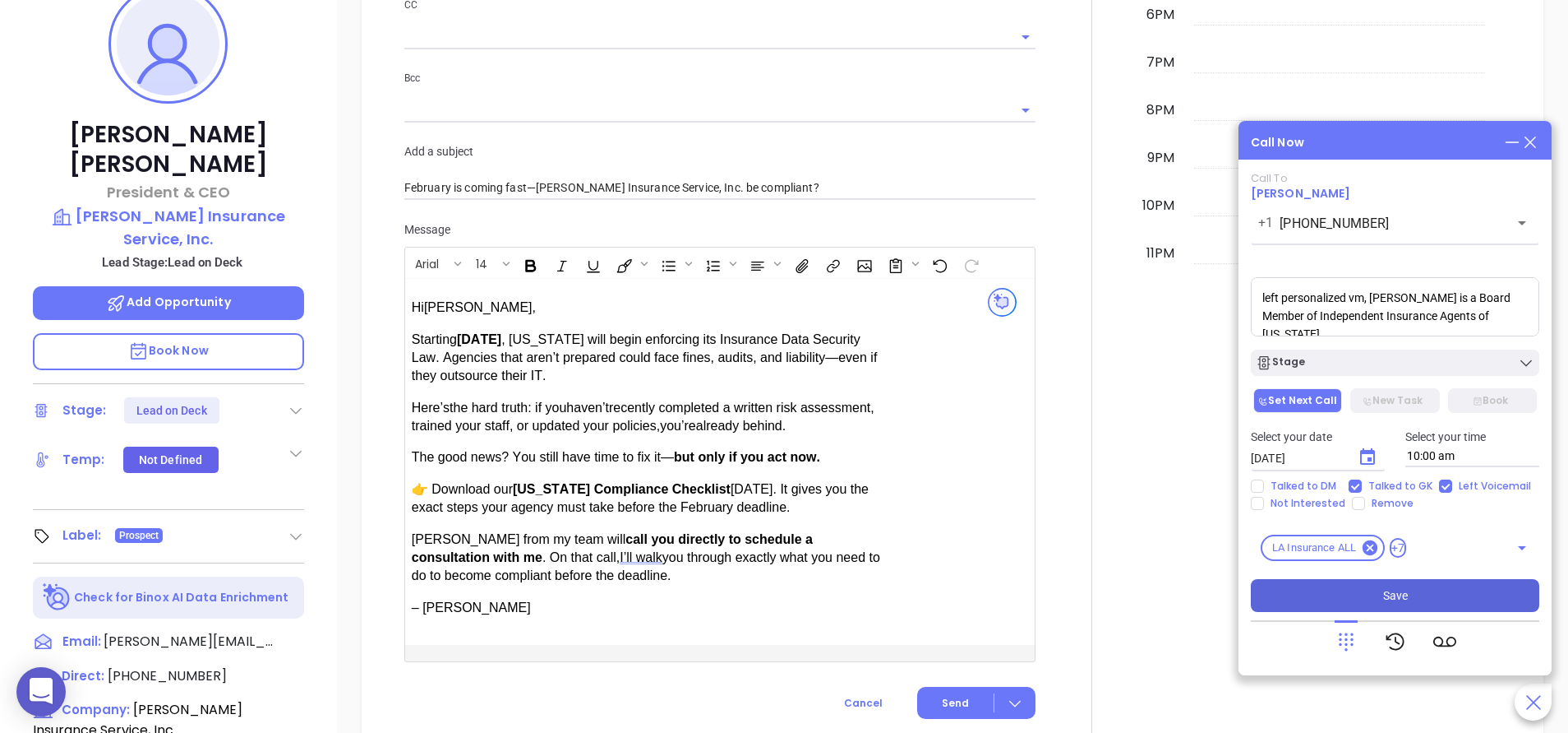
click at [1362, 588] on button "Save" at bounding box center [1395, 595] width 289 height 33
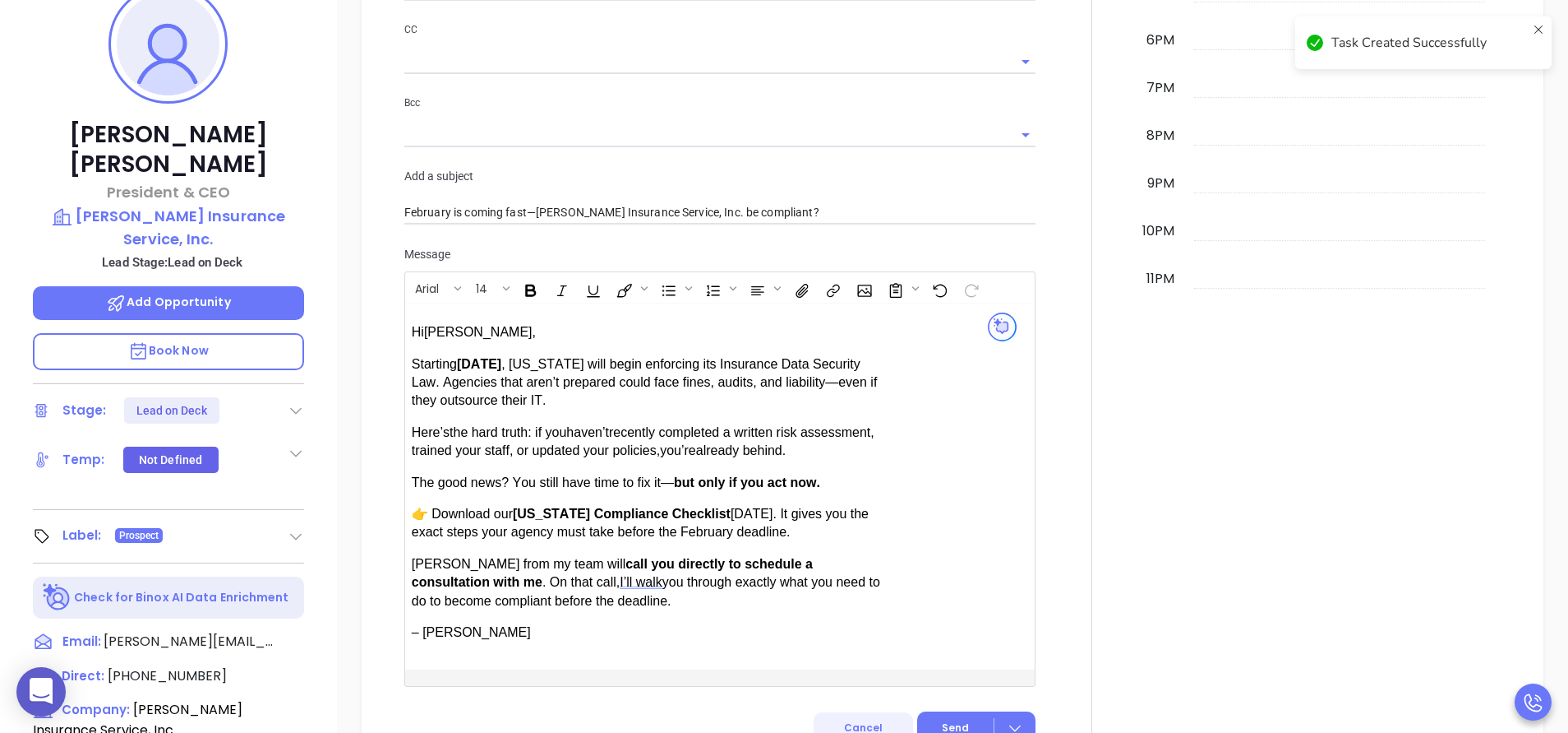
scroll to position [1129, 0]
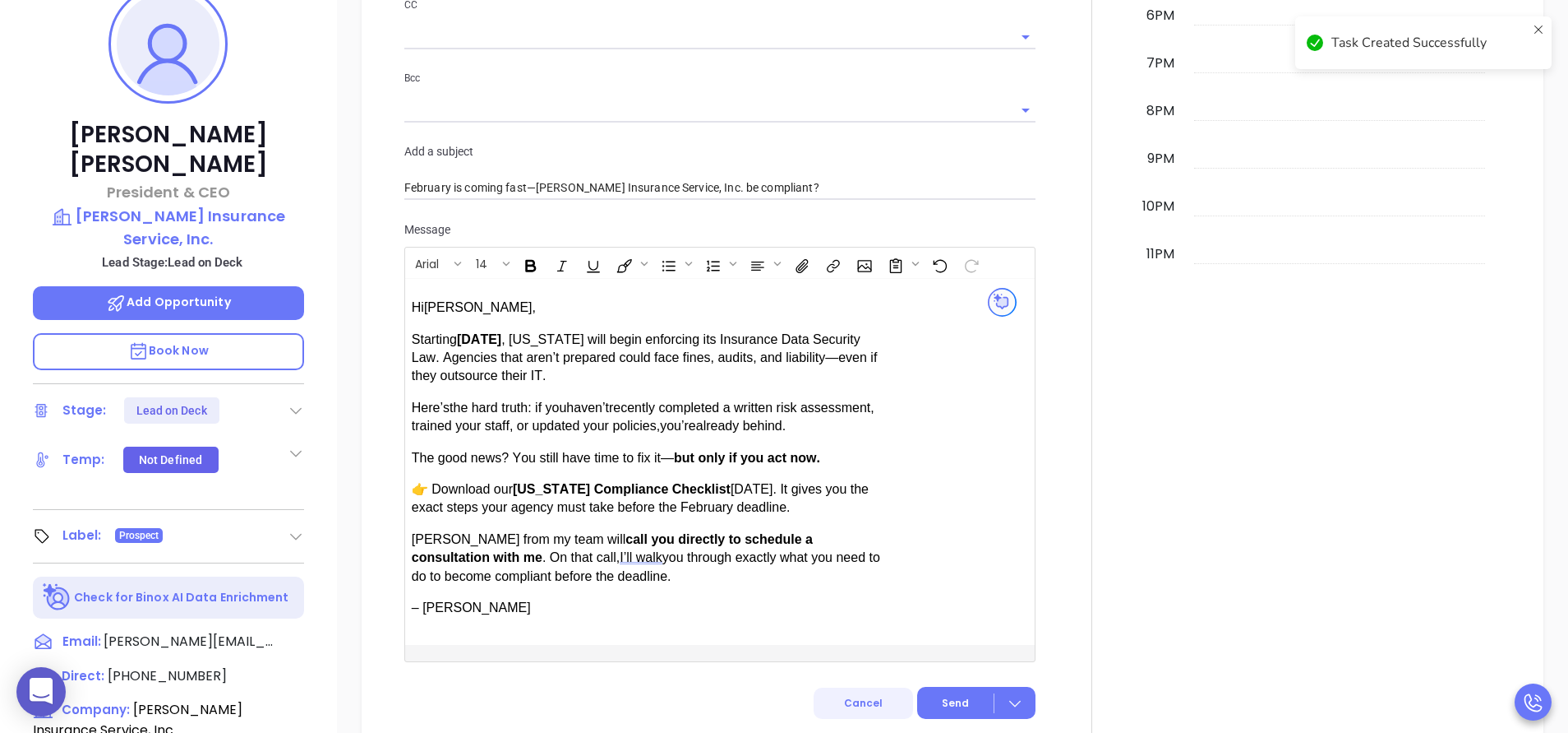
click at [844, 705] on span "Cancel" at bounding box center [863, 703] width 38 height 14
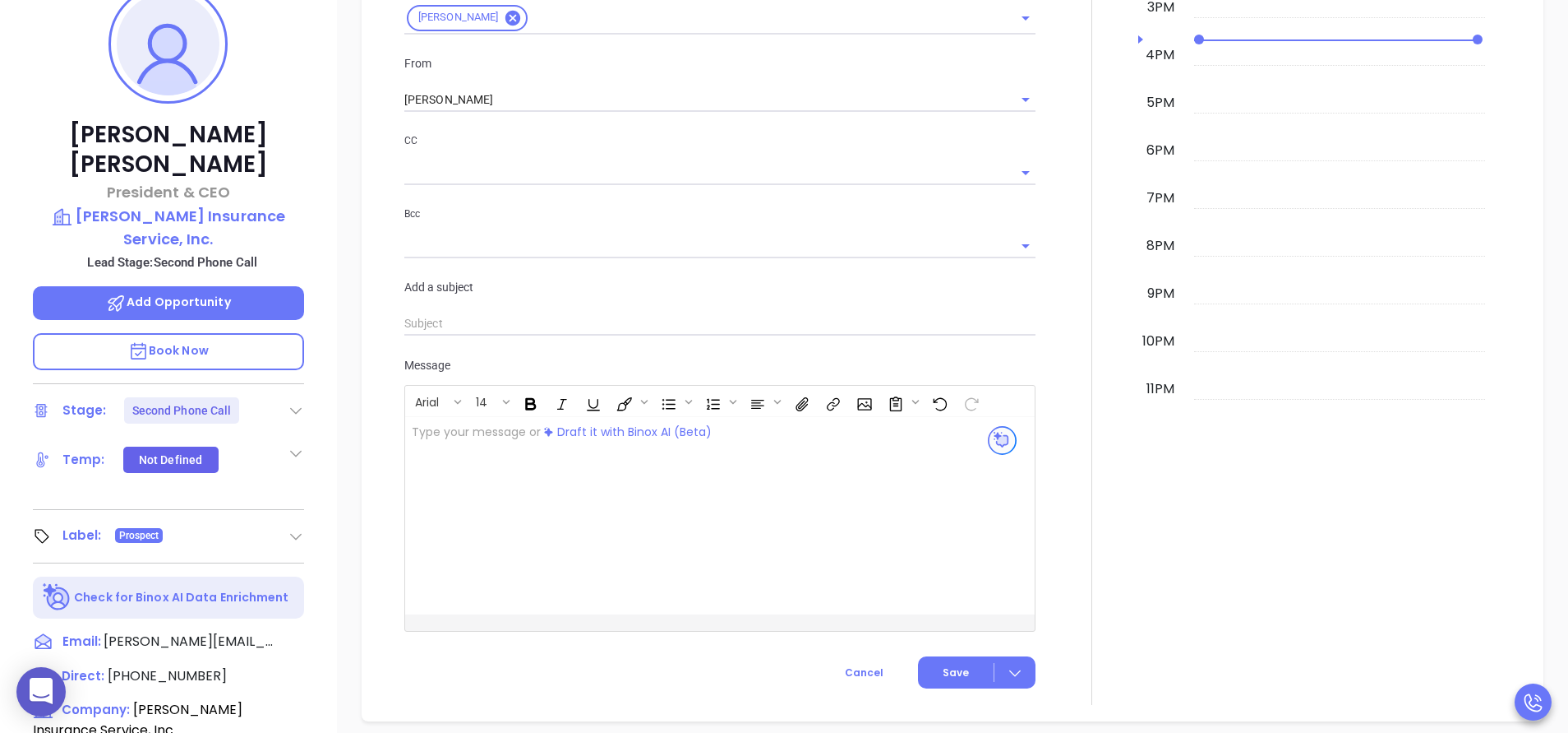
scroll to position [1265, 0]
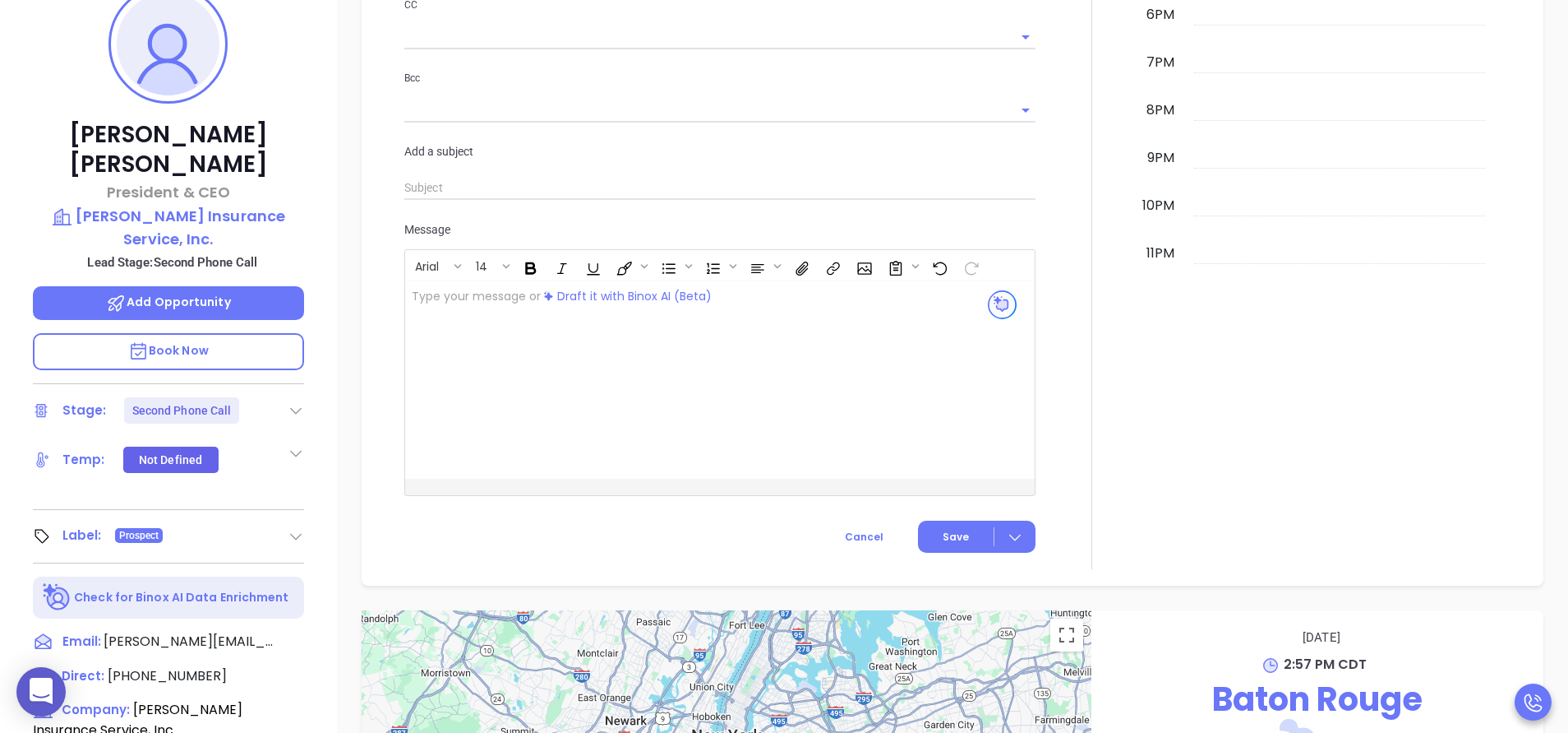
click at [1060, 328] on div at bounding box center [1092, 21] width 93 height 1095
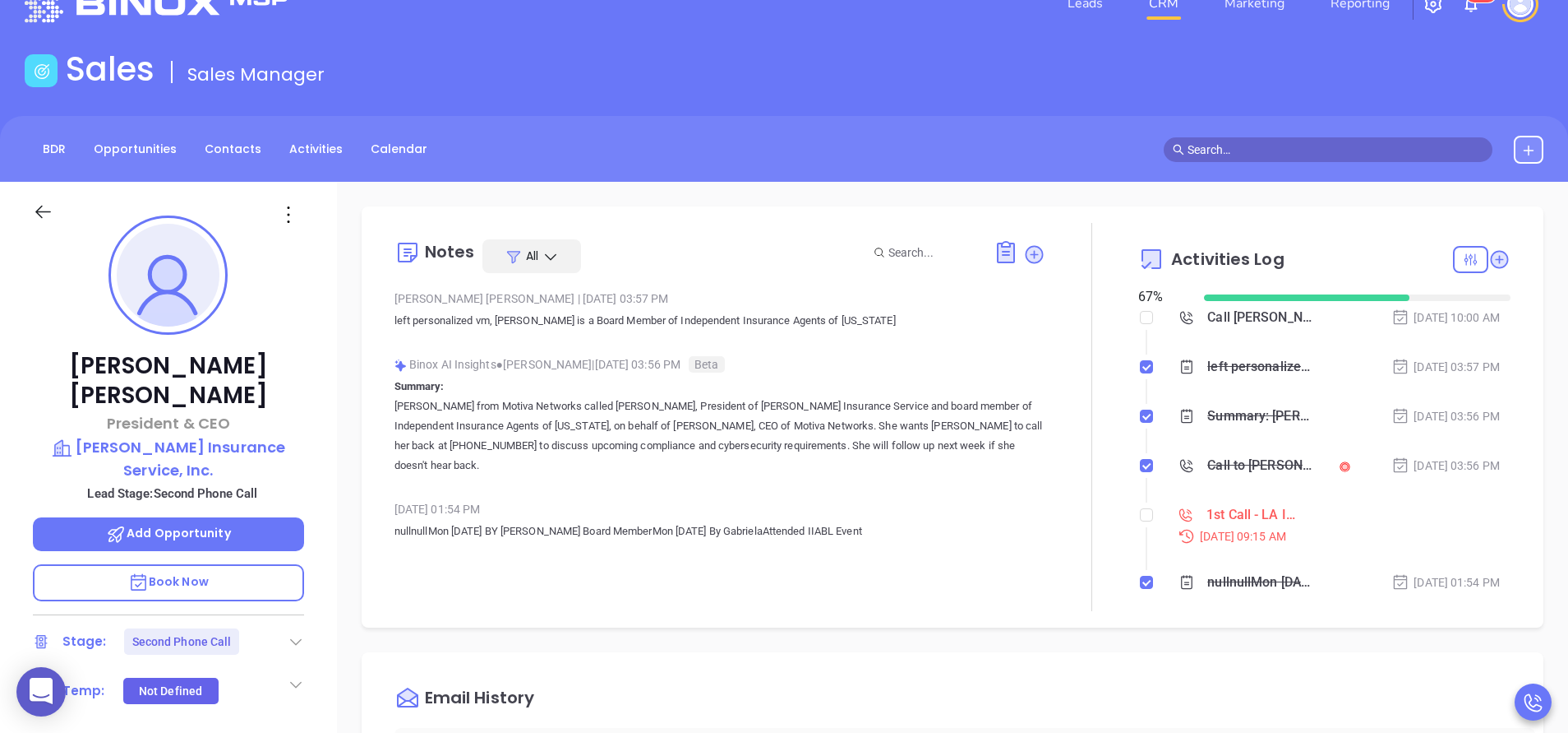
scroll to position [0, 0]
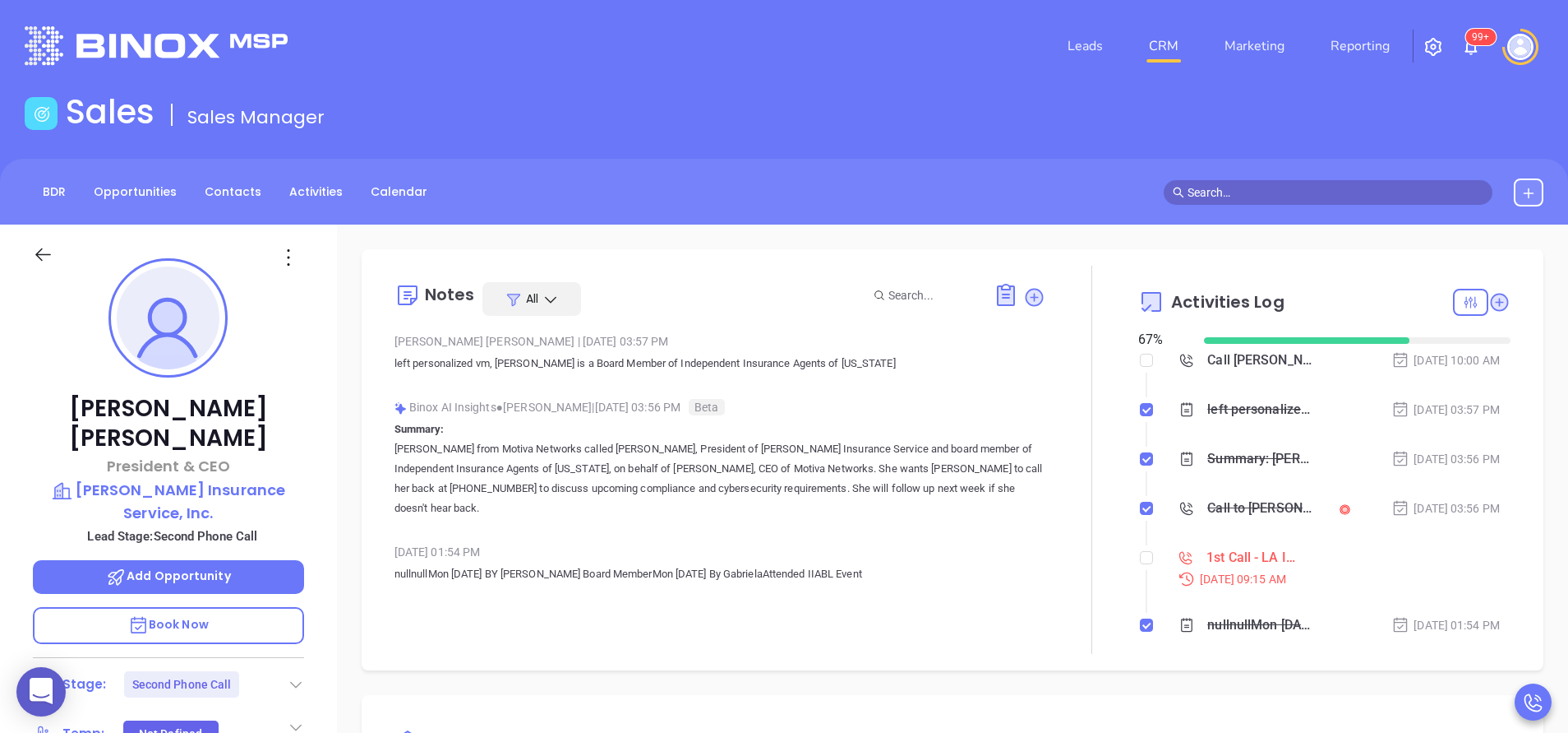
click at [1142, 559] on li "1st Call - LA Insurance Sep 8, 2025 | 09:15 AM" at bounding box center [1326, 583] width 369 height 64
click at [1140, 560] on input "checkbox" at bounding box center [1146, 558] width 13 height 13
checkbox input "true"
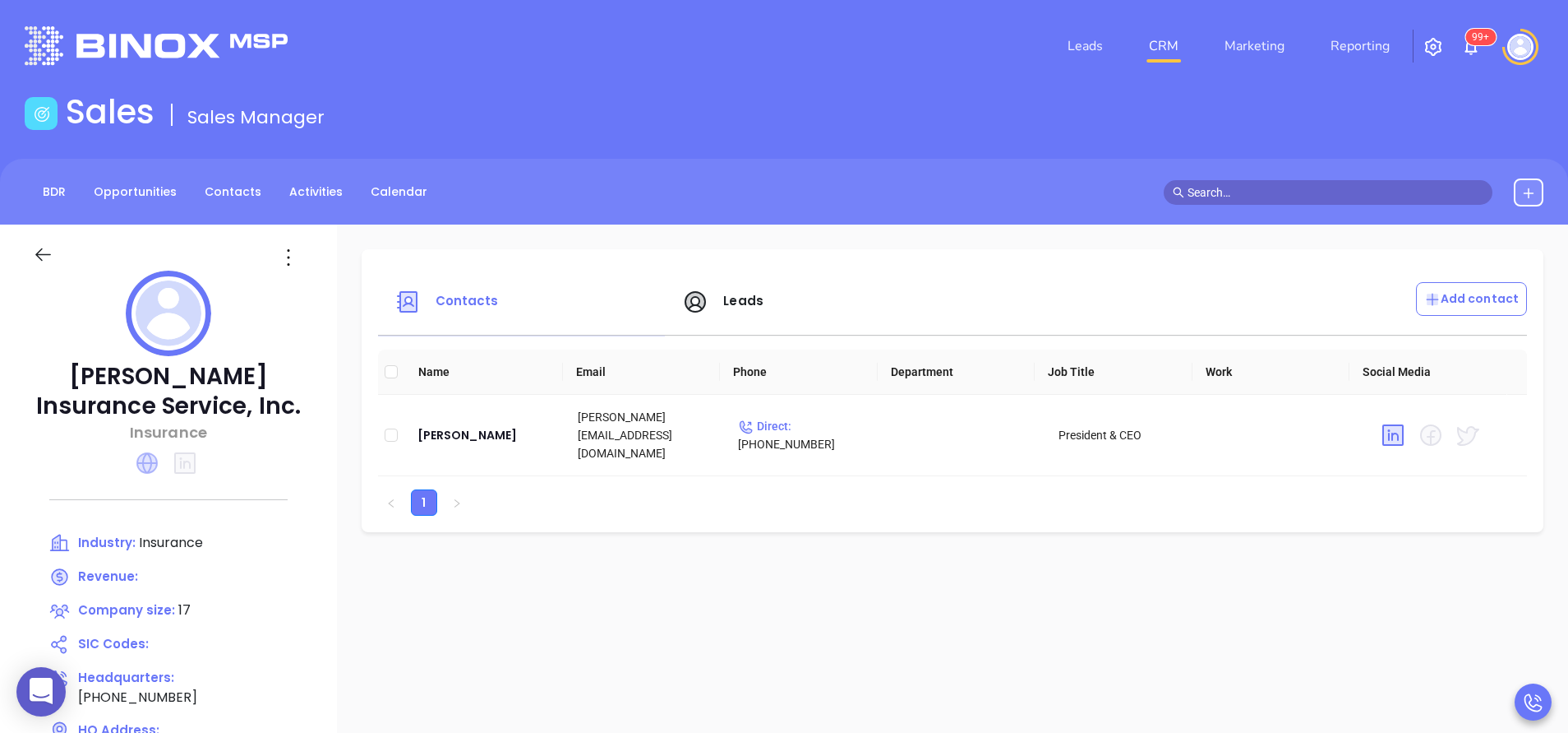
click at [157, 464] on icon at bounding box center [148, 463] width 21 height 21
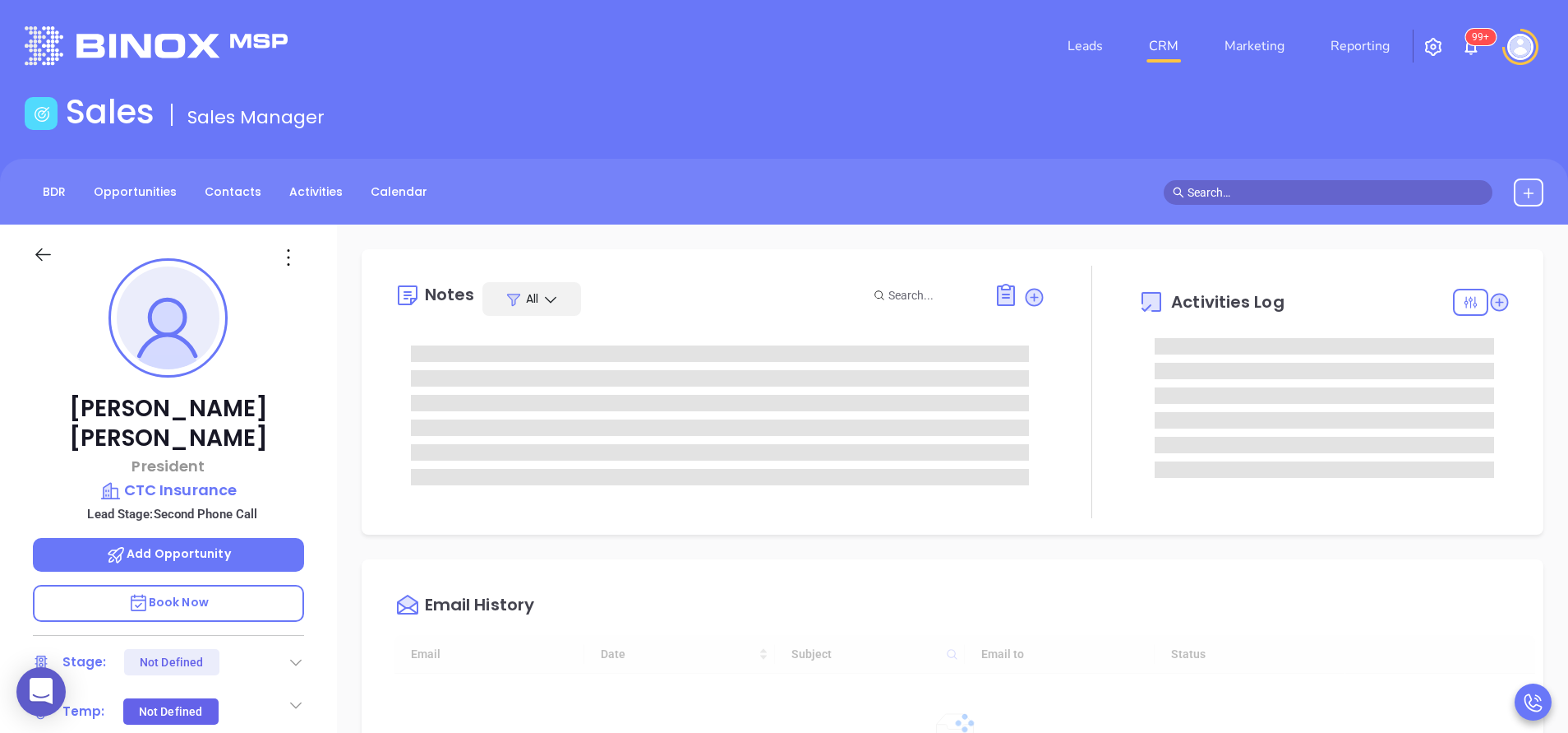
type input "[DATE]"
click at [1031, 293] on icon at bounding box center [1034, 297] width 22 height 22
type input "[PERSON_NAME]"
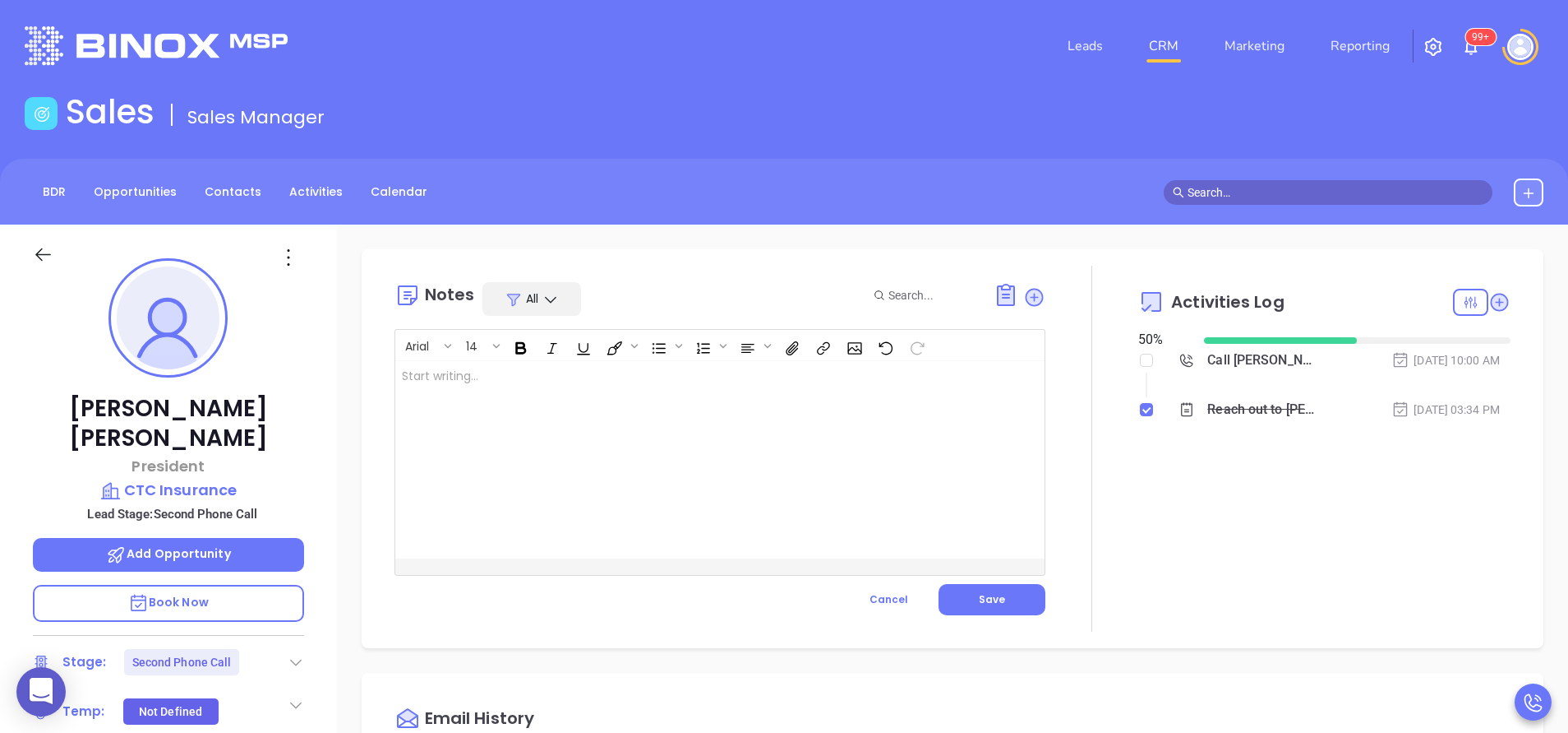
click at [819, 436] on div at bounding box center [697, 459] width 604 height 198
click at [967, 604] on button "Save" at bounding box center [991, 599] width 106 height 31
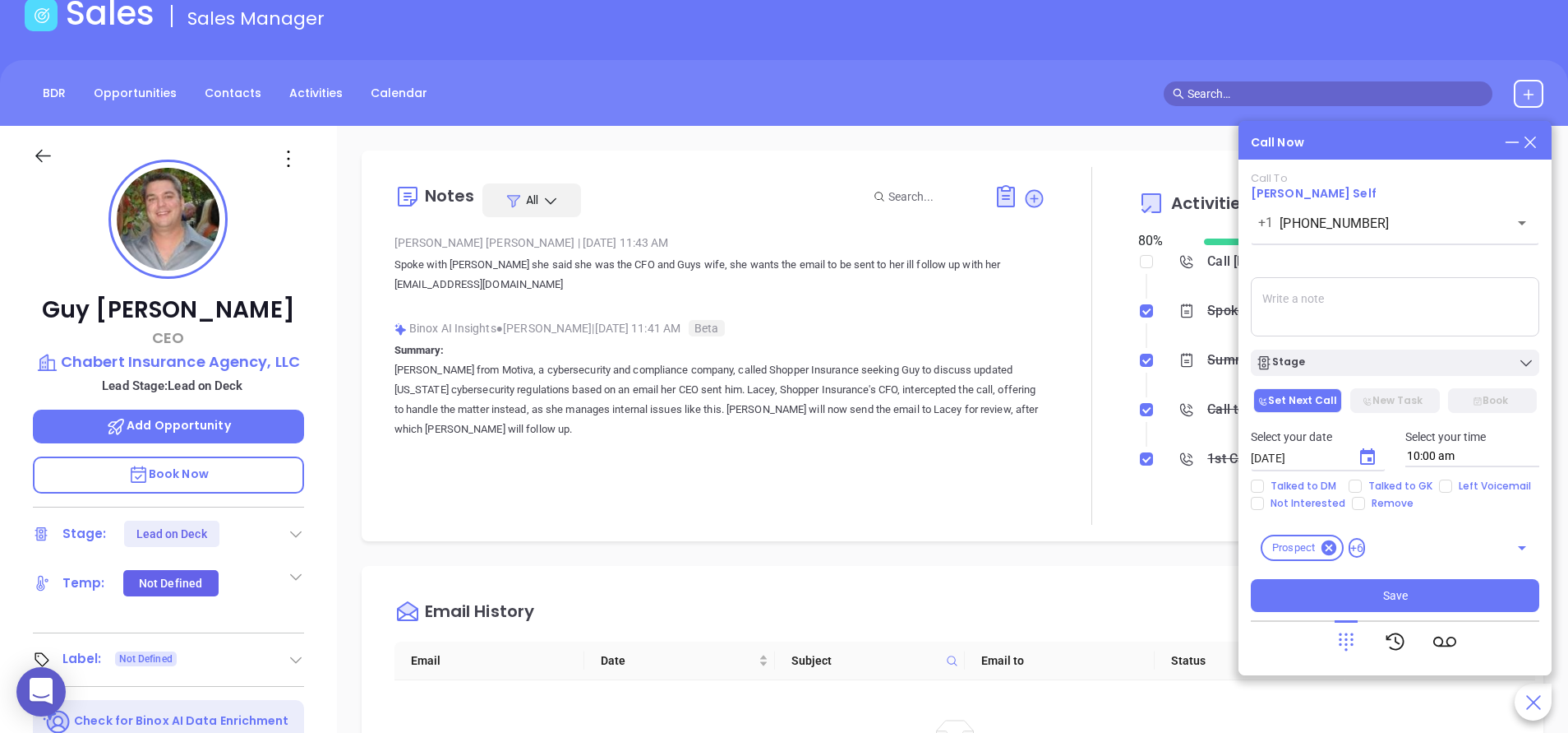
scroll to position [478, 0]
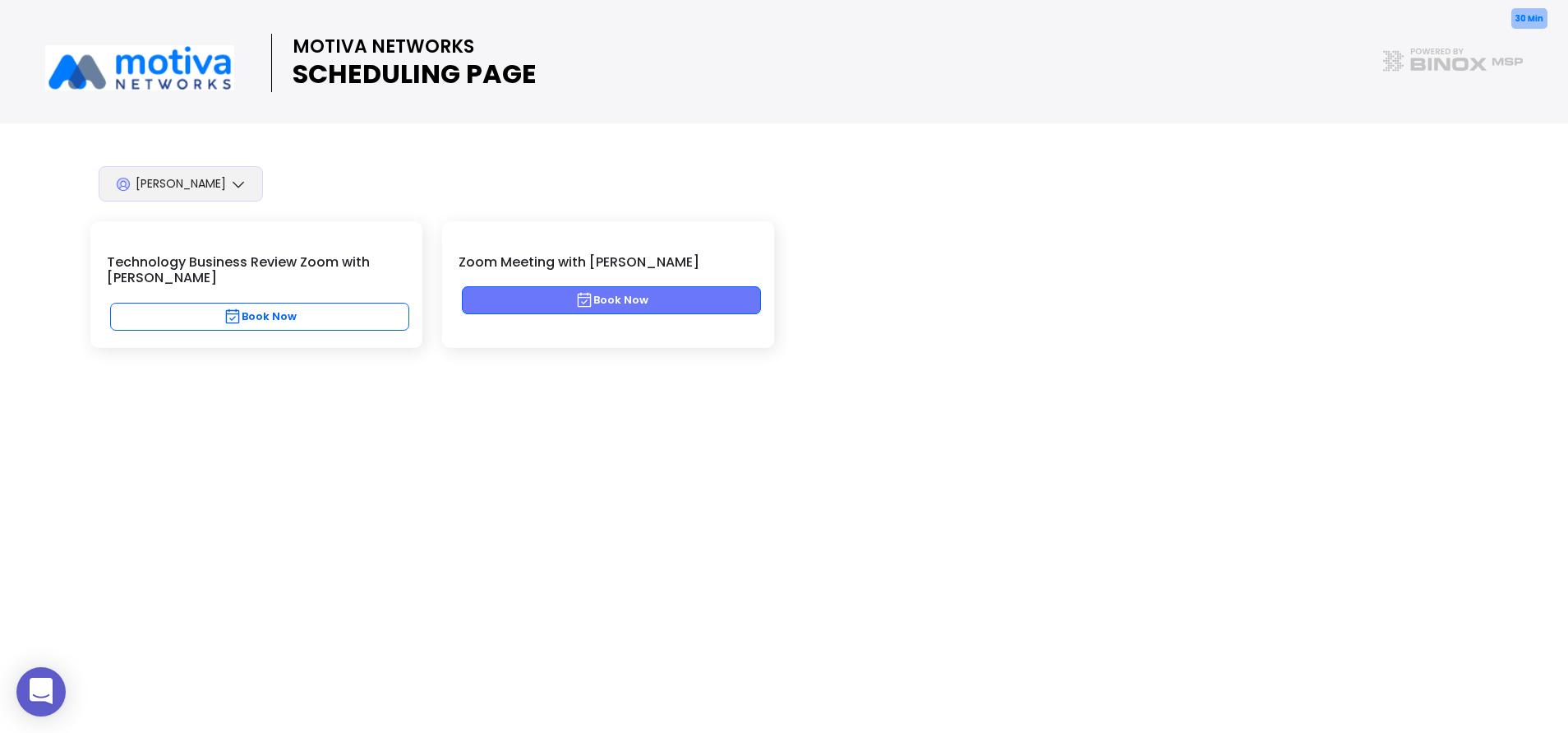
click at [541, 294] on button "Book Now" at bounding box center [611, 300] width 299 height 28
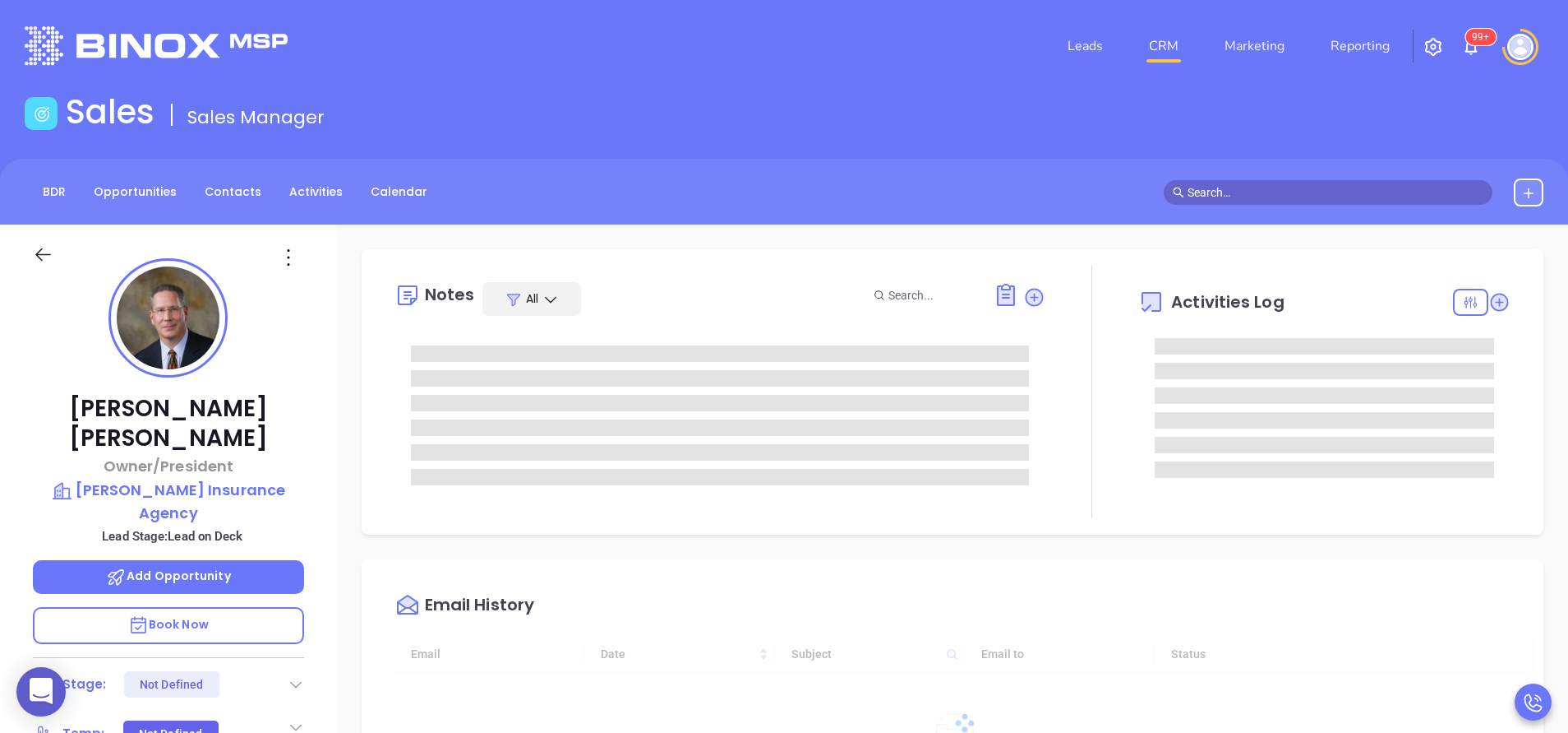
type input "[DATE]"
type input "[PERSON_NAME]"
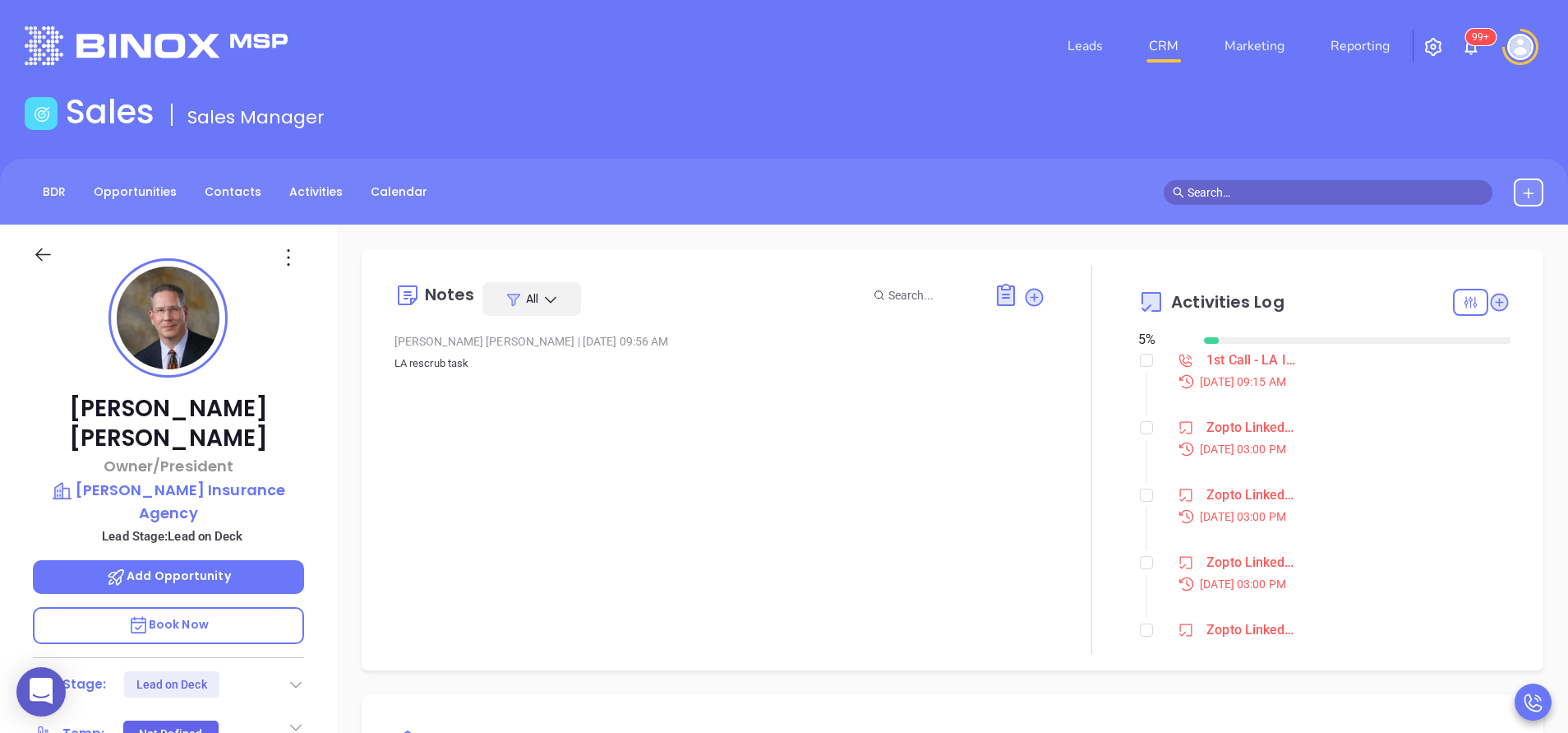
click at [319, 467] on div "[PERSON_NAME] Owner/President [PERSON_NAME] Insurance Agency Lead Stage: Lead o…" at bounding box center [168, 683] width 337 height 916
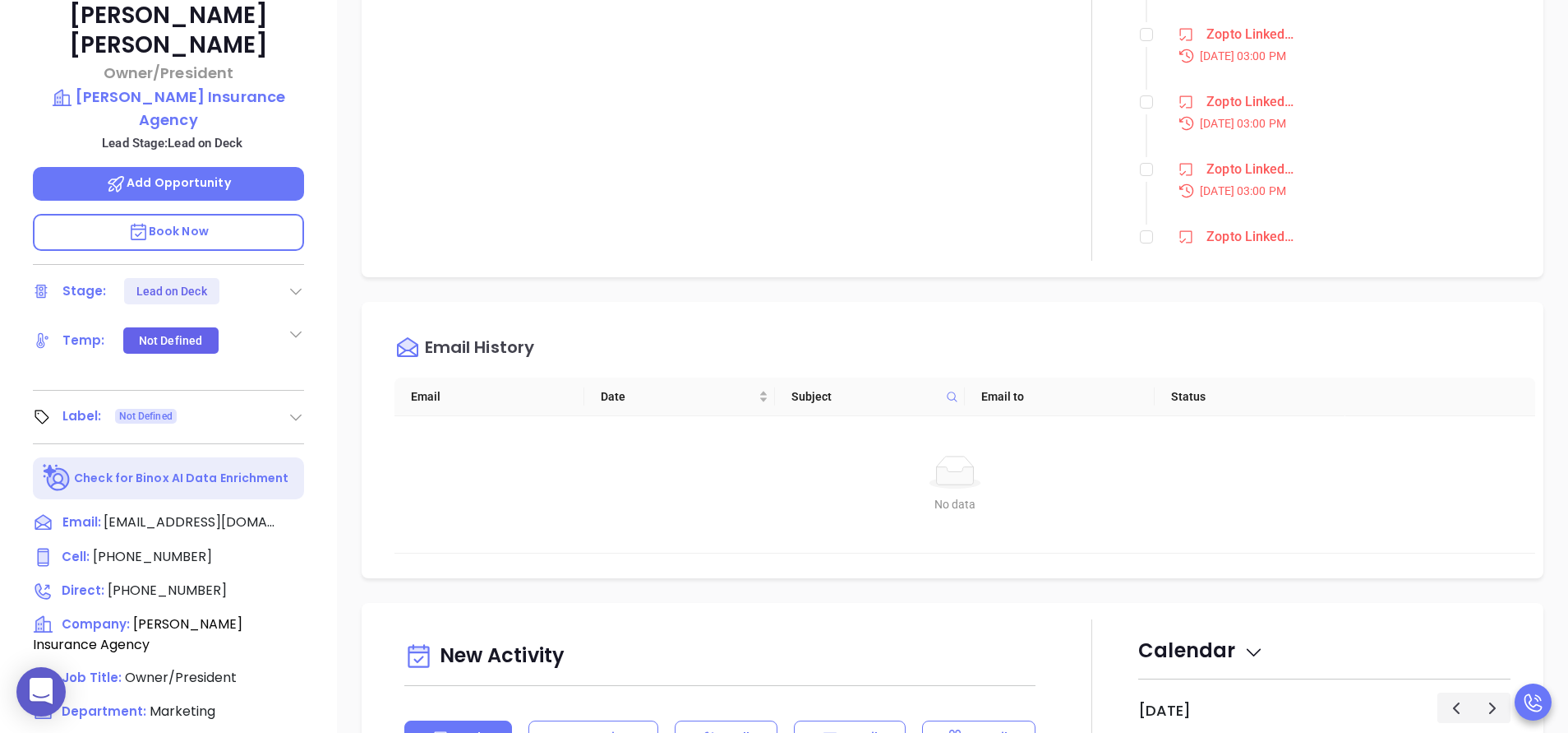
scroll to position [395, 0]
click at [139, 579] on span "[PHONE_NUMBER]" at bounding box center [166, 588] width 119 height 19
type input "[PHONE_NUMBER]"
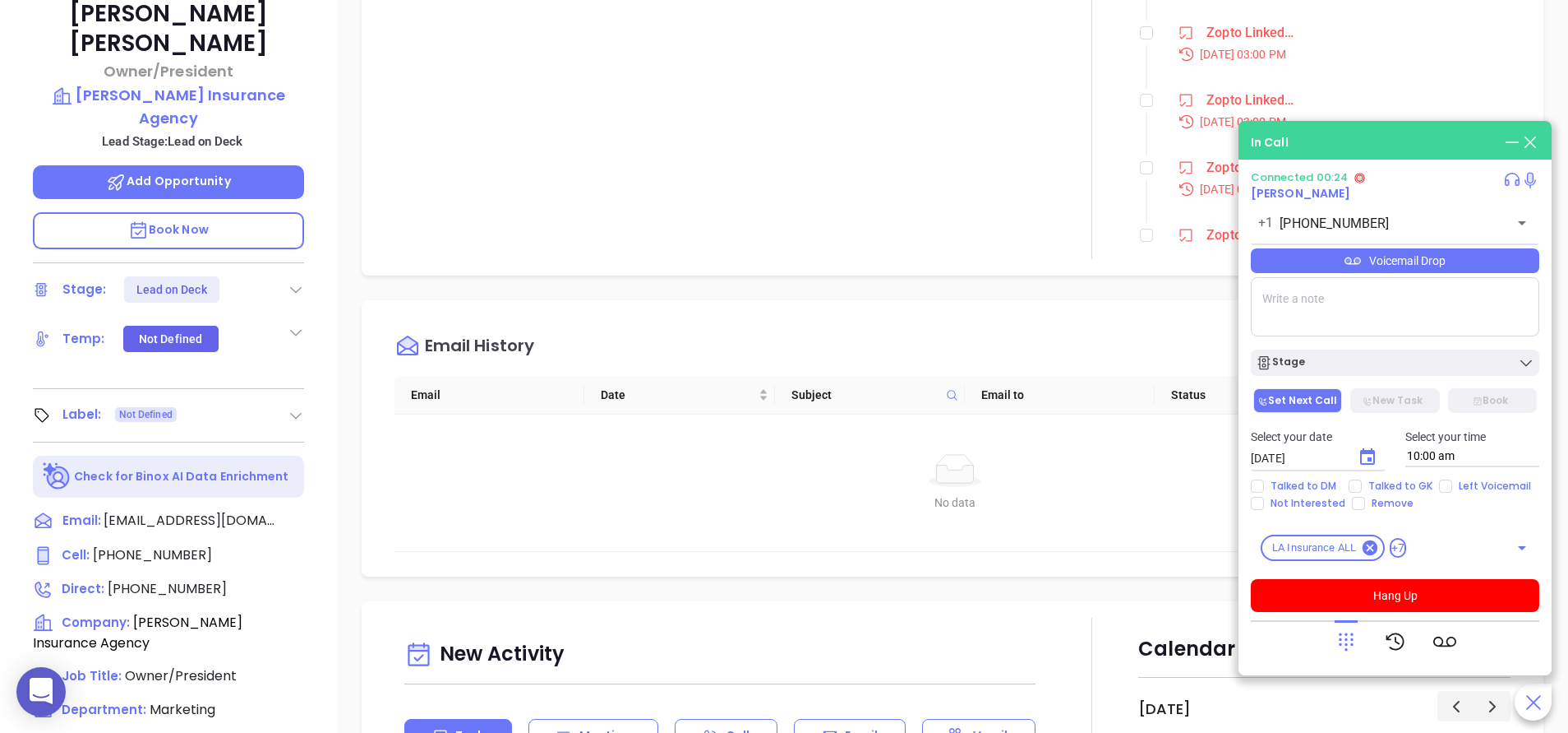
click at [199, 221] on span "Book Now" at bounding box center [168, 229] width 81 height 16
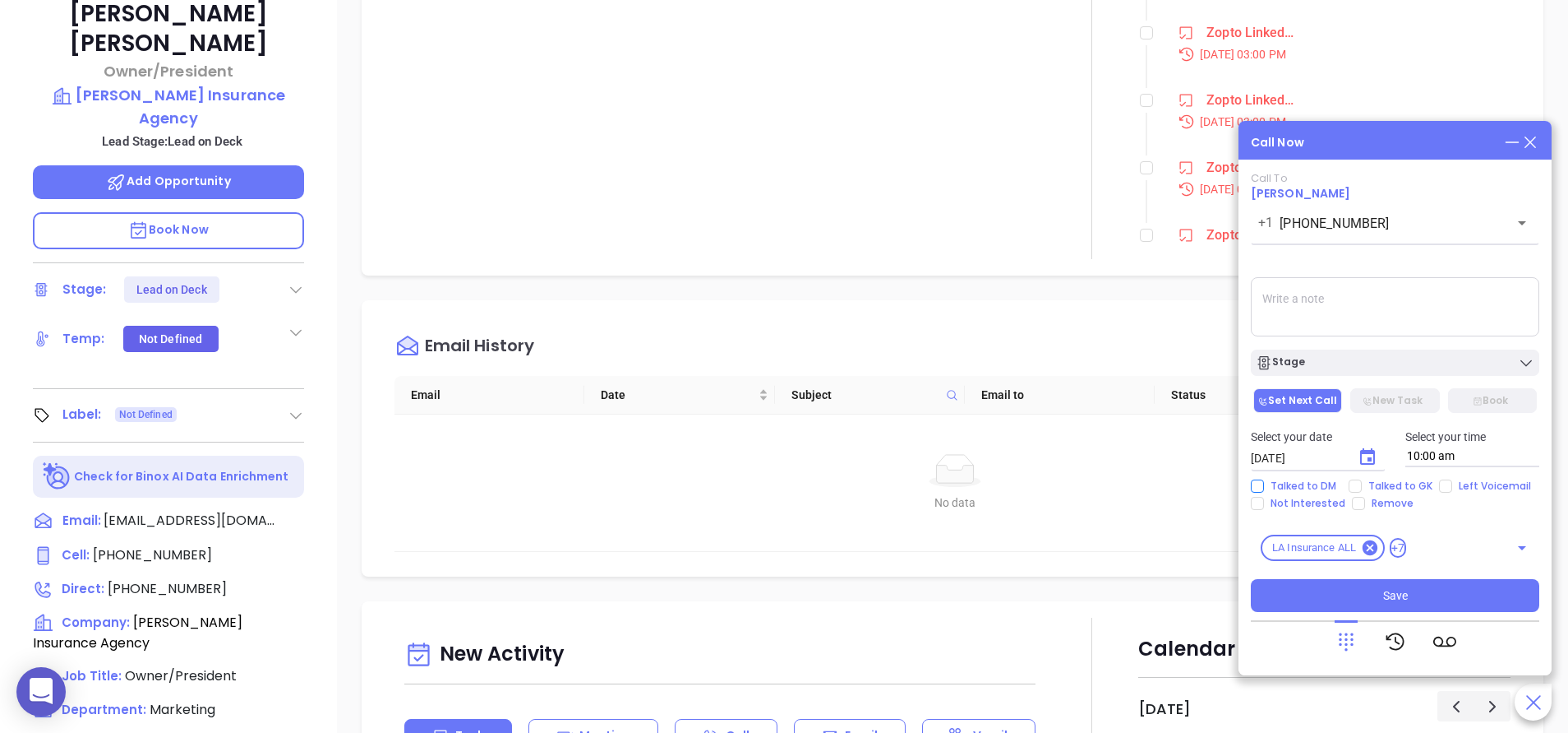
click at [1289, 489] on span "Talked to DM" at bounding box center [1303, 486] width 79 height 13
click at [1264, 489] on input "Talked to DM" at bounding box center [1258, 486] width 13 height 13
checkbox input "true"
click at [1280, 499] on span "Not Interested" at bounding box center [1308, 503] width 88 height 13
click at [1264, 499] on input "Not Interested" at bounding box center [1258, 503] width 13 height 13
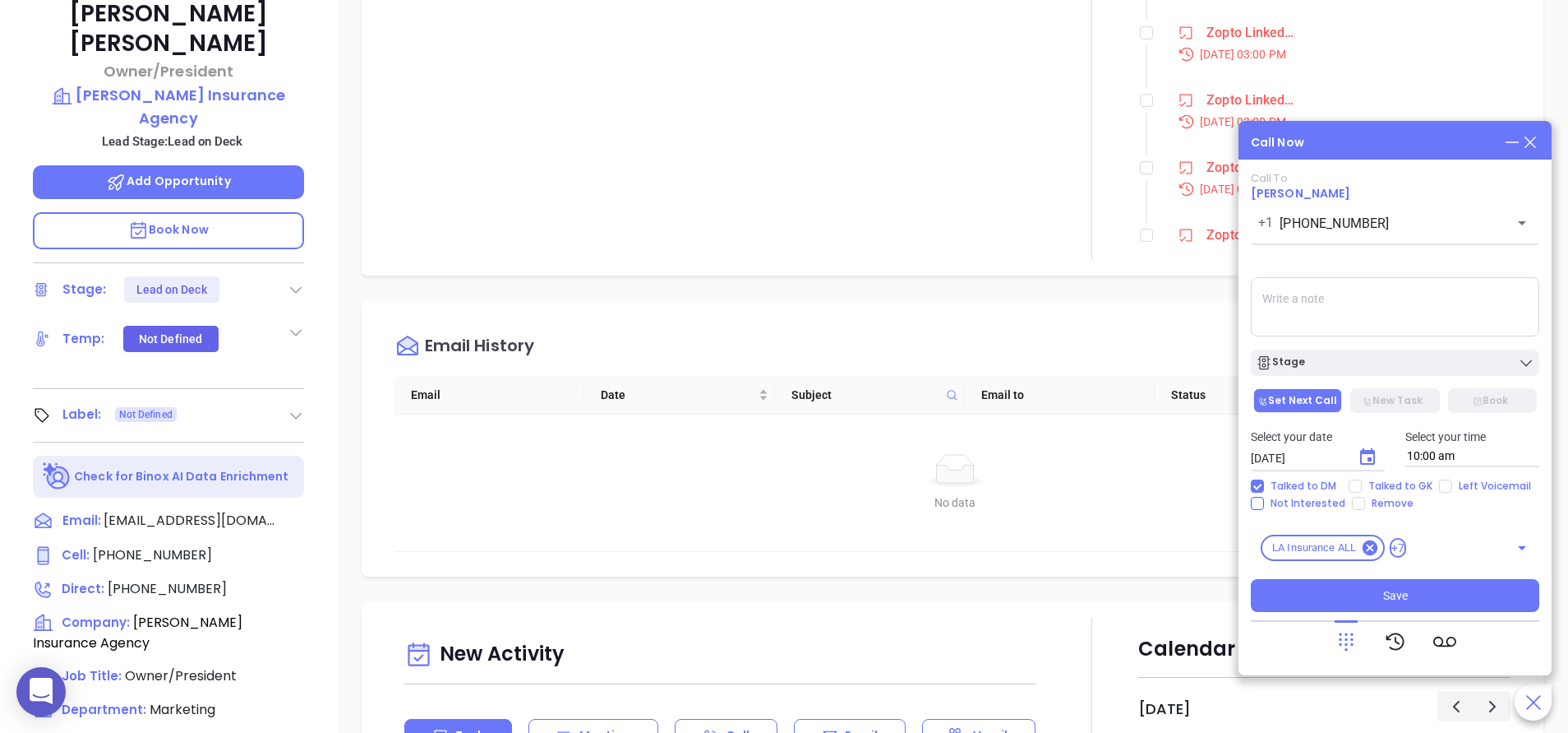
checkbox input "true"
click at [1381, 362] on div "Stage" at bounding box center [1394, 362] width 278 height 16
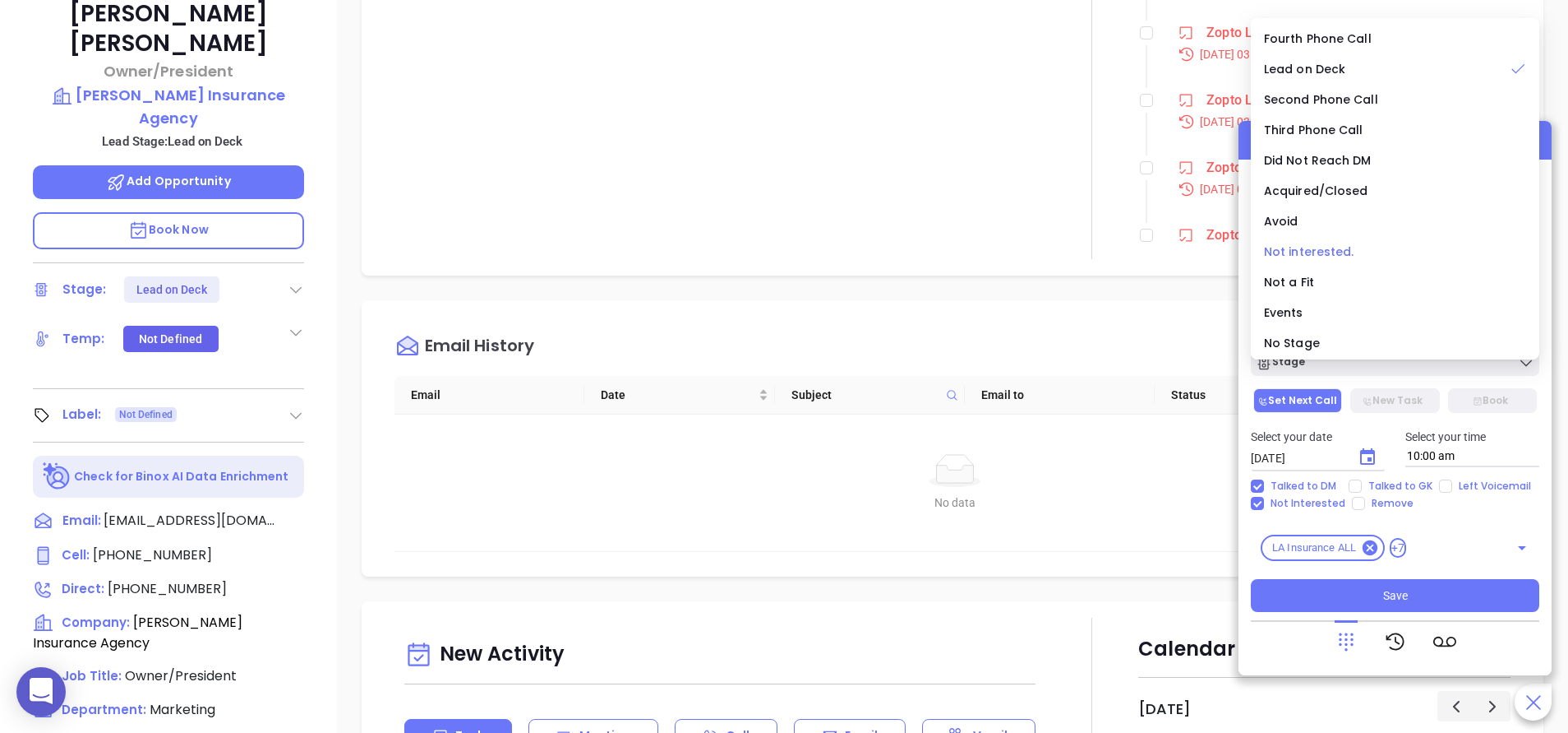
click at [1321, 242] on li "Not interested." at bounding box center [1394, 251] width 282 height 35
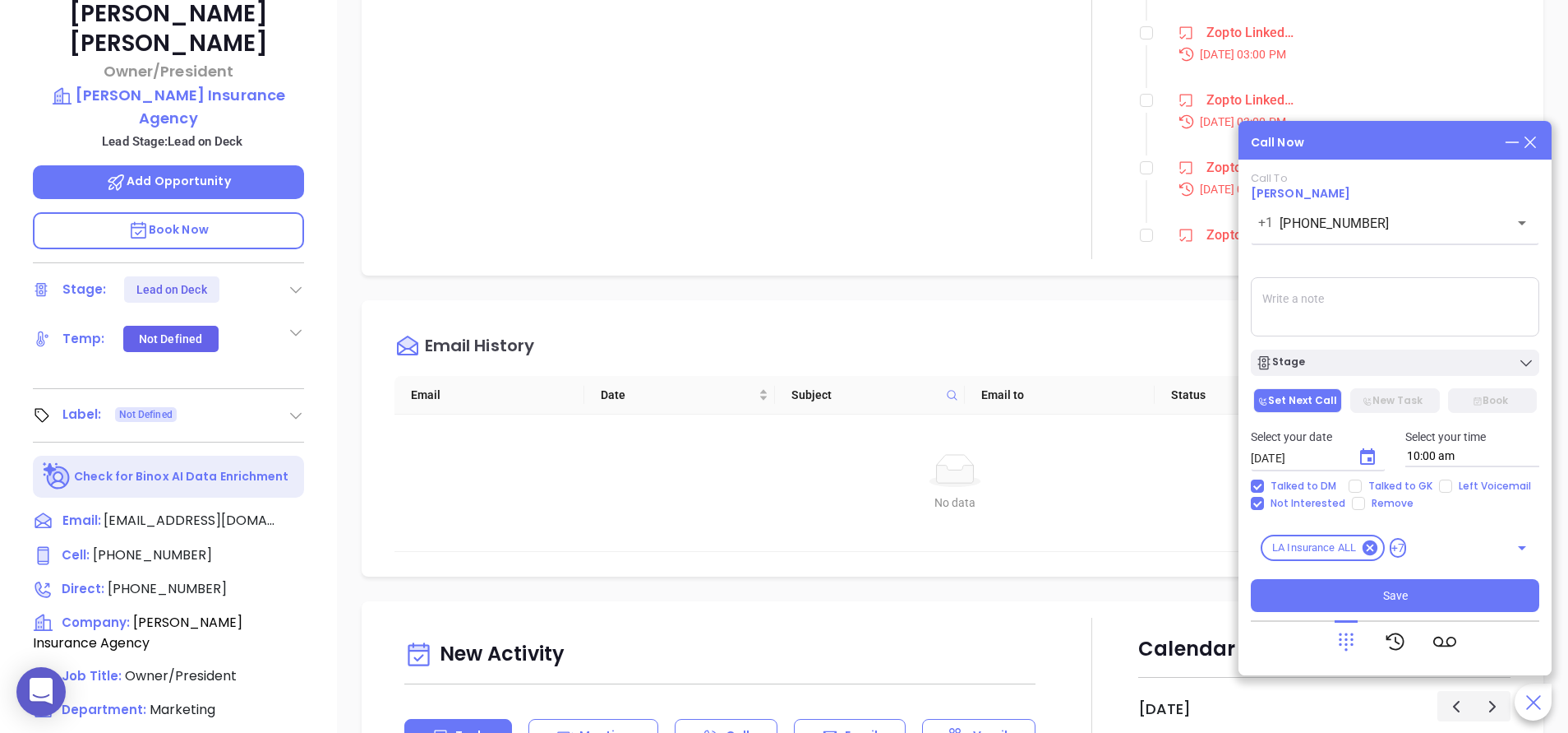
click at [1343, 326] on textarea at bounding box center [1395, 307] width 289 height 59
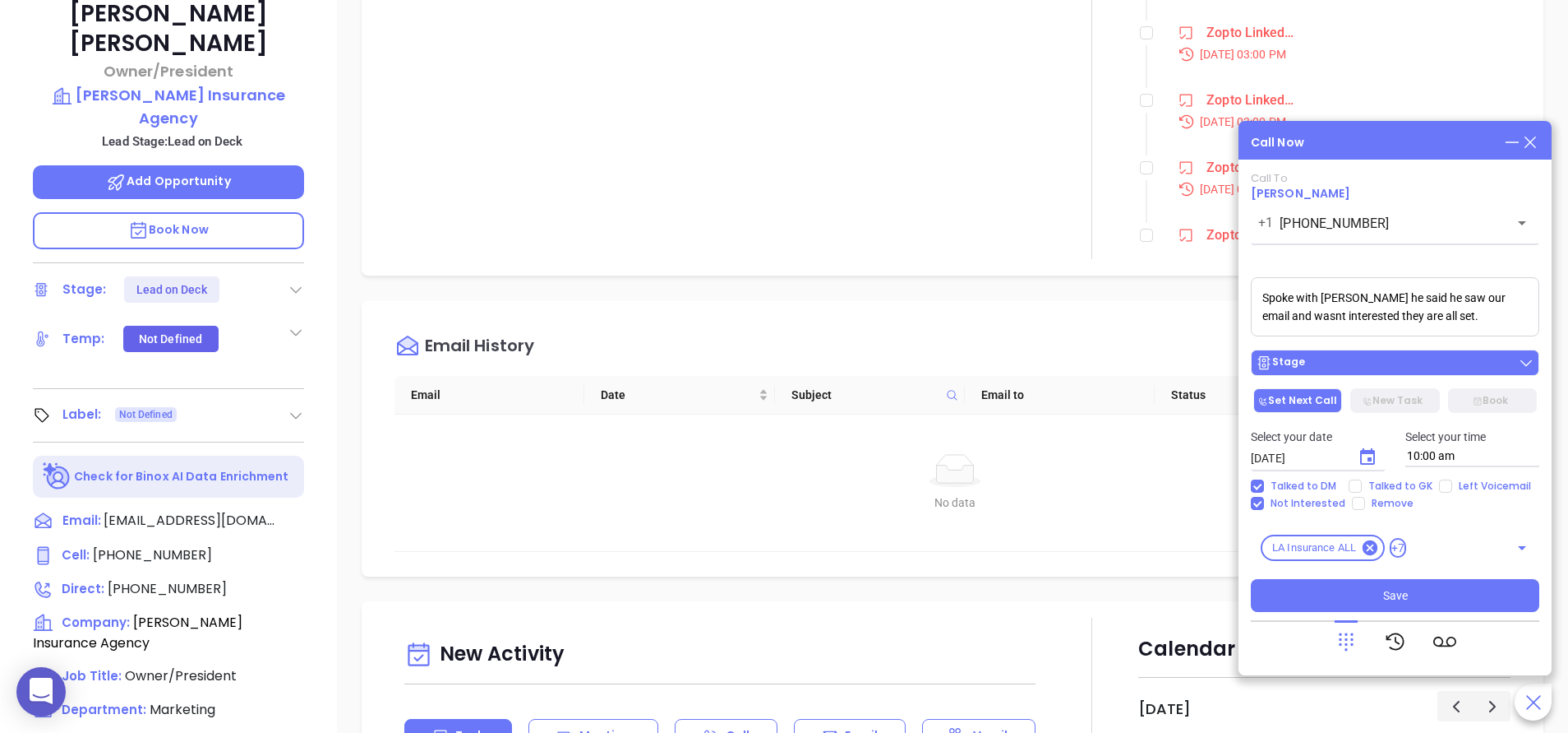
type textarea "Spoke with [PERSON_NAME] he said he saw our email and wasnt interested they are…"
click at [1323, 360] on div "Stage" at bounding box center [1394, 362] width 278 height 16
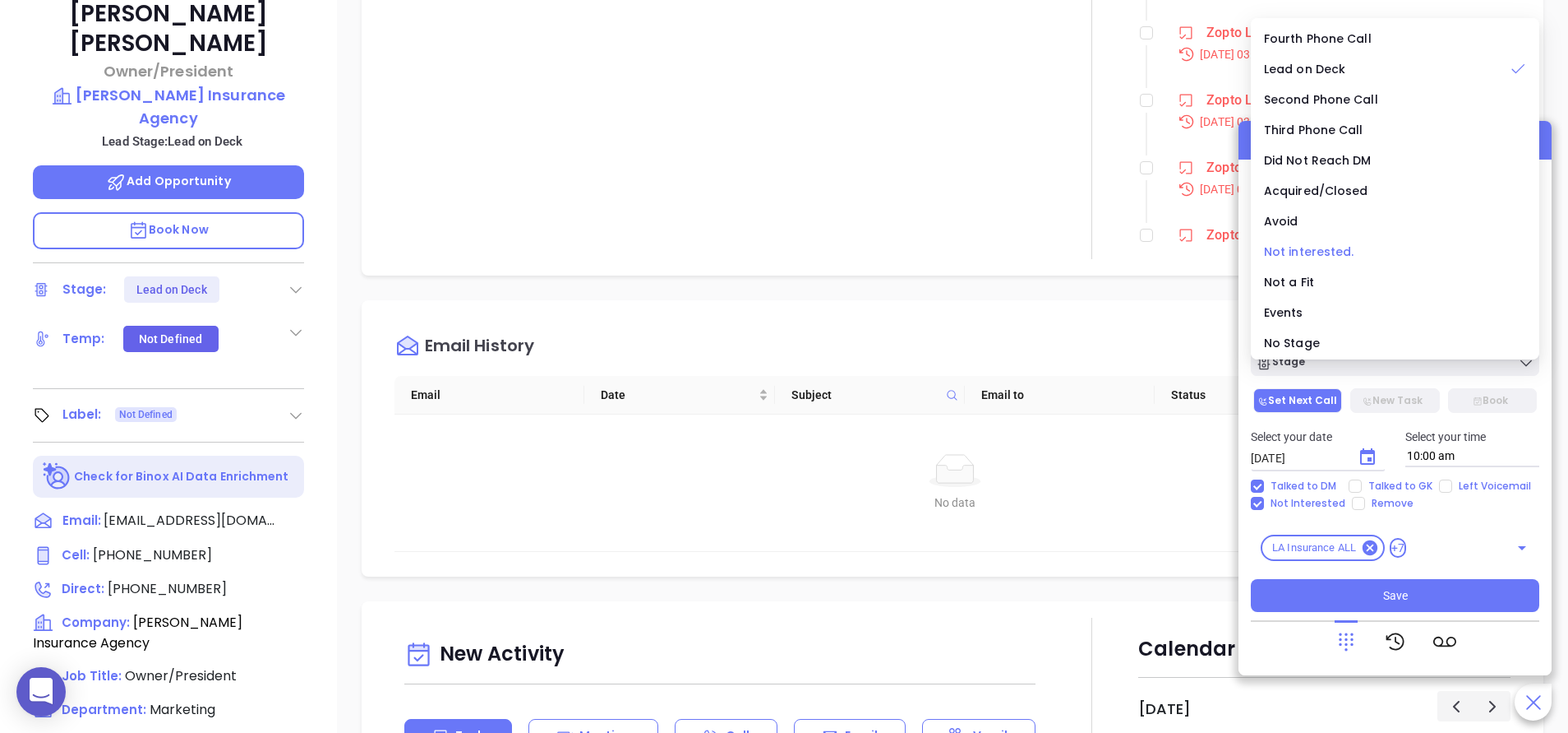
click at [1337, 241] on li "Not interested." at bounding box center [1394, 251] width 282 height 35
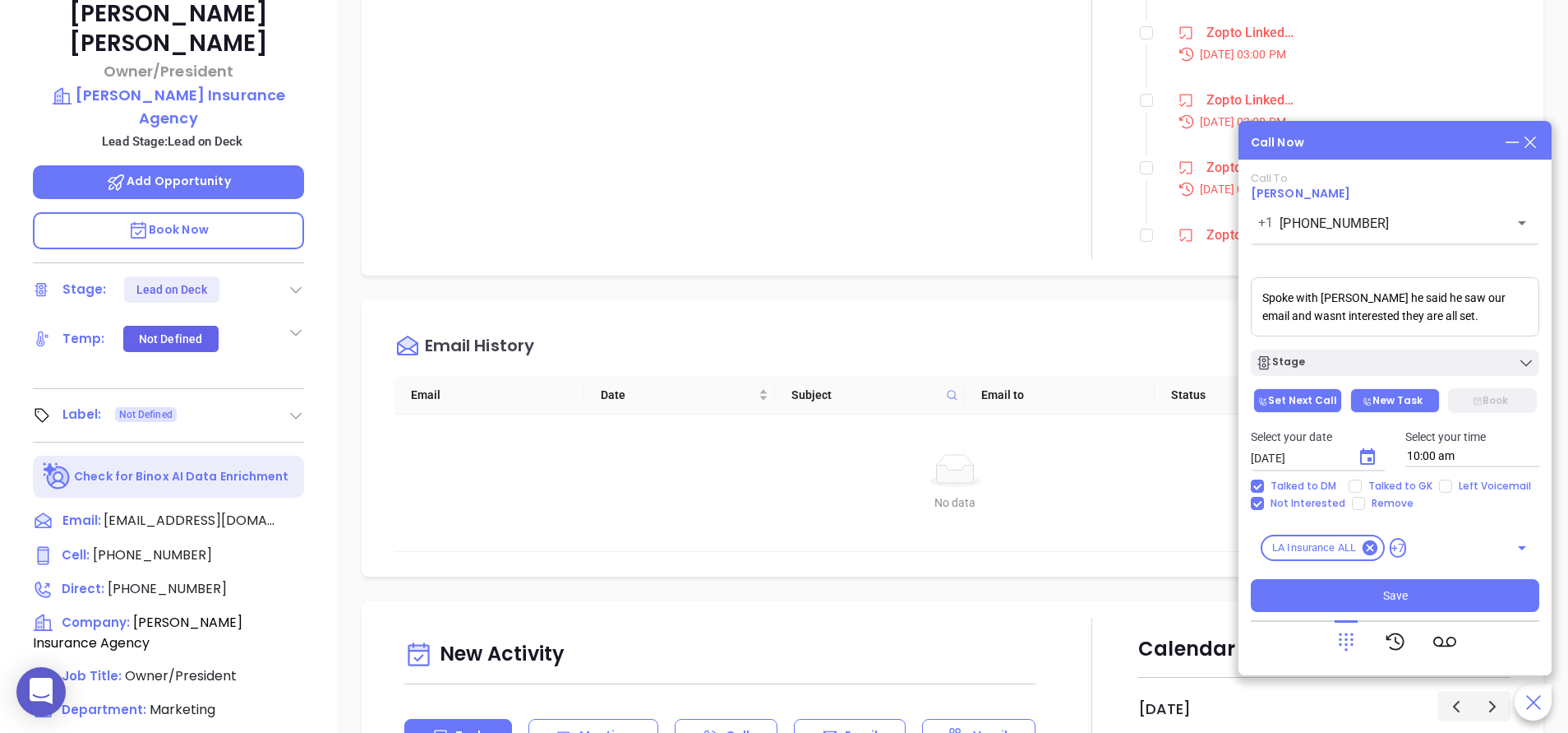
click at [1391, 411] on button "New Task" at bounding box center [1394, 401] width 89 height 25
click at [1372, 364] on div "Stage" at bounding box center [1394, 362] width 278 height 16
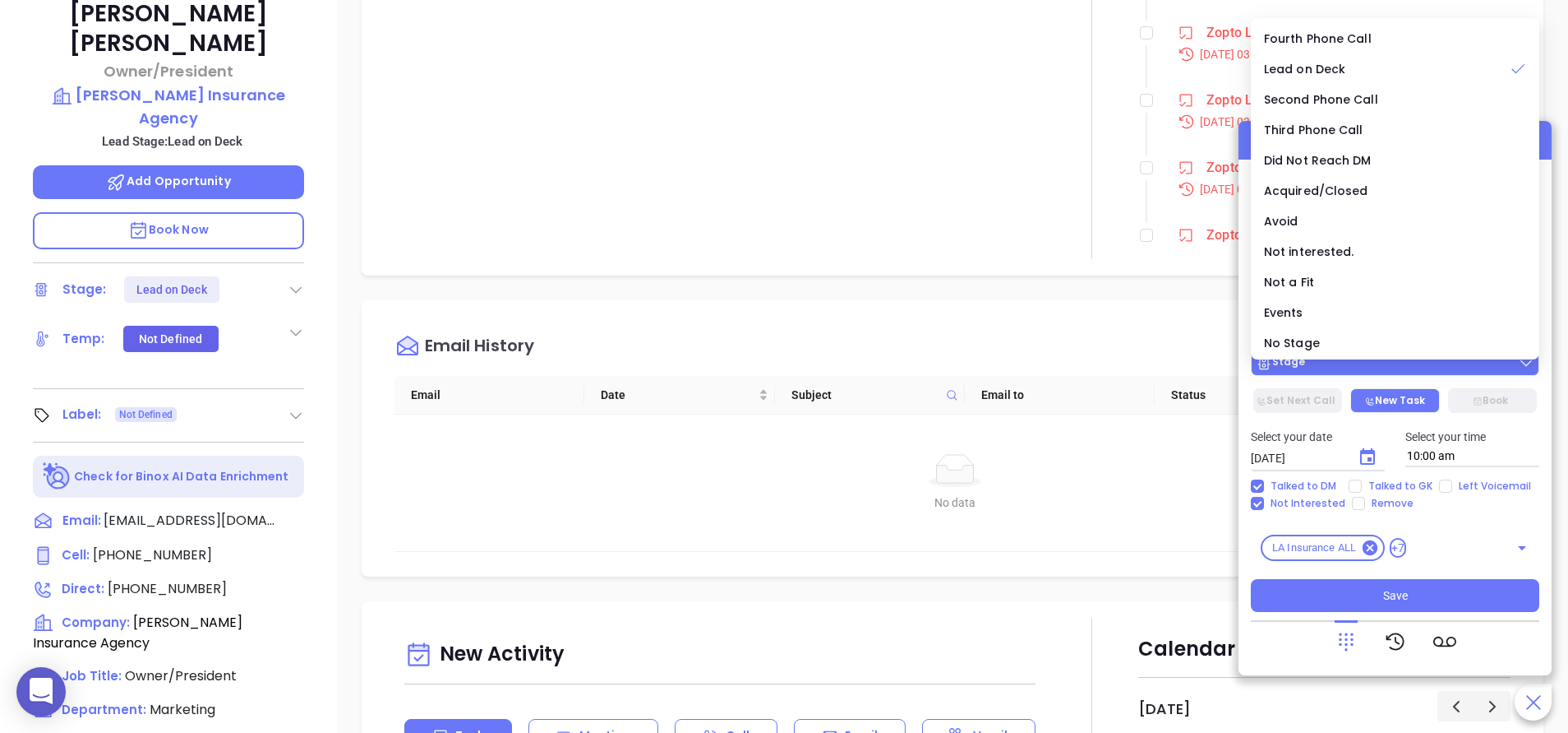
click at [1372, 364] on div "Stage" at bounding box center [1394, 362] width 278 height 16
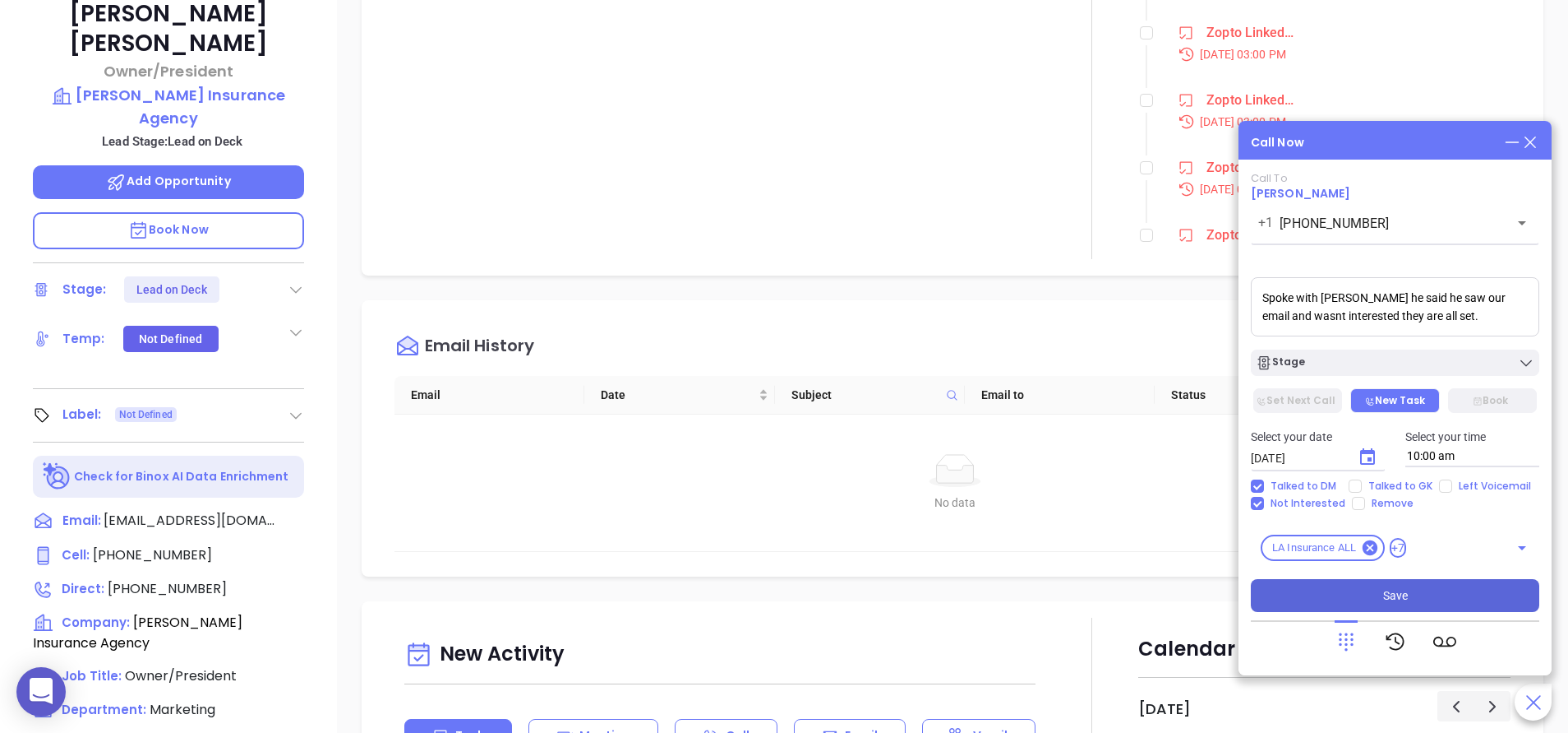
click at [1410, 582] on button "Save" at bounding box center [1395, 595] width 289 height 33
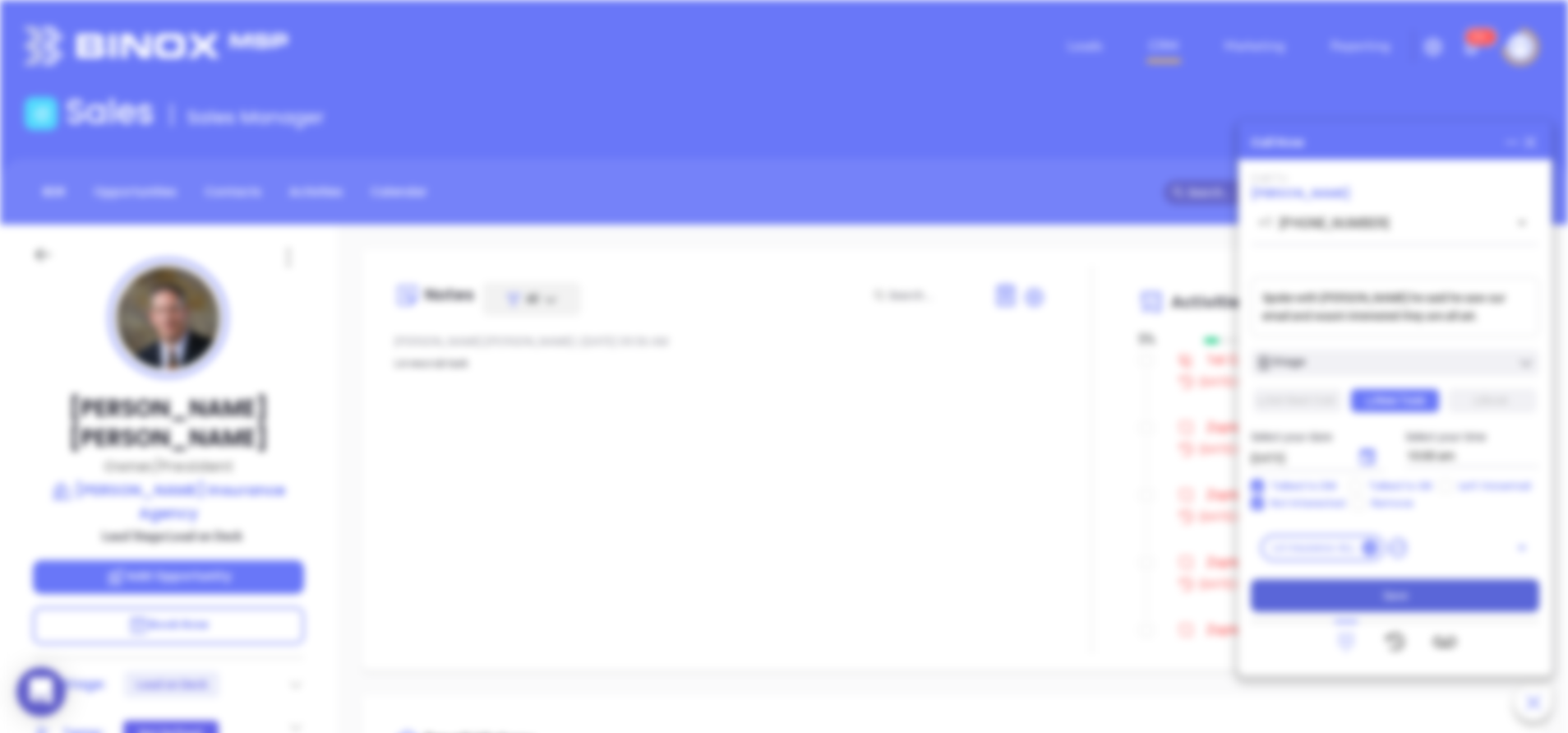
type input "[DATE]"
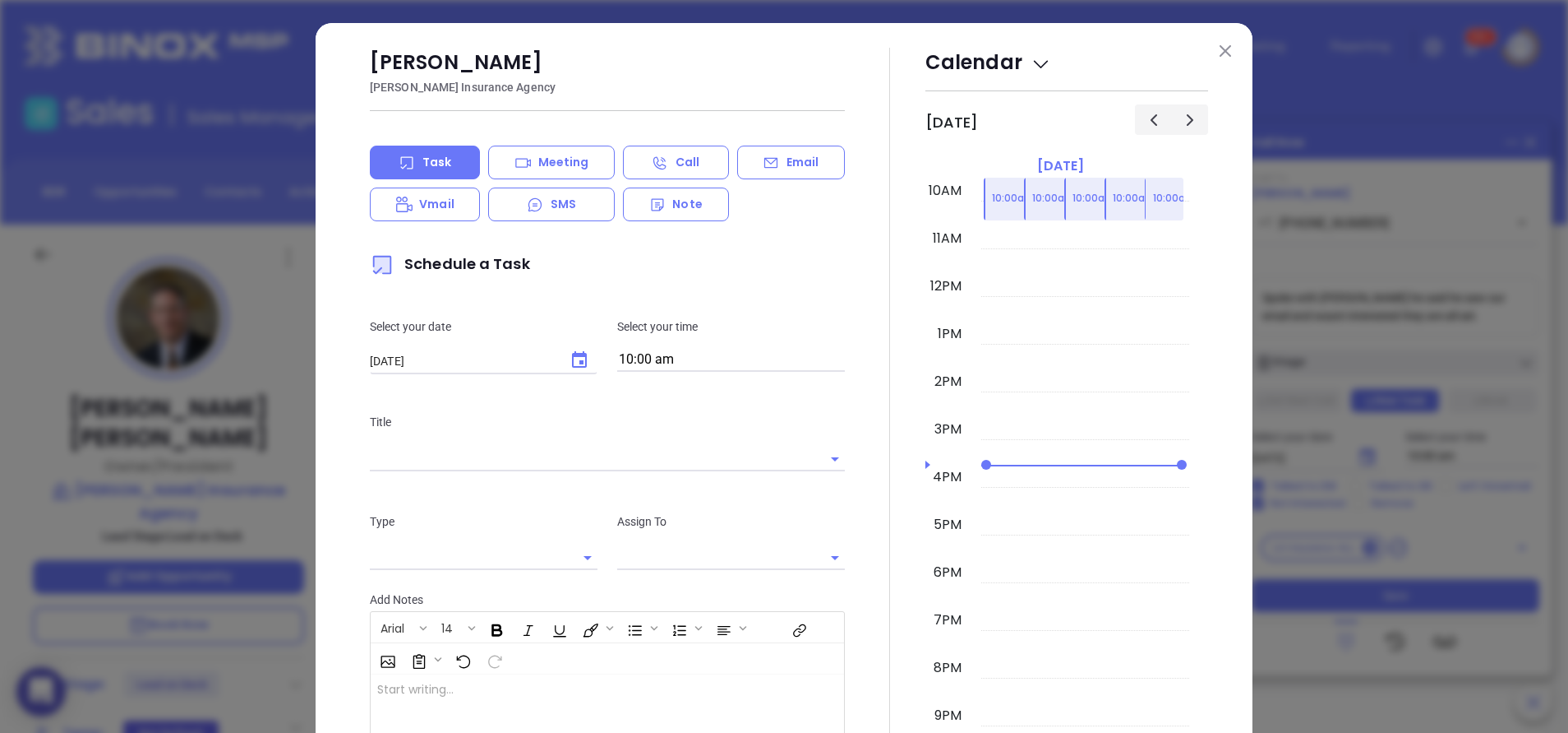
type input "[PERSON_NAME]"
click at [1220, 49] on img at bounding box center [1225, 51] width 12 height 12
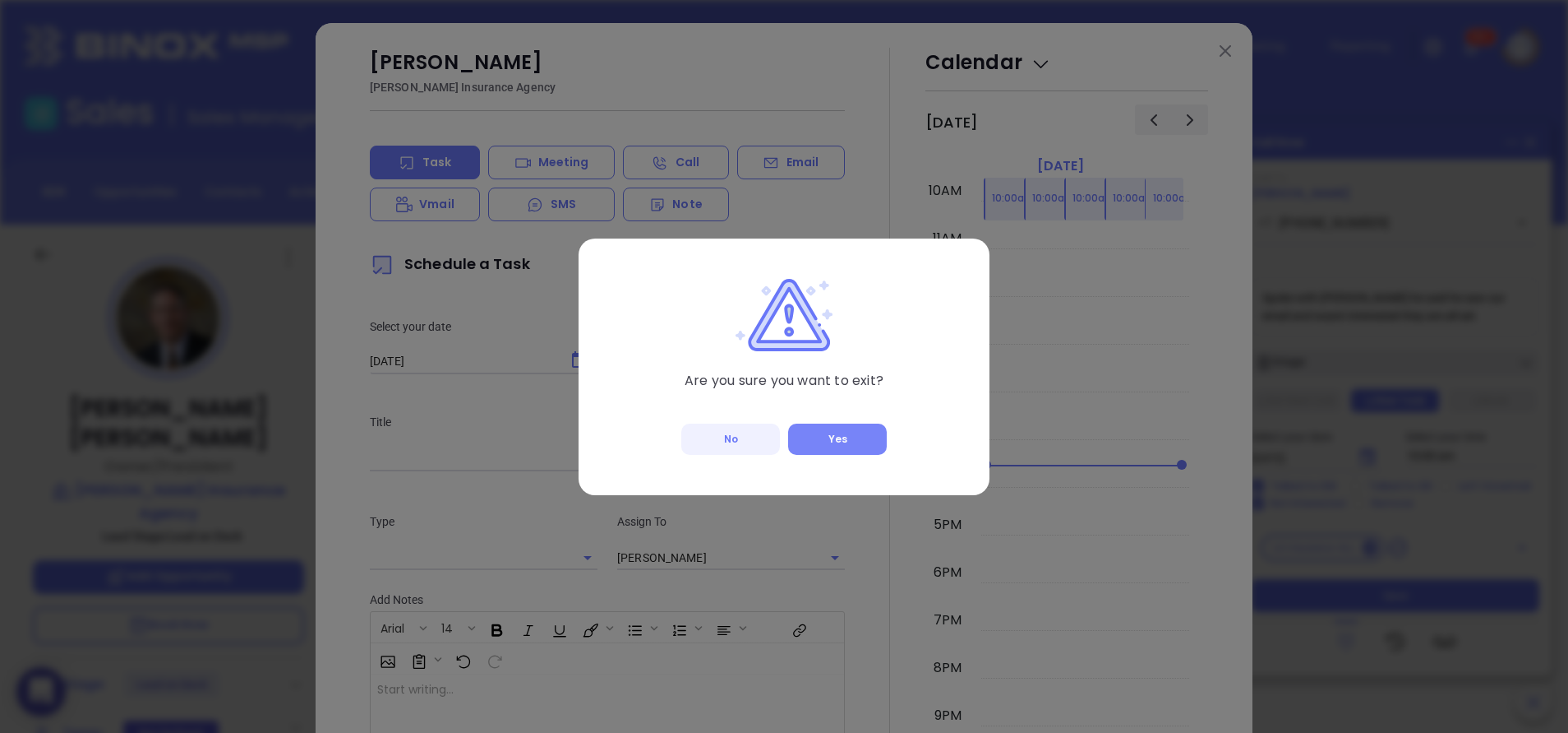
click at [859, 437] on button "Yes" at bounding box center [837, 439] width 98 height 31
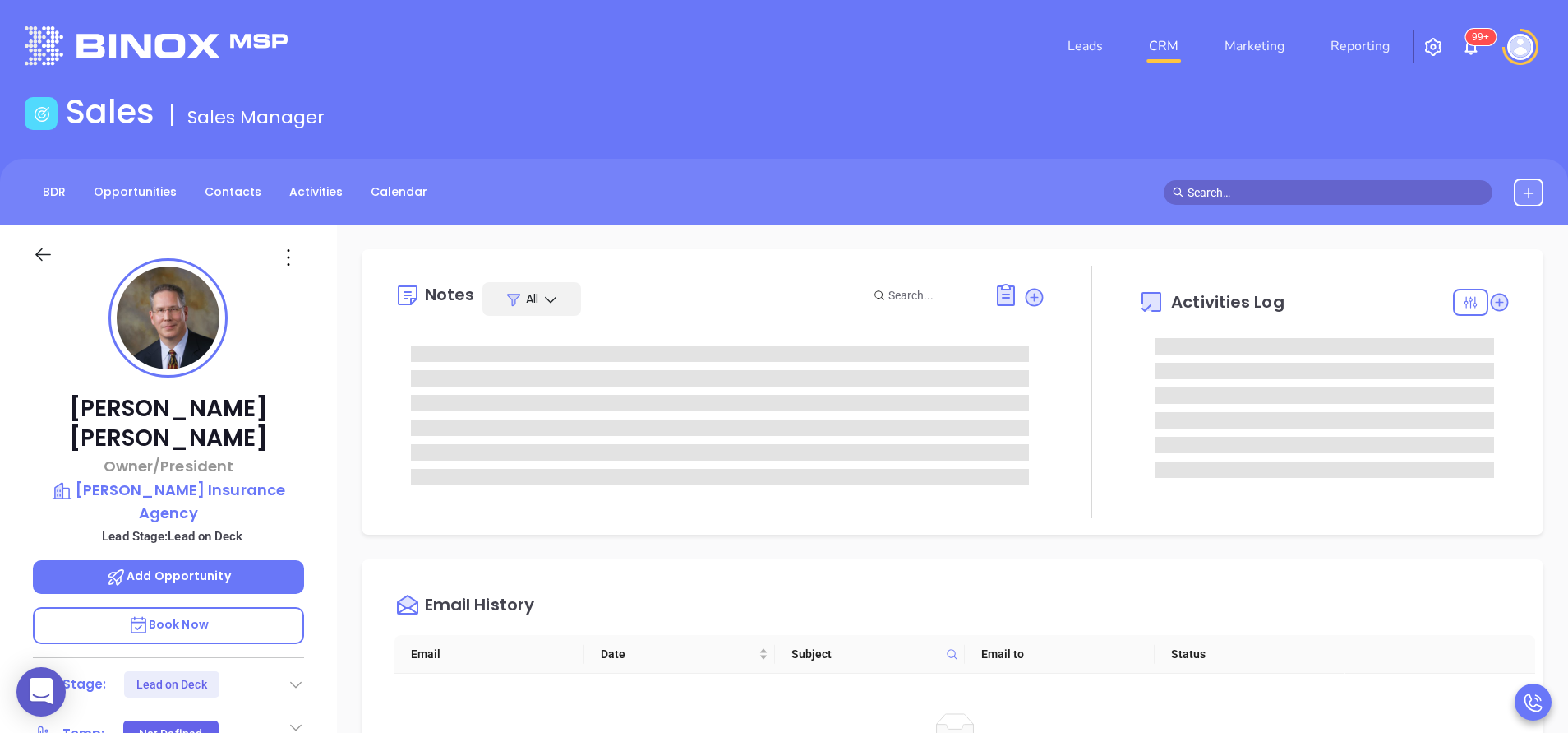
click at [295, 676] on icon at bounding box center [296, 684] width 16 height 16
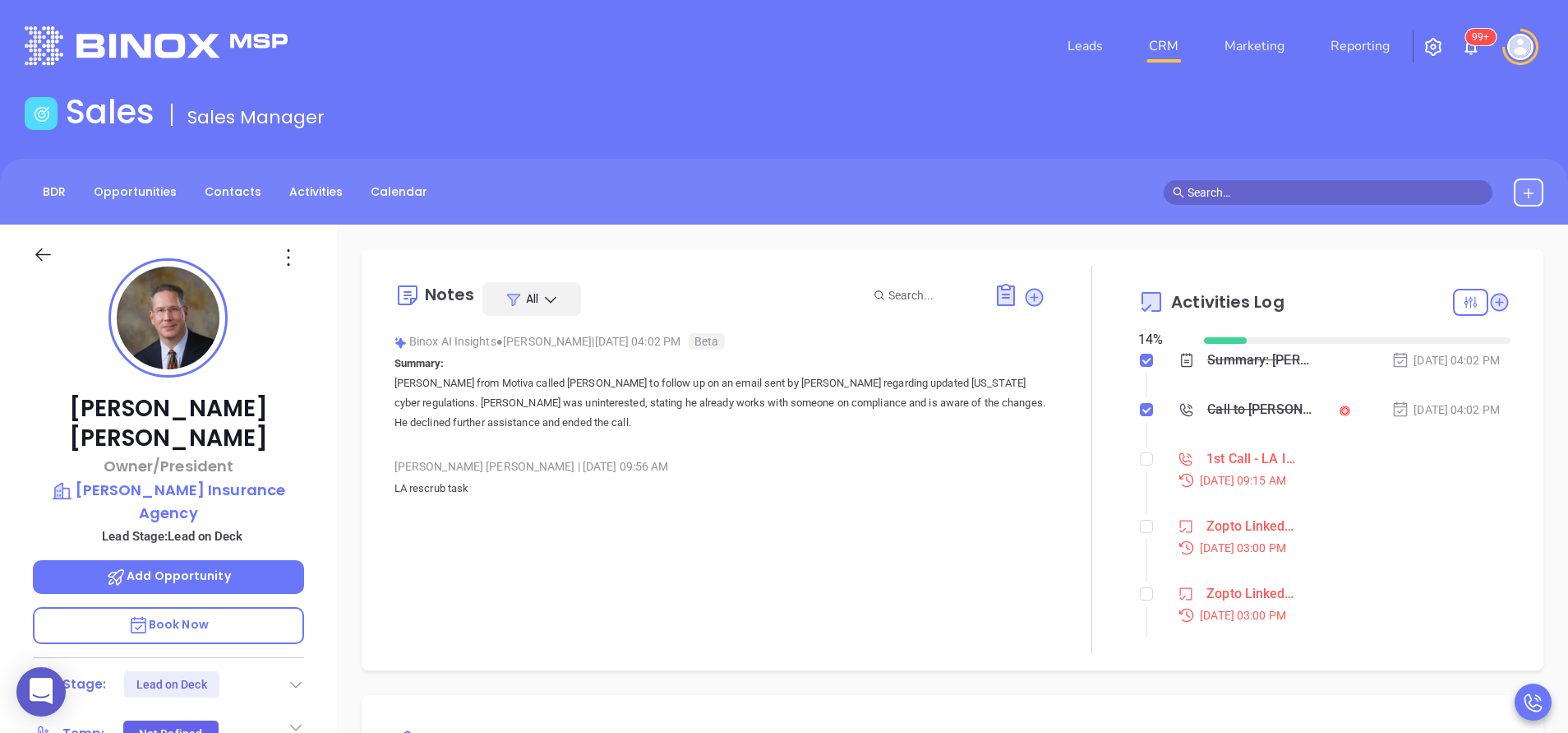
click at [1142, 461] on li "1st Call - LA Ins [DATE] 09:15 AM" at bounding box center [1326, 483] width 369 height 64
click at [1140, 461] on input "checkbox" at bounding box center [1146, 458] width 13 height 13
checkbox input "true"
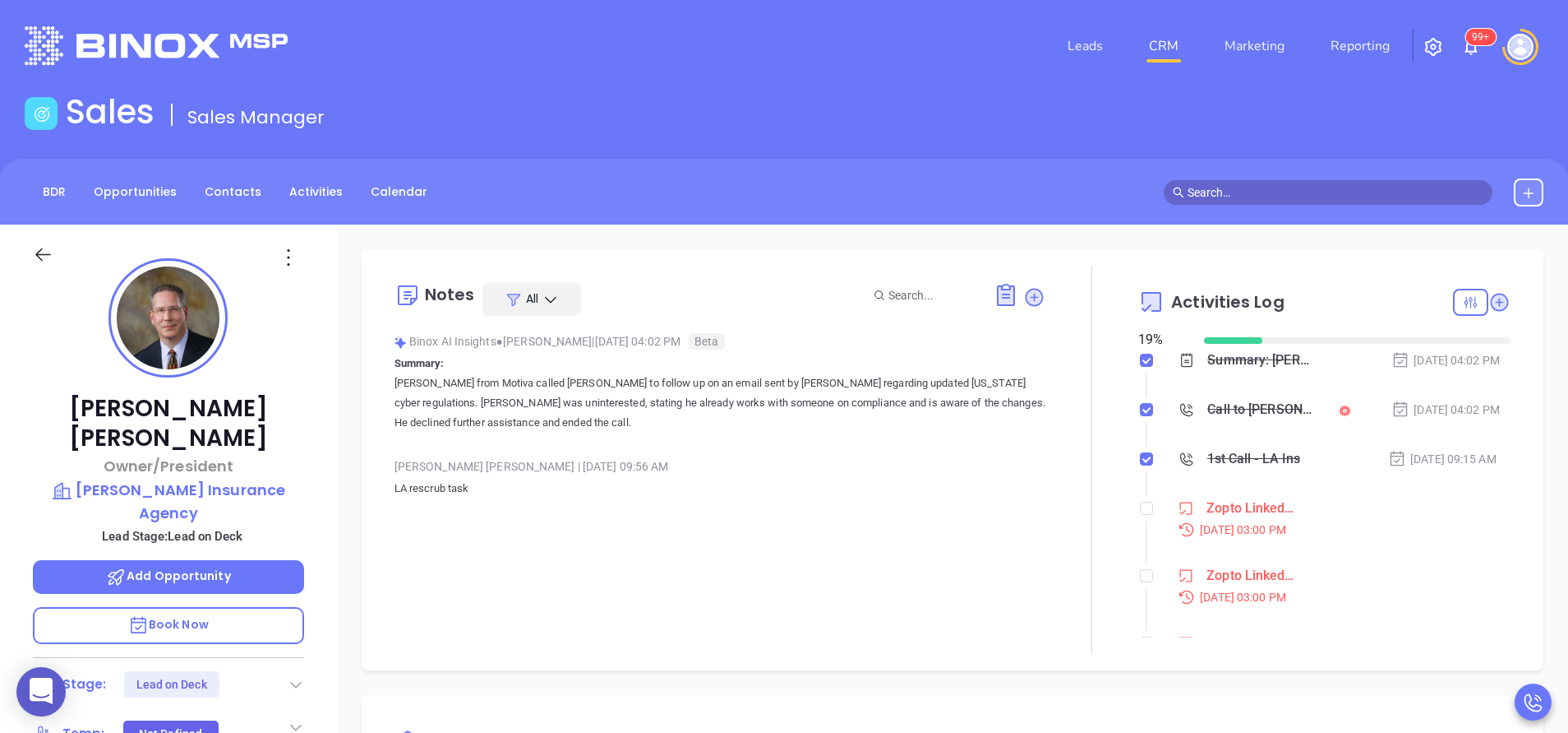
click at [299, 676] on icon at bounding box center [296, 684] width 16 height 16
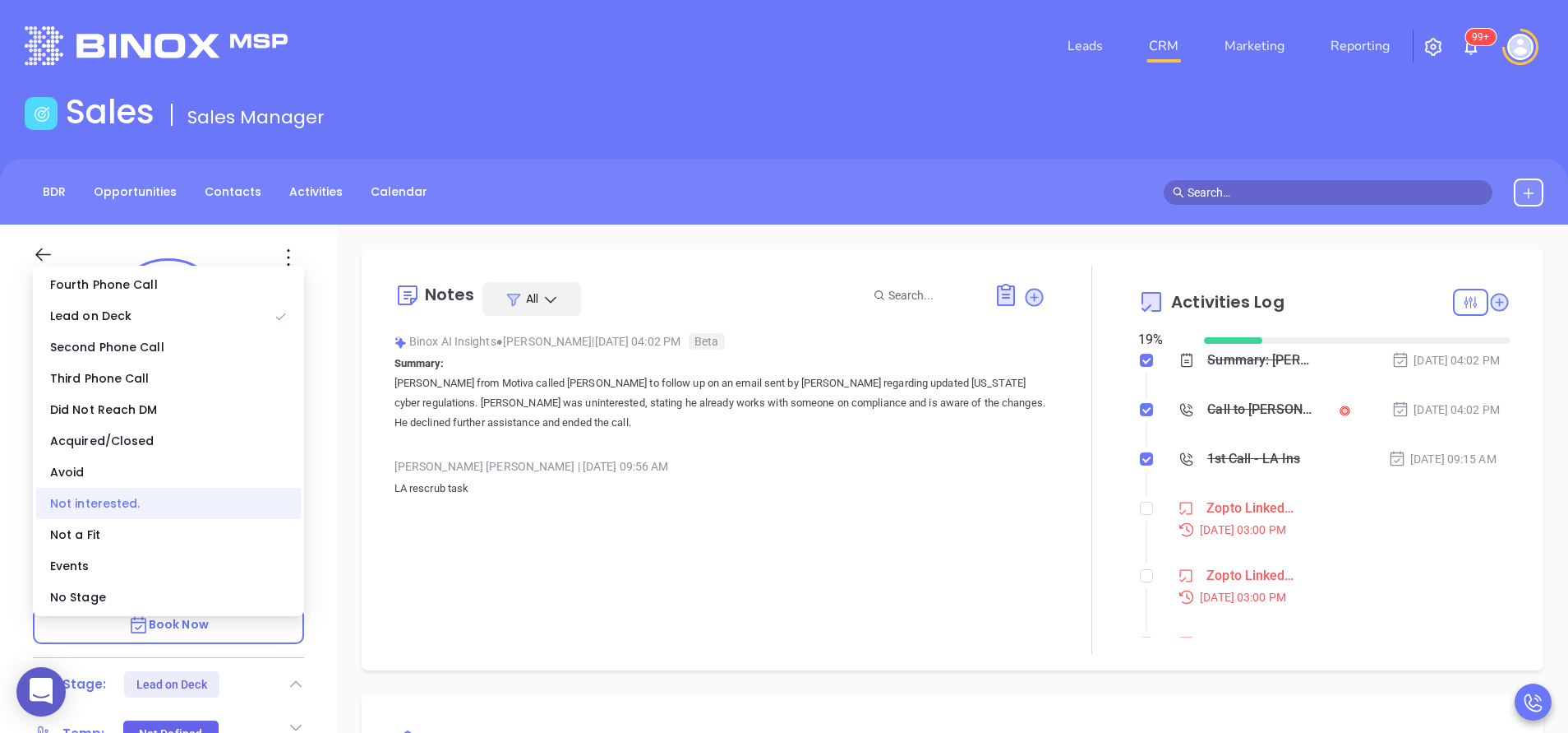
click at [127, 505] on div "Not interested." at bounding box center [168, 503] width 265 height 31
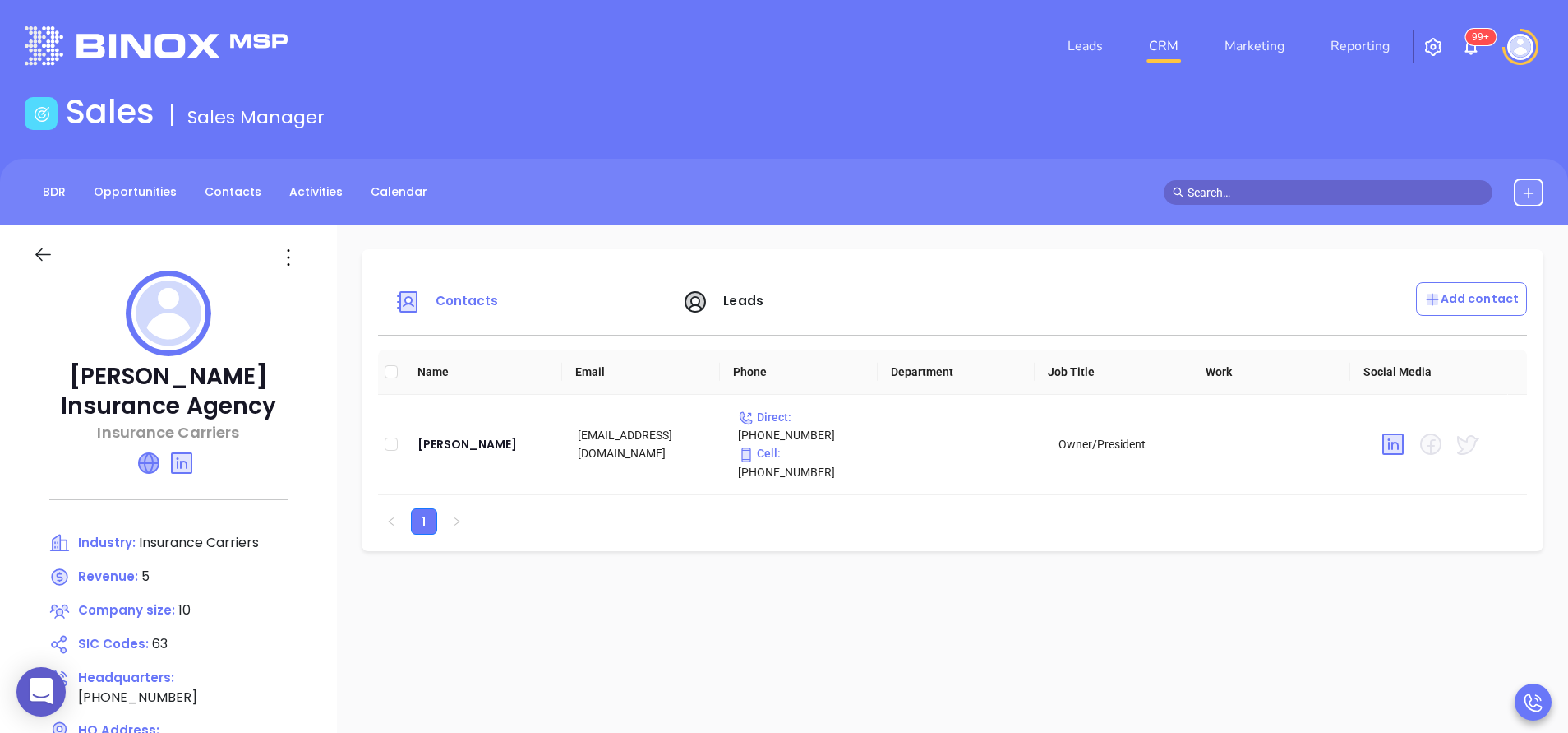
click at [143, 465] on icon at bounding box center [148, 463] width 20 height 20
click at [711, 297] on span "Leads" at bounding box center [723, 300] width 81 height 19
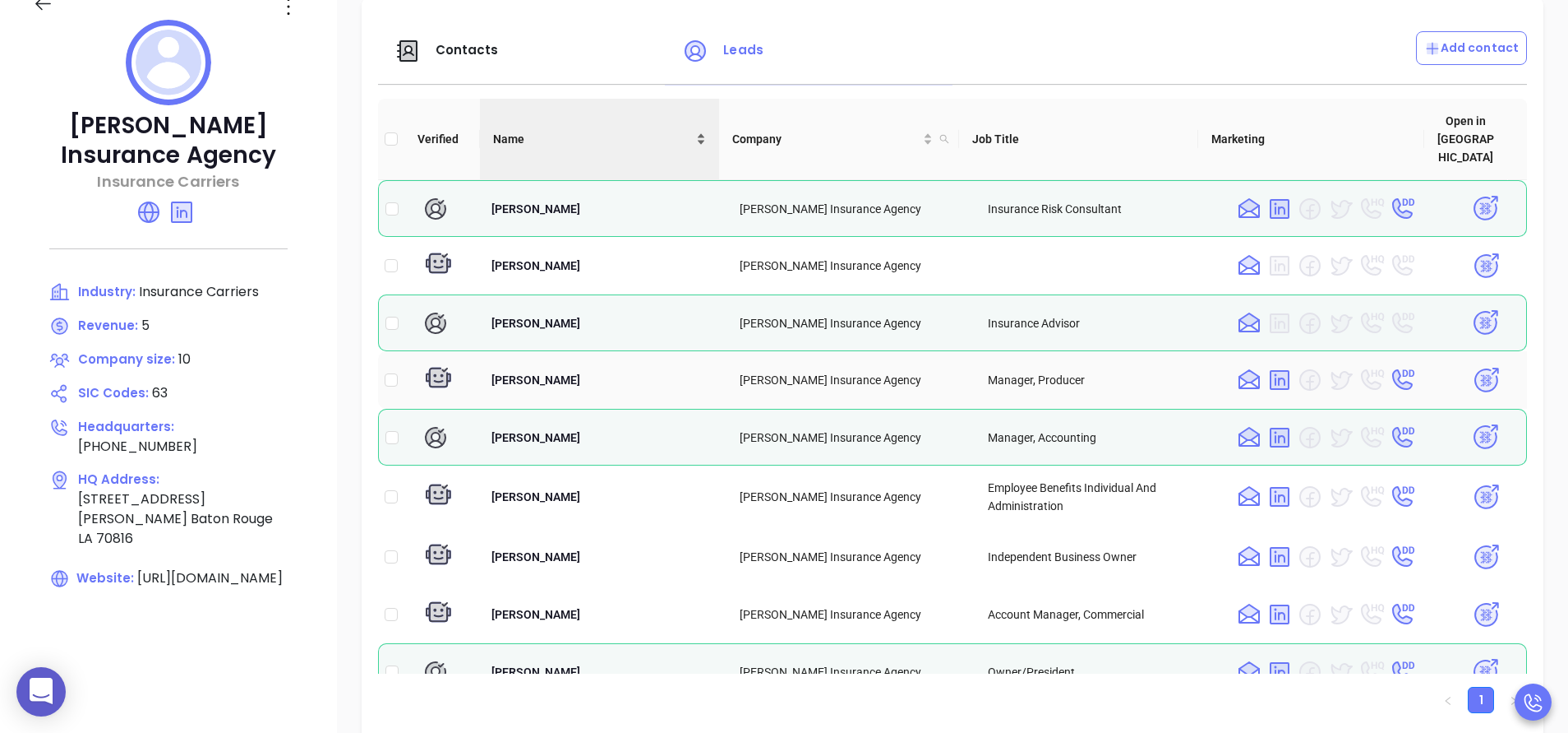
scroll to position [296, 0]
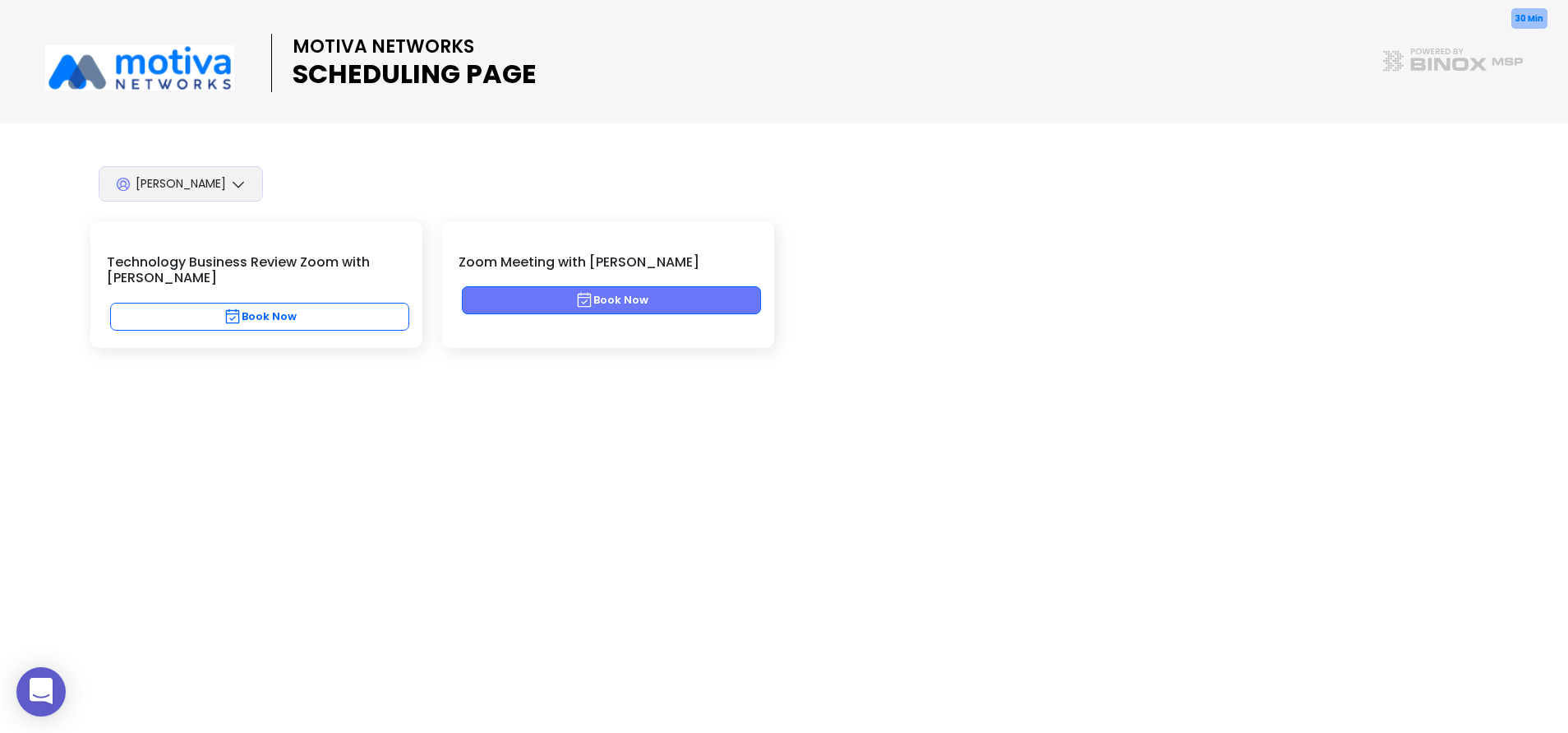
click at [553, 297] on button "Book Now" at bounding box center [611, 300] width 299 height 28
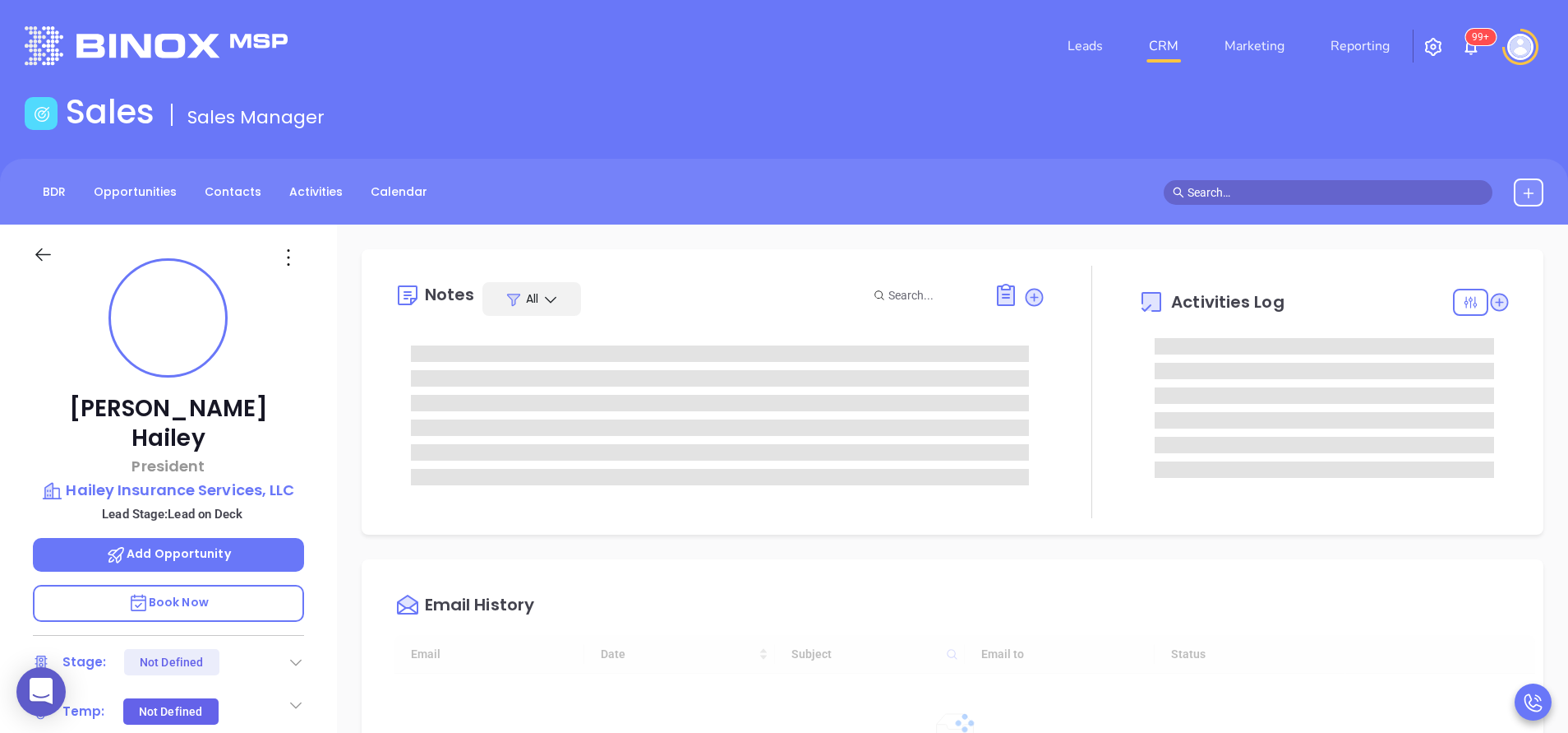
type input "09/12/2025"
type input "Anabell Dominguez"
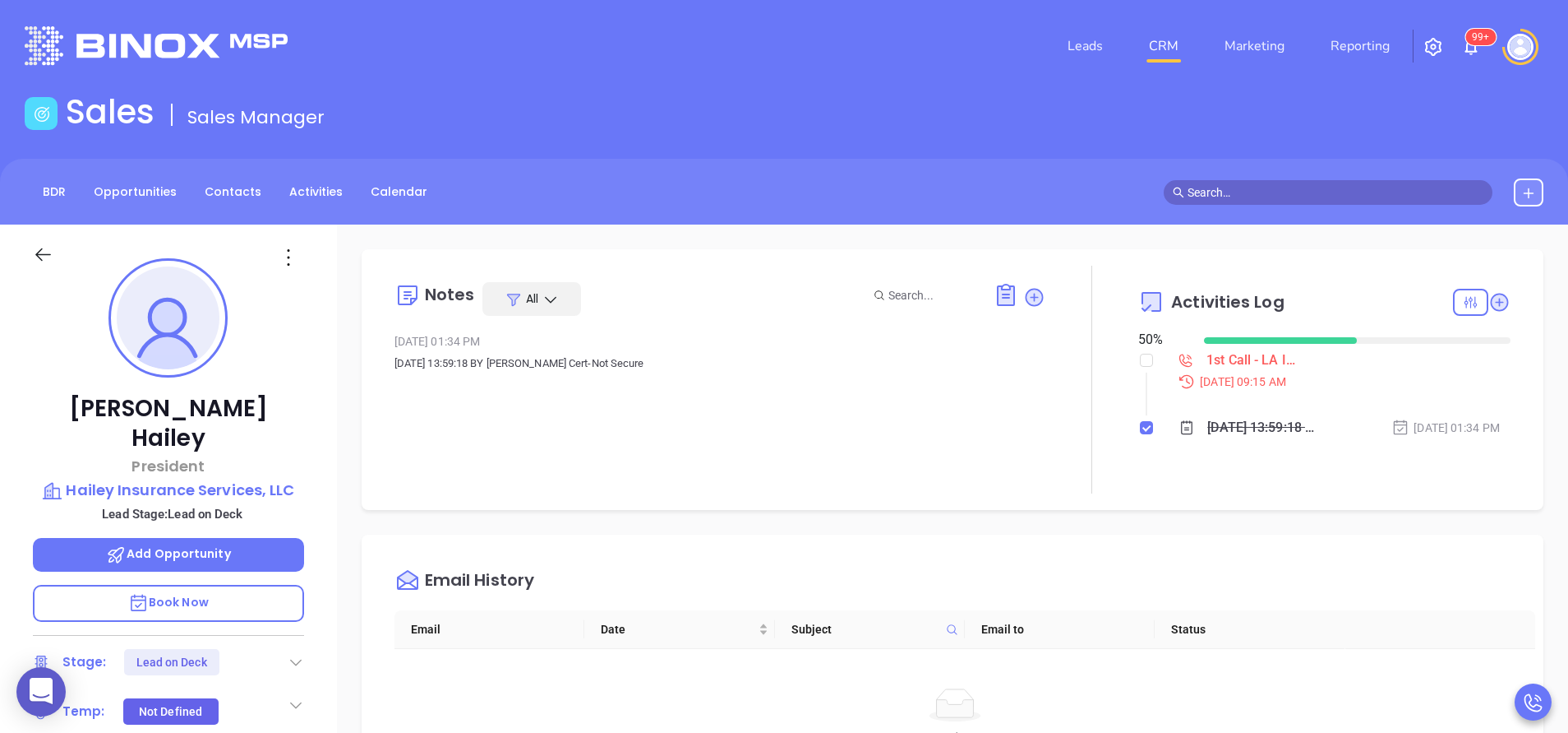
click at [328, 376] on div "Derek Hailey President Hailey Insurance Services, LLC Lead Stage: Lead on Deck …" at bounding box center [168, 683] width 337 height 916
click at [321, 530] on div "Derek Hailey President Hailey Insurance Services, LLC Lead Stage: Lead on Deck …" at bounding box center [168, 683] width 337 height 916
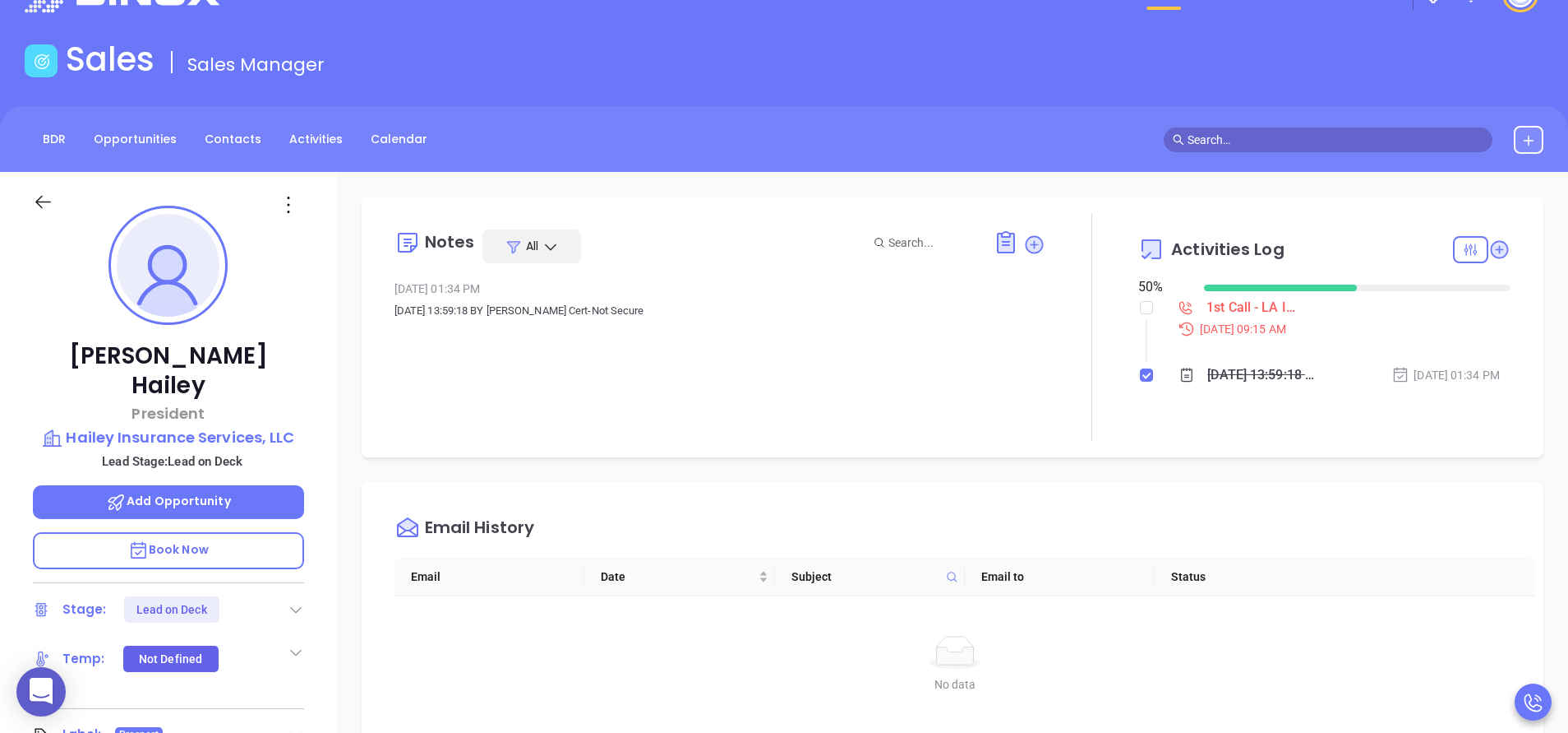
scroll to position [0, 0]
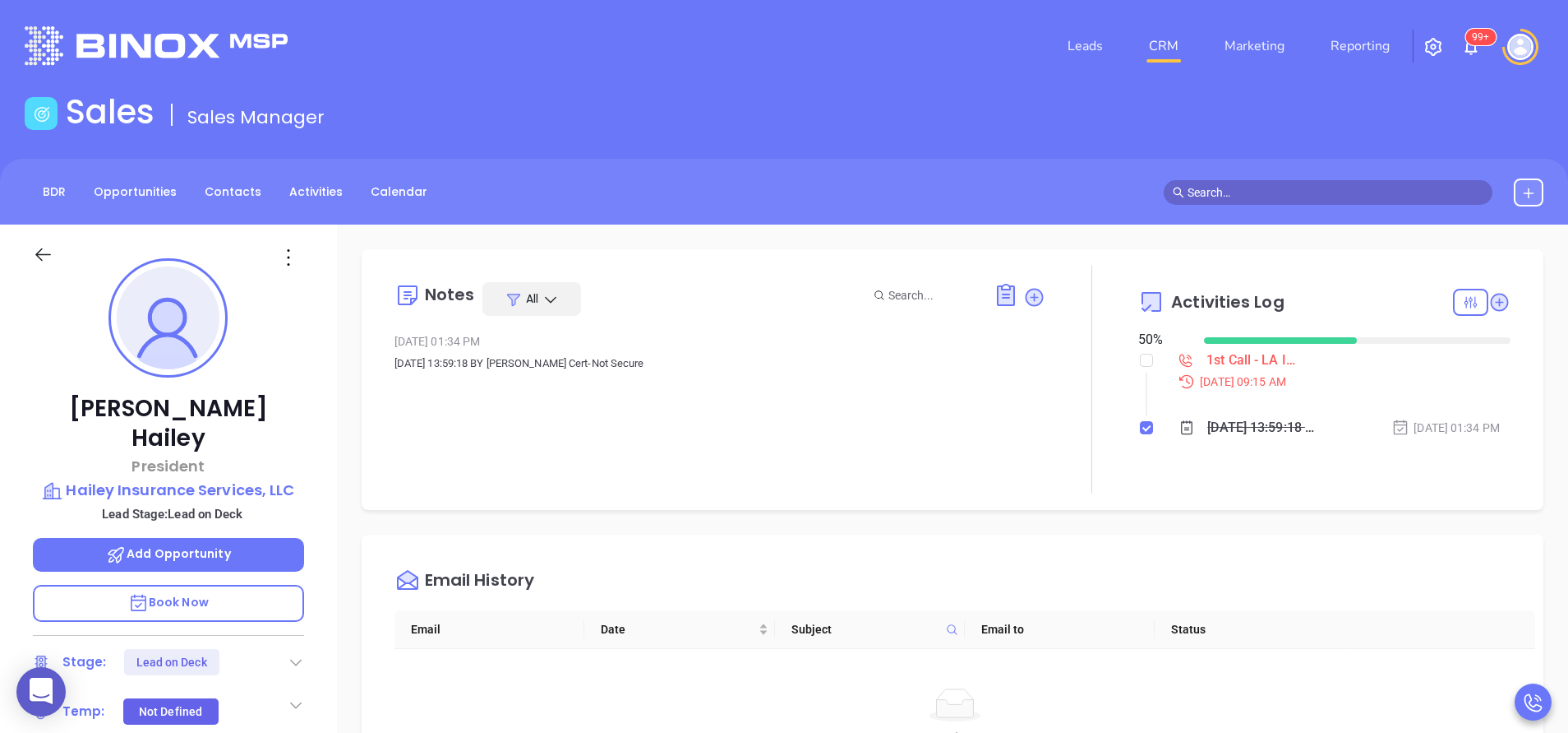
click at [227, 587] on p "Book Now" at bounding box center [168, 602] width 271 height 37
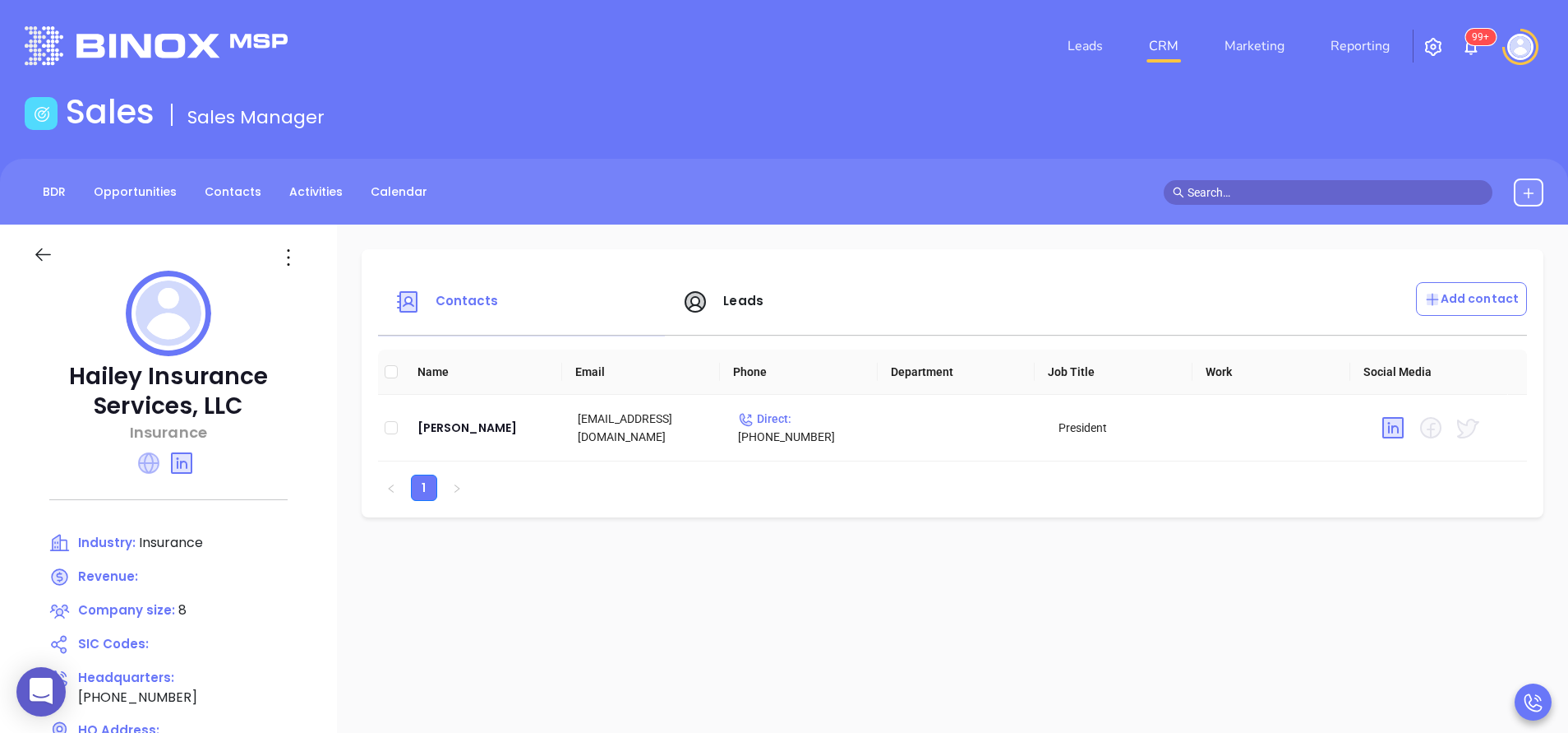
click at [147, 472] on icon at bounding box center [148, 463] width 21 height 21
click at [720, 311] on div "Leads" at bounding box center [817, 302] width 289 height 39
click at [724, 300] on span "Leads" at bounding box center [743, 300] width 40 height 17
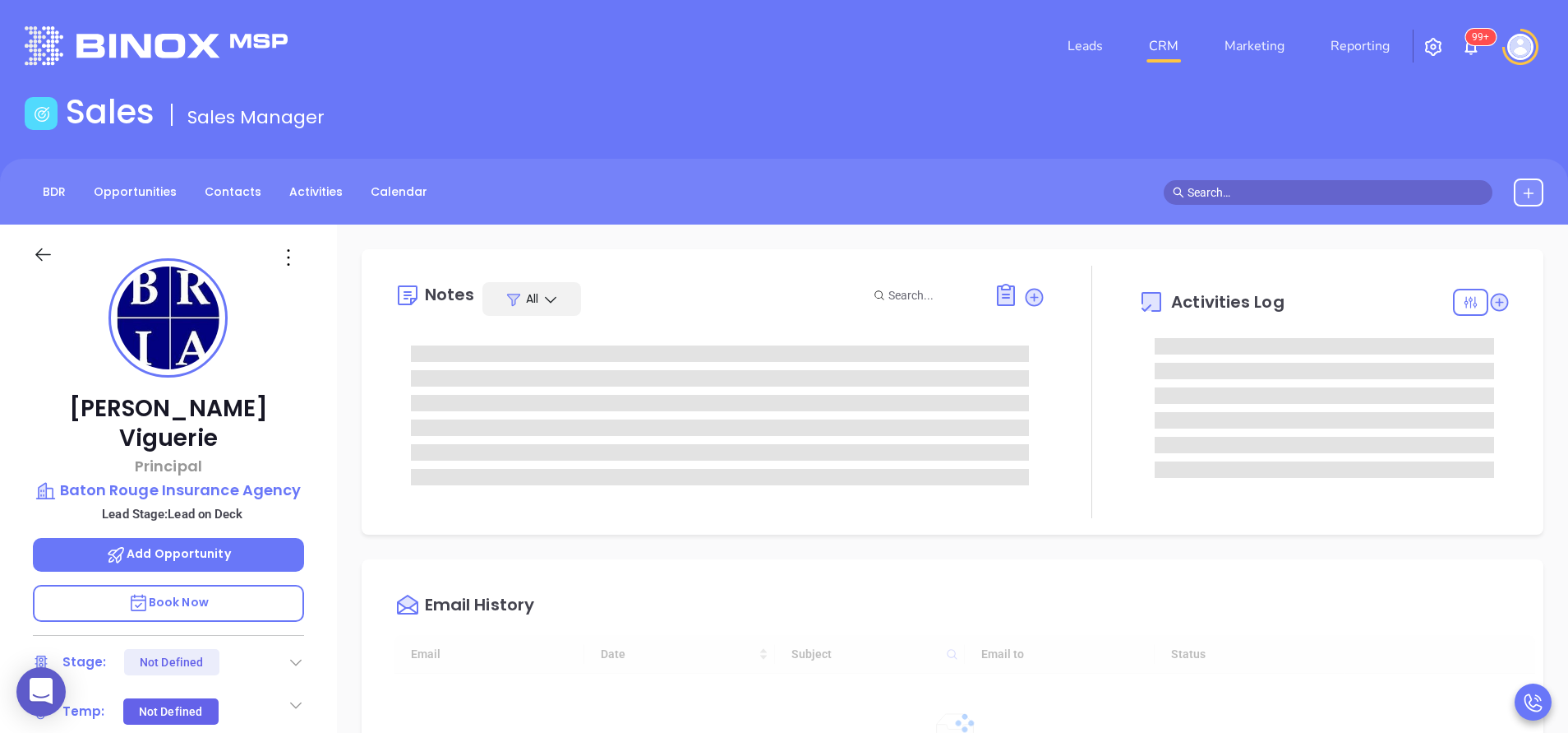
type input "09/12/2025"
type input "Anabell Dominguez"
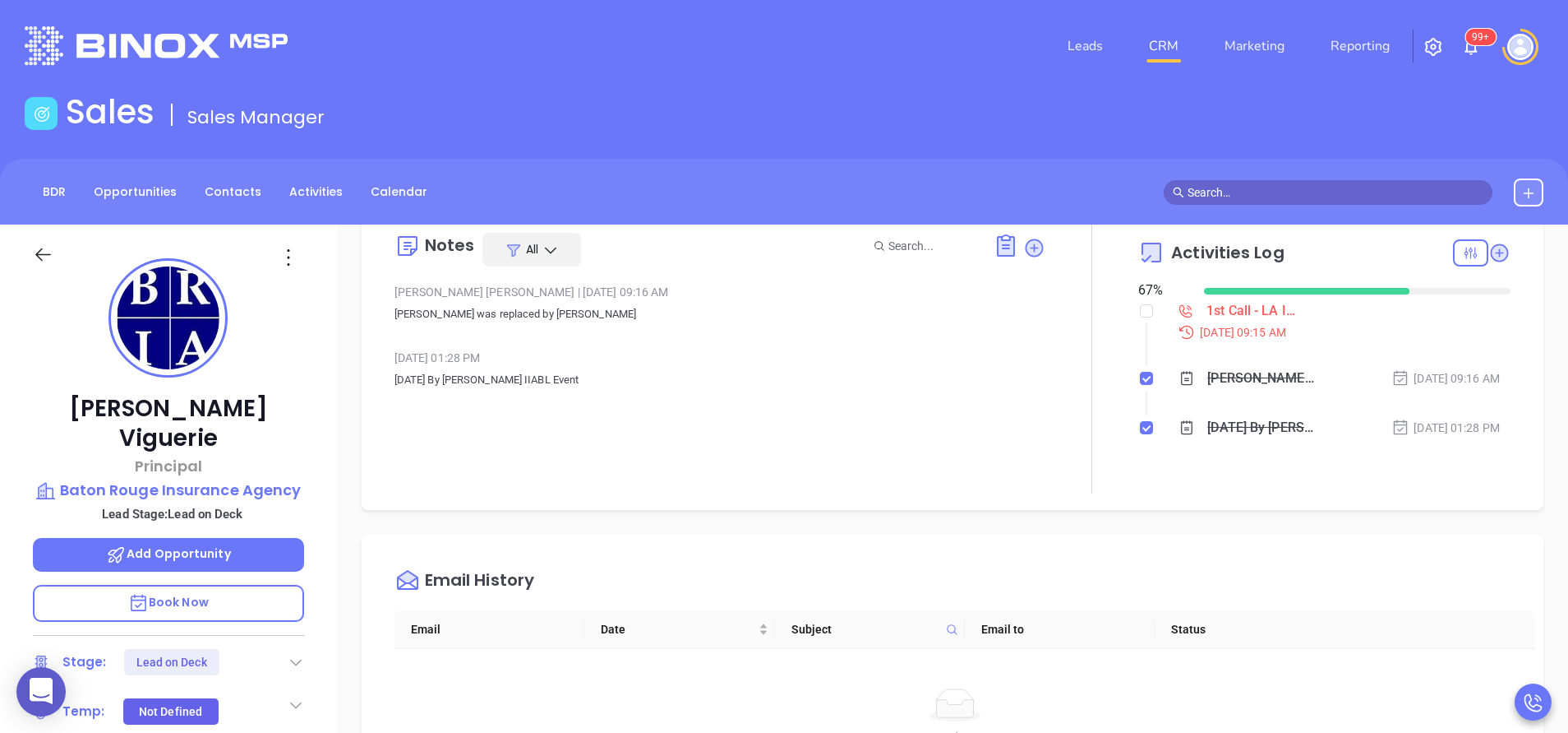
click at [193, 593] on span "Book Now" at bounding box center [168, 601] width 81 height 16
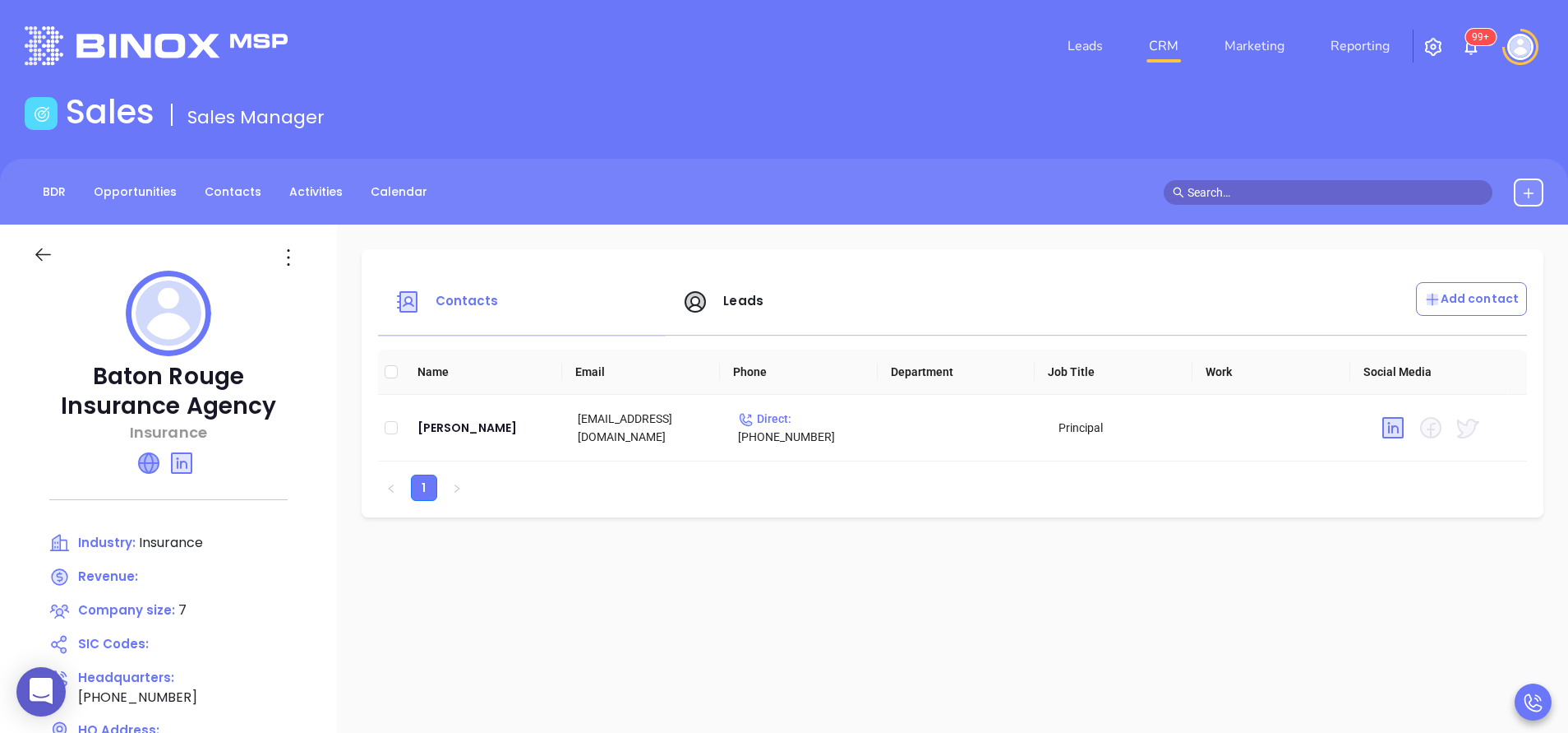
click at [148, 461] on icon at bounding box center [148, 463] width 20 height 20
click at [744, 302] on span "Leads" at bounding box center [743, 300] width 40 height 17
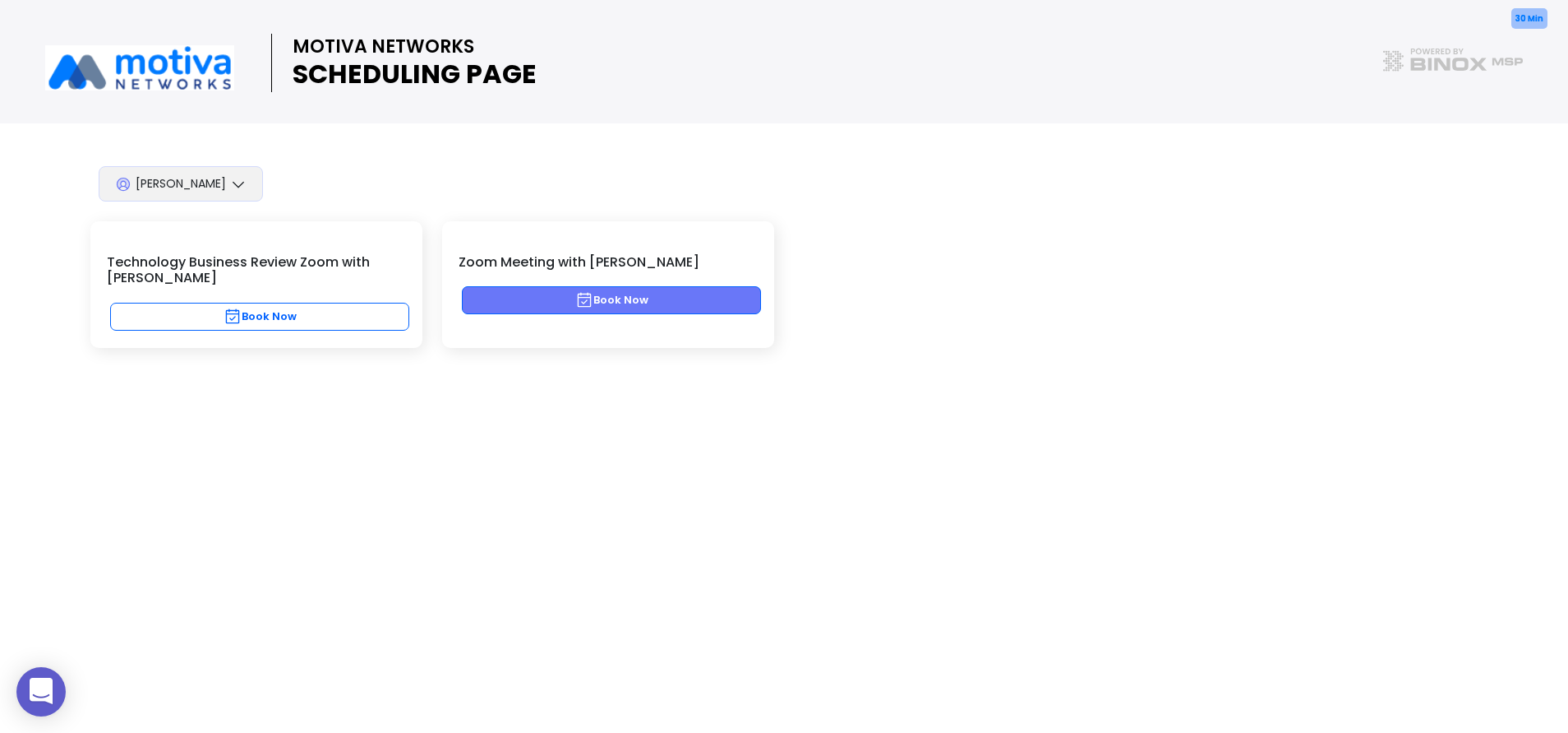
click at [547, 307] on button "Book Now" at bounding box center [611, 300] width 299 height 28
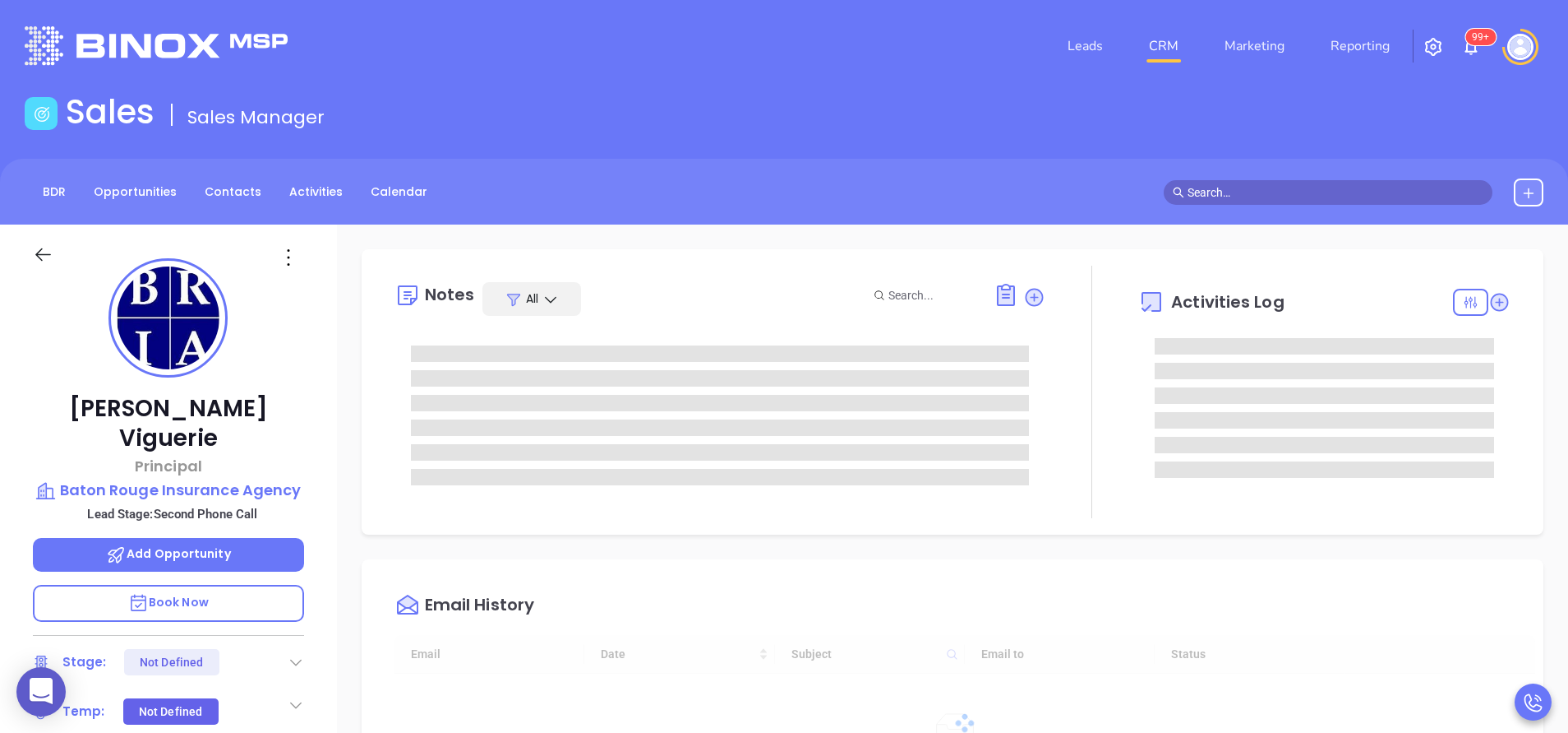
type input "[DATE]"
type input "[PERSON_NAME]"
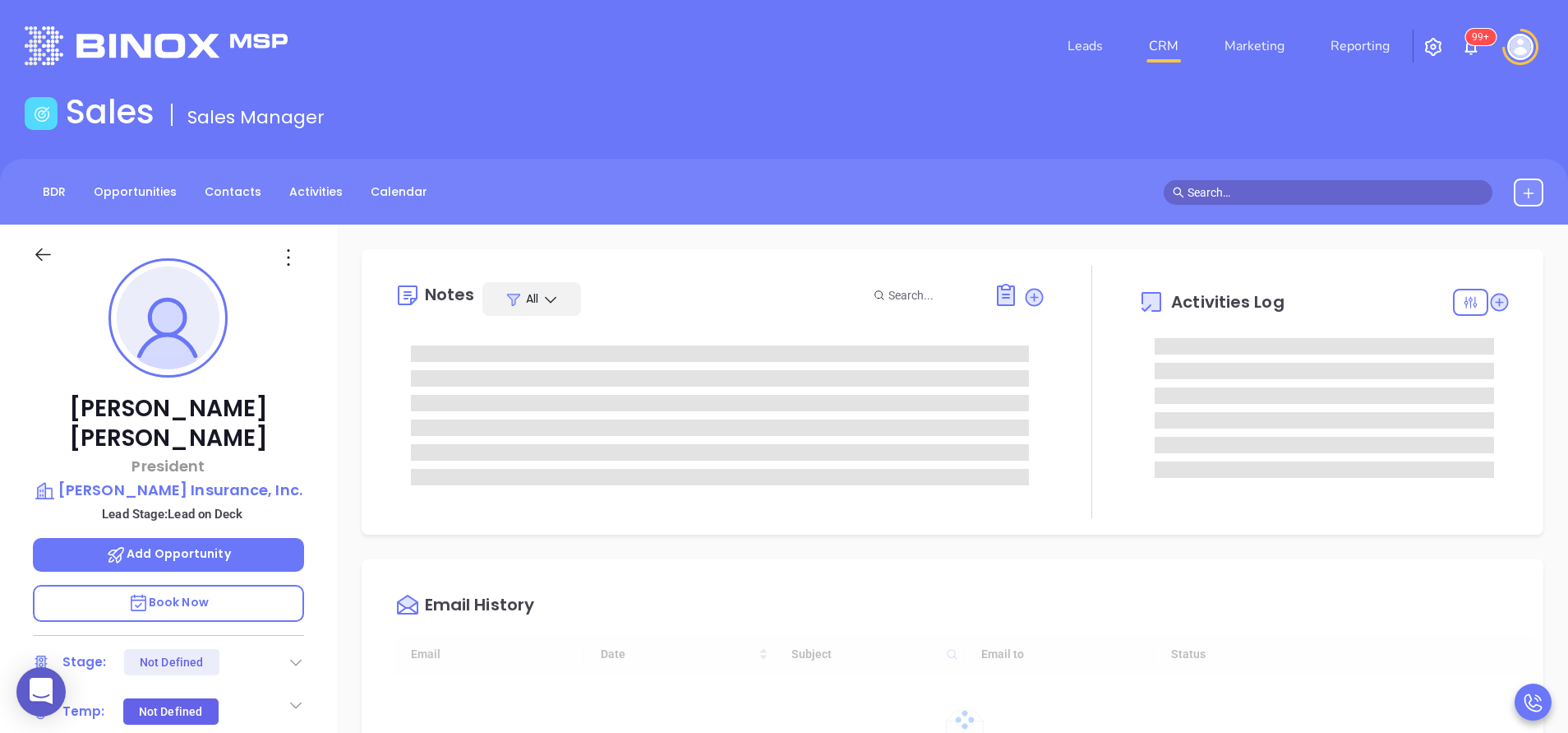
type input "10:00 am"
type input "[DATE]"
type input "[PERSON_NAME]"
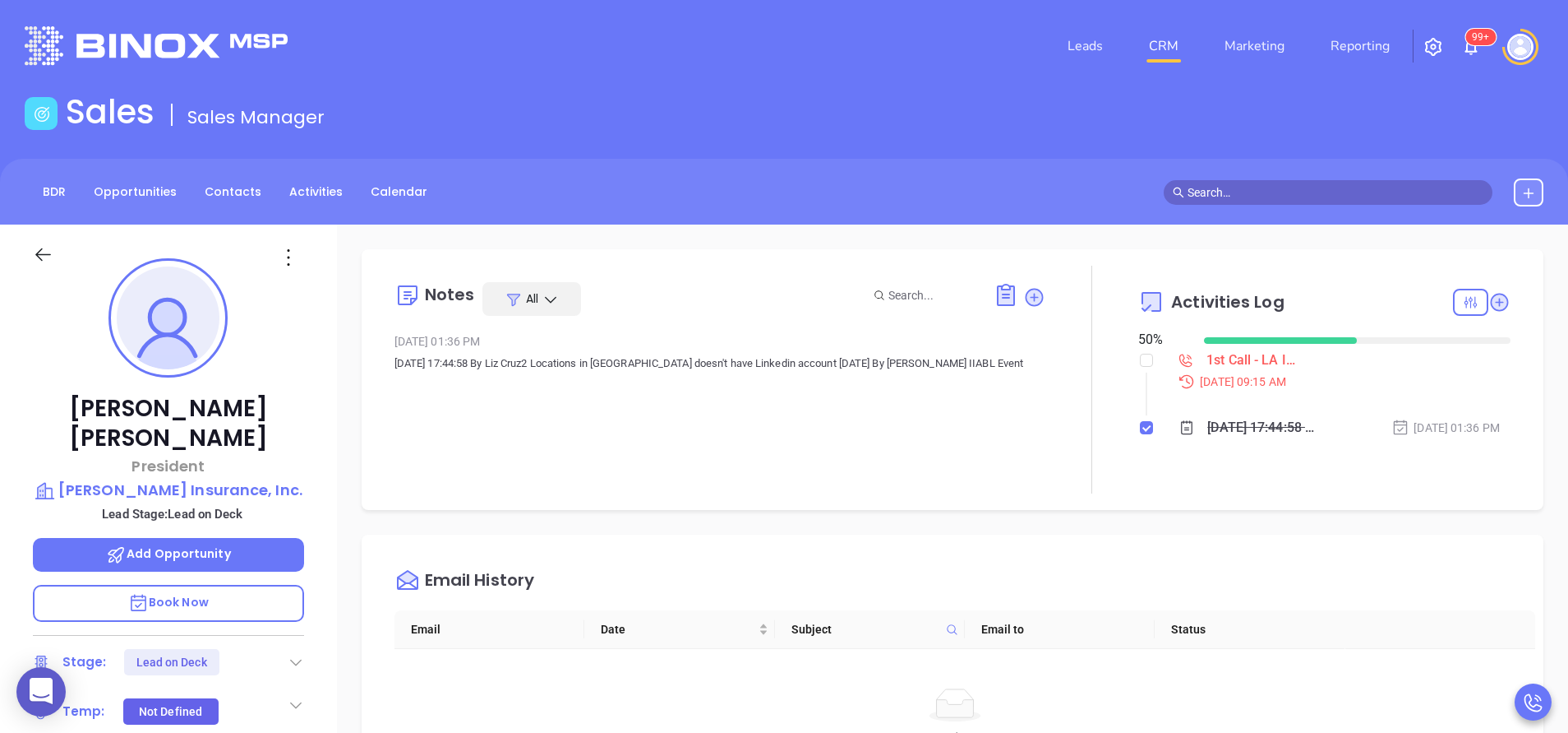
click at [169, 593] on span "Book Now" at bounding box center [168, 601] width 81 height 16
click at [292, 660] on icon at bounding box center [295, 662] width 12 height 6
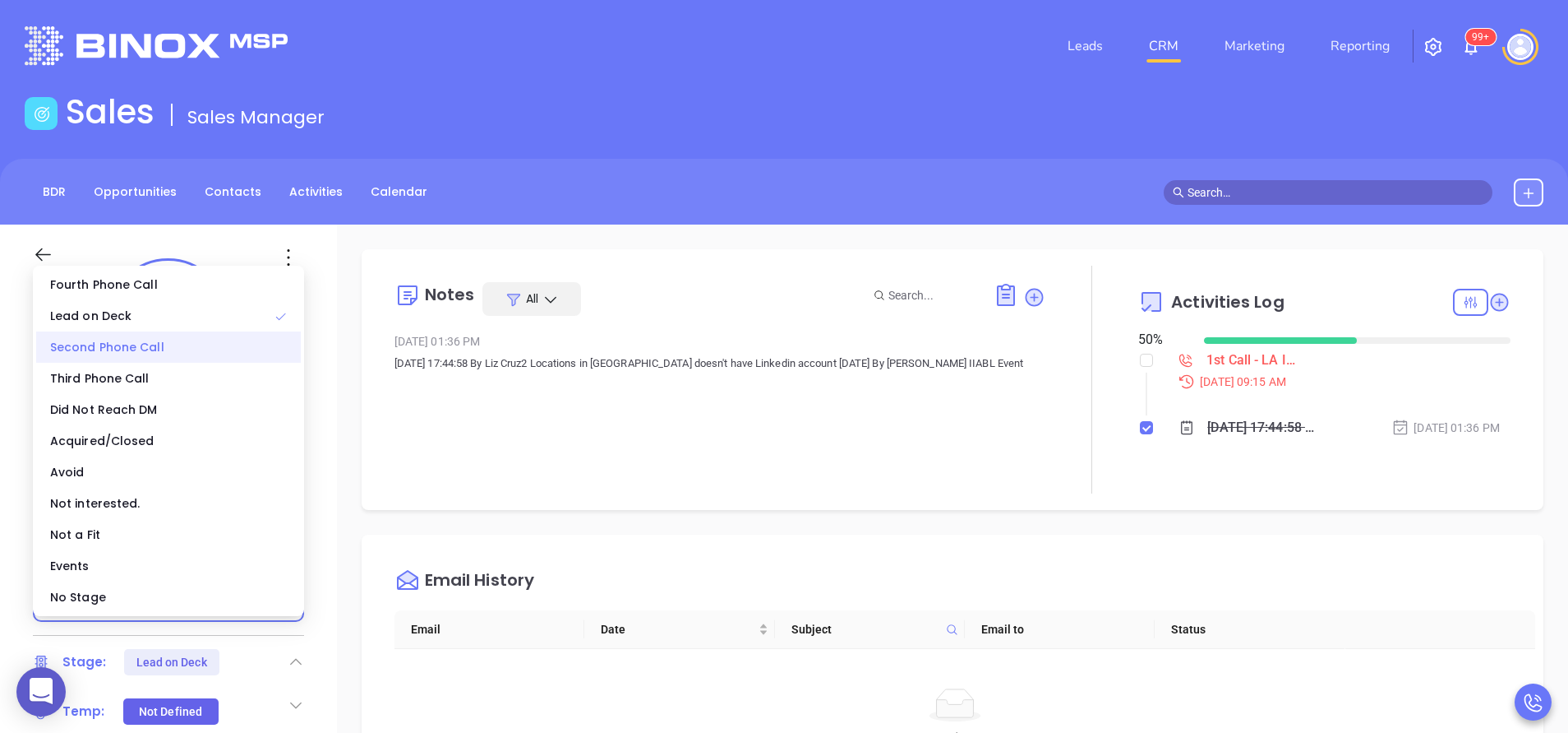
click at [180, 345] on div "Second Phone Call" at bounding box center [168, 346] width 265 height 31
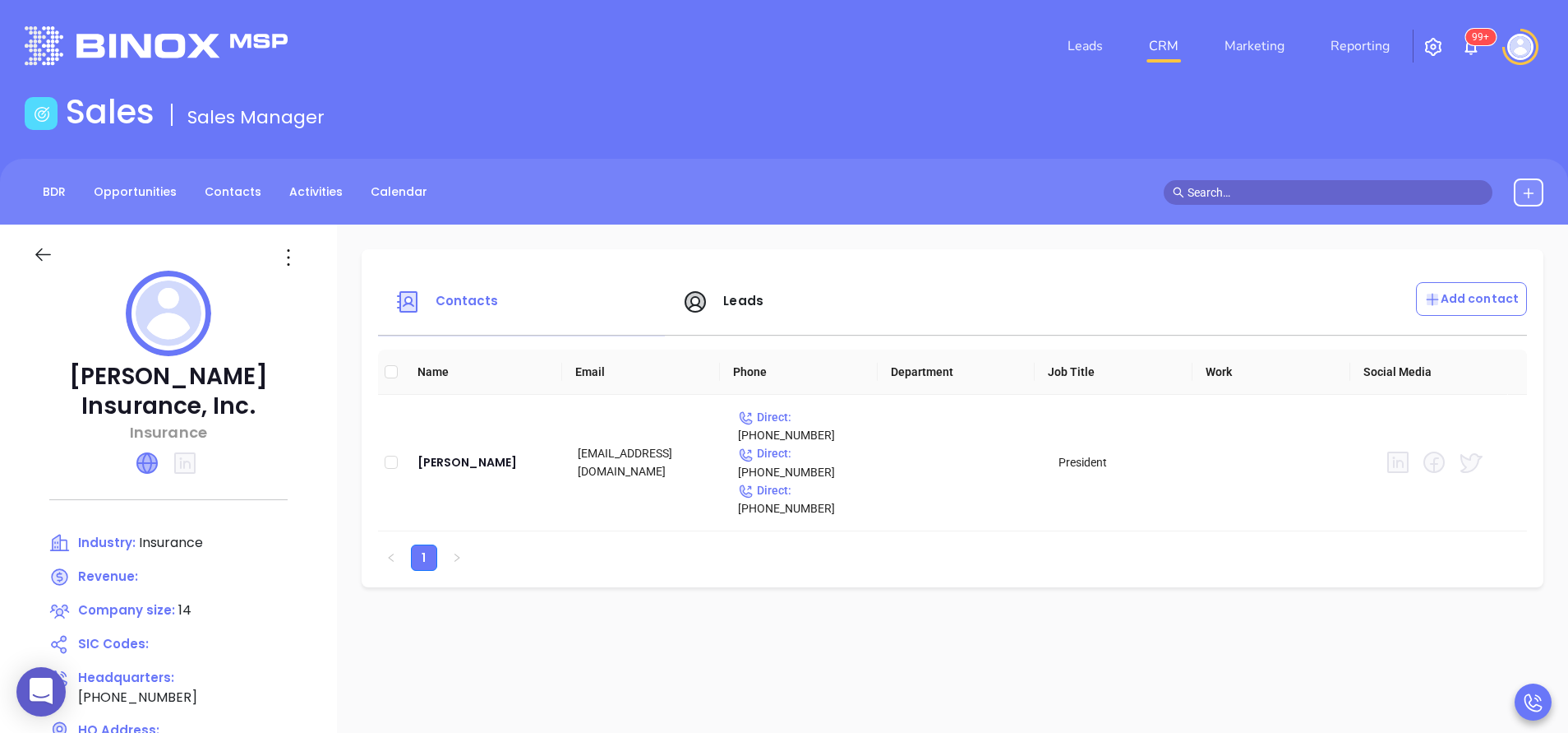
click at [147, 460] on icon at bounding box center [147, 463] width 20 height 20
drag, startPoint x: 258, startPoint y: 397, endPoint x: 96, endPoint y: 369, distance: 164.4
click at [96, 369] on p "[PERSON_NAME] Insurance, Inc." at bounding box center [168, 391] width 271 height 59
copy p "[PERSON_NAME] Insurance, Inc."
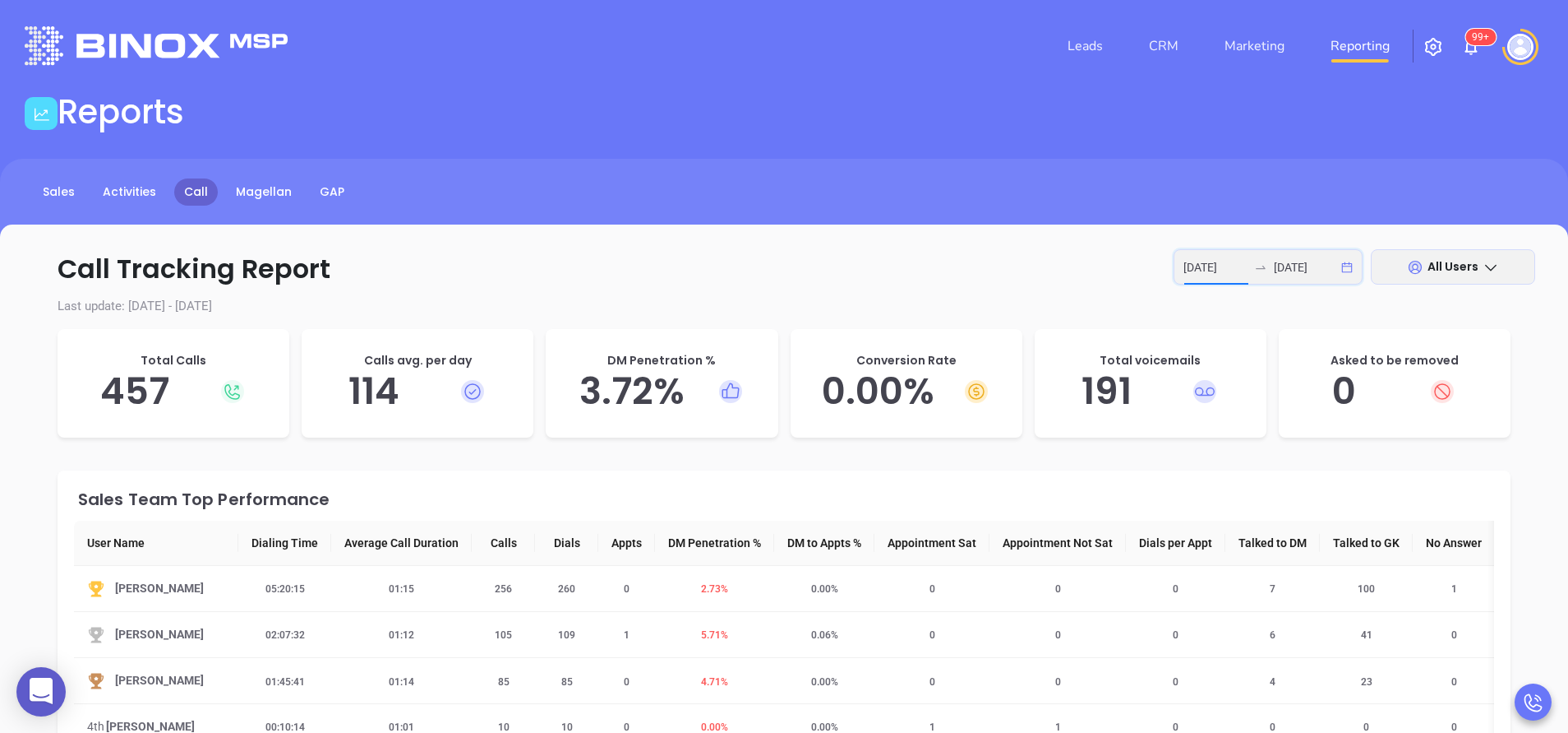
click at [1216, 273] on input "[DATE]" at bounding box center [1216, 268] width 64 height 18
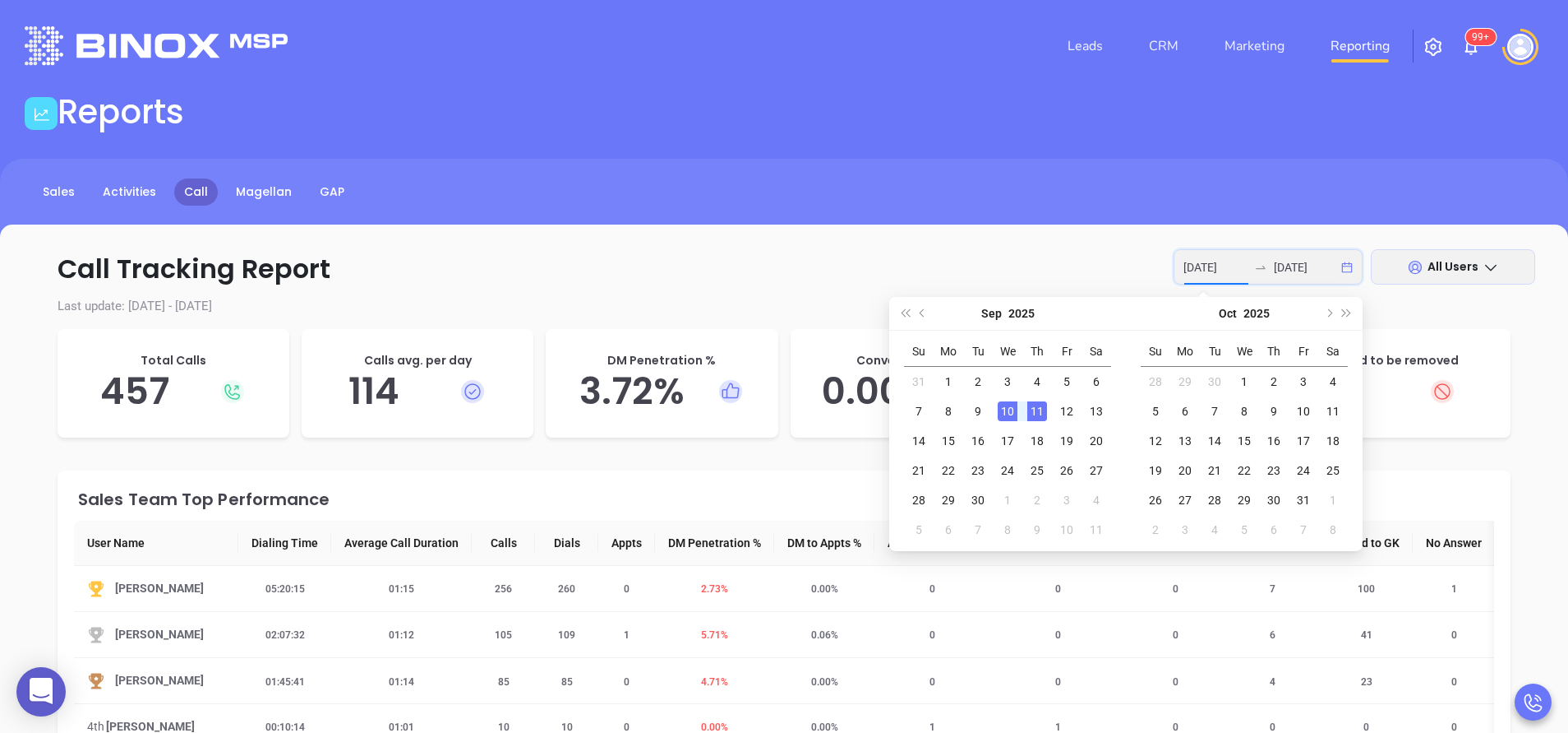
type input "[DATE]"
click at [1042, 411] on div "11" at bounding box center [1038, 411] width 20 height 20
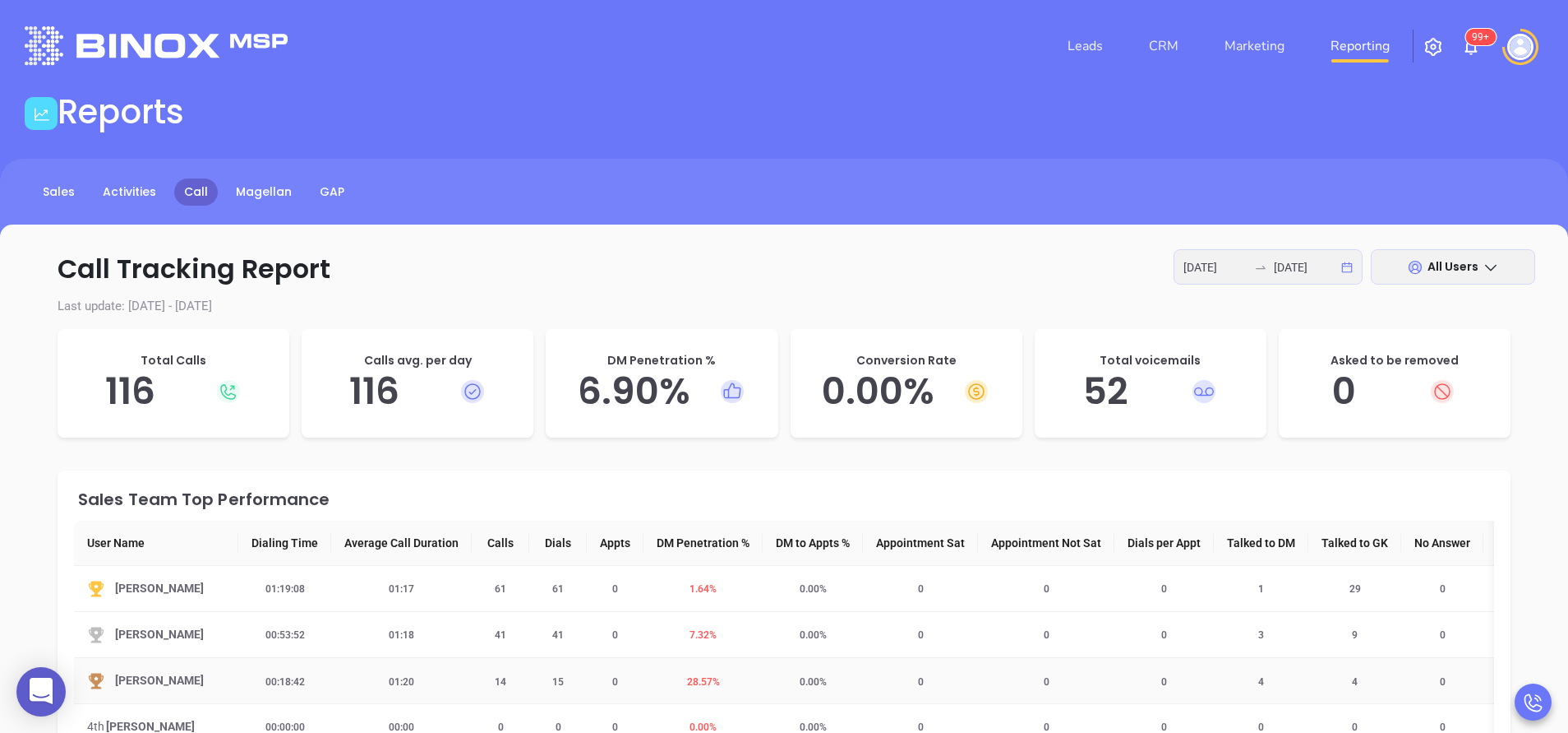
click at [701, 677] on span "28.57 %" at bounding box center [703, 681] width 53 height 12
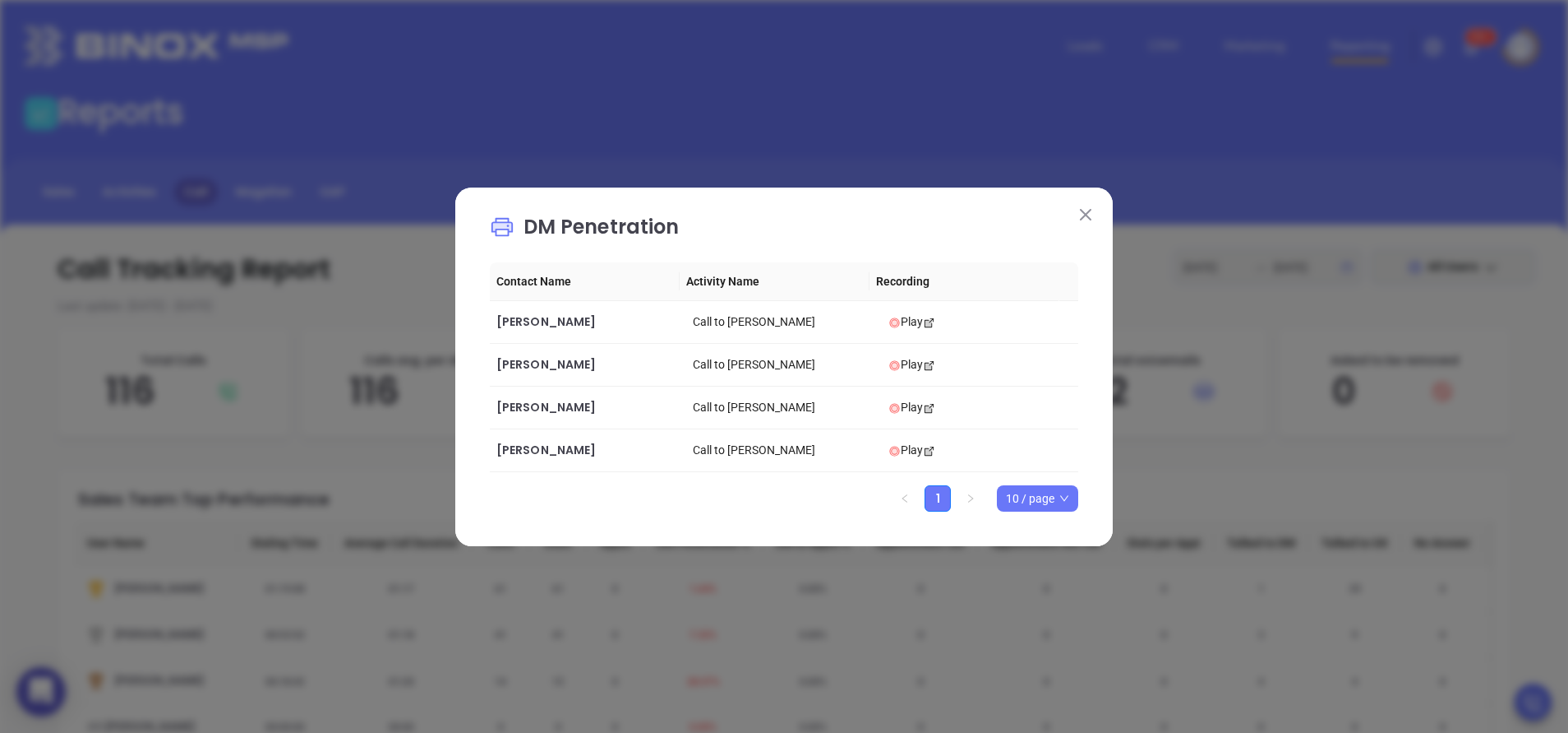
click at [1081, 211] on img at bounding box center [1085, 214] width 12 height 12
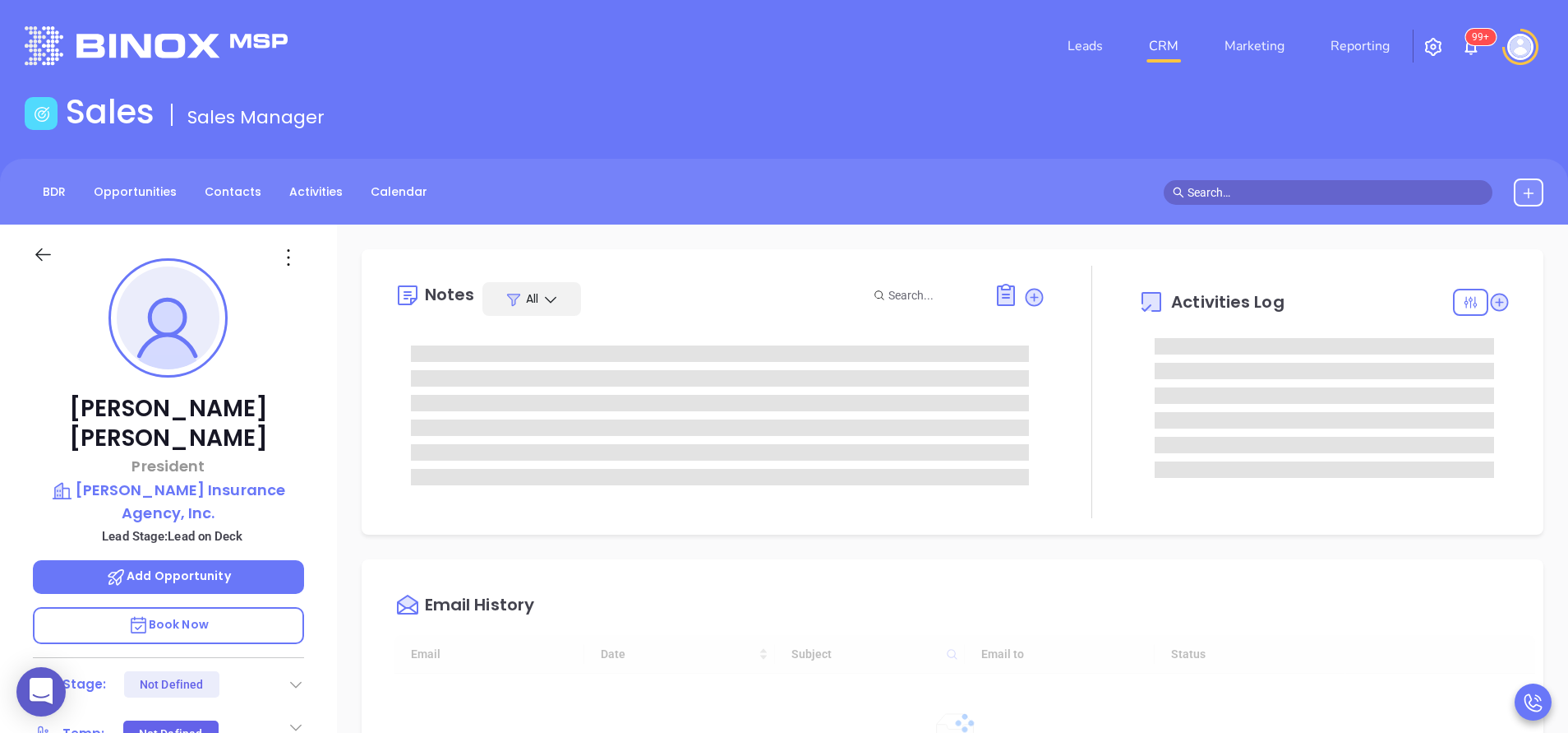
type input "[DATE]"
type input "[PERSON_NAME]"
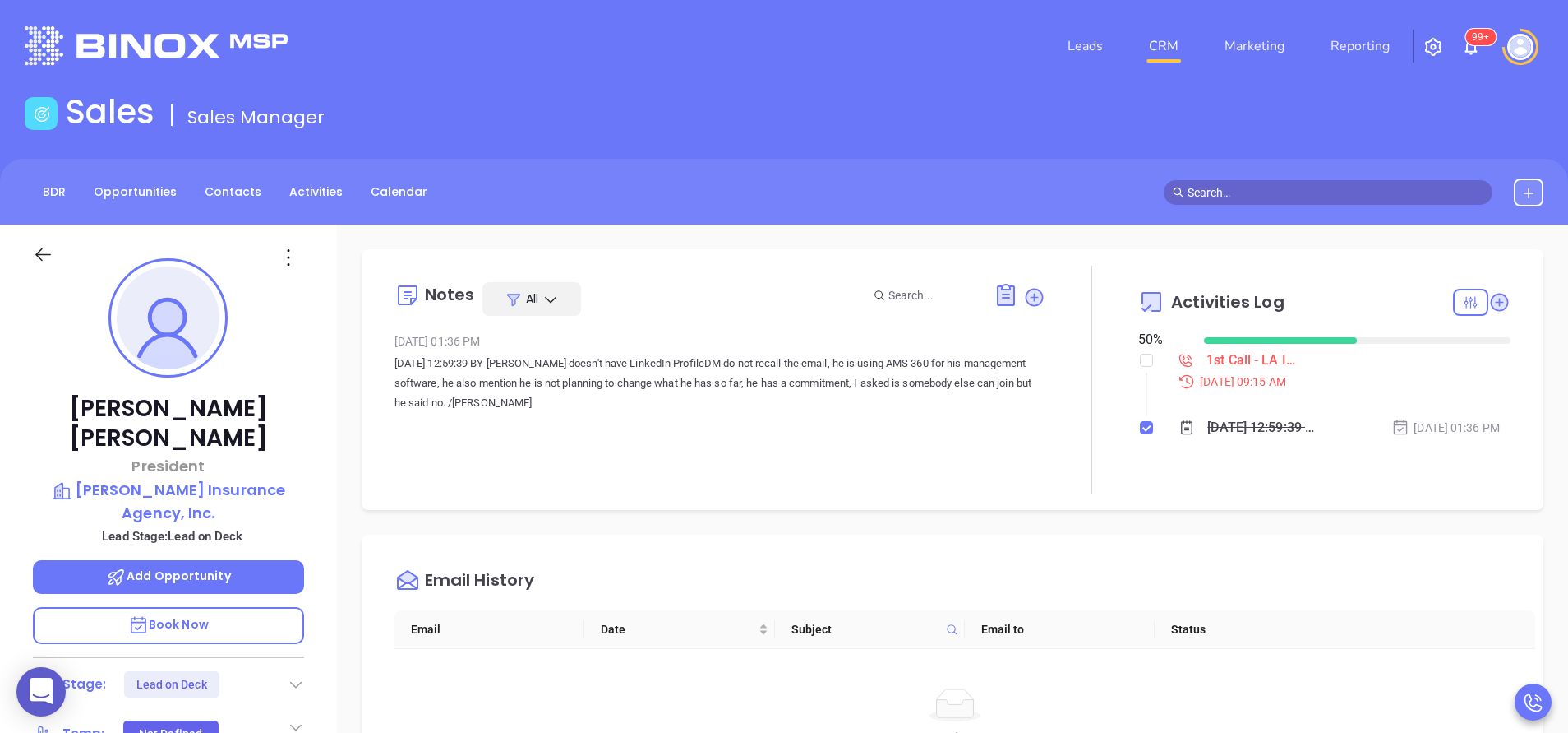
click at [537, 453] on div "Notes All [DATE] 01:36 PM [DATE] 12:59:39 BY [PERSON_NAME] doesn't have LinkedI…" at bounding box center [720, 379] width 651 height 228
click at [213, 607] on p "Book Now" at bounding box center [168, 625] width 271 height 37
click at [1026, 299] on icon at bounding box center [1034, 297] width 16 height 16
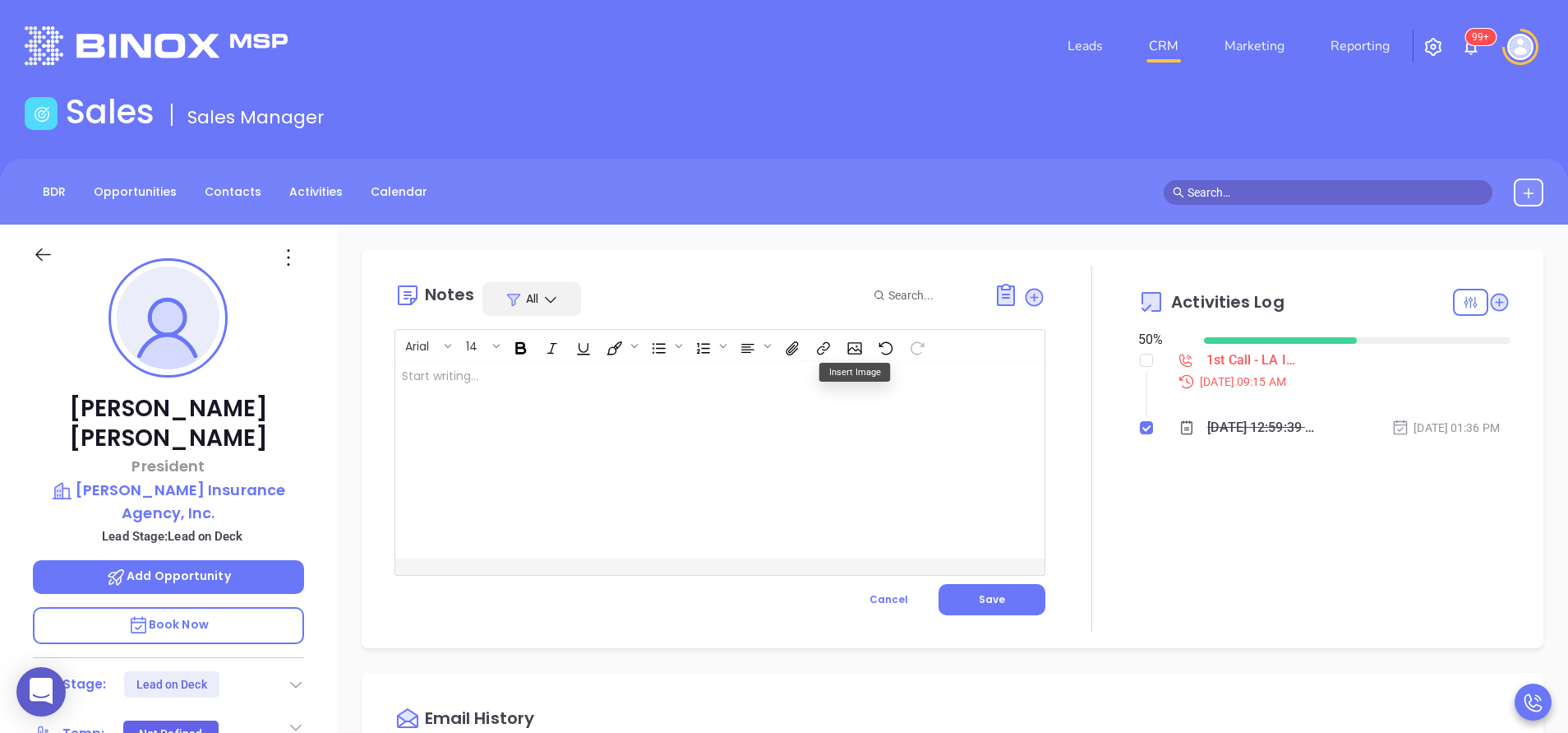
click at [556, 453] on div at bounding box center [697, 459] width 604 height 198
click at [562, 412] on div at bounding box center [697, 459] width 604 height 198
click at [1142, 365] on li "1st Call - LA Insurance [DATE] 09:15 AM" at bounding box center [1326, 385] width 369 height 64
click at [1140, 361] on input "checkbox" at bounding box center [1146, 360] width 13 height 13
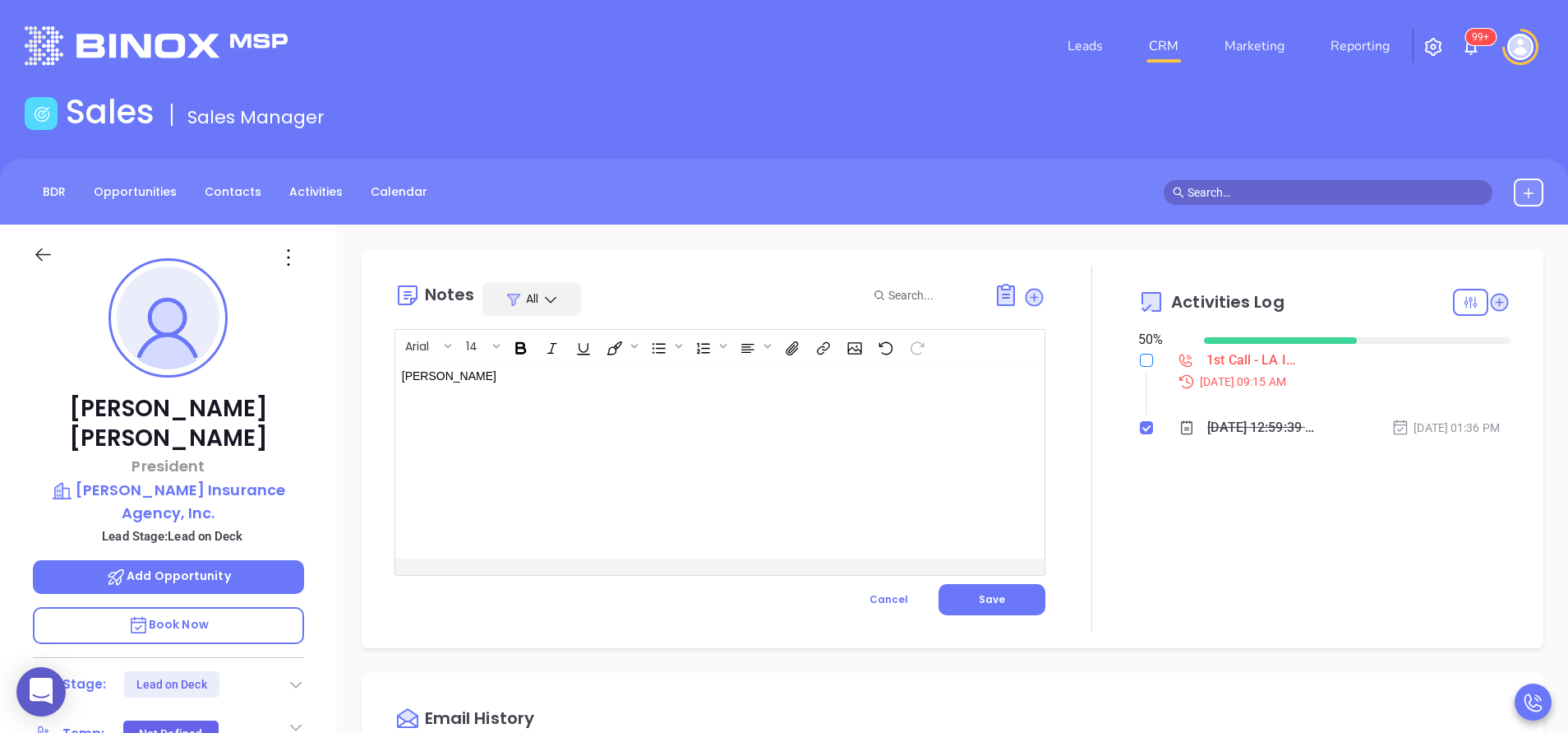
checkbox input "true"
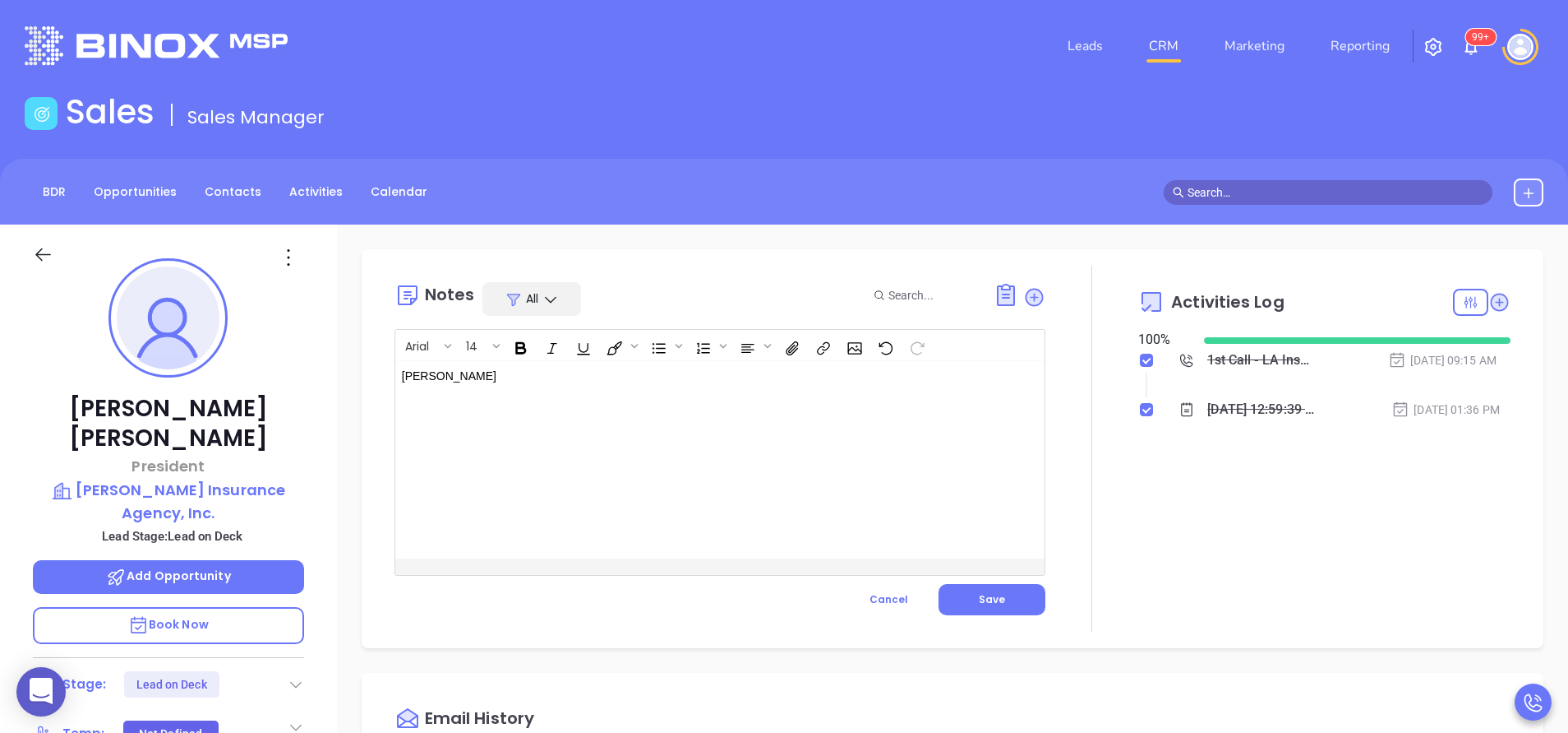
click at [740, 462] on div "Russ" at bounding box center [697, 459] width 604 height 198
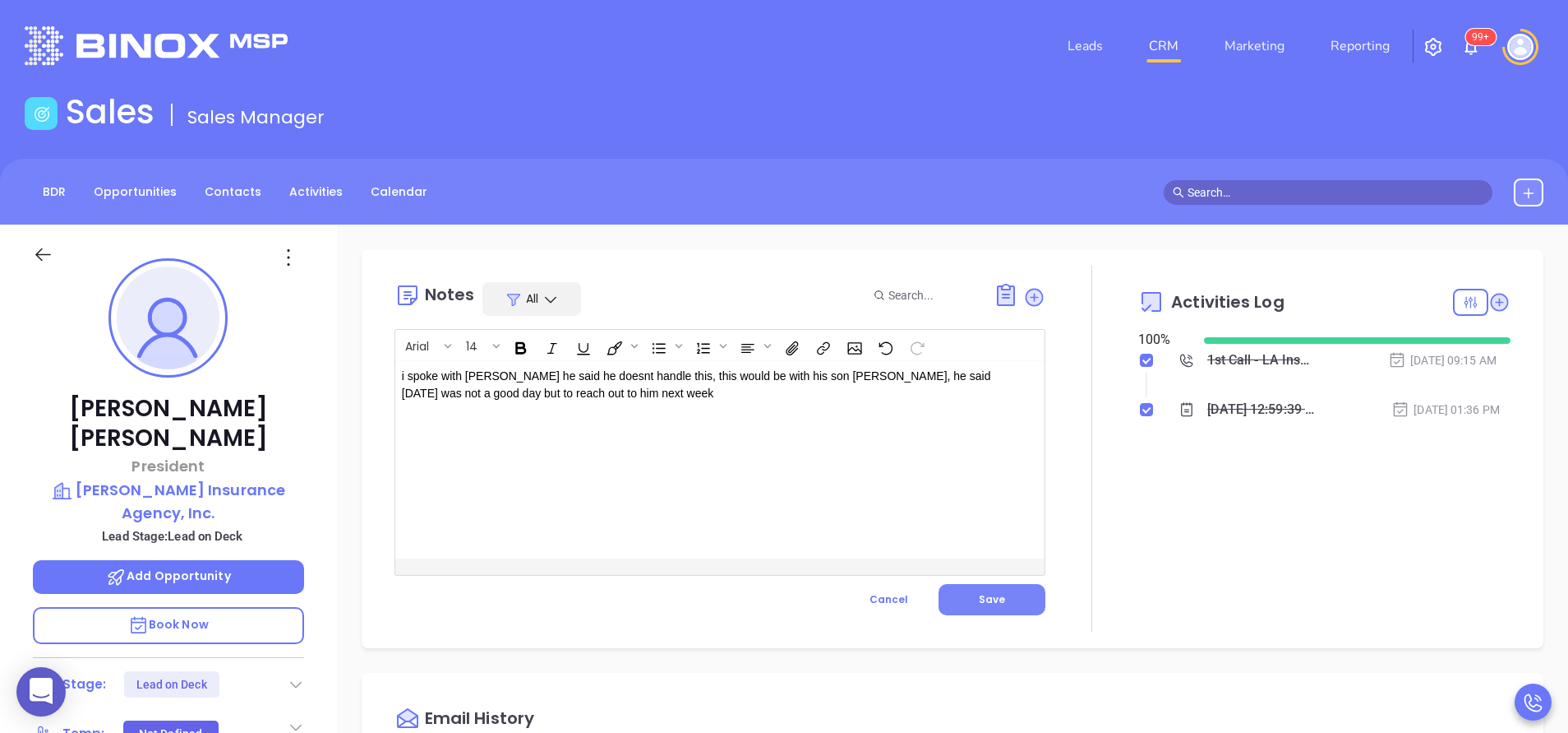
click at [987, 587] on button "Save" at bounding box center [991, 599] width 106 height 31
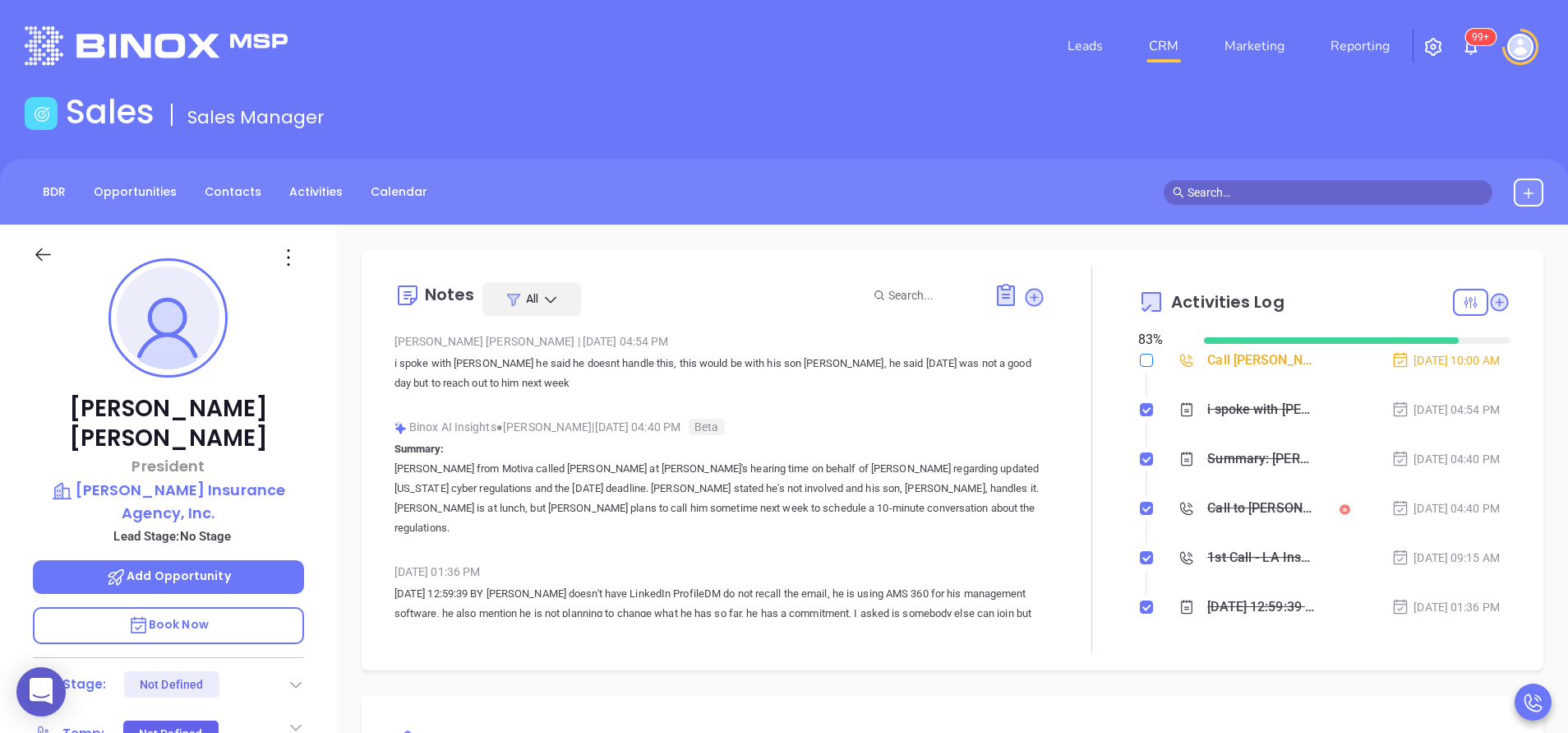
click at [1140, 364] on input "checkbox" at bounding box center [1146, 360] width 13 height 13
checkbox input "true"
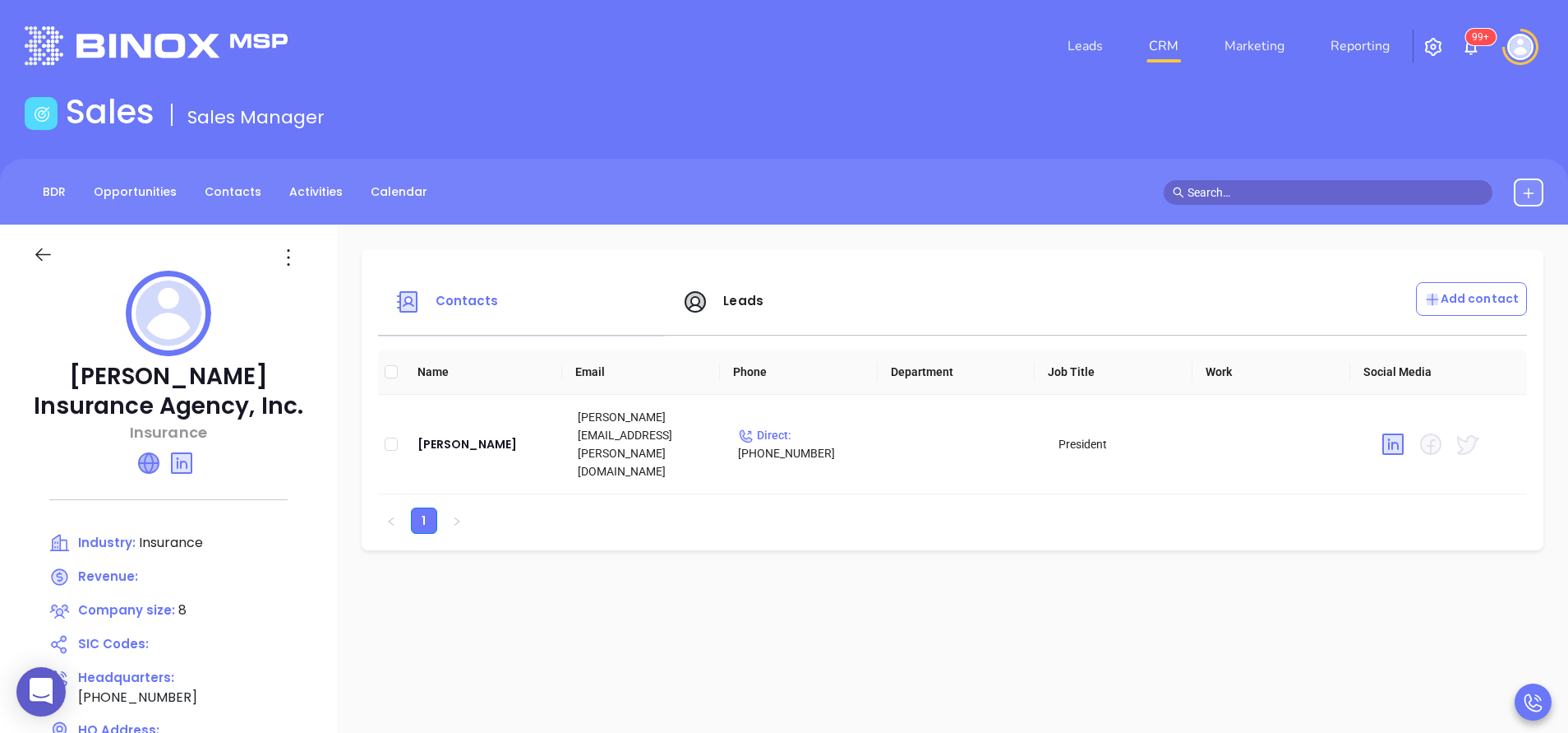
click at [141, 466] on icon at bounding box center [148, 463] width 20 height 20
click at [734, 292] on span "Leads" at bounding box center [743, 300] width 40 height 17
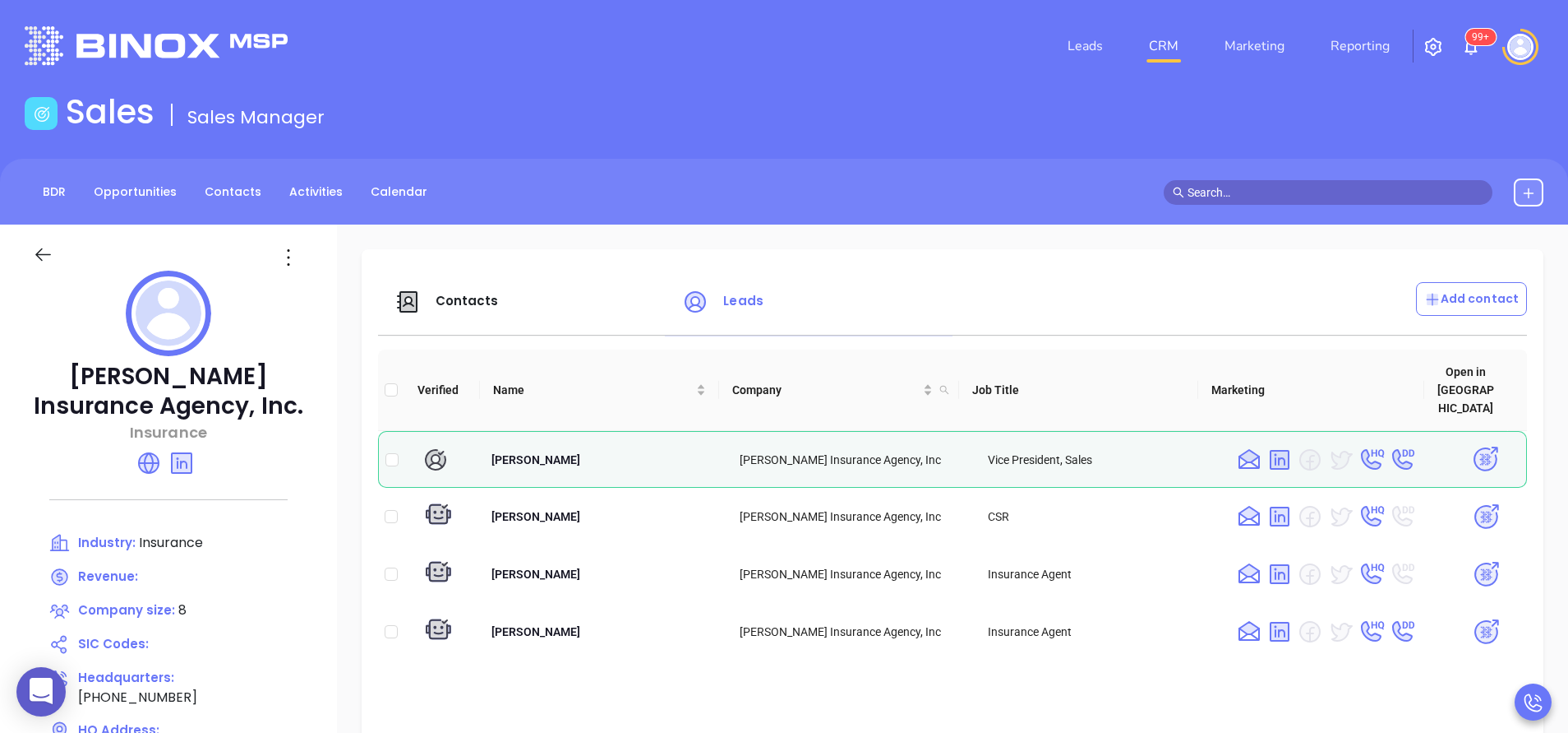
click at [157, 452] on icon at bounding box center [148, 463] width 26 height 26
click at [1459, 308] on p "Add contact" at bounding box center [1471, 298] width 95 height 17
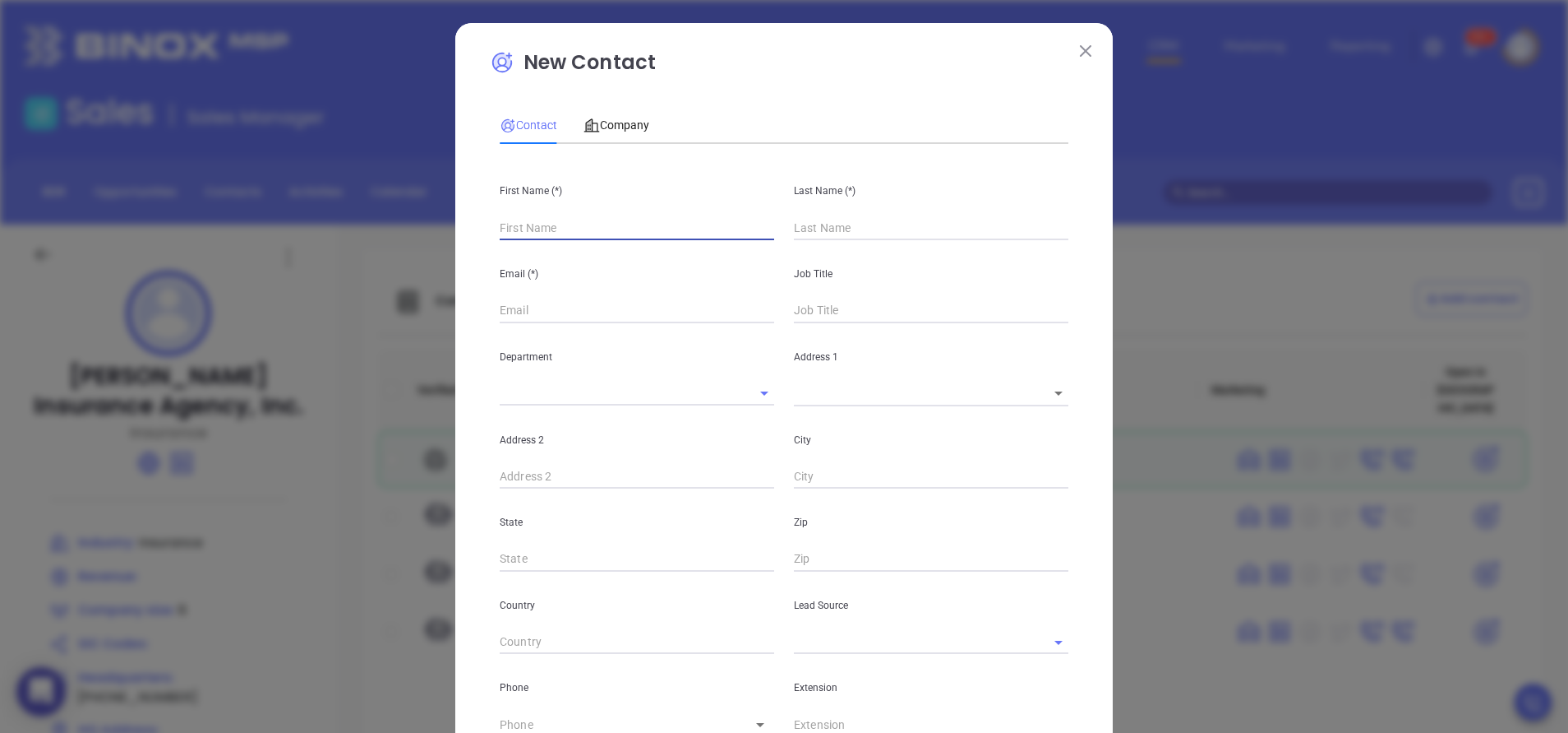
click at [606, 234] on input "text" at bounding box center [637, 228] width 275 height 25
type input "[PERSON_NAME]"
type input "Fourth Phone Call"
type input "[PERSON_NAME]"
type input "1"
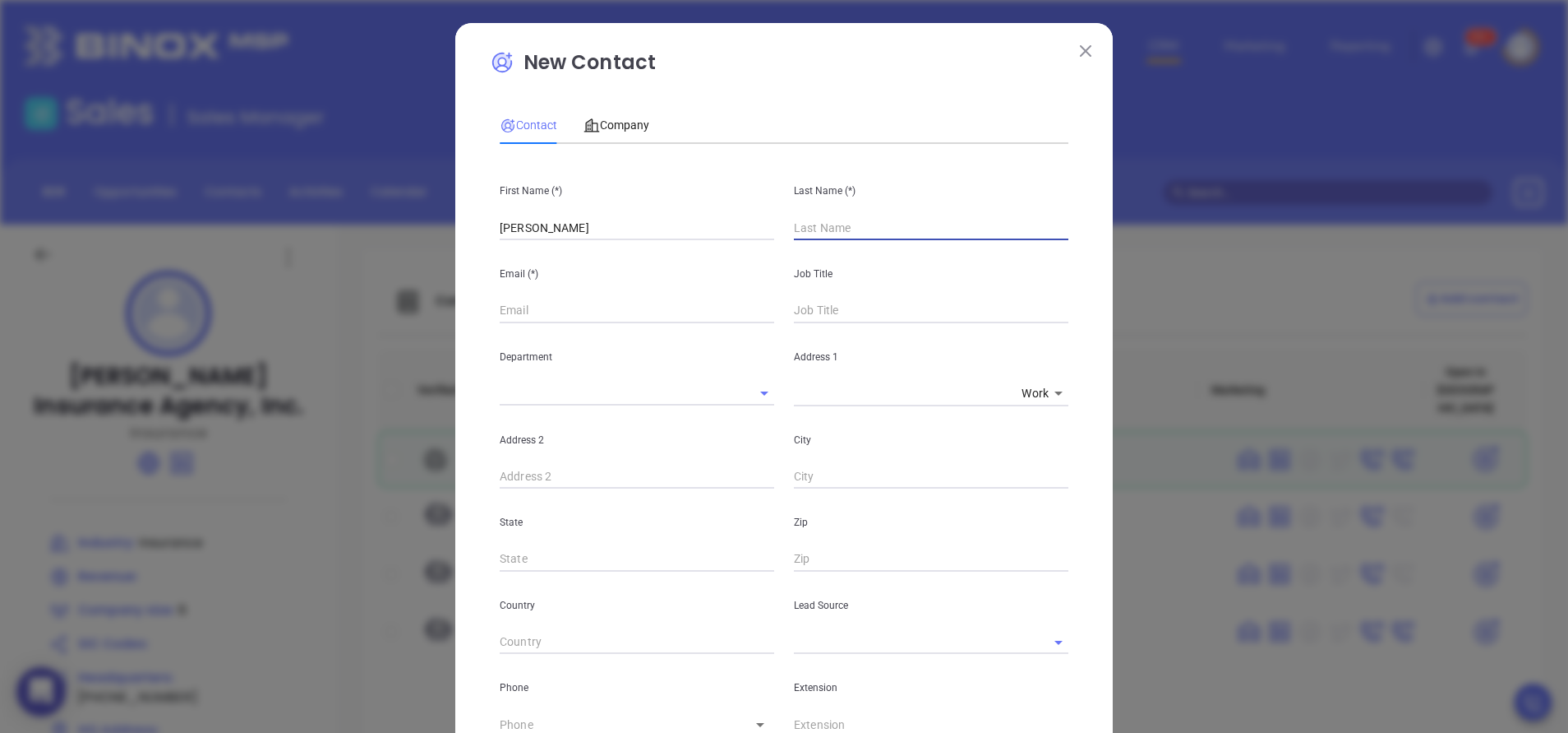
type input "1"
paste input "[PERSON_NAME]"
type input "[PERSON_NAME]"
click at [471, 654] on div "New Contact Contact Company First Name (*) Russ Last Name (*) Turrentine Email …" at bounding box center [784, 596] width 657 height 1146
click at [531, 301] on input "text" at bounding box center [637, 311] width 275 height 25
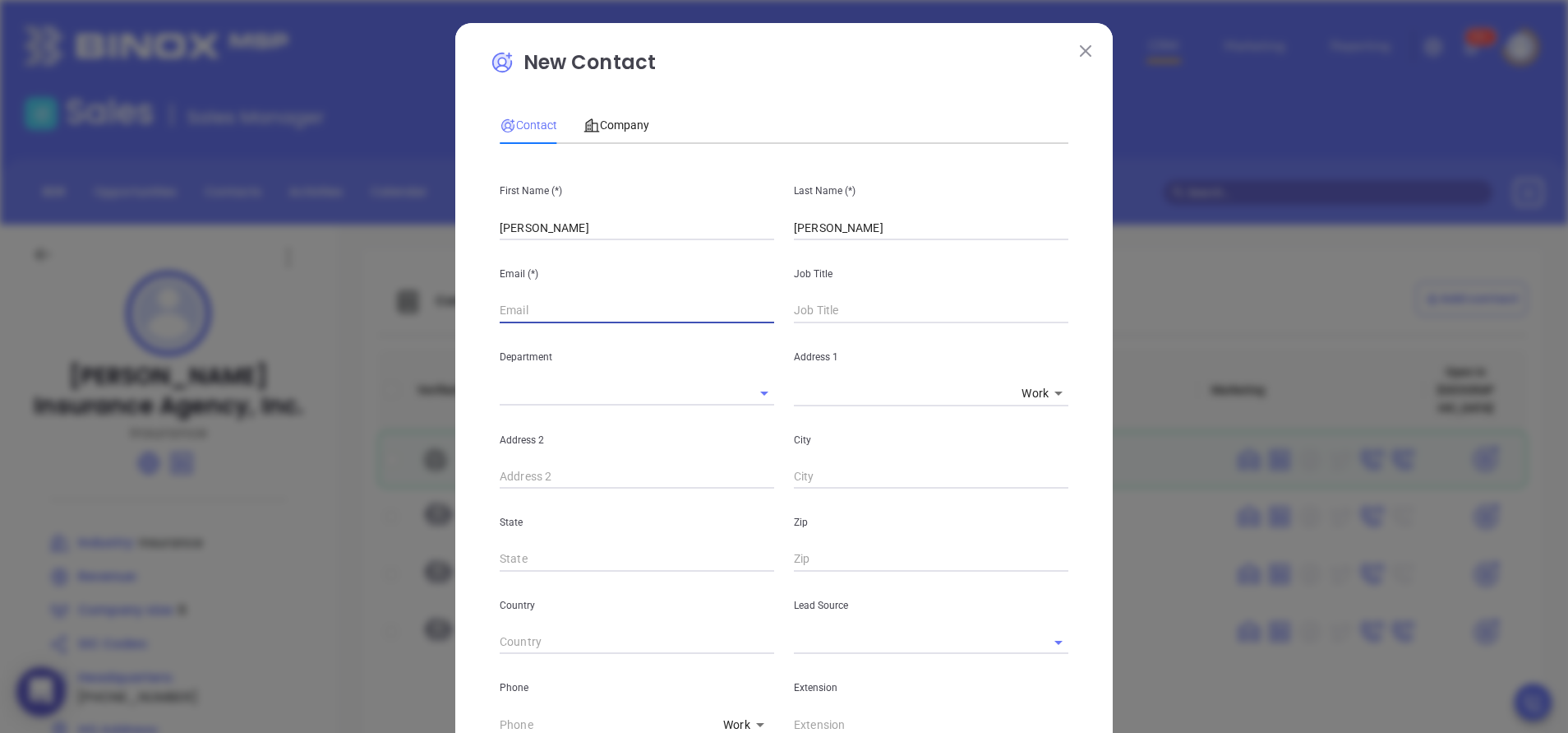
paste input "Russ@Turrentine.com"
click at [531, 301] on input "Russ@Turrentine.com" at bounding box center [637, 311] width 275 height 25
type input "Russ@Turrentine.com"
click at [869, 299] on input "text" at bounding box center [931, 311] width 275 height 25
type input "Vice President"
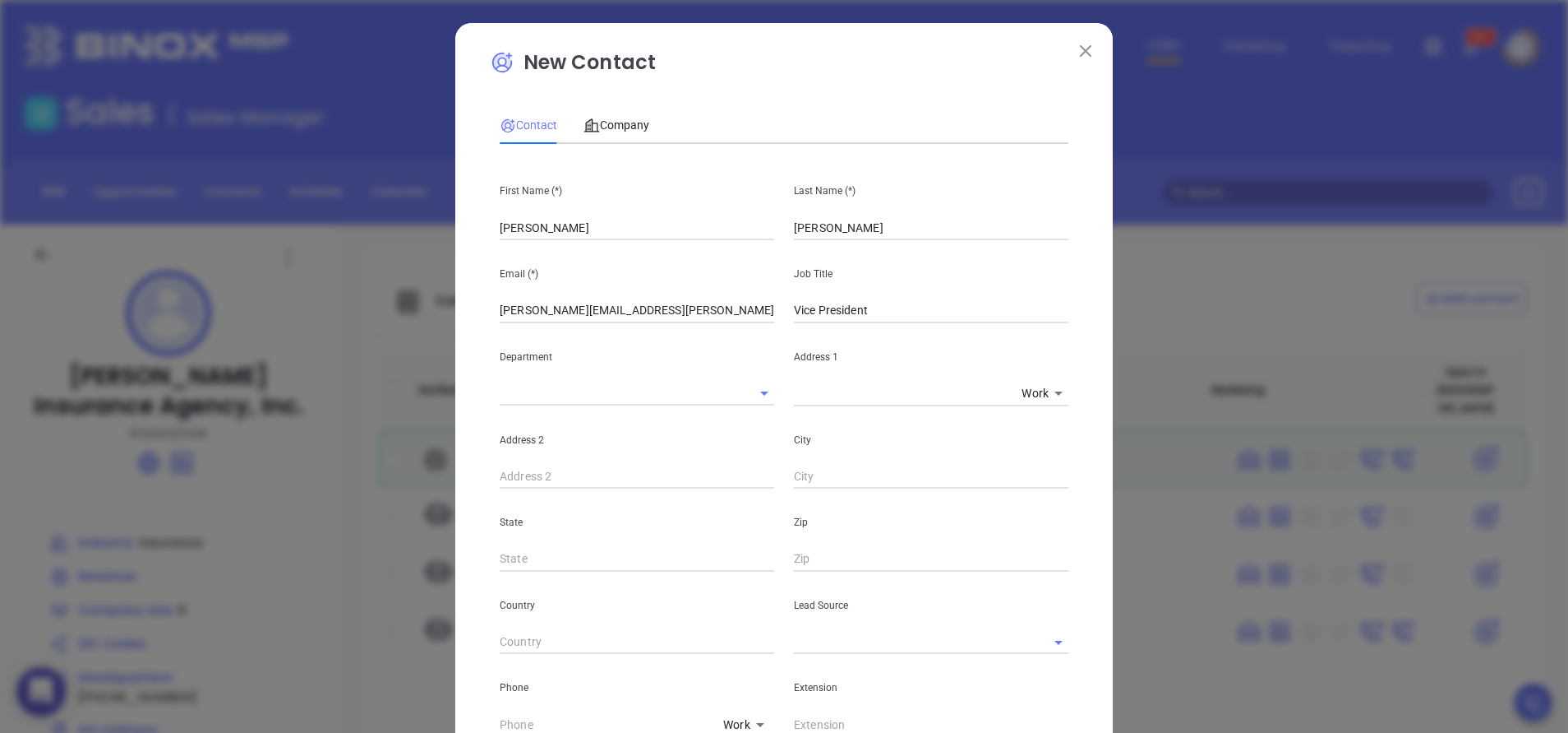
click at [1098, 258] on div "New Contact Contact Company First Name (*) Russ Last Name (*) Turrentine Email …" at bounding box center [784, 596] width 657 height 1146
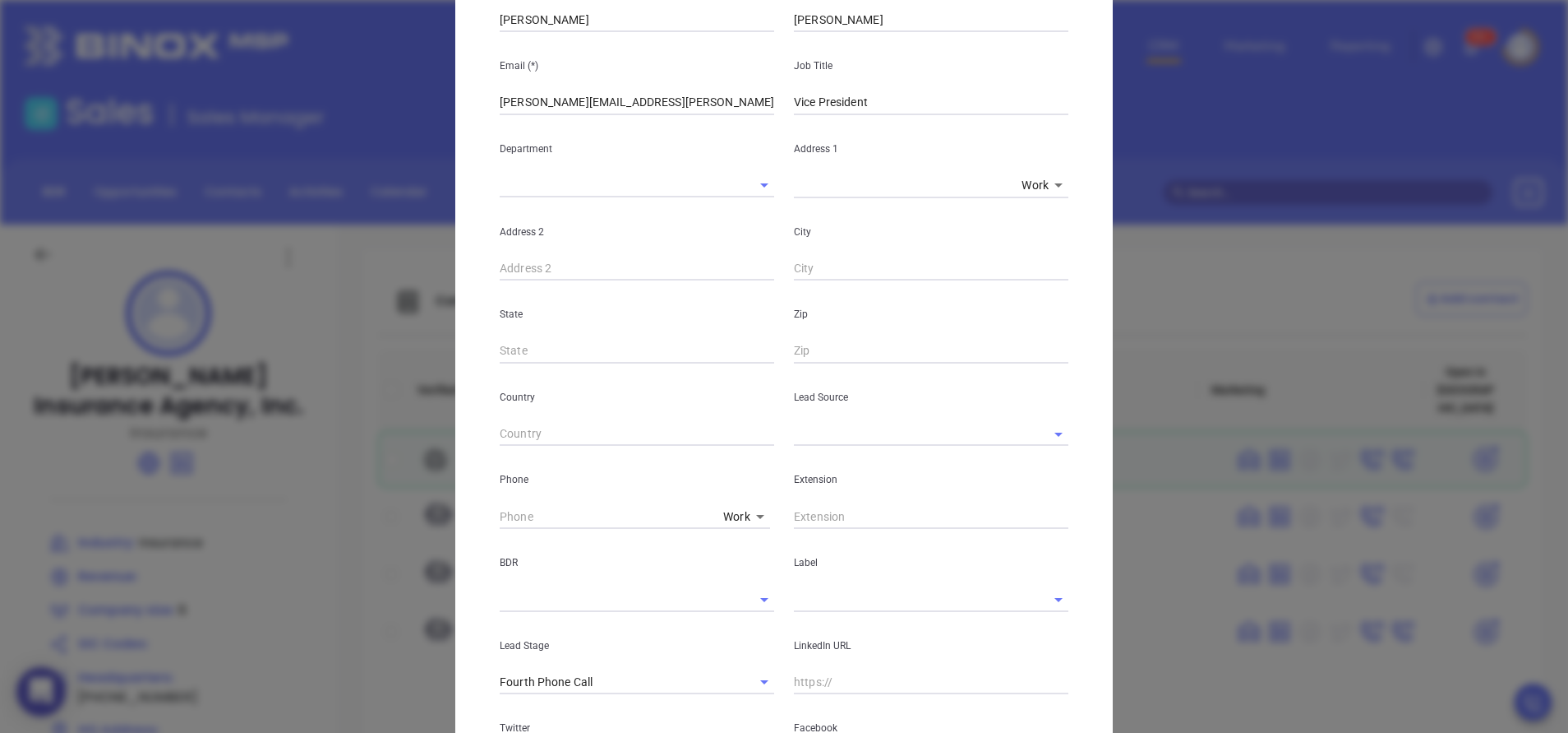
scroll to position [247, 0]
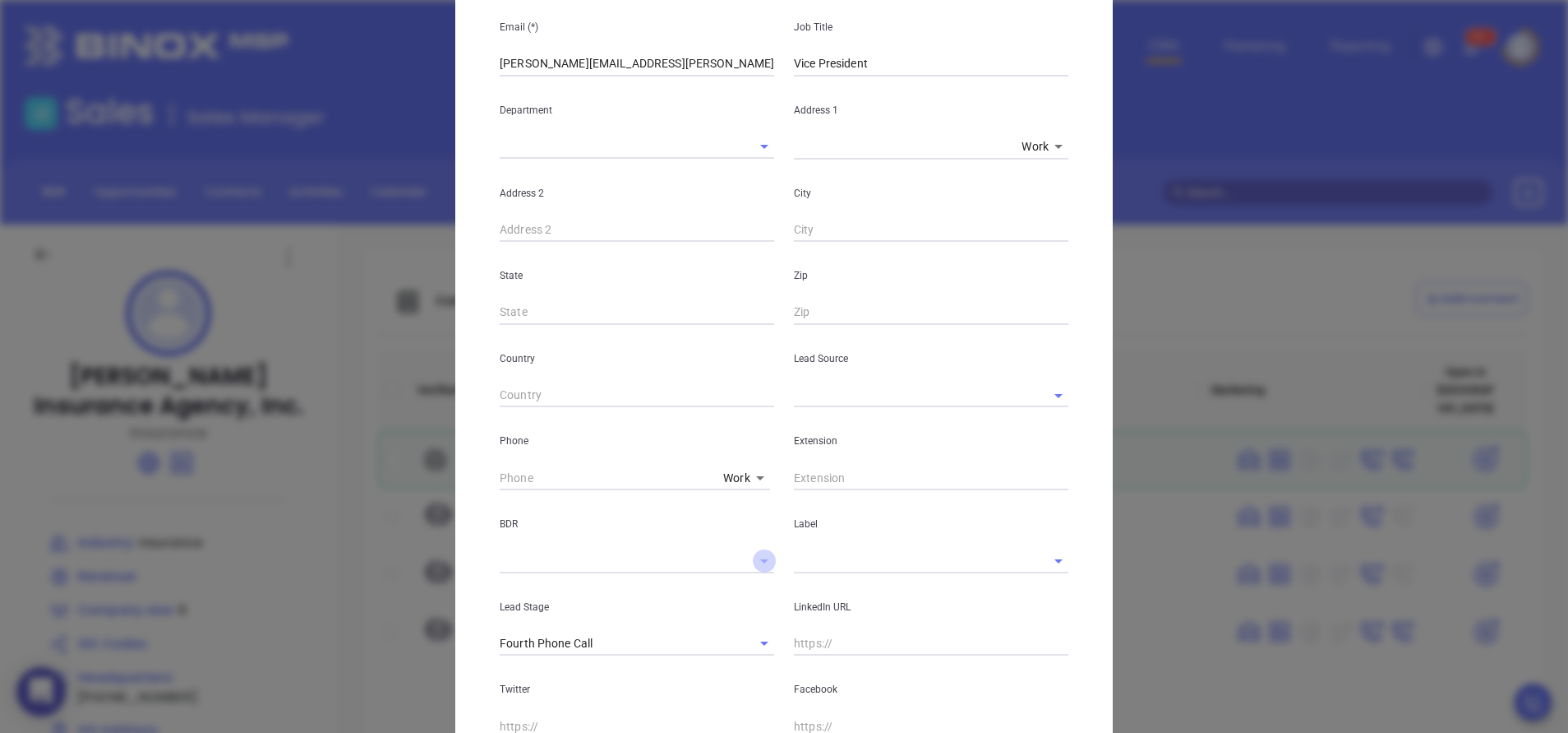
click at [760, 562] on icon "Open" at bounding box center [764, 561] width 8 height 4
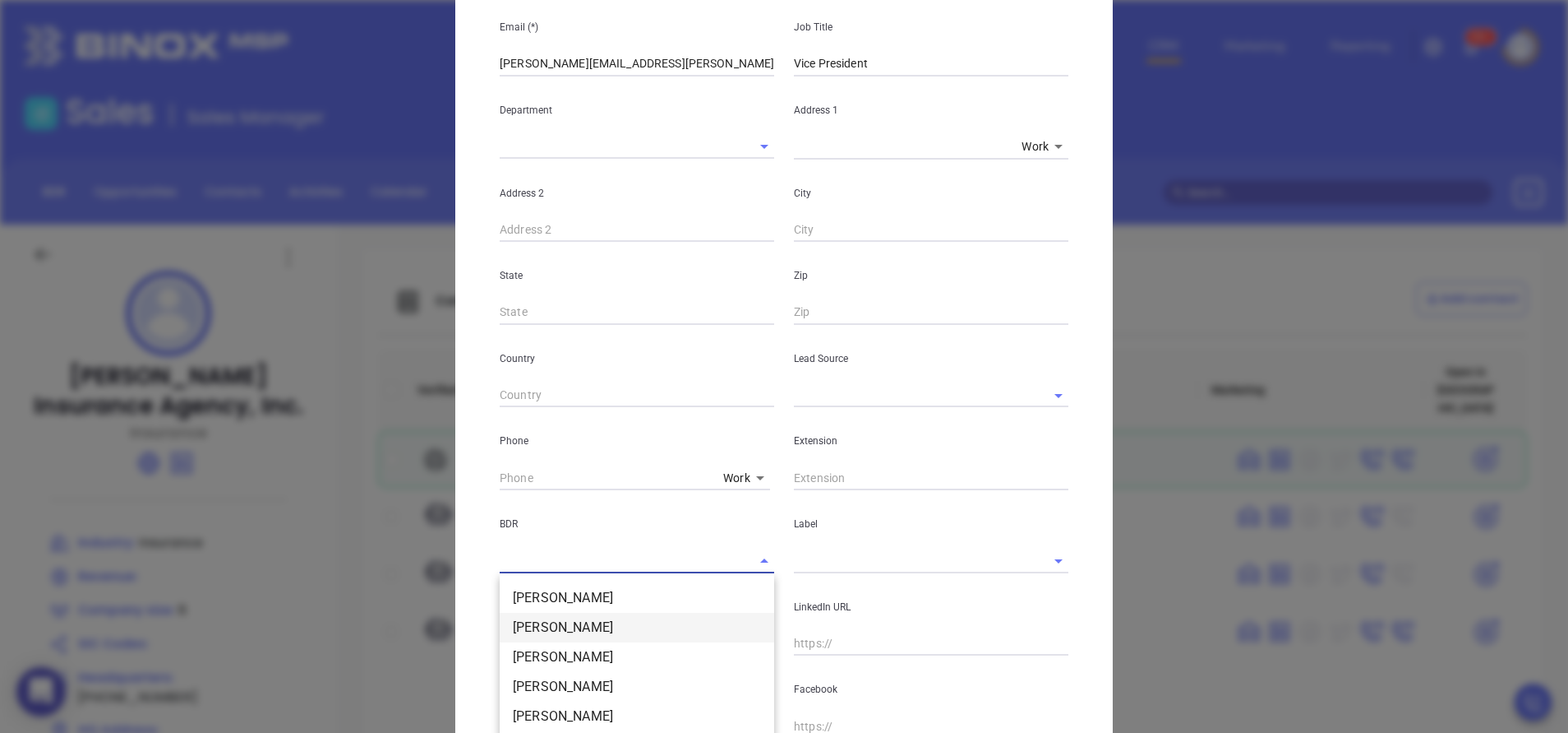
click at [614, 626] on li "[PERSON_NAME]" at bounding box center [637, 627] width 275 height 30
type input "[PERSON_NAME]"
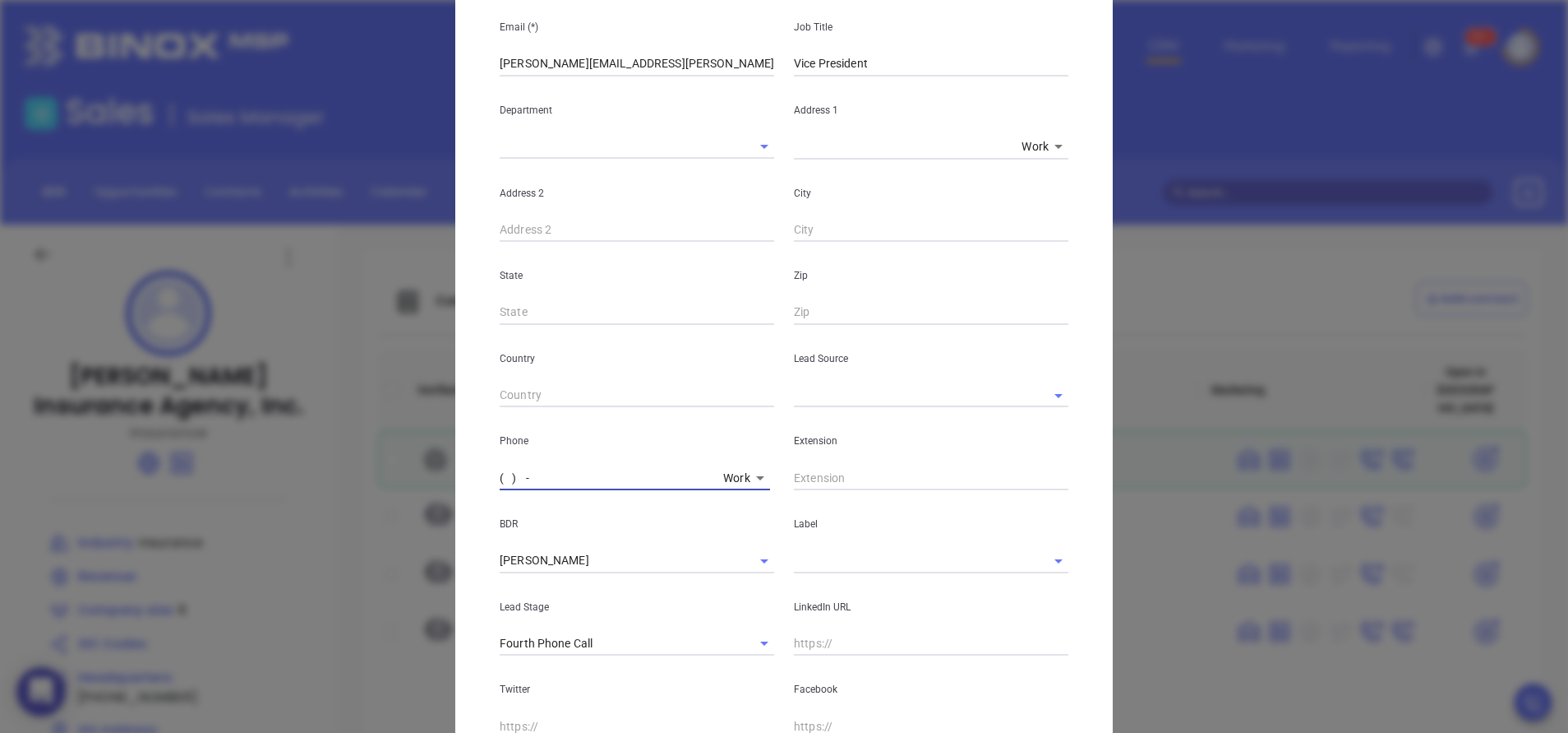
click at [588, 487] on input "( ) -" at bounding box center [608, 478] width 217 height 25
type input "(318) 445-3515"
click at [1075, 558] on div "New Contact Contact Company First Name (*) Russ Last Name (*) Turrentine Email …" at bounding box center [784, 349] width 657 height 1146
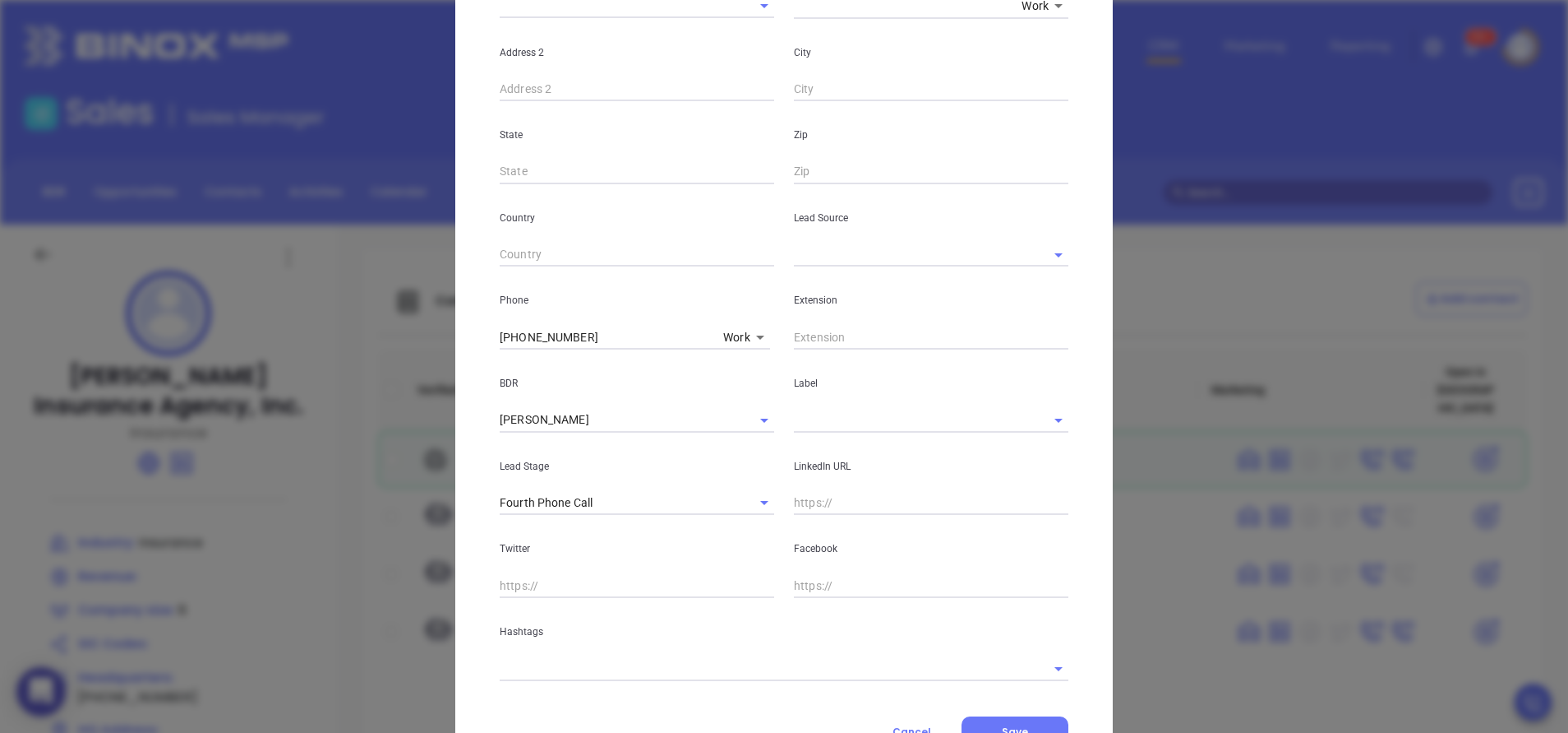
scroll to position [460, 0]
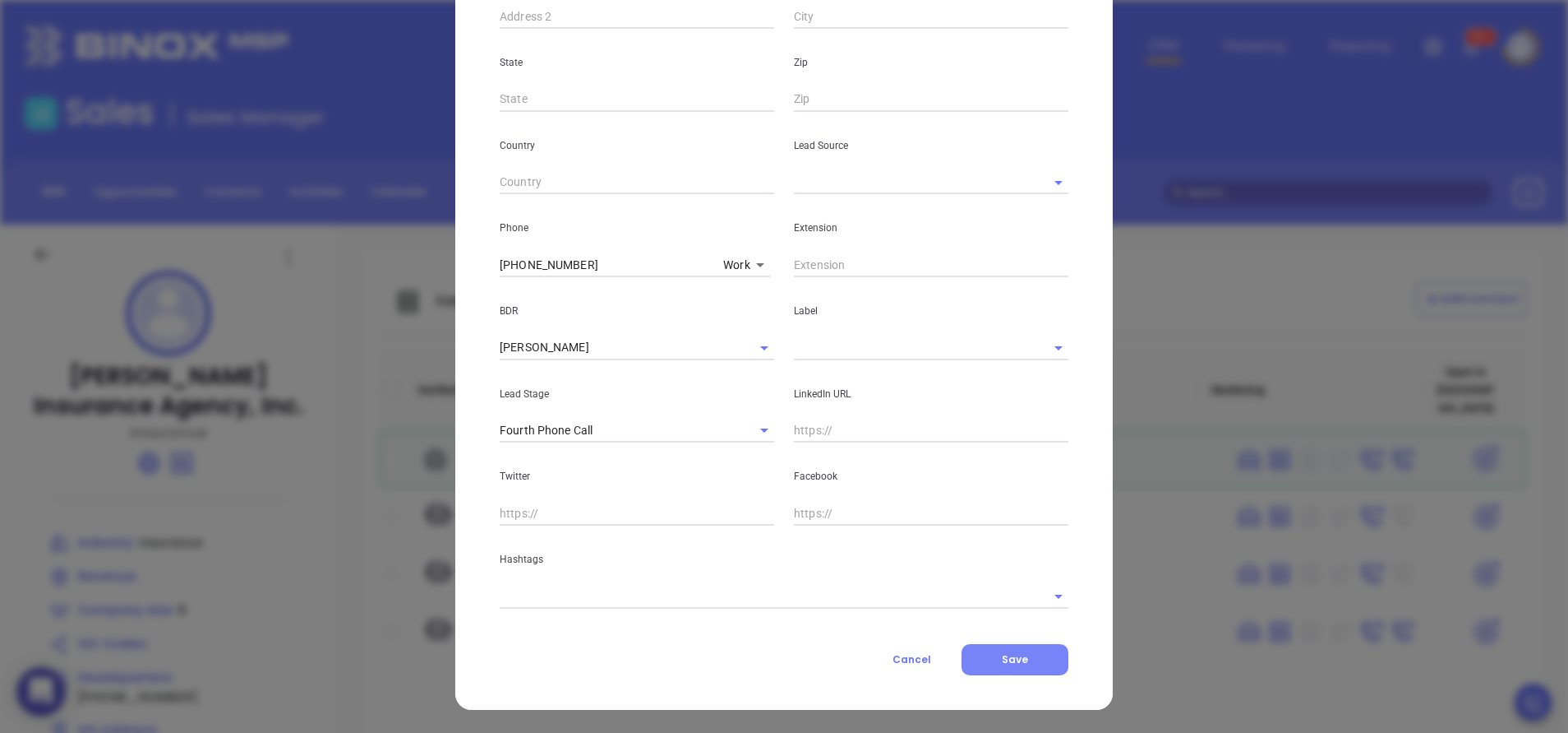
click at [1008, 660] on span "Save" at bounding box center [1014, 660] width 26 height 14
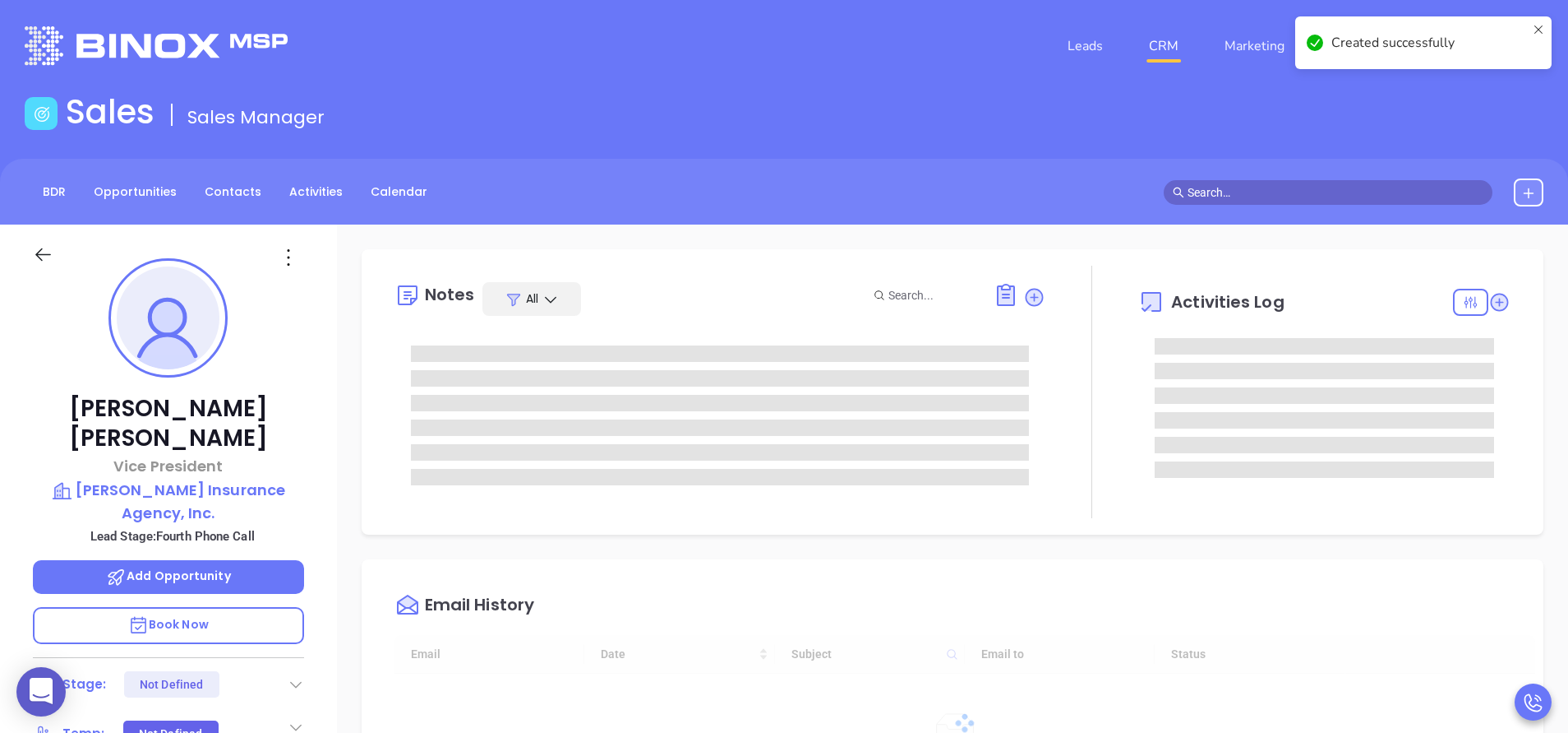
type input "[DATE]"
type input "[PERSON_NAME]"
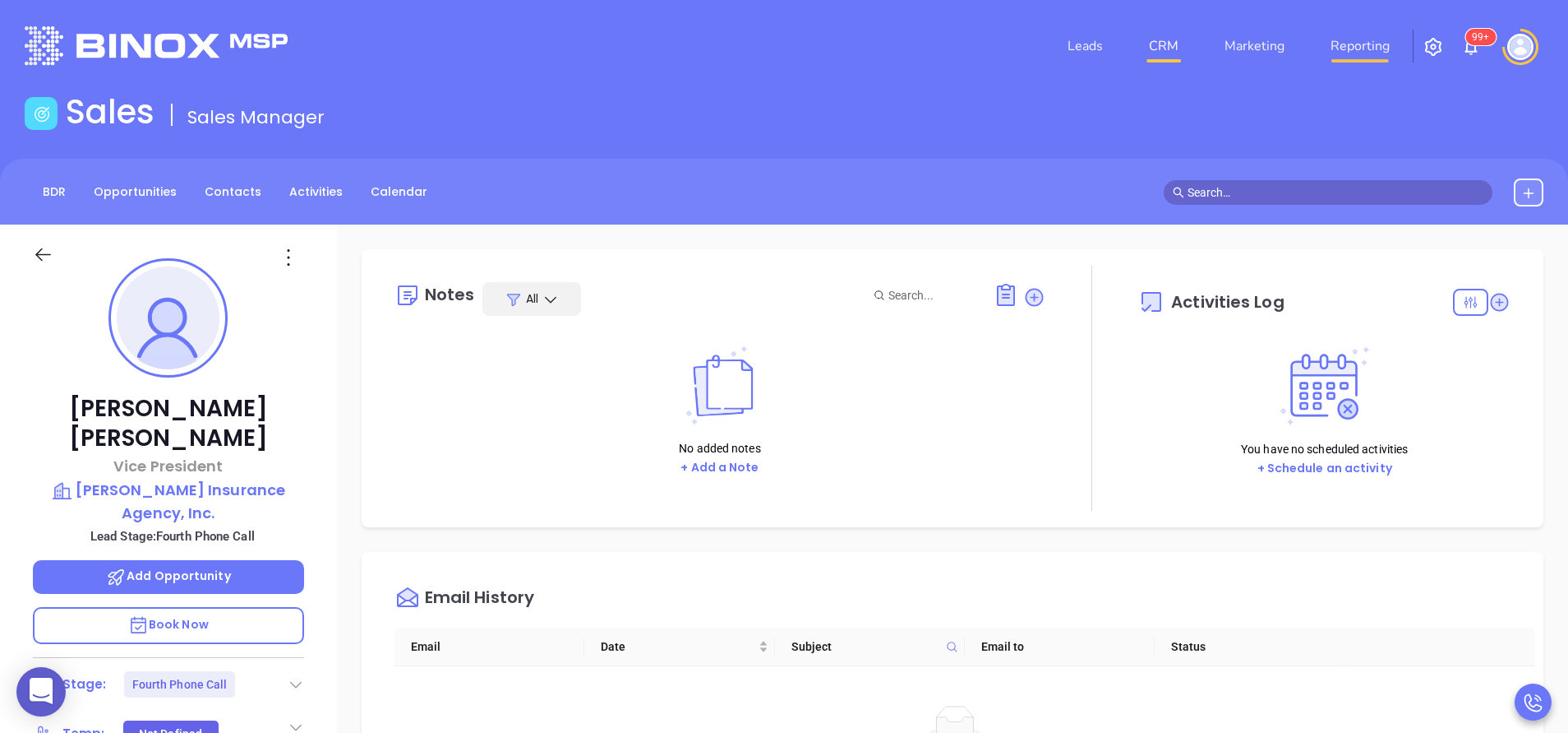
click at [1360, 43] on link "Reporting" at bounding box center [1360, 46] width 72 height 33
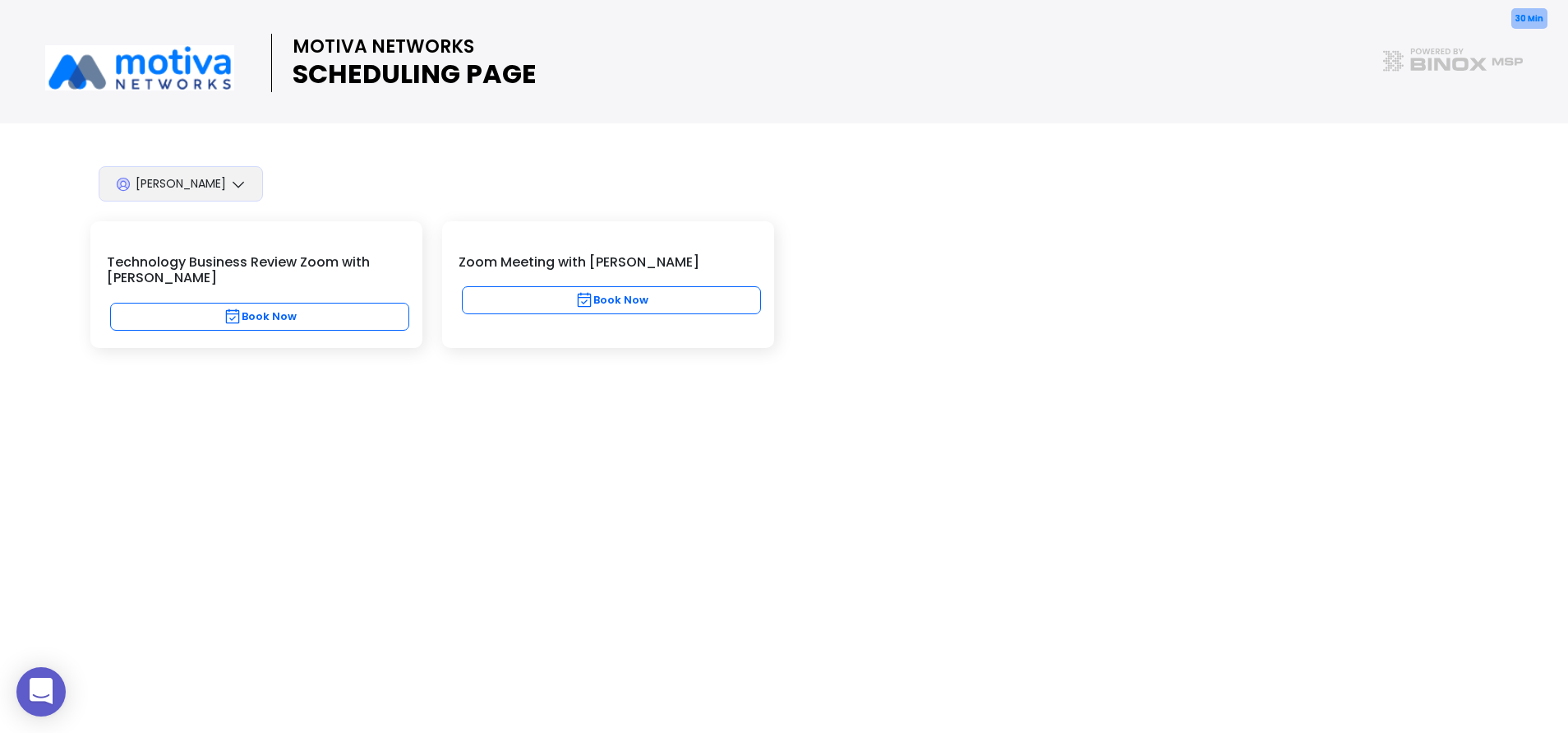
click at [591, 286] on div "30 Min Zoom Meeting with [PERSON_NAME] Book Now" at bounding box center [607, 284] width 332 height 126
click at [595, 291] on button "Book Now" at bounding box center [611, 300] width 299 height 28
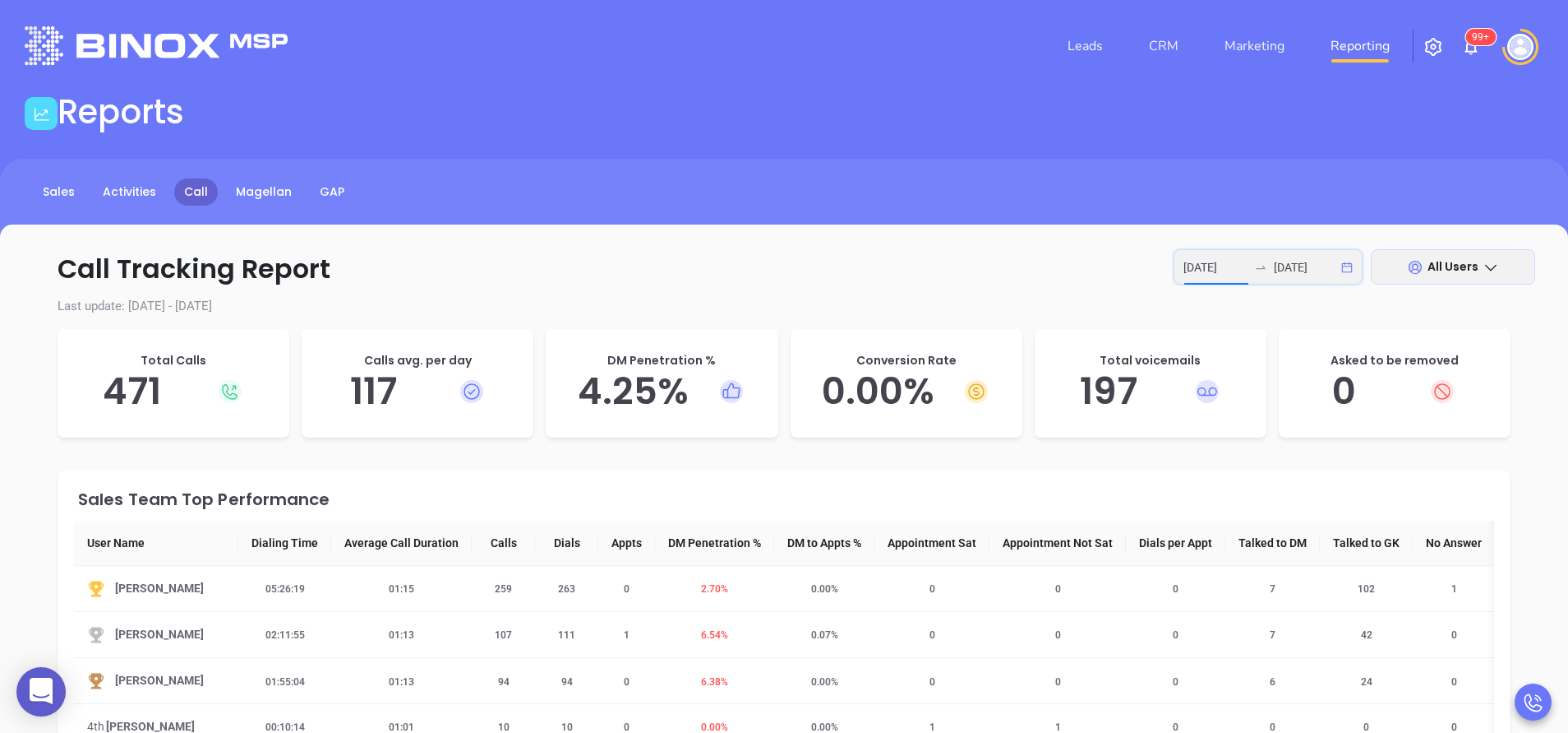
click at [1217, 270] on input "[DATE]" at bounding box center [1216, 268] width 64 height 18
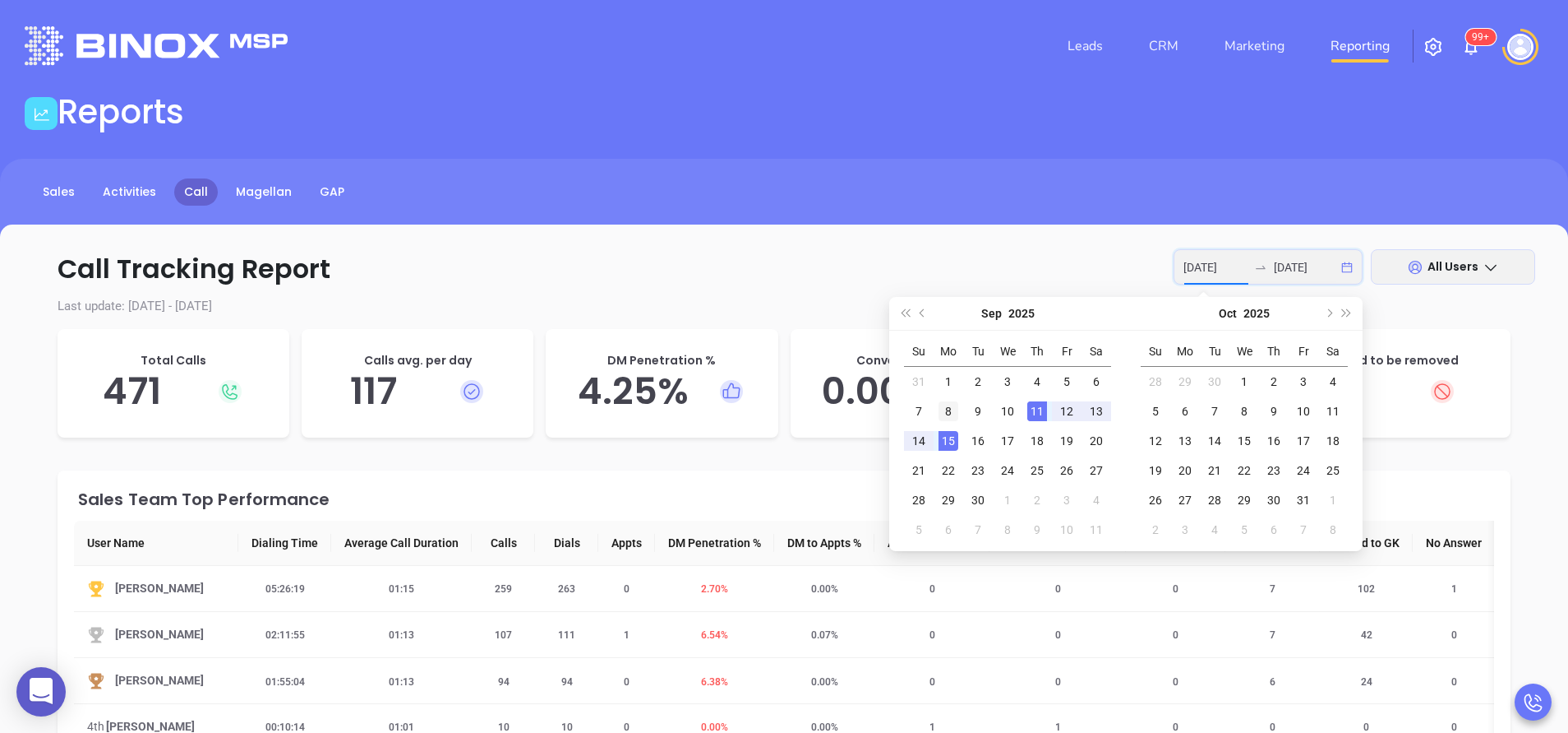
type input "[DATE]"
click at [945, 420] on div "8" at bounding box center [948, 411] width 20 height 20
type input "[DATE]"
click at [1221, 268] on input "[DATE]" at bounding box center [1216, 268] width 64 height 18
type input "[DATE]"
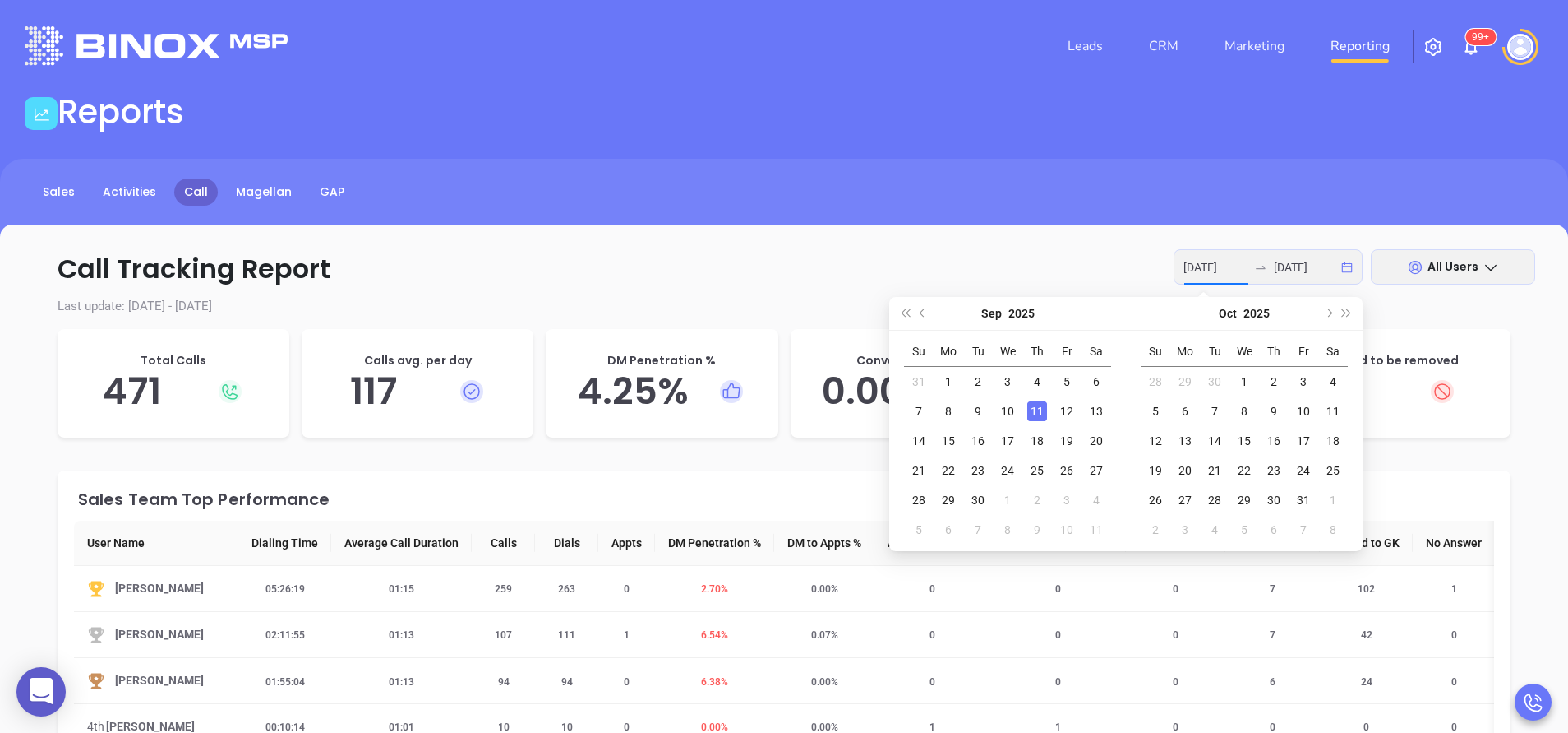
click at [1047, 411] on div "11" at bounding box center [1038, 411] width 20 height 20
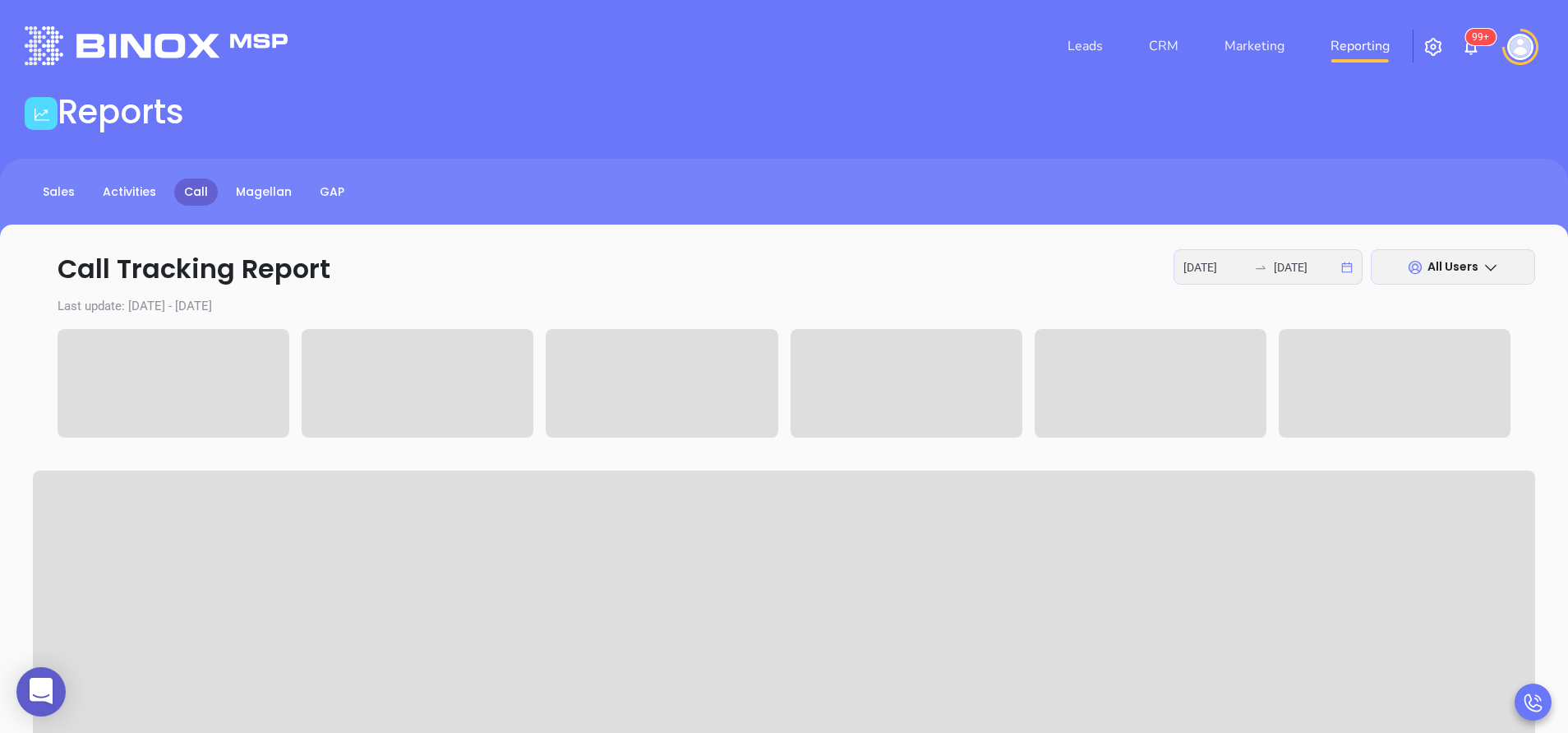
click at [1047, 411] on span at bounding box center [1150, 383] width 232 height 108
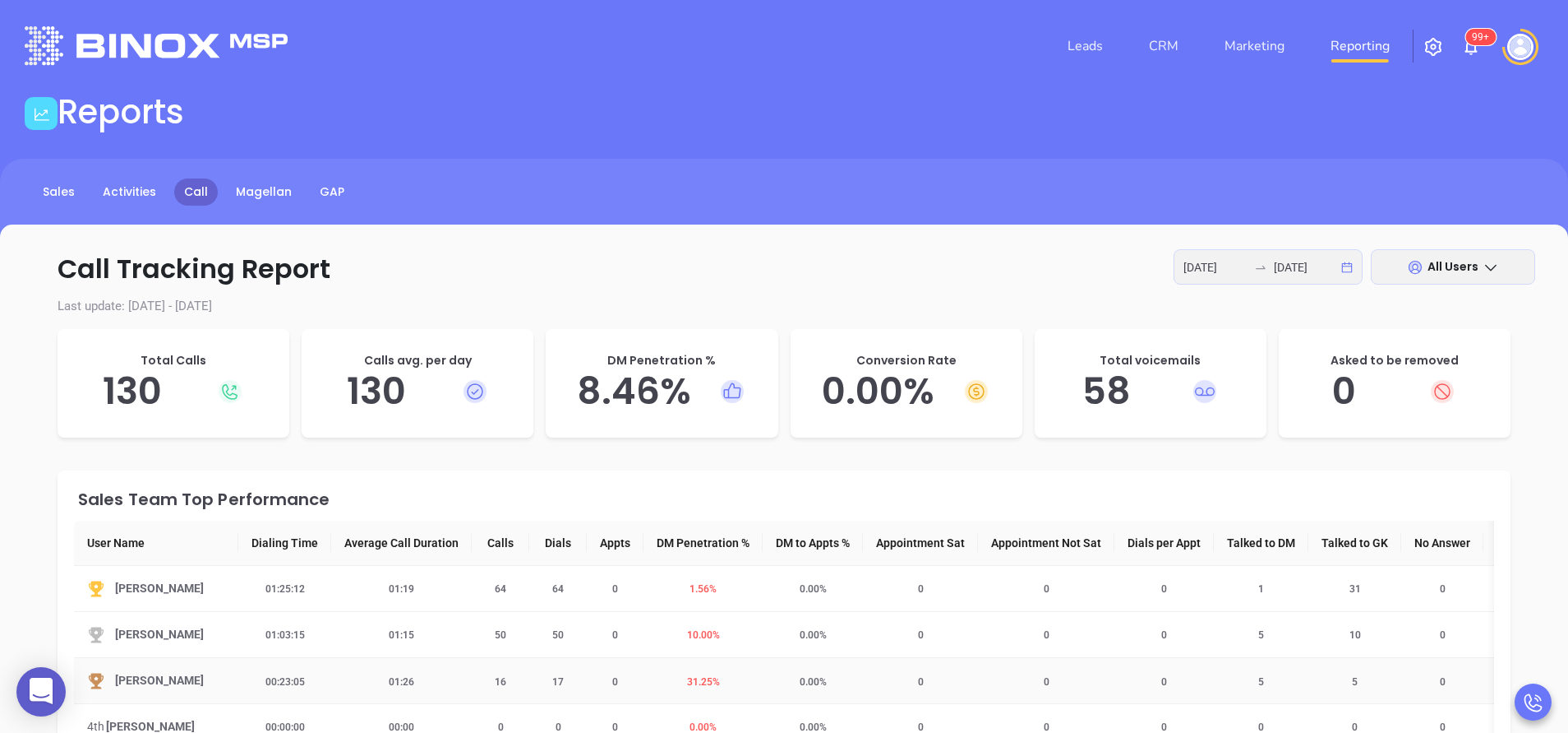
click at [710, 676] on span "31.25 %" at bounding box center [703, 681] width 53 height 12
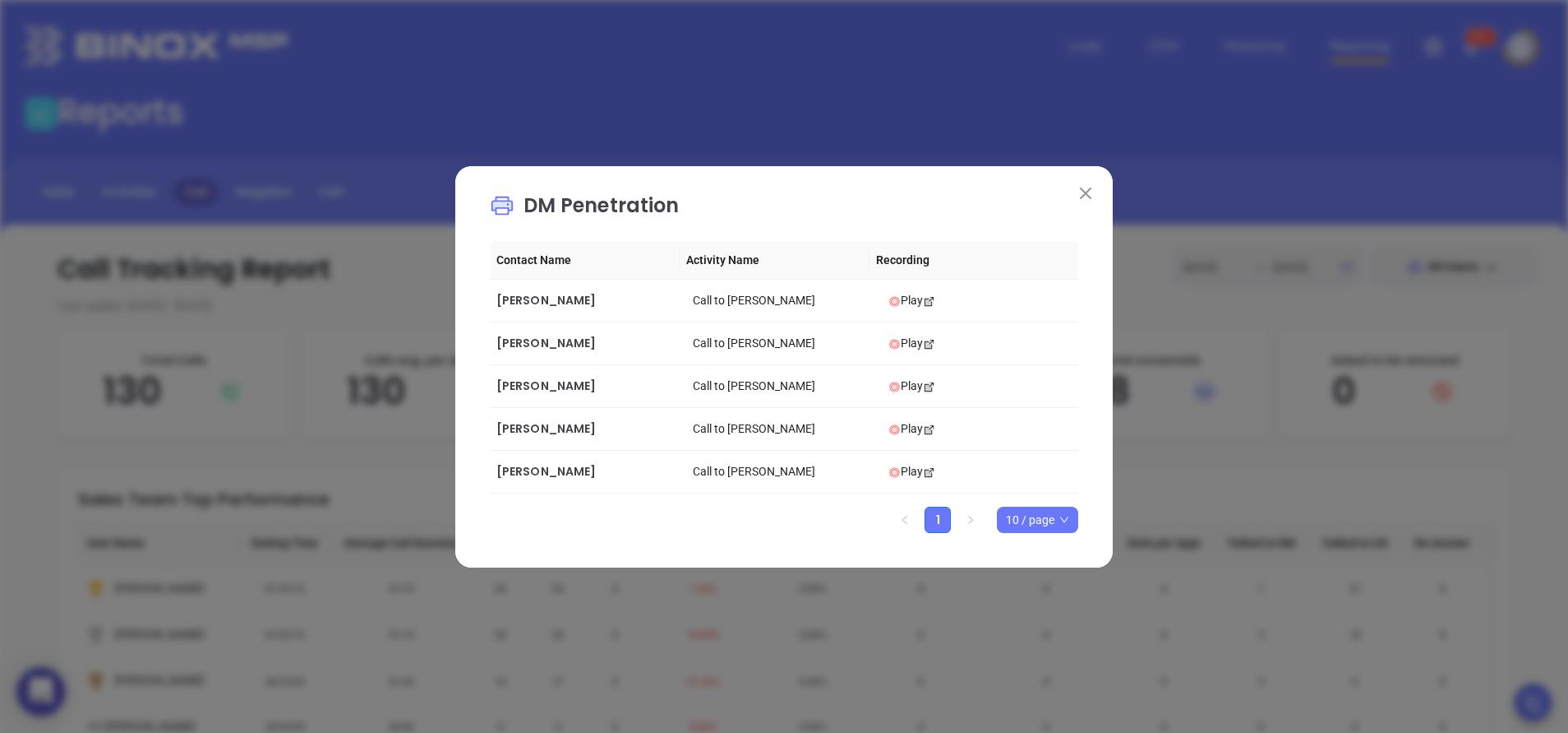
click at [1089, 193] on img at bounding box center [1085, 192] width 12 height 12
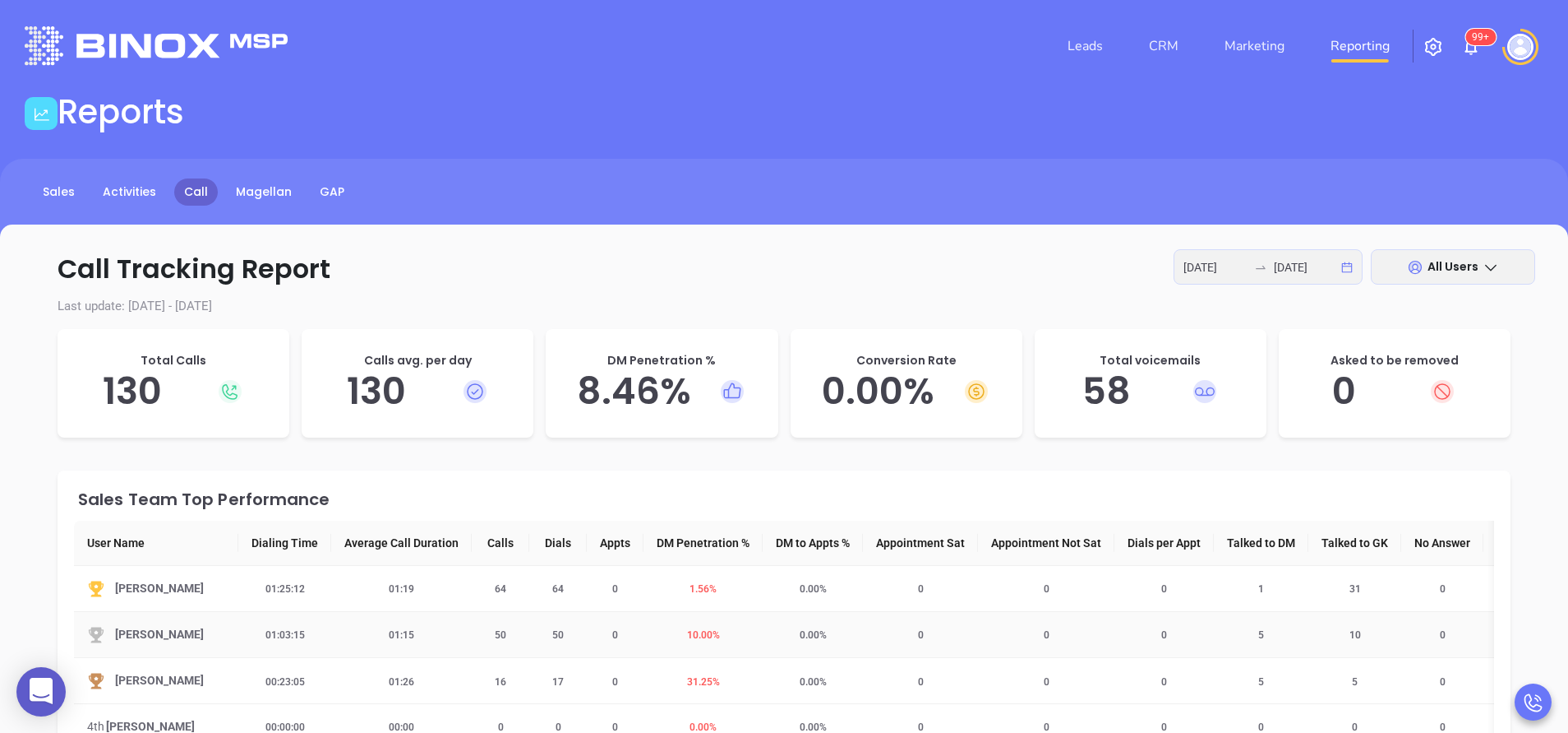
click at [704, 632] on span "10.00 %" at bounding box center [703, 635] width 53 height 12
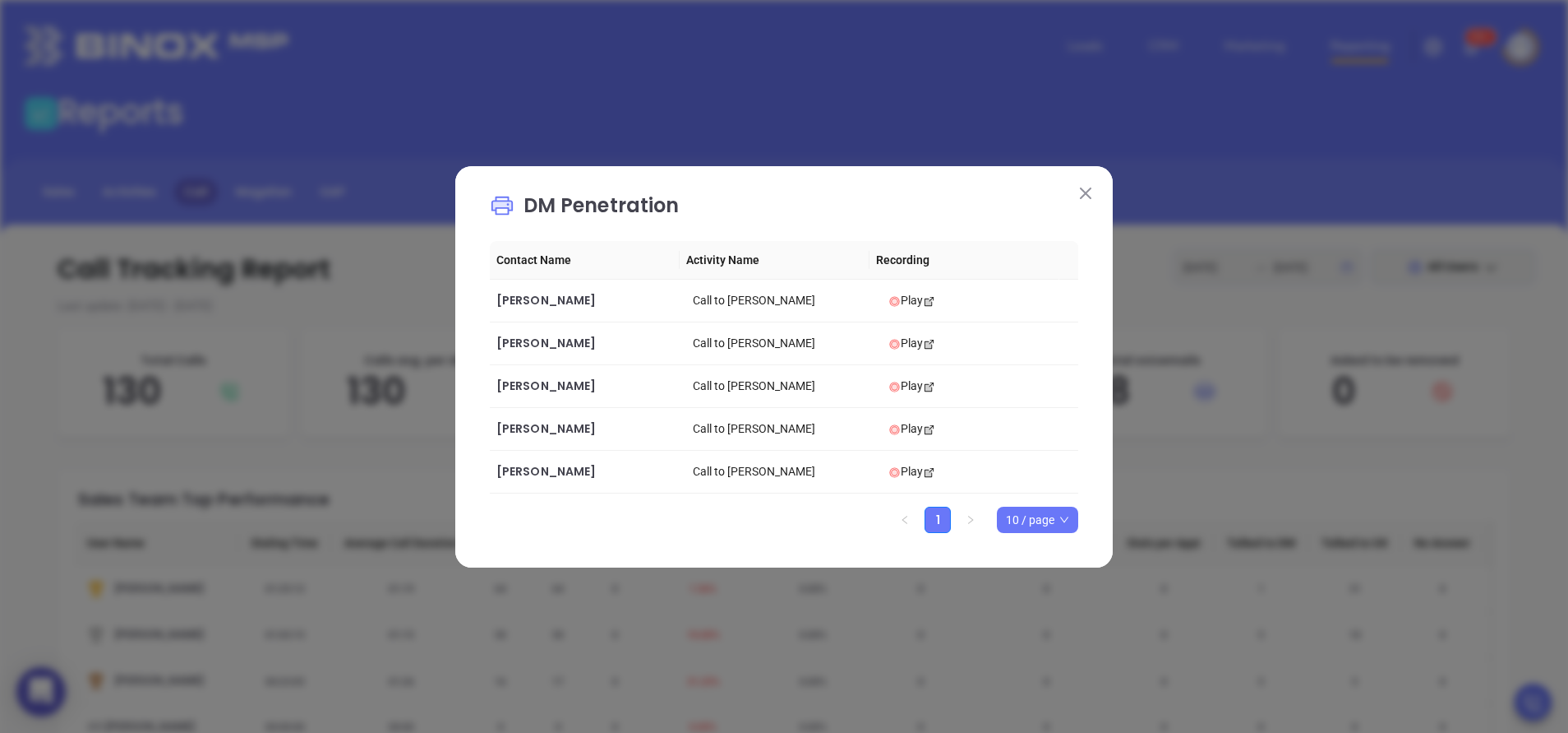
click at [1082, 191] on img at bounding box center [1085, 192] width 12 height 12
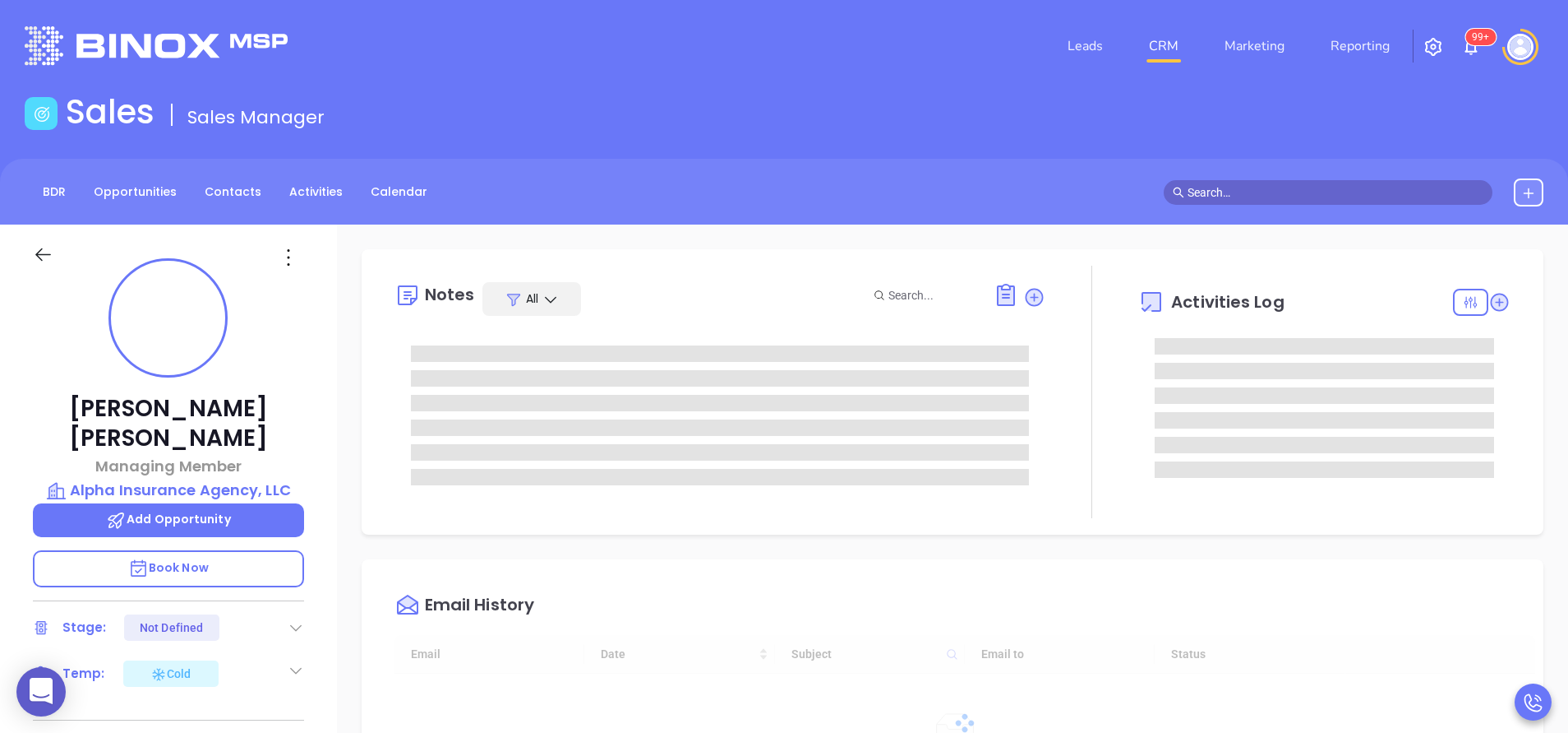
type input "09/12/2025"
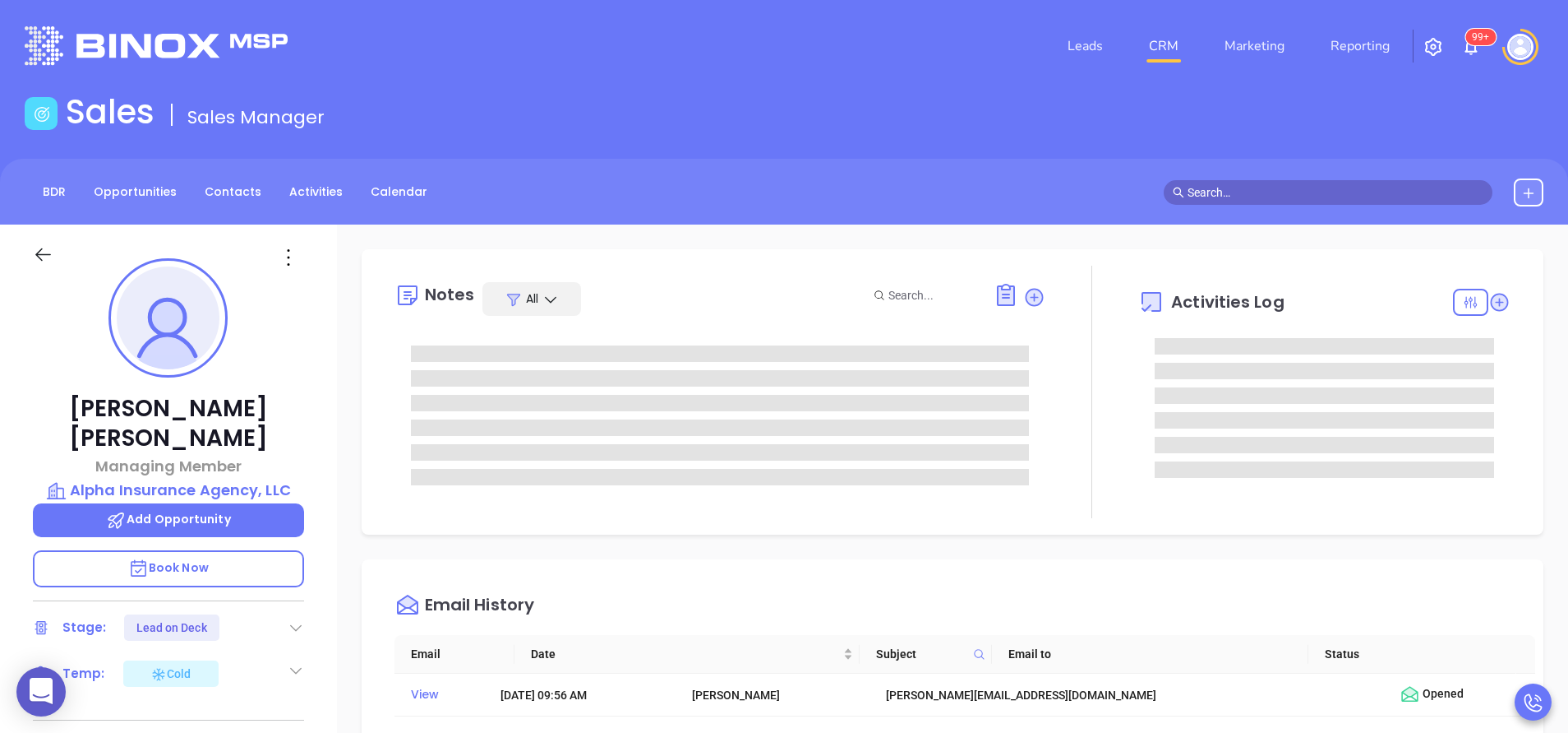
type input "Anabell Dominguez"
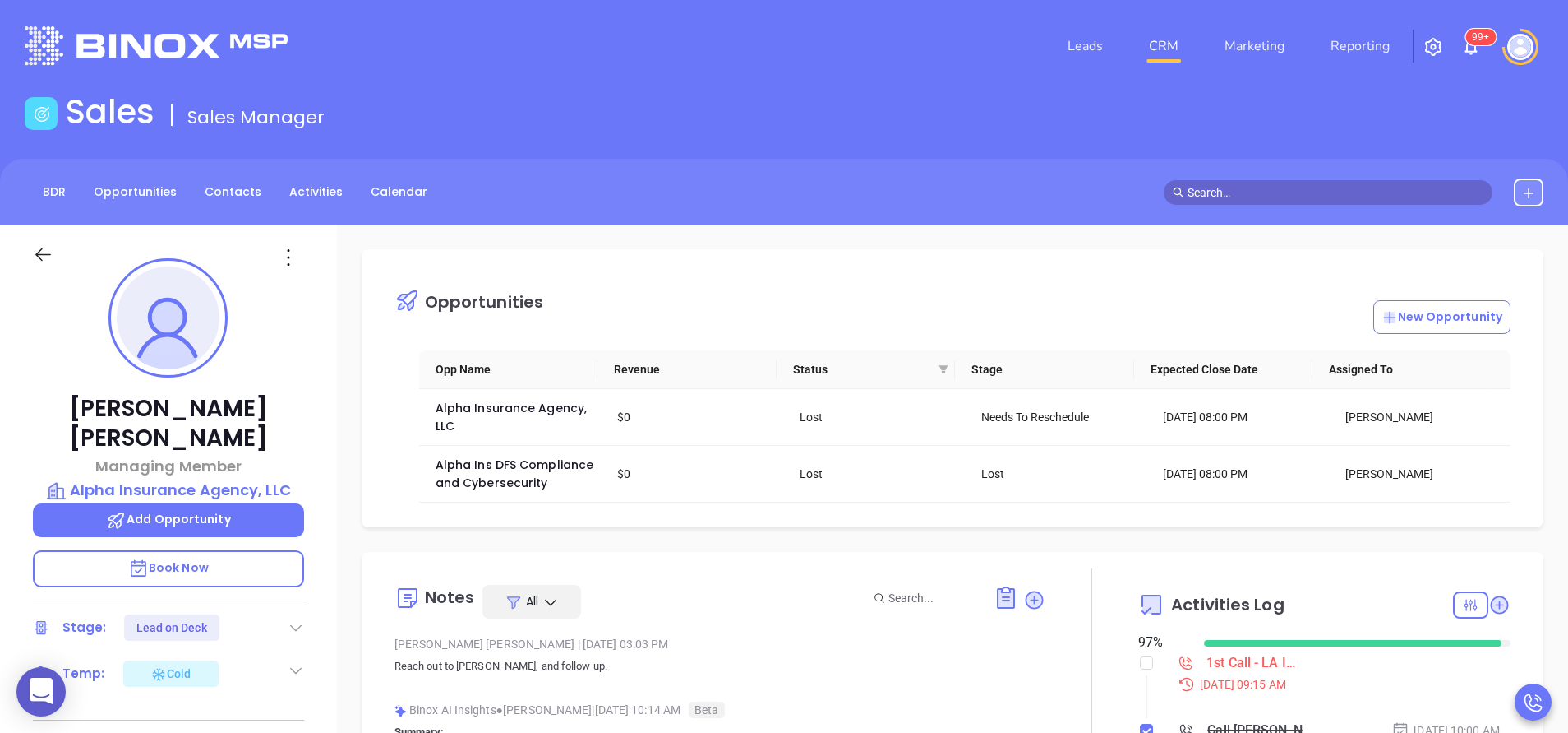
click at [320, 456] on div "Bryan Duplantier Managing Member Alpha Insurance Agency, LLC Add Opportunity Bo…" at bounding box center [168, 683] width 337 height 916
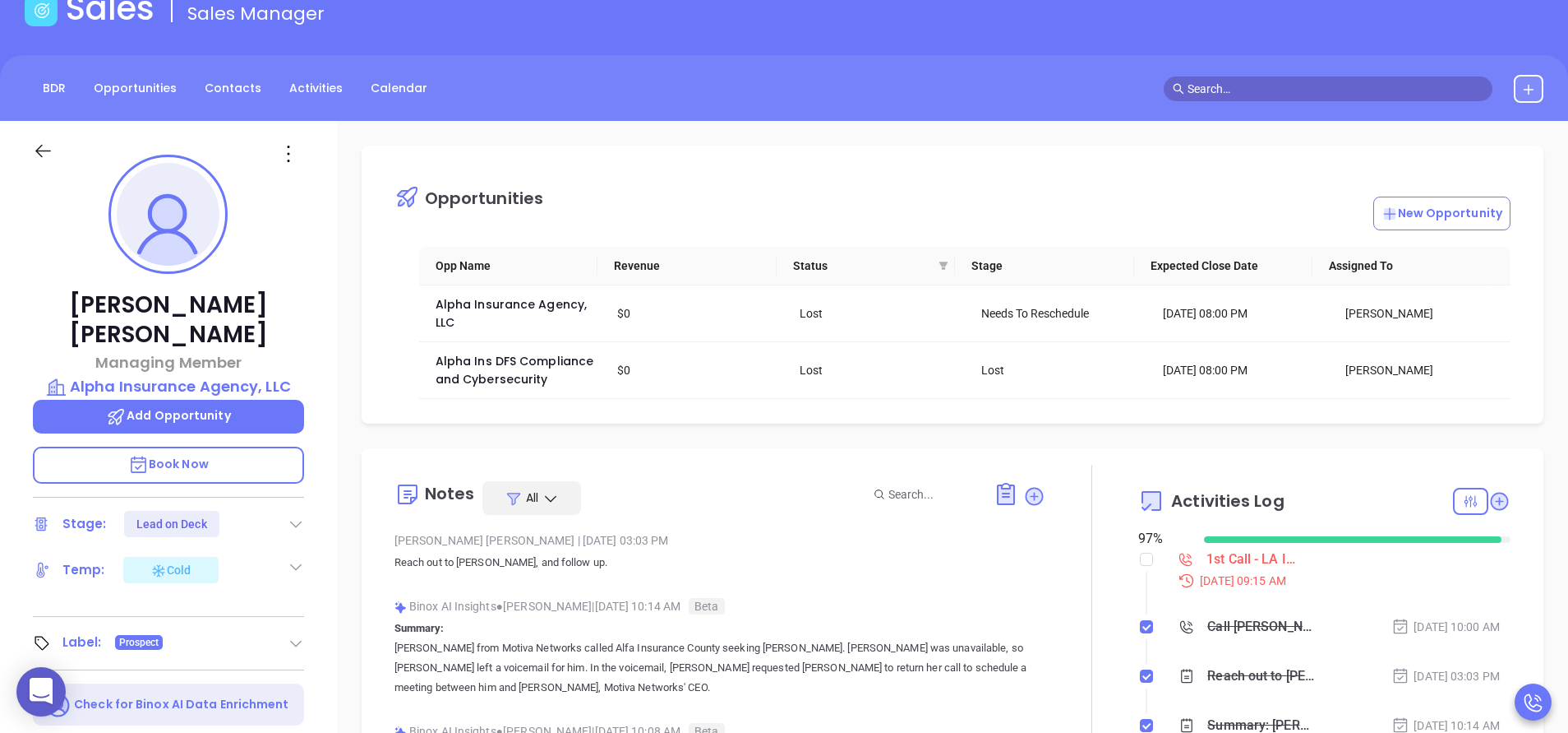
scroll to position [0, 0]
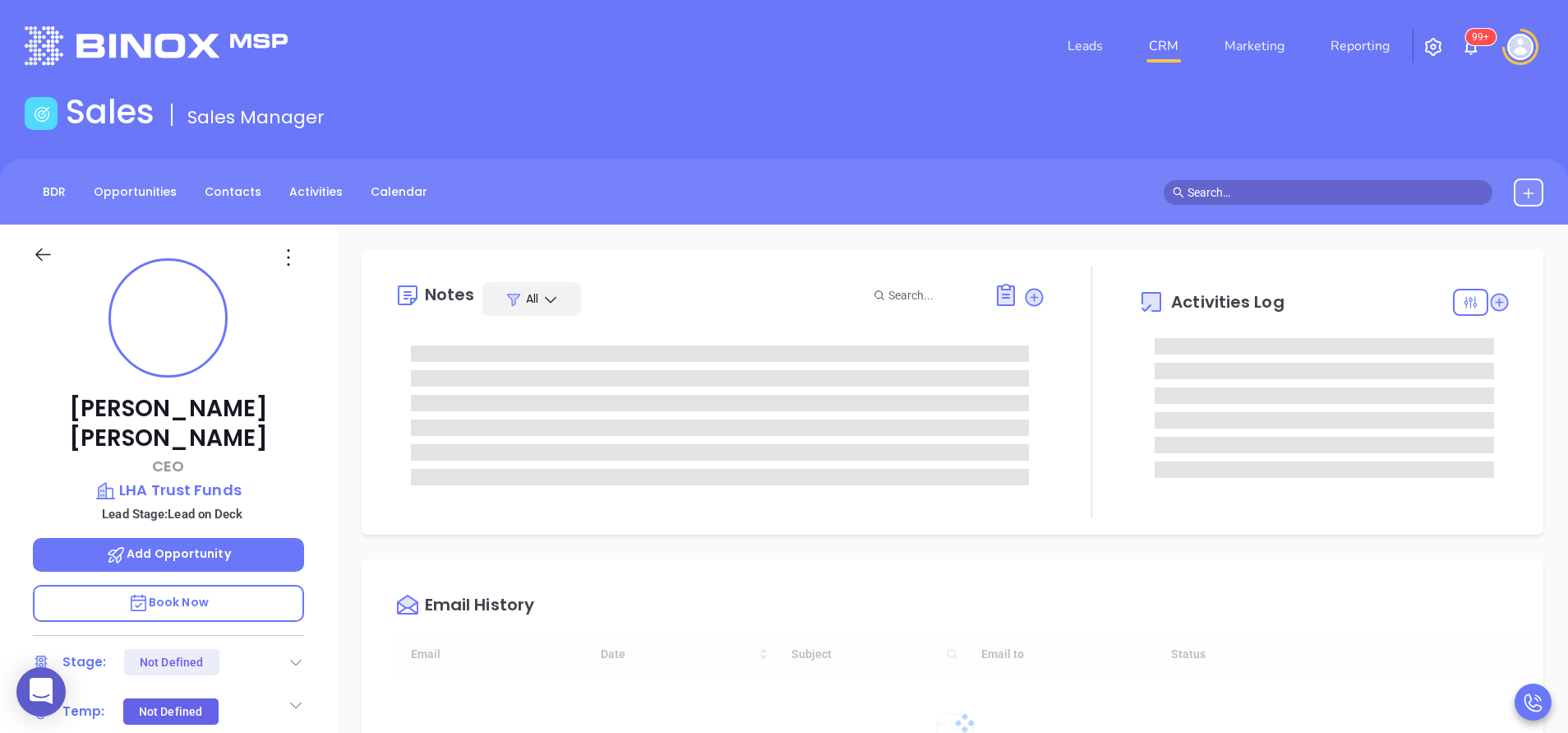
type input "[DATE]"
type input "[PERSON_NAME]"
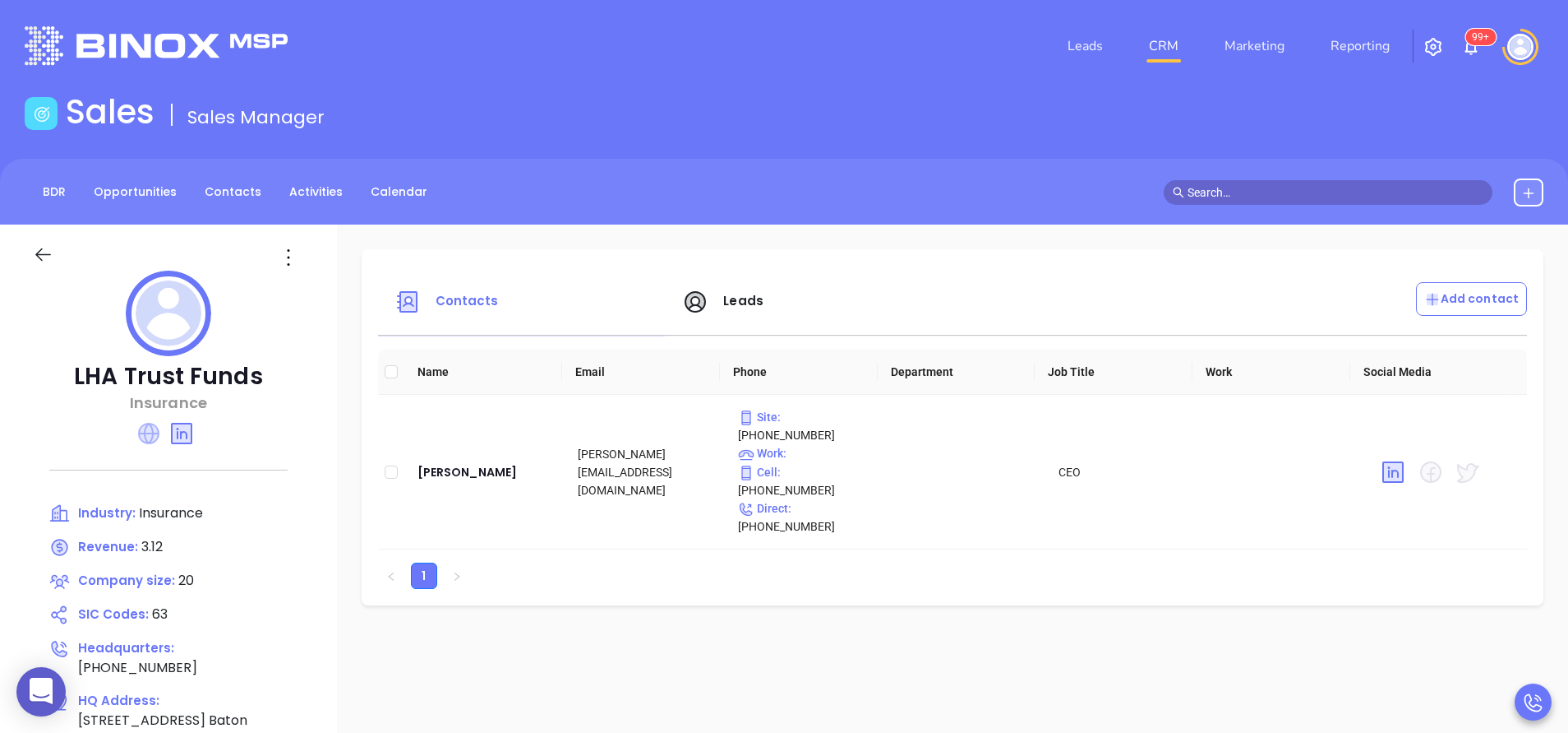
click at [149, 433] on icon at bounding box center [148, 433] width 21 height 21
click at [775, 502] on span "Direct :" at bounding box center [765, 508] width 54 height 13
type input "[PHONE_NUMBER]"
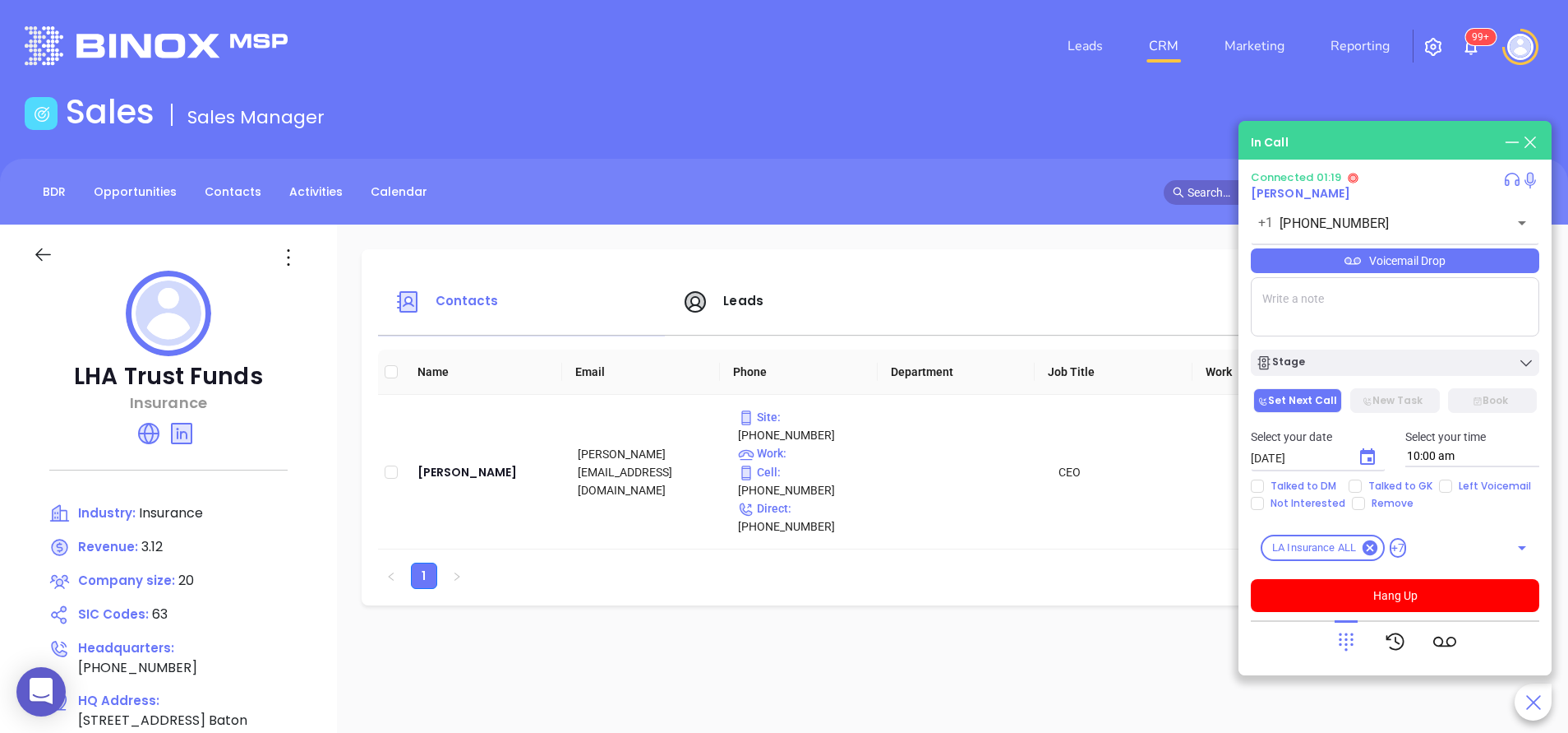
click at [1372, 256] on div "Voicemail Drop" at bounding box center [1395, 260] width 289 height 25
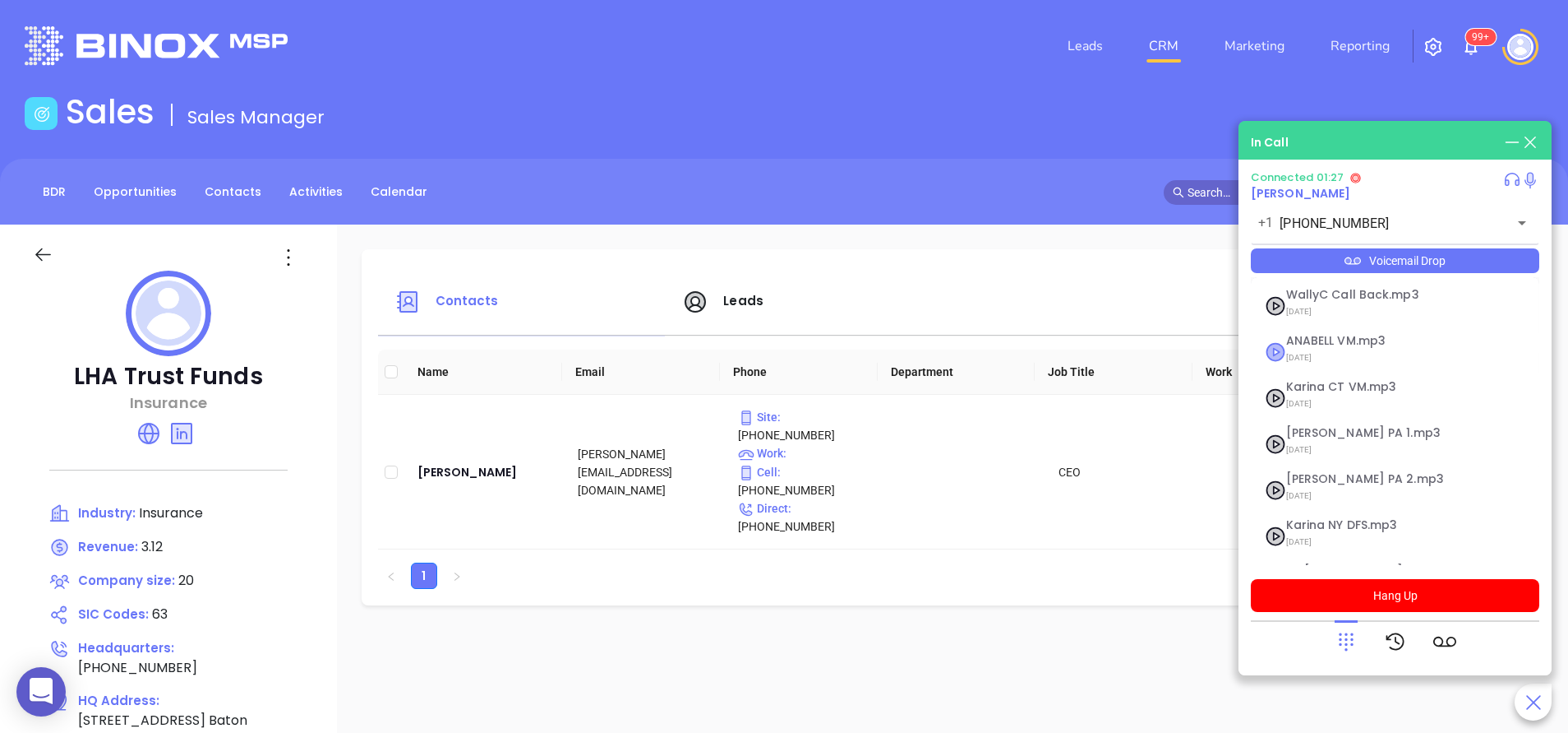
click at [1275, 356] on icon at bounding box center [1276, 351] width 17 height 17
checkbox input "true"
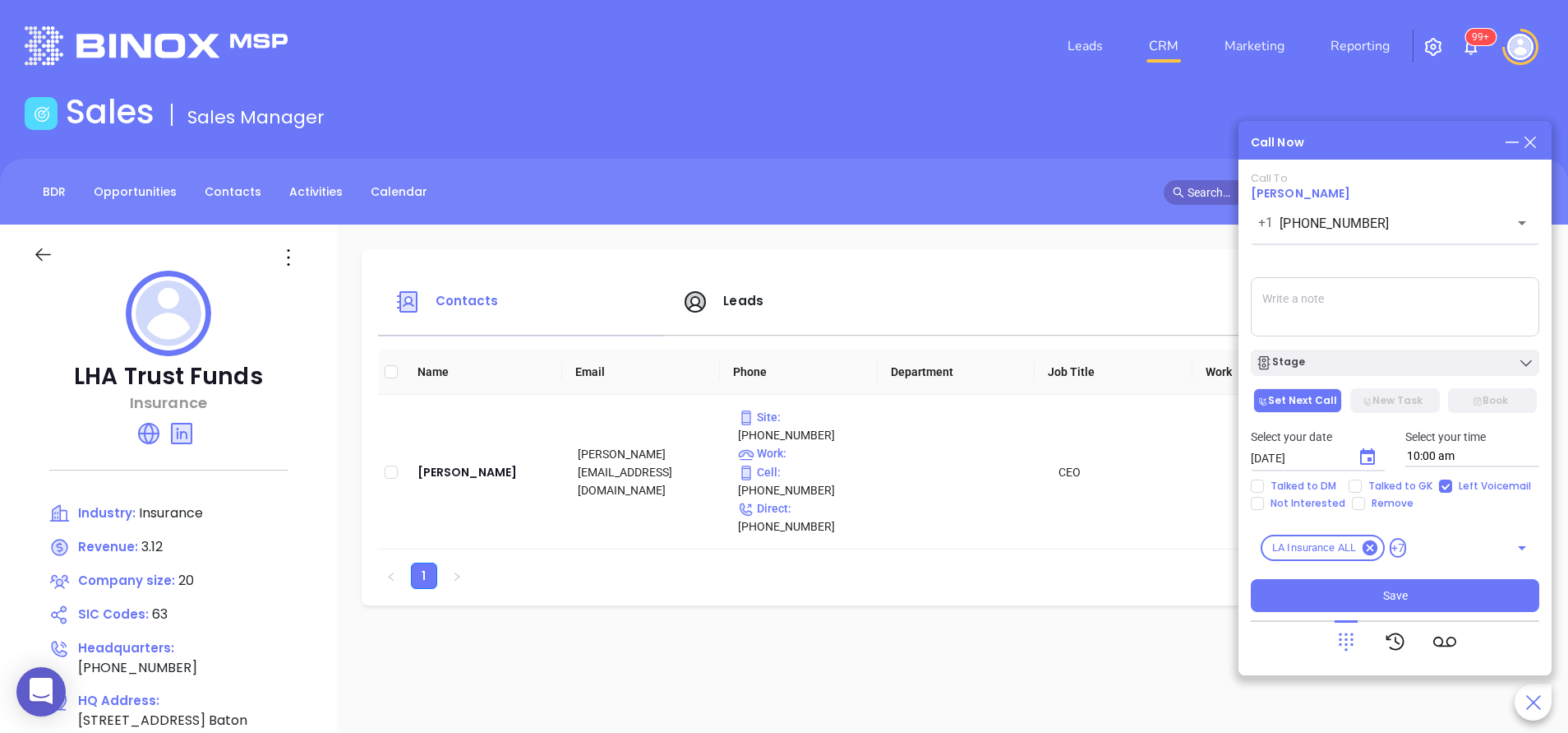
click at [1319, 304] on textarea at bounding box center [1395, 307] width 289 height 59
click at [1256, 289] on textarea "no answer left vm" at bounding box center [1395, 307] width 289 height 59
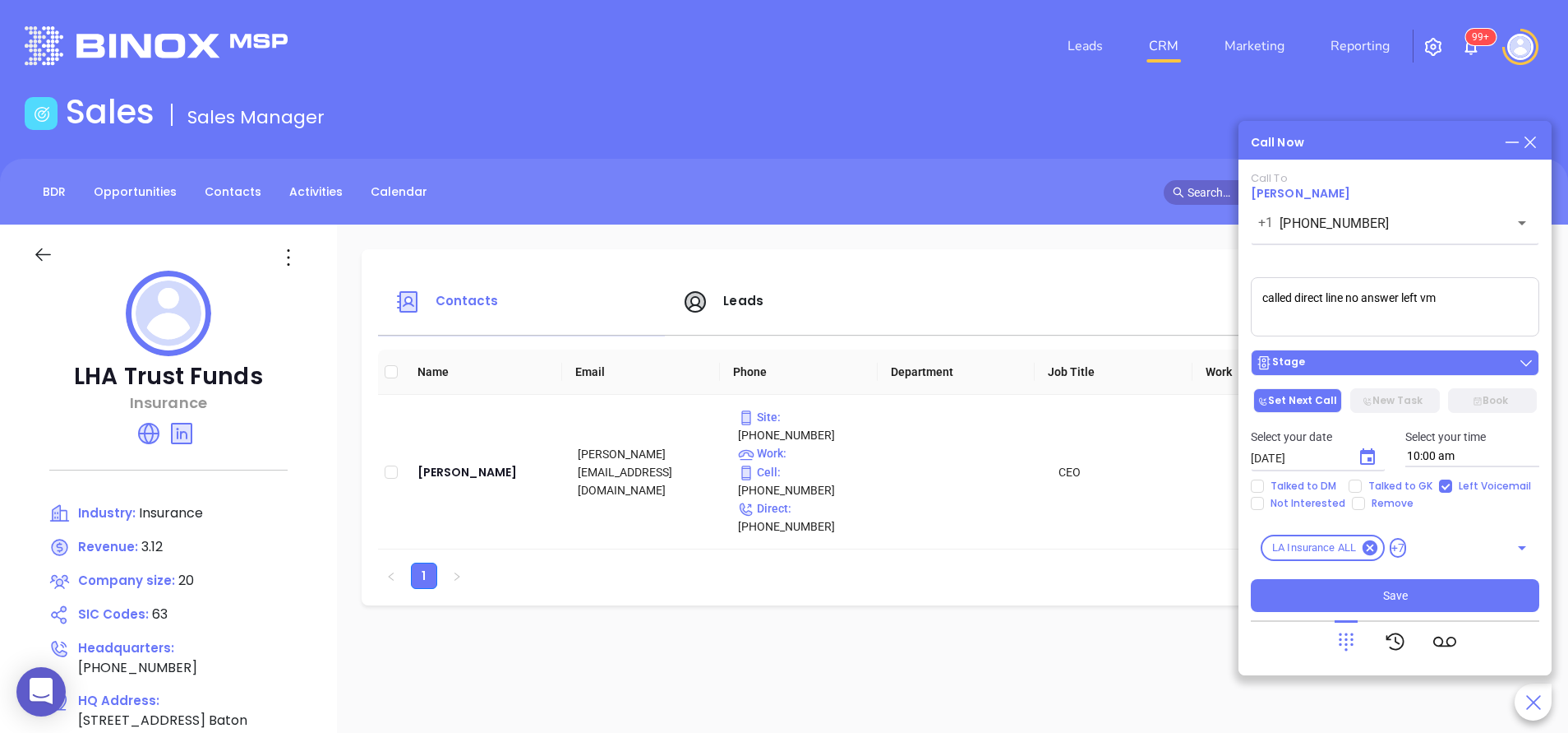
type textarea "called direct line no answer left vm"
click at [1301, 366] on div "Stage" at bounding box center [1280, 362] width 49 height 16
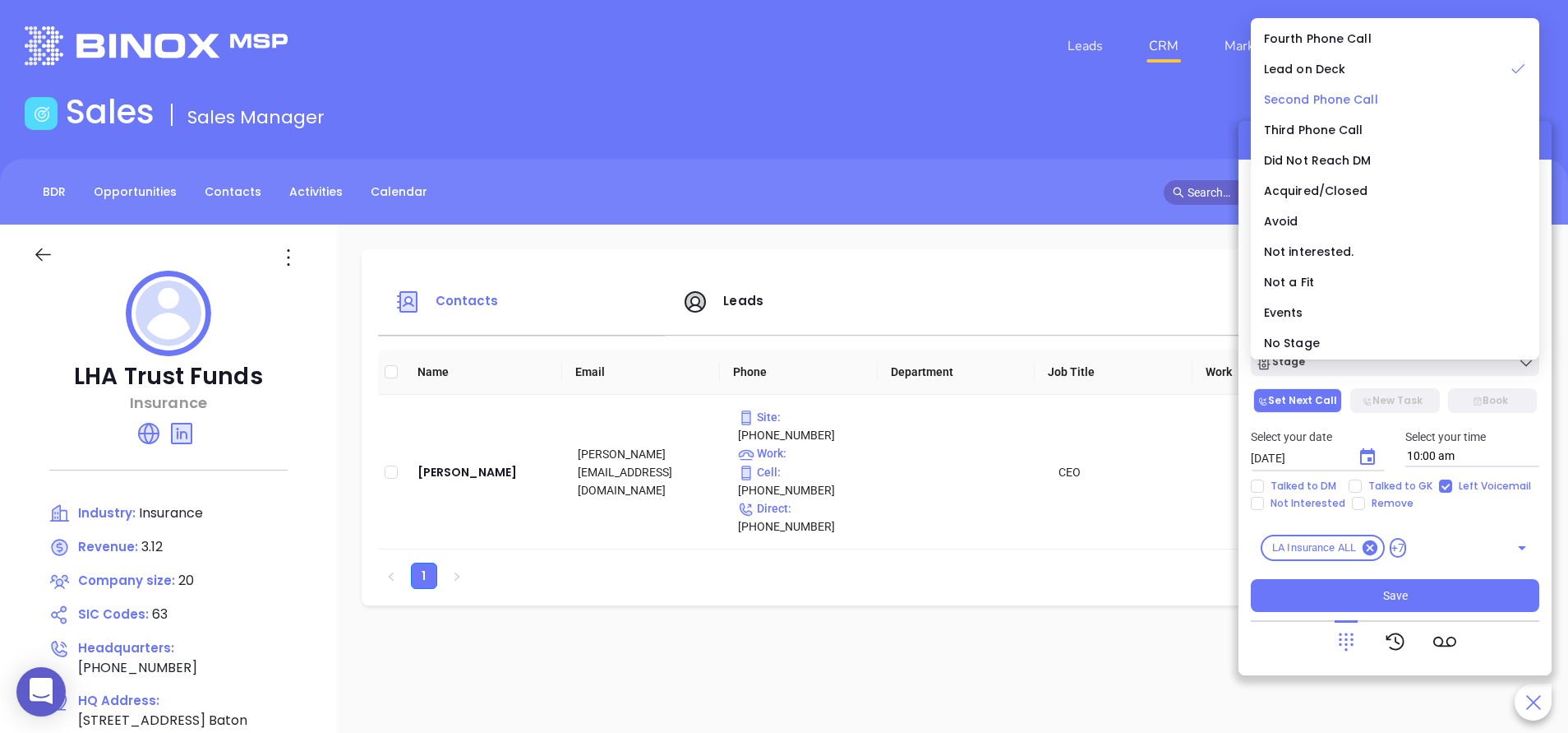
click at [1354, 96] on span "Second Phone Call" at bounding box center [1321, 99] width 114 height 16
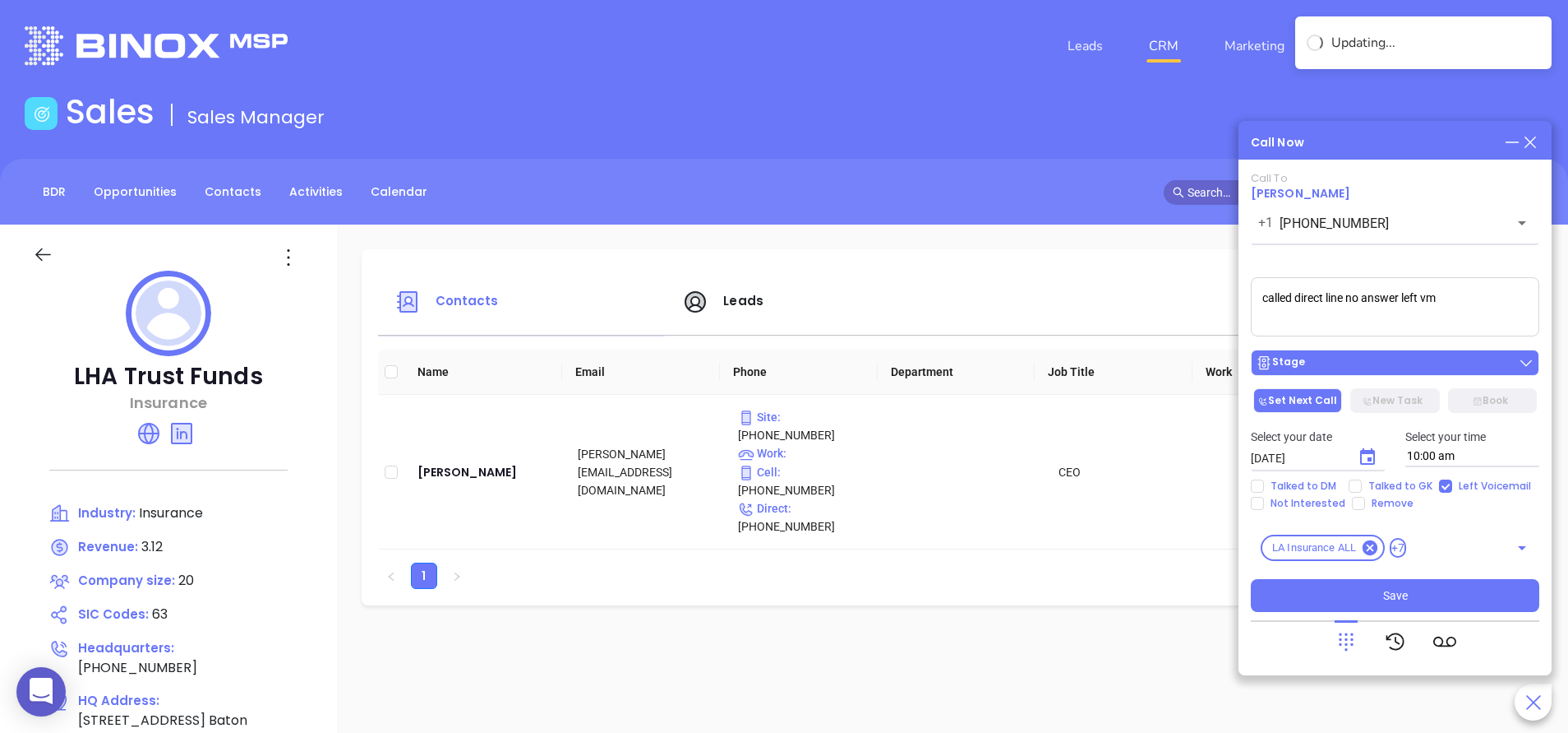
click at [1374, 357] on div "Stage" at bounding box center [1394, 362] width 278 height 16
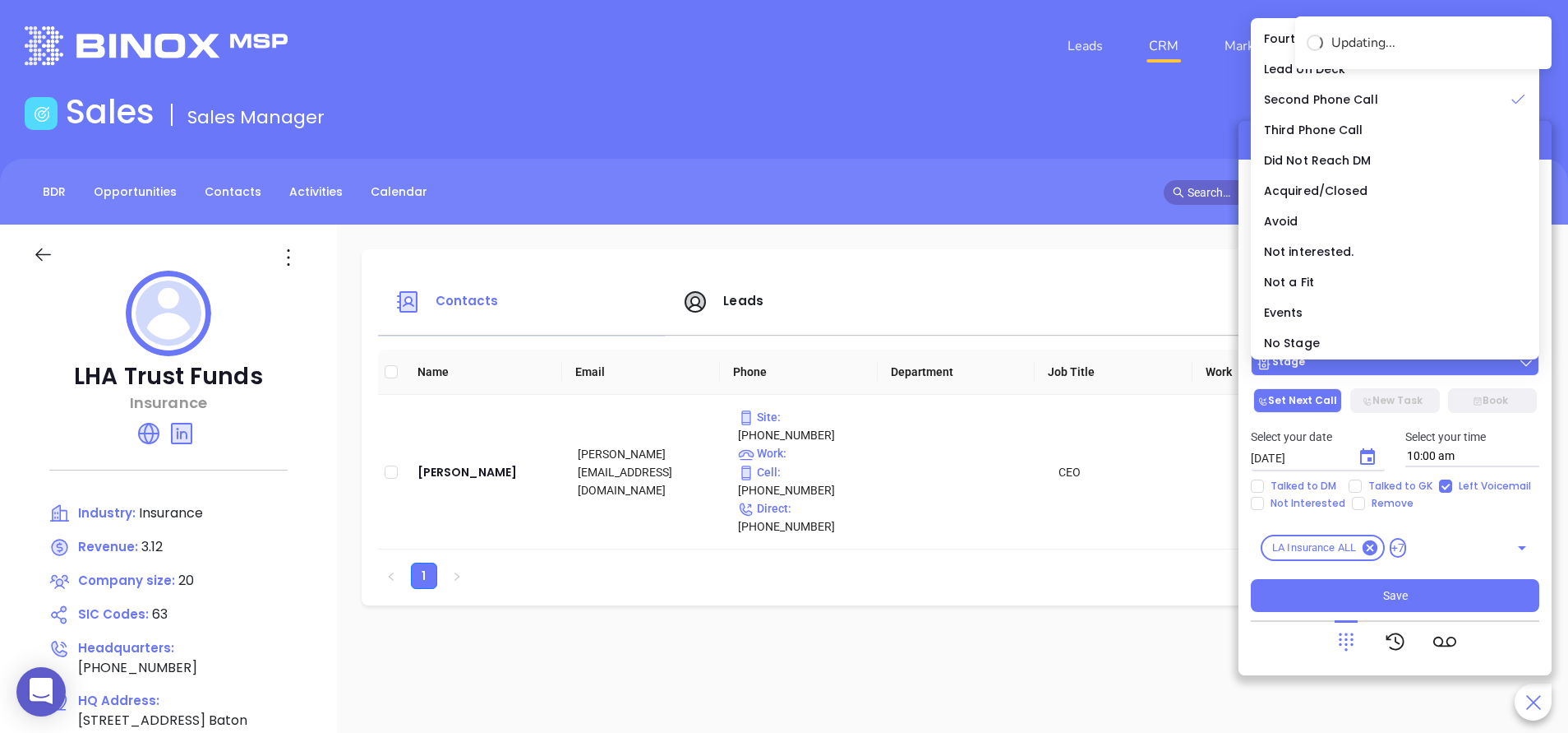
click at [1371, 371] on div "Stage" at bounding box center [1394, 362] width 278 height 16
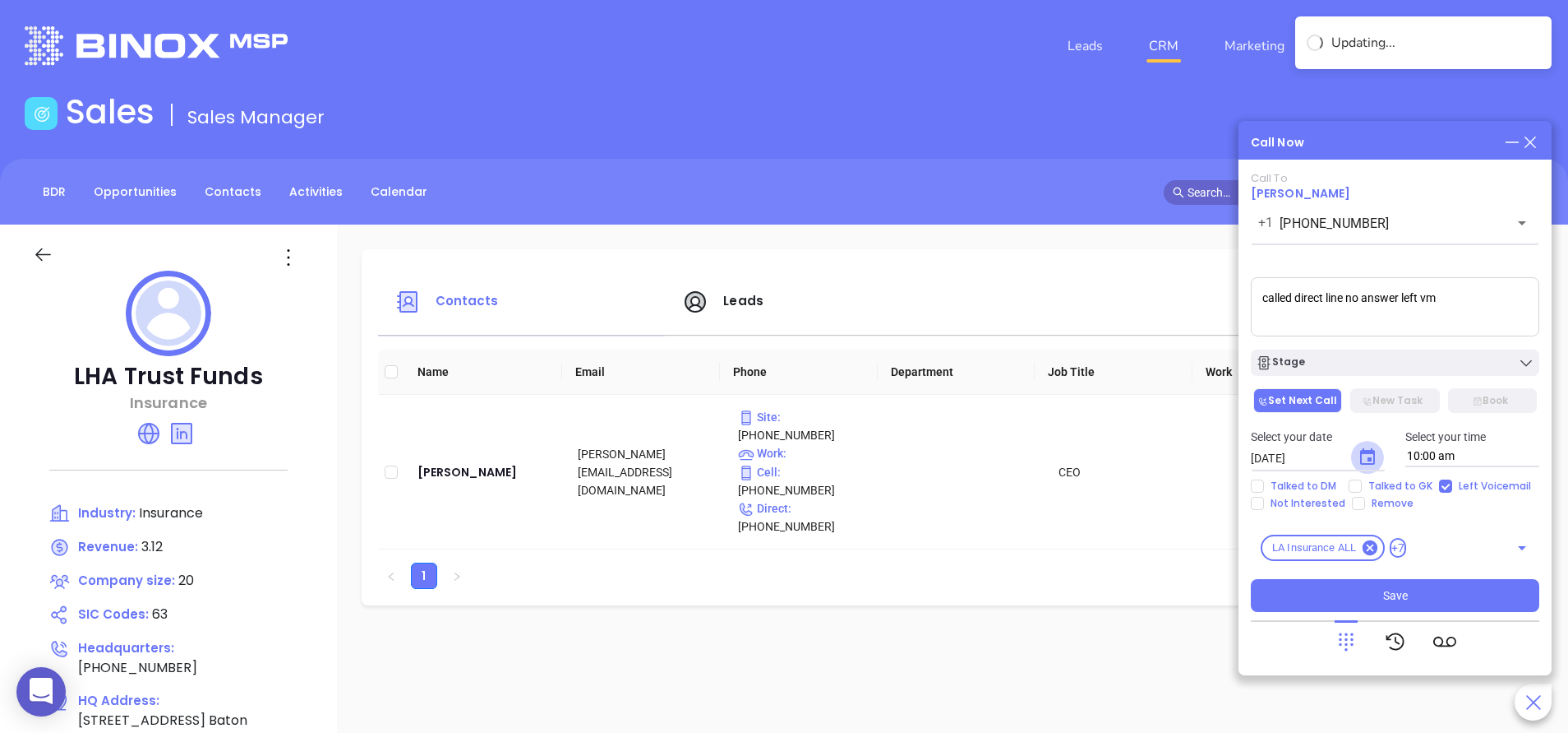
click at [1362, 454] on icon "Choose date, selected date is Sep 12, 2025" at bounding box center [1368, 456] width 15 height 16
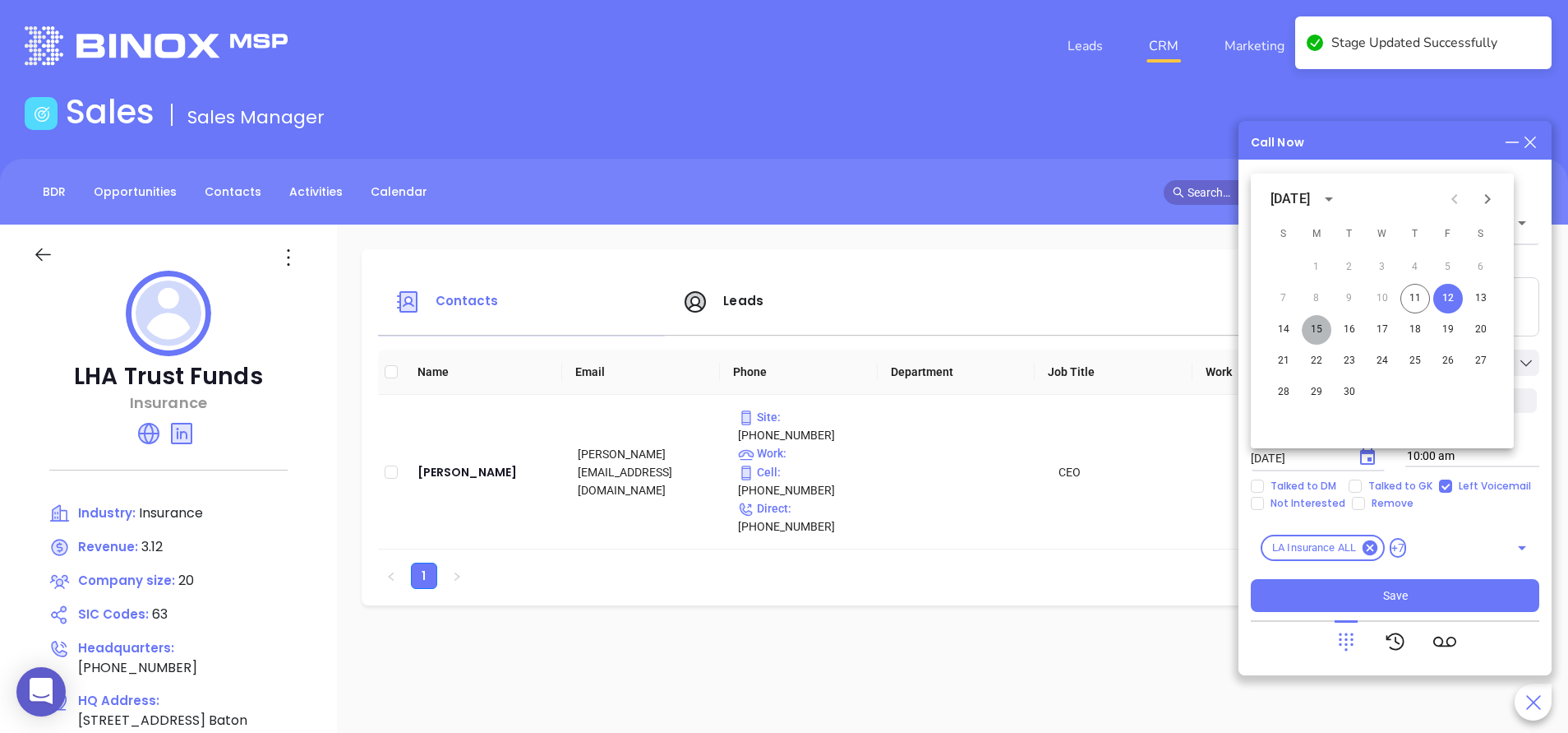
click at [1322, 324] on button "15" at bounding box center [1316, 329] width 30 height 30
type input "09/15/2025"
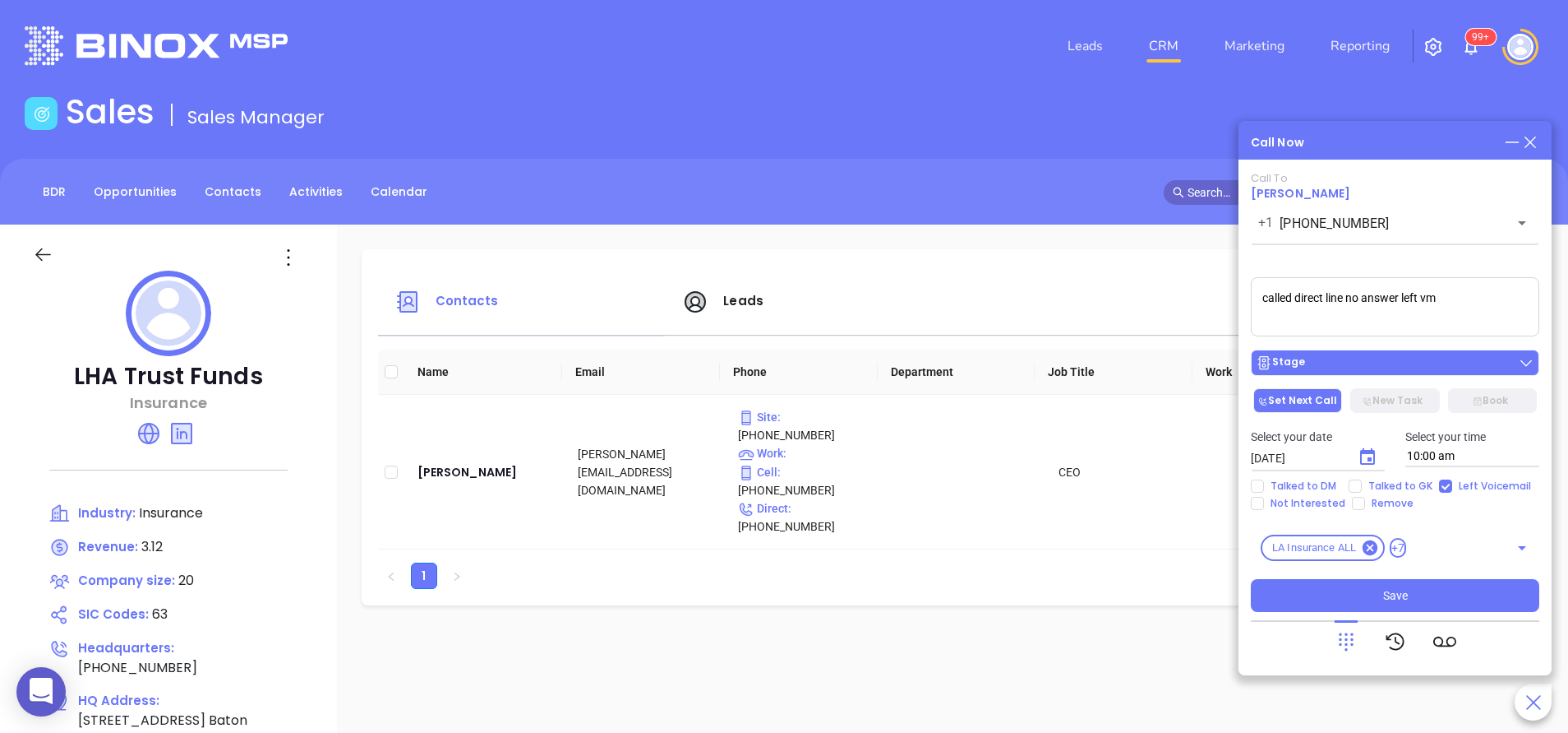
click at [1394, 364] on div "Stage" at bounding box center [1394, 362] width 278 height 16
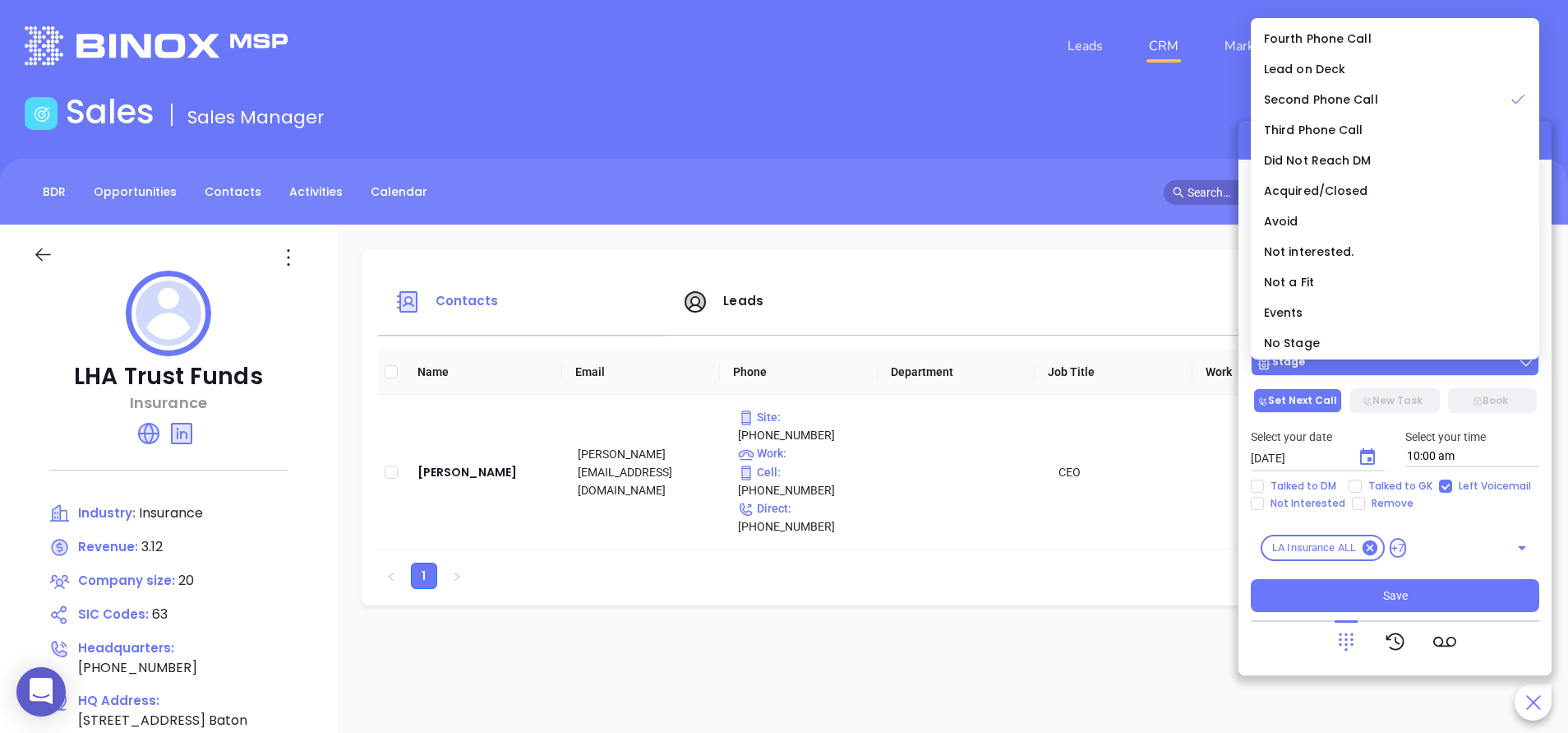
click at [1394, 364] on div "Stage" at bounding box center [1394, 362] width 278 height 16
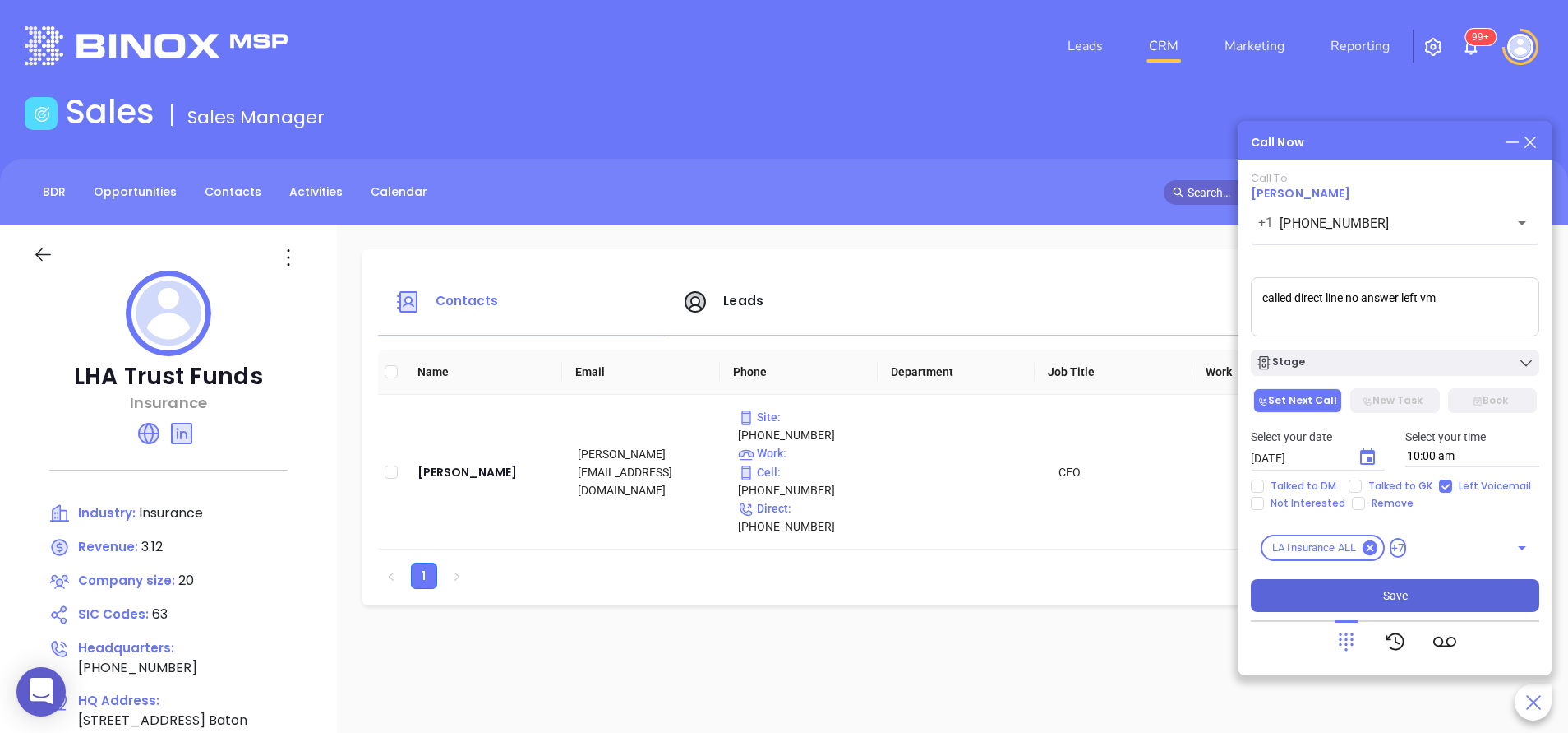
click at [1411, 594] on button "Save" at bounding box center [1395, 595] width 289 height 33
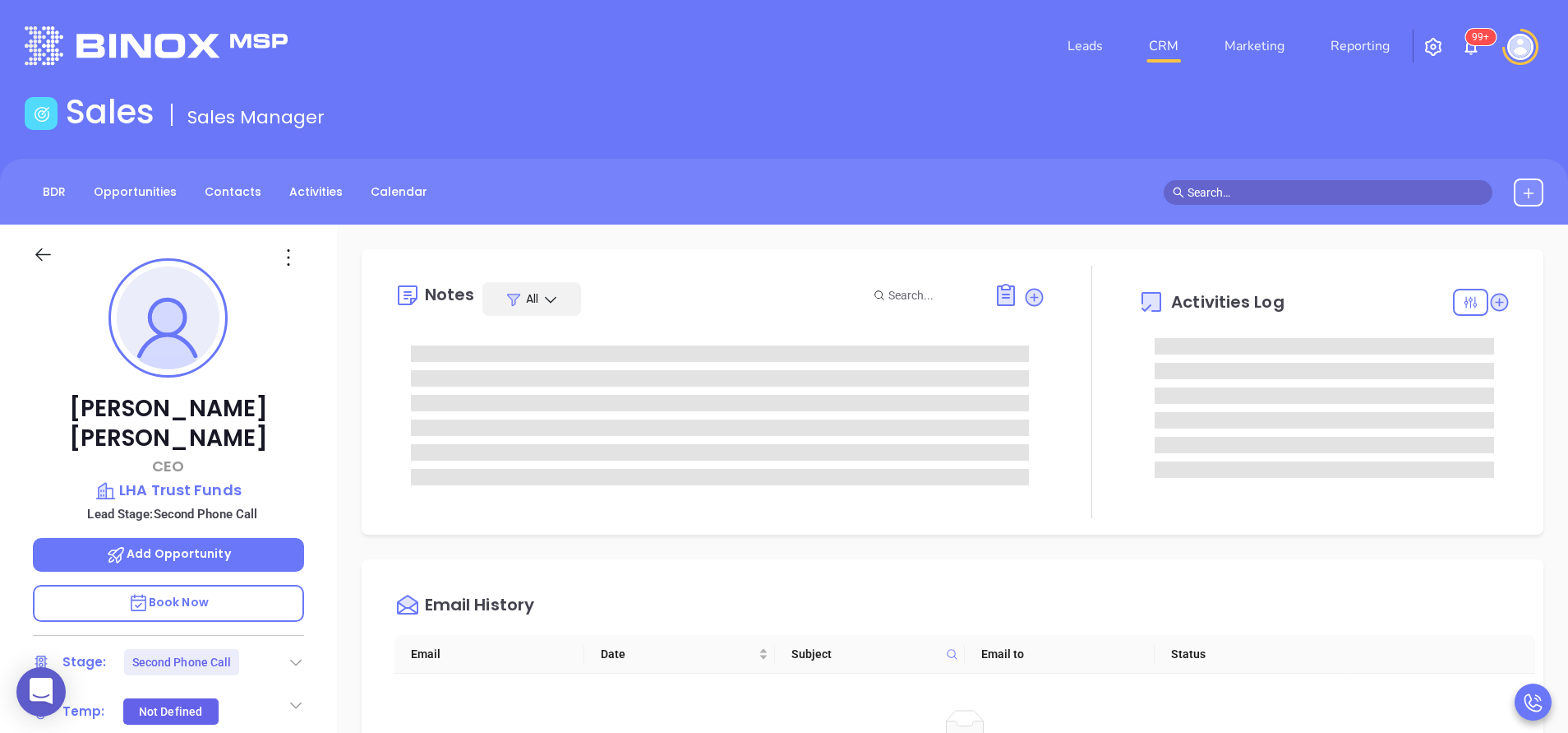
scroll to position [478, 0]
type input "[PERSON_NAME]"
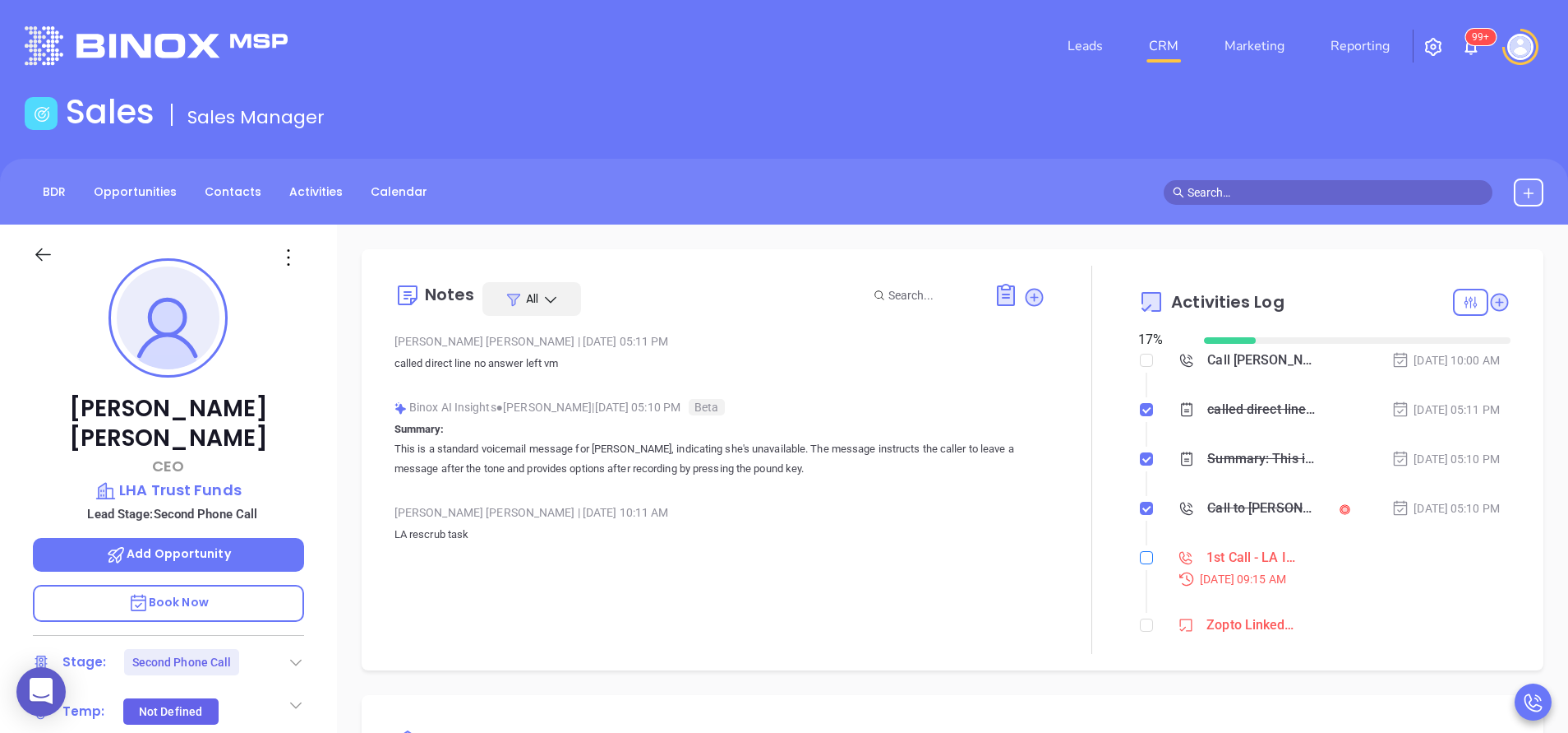
click at [1140, 562] on input "checkbox" at bounding box center [1146, 558] width 13 height 13
checkbox input "true"
click at [1046, 490] on div at bounding box center [1092, 460] width 93 height 388
click at [1077, 460] on div at bounding box center [1092, 460] width 93 height 388
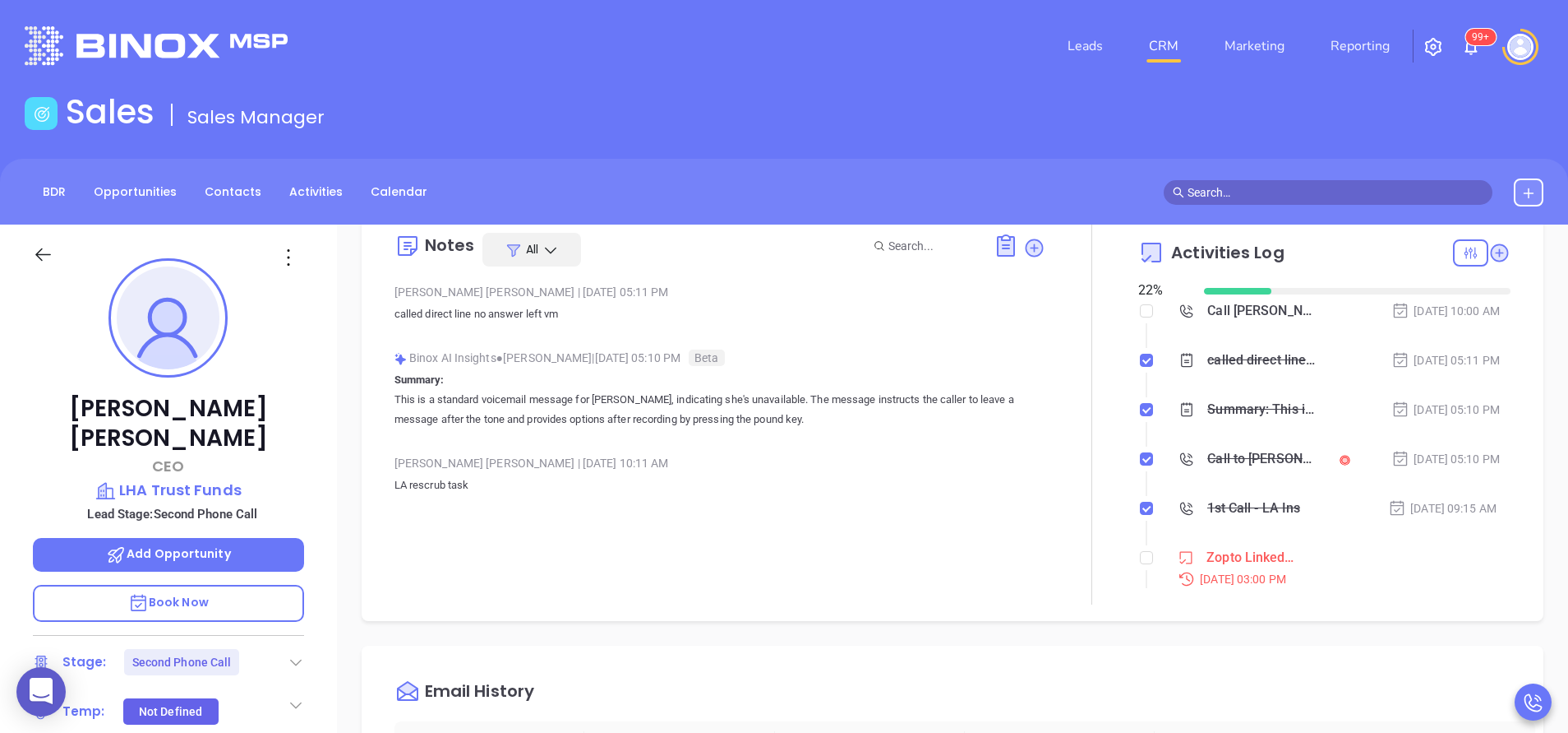
scroll to position [0, 0]
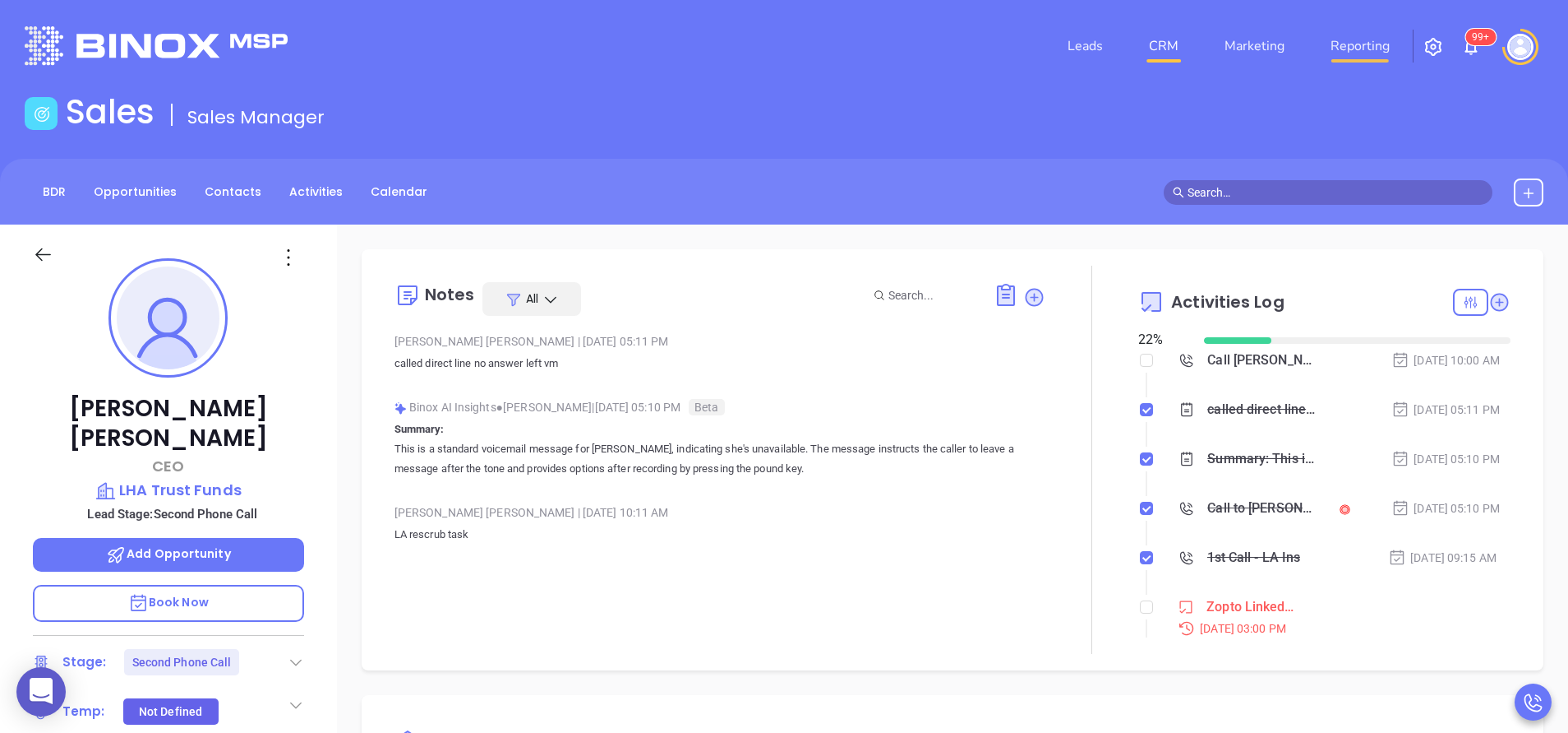
click at [1339, 44] on link "Reporting" at bounding box center [1360, 46] width 72 height 33
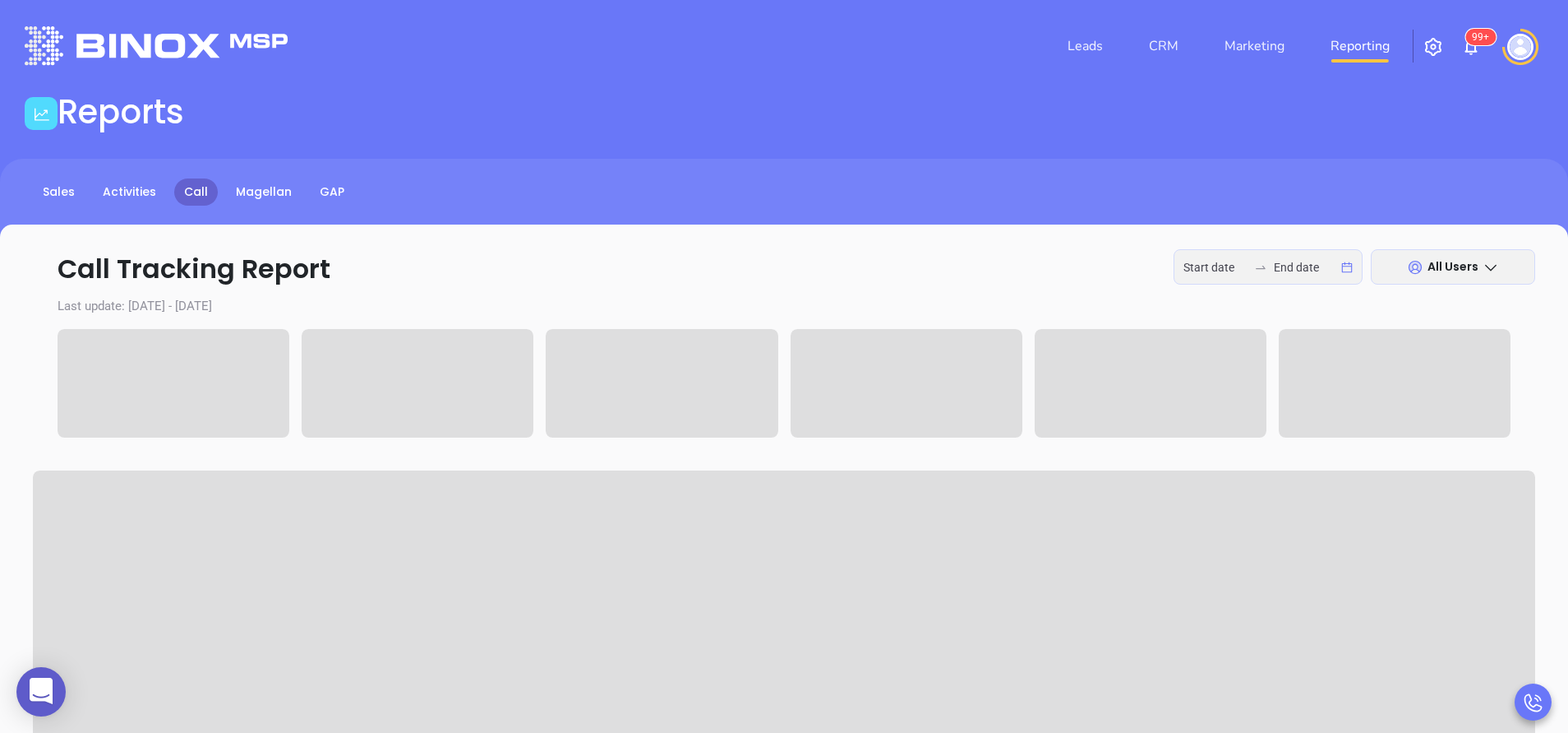
type input "[DATE]"
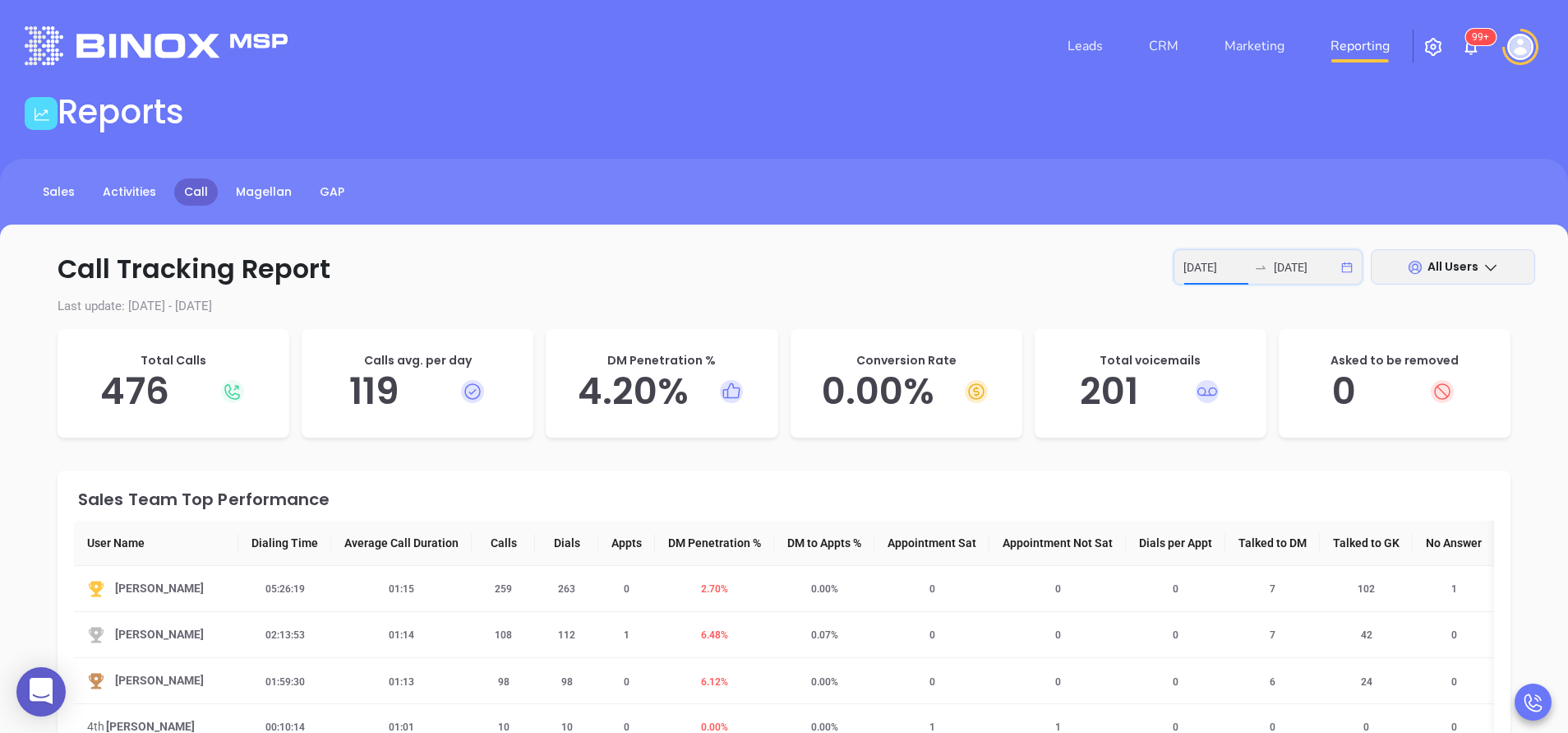
click at [1229, 264] on input "[DATE]" at bounding box center [1216, 268] width 64 height 18
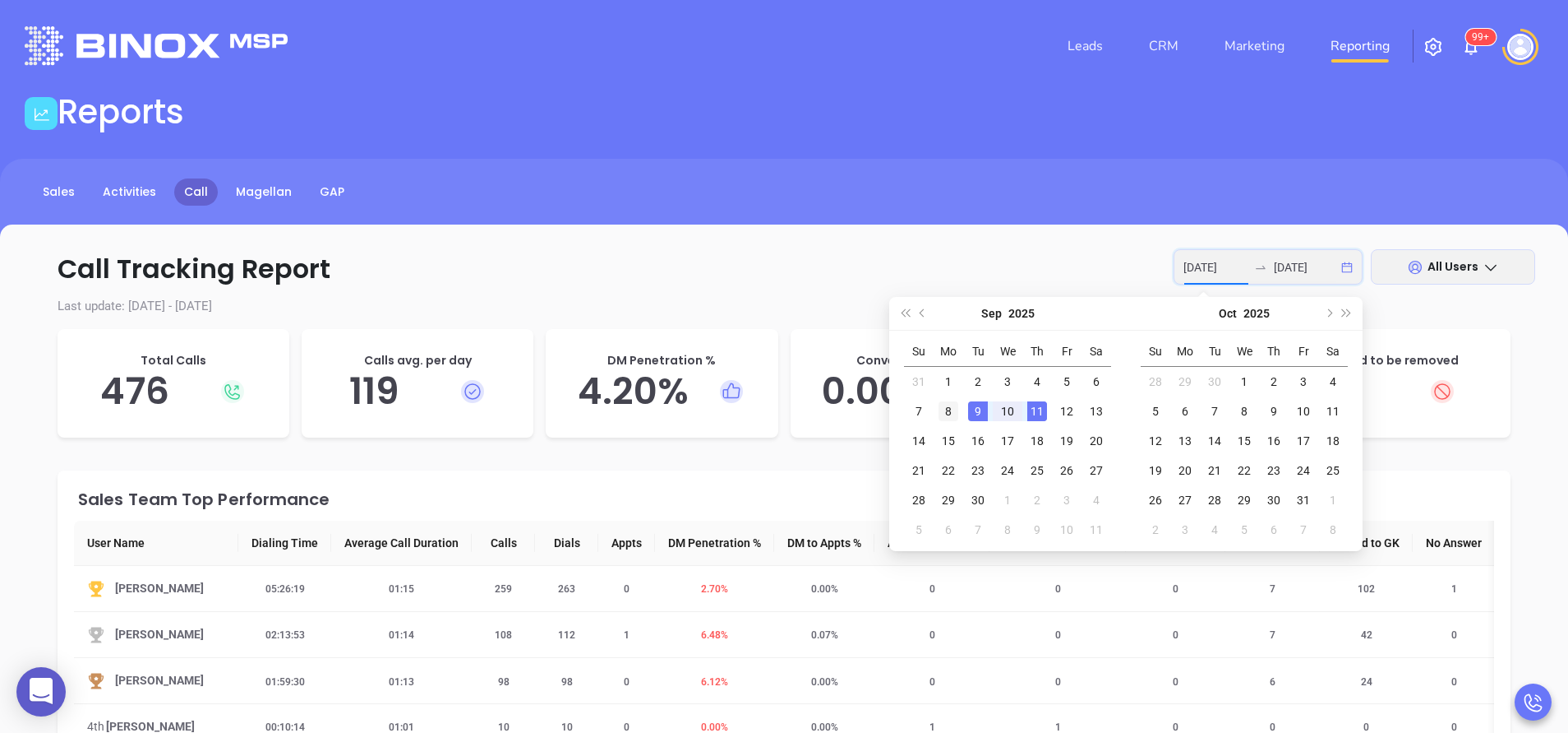
type input "[DATE]"
click at [955, 411] on div "8" at bounding box center [948, 411] width 20 height 20
type input "[DATE]"
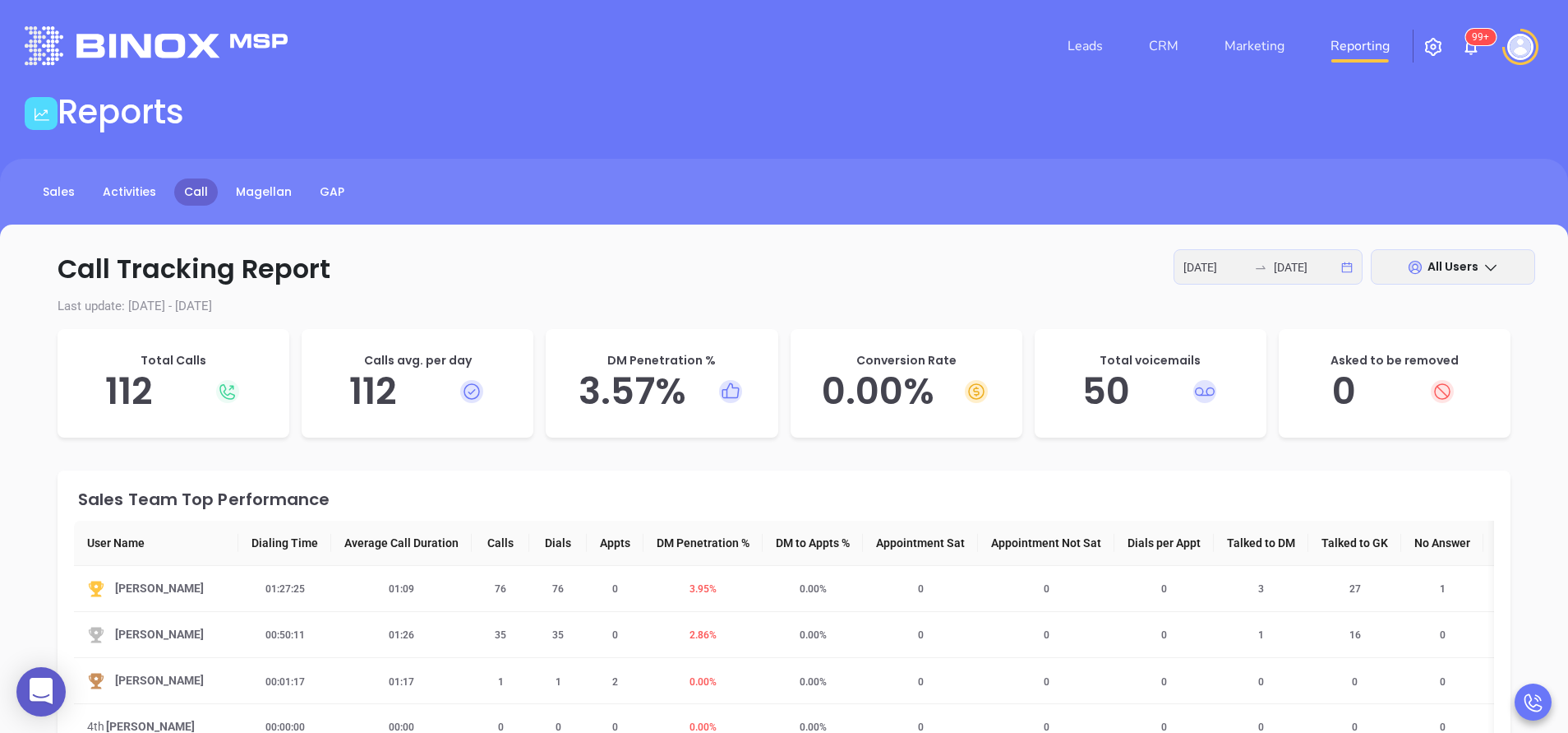
click at [561, 471] on div "Sales Team Top Performance User Name Dialing Time Average Call Duration Calls D…" at bounding box center [784, 731] width 1454 height 522
click at [1198, 272] on input "2025-09-08" at bounding box center [1216, 268] width 64 height 18
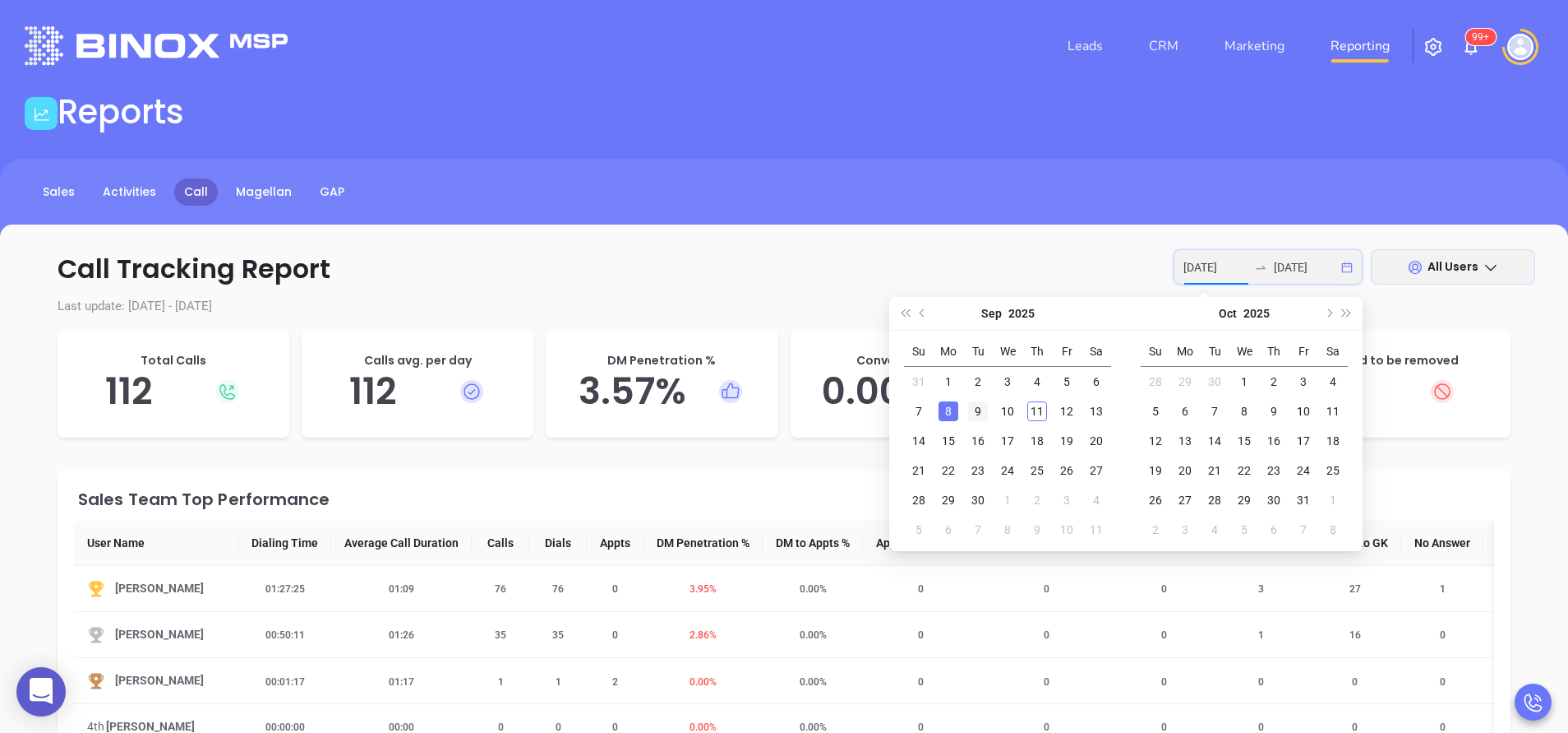
type input "2025-09-09"
click at [978, 410] on div "9" at bounding box center [978, 411] width 20 height 20
type input "2025-09-09"
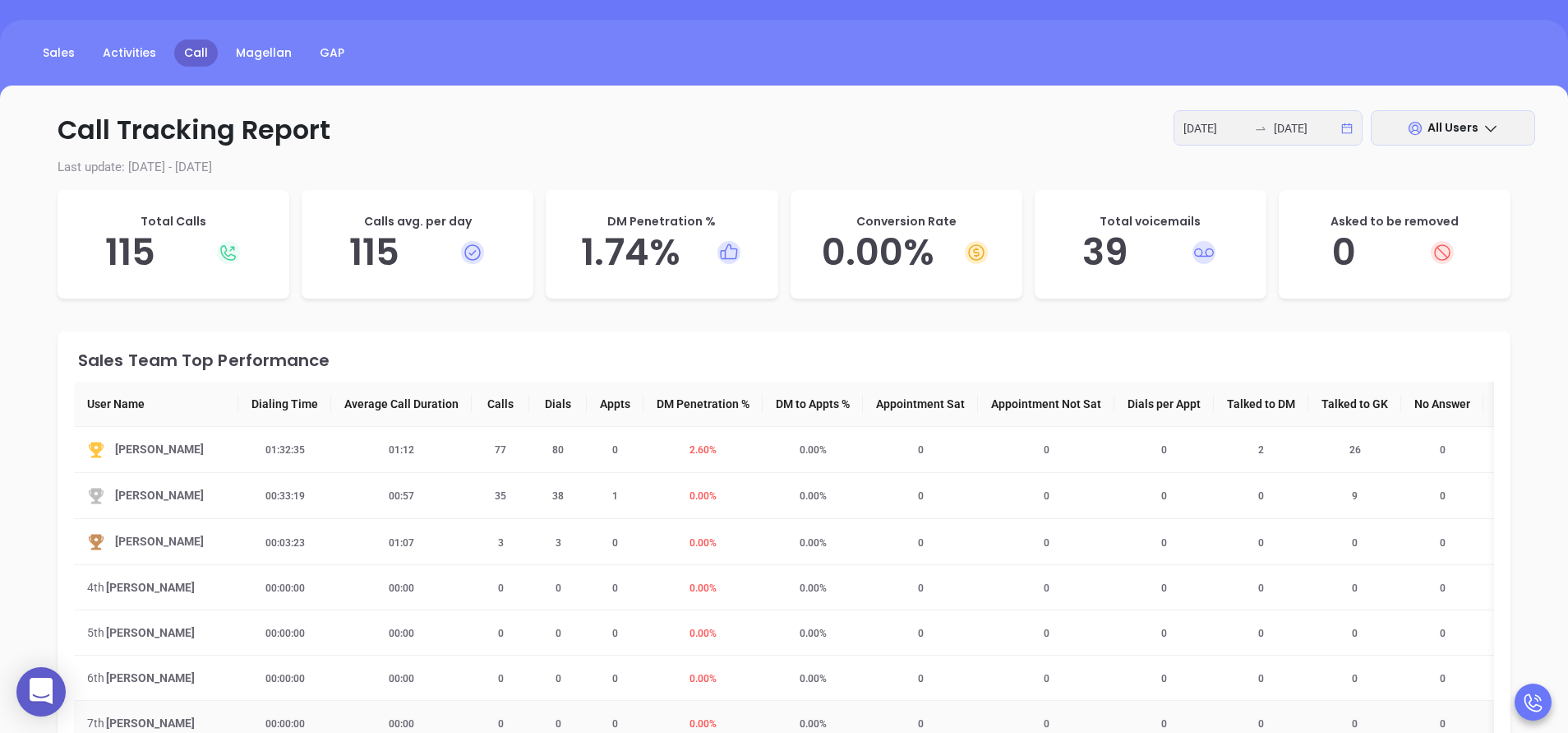
scroll to position [98, 0]
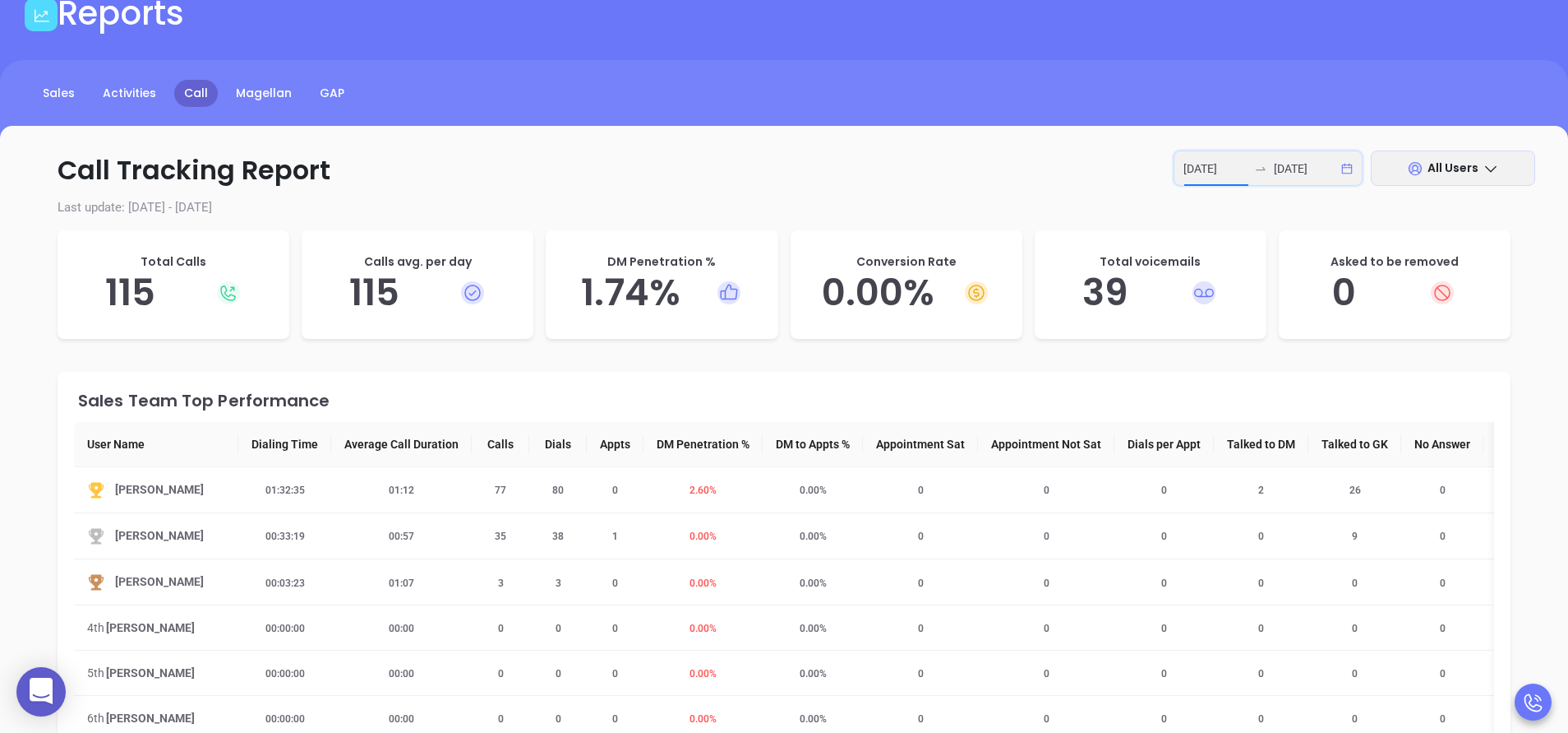
click at [1237, 167] on input "2025-09-09" at bounding box center [1216, 168] width 64 height 18
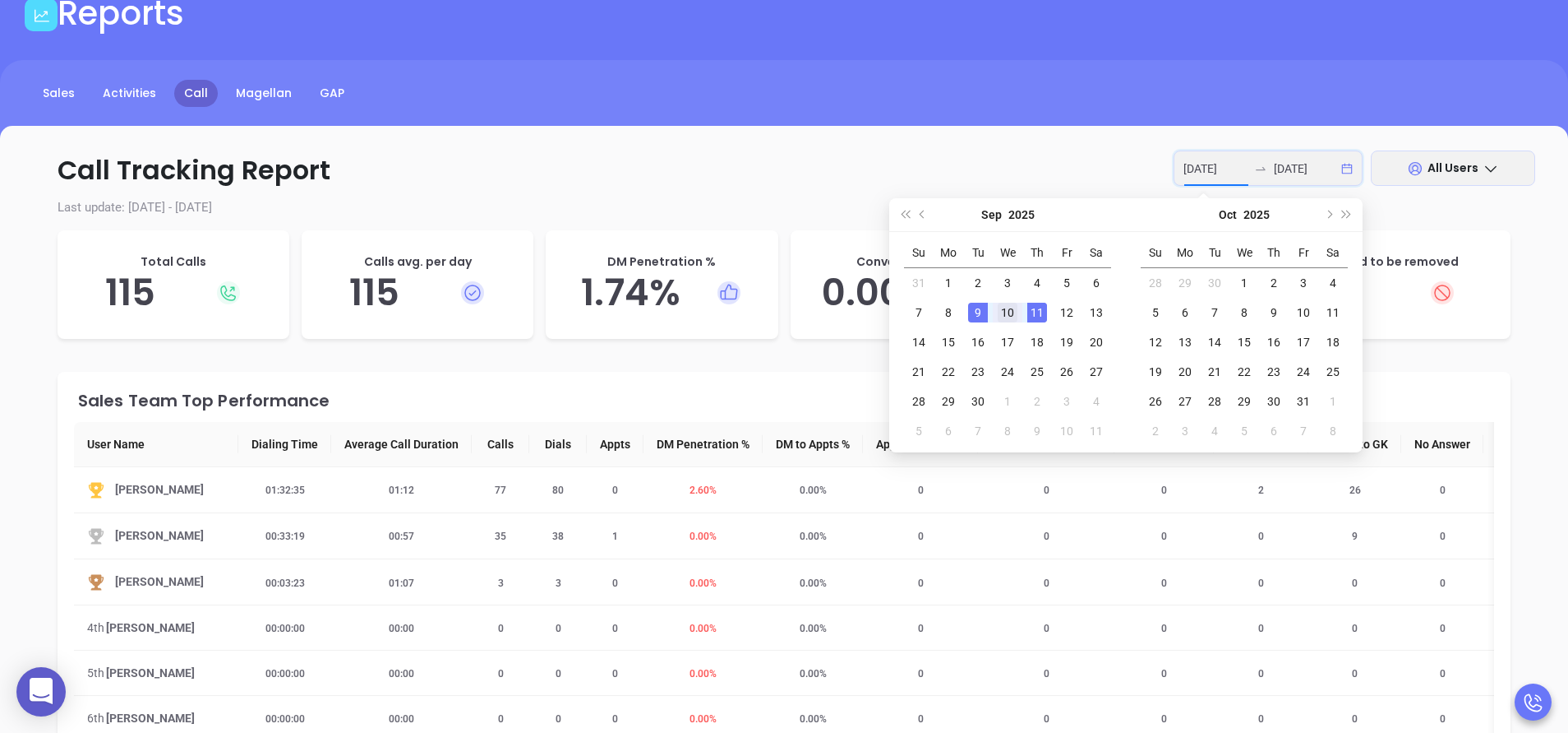
type input "2025-09-10"
click at [1004, 308] on div "10" at bounding box center [1007, 312] width 20 height 20
type input "2025-09-10"
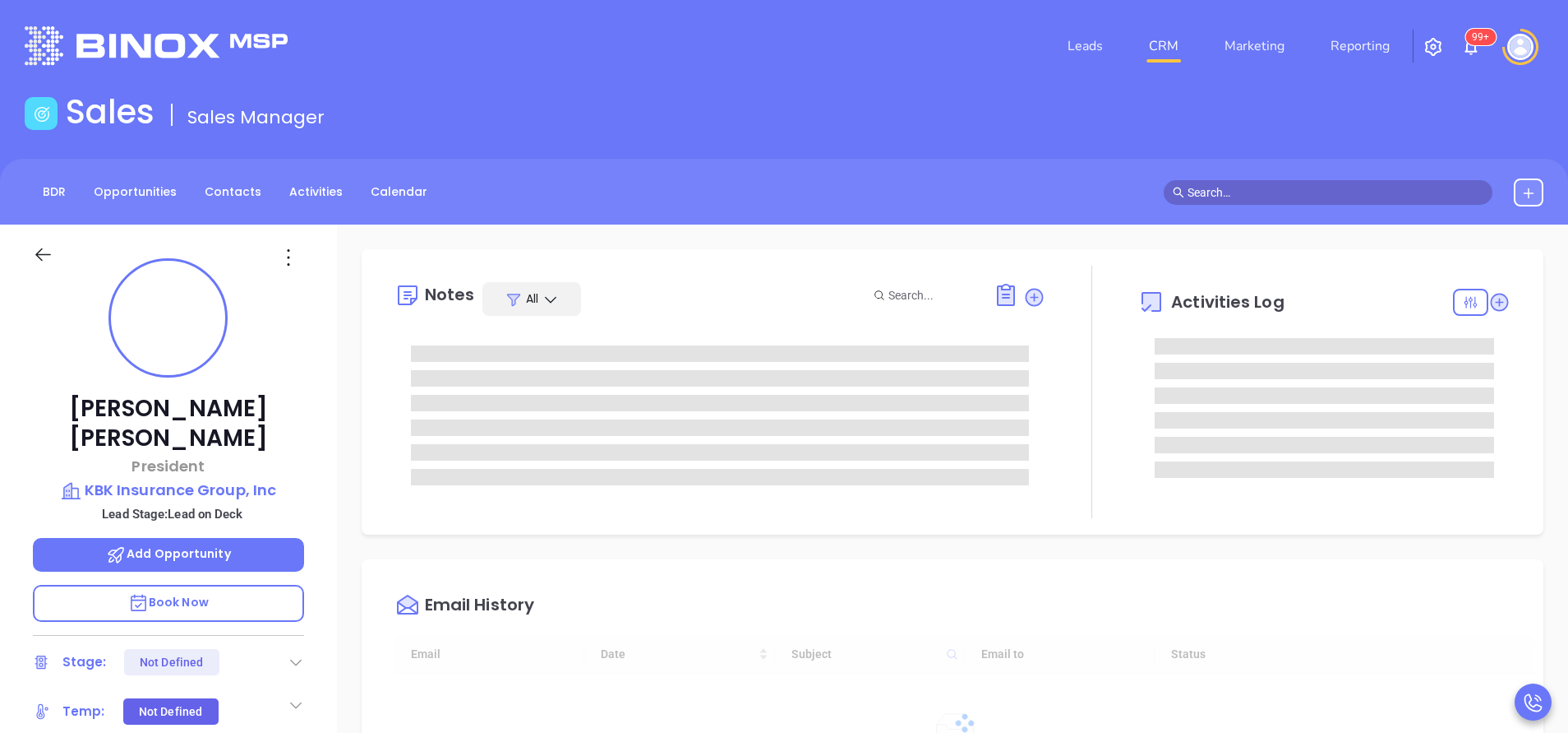
type input "[DATE]"
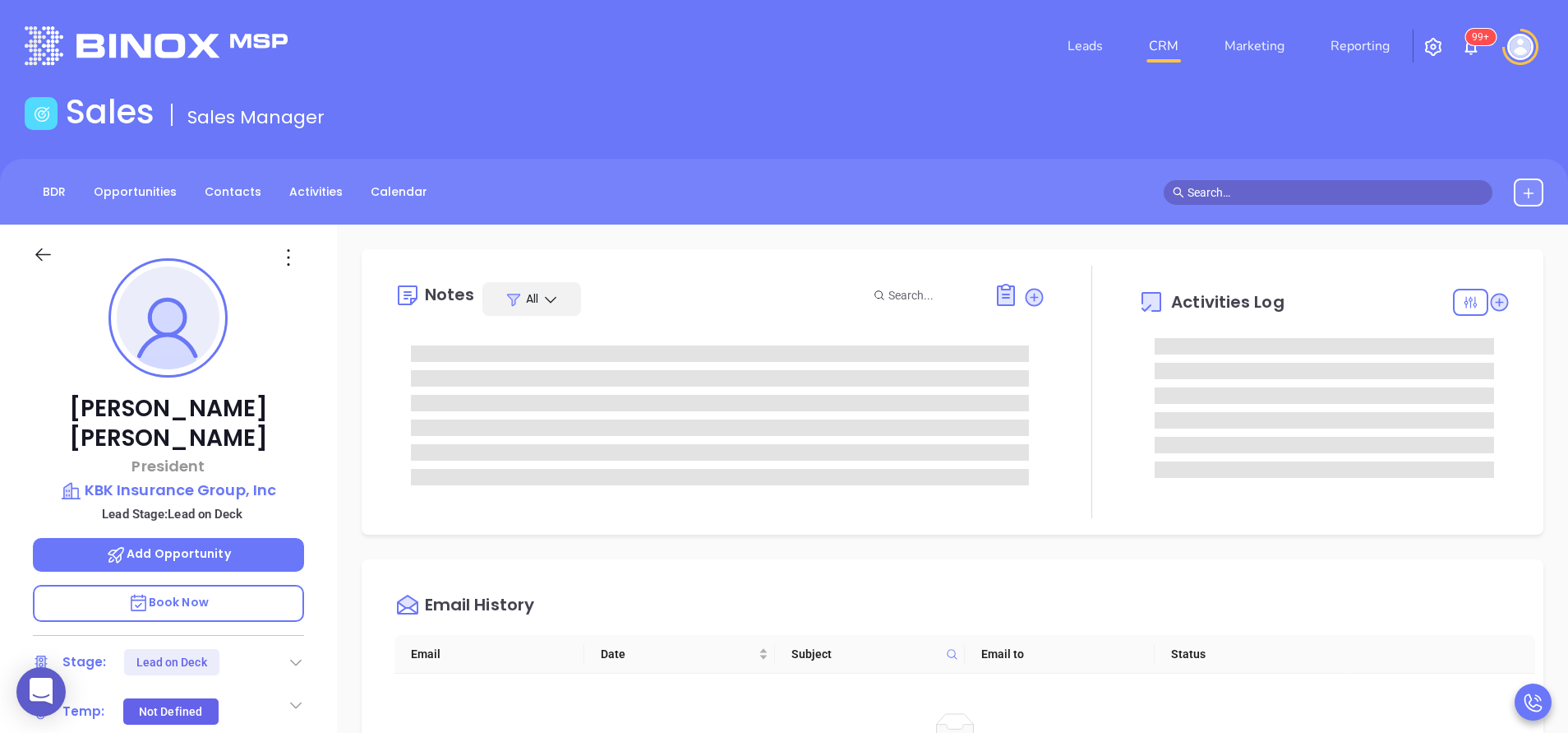
type input "[PERSON_NAME]"
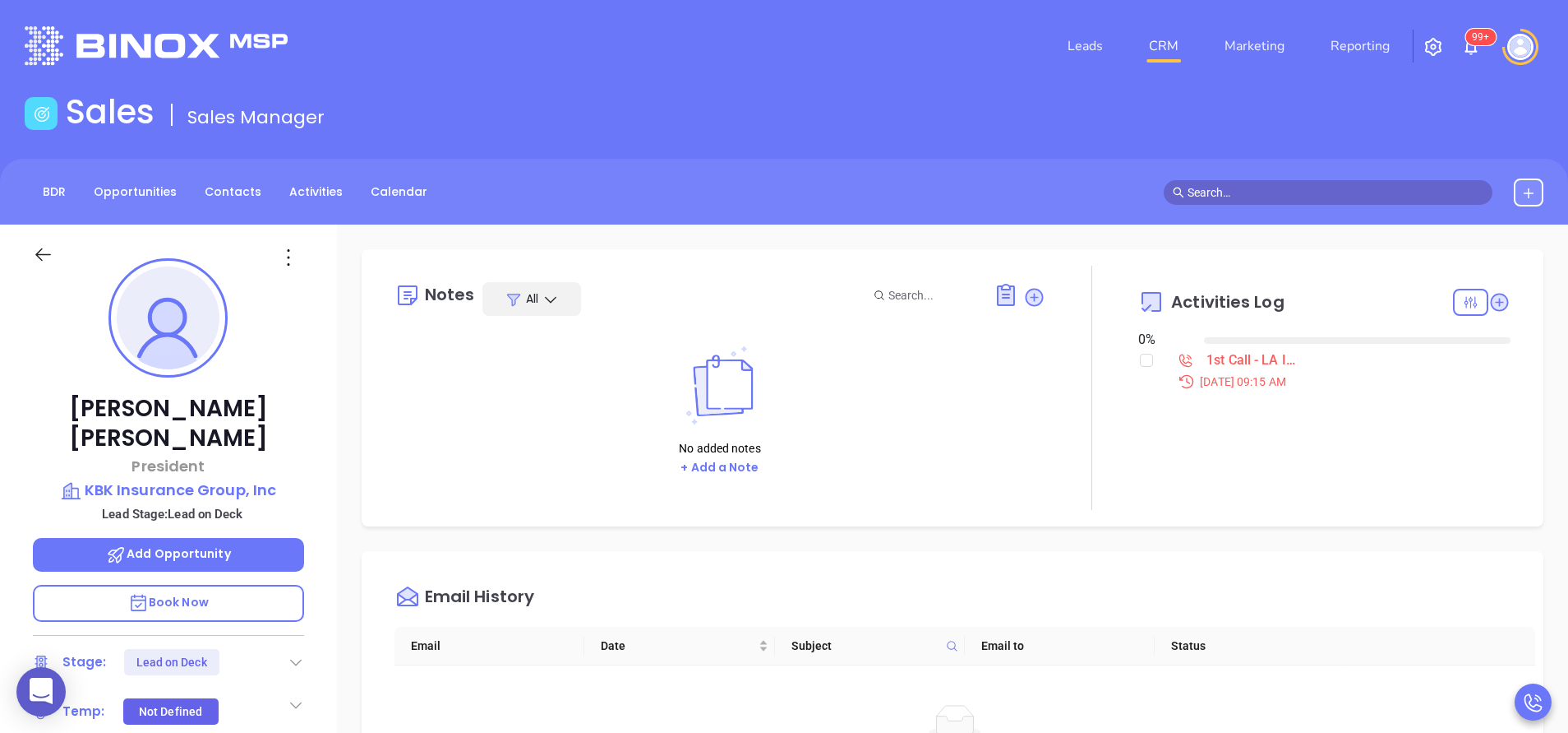
click at [1026, 306] on icon at bounding box center [1035, 297] width 18 height 18
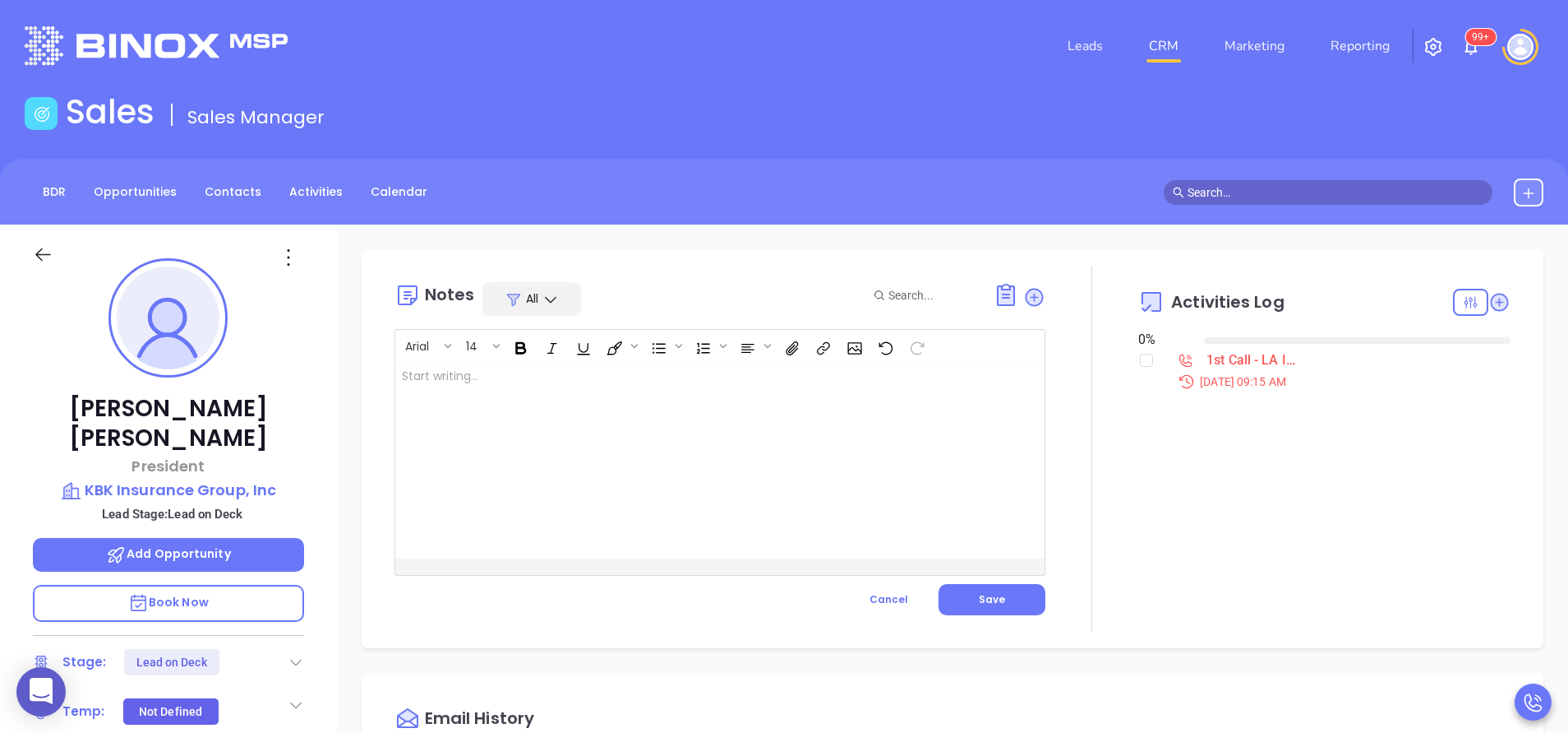
click at [648, 474] on div at bounding box center [697, 459] width 604 height 198
click at [994, 604] on span "Save" at bounding box center [991, 600] width 26 height 14
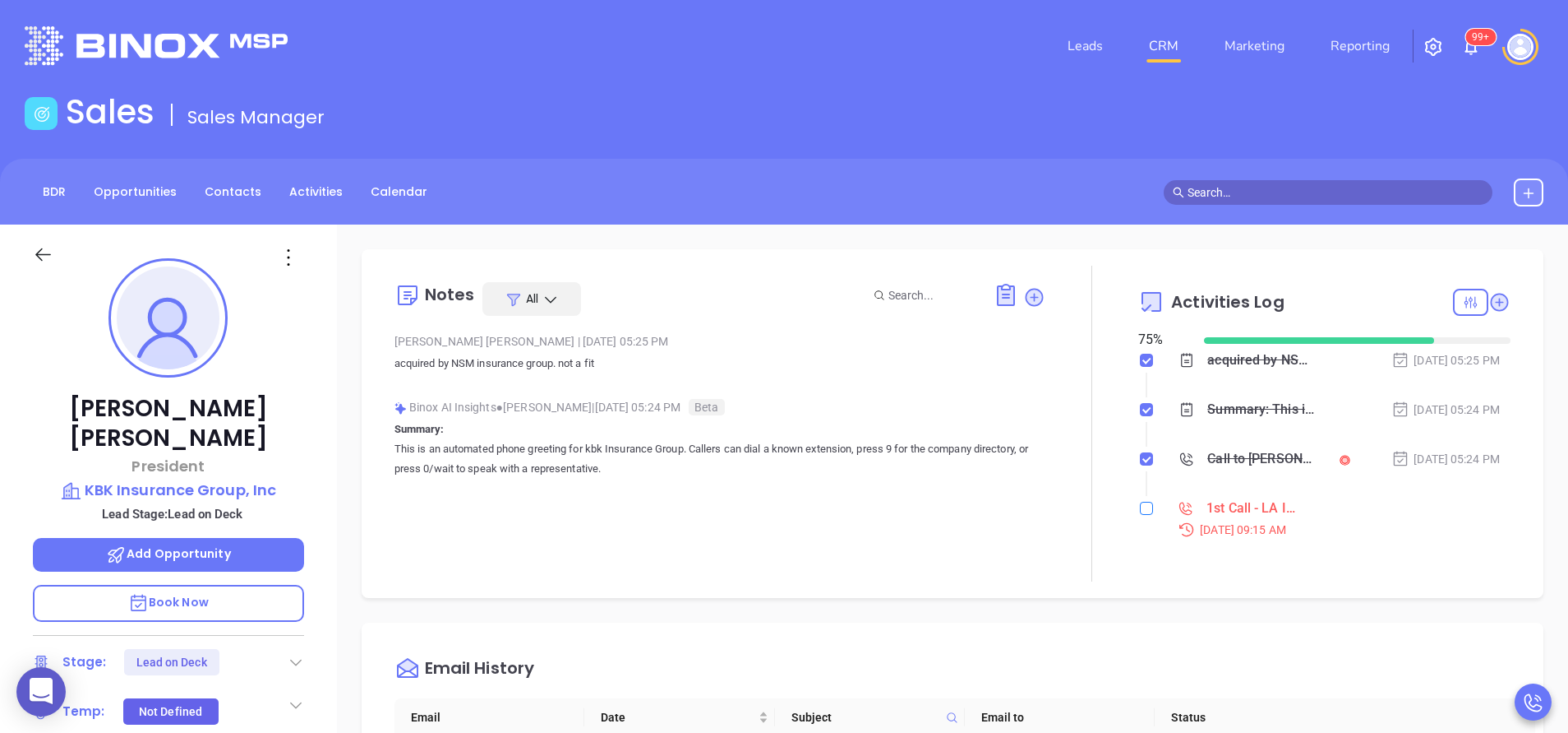
click at [1140, 507] on input "checkbox" at bounding box center [1146, 508] width 13 height 13
checkbox input "true"
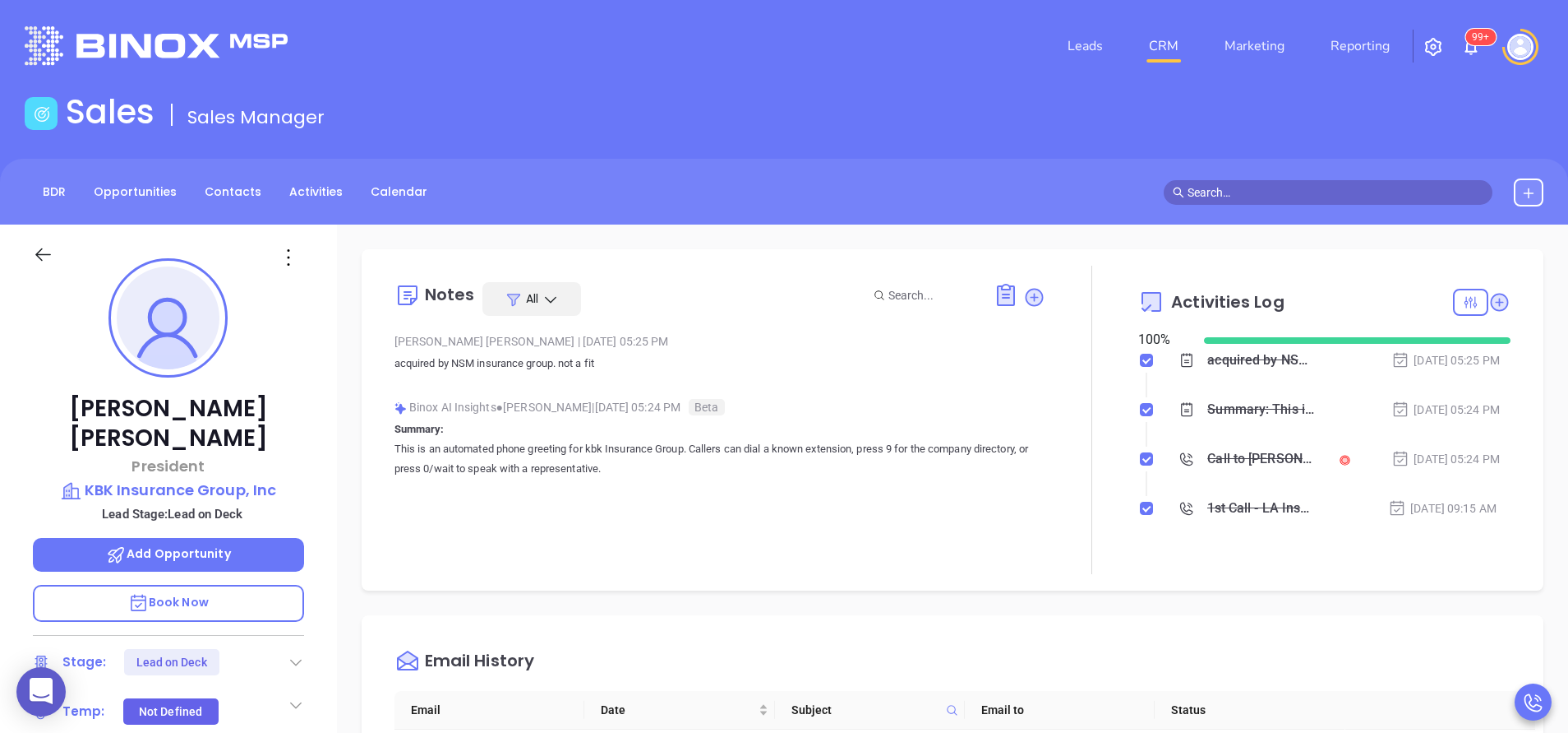
click at [303, 653] on icon at bounding box center [296, 661] width 16 height 16
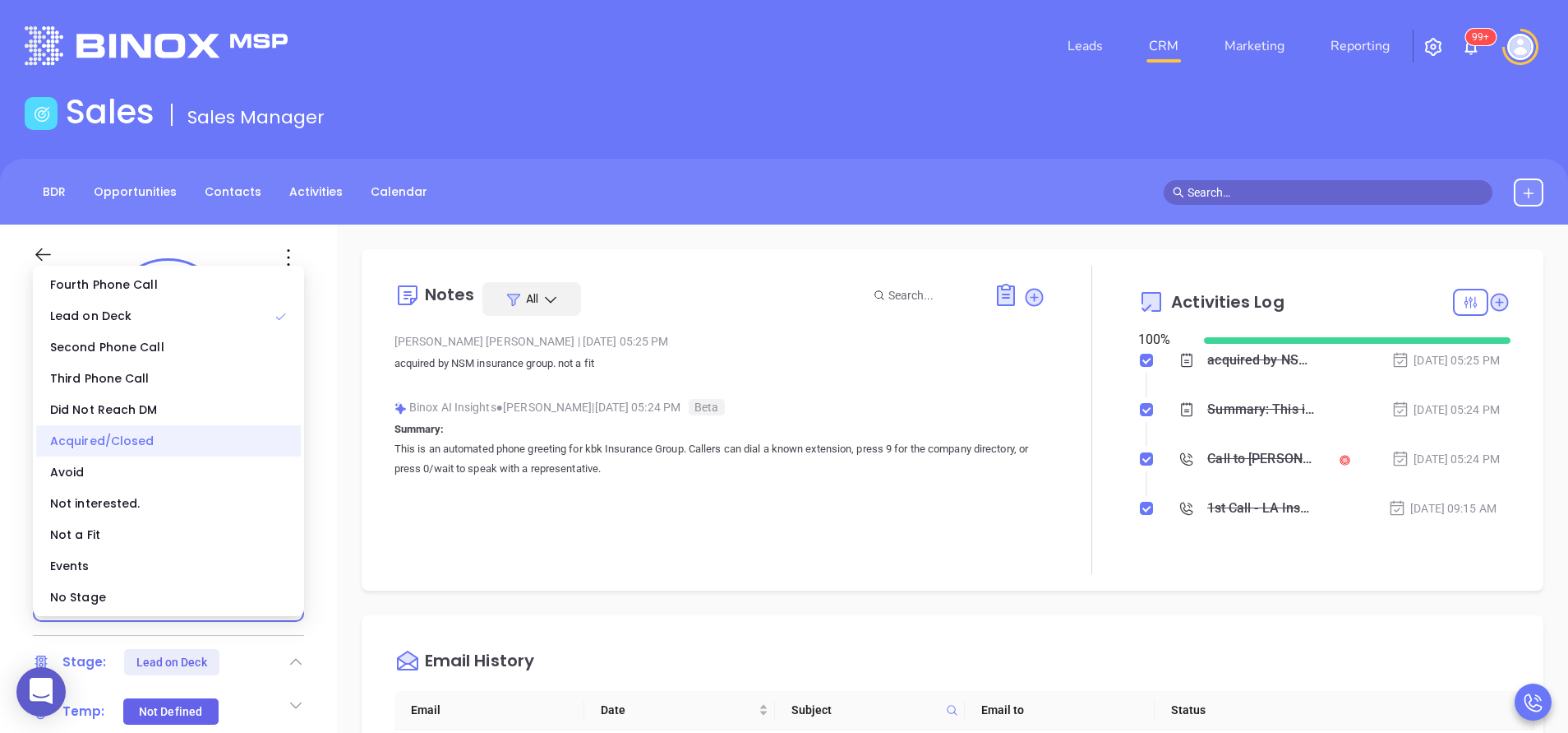
click at [127, 442] on div "Acquired/Closed" at bounding box center [168, 440] width 265 height 31
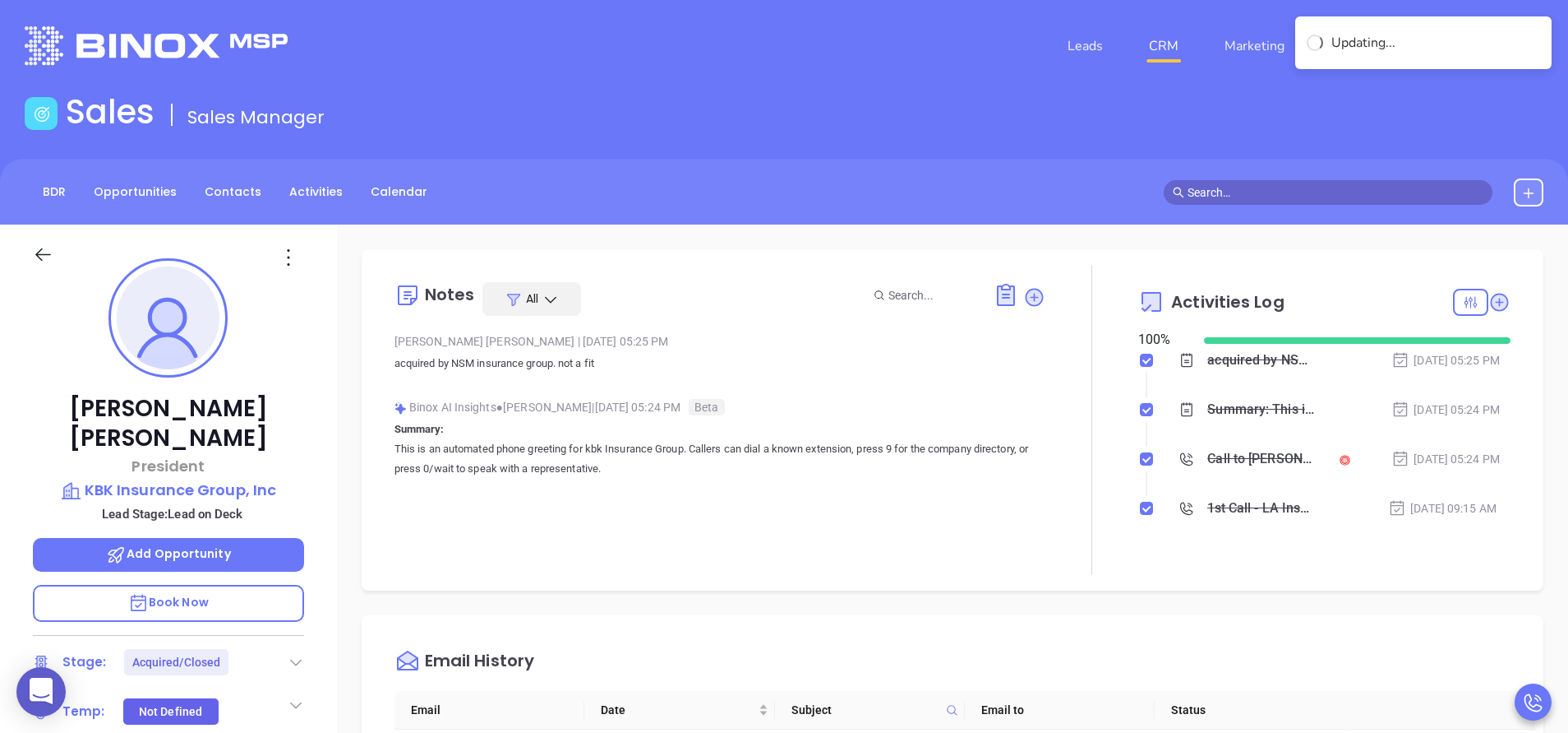
click at [1106, 550] on div at bounding box center [1092, 420] width 93 height 309
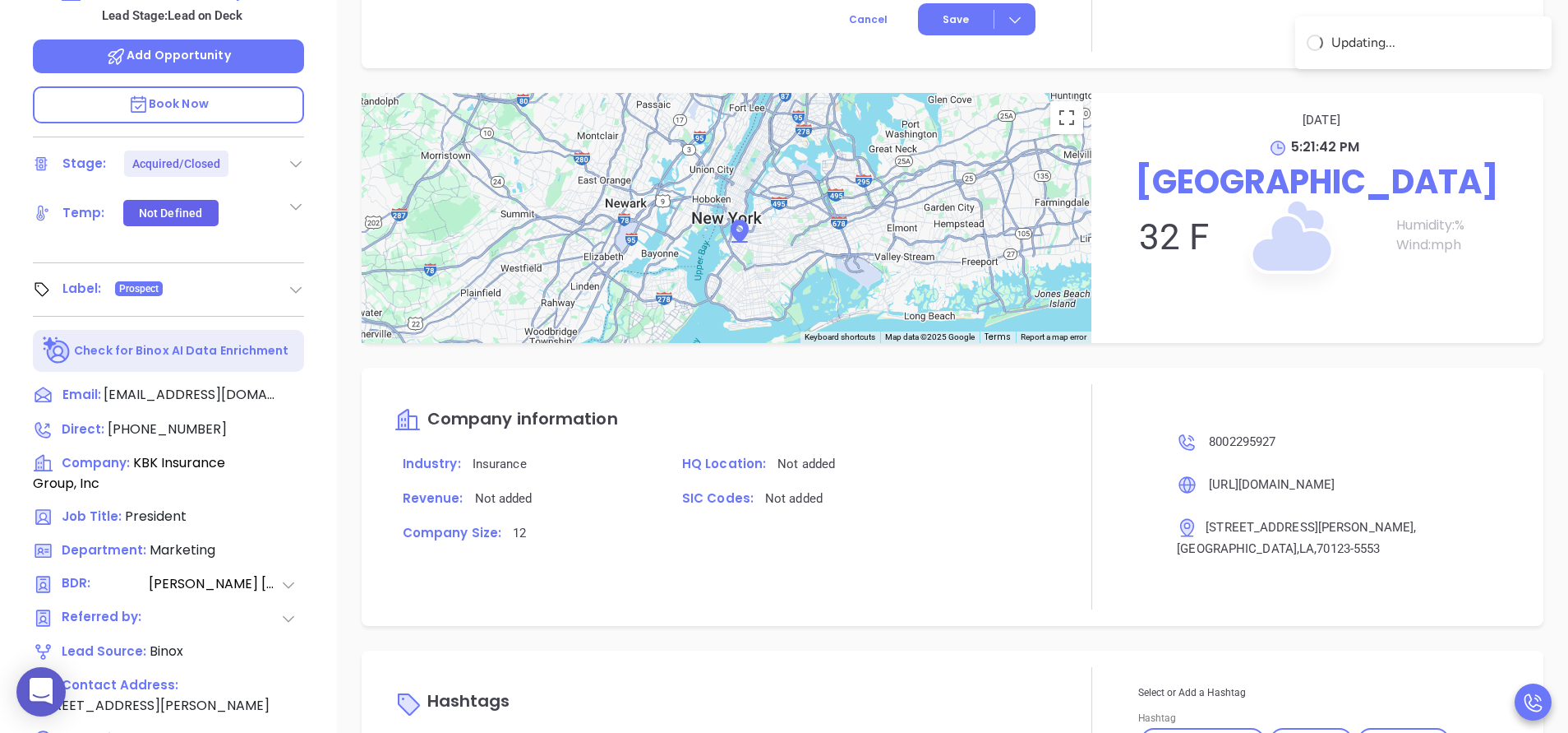
scroll to position [644, 0]
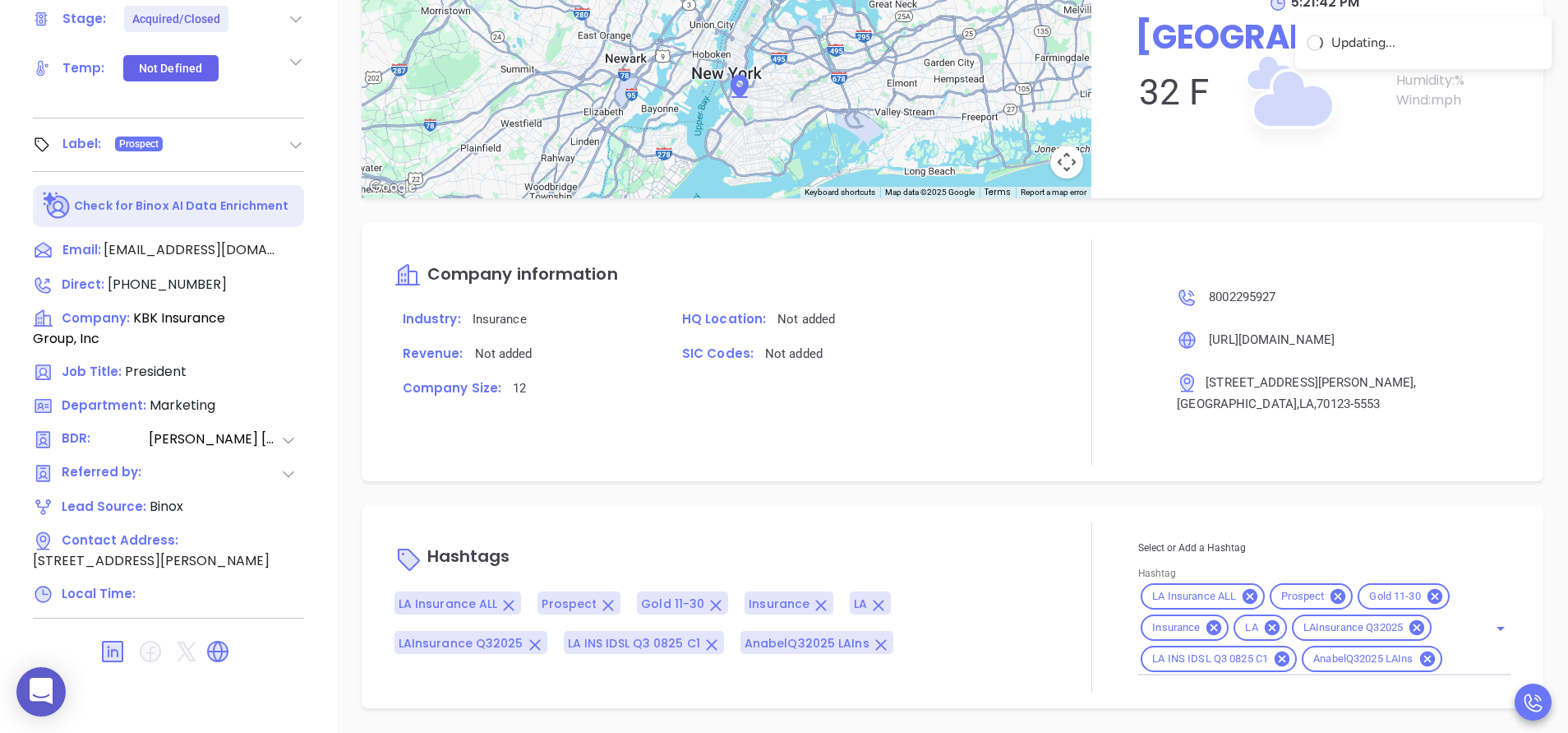
click at [1473, 662] on div "LA Insurance ALL Prospect Gold 11-30 Insurance LA LAInsurance Q32025 LA INS IDS…" at bounding box center [1325, 628] width 372 height 95
type input "acq"
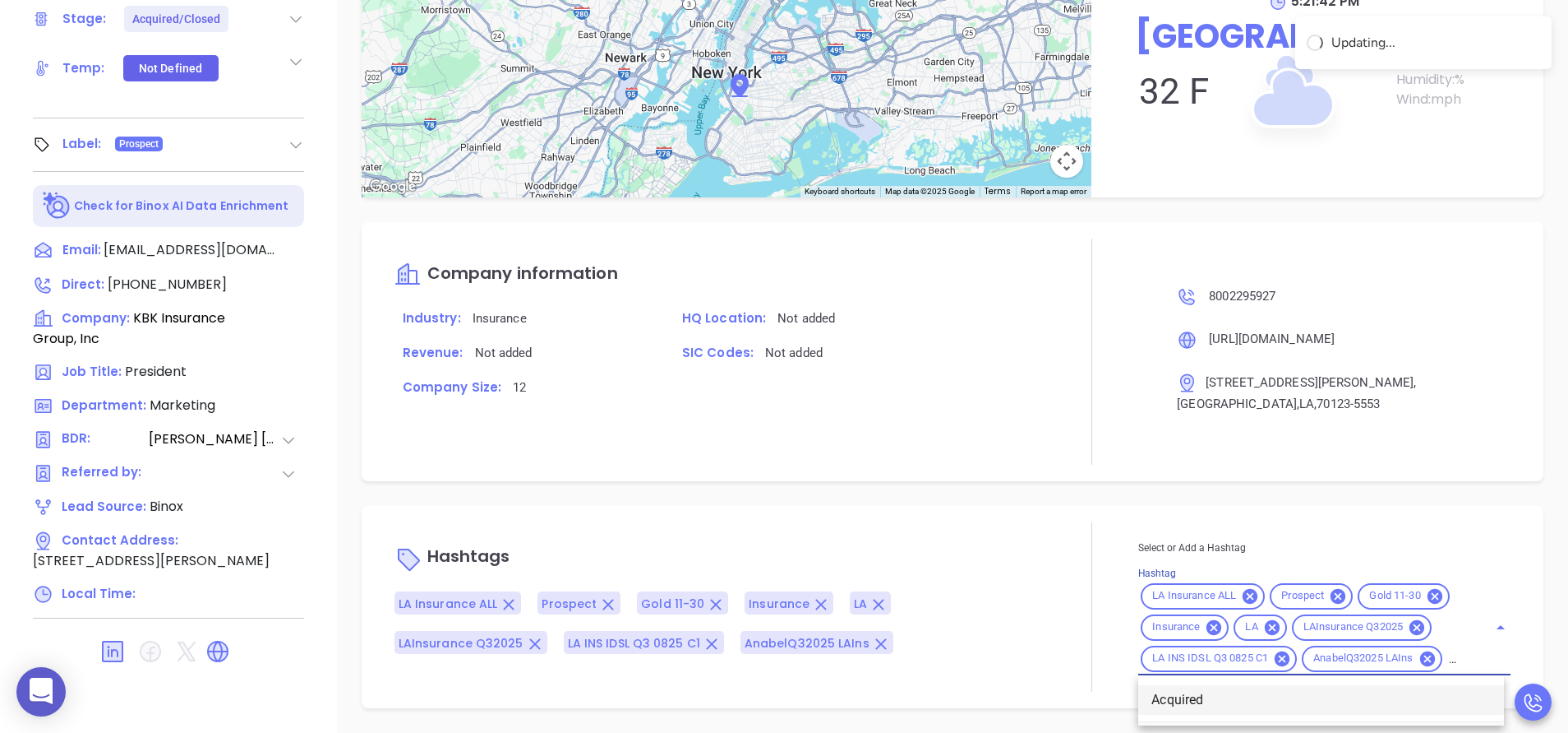
scroll to position [1241, 0]
click at [1331, 695] on li "Acquired" at bounding box center [1321, 700] width 366 height 30
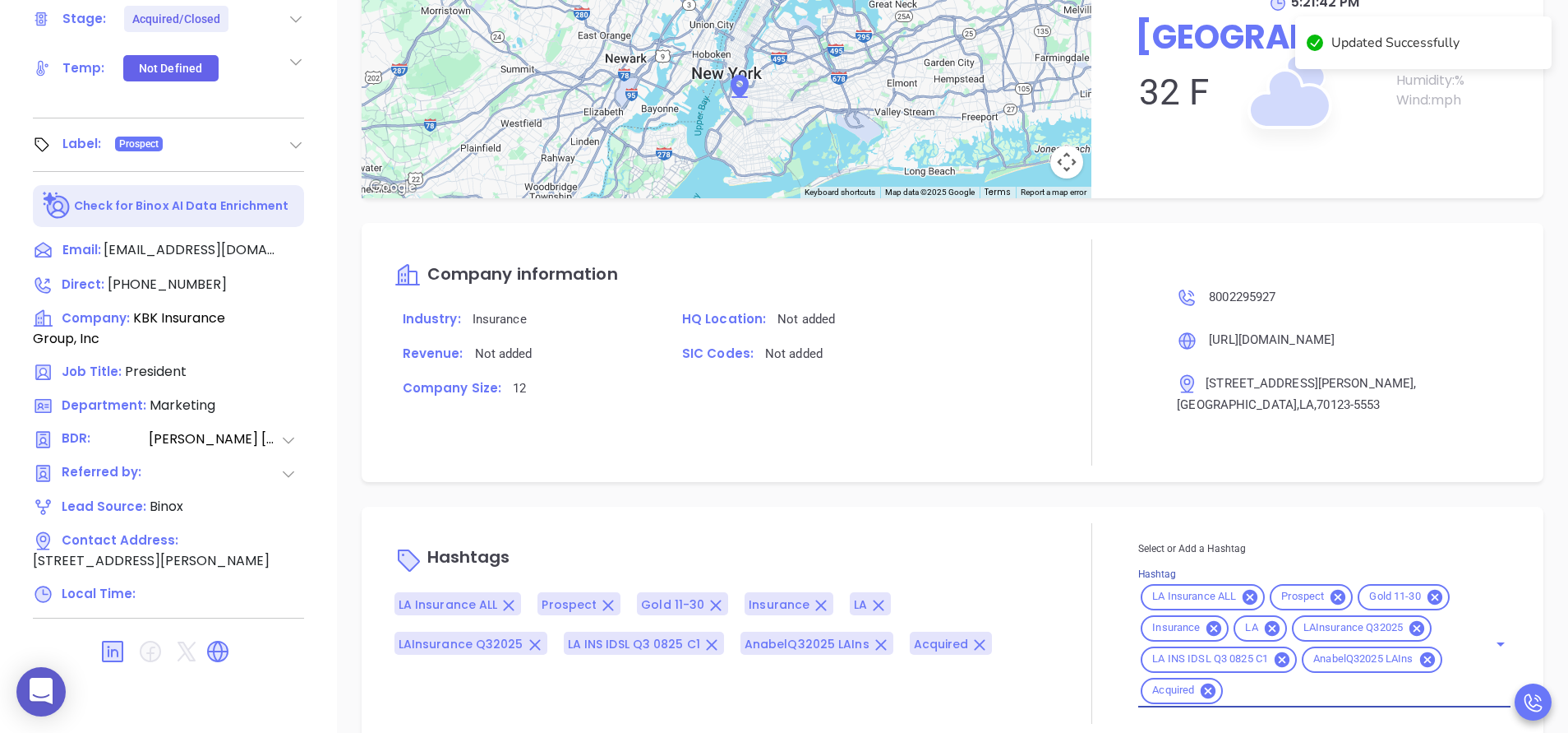
scroll to position [0, 0]
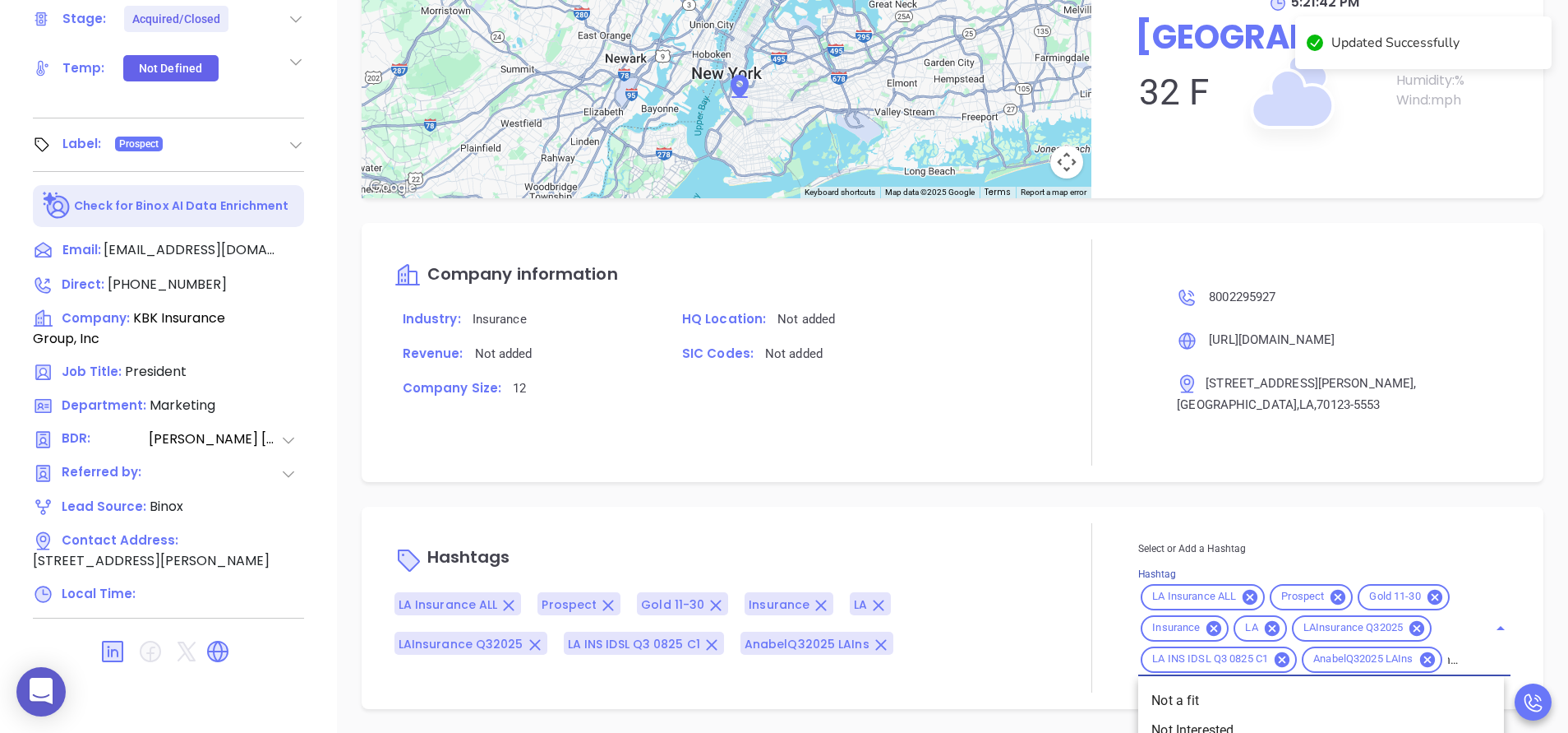
type input "not"
click at [1210, 696] on li "Not a fit" at bounding box center [1321, 700] width 366 height 30
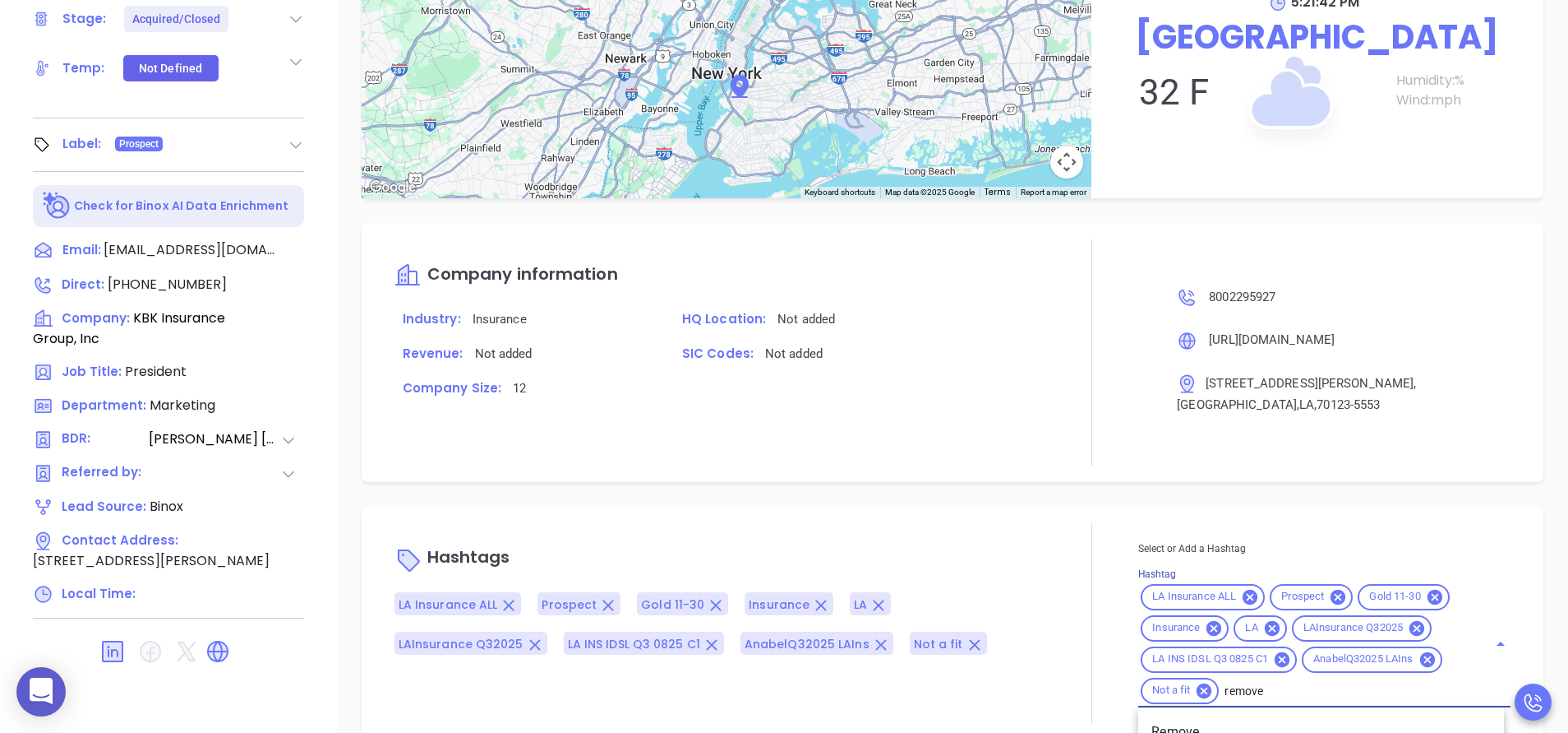
type input "remove f"
click at [1223, 720] on li "Remove from Marketing" at bounding box center [1321, 730] width 366 height 30
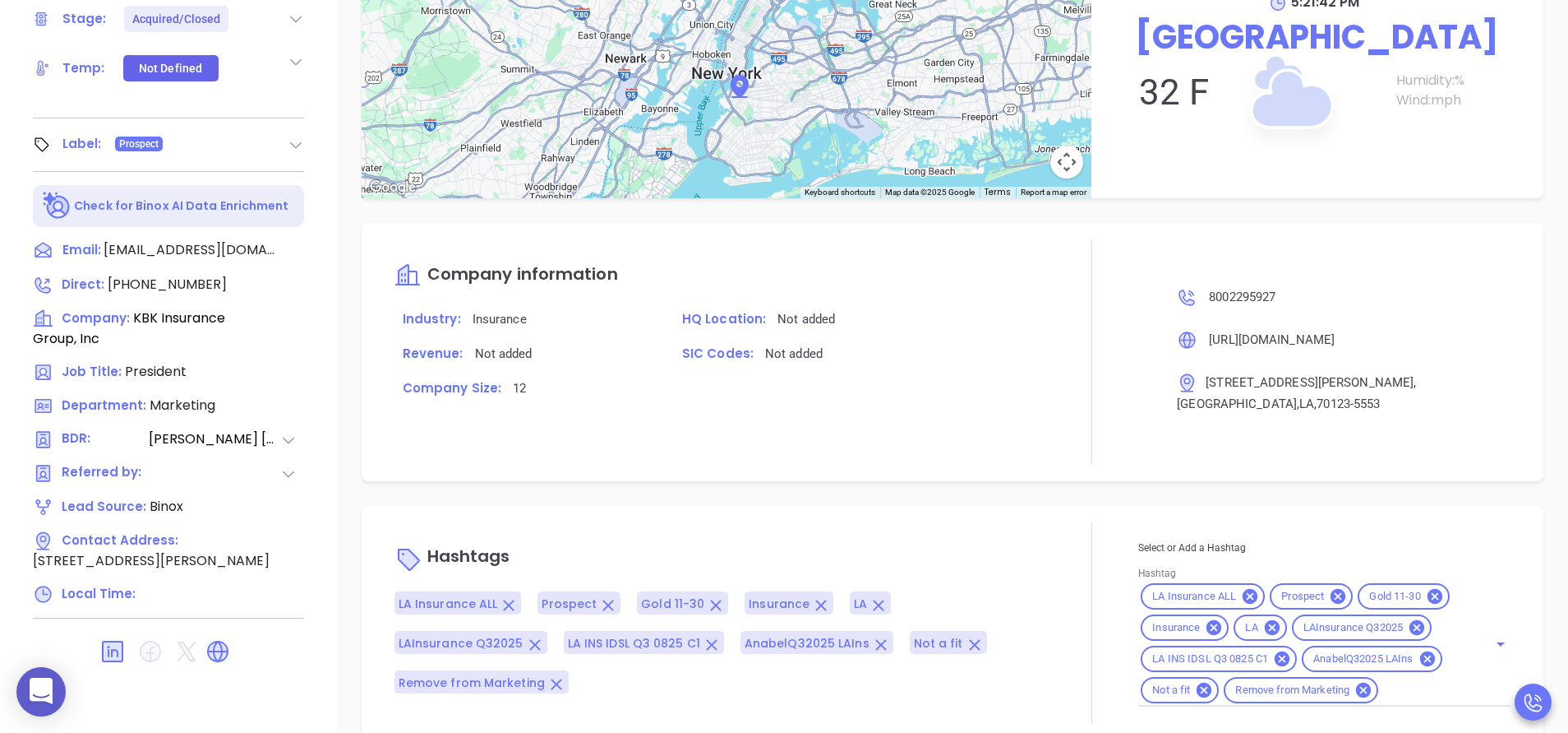
click at [986, 507] on div "Hashtags LA Insurance ALL Prospect Gold 11-30 Insurance LA LAInsurance Q32025 L…" at bounding box center [952, 622] width 1182 height 234
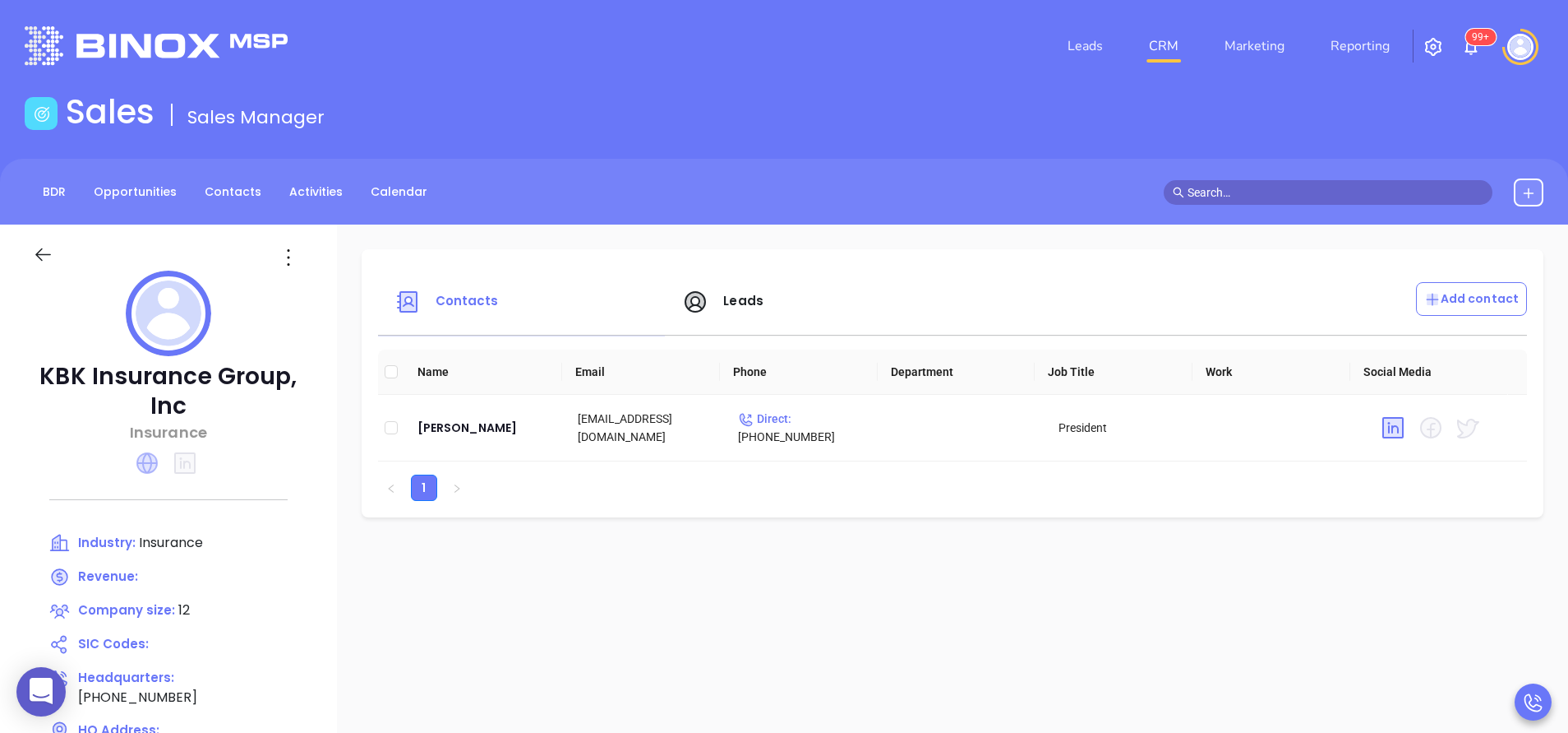
click at [157, 460] on icon at bounding box center [148, 463] width 21 height 21
click at [798, 419] on p "Direct : (800) 229-5927" at bounding box center [805, 428] width 134 height 36
type input "[PHONE_NUMBER]"
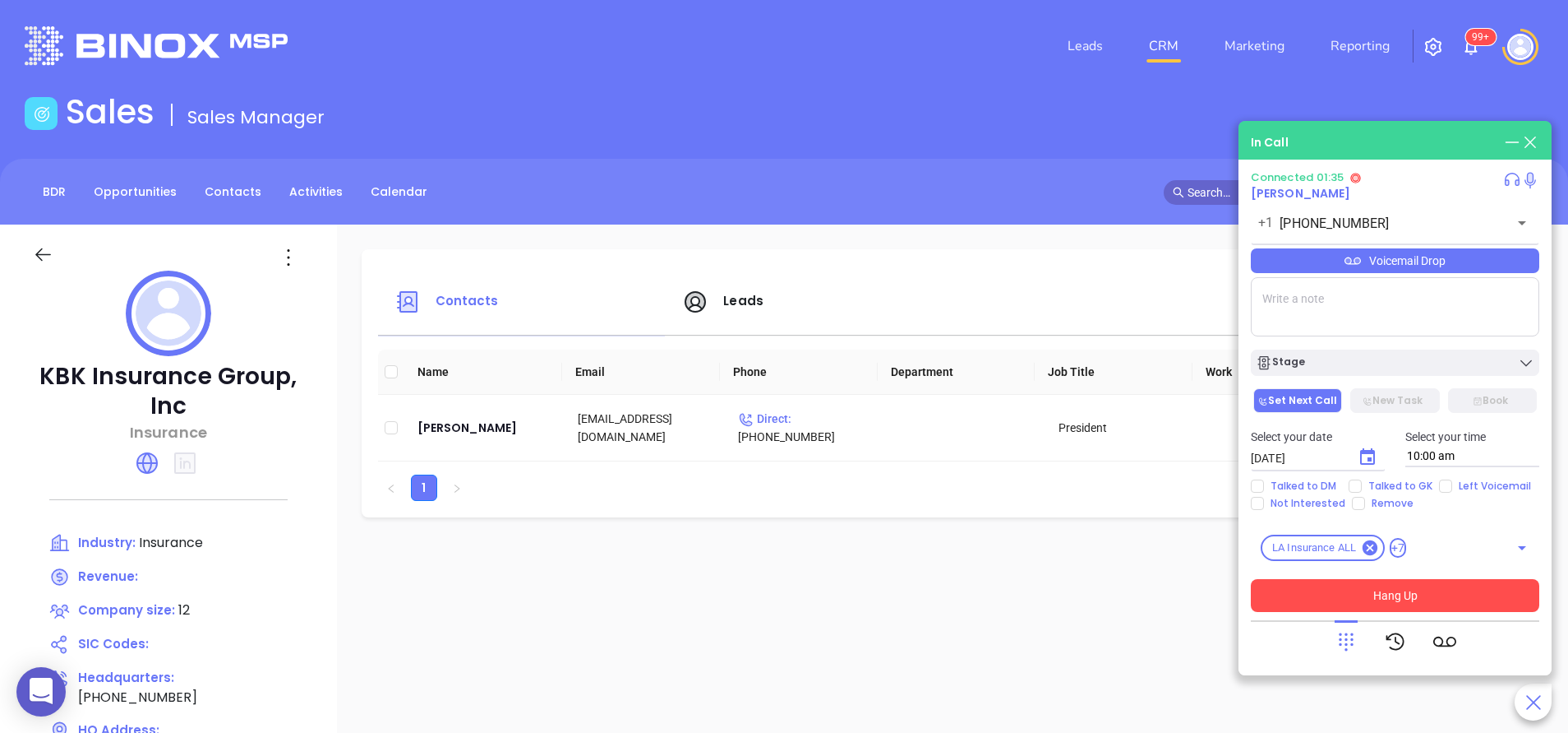
click at [1364, 593] on button "Hang Up" at bounding box center [1395, 595] width 289 height 33
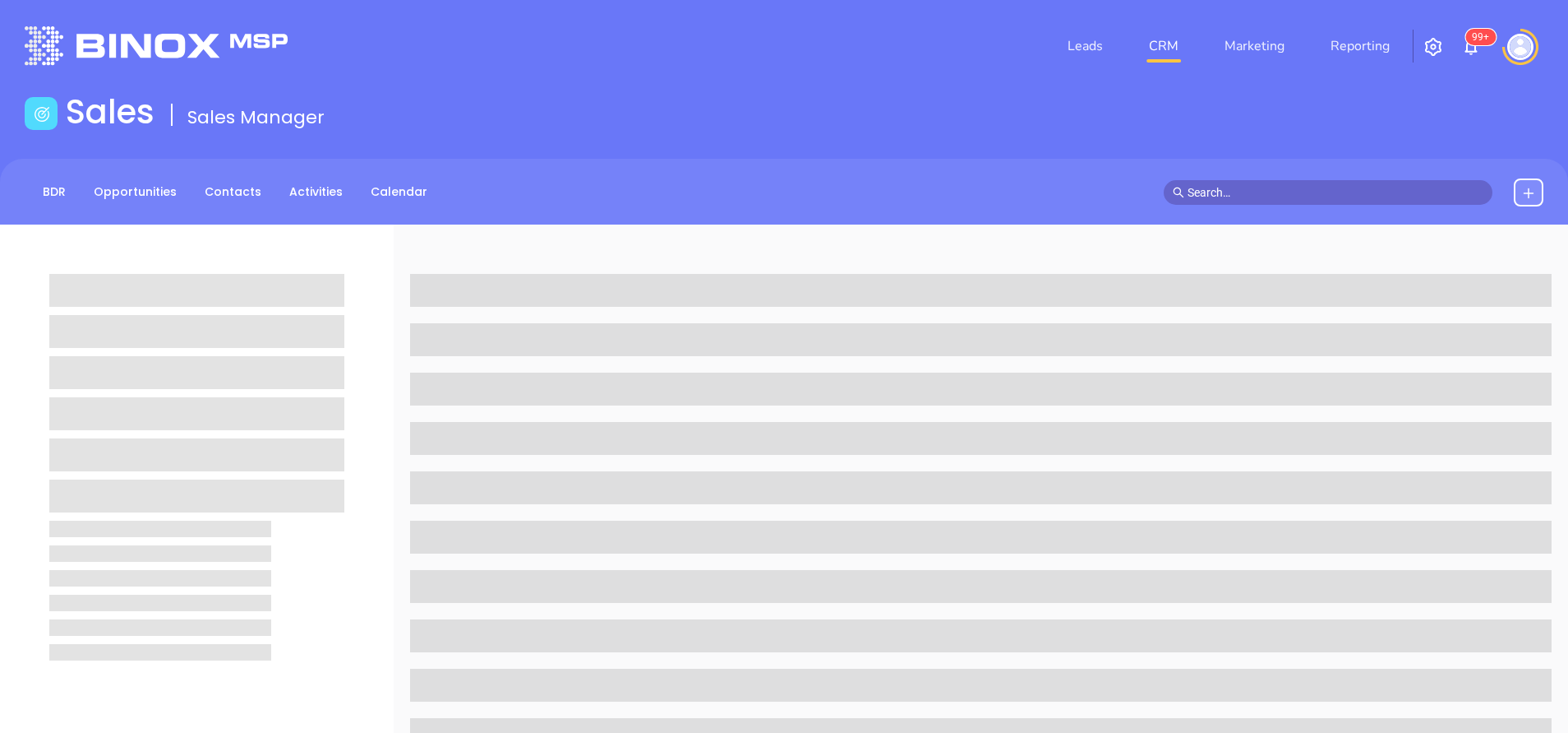
scroll to position [644, 0]
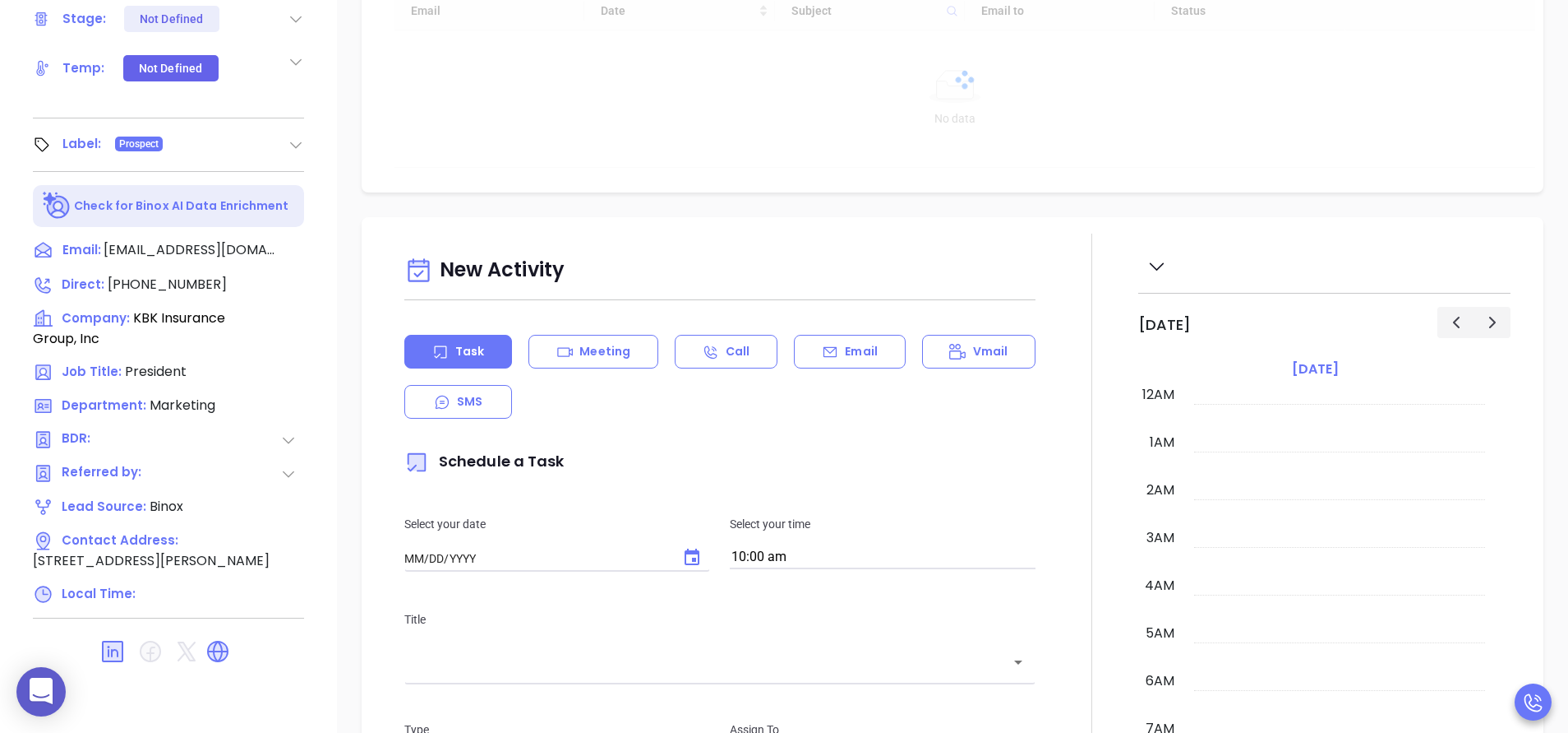
type input "[DATE]"
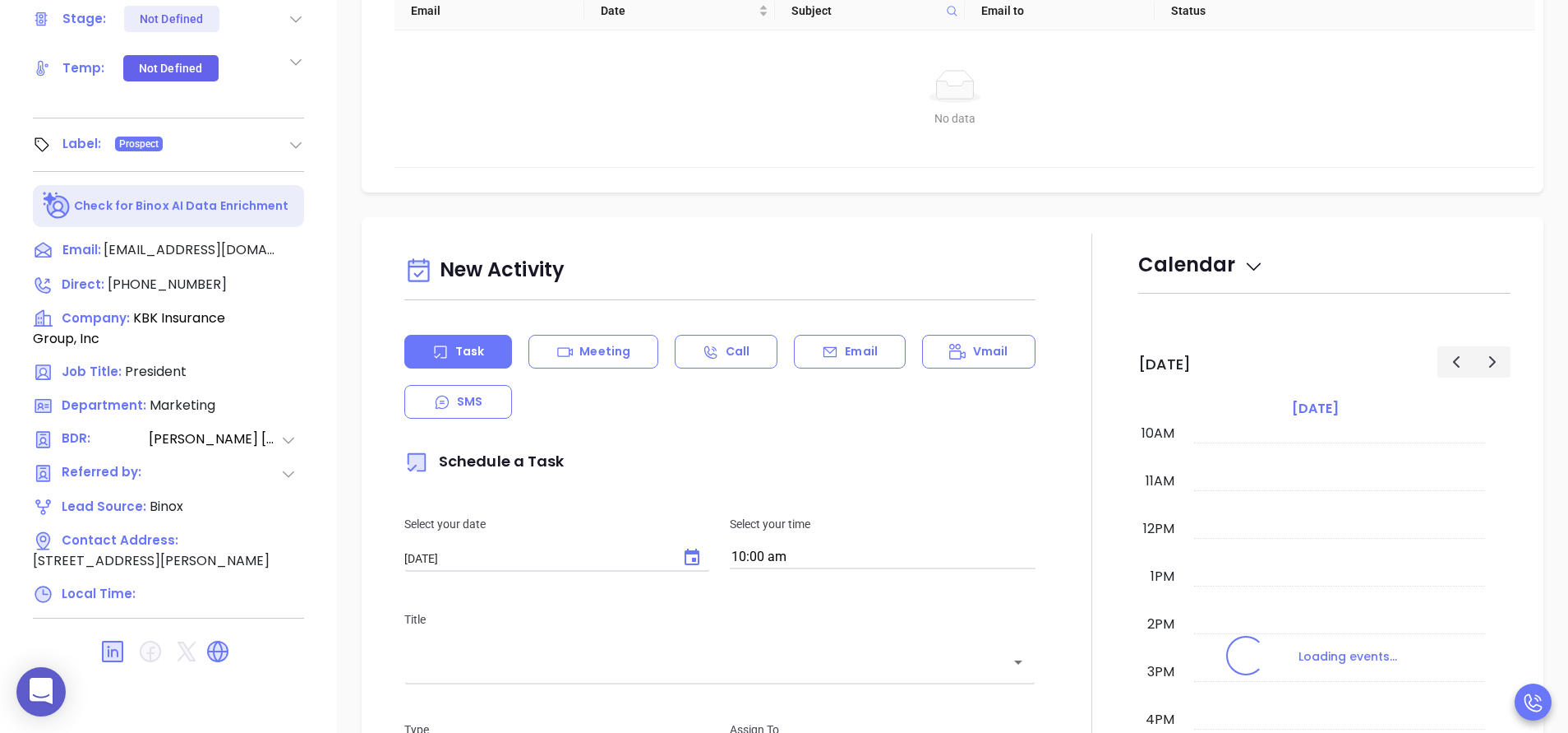
click at [1098, 542] on div at bounding box center [1092, 691] width 93 height 915
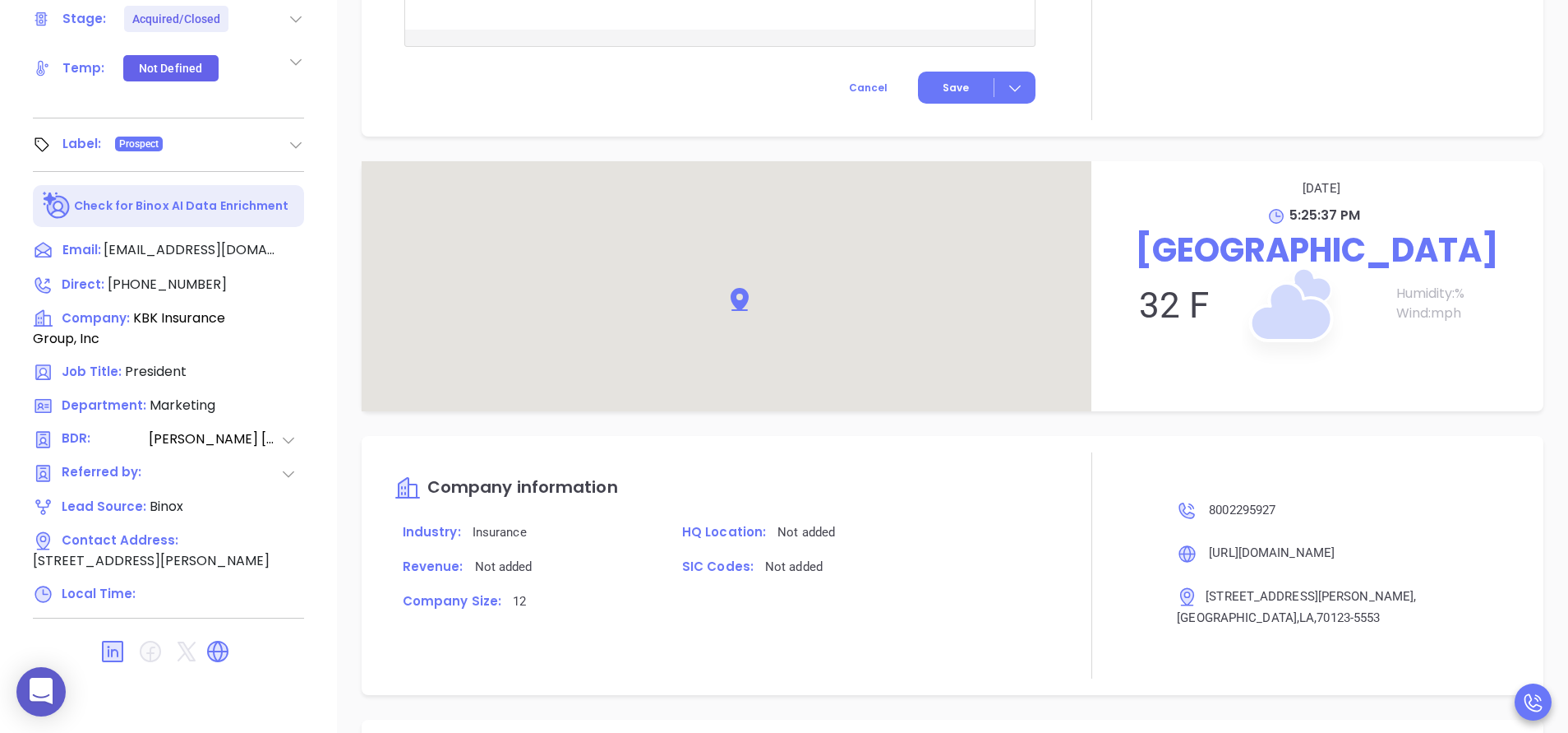
type input "[PERSON_NAME]"
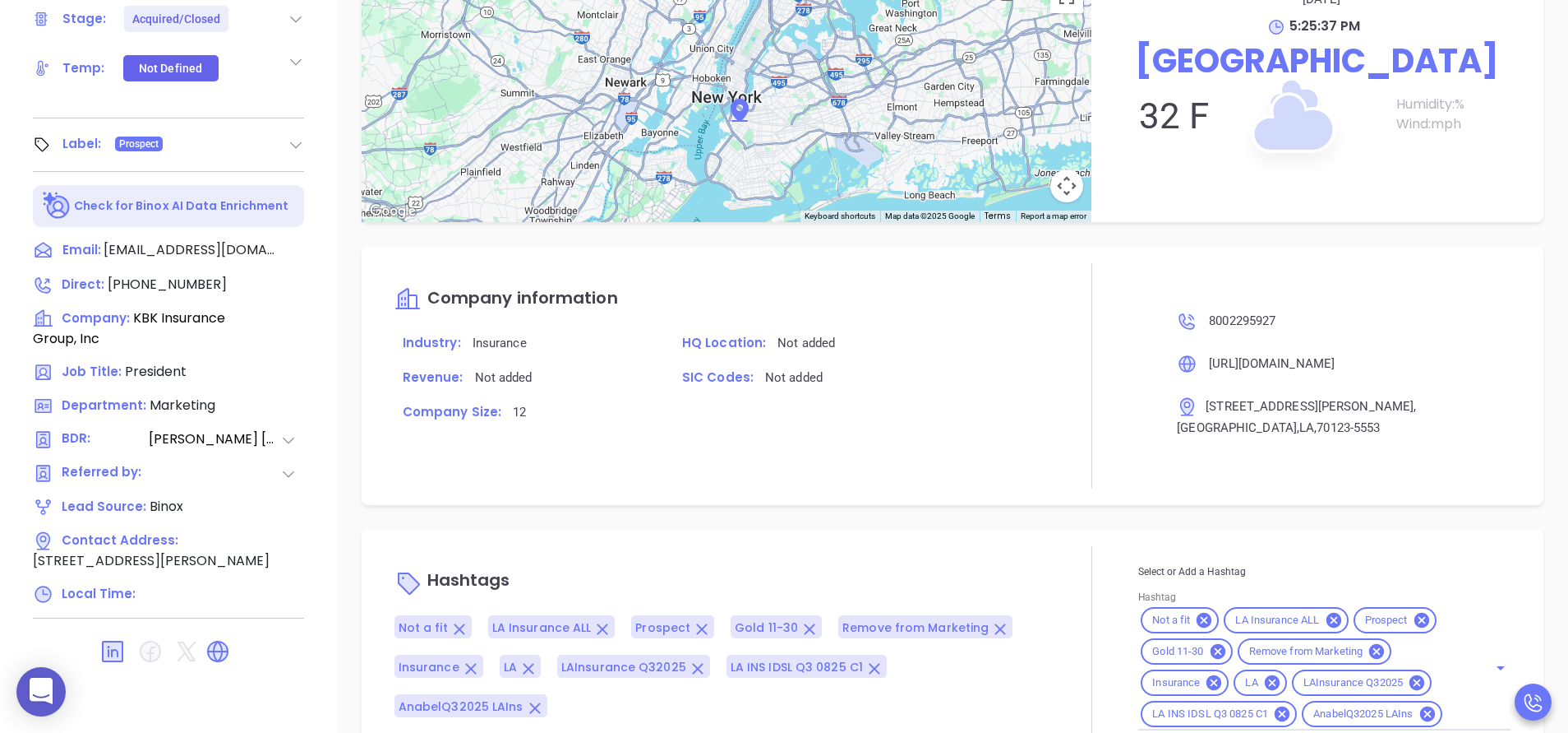
scroll to position [1328, 0]
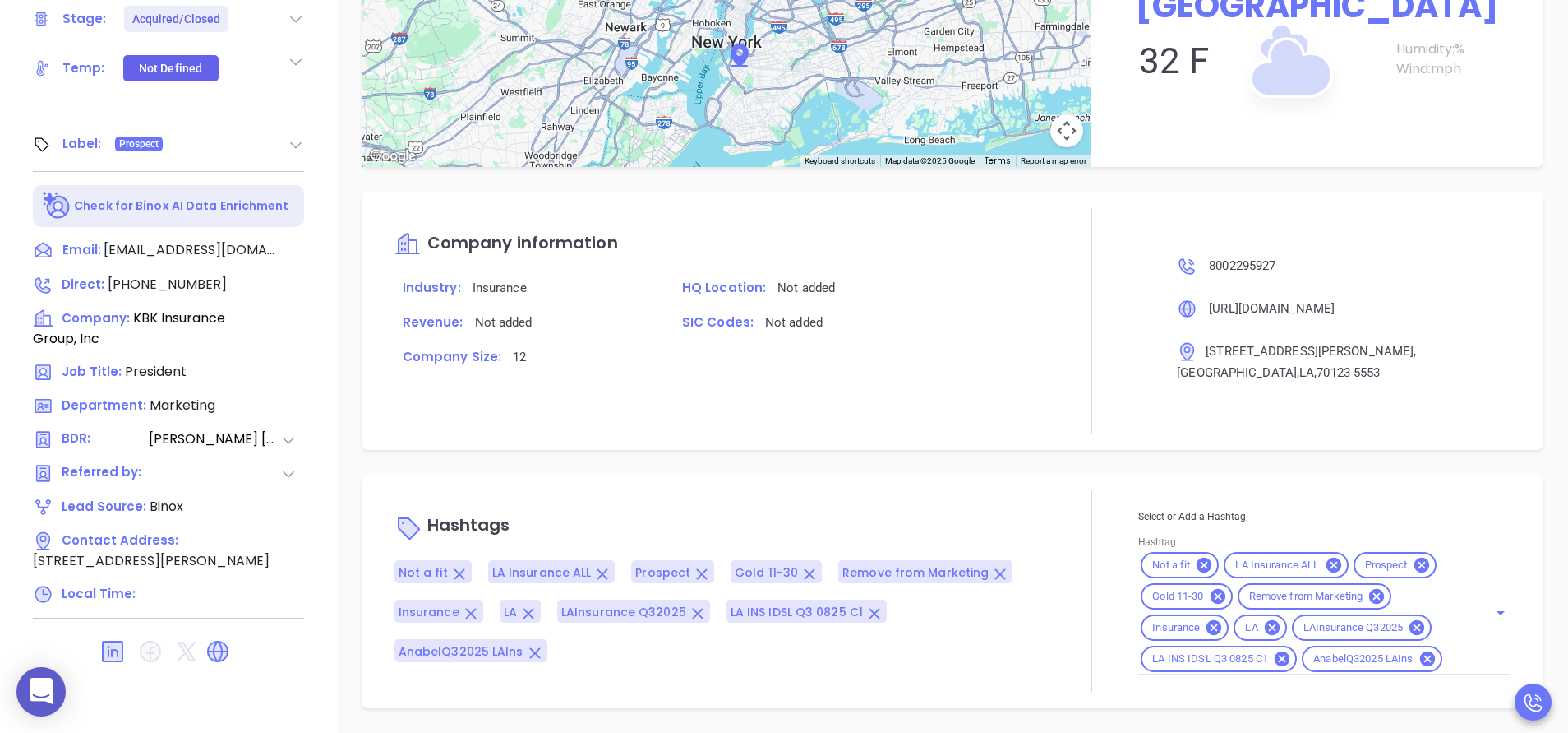
click at [1469, 662] on div "Not a fit LA Insurance ALL Prospect Gold 11-30 Remove from Marketing Insurance …" at bounding box center [1325, 612] width 372 height 126
type input "acq"
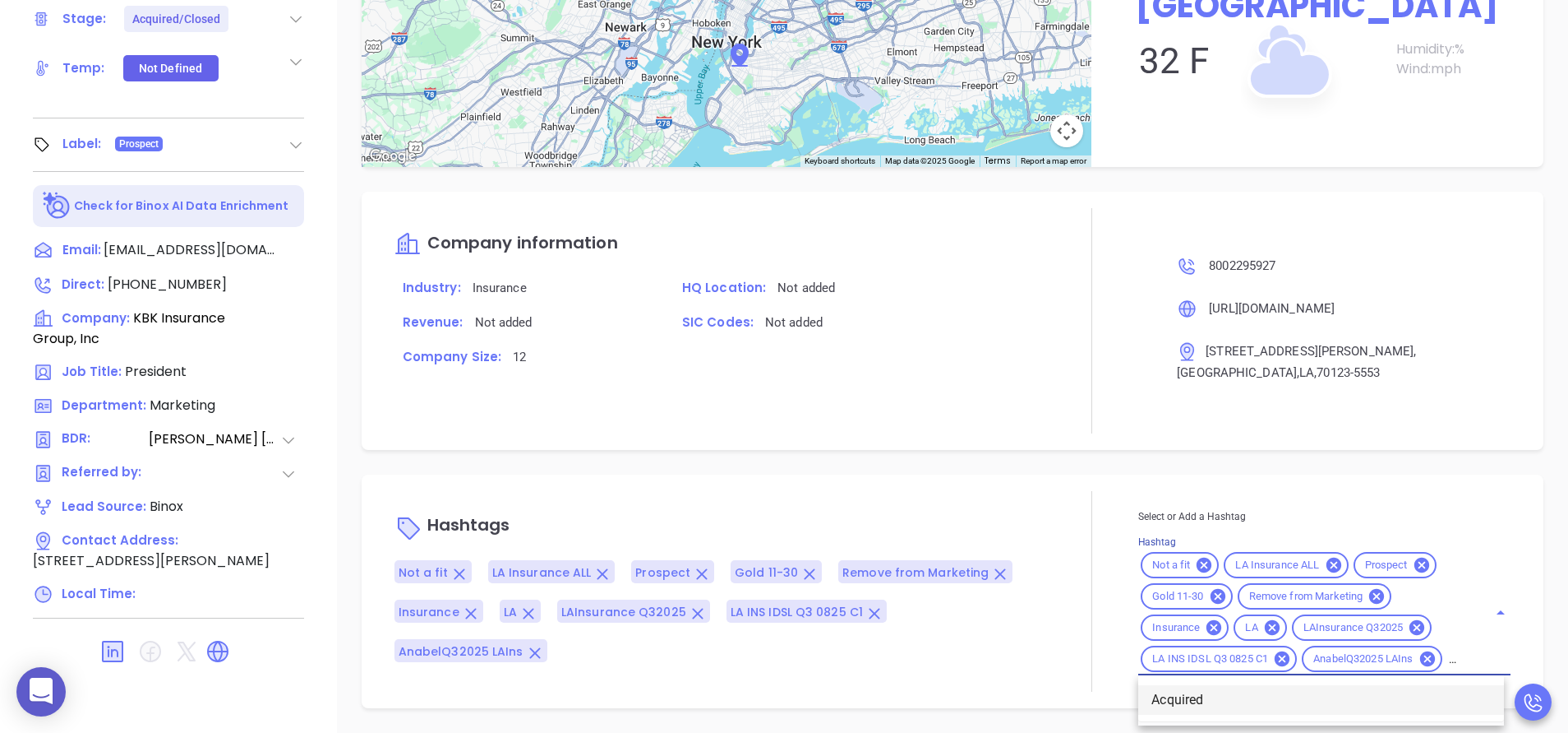
click at [1315, 703] on li "Acquired" at bounding box center [1321, 699] width 366 height 30
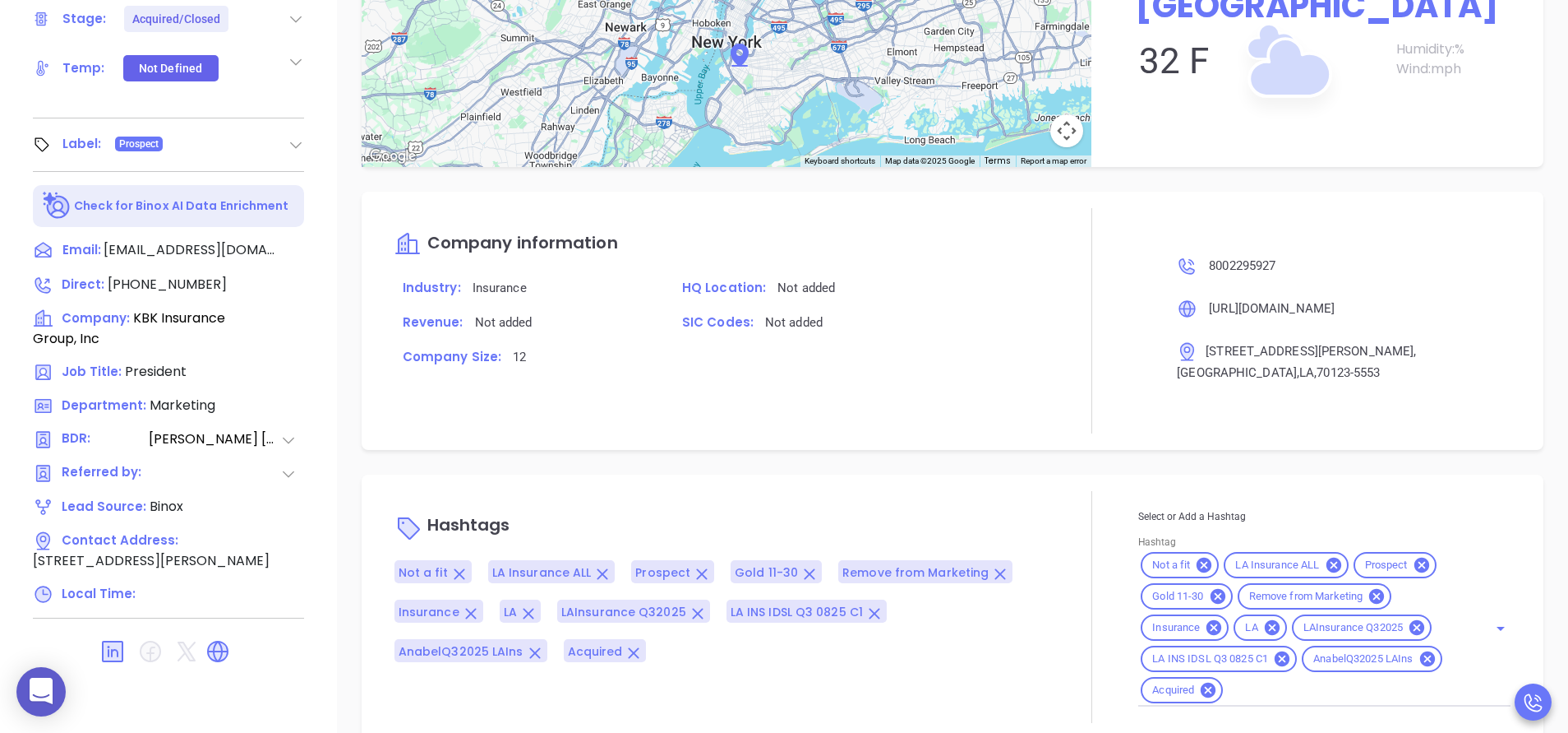
click at [1030, 482] on div "Hashtags Not a fit LA Insurance ALL Prospect Gold 11-30 Remove from Marketing I…" at bounding box center [952, 607] width 1182 height 265
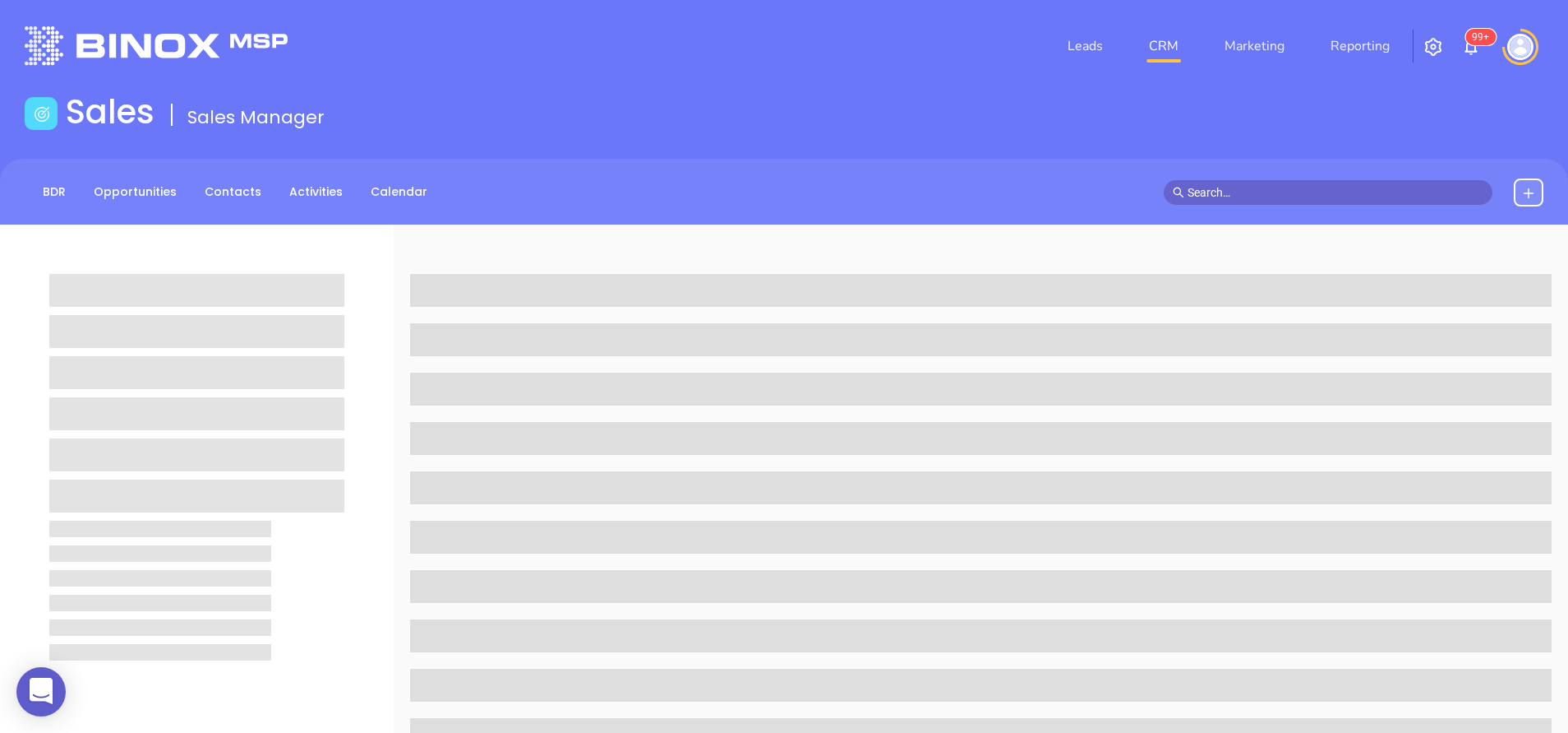
scroll to position [644, 0]
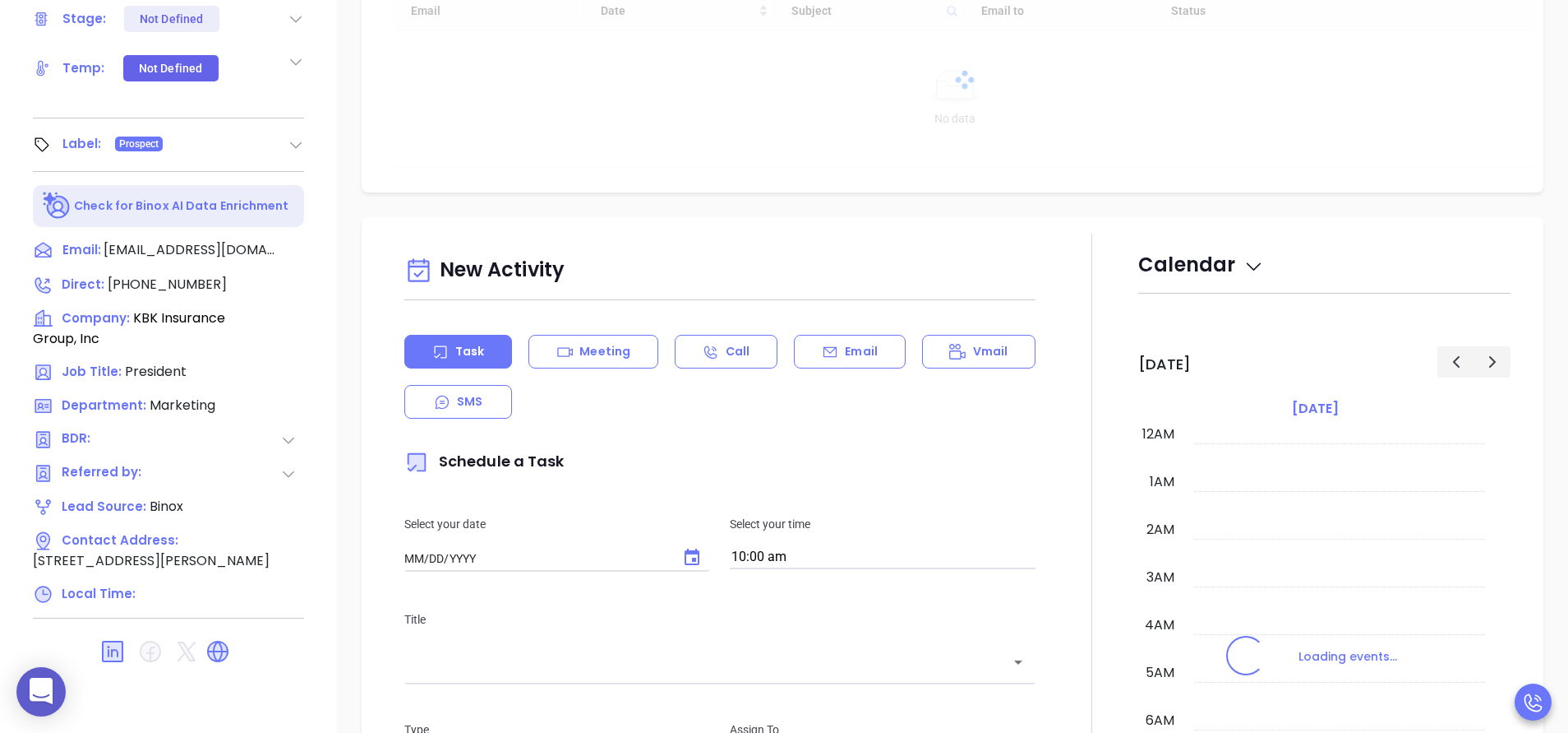
type input "10:00 am"
type input "[DATE]"
type input "[PERSON_NAME]"
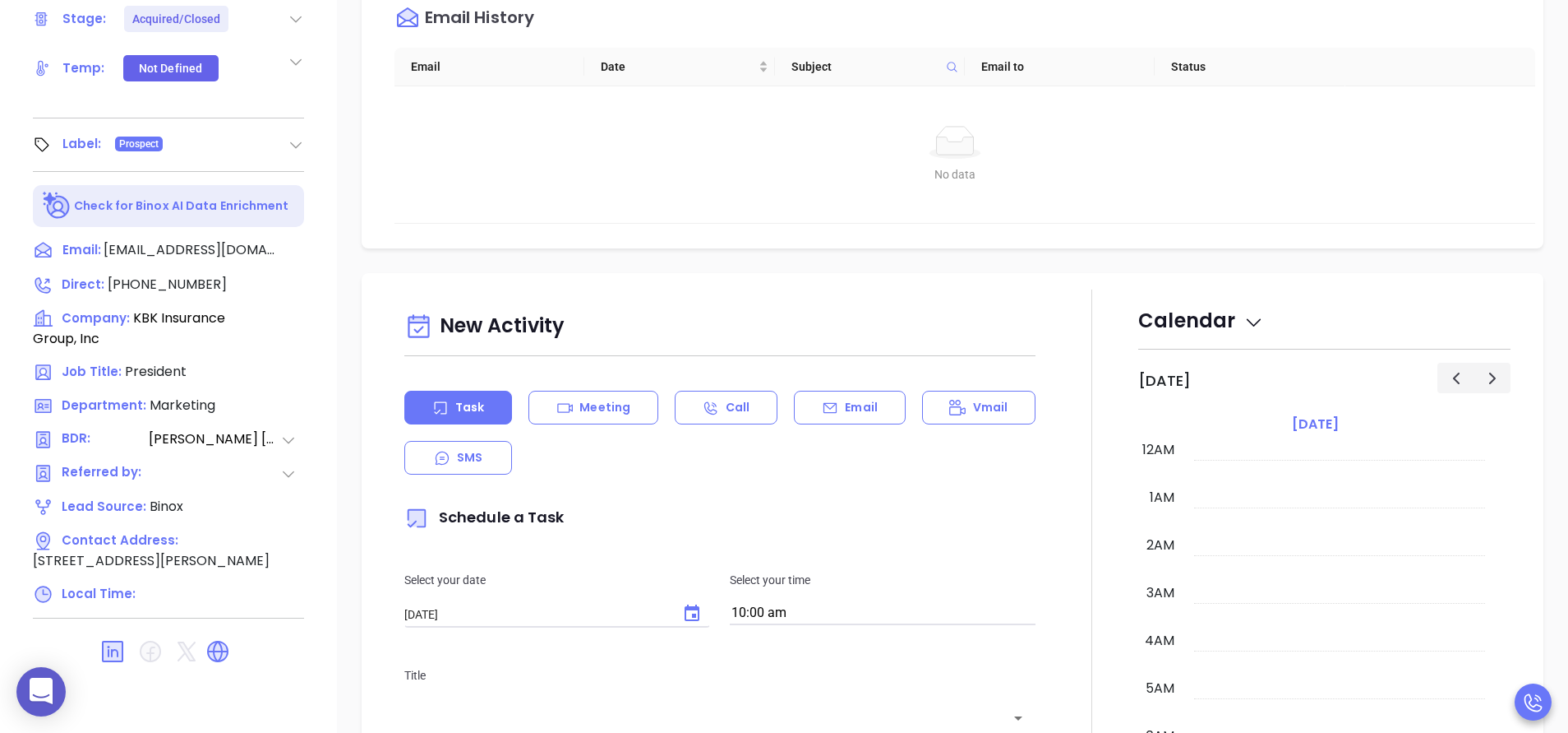
scroll to position [478, 0]
click at [1055, 297] on div at bounding box center [1092, 746] width 93 height 915
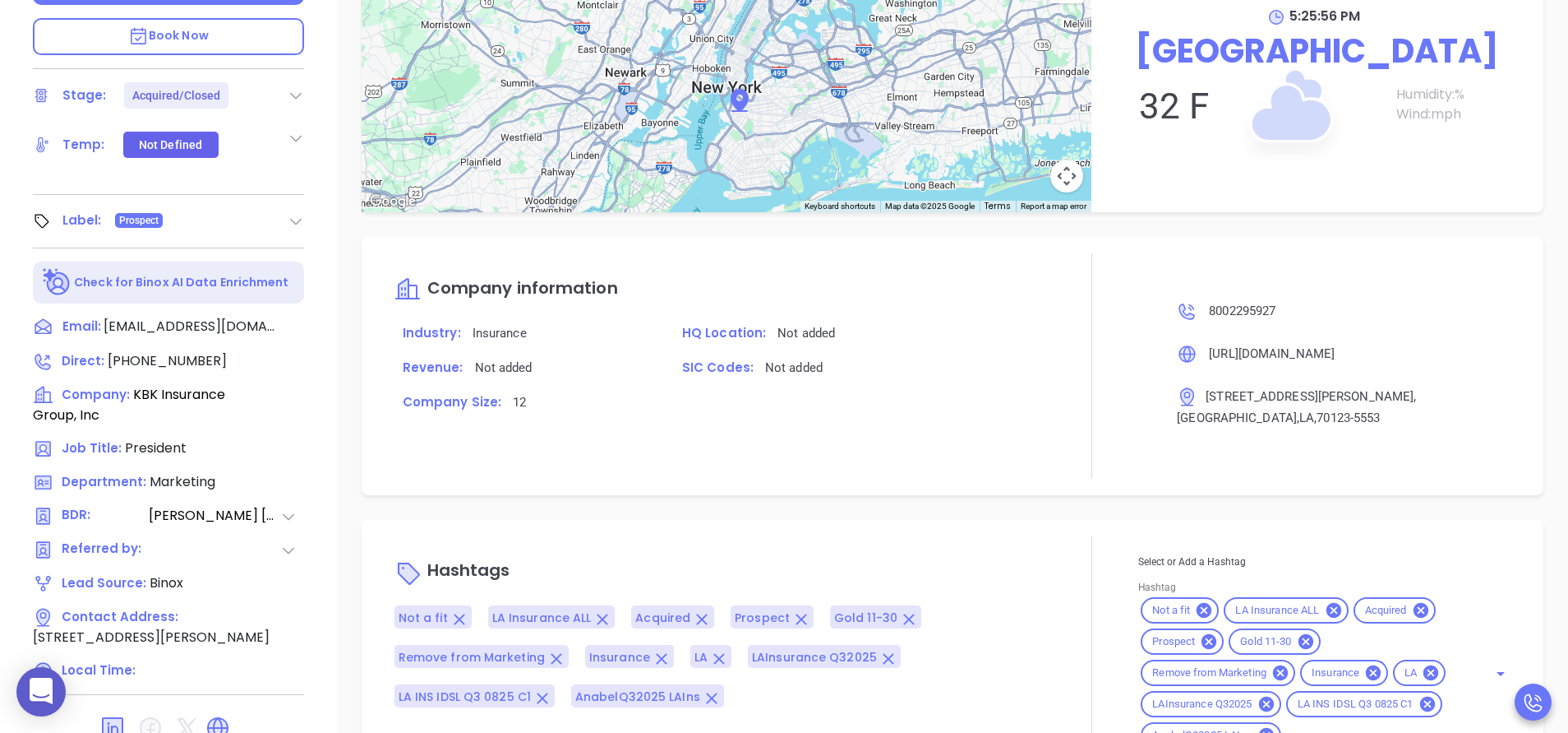
scroll to position [644, 0]
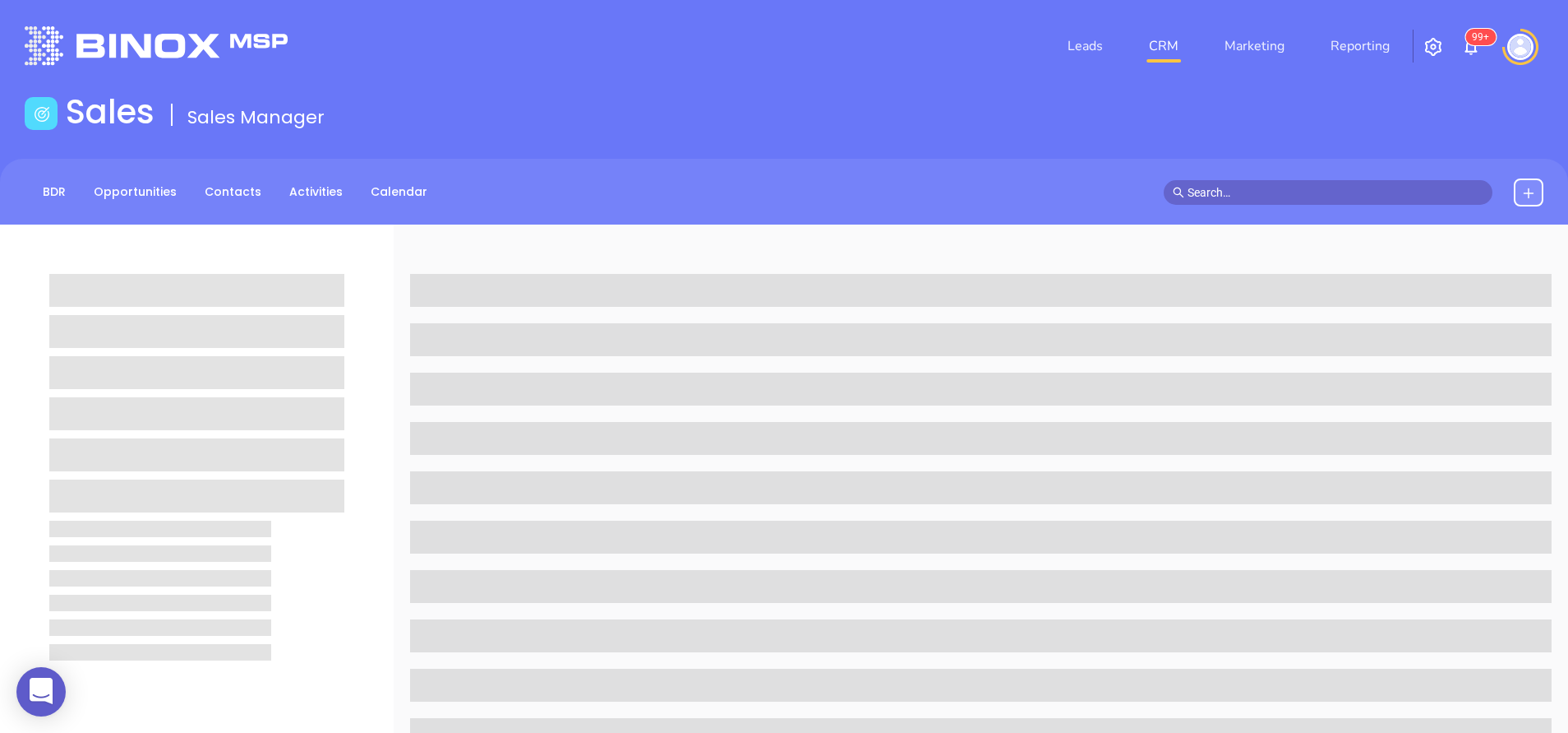
scroll to position [644, 0]
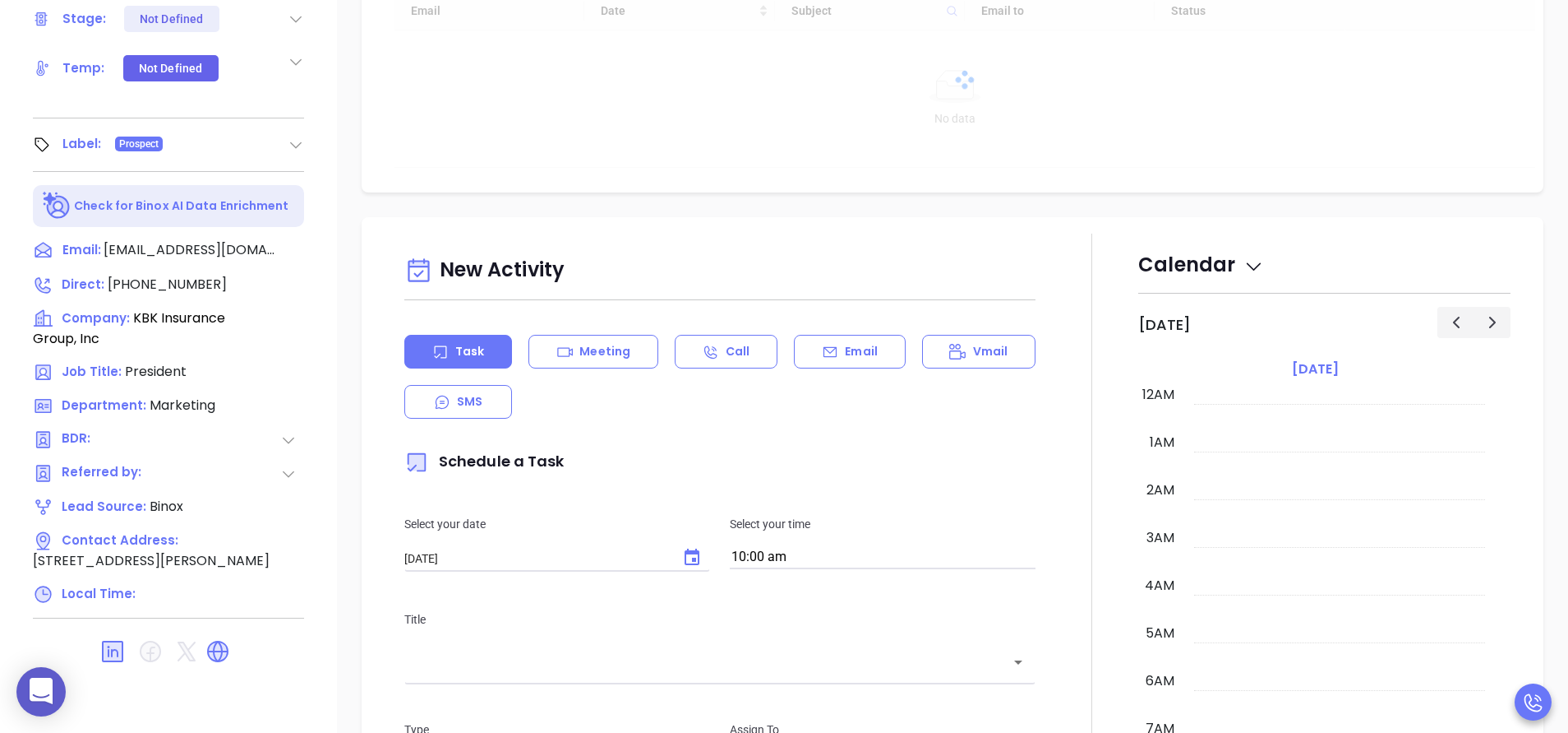
type input "[DATE]"
click at [1100, 541] on div at bounding box center [1092, 691] width 93 height 915
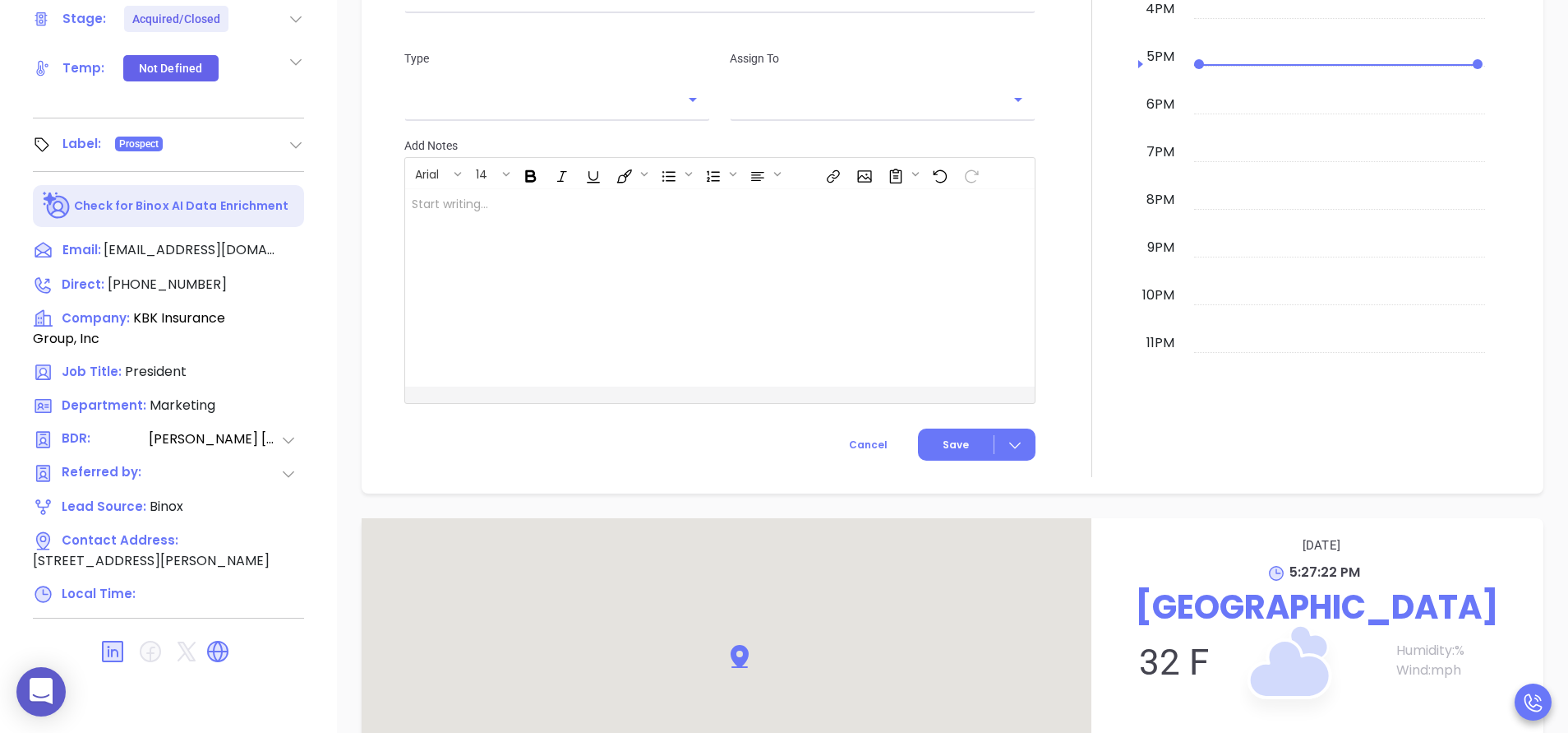
type input "[PERSON_NAME]"
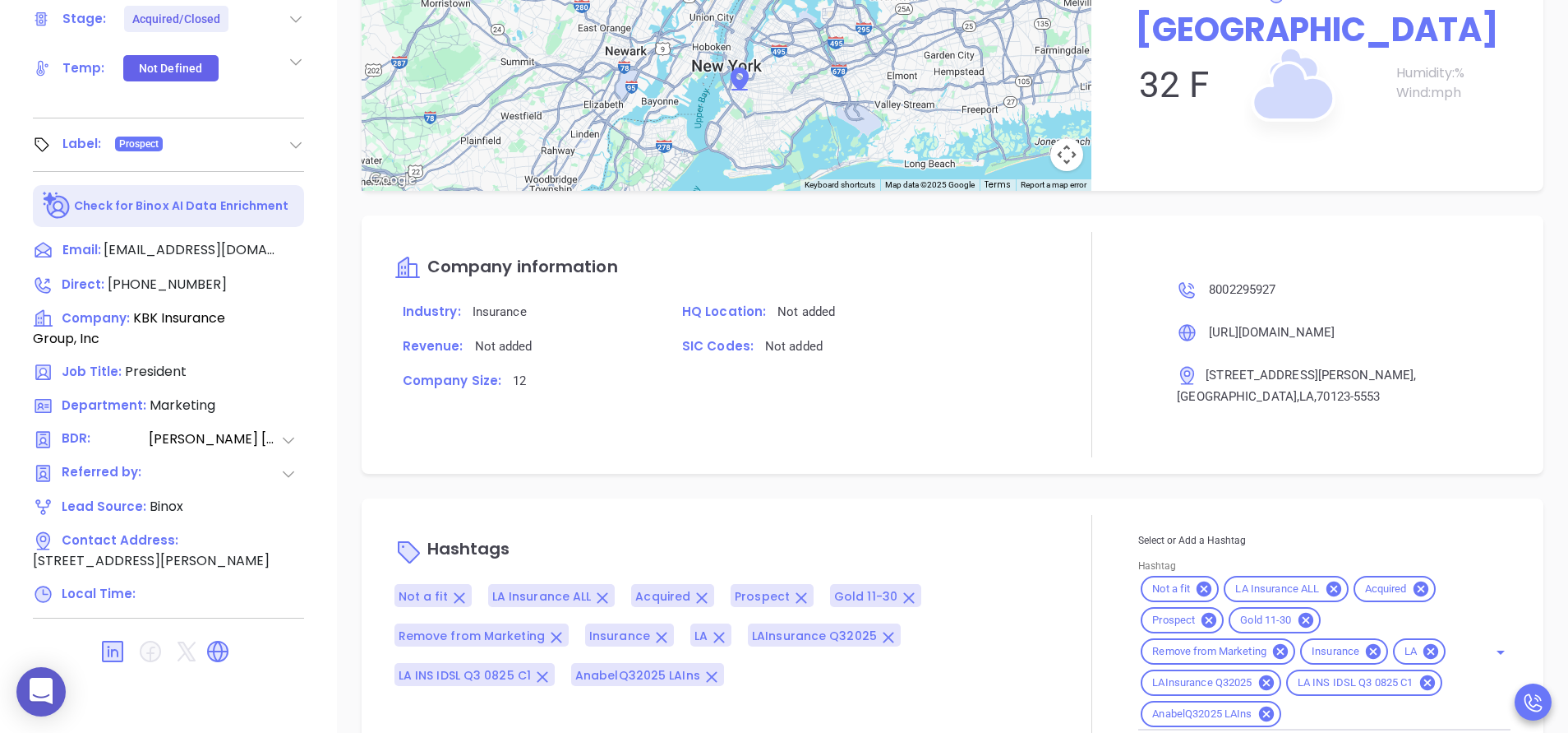
scroll to position [1359, 0]
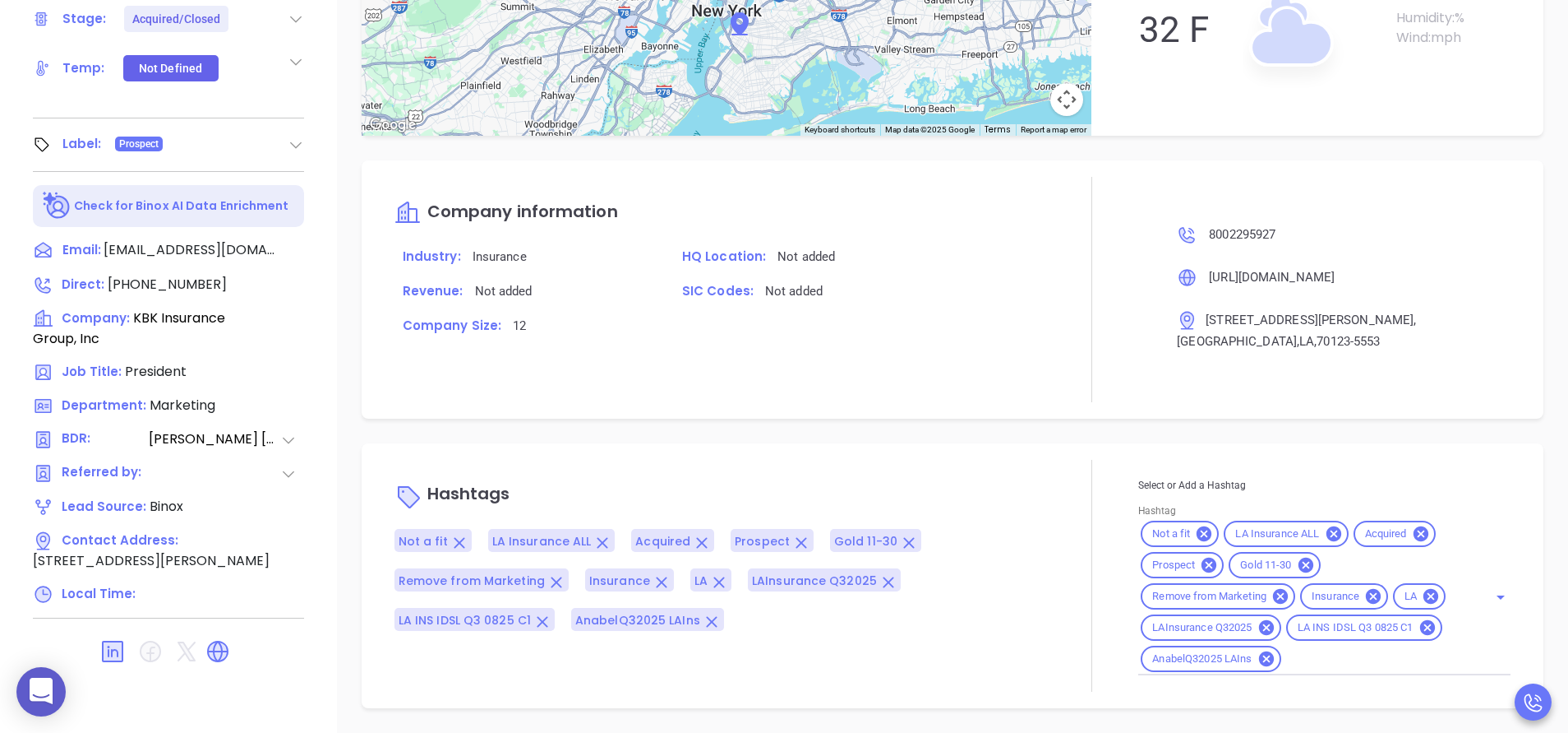
click at [1026, 482] on p "Hashtags" at bounding box center [720, 496] width 651 height 39
click at [755, 368] on div "Company information Industry: Insurance HQ Location: Not added Revenue: Not add…" at bounding box center [720, 290] width 651 height 226
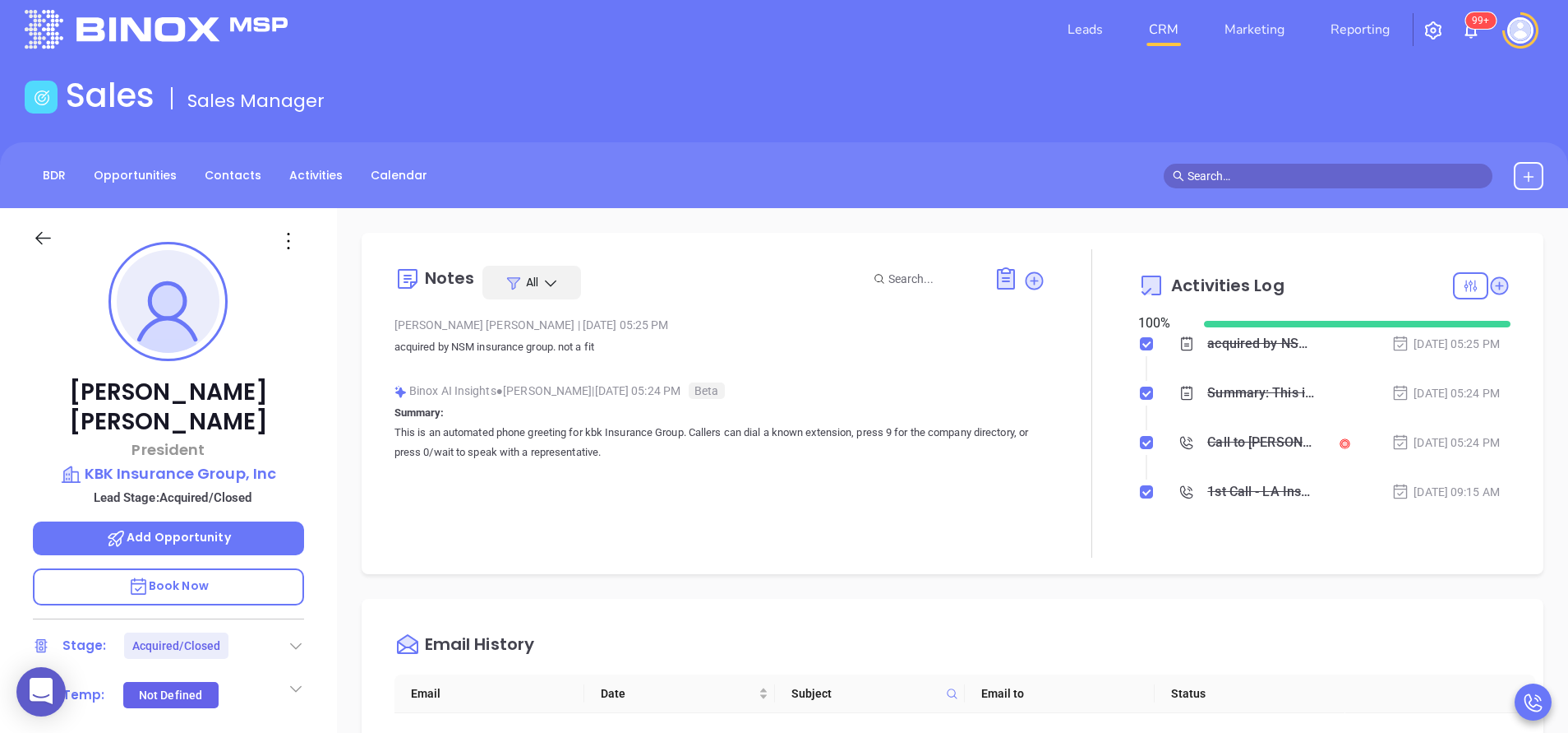
scroll to position [0, 0]
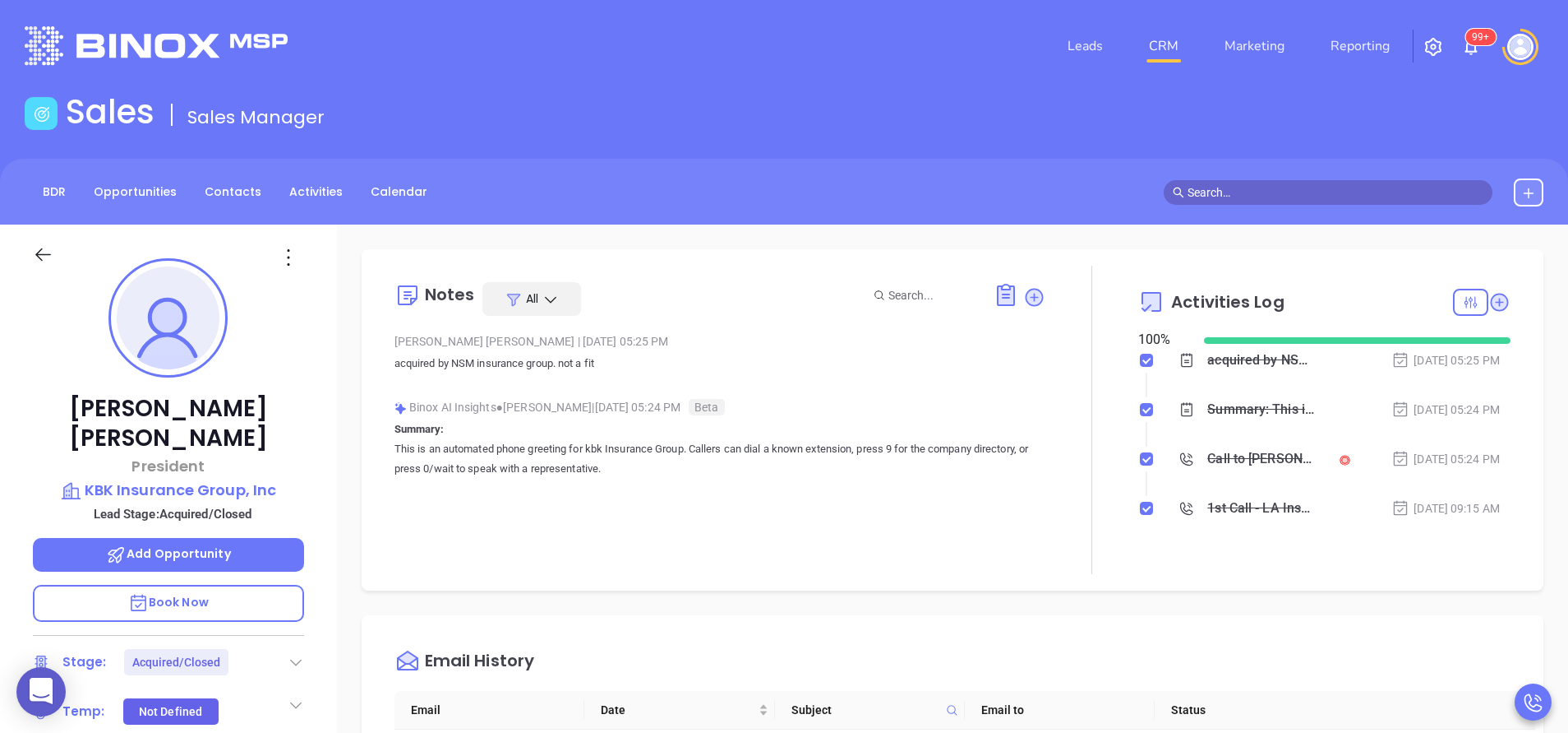
click at [315, 472] on div "Ken Murray President KBK Insurance Group, Inc Lead Stage: Acquired/Closed Add O…" at bounding box center [168, 683] width 337 height 916
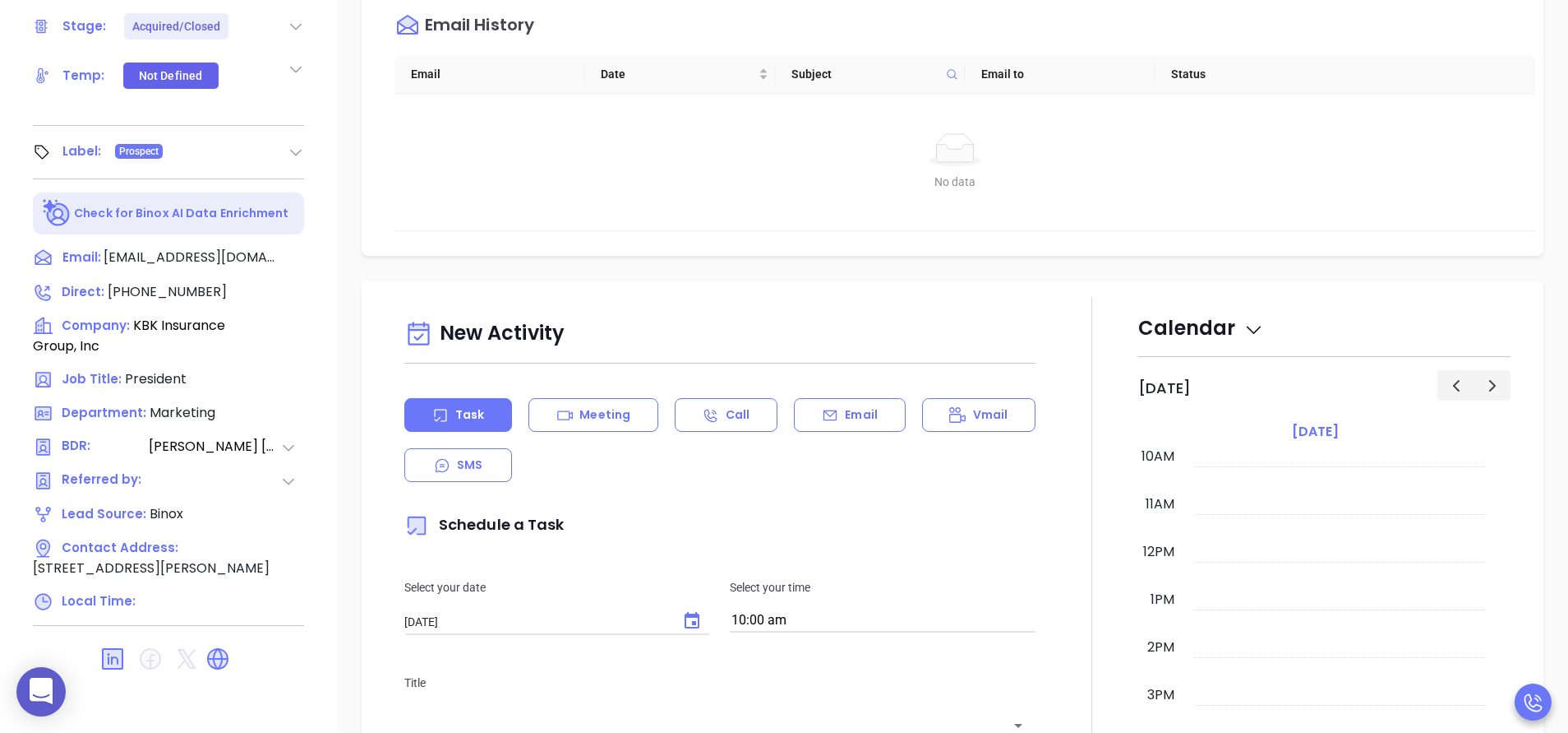
scroll to position [644, 0]
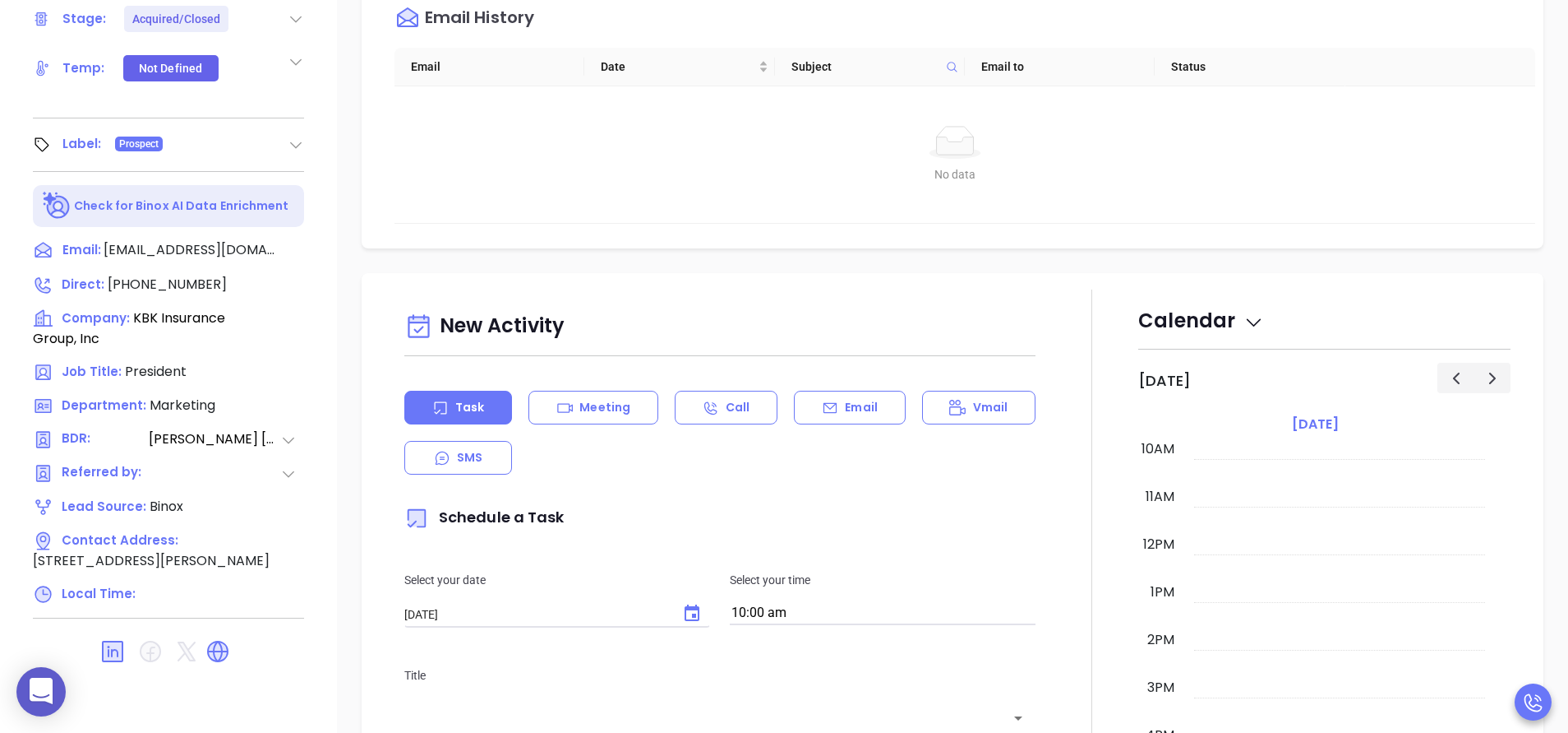
click at [1109, 566] on div at bounding box center [1092, 746] width 93 height 915
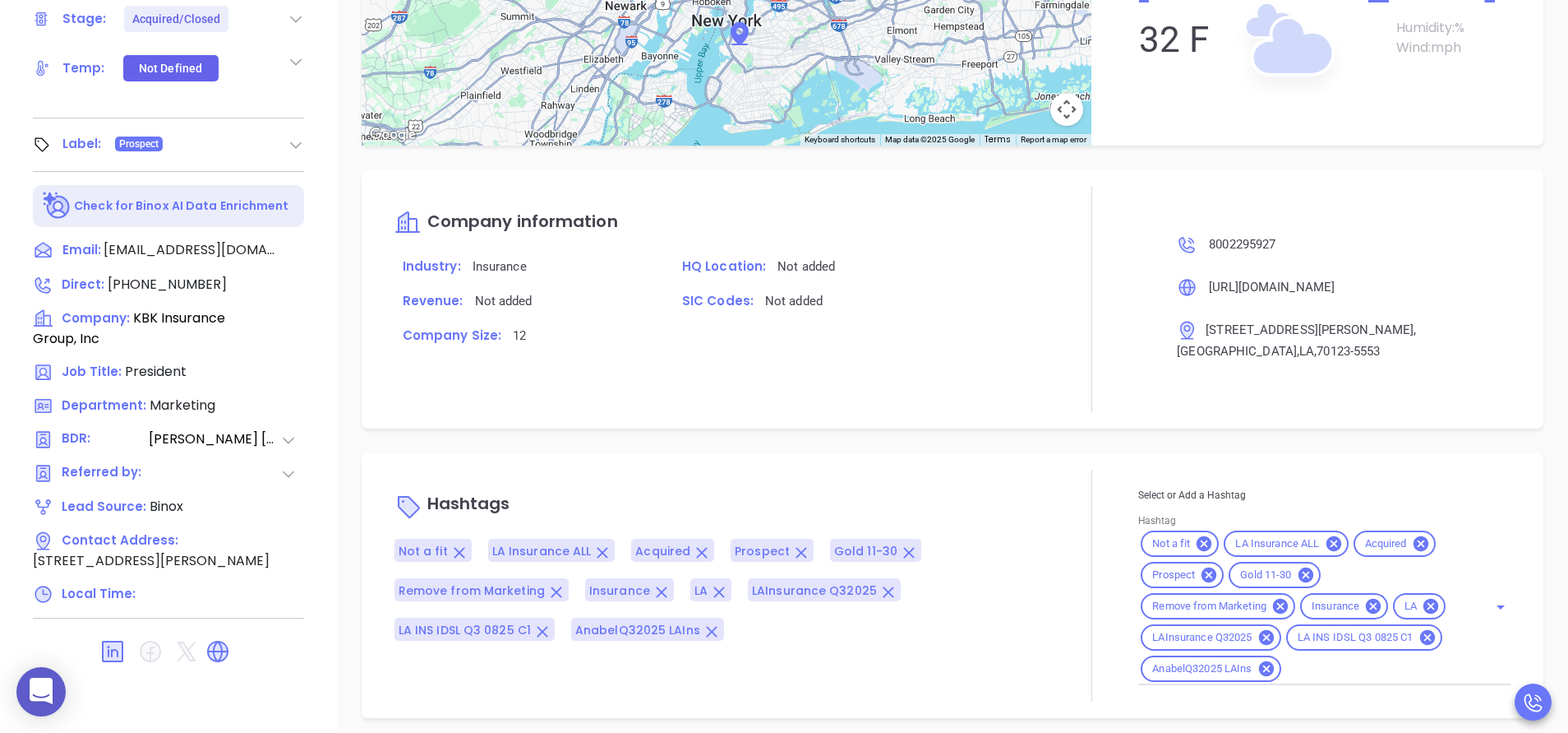
scroll to position [1359, 0]
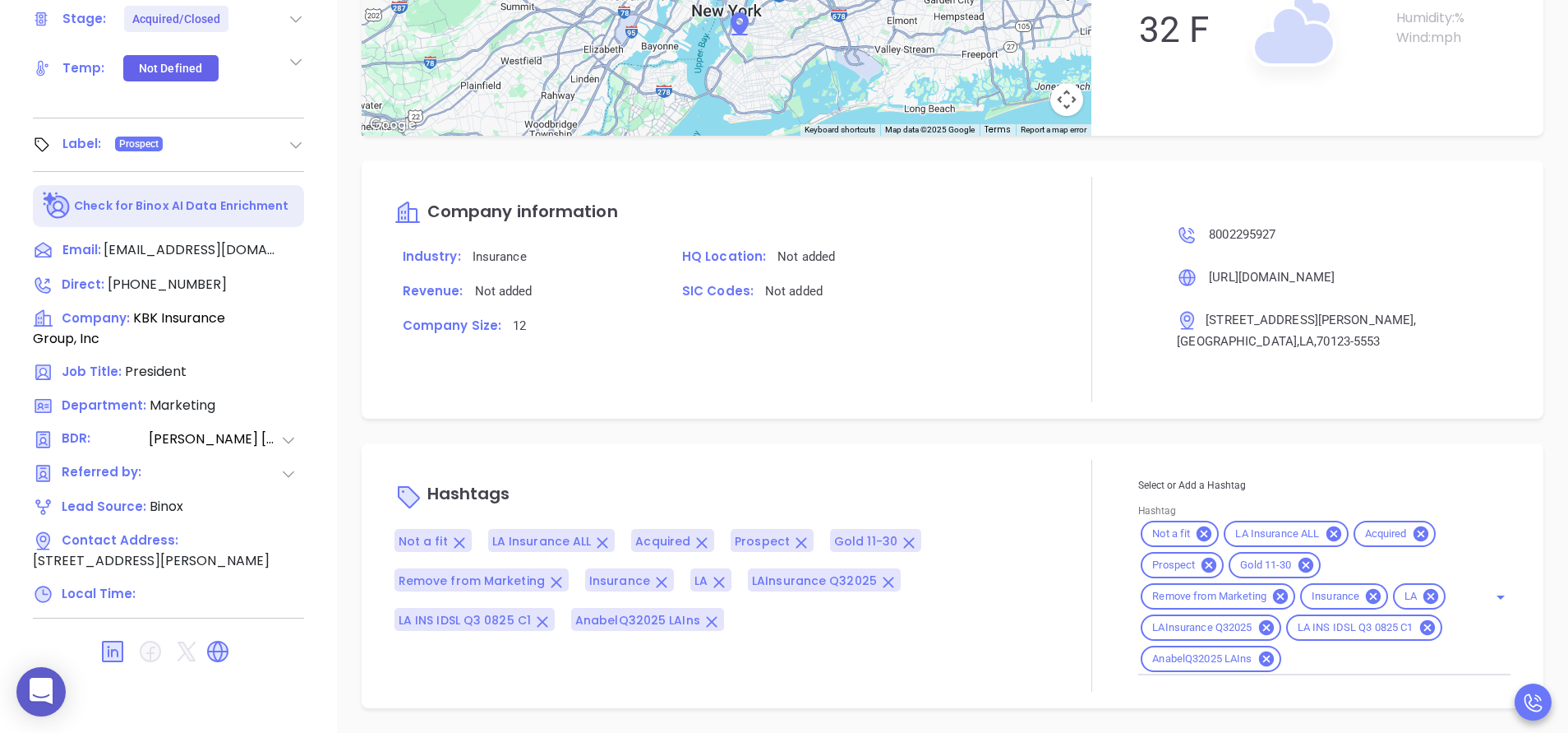
click at [918, 381] on div "Company information Industry: Insurance HQ Location: Not added Revenue: Not add…" at bounding box center [720, 290] width 651 height 226
click at [1074, 289] on div at bounding box center [1092, 290] width 93 height 226
click at [1051, 371] on div at bounding box center [1092, 290] width 93 height 226
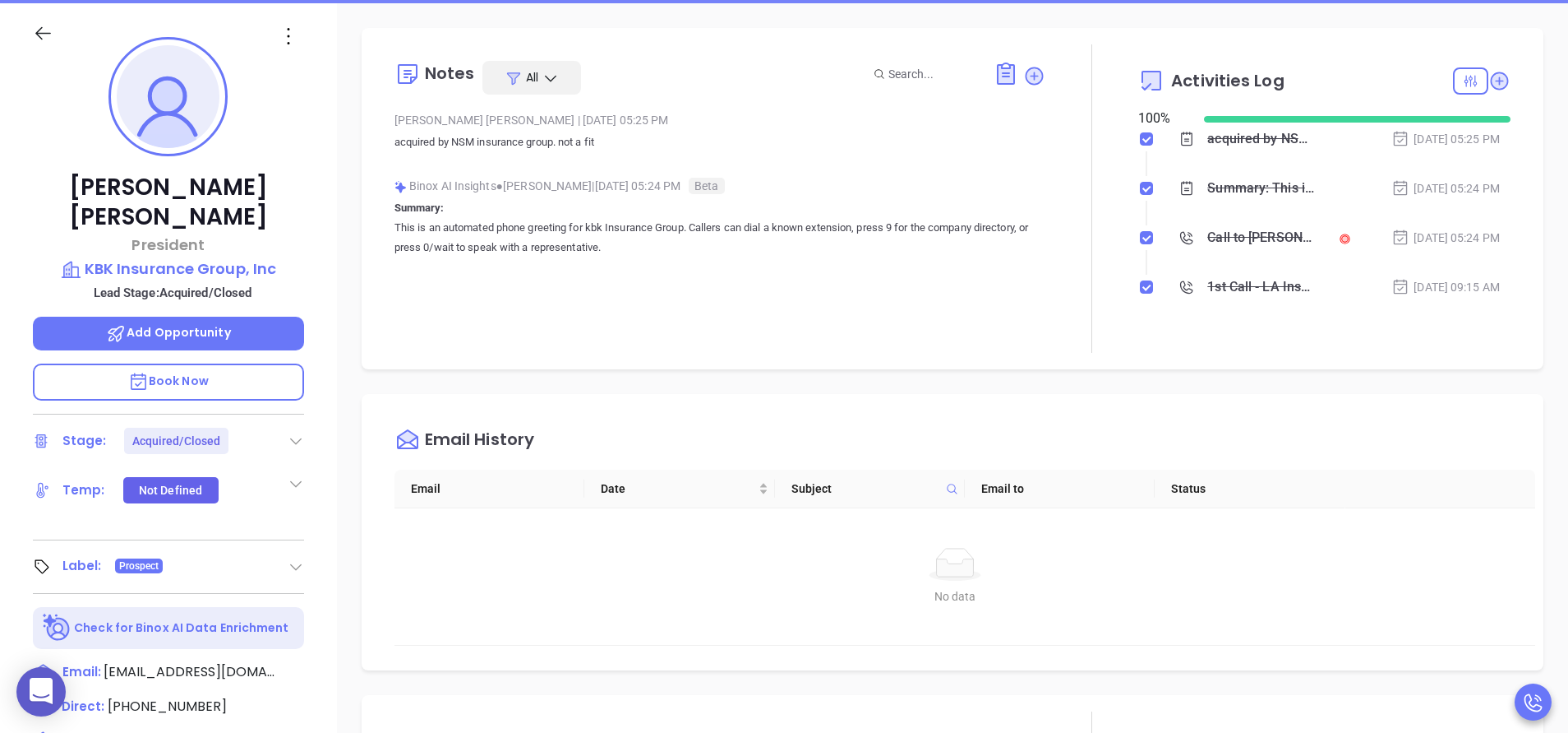
scroll to position [0, 0]
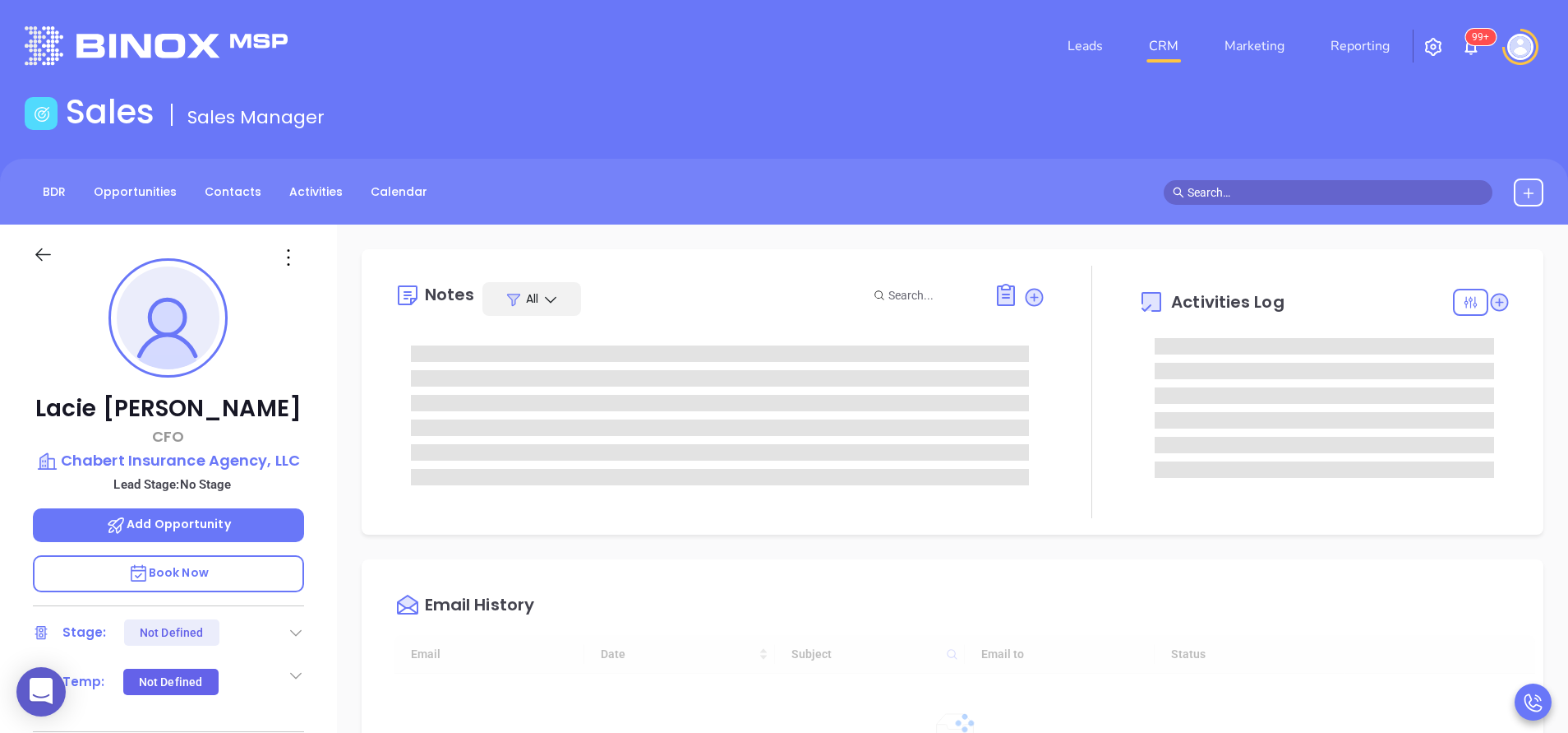
type input "[DATE]"
type input "[PERSON_NAME]"
click at [1491, 300] on icon at bounding box center [1500, 302] width 18 height 18
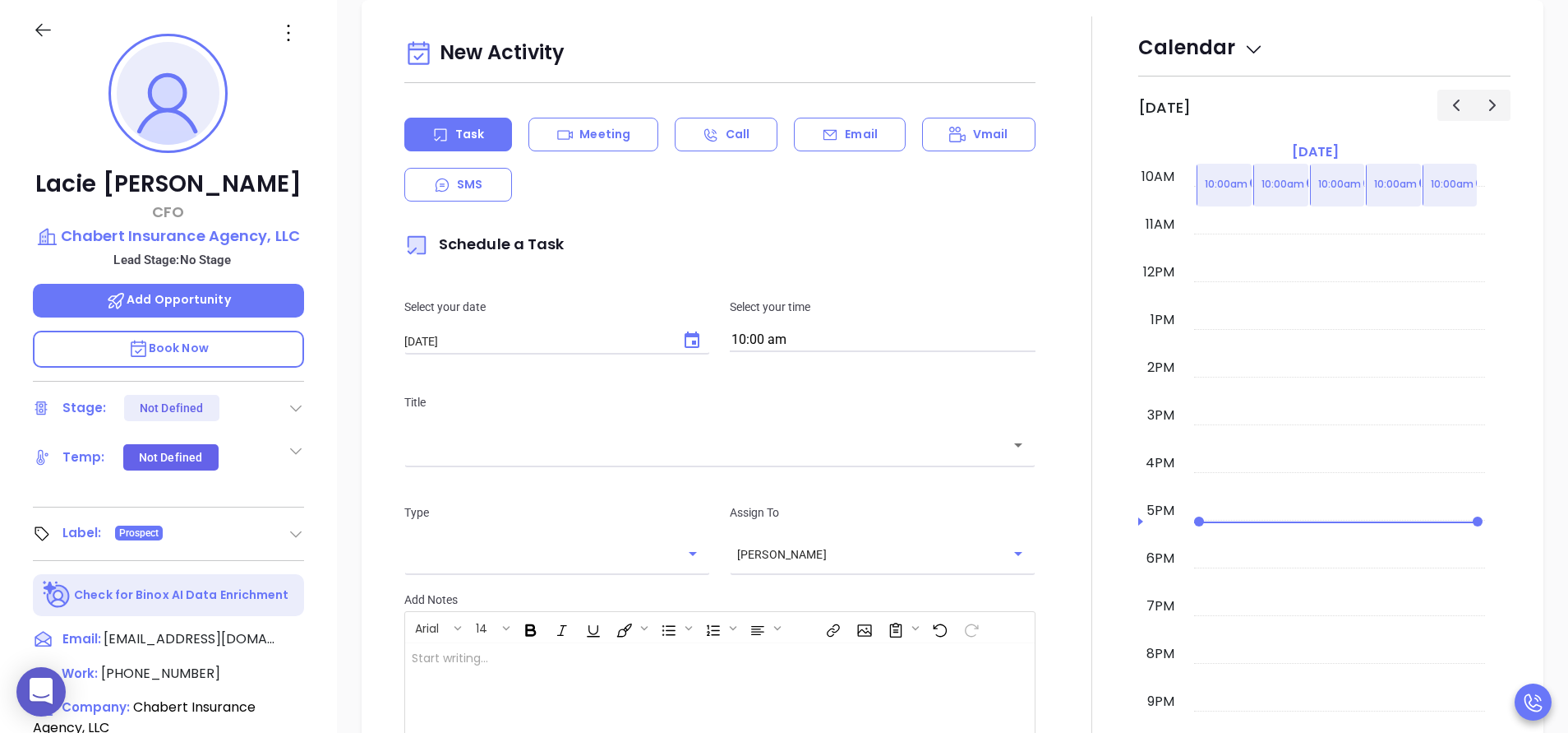
scroll to position [628, 0]
click at [828, 137] on icon at bounding box center [830, 135] width 16 height 16
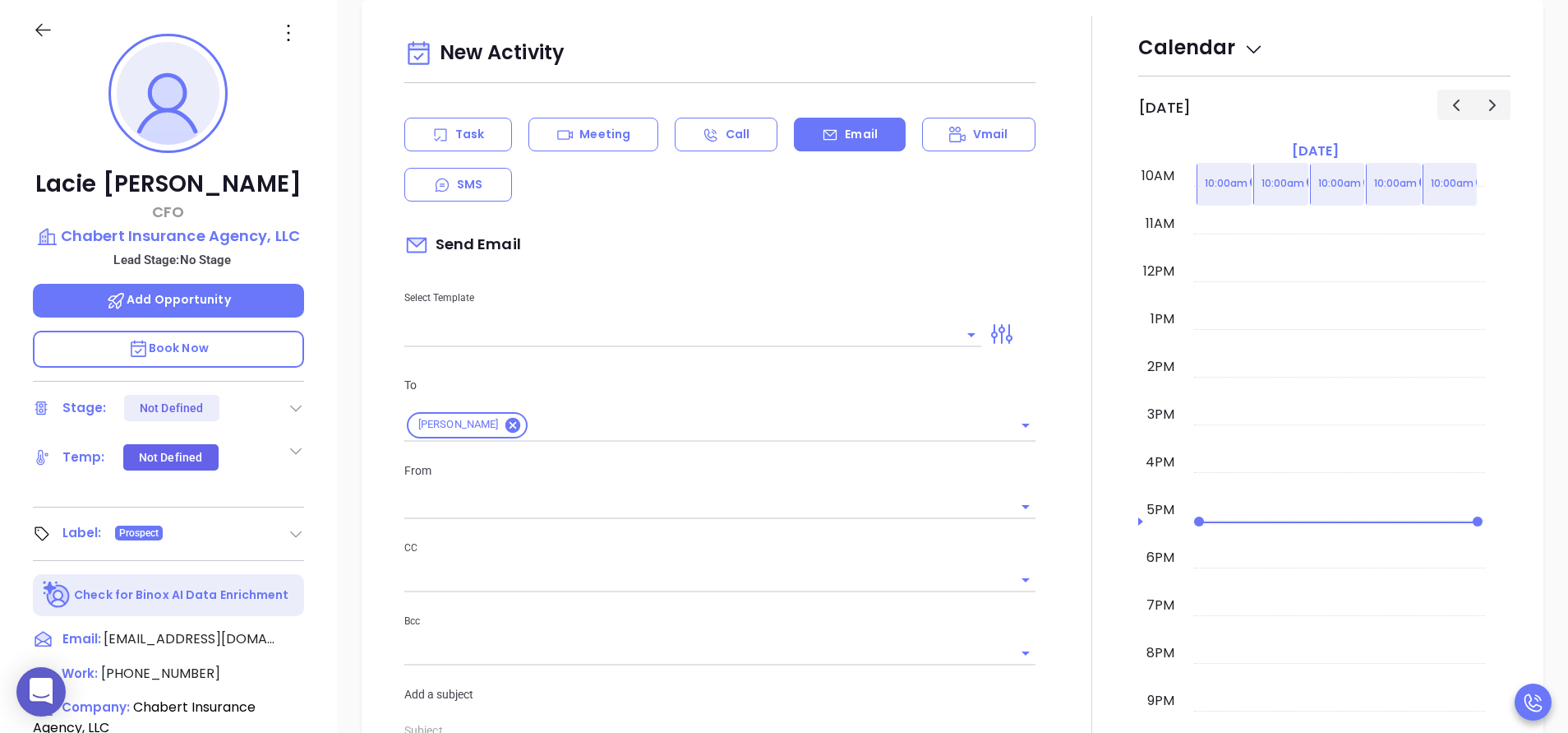
type input "[PERSON_NAME]"
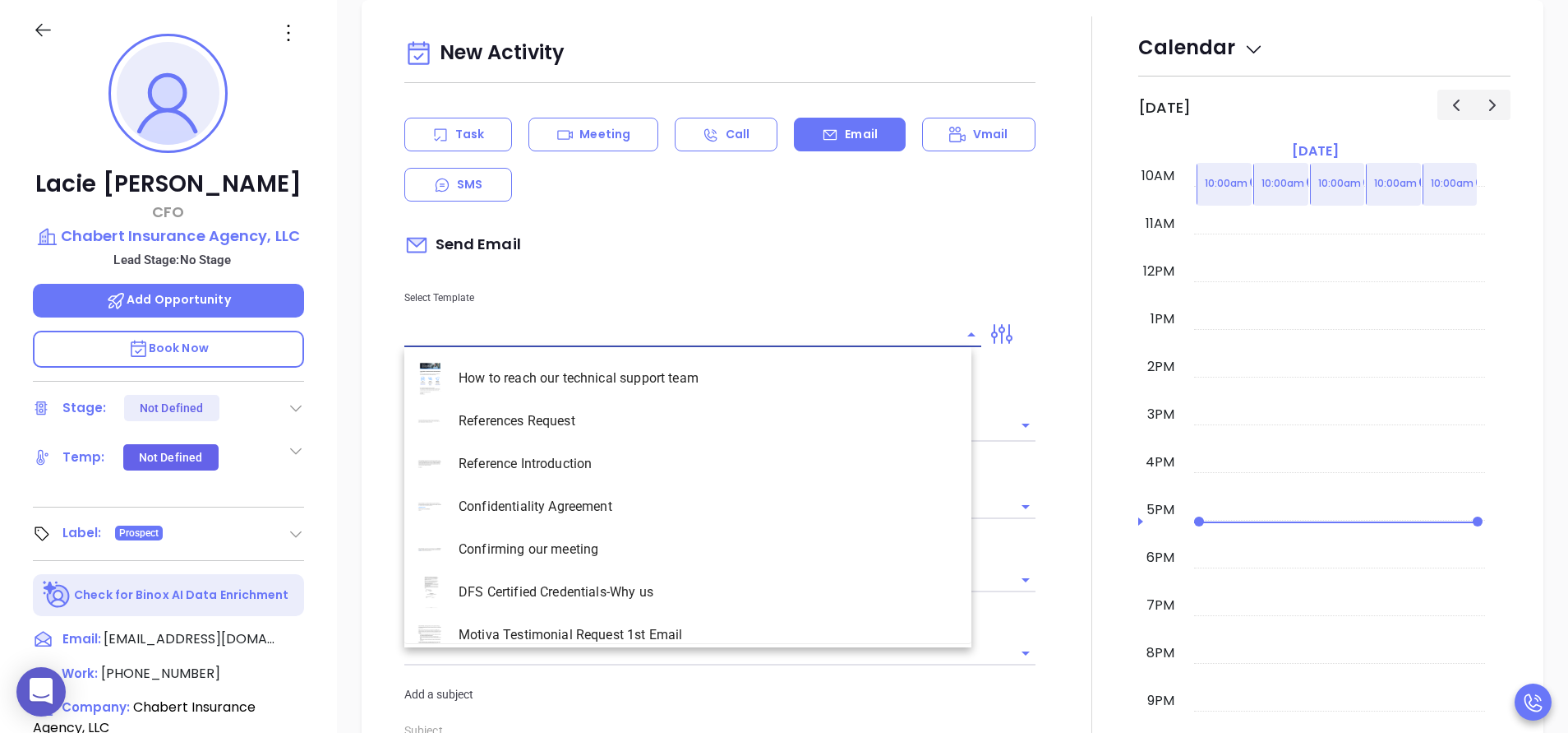
click at [567, 329] on input "text" at bounding box center [680, 334] width 552 height 24
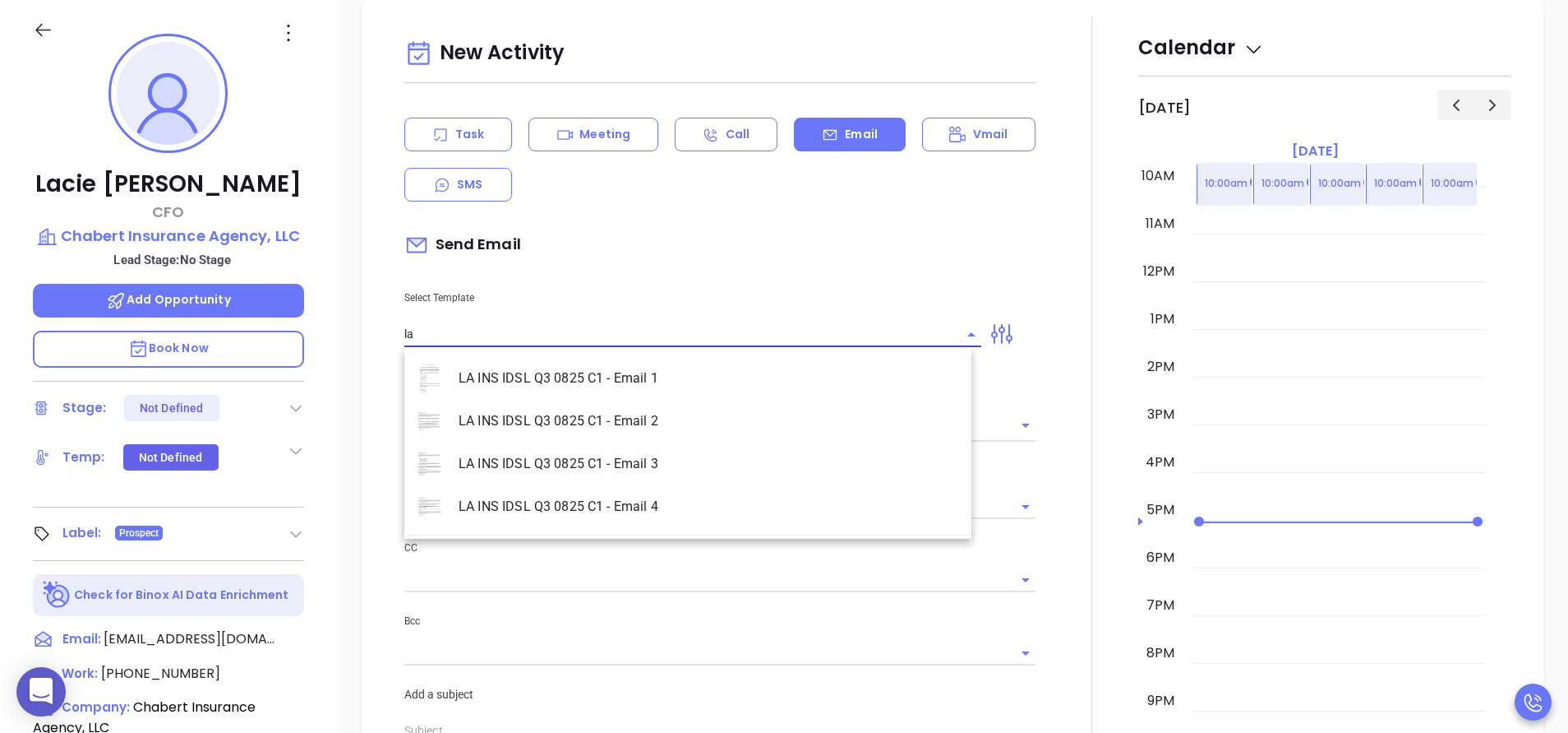
click at [620, 412] on li "LA INS IDSL Q3 0825 C1 - Email 2" at bounding box center [688, 422] width 567 height 43
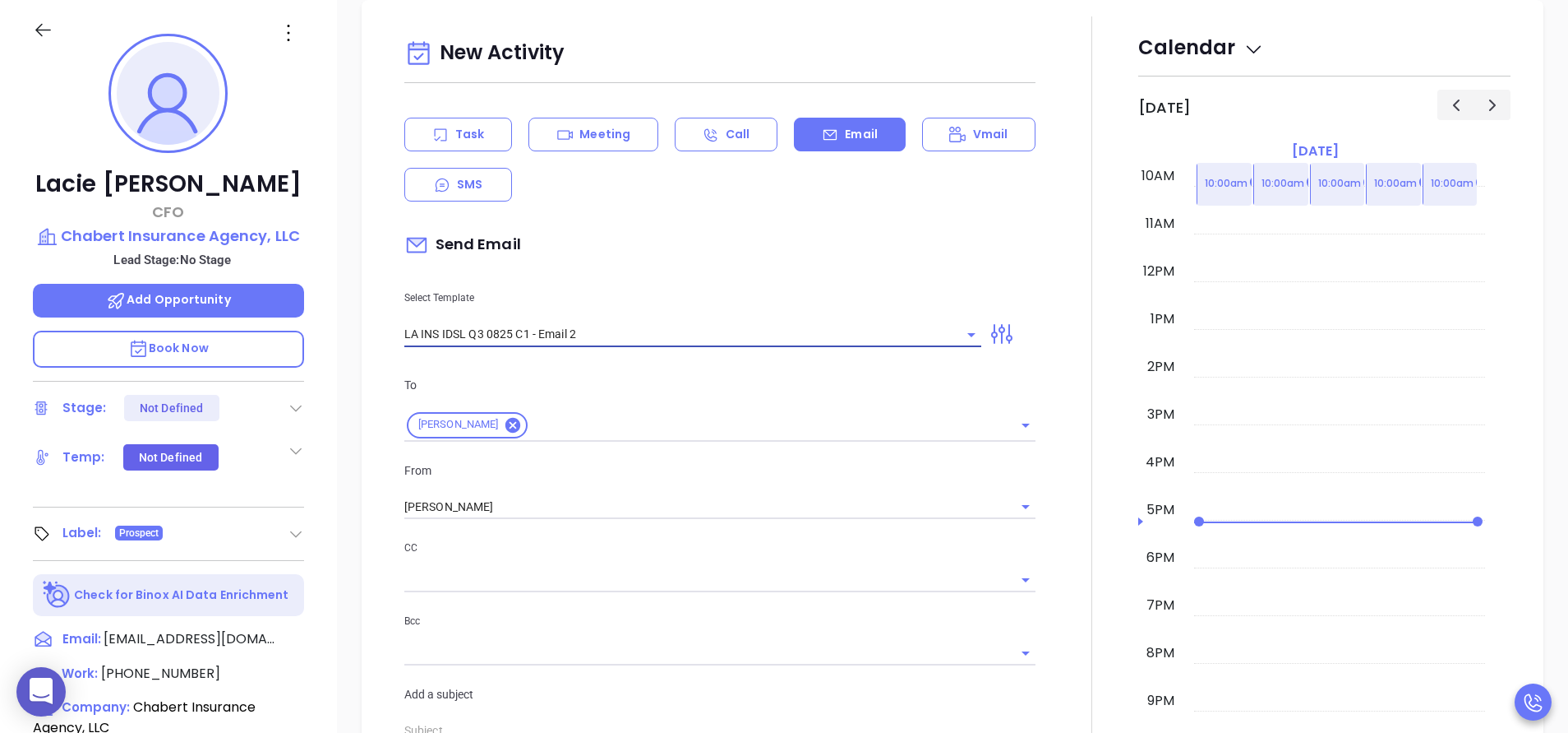
type input "LA INS IDSL Q3 0825 C1 - Email 2"
type input "February is coming fast—will Chabert Insurance Agency, LLC be compliant?"
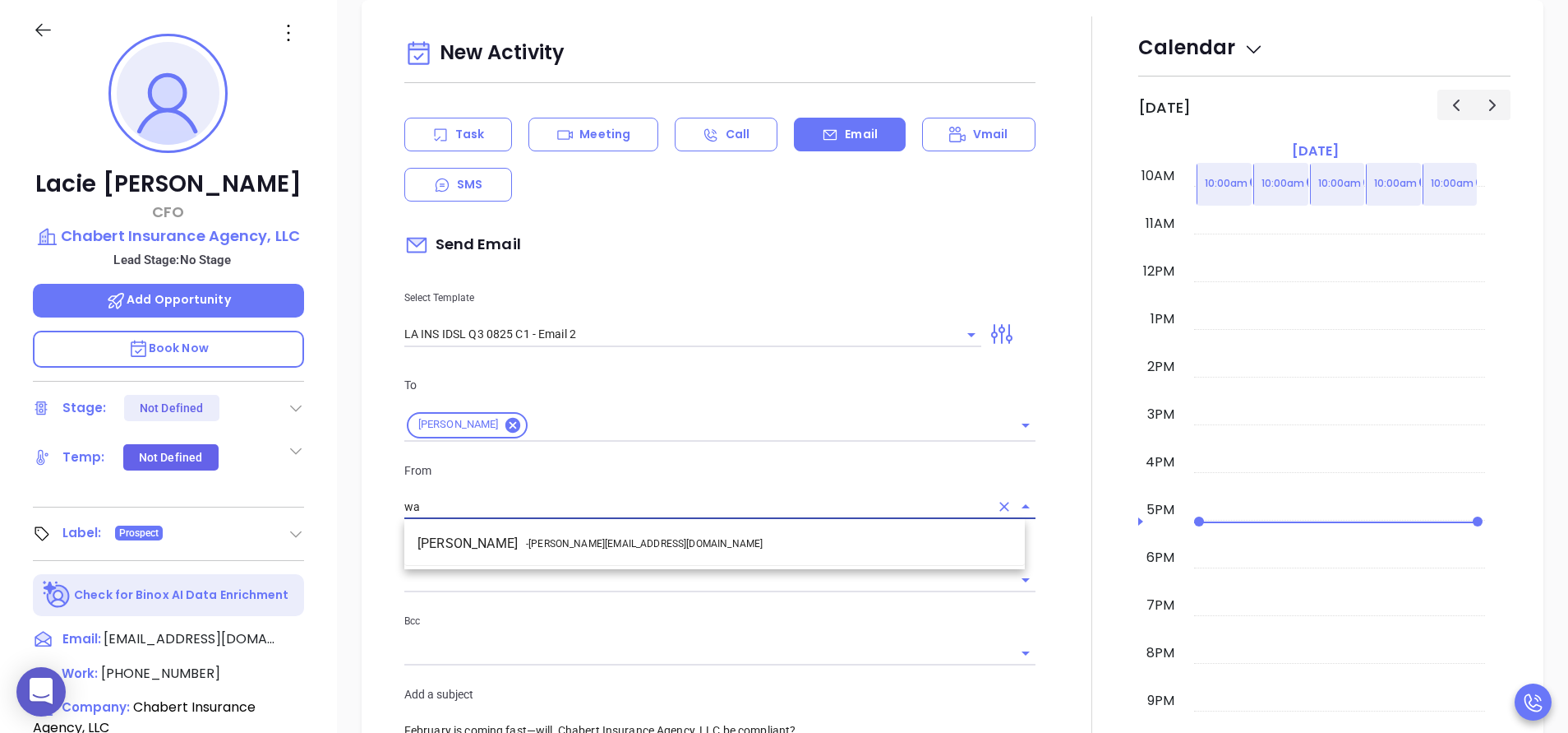
click at [671, 537] on li "Walter Contreras - [EMAIL_ADDRESS][DOMAIN_NAME]" at bounding box center [715, 543] width 621 height 30
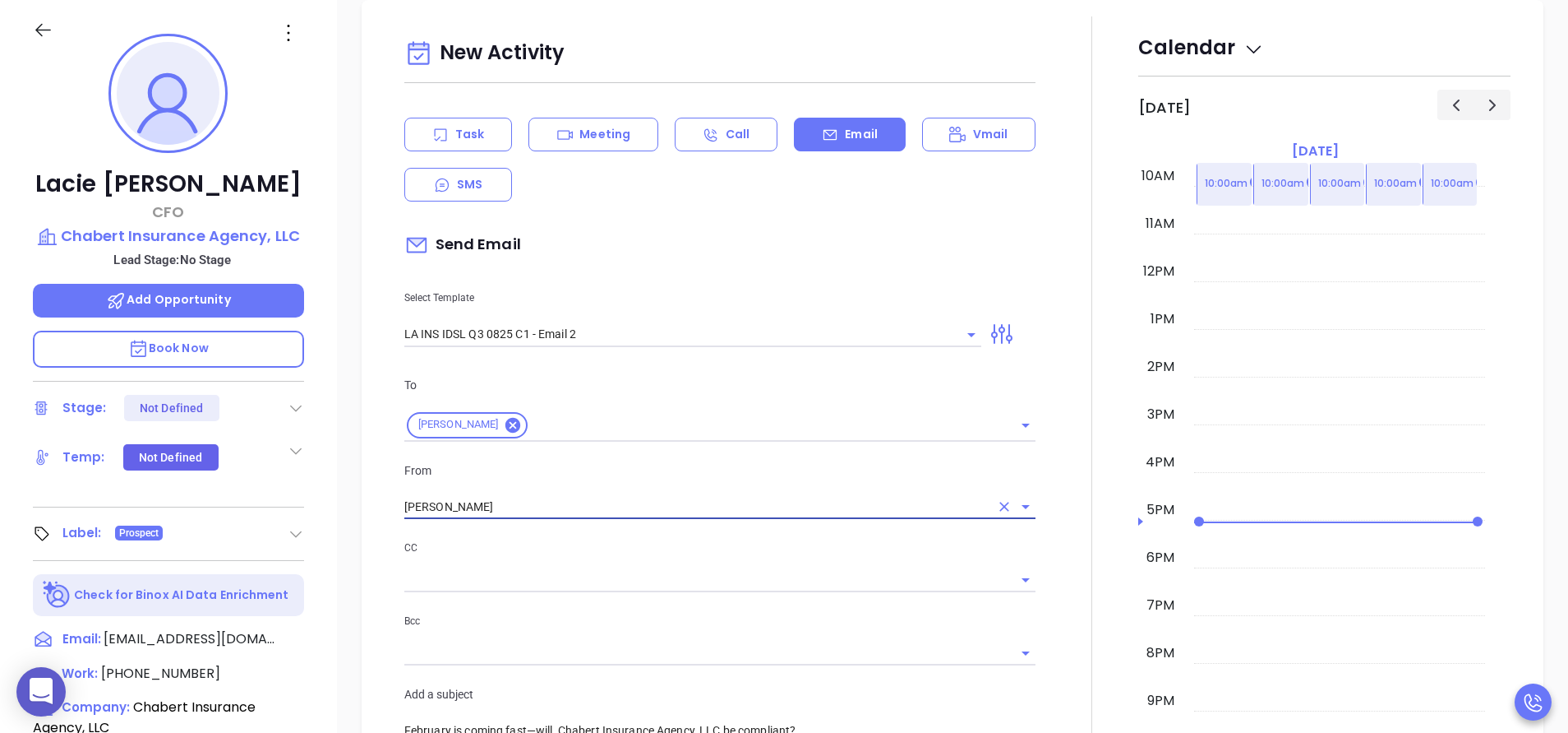
type input "[PERSON_NAME]"
click at [1046, 589] on div at bounding box center [1092, 647] width 93 height 1262
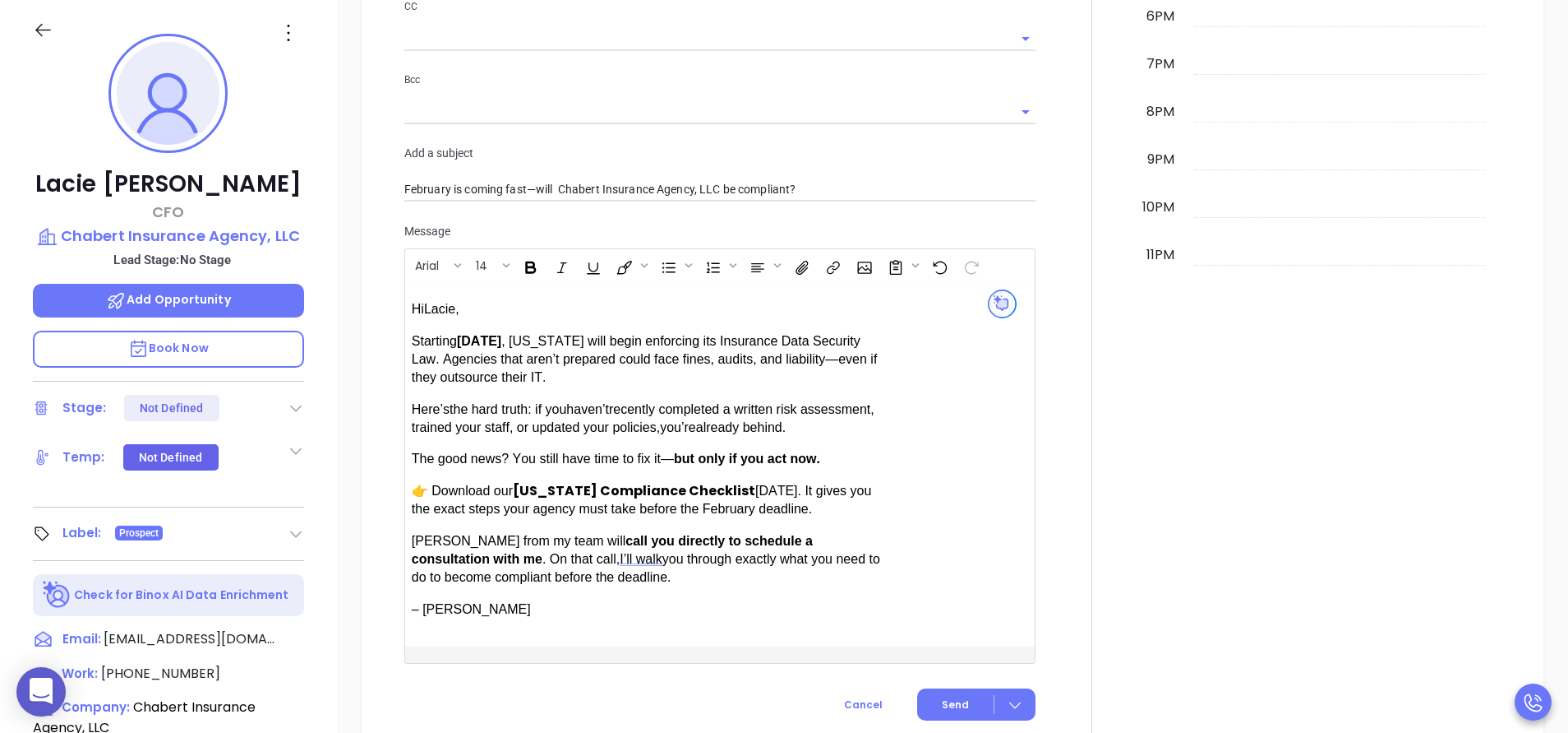
scroll to position [1171, 0]
click at [1068, 430] on div at bounding box center [1092, 105] width 93 height 1262
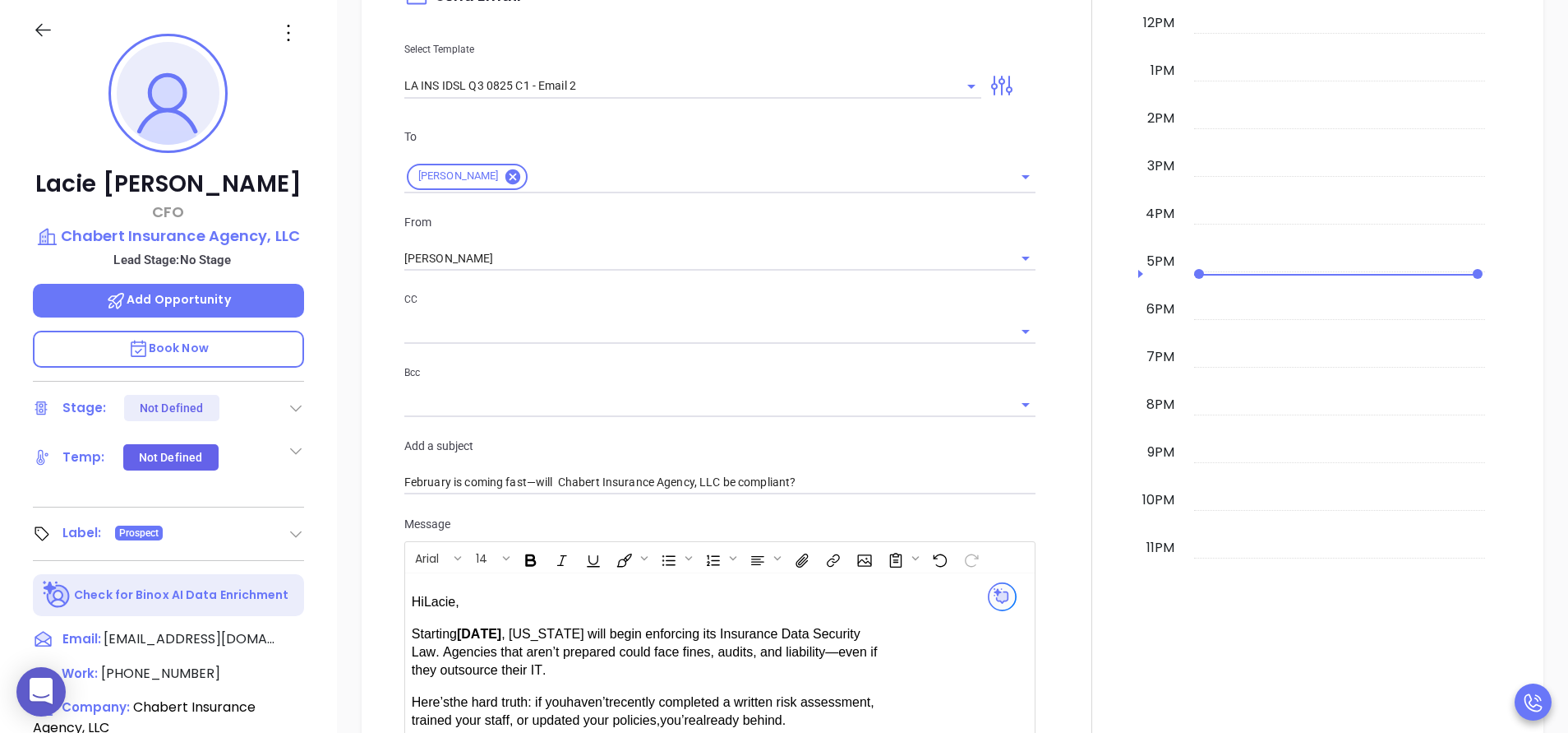
scroll to position [727, 0]
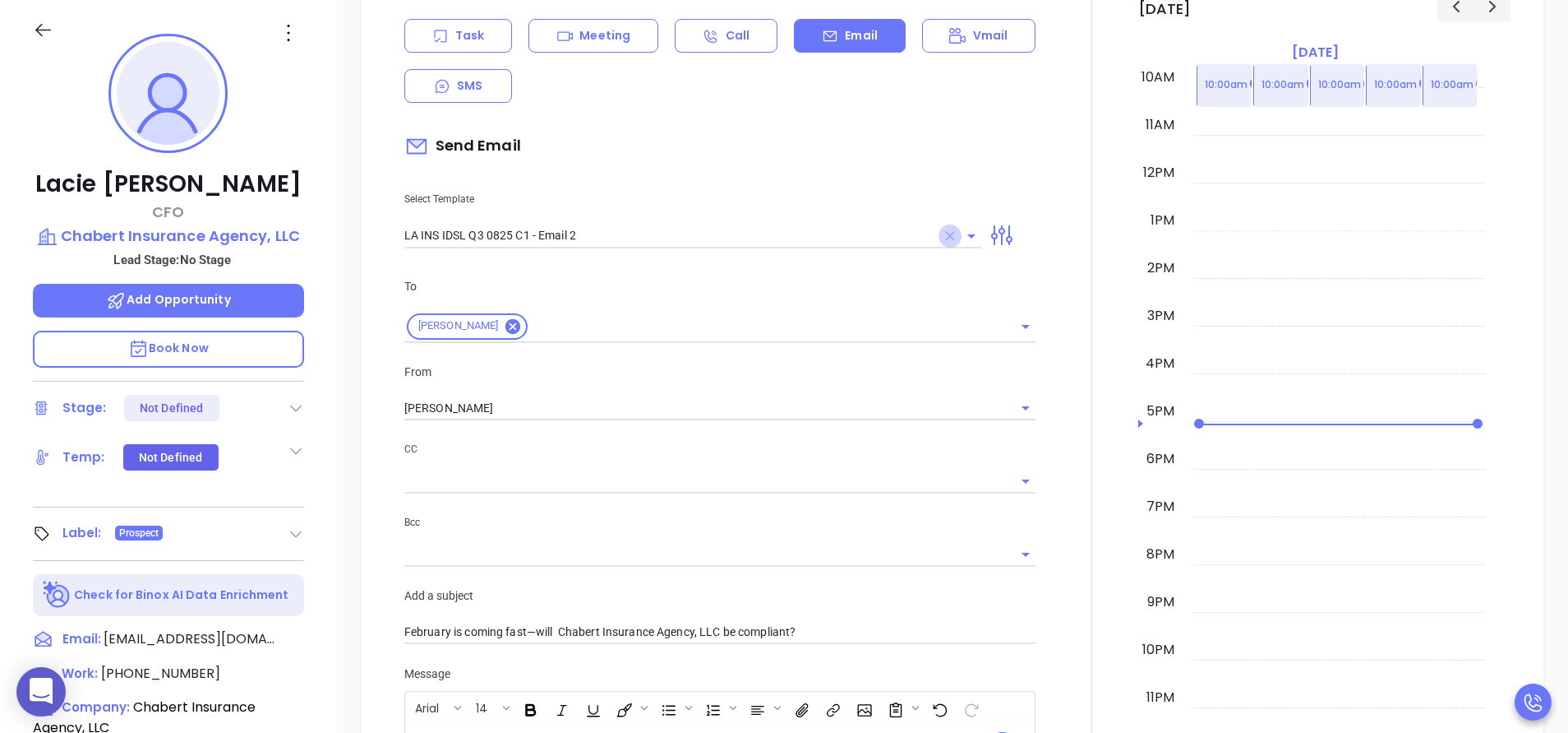
click at [945, 233] on icon "Clear" at bounding box center [950, 235] width 10 height 10
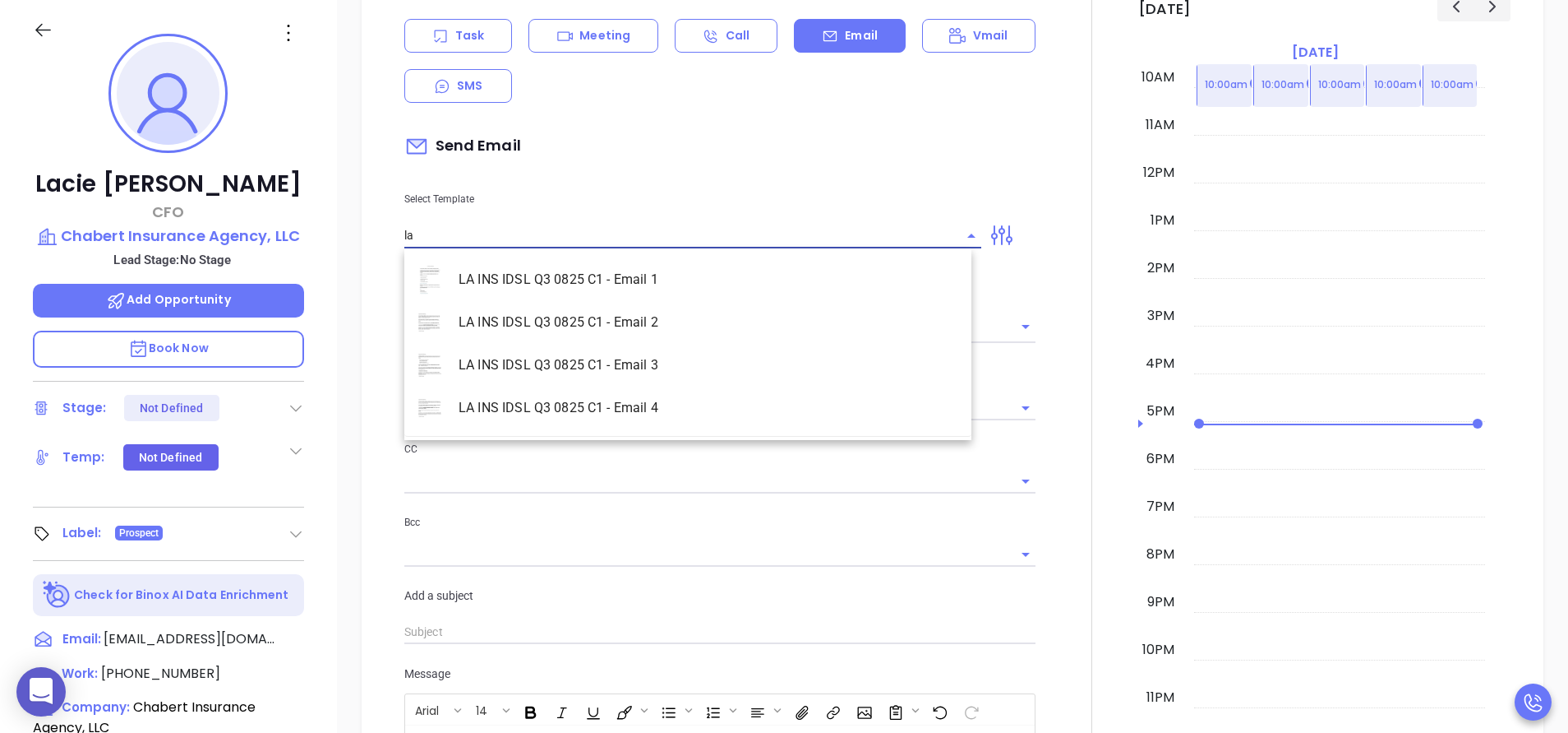
click at [743, 352] on li "LA INS IDSL Q3 0825 C1 - Email 3" at bounding box center [688, 365] width 567 height 43
type input "LA INS IDSL Q3 0825 C1 - Email 3"
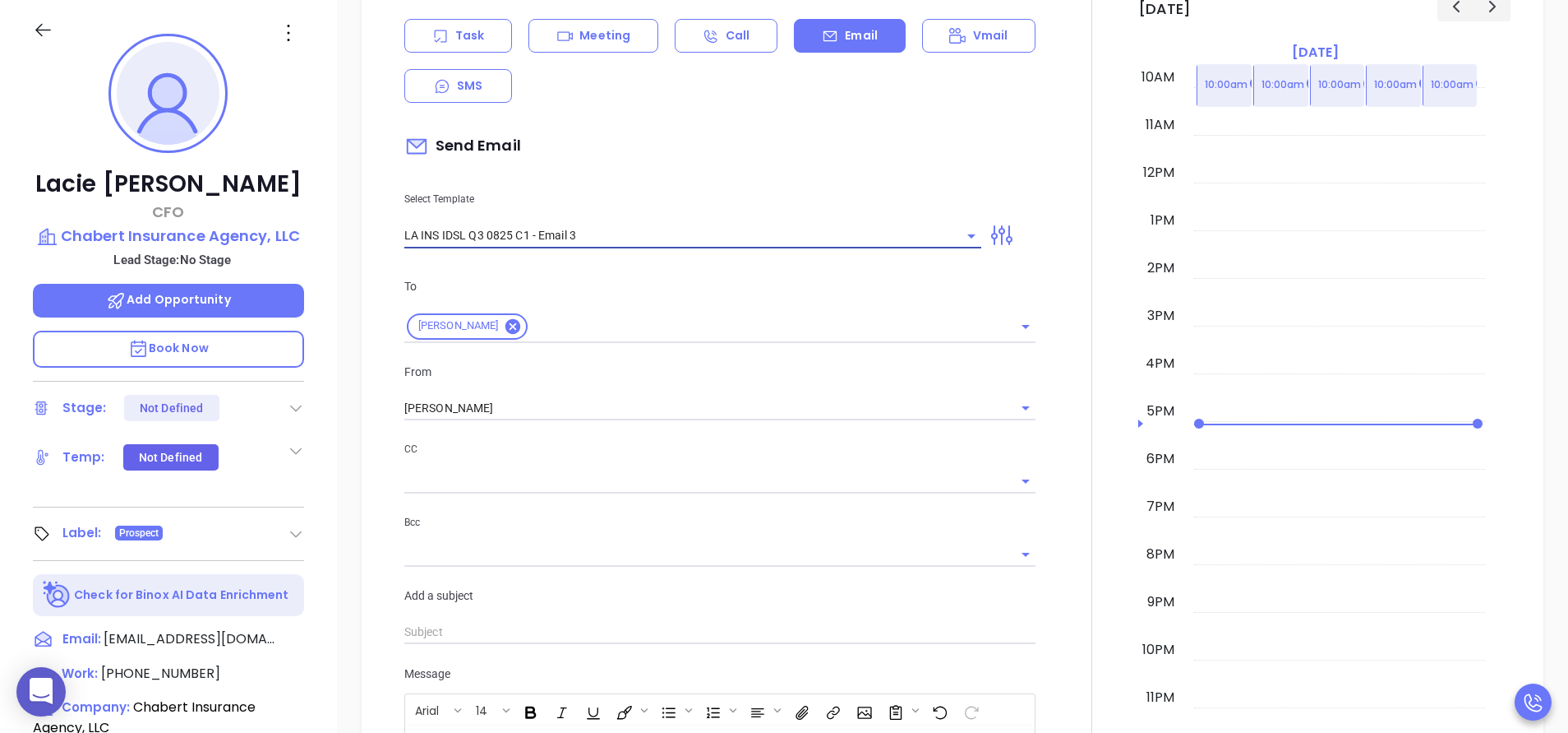
type input "Lacie, the clock is ticking—are you audit-ready?"
type input "LA INS IDSL Q3 0825 C1 - Email 3"
click at [1046, 396] on div at bounding box center [1092, 600] width 93 height 1364
click at [945, 235] on icon "Clear" at bounding box center [950, 236] width 16 height 16
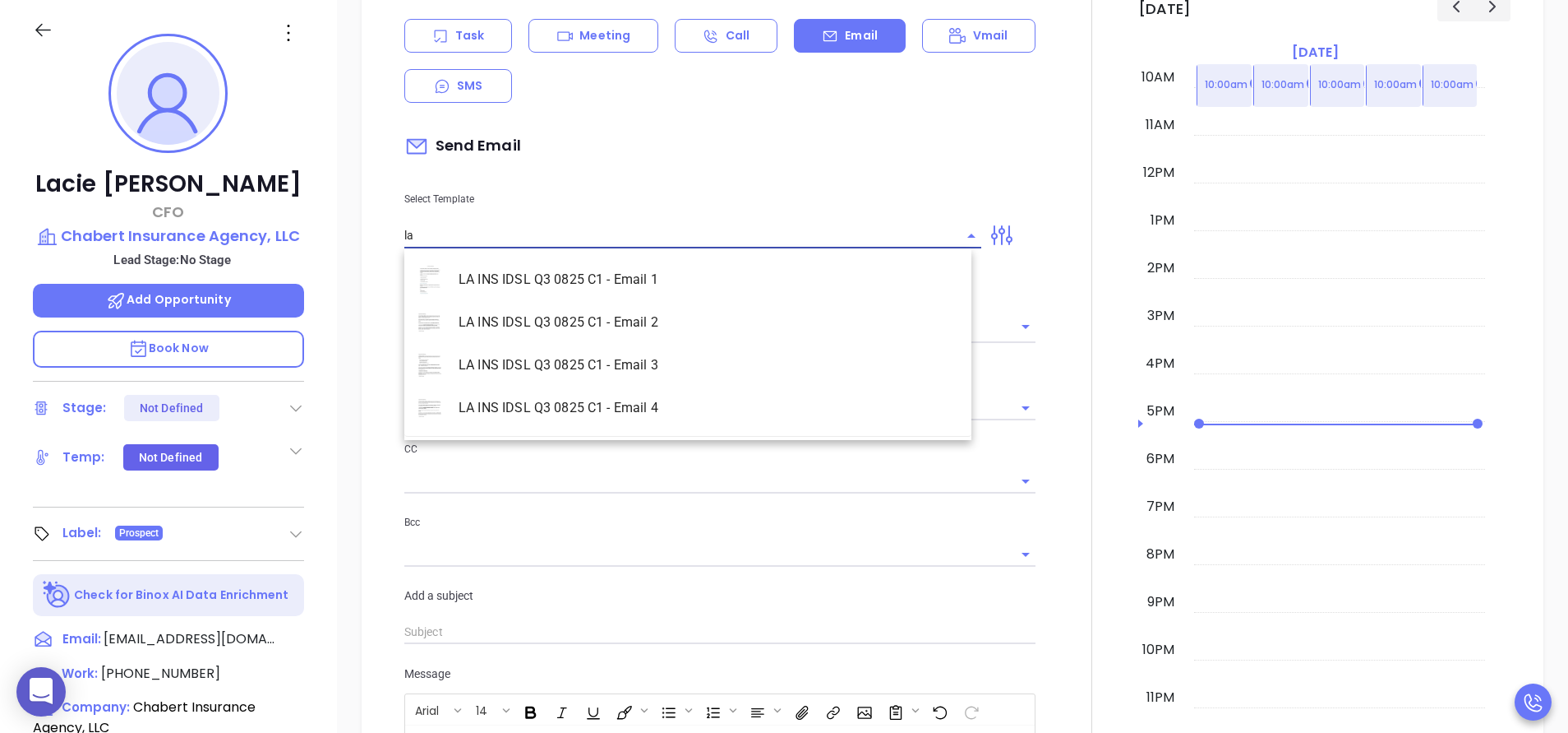
click at [750, 320] on li "LA INS IDSL Q3 0825 C1 - Email 2" at bounding box center [688, 322] width 567 height 43
type input "LA INS IDSL Q3 0825 C1 - Email 2"
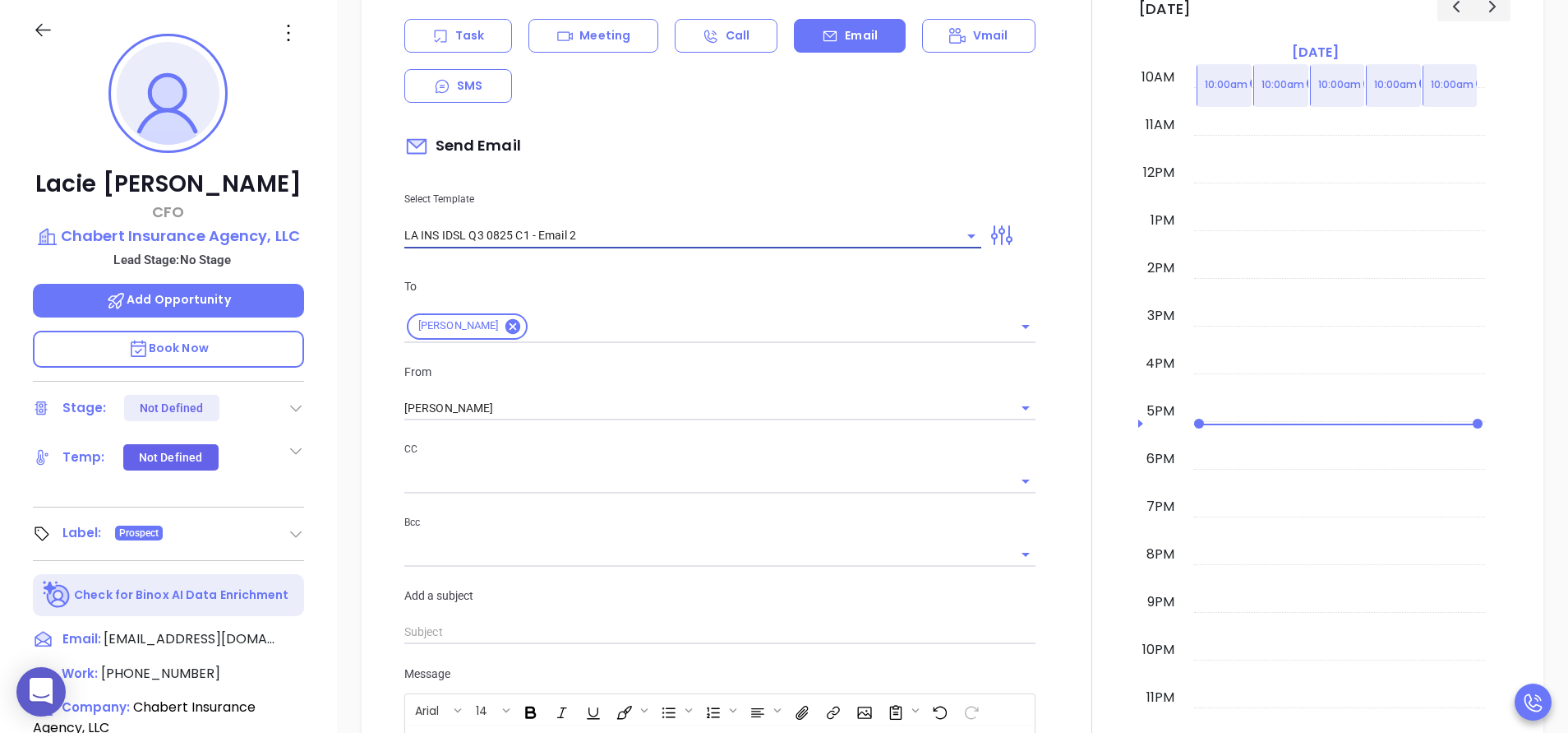
type input "February is coming fast—will Chabert Insurance Agency, LLC be compliant?"
type input "LA INS IDSL Q3 0825 C1 - Email 2"
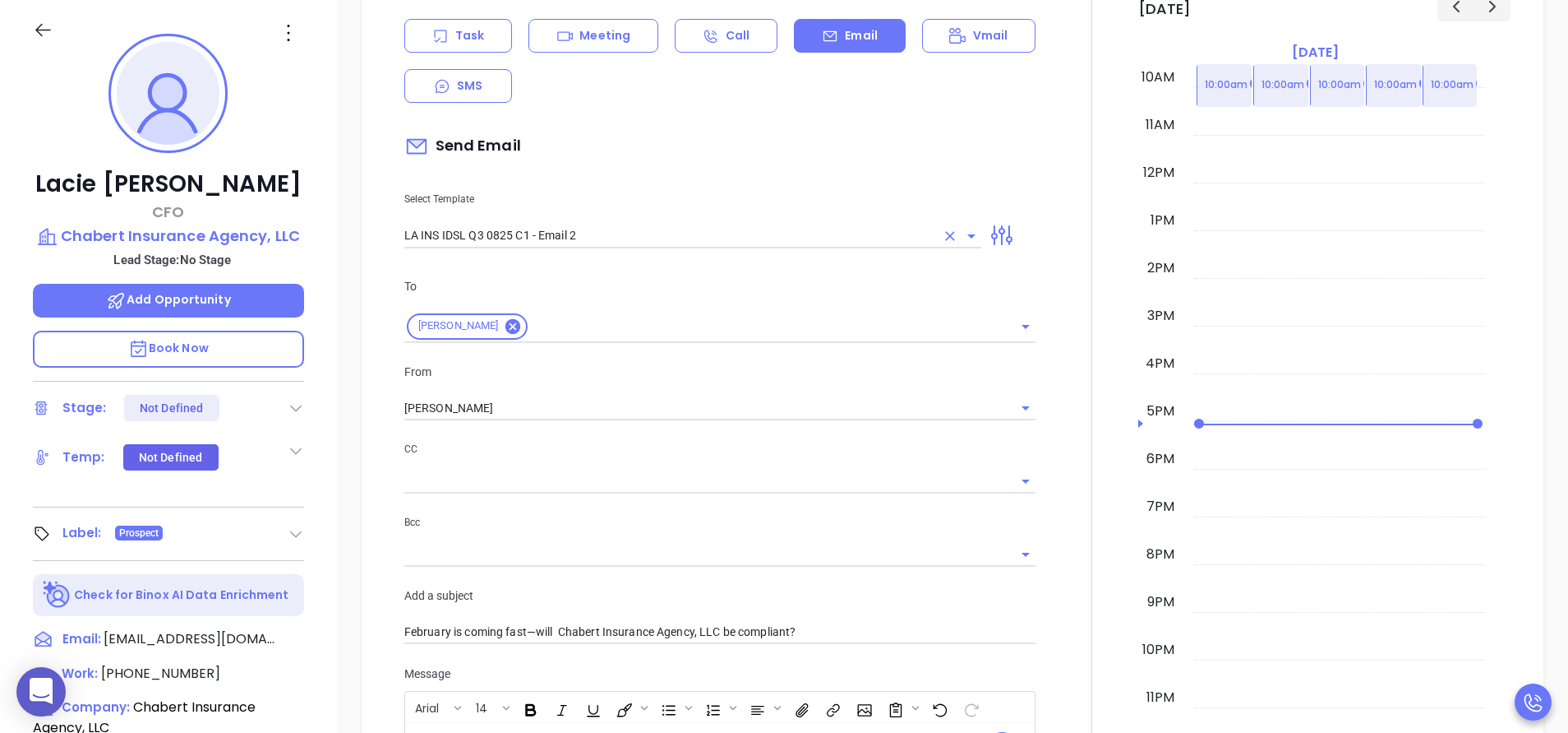
click at [1058, 441] on div at bounding box center [1092, 549] width 93 height 1262
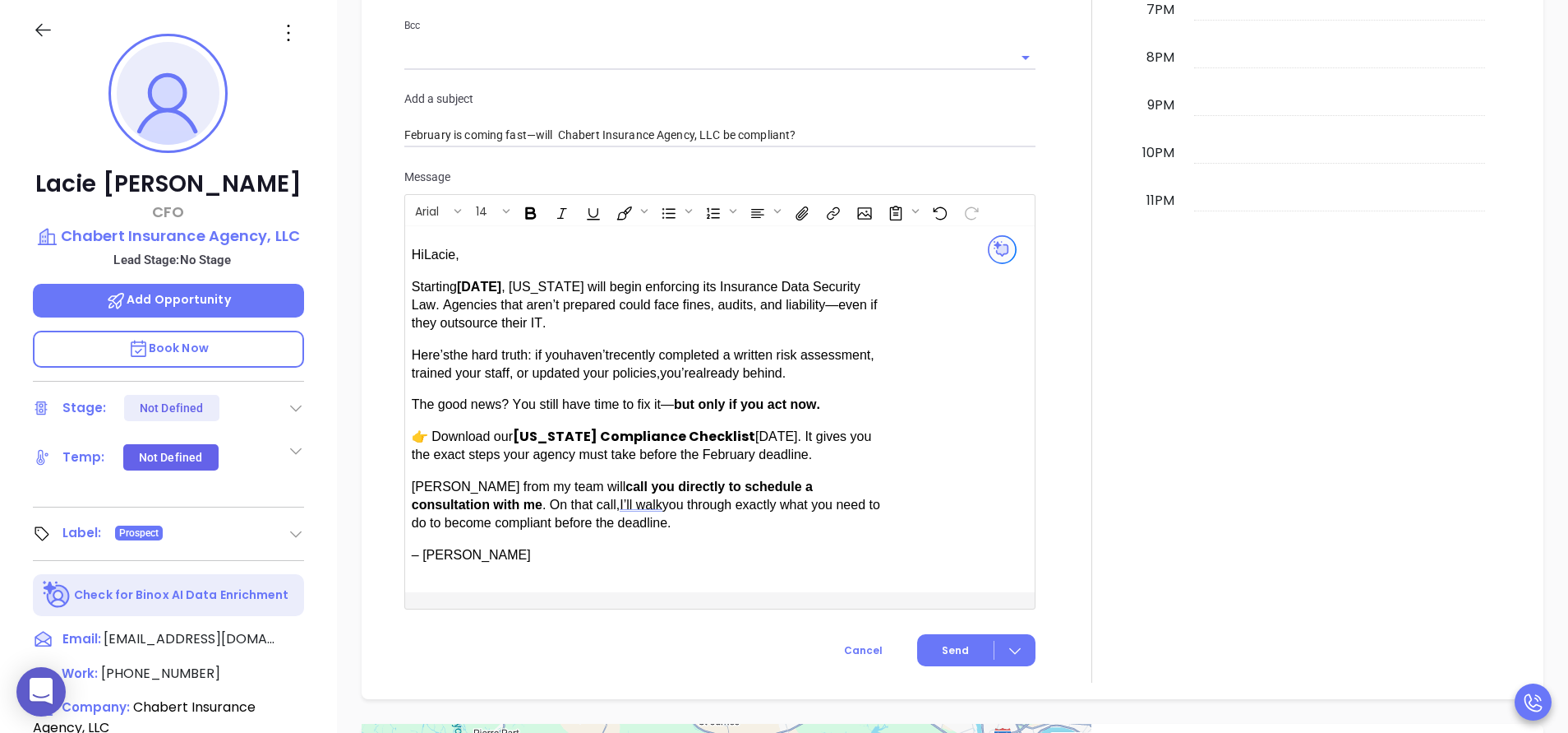
scroll to position [1270, 0]
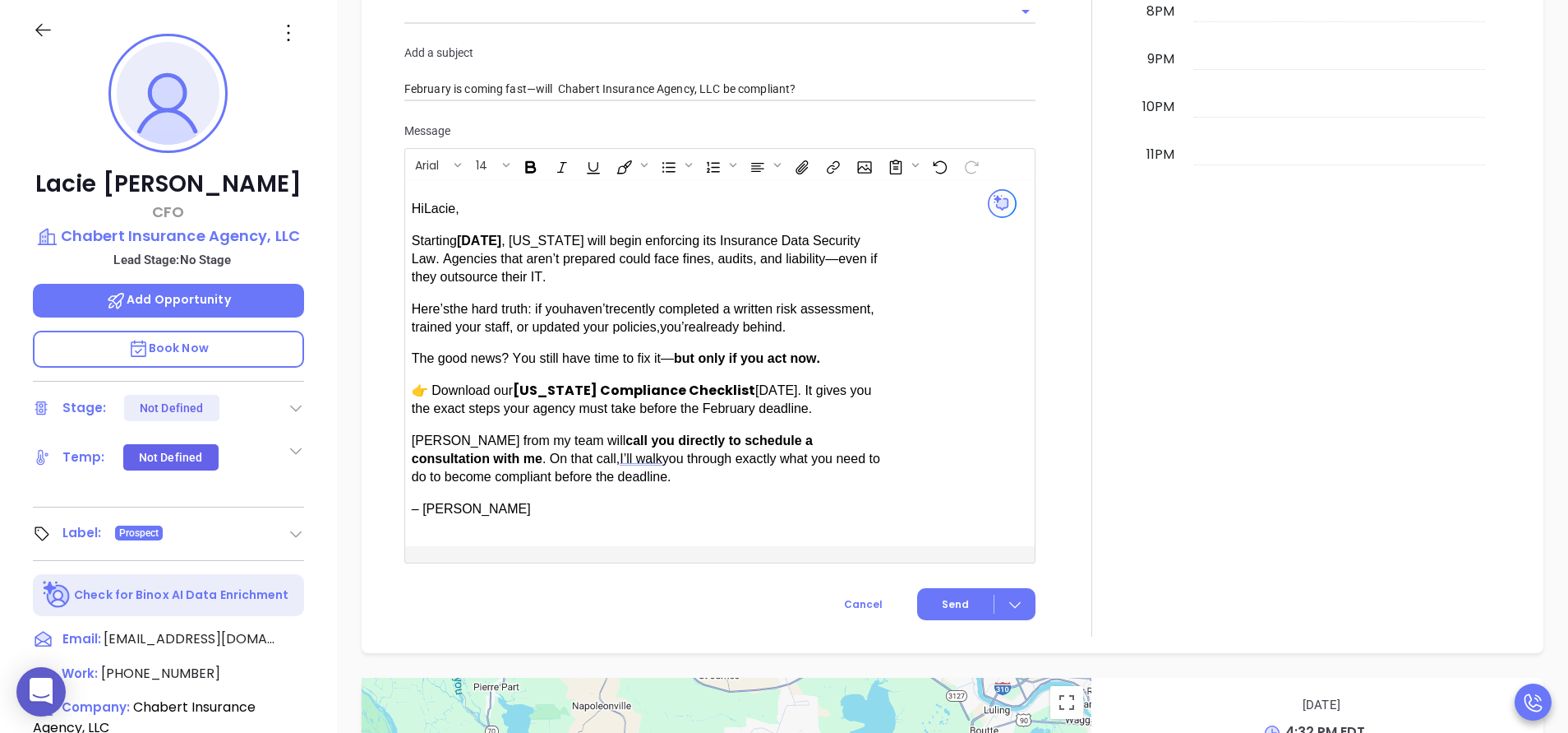
click at [1091, 371] on div at bounding box center [1091, 6] width 1 height 1262
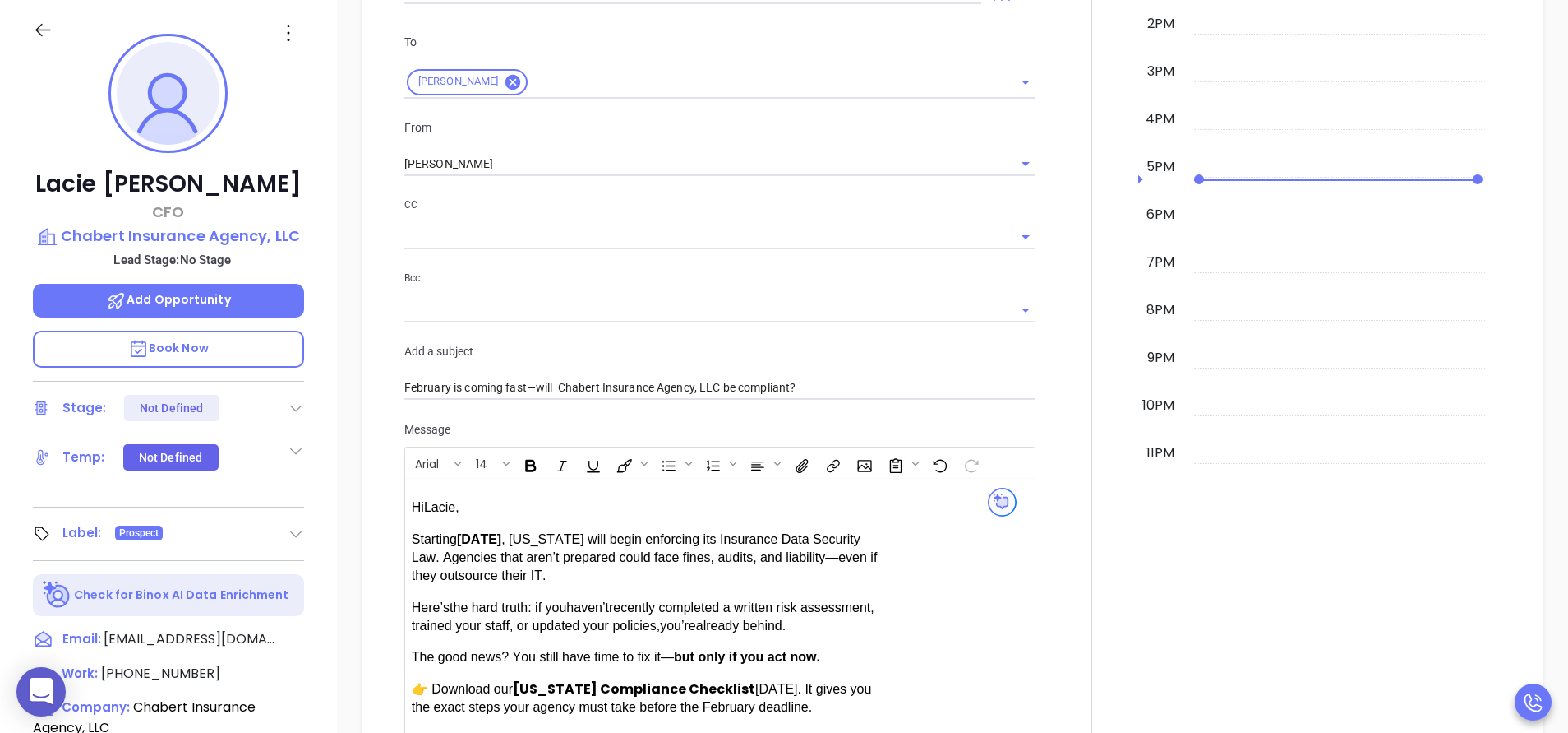
scroll to position [875, 0]
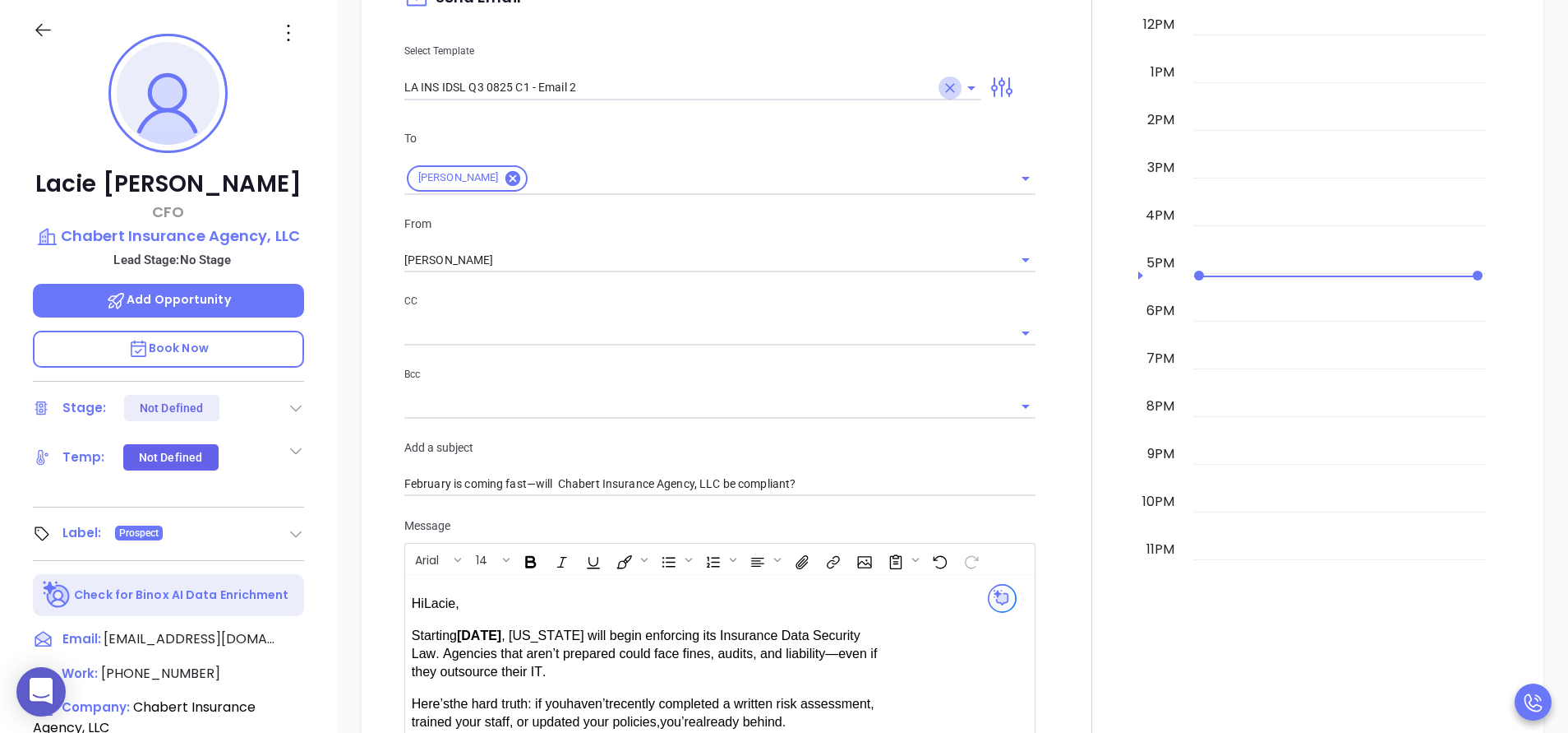
click at [945, 86] on icon "Clear" at bounding box center [950, 88] width 10 height 10
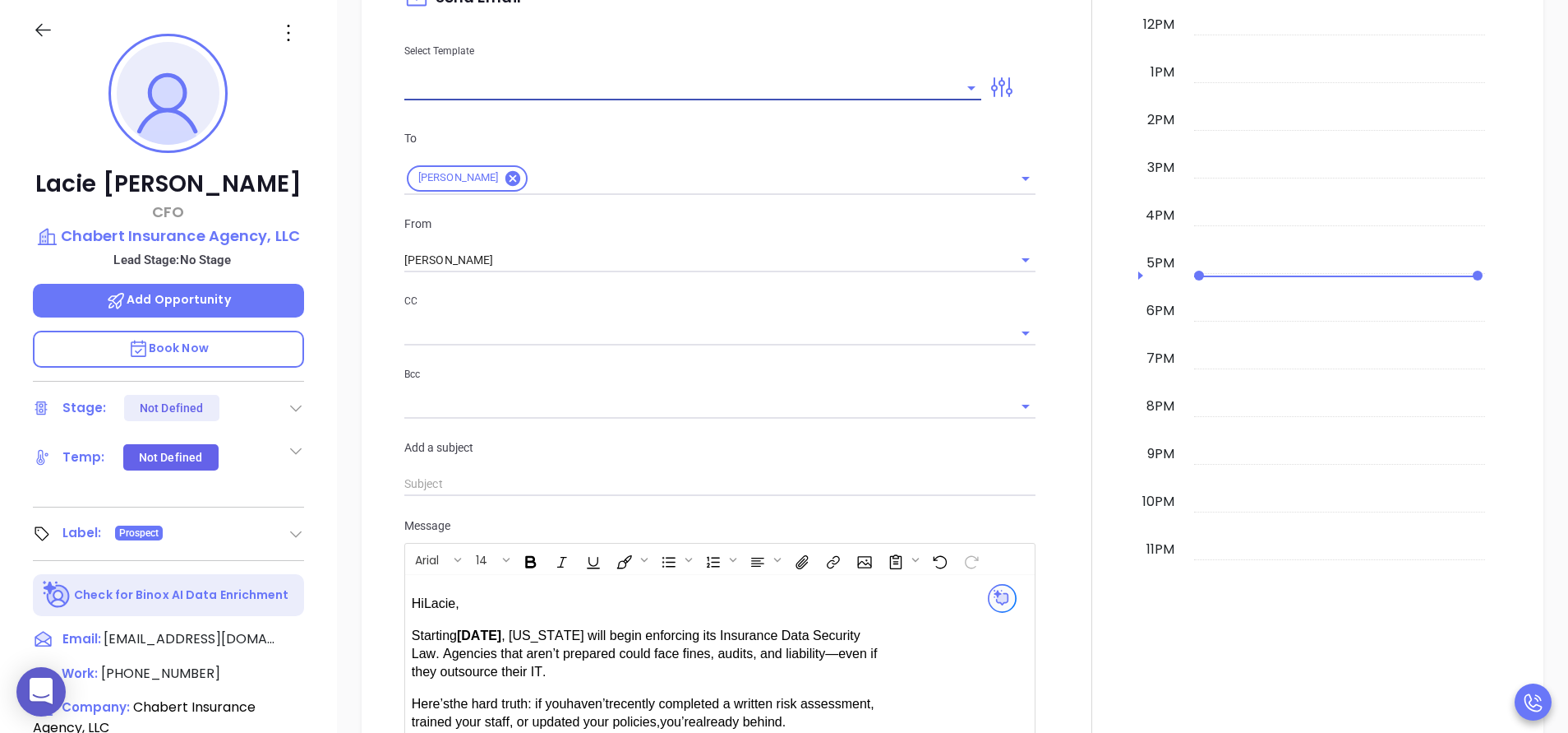
type input "e"
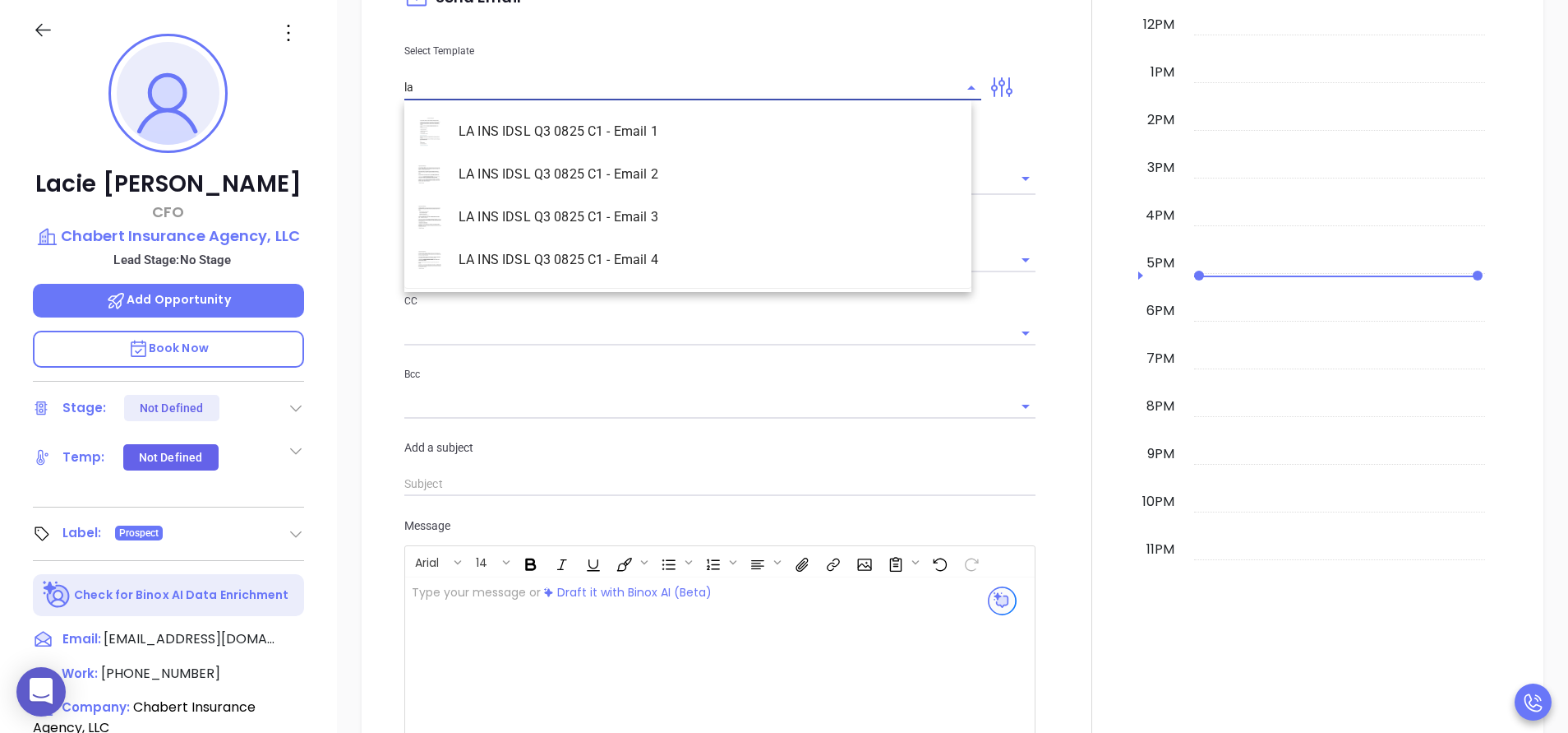
click at [688, 220] on li "LA INS IDSL Q3 0825 C1 - Email 3" at bounding box center [688, 217] width 567 height 43
type input "LA INS IDSL Q3 0825 C1 - Email 3"
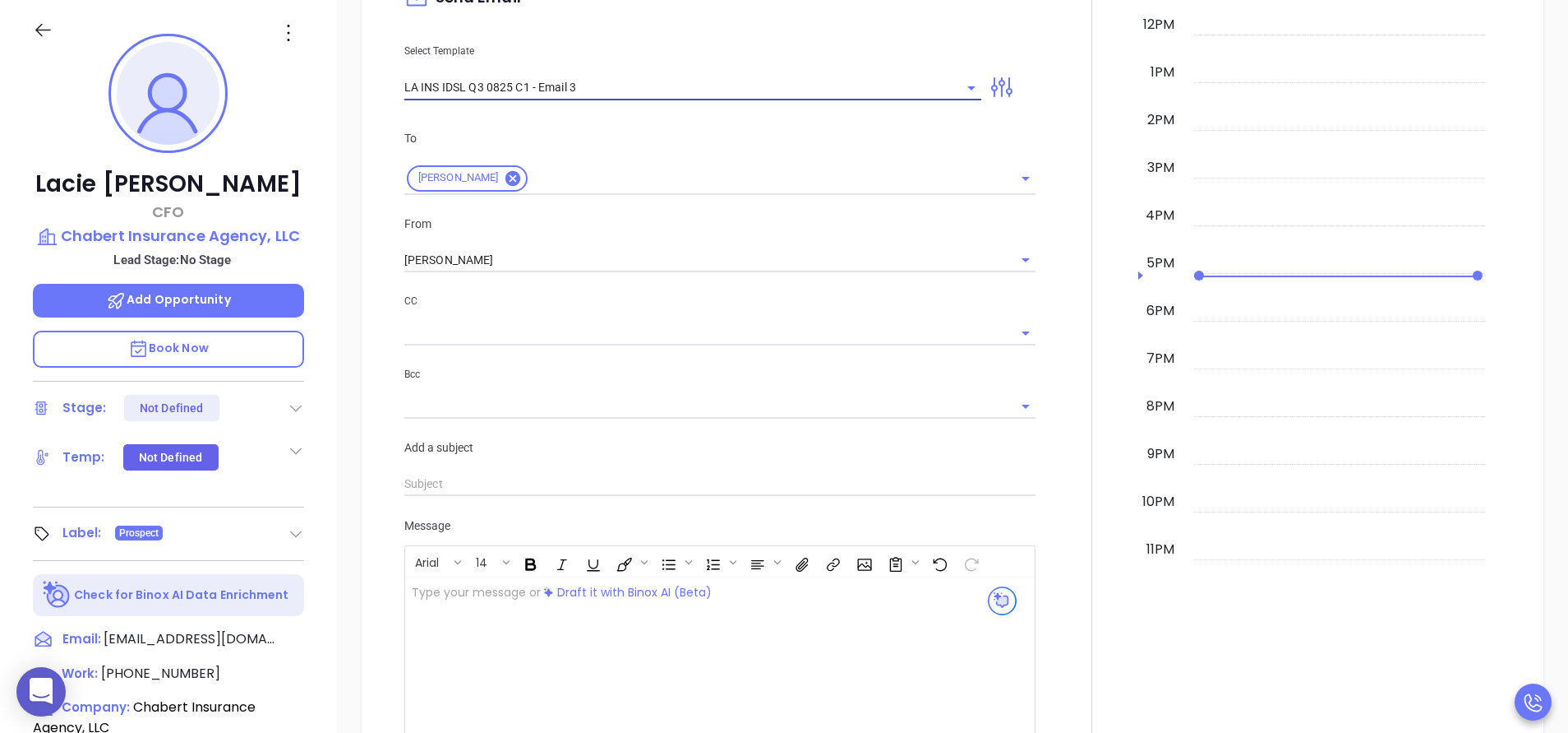
type input "Lacie, the clock is ticking—are you audit-ready?"
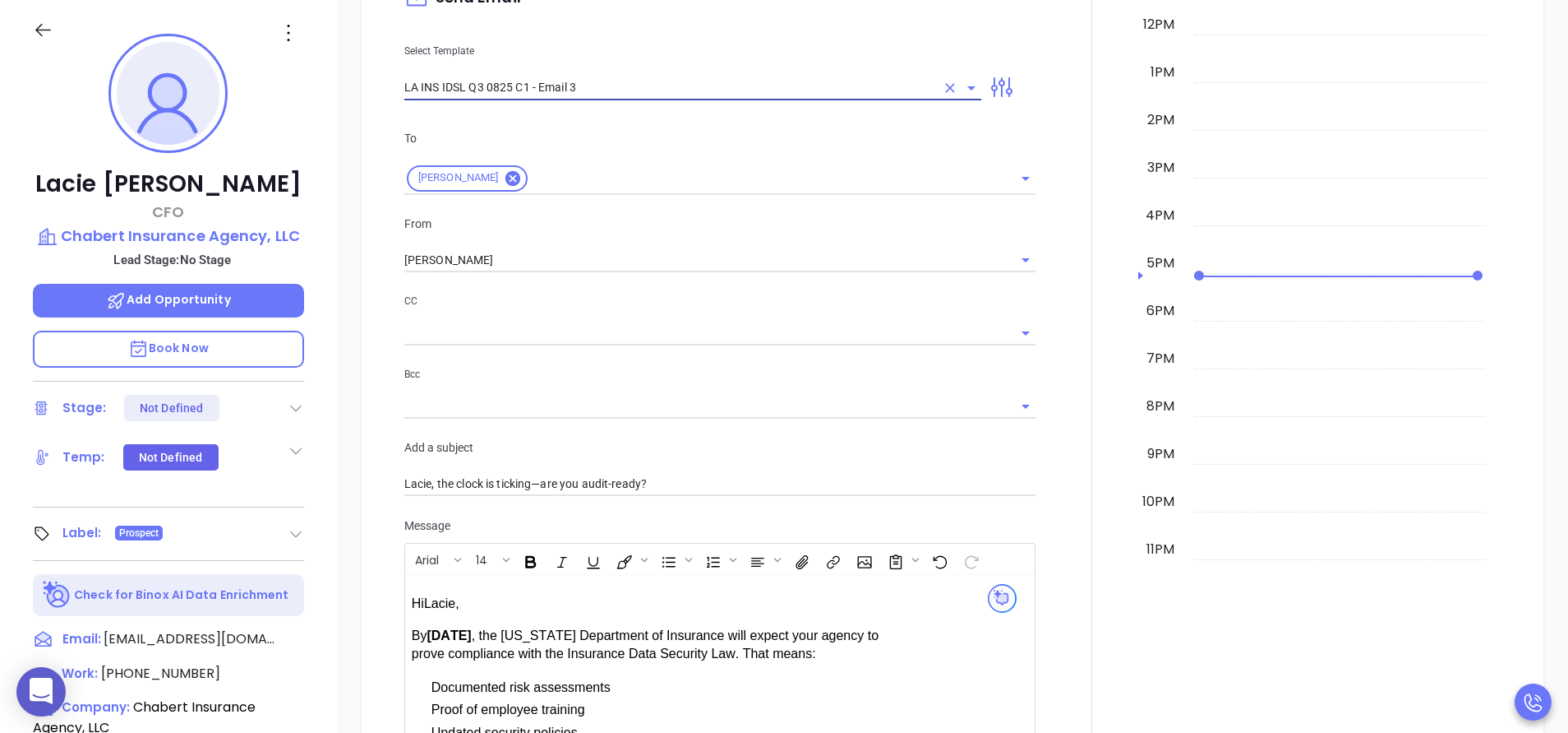
type input "LA INS IDSL Q3 0825 C1 - Email 3"
click at [1055, 372] on div at bounding box center [1092, 452] width 93 height 1364
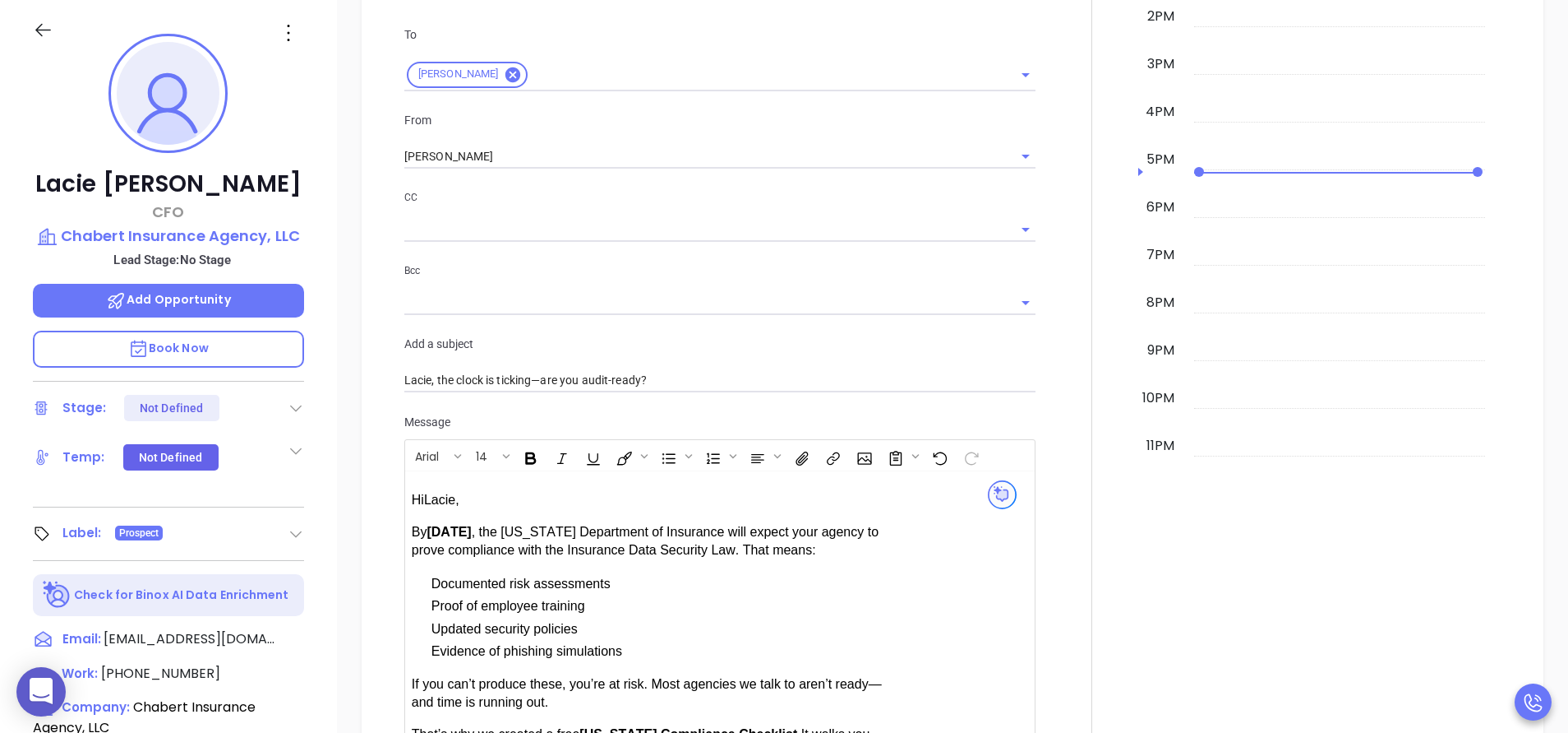
scroll to position [925, 0]
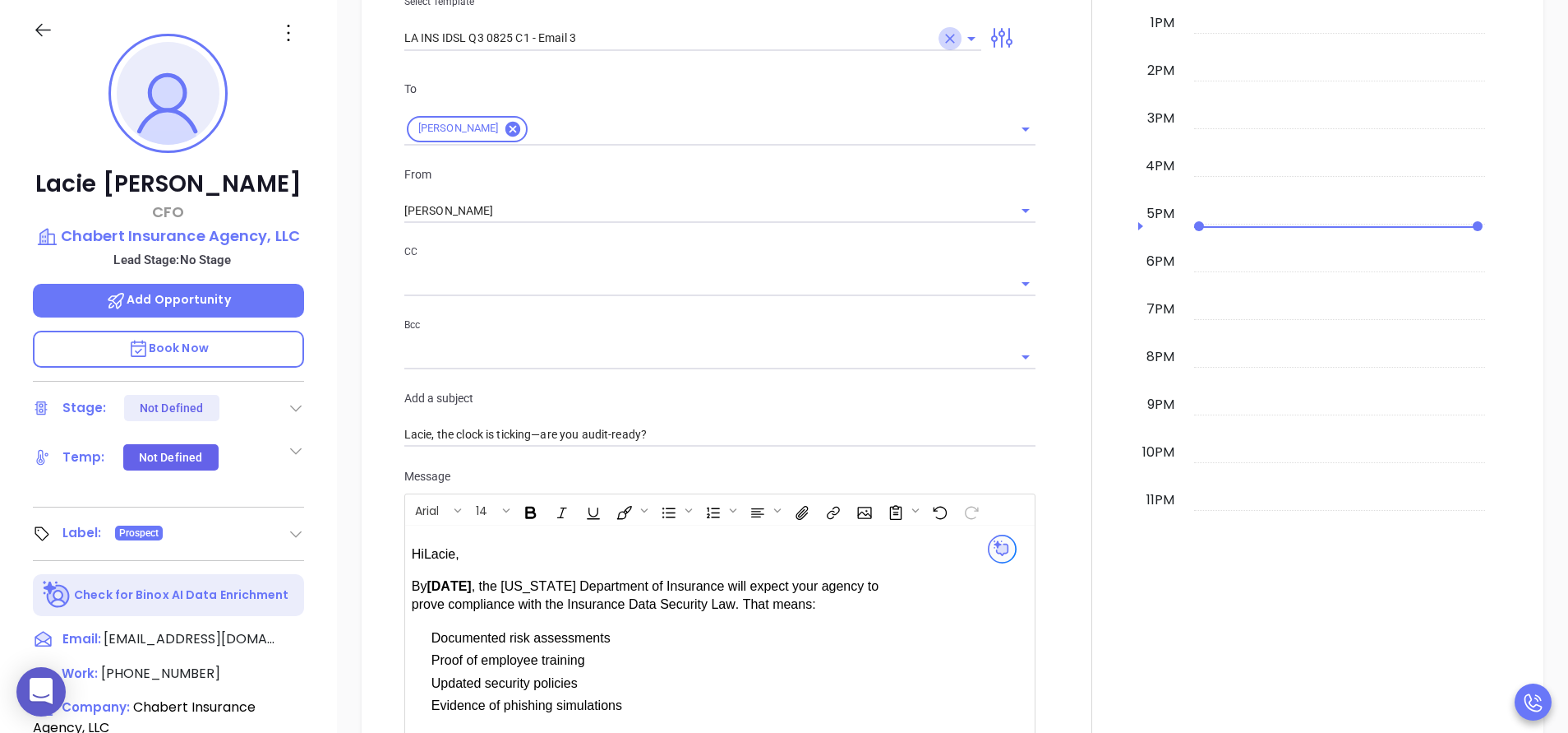
click at [945, 43] on icon "Clear" at bounding box center [950, 38] width 16 height 16
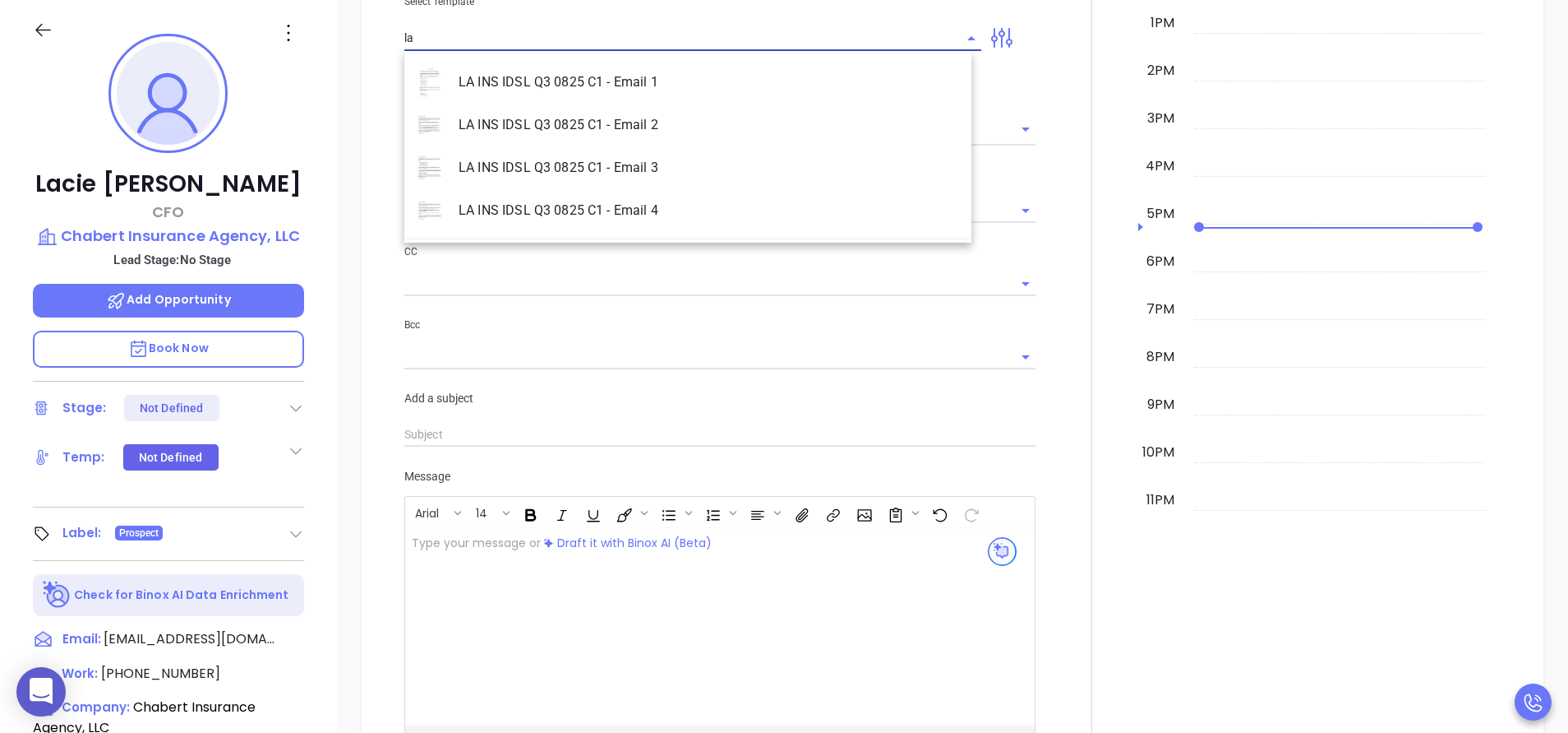
click at [685, 213] on li "LA INS IDSL Q3 0825 C1 - Email 4" at bounding box center [688, 210] width 567 height 43
type input "LA INS IDSL Q3 0825 C1 - Email 4"
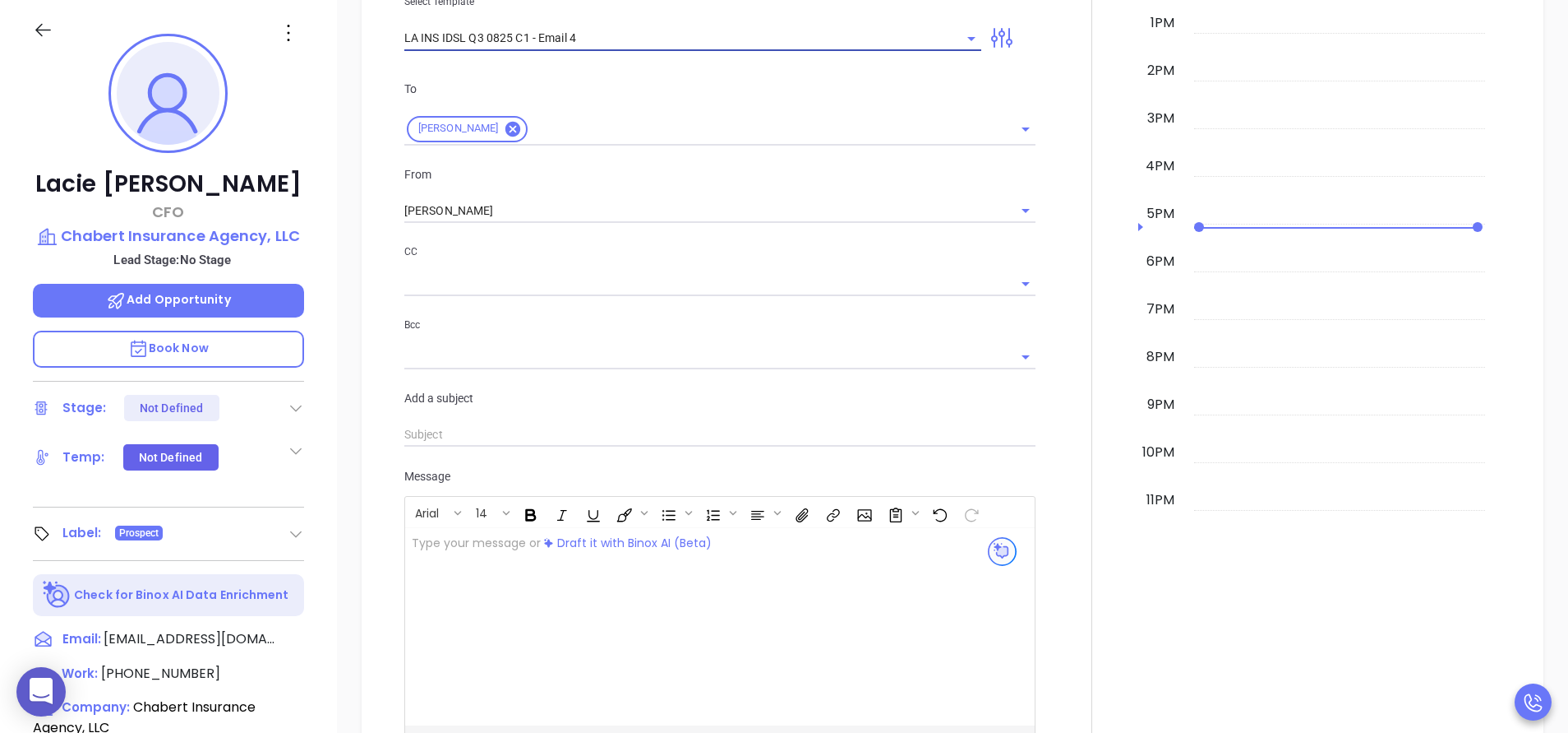
type input "Final warning, Lacie—February isn’t waiting"
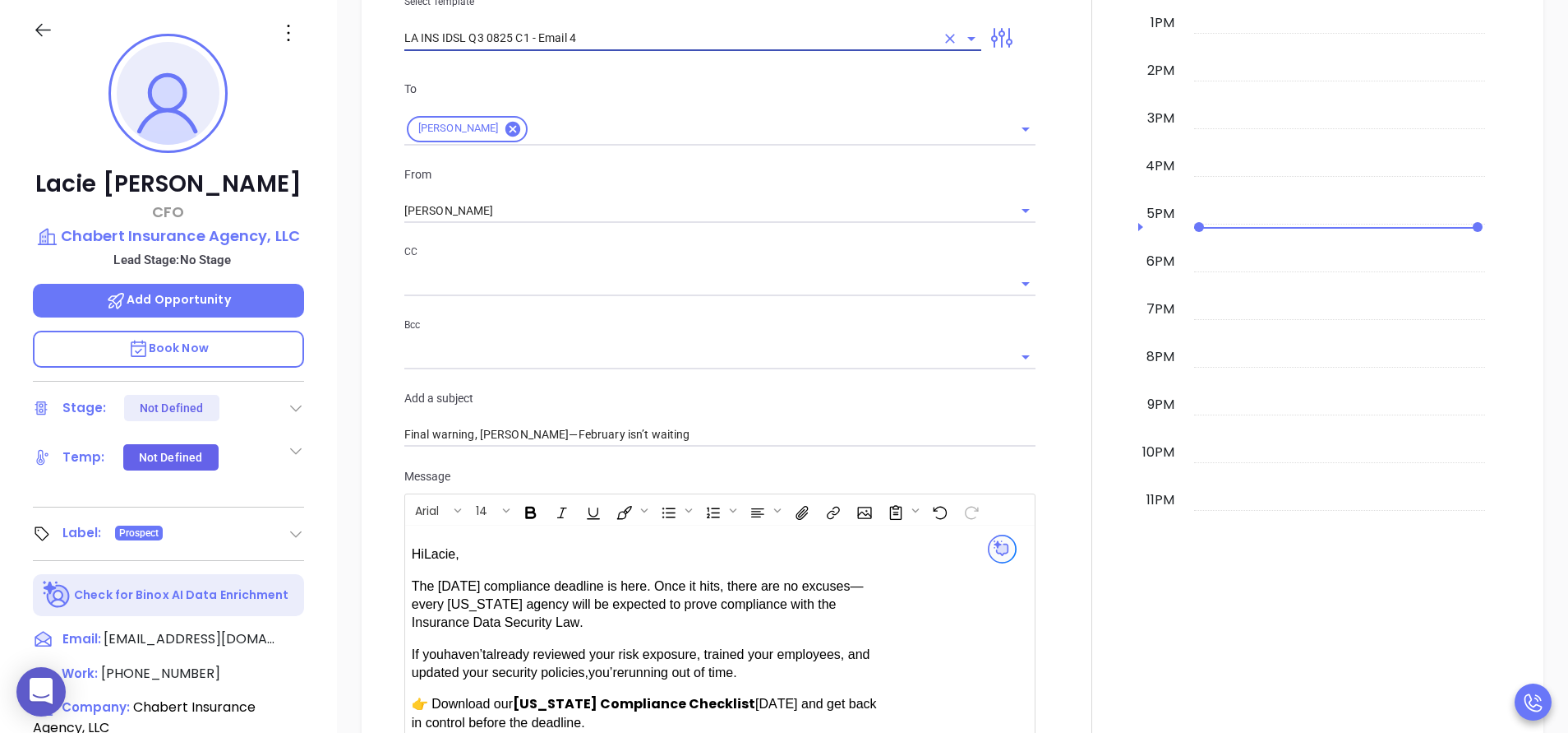
type input "LA INS IDSL Q3 0825 C1 - Email 4"
click at [1062, 243] on div at bounding box center [1092, 352] width 93 height 1262
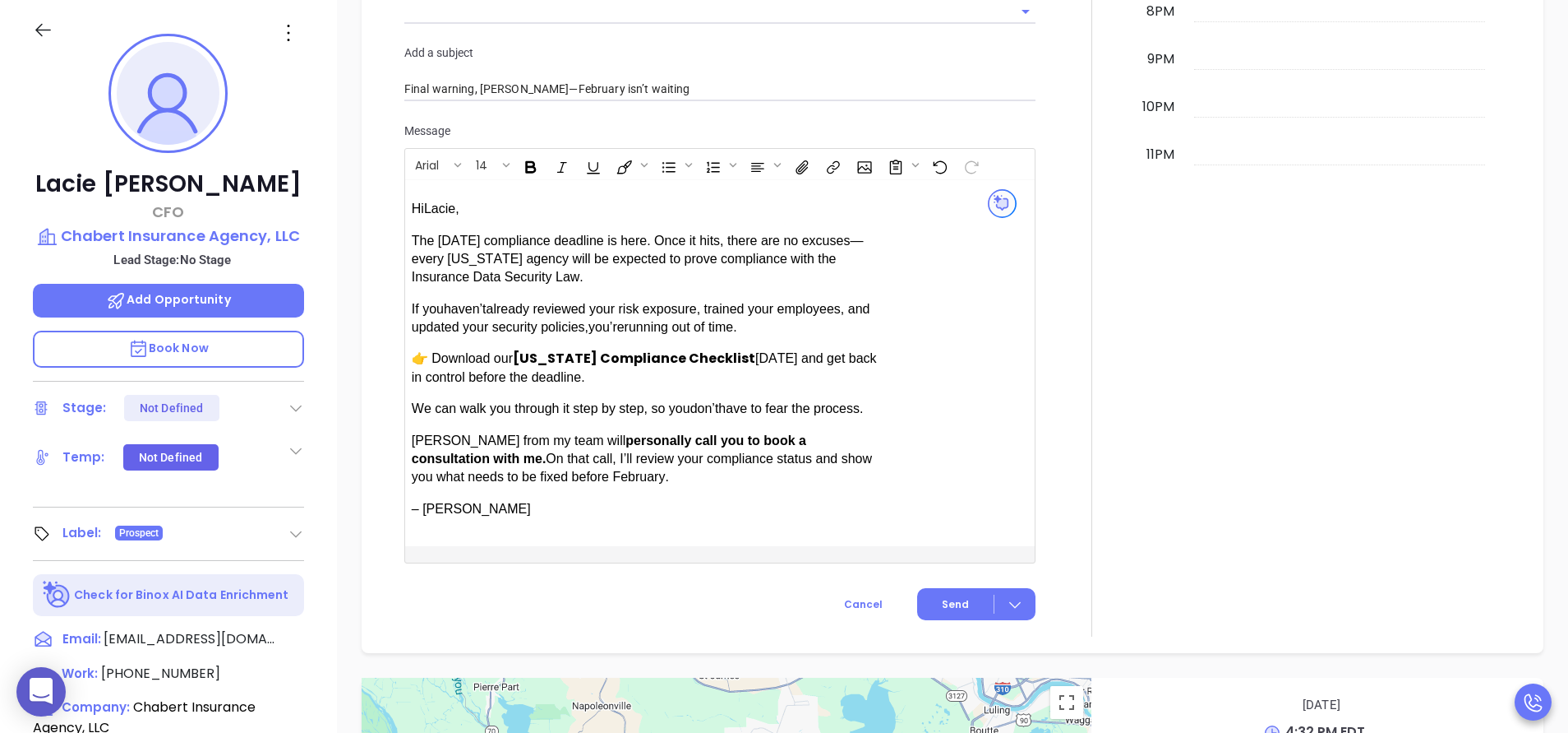
scroll to position [1221, 0]
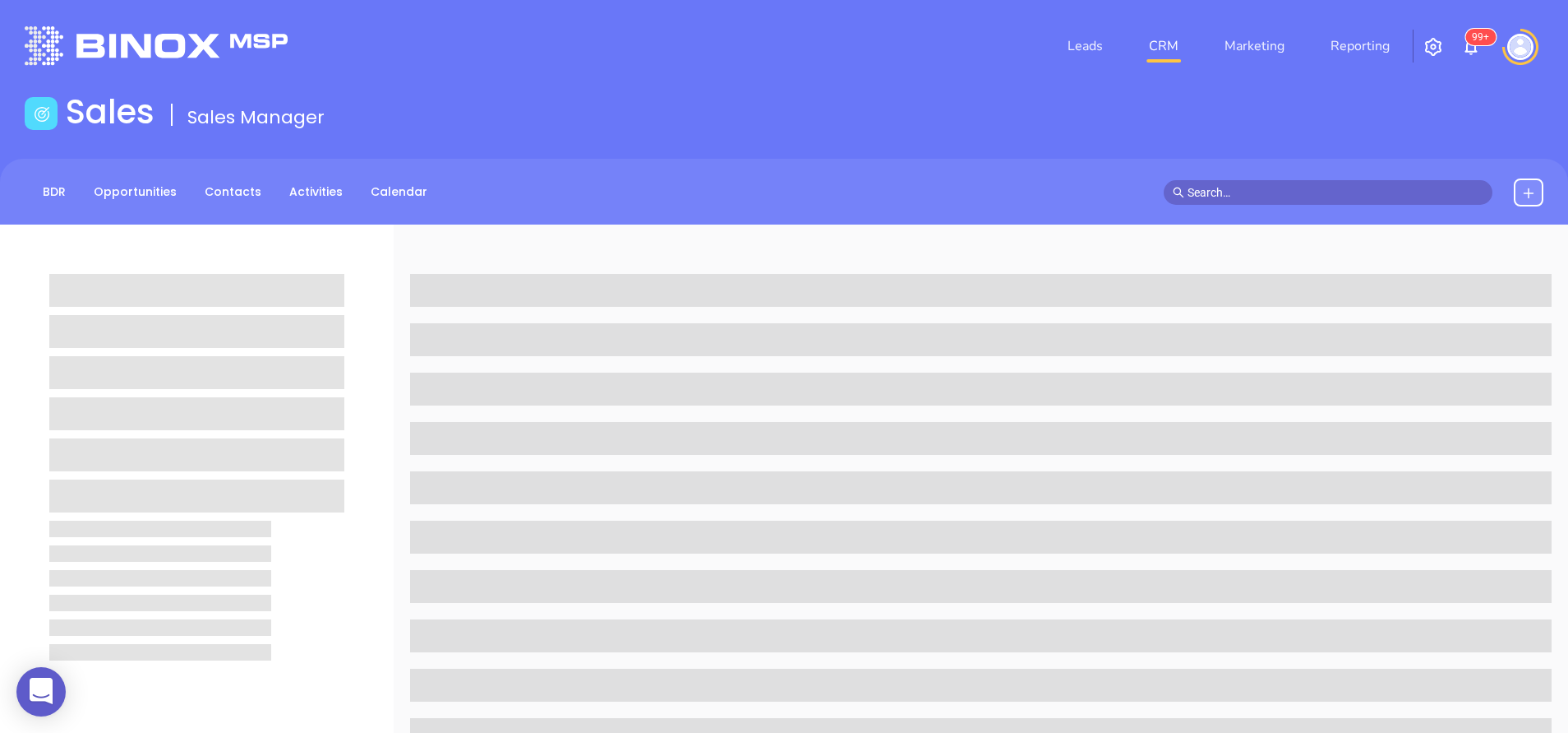
scroll to position [225, 0]
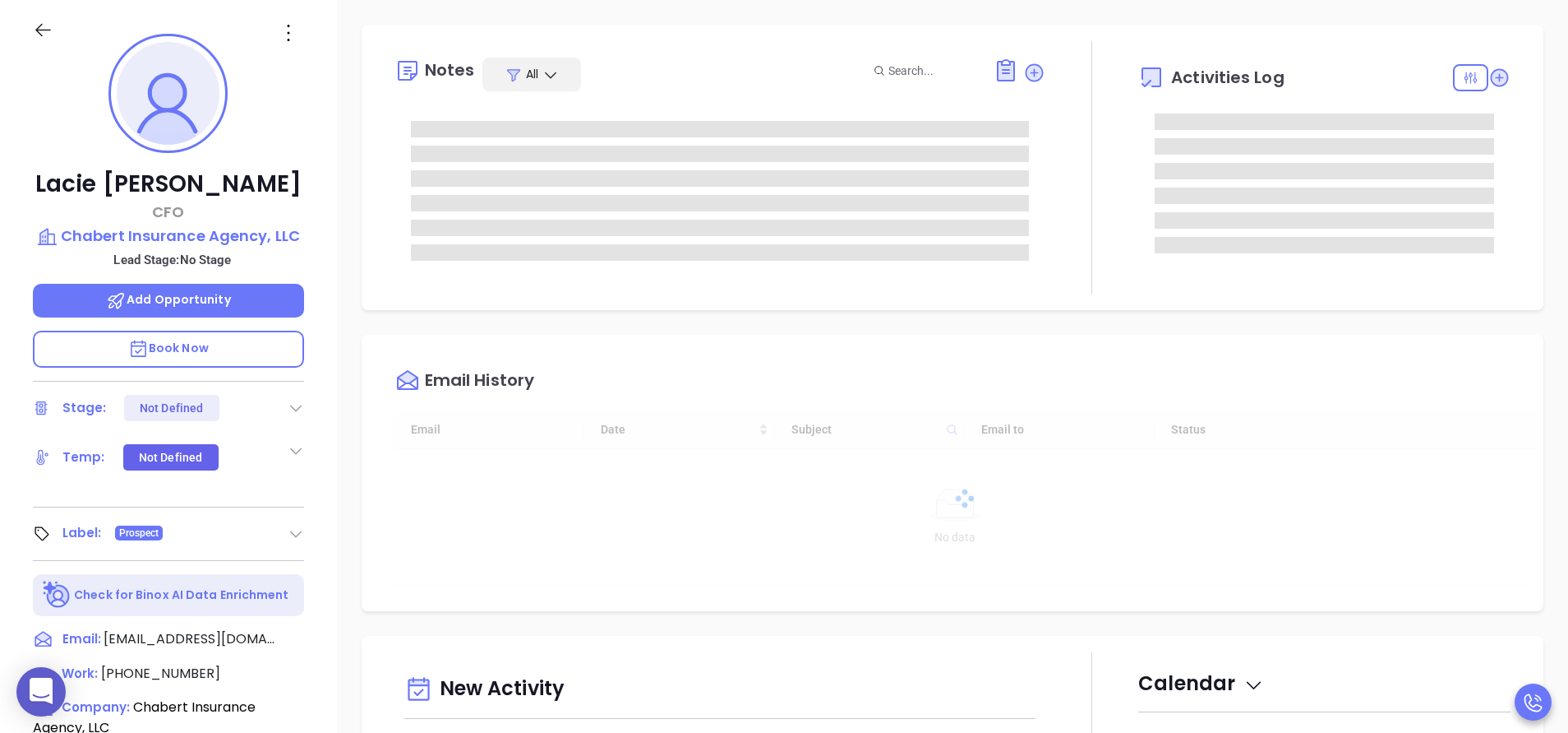
type input "10:00 am"
type input "[DATE]"
type input "[PERSON_NAME]"
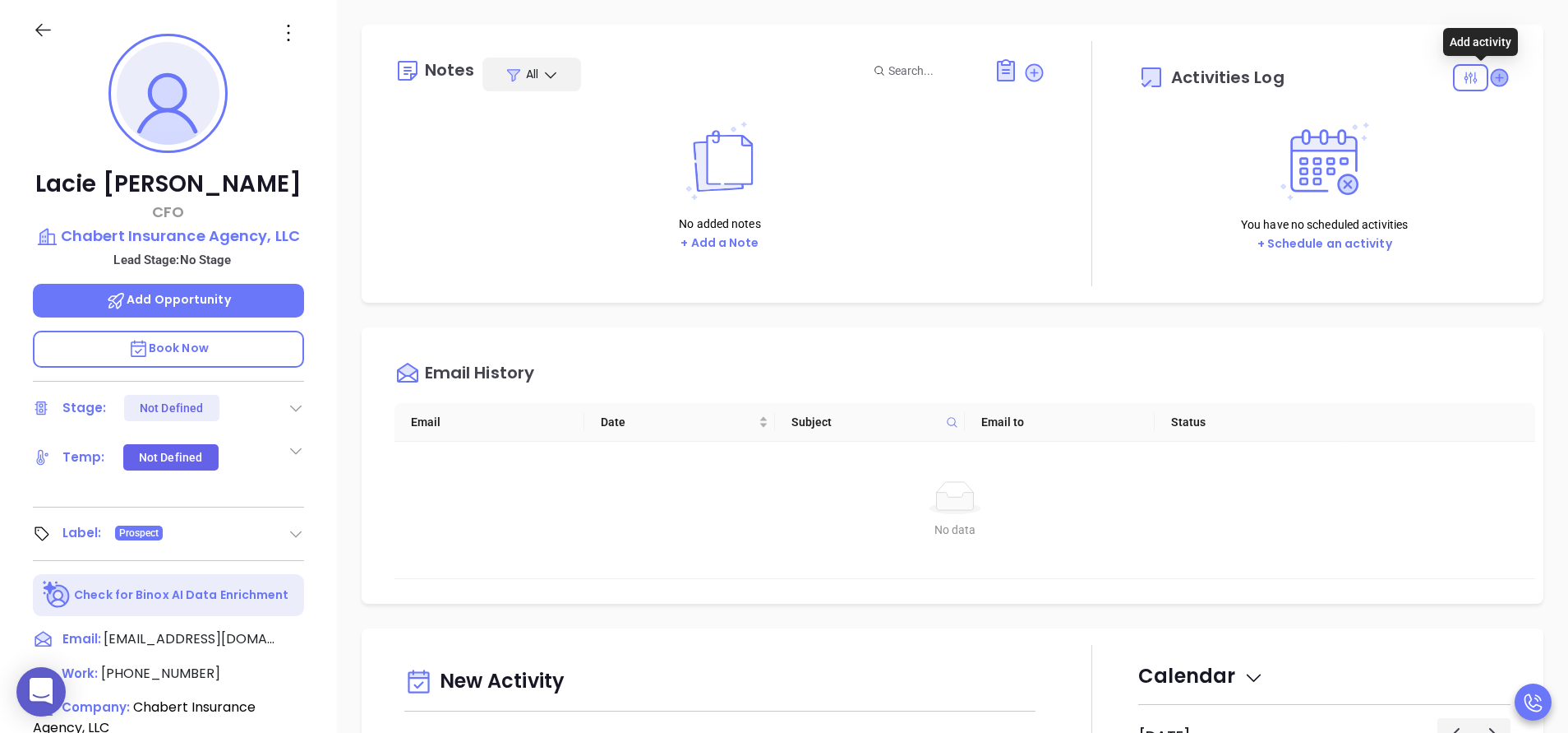
click at [1491, 82] on icon at bounding box center [1499, 77] width 16 height 16
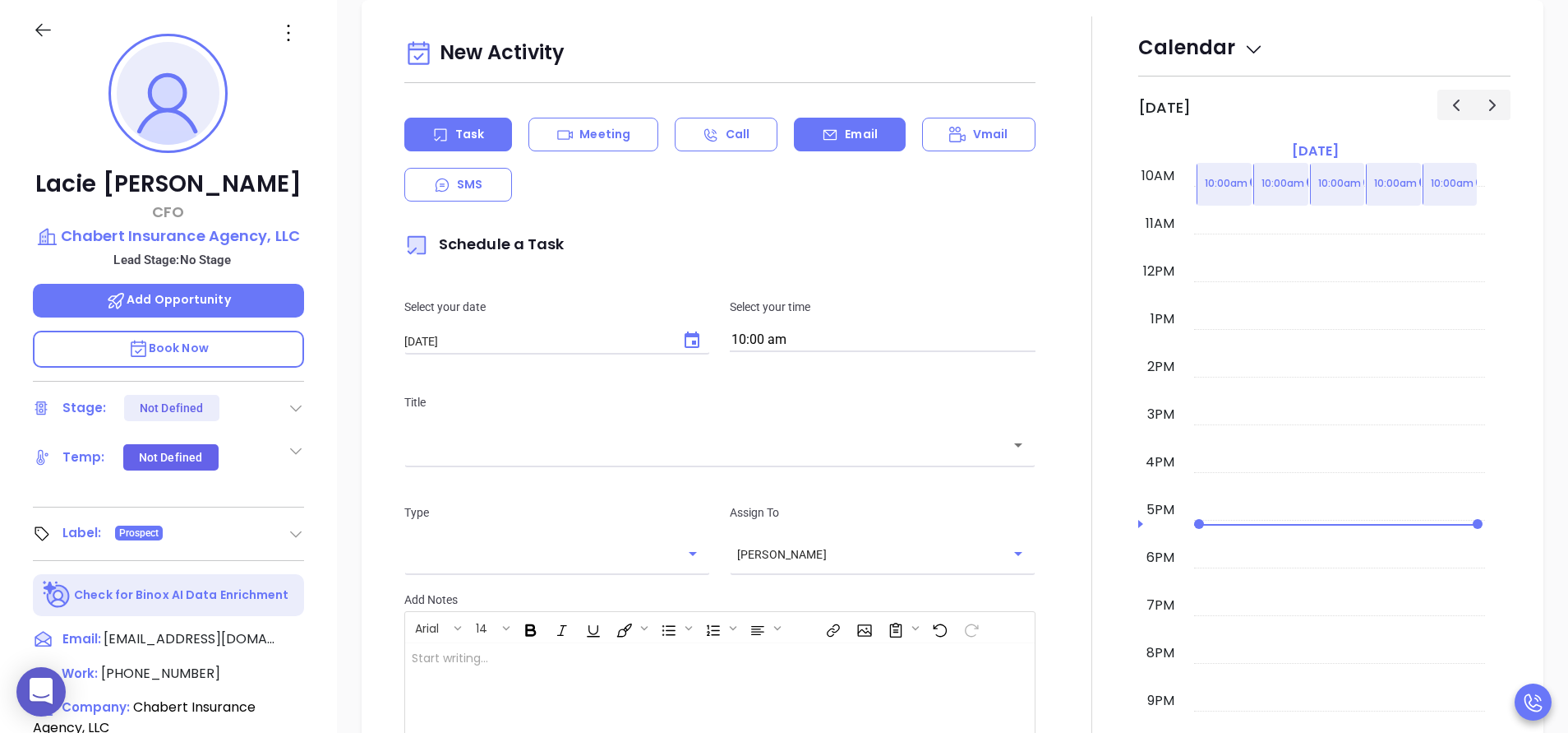
click at [827, 138] on icon at bounding box center [830, 135] width 16 height 16
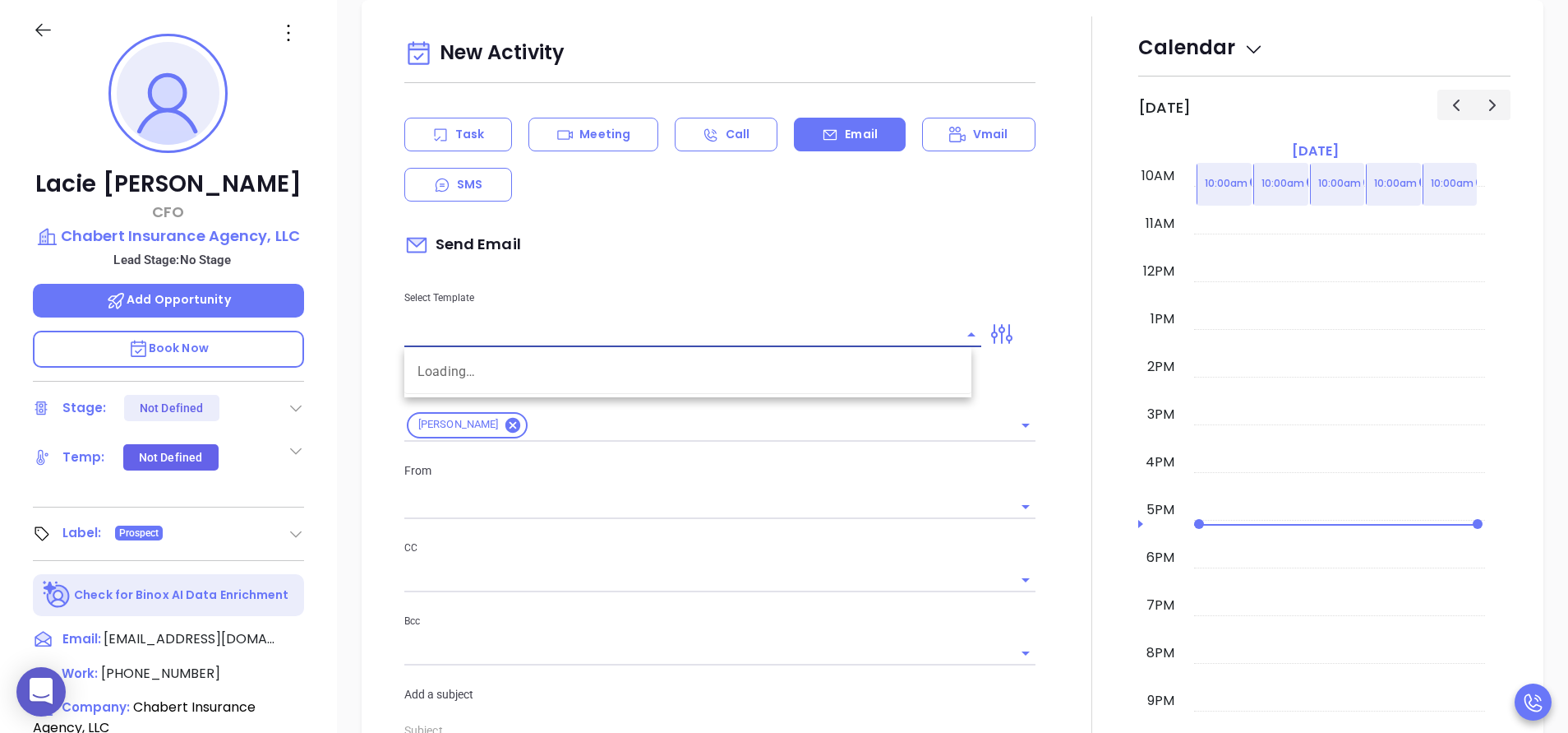
click at [550, 337] on input "text" at bounding box center [680, 334] width 552 height 24
type input "[PERSON_NAME]"
click at [550, 337] on input "l" at bounding box center [680, 334] width 552 height 24
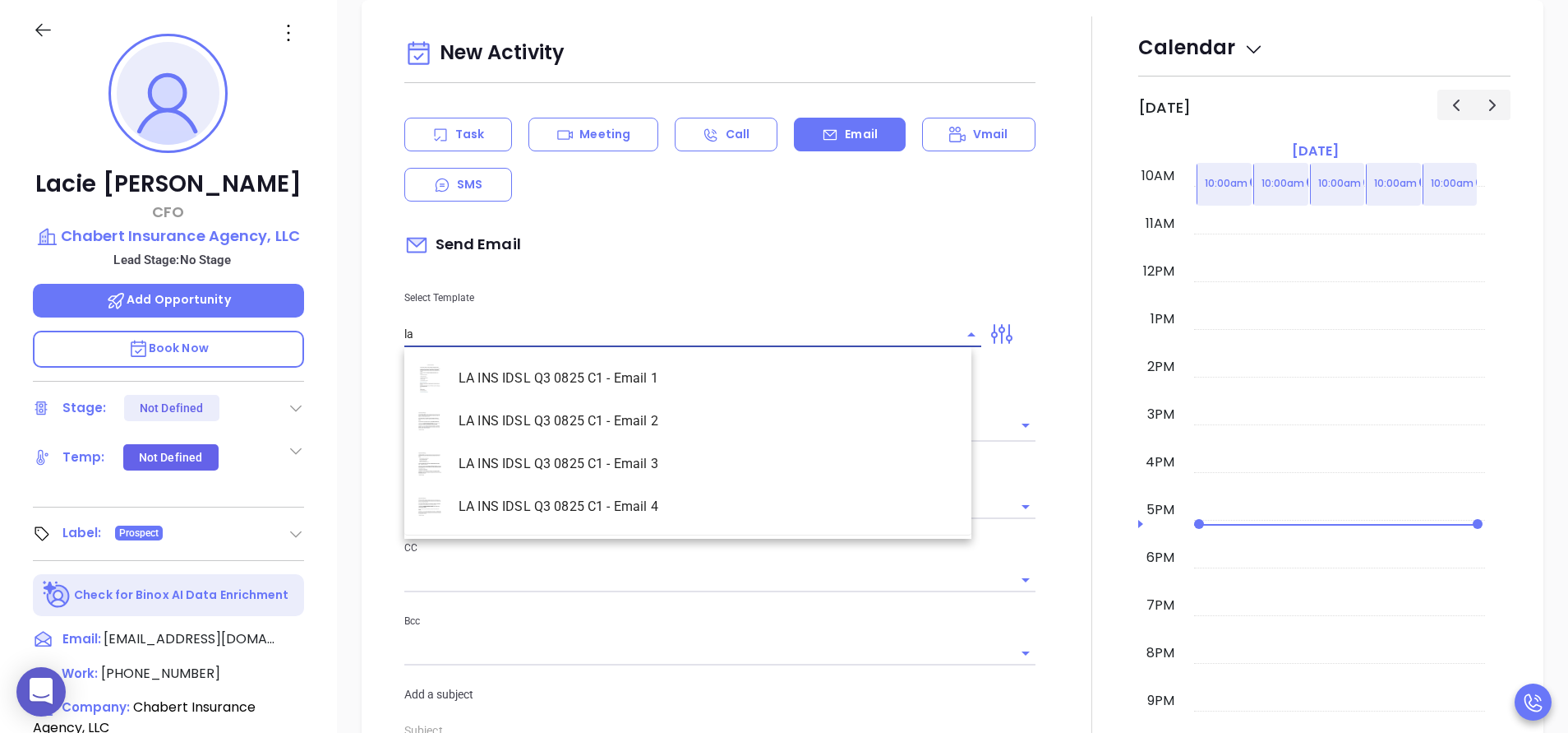
click at [609, 413] on li "LA INS IDSL Q3 0825 C1 - Email 2" at bounding box center [688, 422] width 567 height 43
type input "LA INS IDSL Q3 0825 C1 - Email 2"
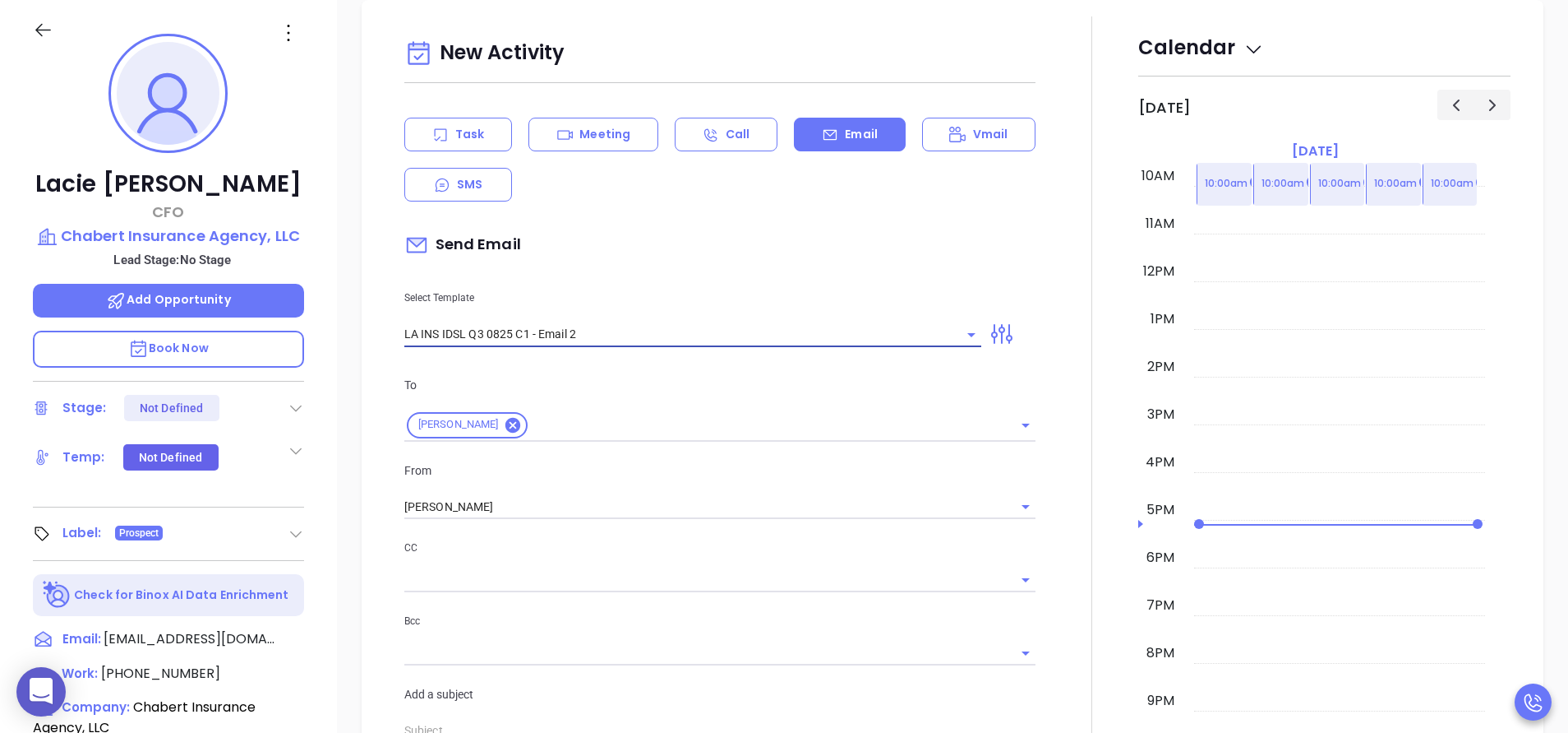
type input "February is coming fast—will Chabert Insurance Agency, LLC be compliant?"
type input "LA INS IDSL Q3 0825 C1 - Email 2"
click at [1048, 485] on div at bounding box center [1092, 647] width 93 height 1262
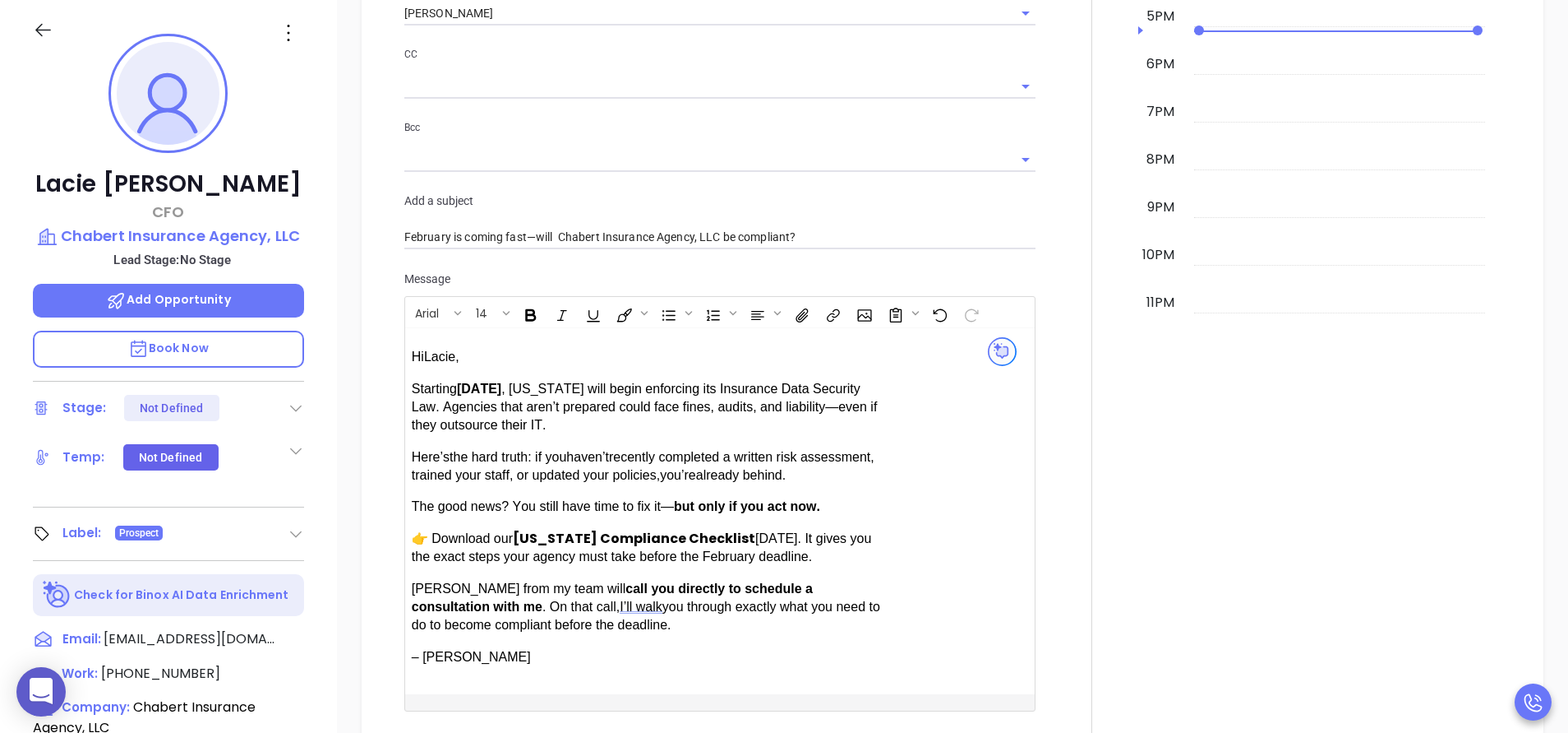
scroll to position [1171, 0]
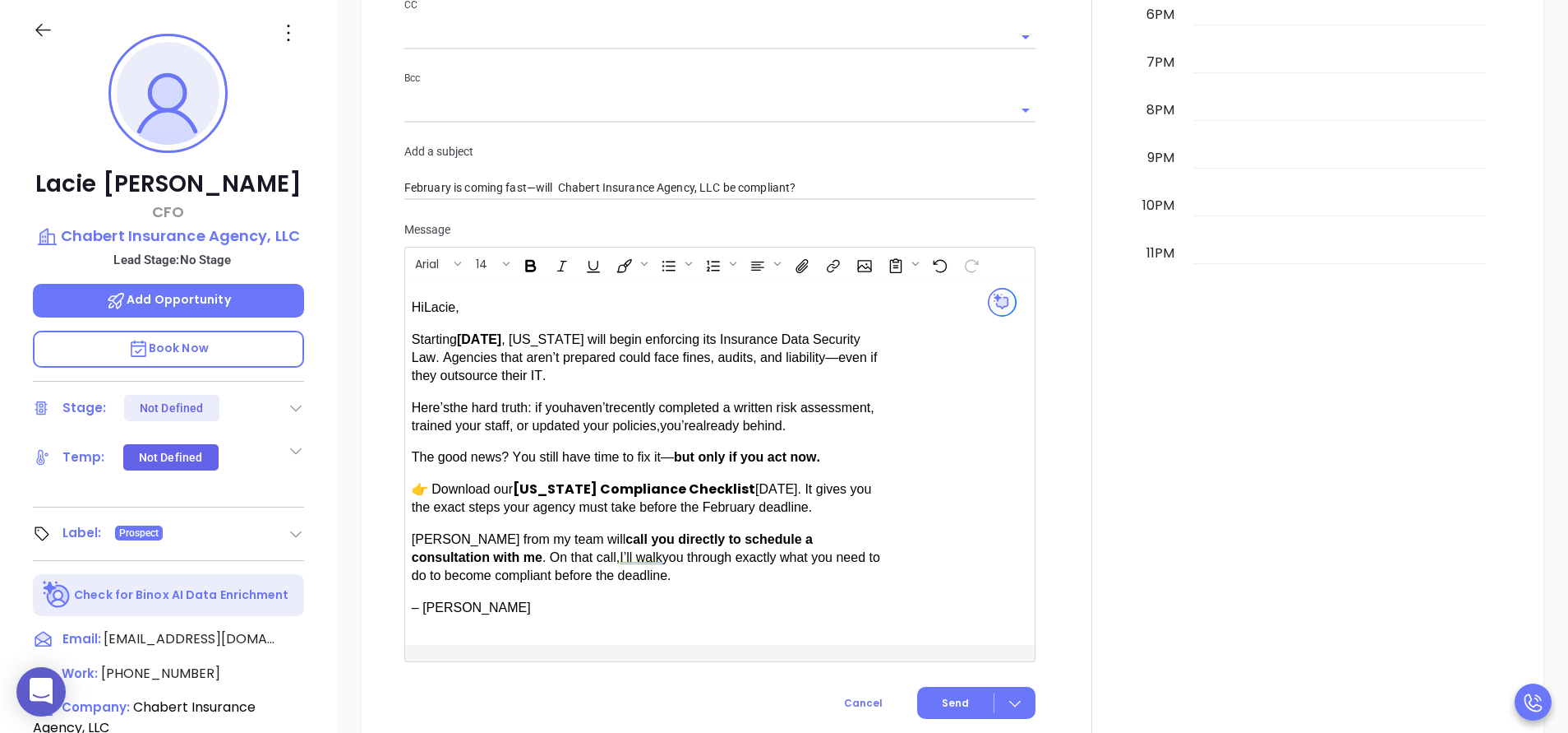
click at [664, 482] on link "[US_STATE] Compliance Checklist" at bounding box center [633, 489] width 242 height 19
click at [755, 493] on span "[DATE]. It gives you the exact steps your agency must take before the February …" at bounding box center [641, 498] width 461 height 32
click at [873, 460] on p "The good news? You still have time to fix it— but only if you act now." at bounding box center [648, 457] width 472 height 18
click at [674, 485] on link "[US_STATE] Compliance Checklist" at bounding box center [633, 489] width 242 height 19
click at [651, 518] on icon "Fill color or set the text color" at bounding box center [655, 519] width 7 height 4
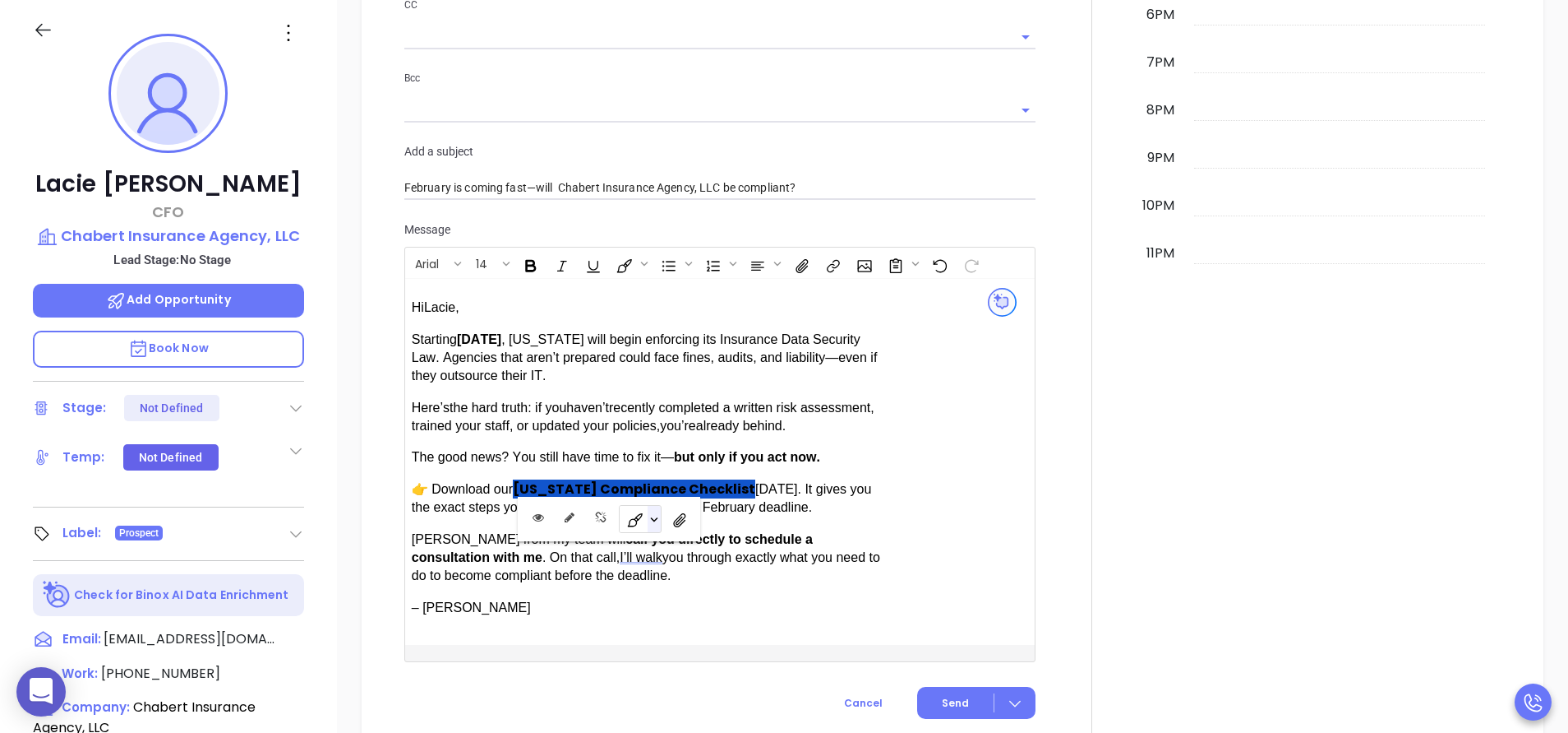
click at [652, 524] on span "Fill color or set the text color" at bounding box center [654, 518] width 13 height 26
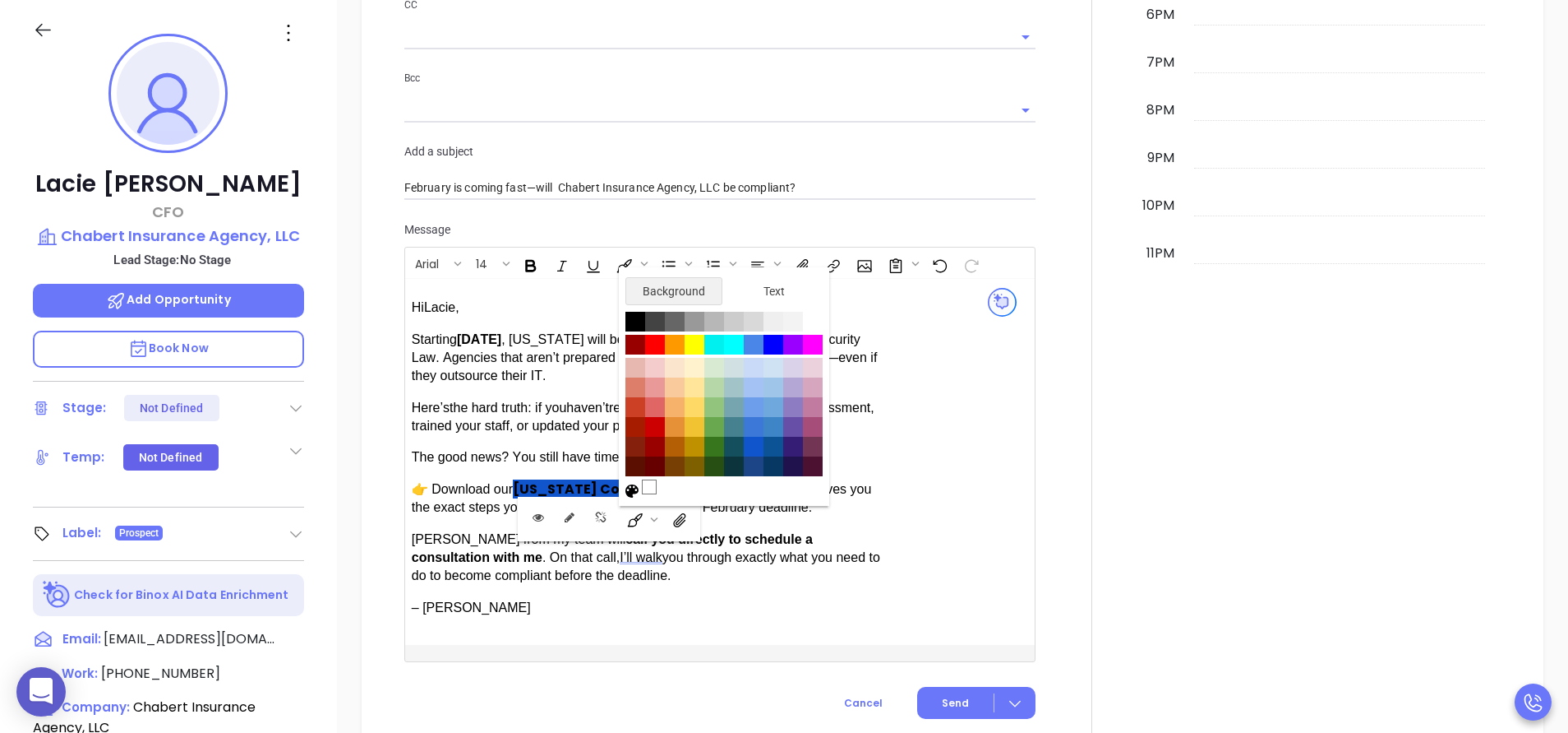
click at [652, 487] on input "#ffffff" at bounding box center [649, 487] width 15 height 15
click at [809, 287] on span "Text" at bounding box center [775, 291] width 84 height 17
click at [710, 284] on span "Background" at bounding box center [674, 291] width 84 height 17
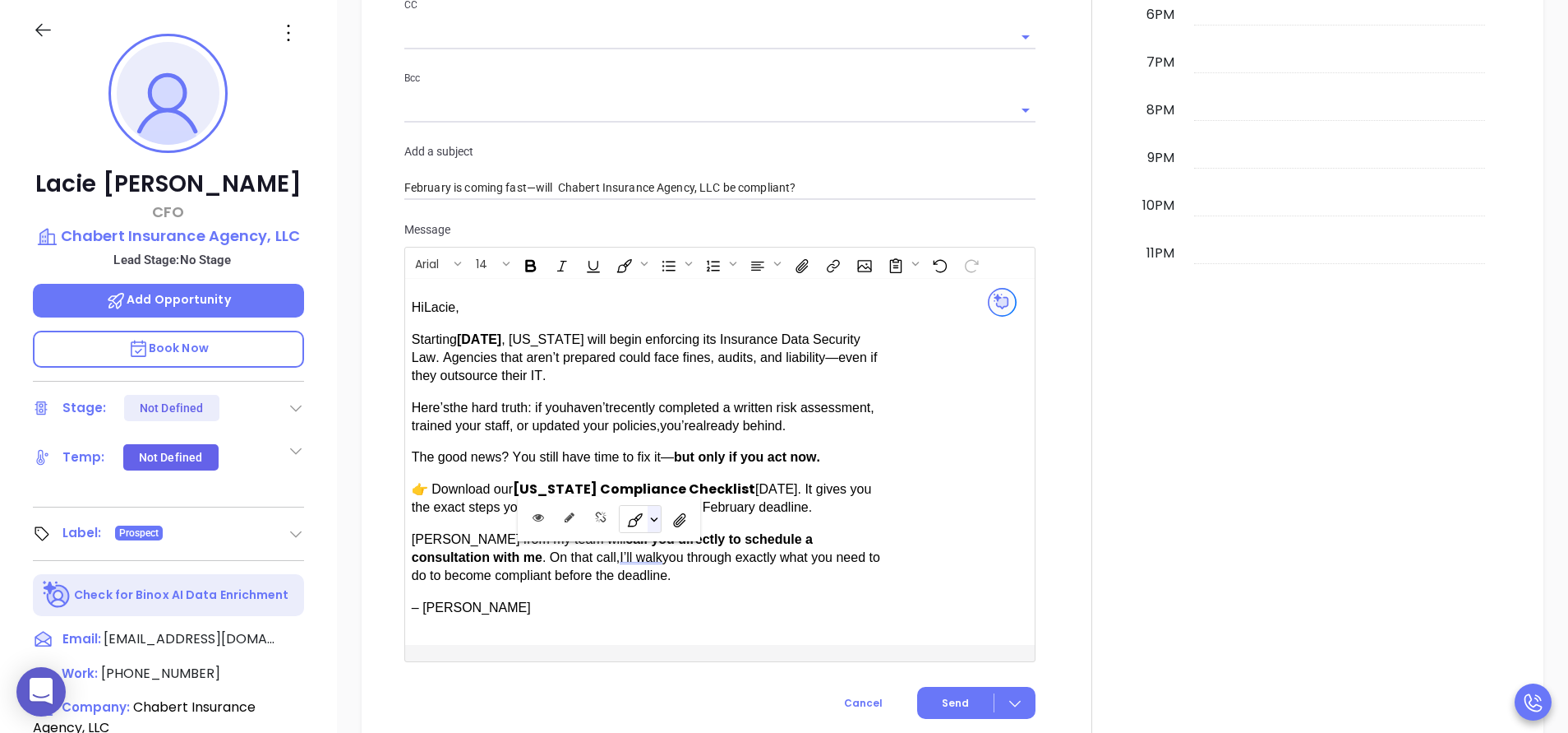
click at [651, 524] on span "Fill color or set the text color" at bounding box center [654, 518] width 13 height 26
click at [655, 525] on span "Fill color or set the text color" at bounding box center [654, 518] width 13 height 26
click at [659, 512] on span "Fill color or set the text color" at bounding box center [654, 518] width 13 height 26
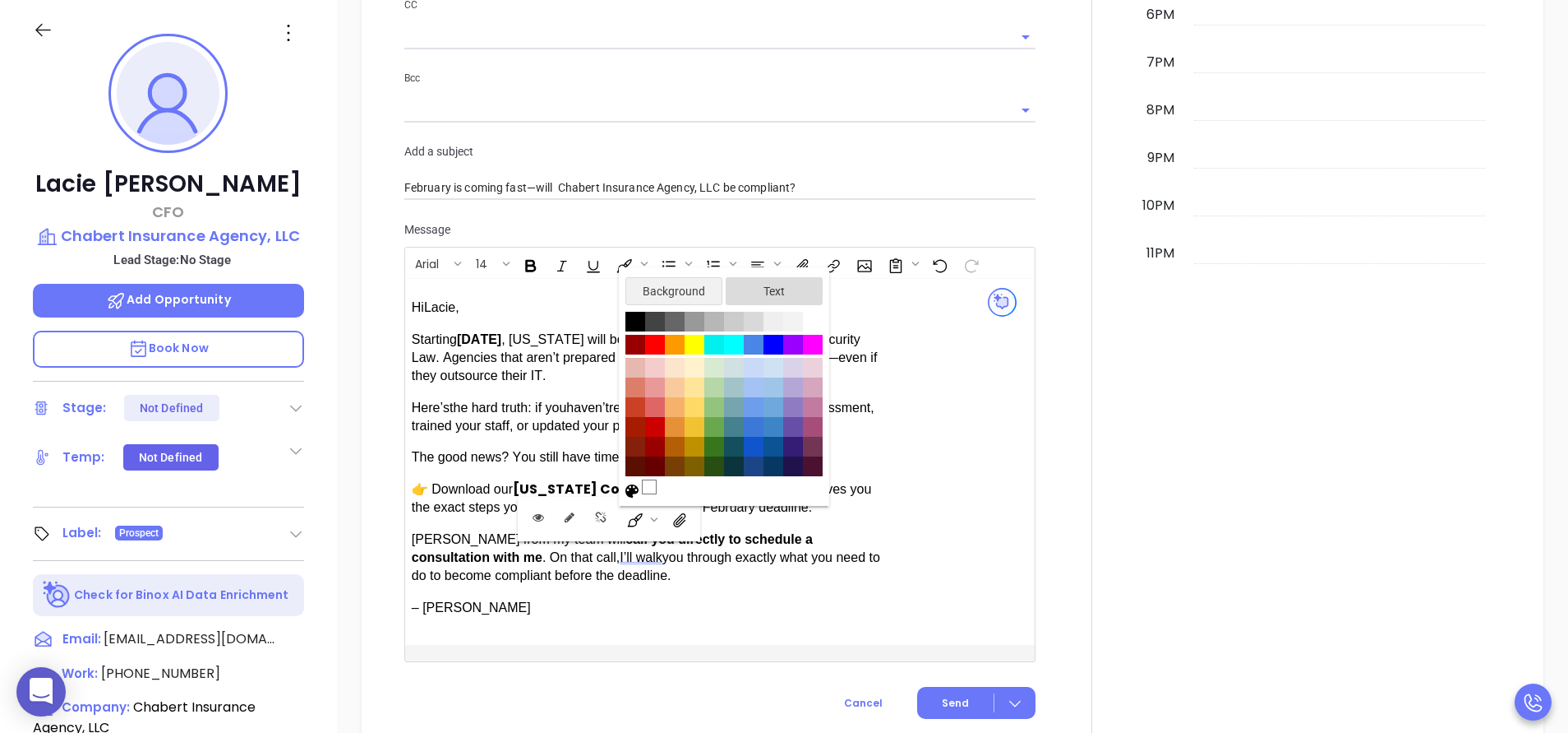
click at [760, 285] on span "Text" at bounding box center [775, 291] width 84 height 17
click at [760, 285] on span "Text" at bounding box center [775, 291] width 82 height 17
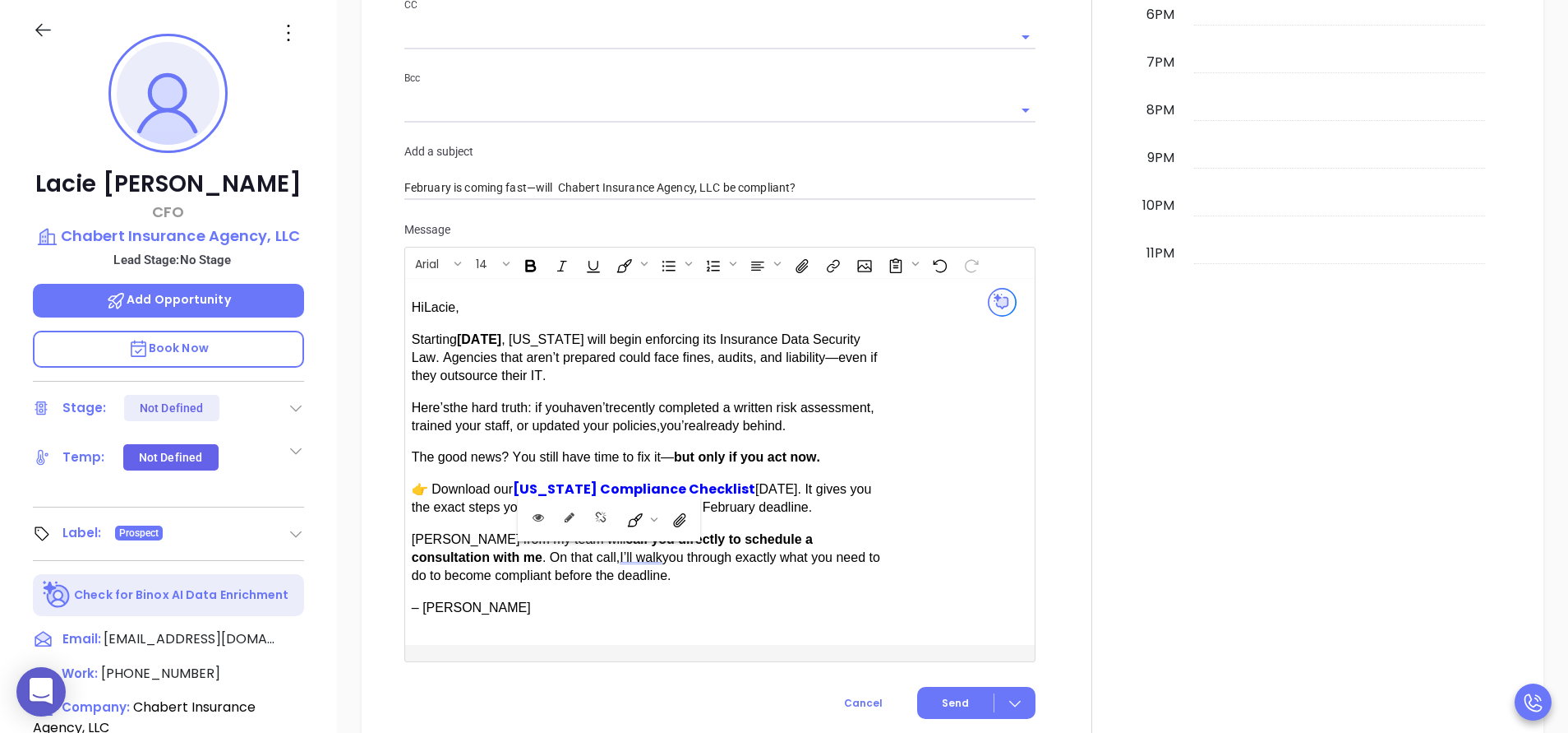
click at [931, 440] on div "Hi [PERSON_NAME] , Starting [DATE]" at bounding box center [698, 462] width 572 height 353
click at [846, 695] on span "Cancel" at bounding box center [863, 703] width 38 height 14
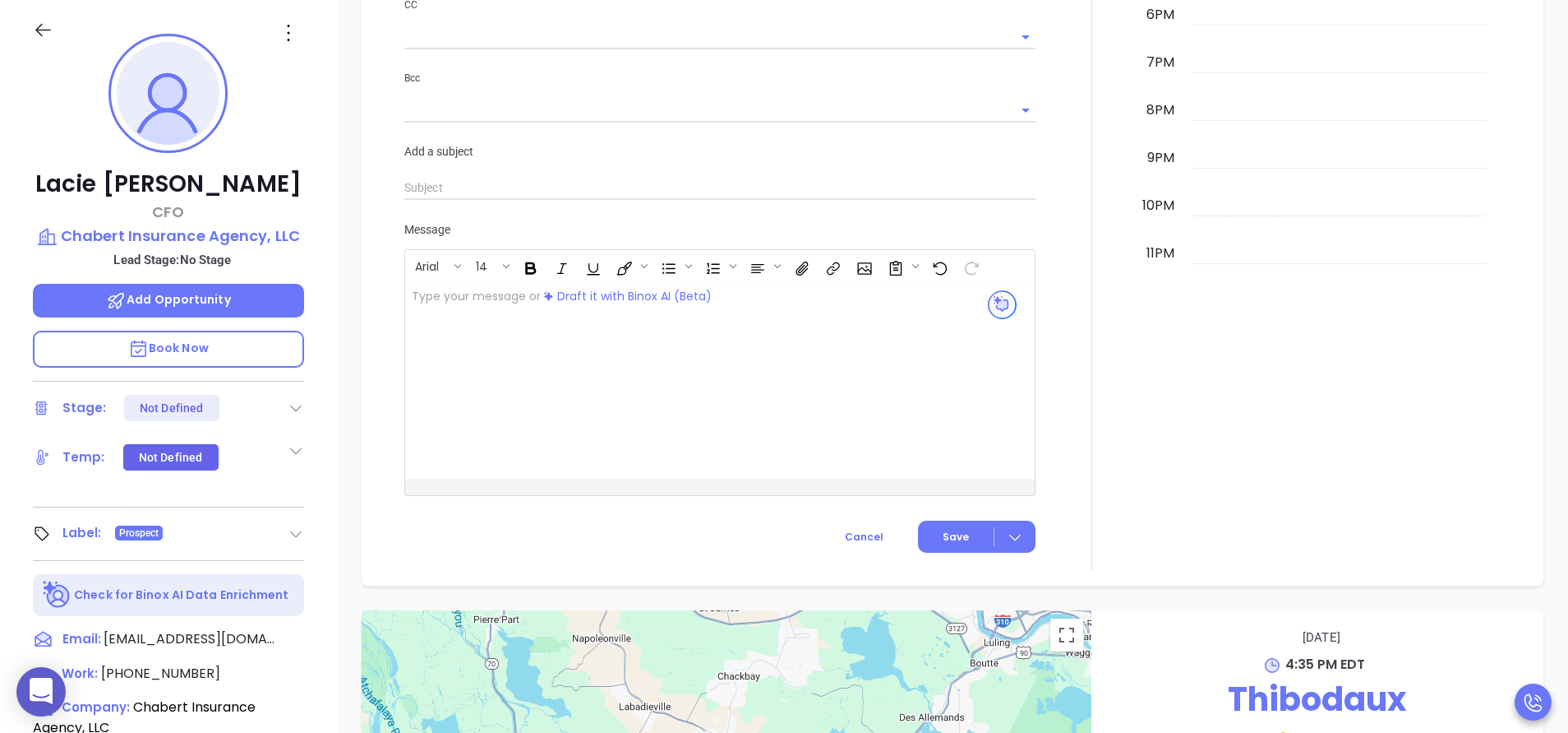
click at [1046, 339] on div at bounding box center [1092, 21] width 93 height 1095
click at [1046, 187] on div at bounding box center [1092, 21] width 93 height 1095
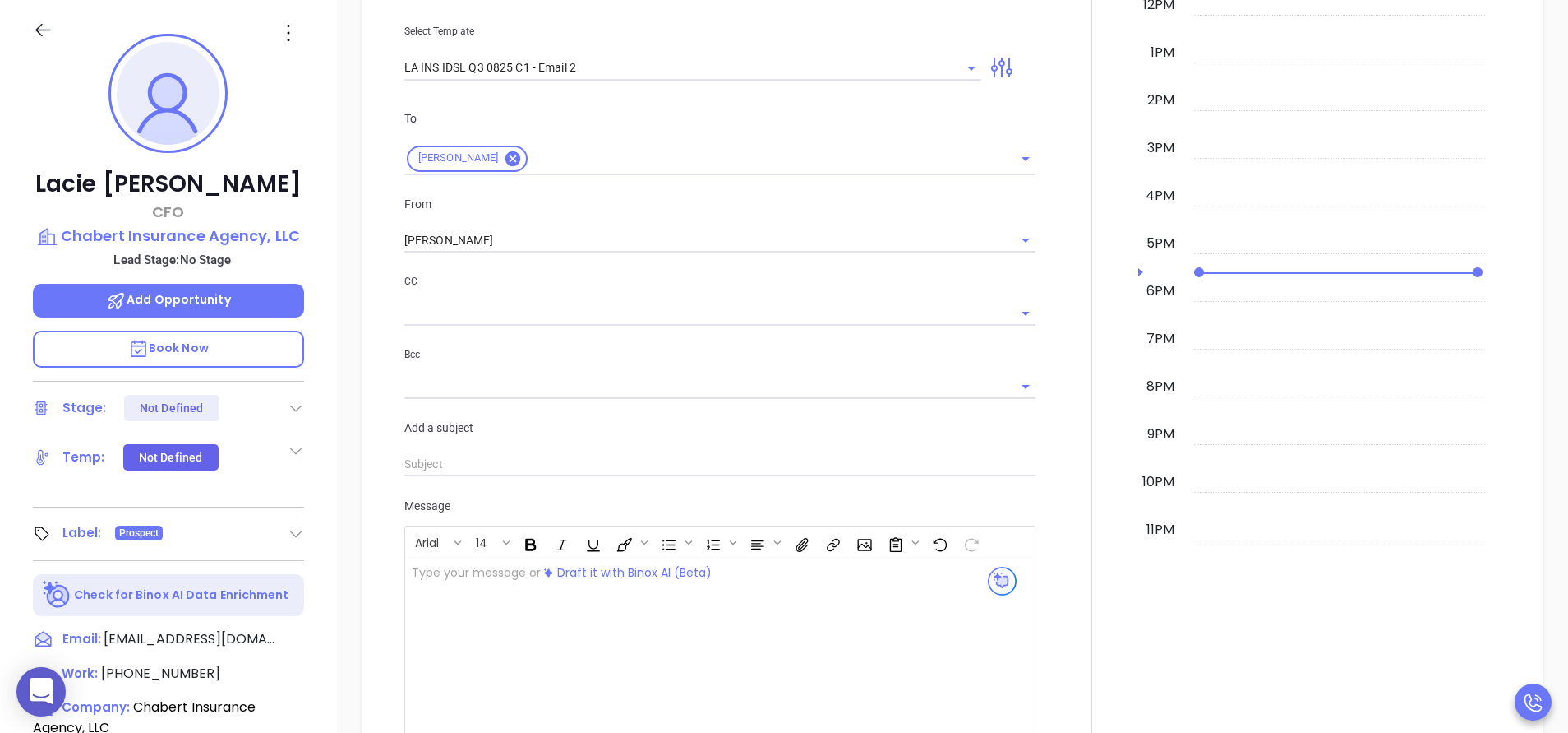
scroll to position [875, 0]
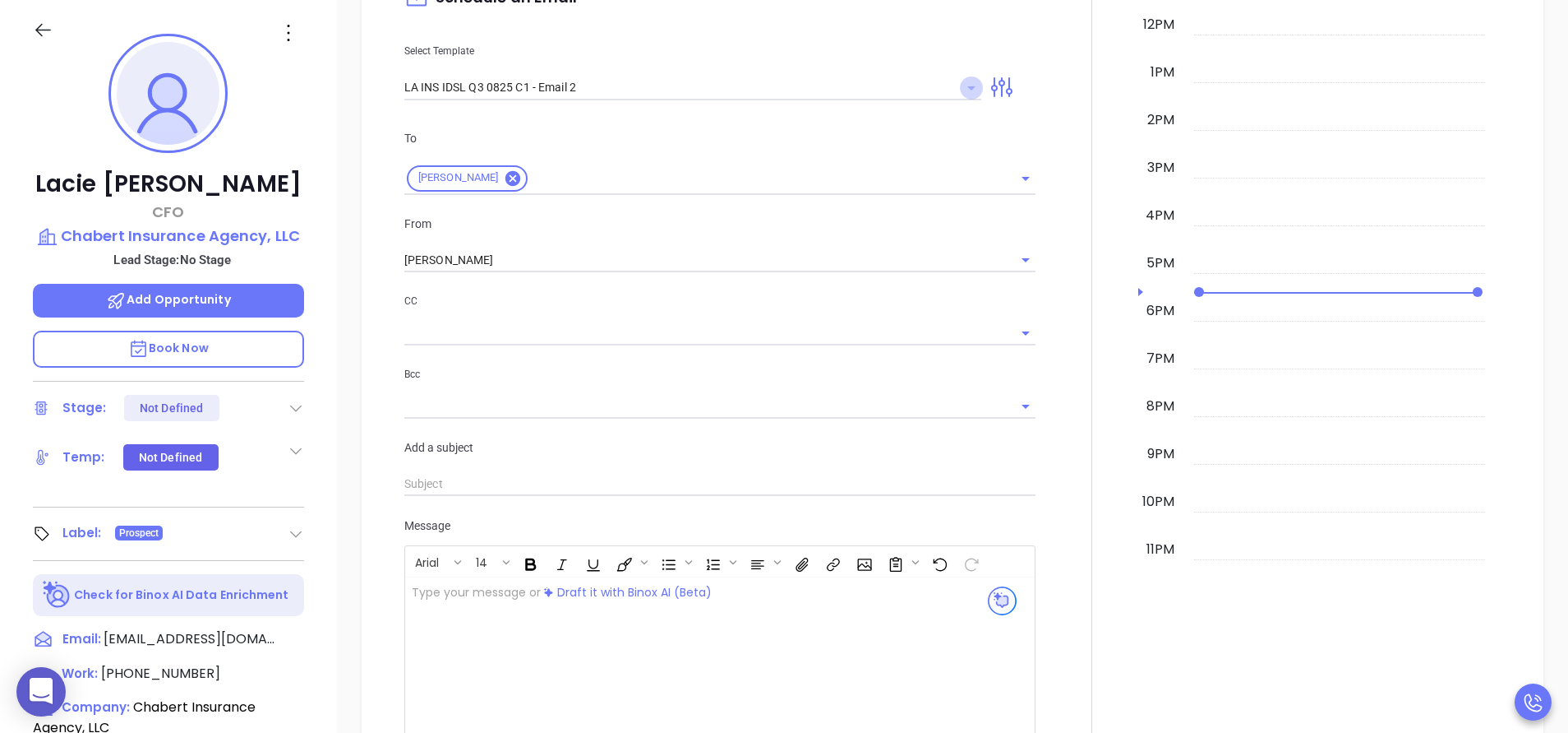
click at [967, 89] on icon "Open" at bounding box center [970, 88] width 8 height 4
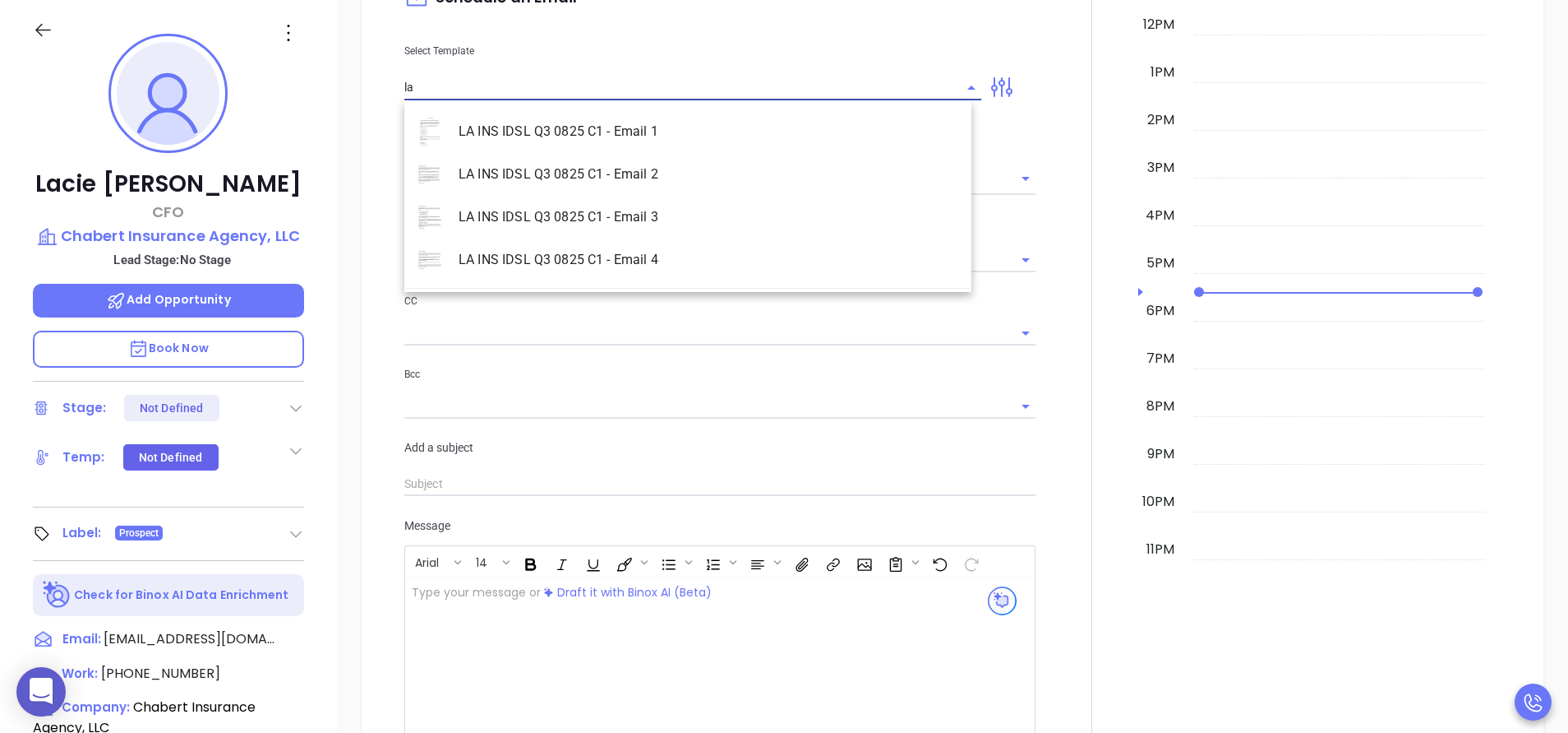
click at [860, 158] on li "LA INS IDSL Q3 0825 C1 - Email 2" at bounding box center [688, 175] width 567 height 43
type input "LA INS IDSL Q3 0825 C1 - Email 2"
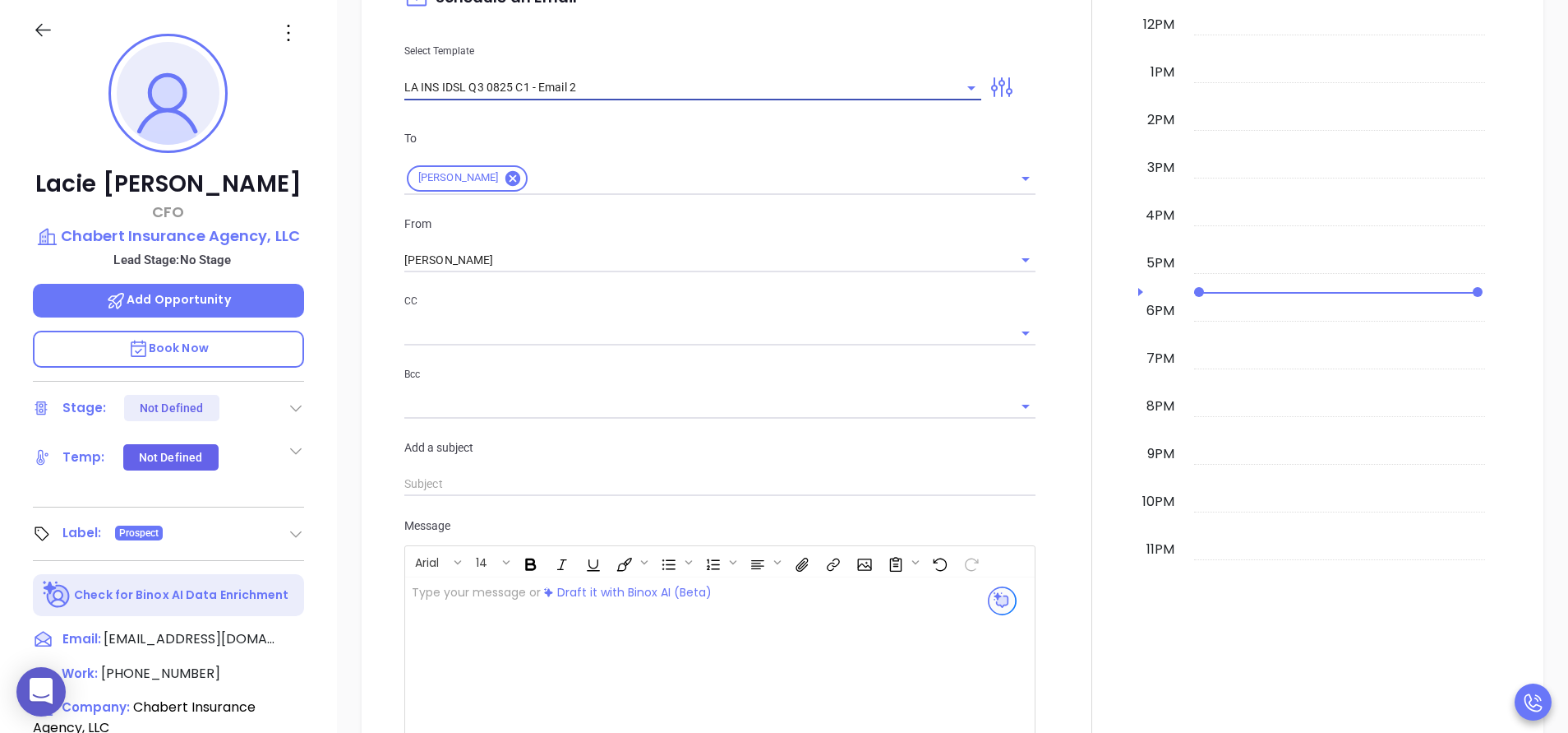
type input "February is coming fast—will Chabert Insurance Agency, LLC be compliant?"
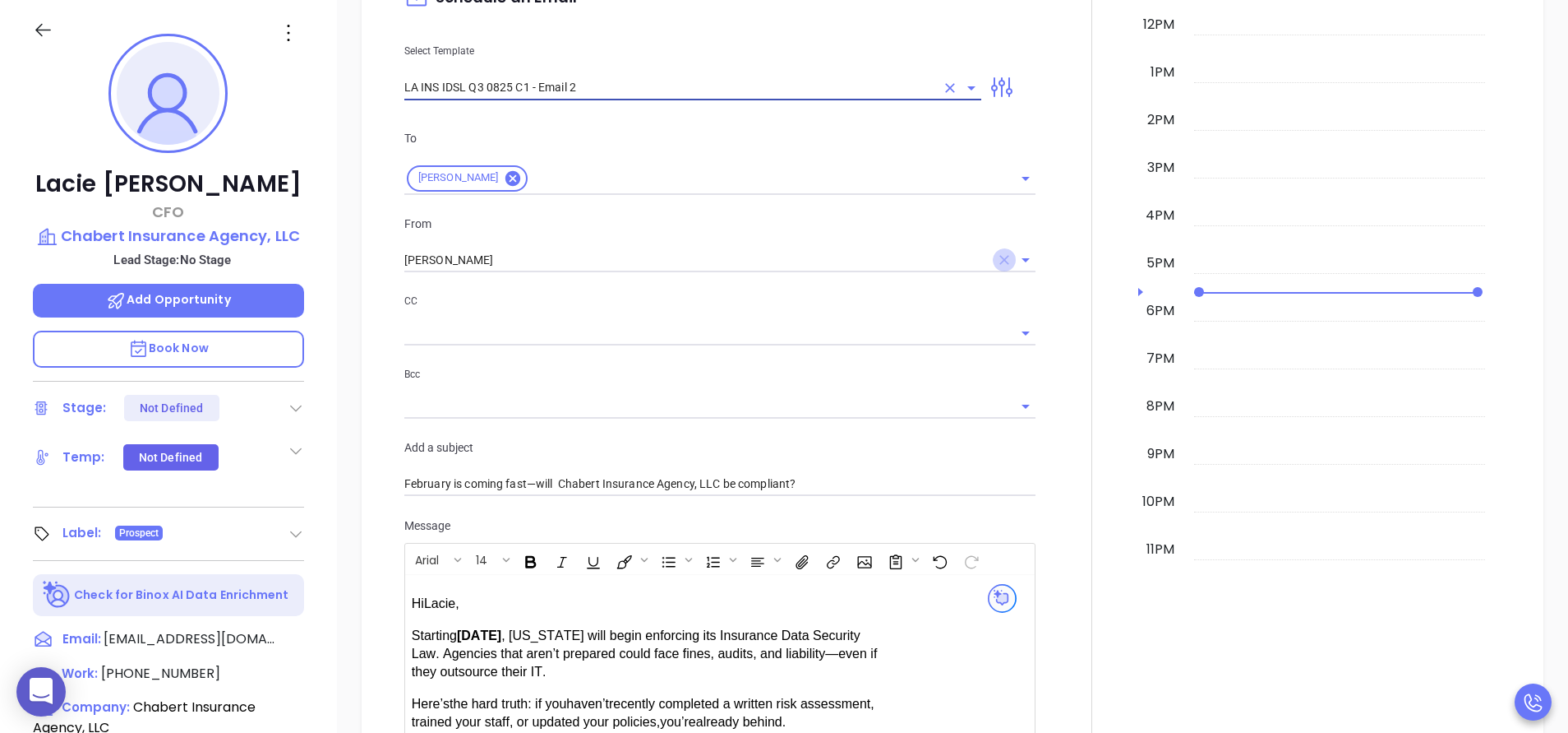
click at [999, 259] on icon "Clear" at bounding box center [1004, 260] width 10 height 10
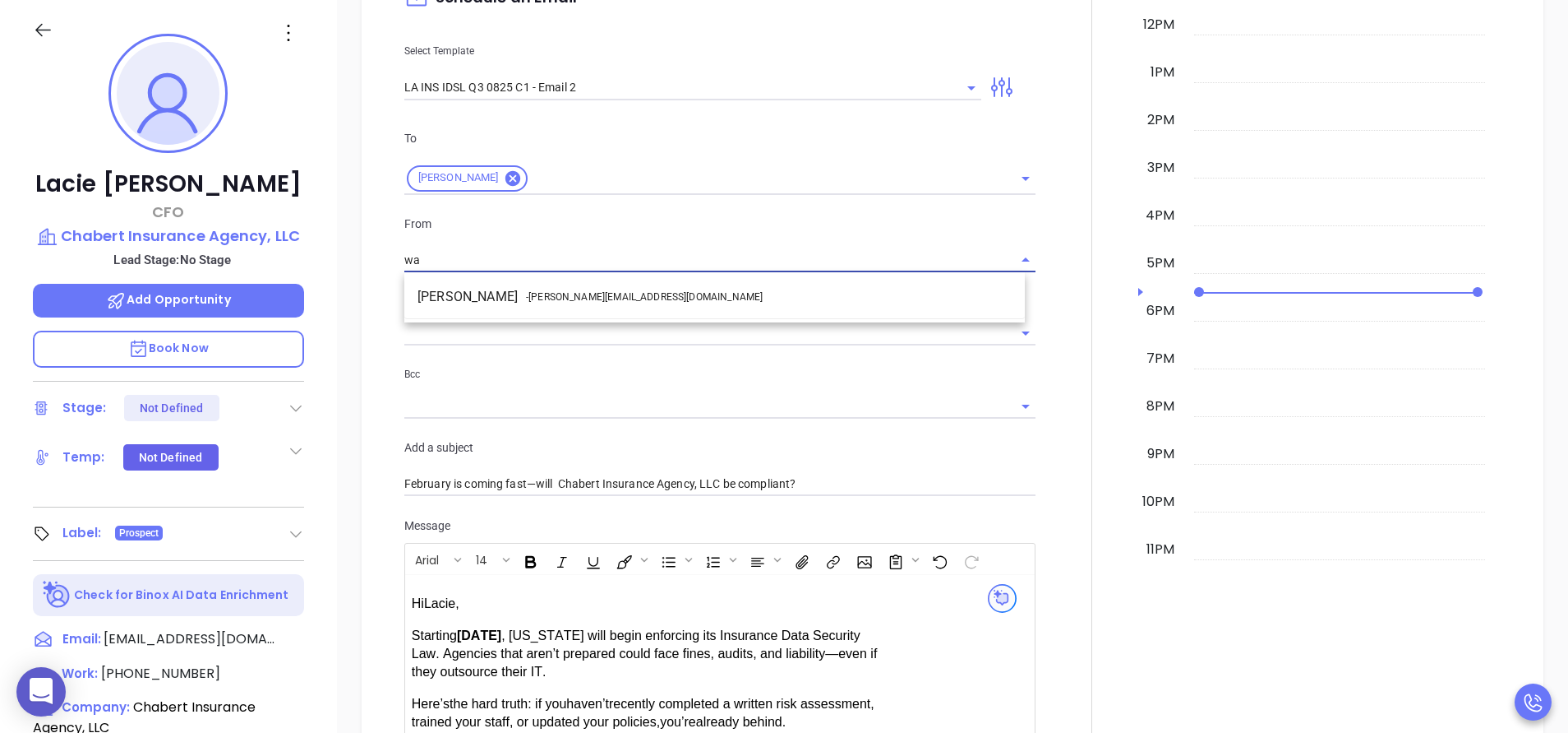
click at [922, 309] on li "Walter Contreras - [EMAIL_ADDRESS][DOMAIN_NAME]" at bounding box center [715, 296] width 621 height 30
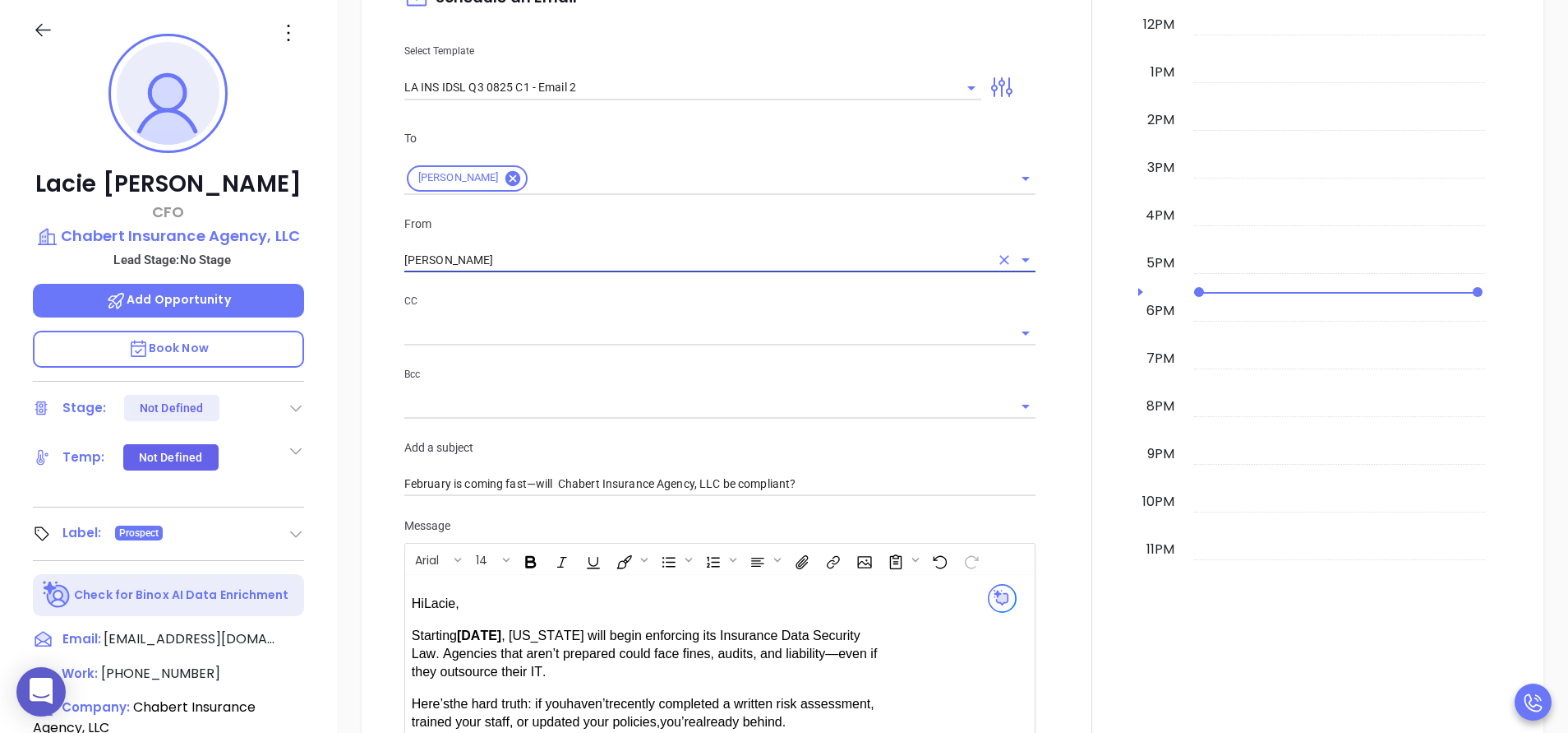
type input "[PERSON_NAME]"
click at [1053, 324] on div at bounding box center [1092, 401] width 93 height 1262
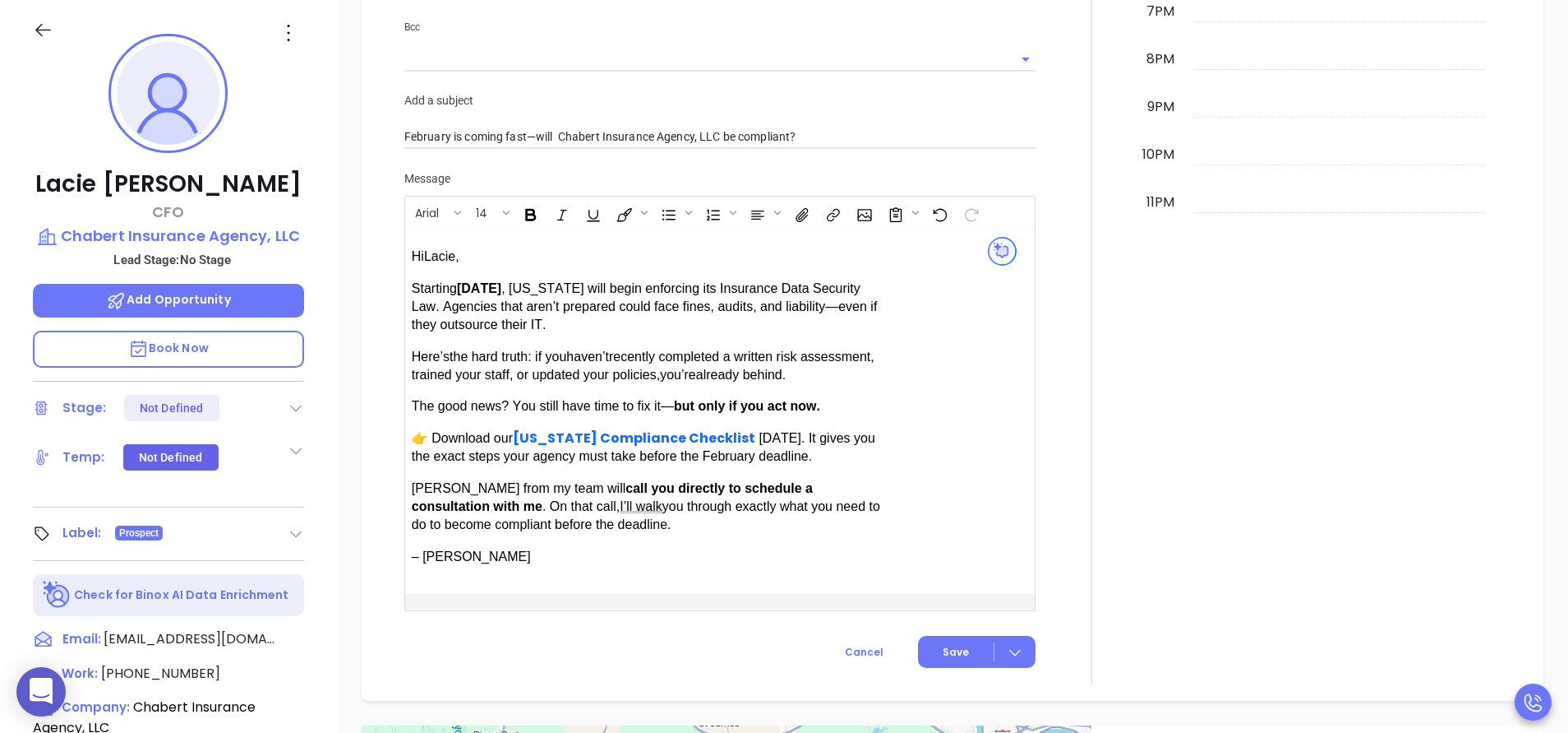
scroll to position [1319, 0]
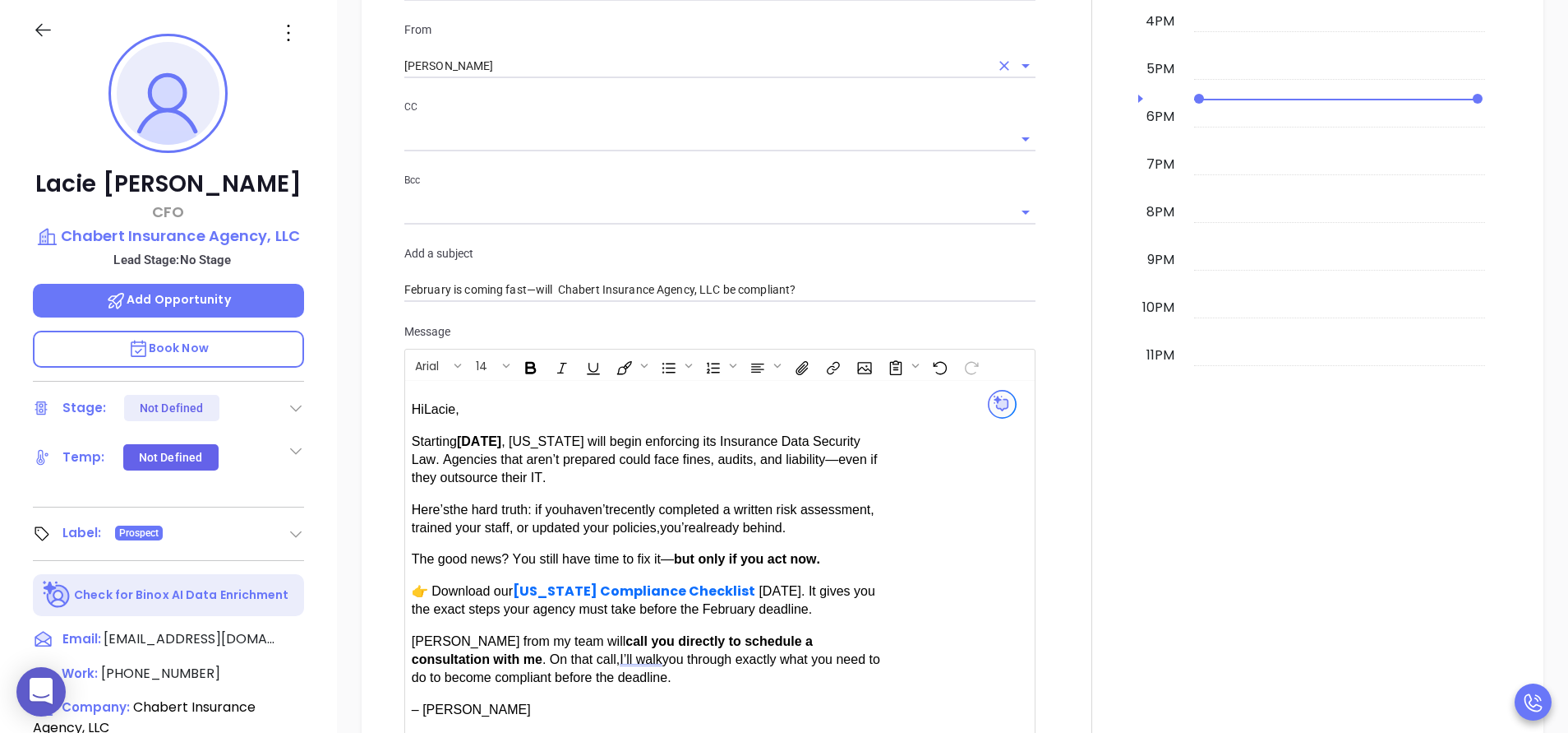
scroll to position [1171, 0]
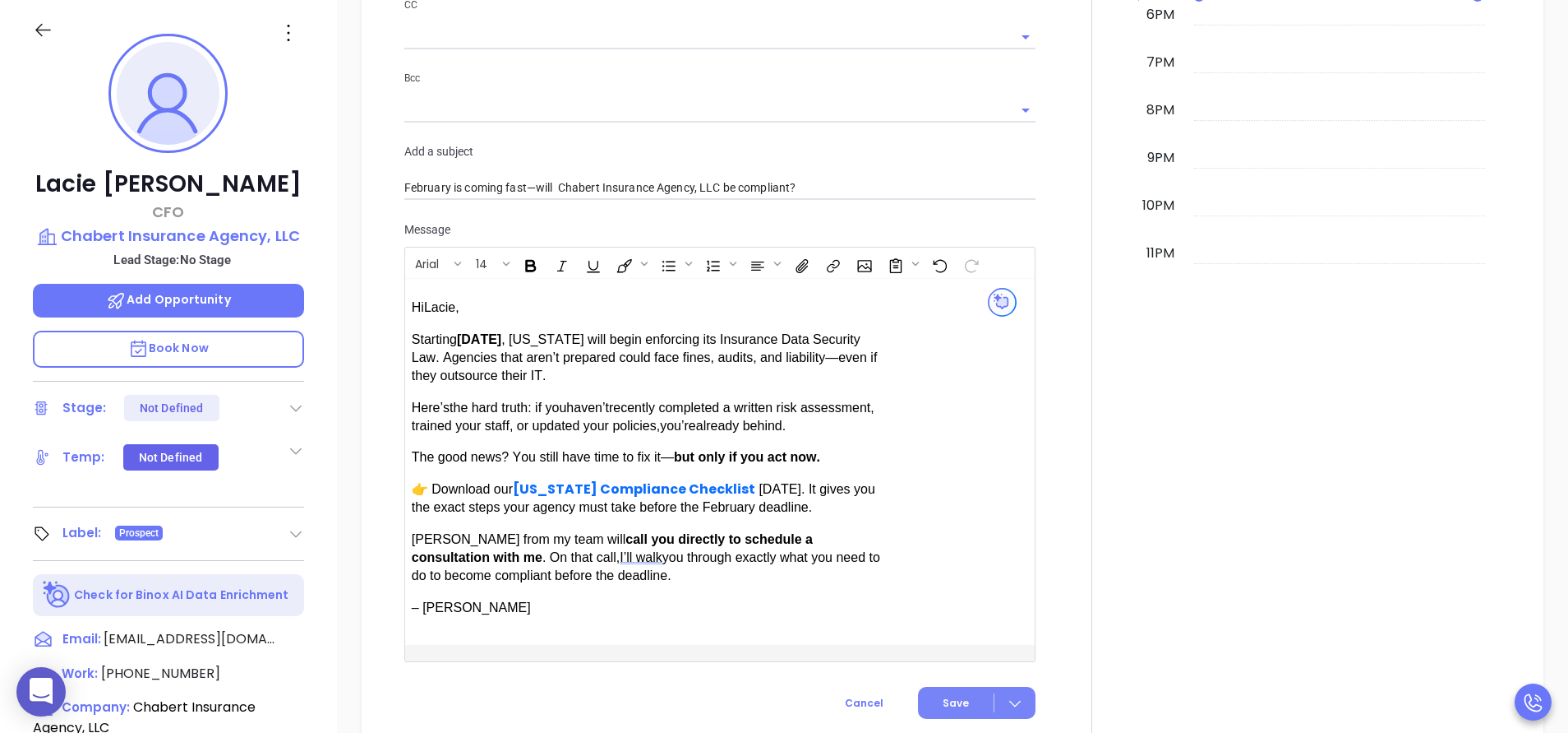
click at [938, 691] on button "Save" at bounding box center [976, 703] width 117 height 32
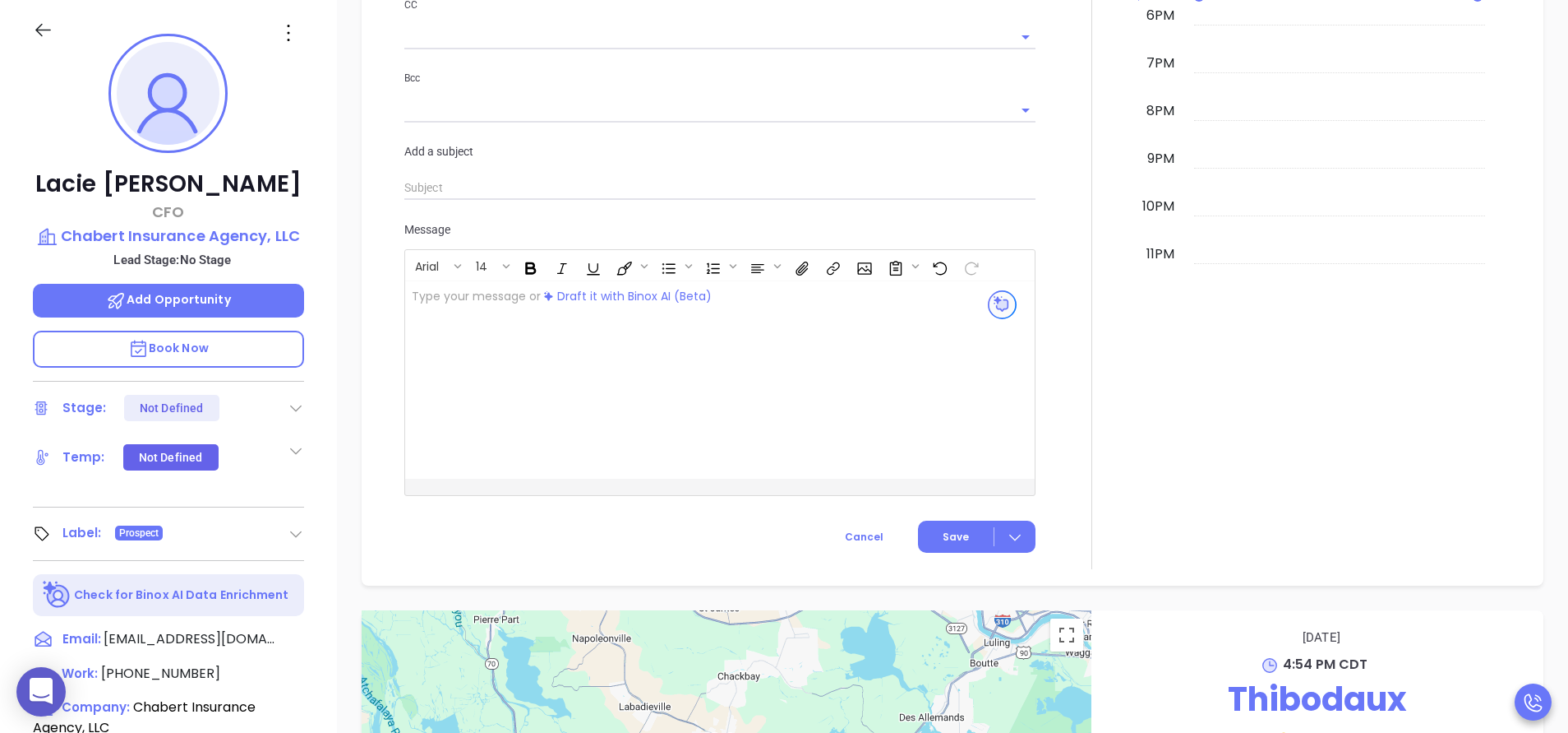
click at [1111, 465] on div at bounding box center [1092, 21] width 93 height 1095
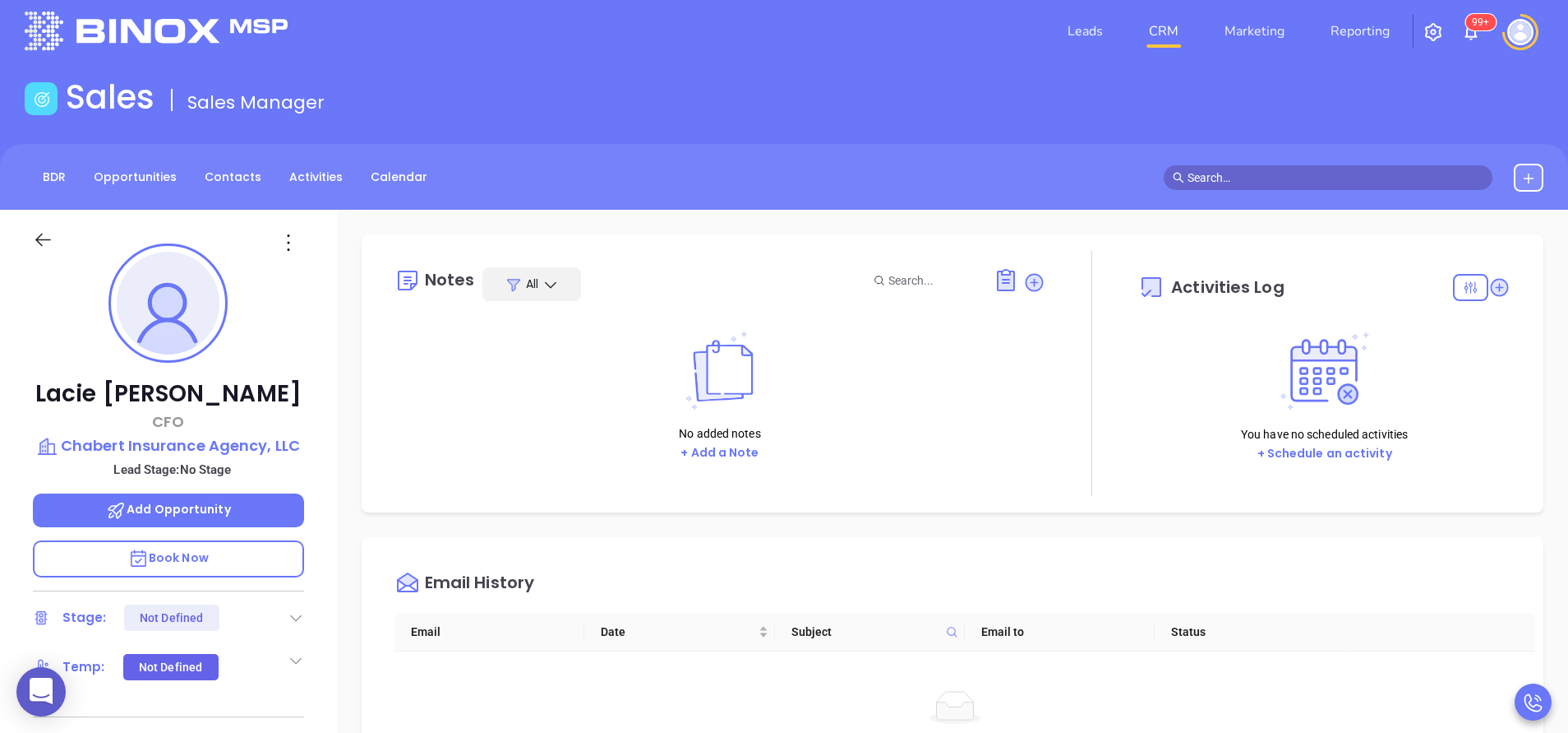
scroll to position [0, 0]
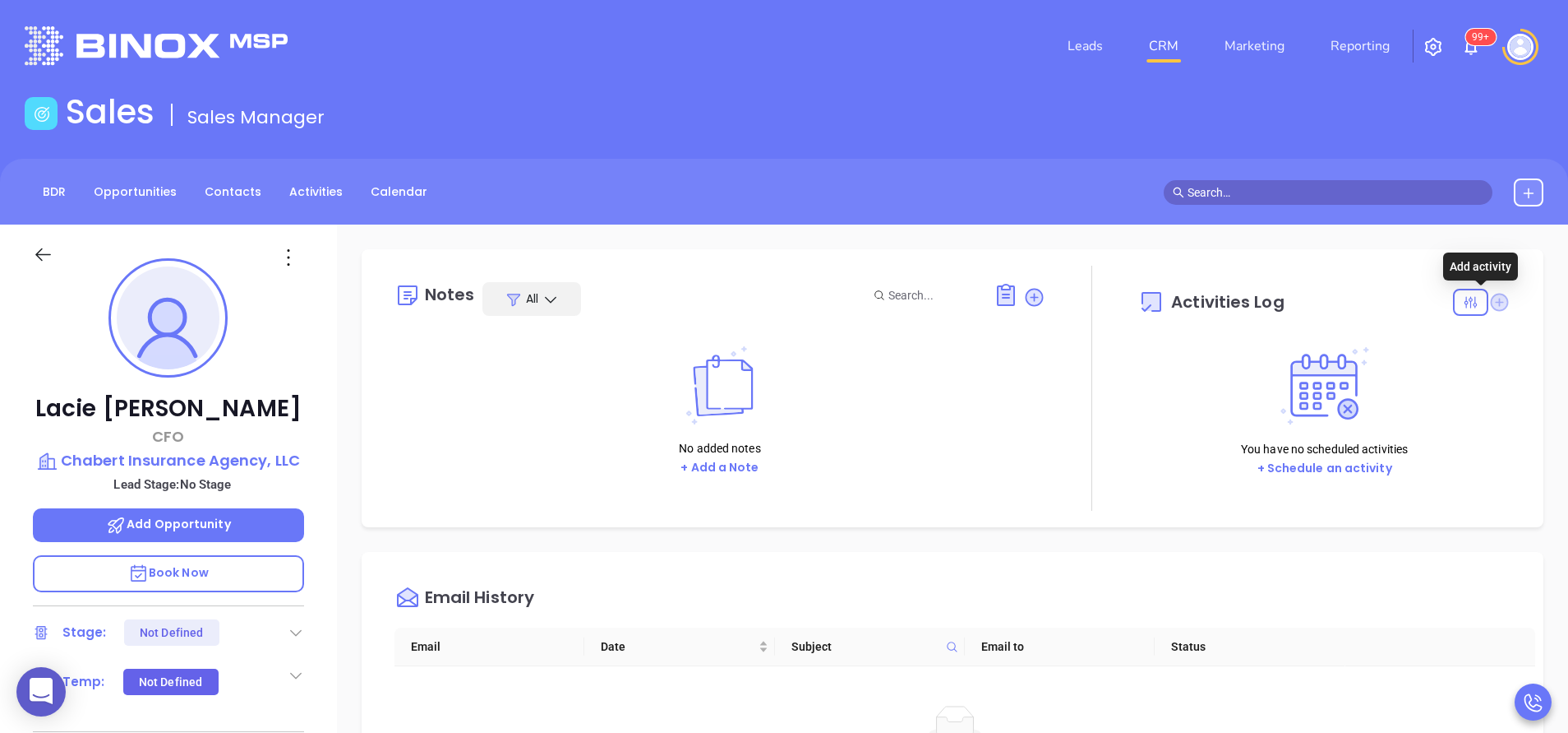
click at [1491, 304] on icon at bounding box center [1500, 302] width 18 height 18
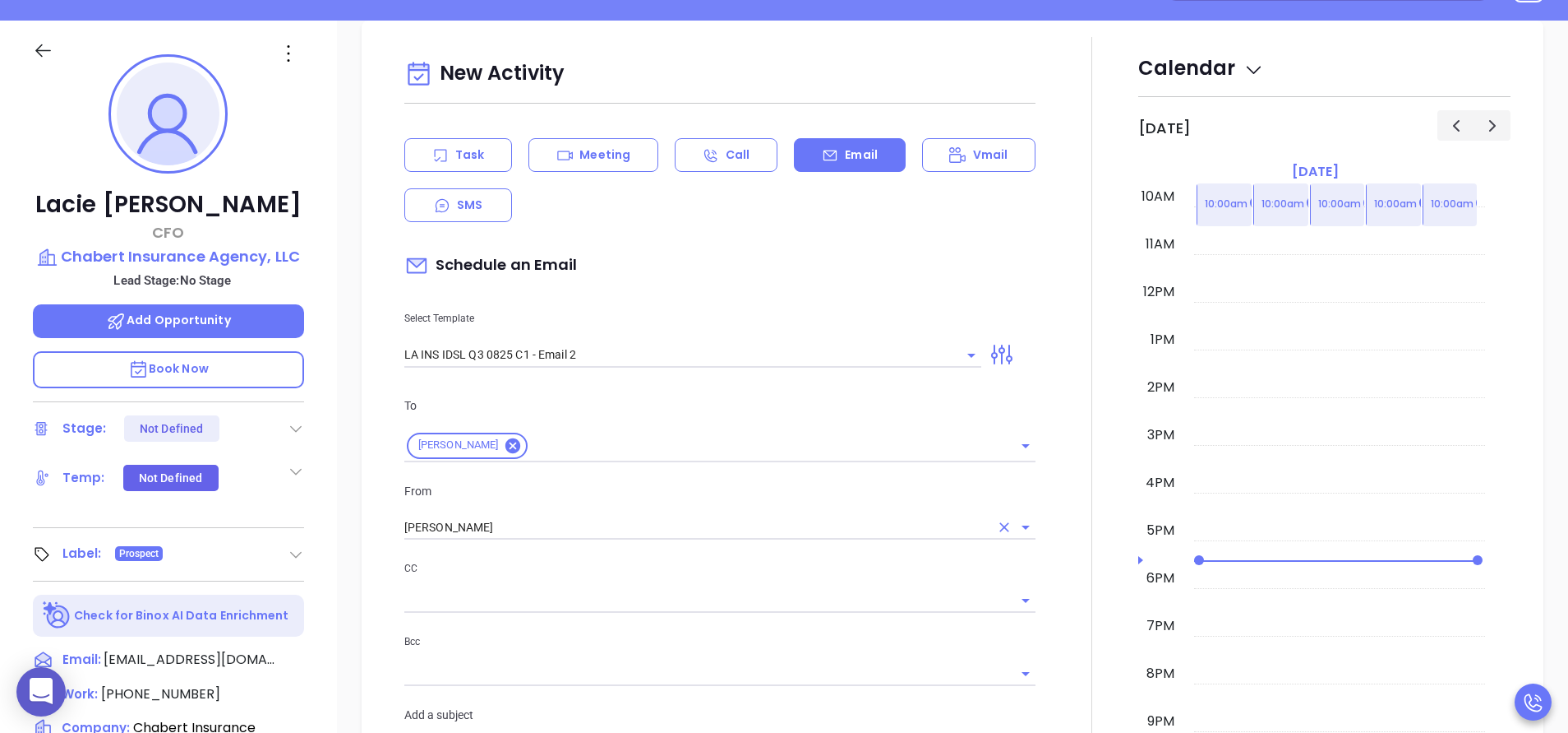
scroll to position [225, 0]
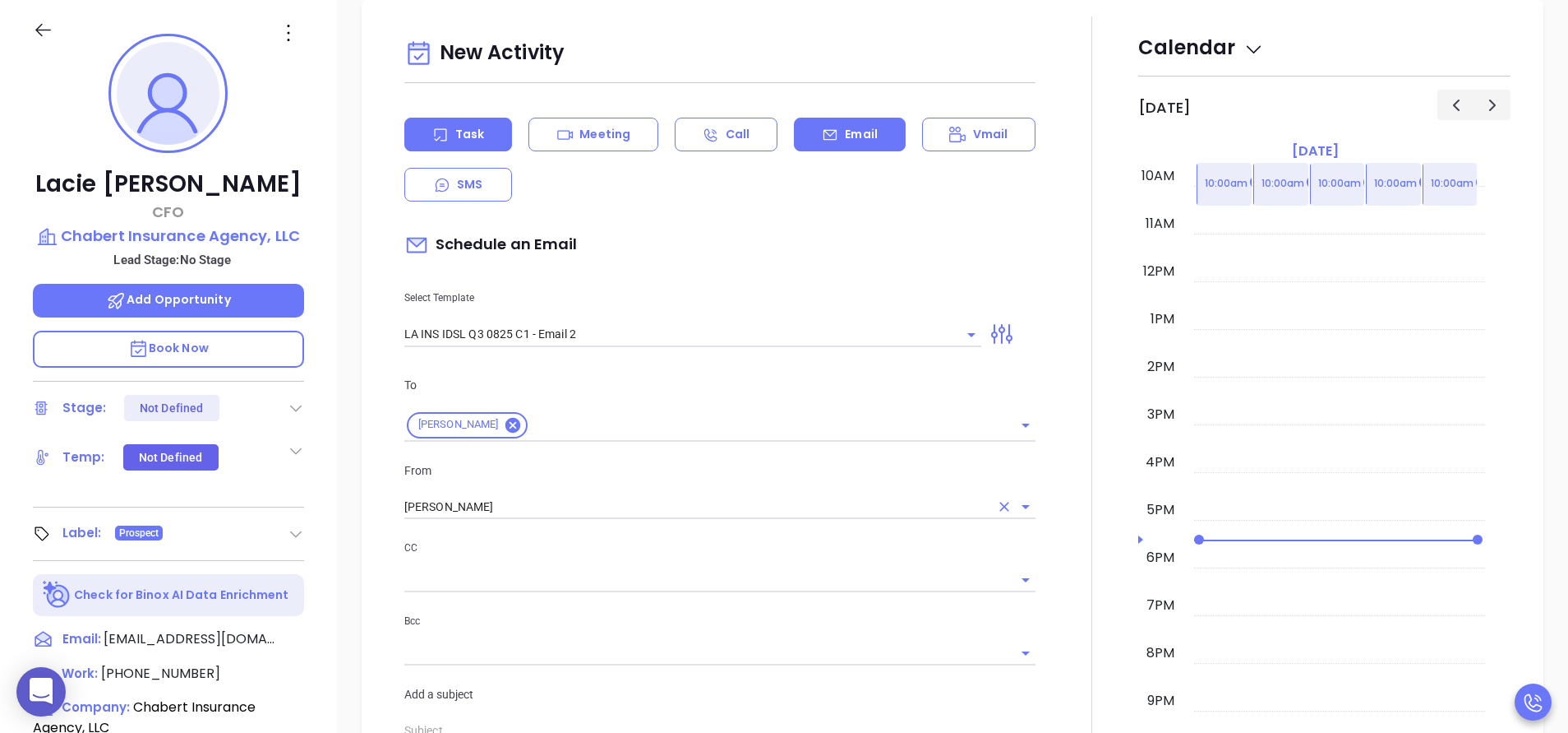
click at [451, 146] on div "Task" at bounding box center [458, 134] width 107 height 34
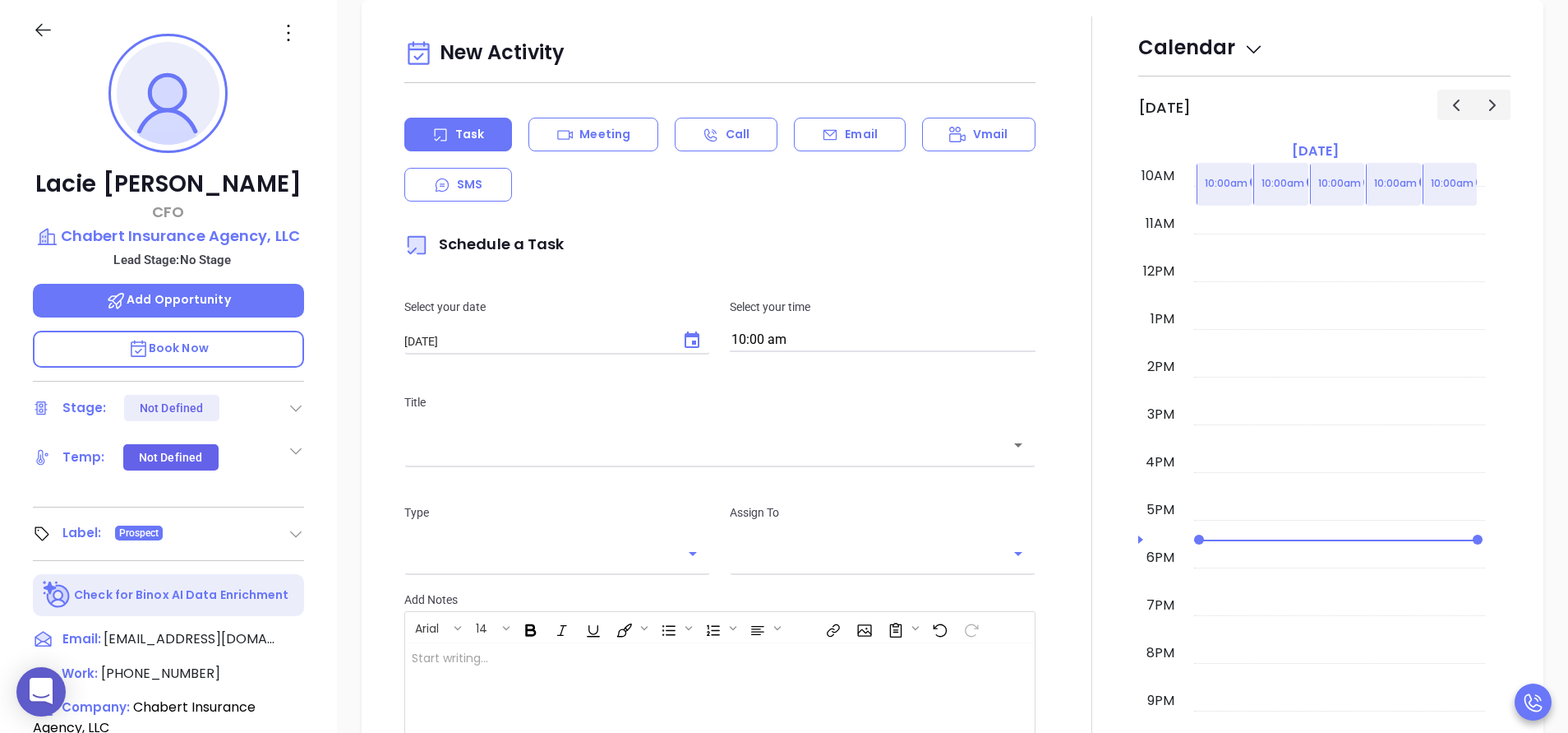
type input "[PERSON_NAME]"
click at [694, 329] on button "Choose date, selected date is Sep 12, 2025" at bounding box center [691, 340] width 33 height 33
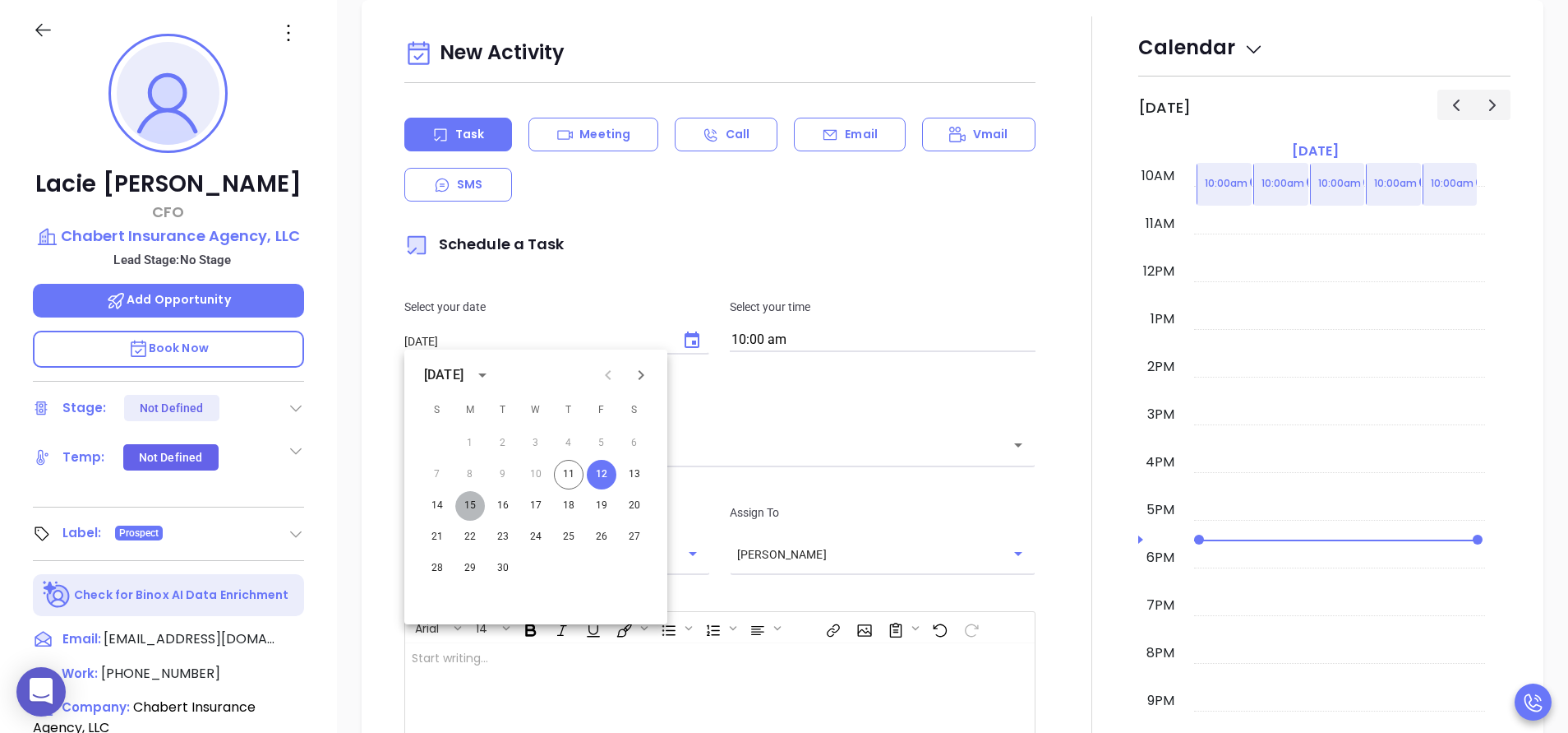
click at [479, 506] on button "15" at bounding box center [470, 506] width 30 height 30
type input "[DATE]"
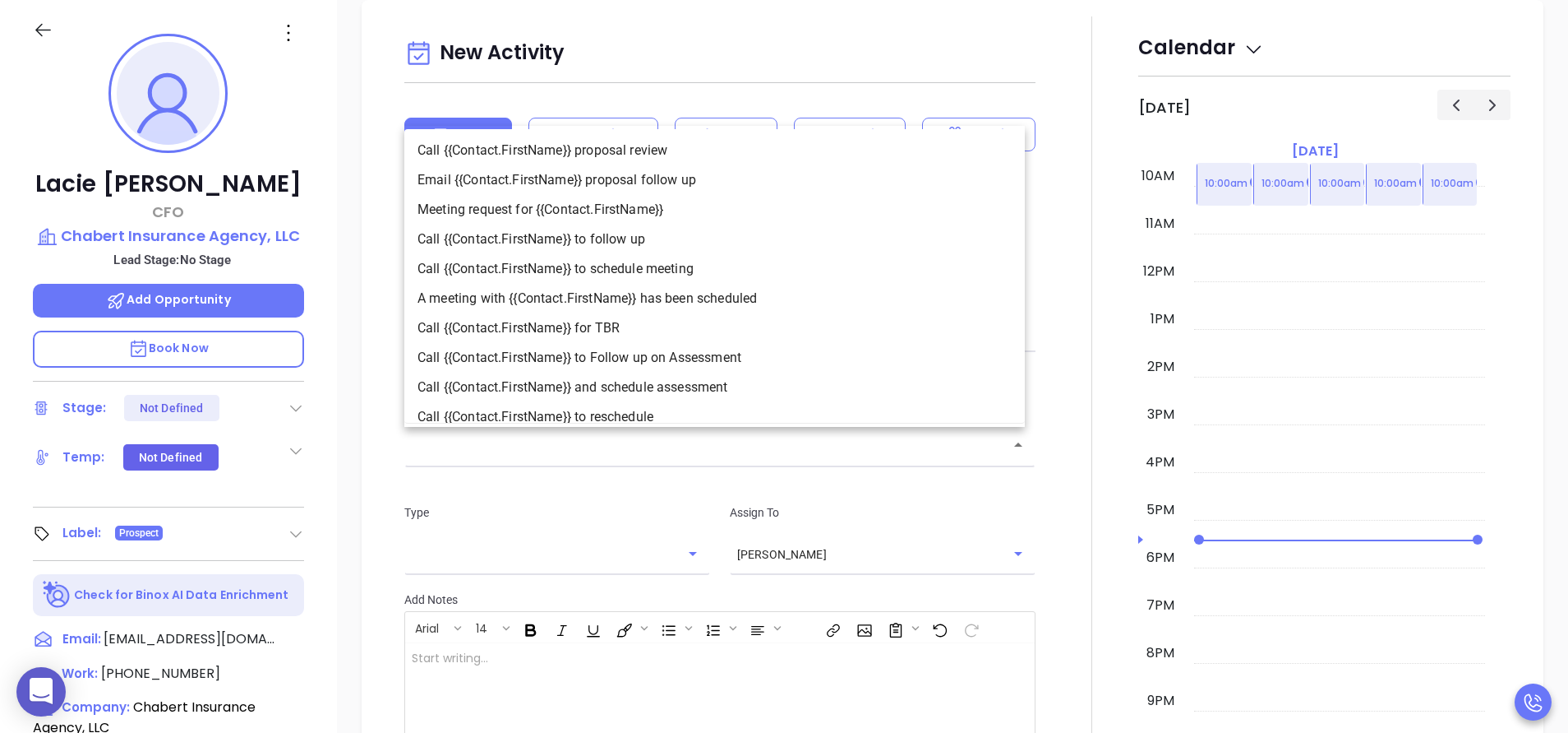
click at [539, 453] on input "text" at bounding box center [708, 445] width 592 height 19
click at [596, 244] on li "Call {{Contact.FirstName}} to follow up" at bounding box center [715, 239] width 621 height 30
type input "Call [PERSON_NAME] to follow up"
type input "Call"
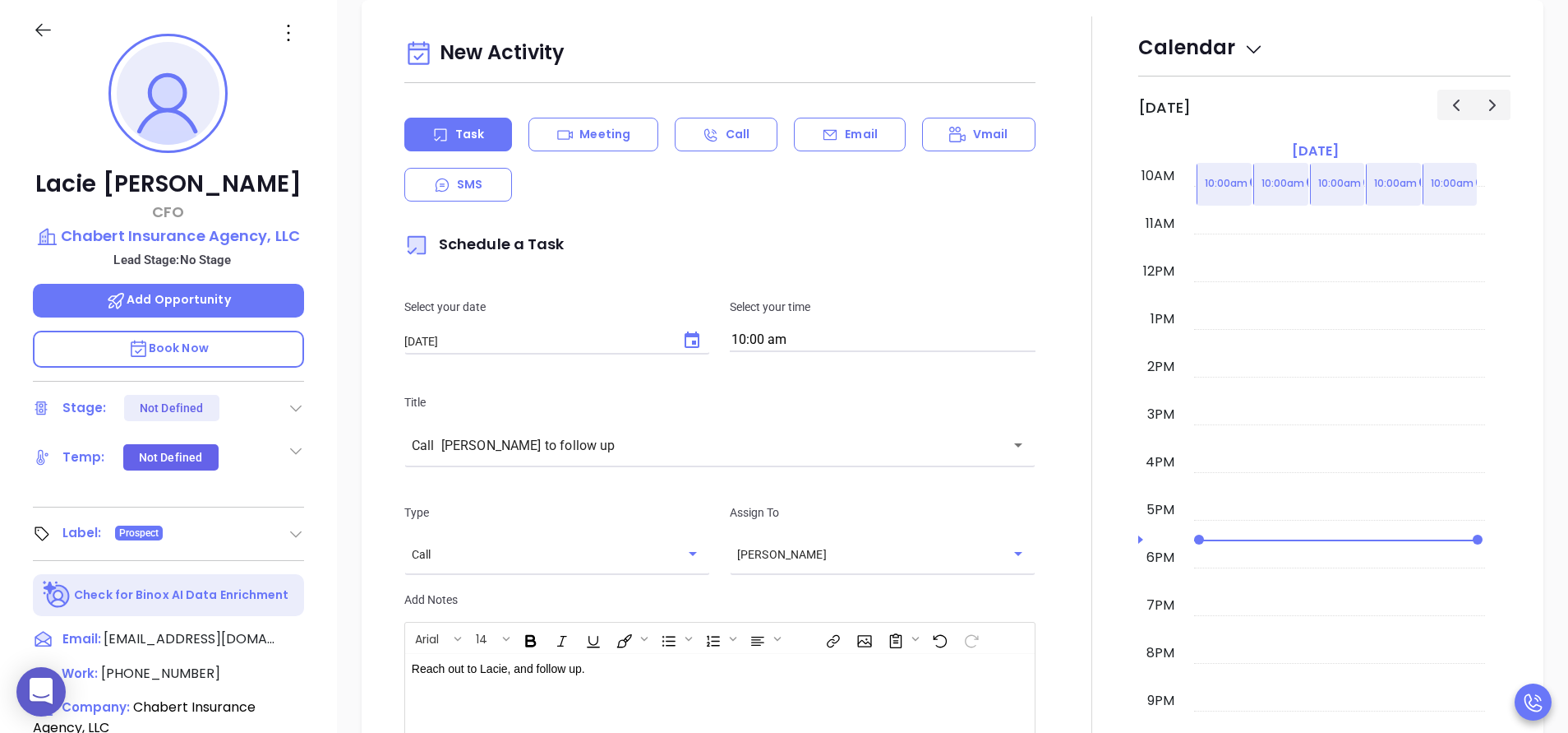
click at [1063, 578] on div at bounding box center [1092, 479] width 93 height 925
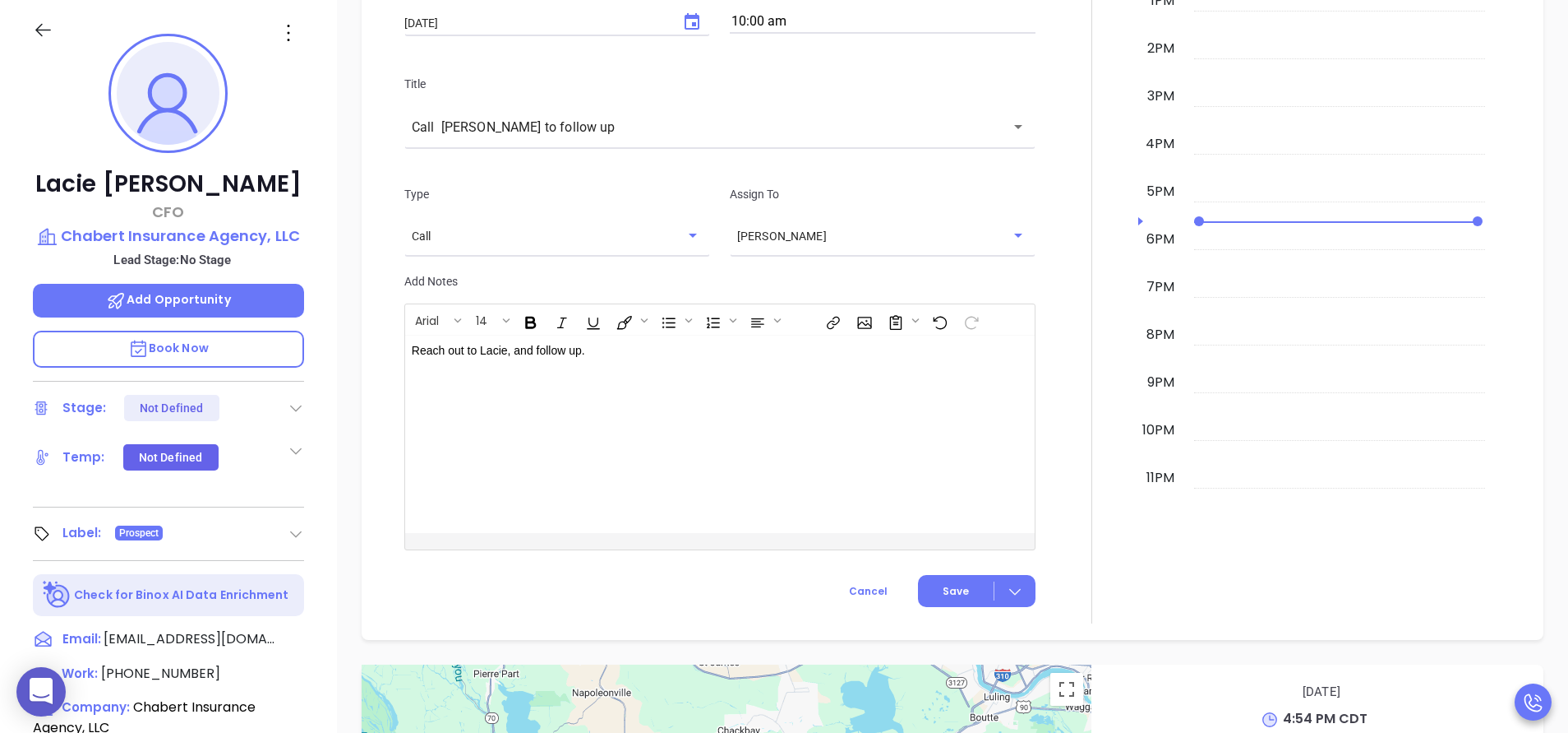
scroll to position [974, 0]
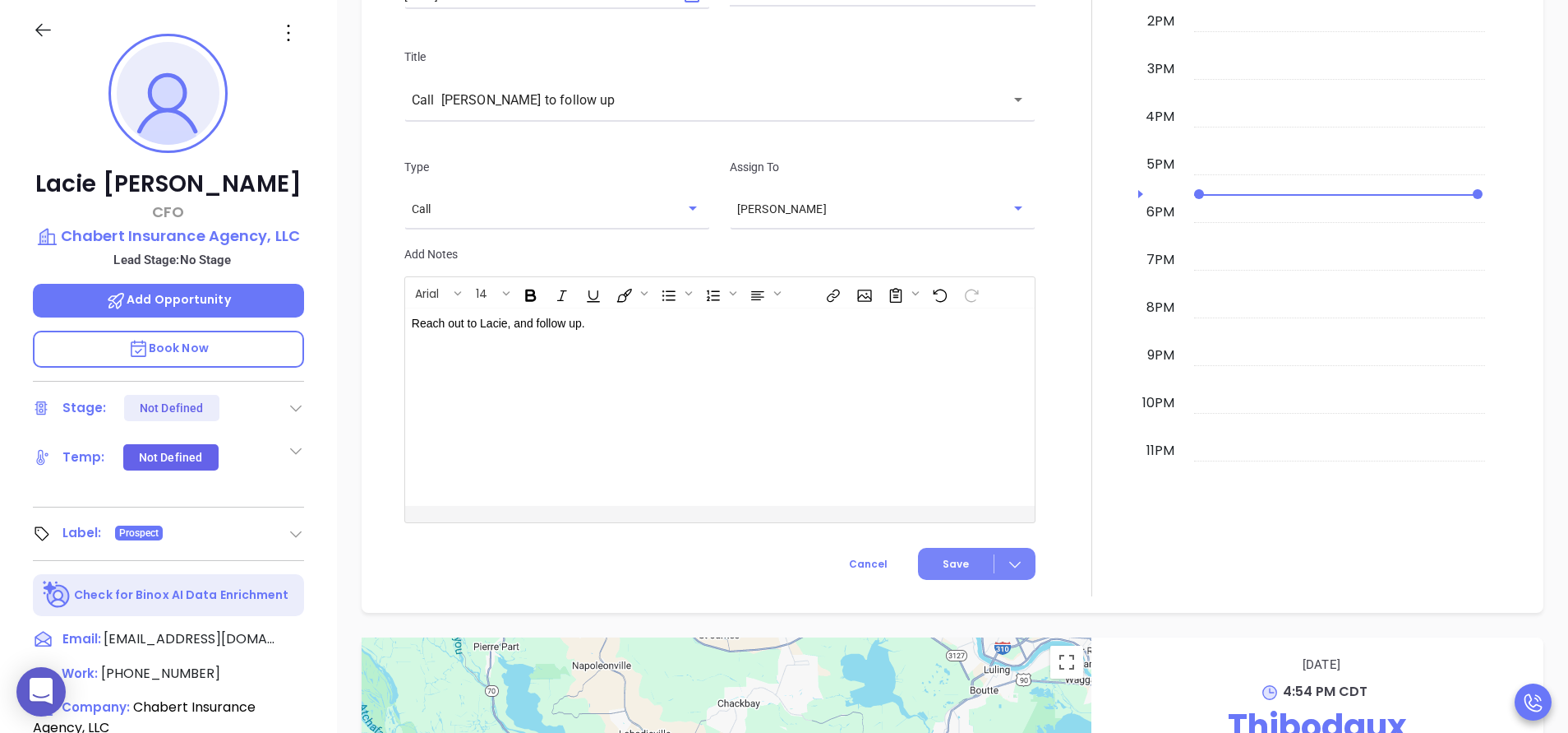
click at [943, 559] on span "Save" at bounding box center [955, 564] width 26 height 15
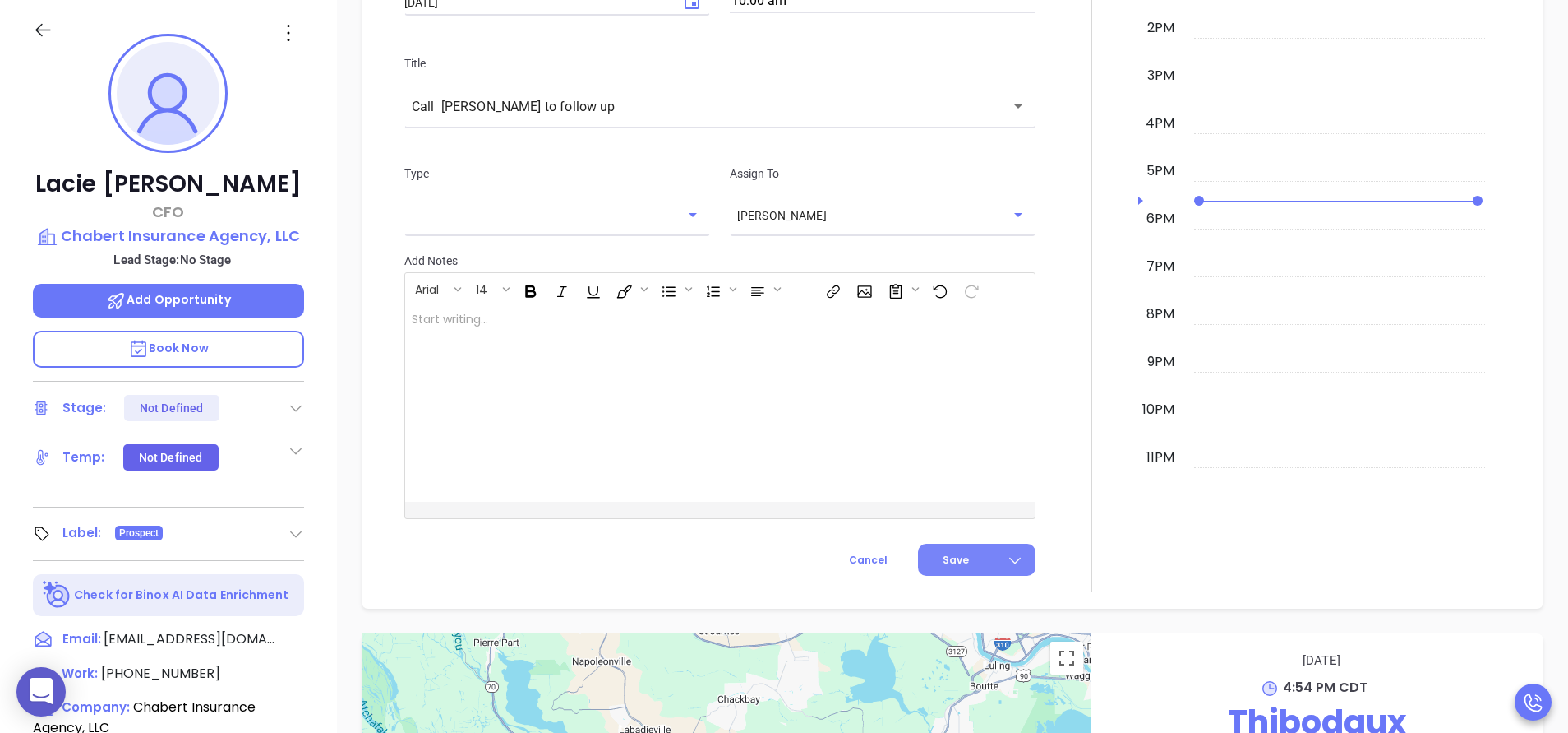
scroll to position [988, 0]
